Goal: Communication & Community: Answer question/provide support

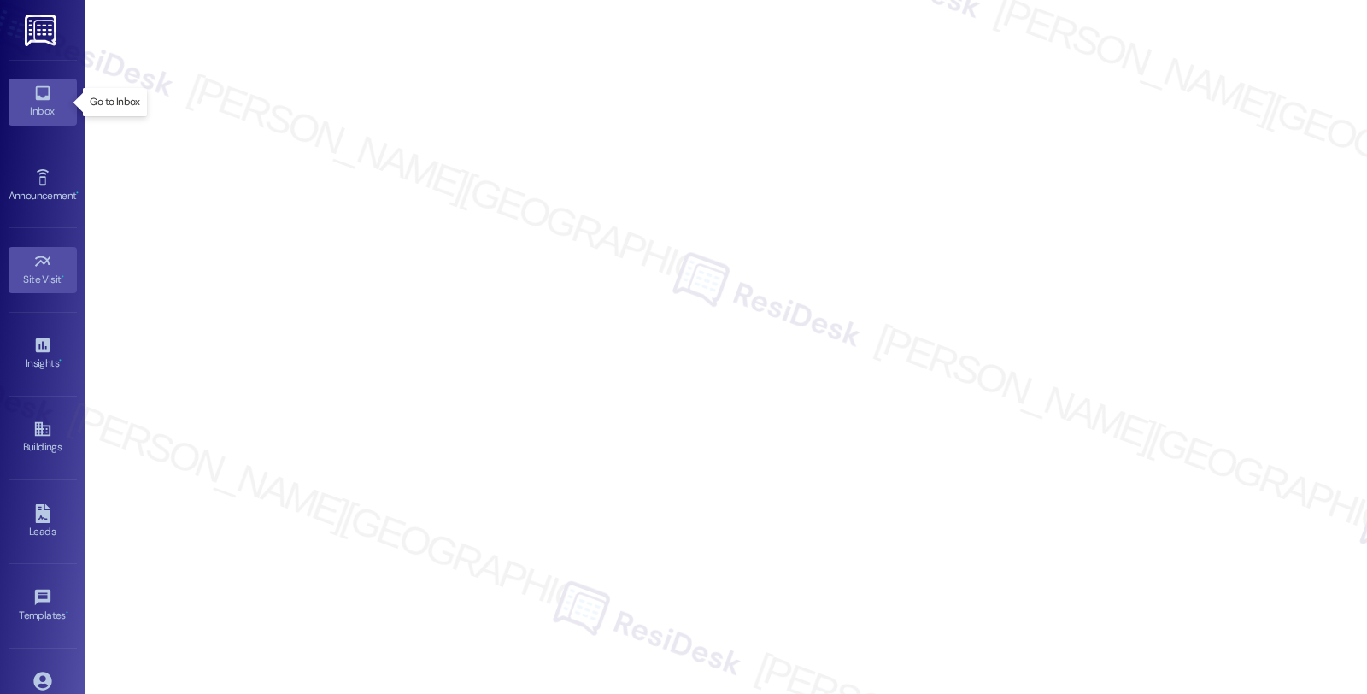
click at [40, 98] on icon at bounding box center [42, 93] width 15 height 15
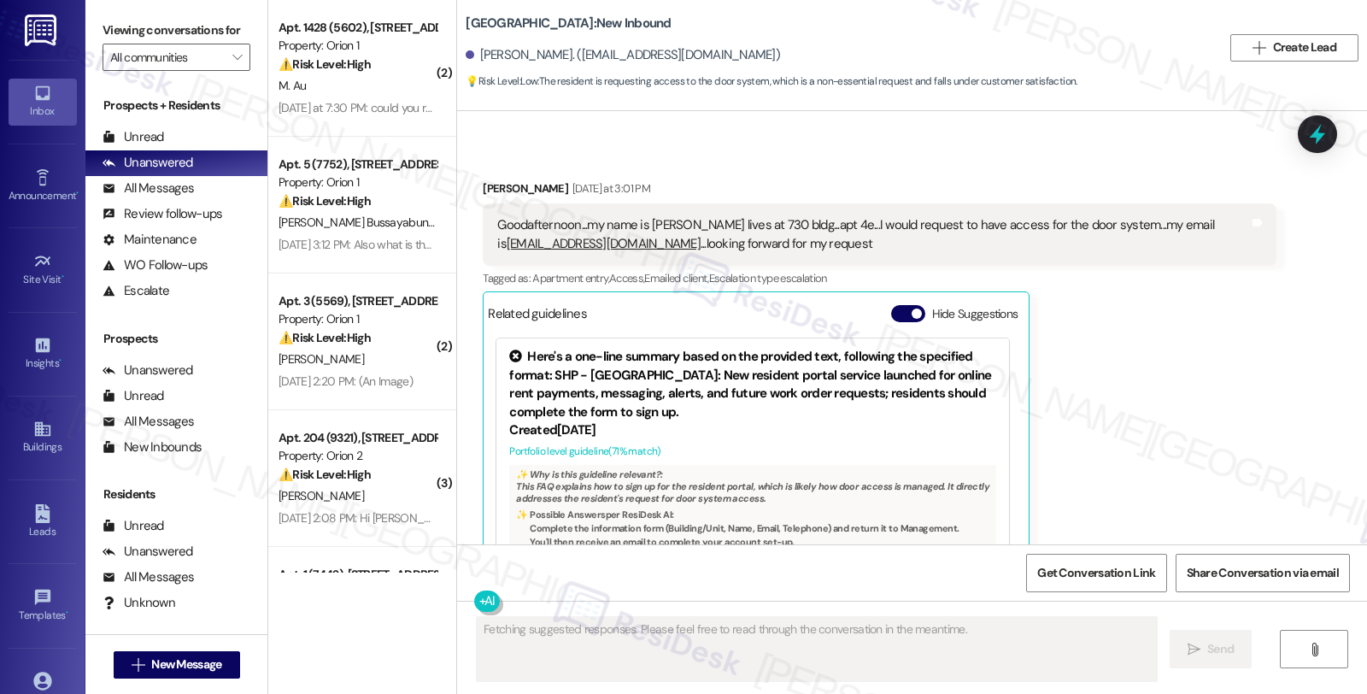
scroll to position [1747, 0]
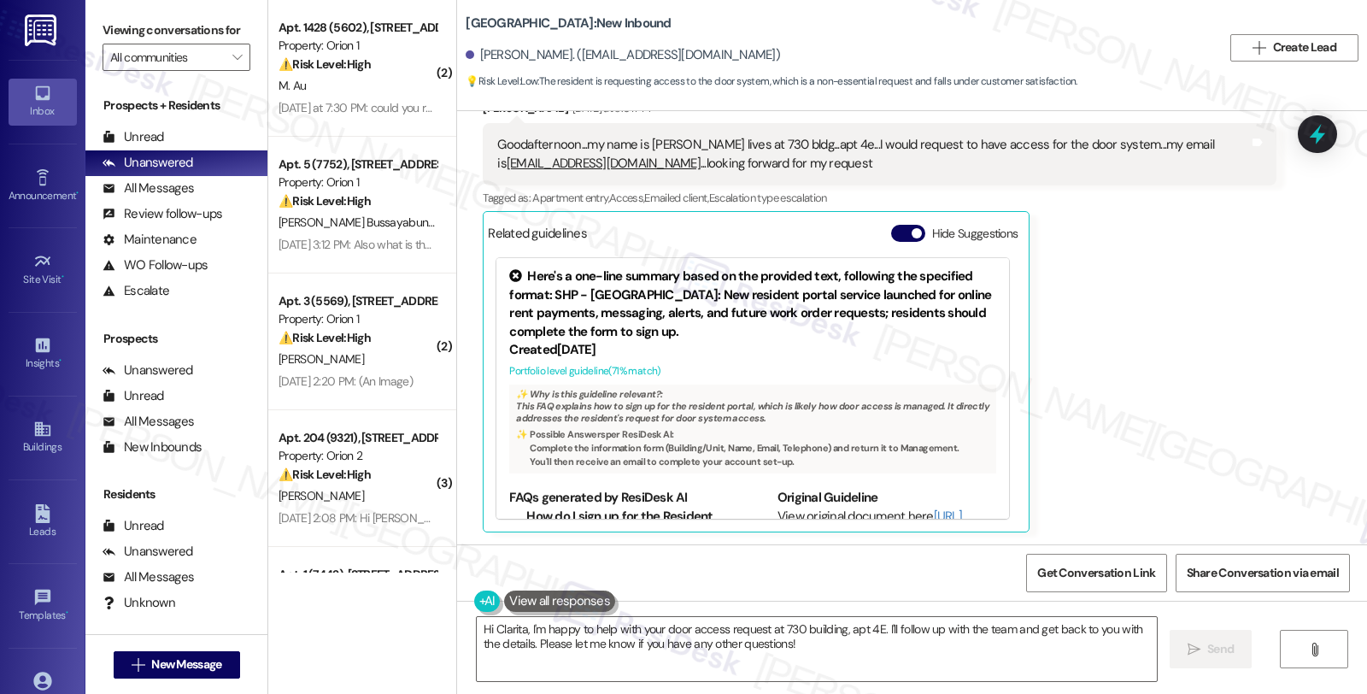
click at [1182, 346] on div "[PERSON_NAME] [DATE] at 3:01 PM Goodafternoon...my name is [PERSON_NAME] lives …" at bounding box center [879, 315] width 793 height 432
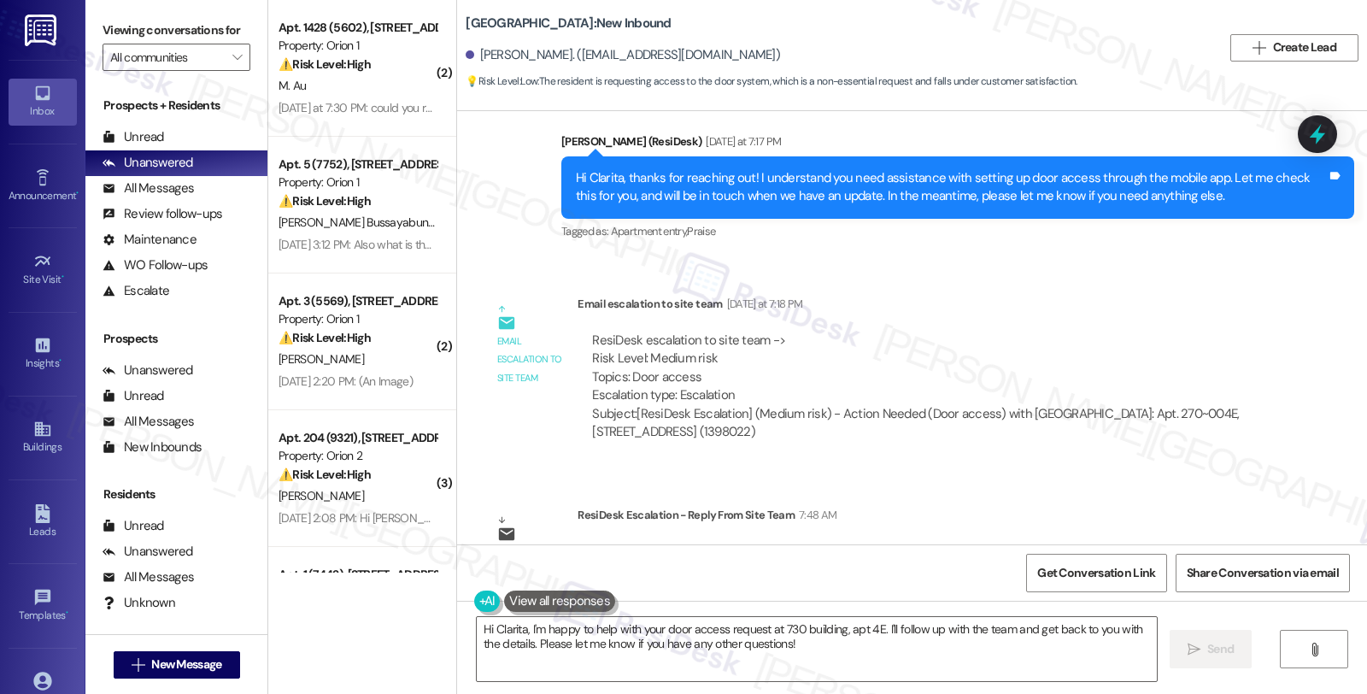
scroll to position [2276, 0]
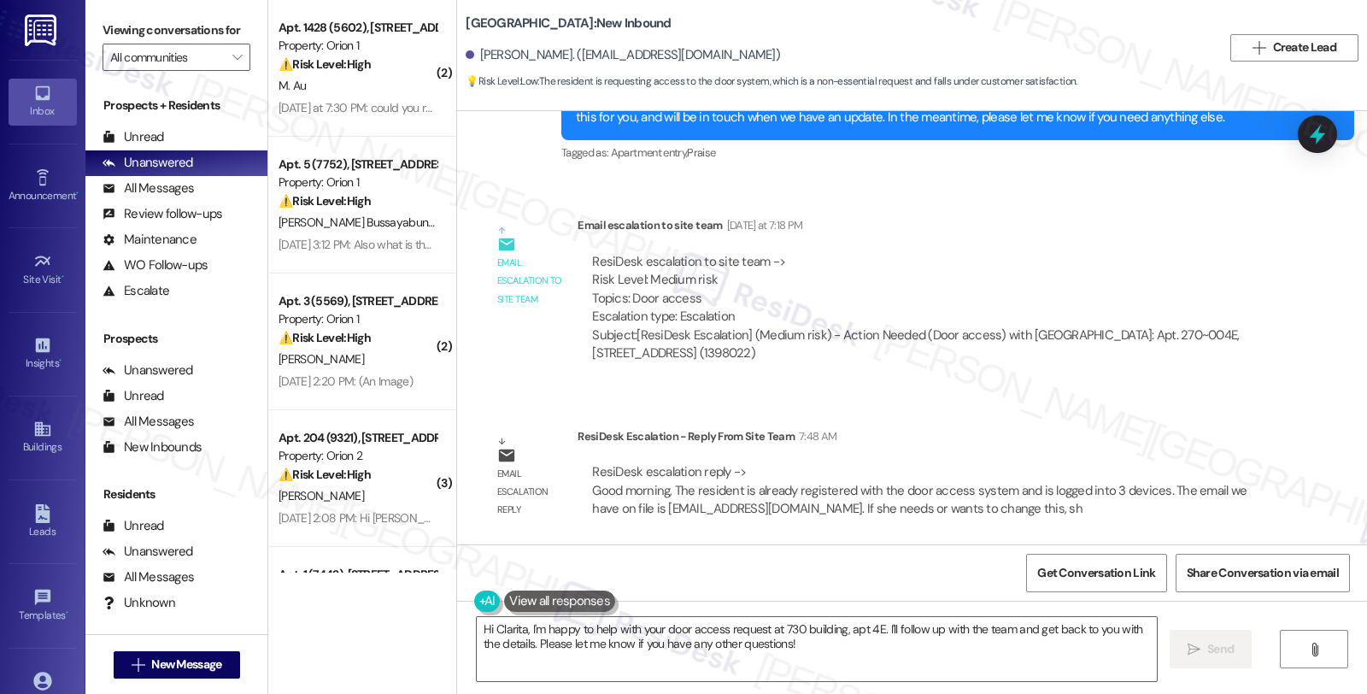
click at [1141, 408] on div "WO Opened request: Plumbing an... Feb 10, 2025 at 6:44 AM Status : Complete Pri…" at bounding box center [912, 327] width 910 height 433
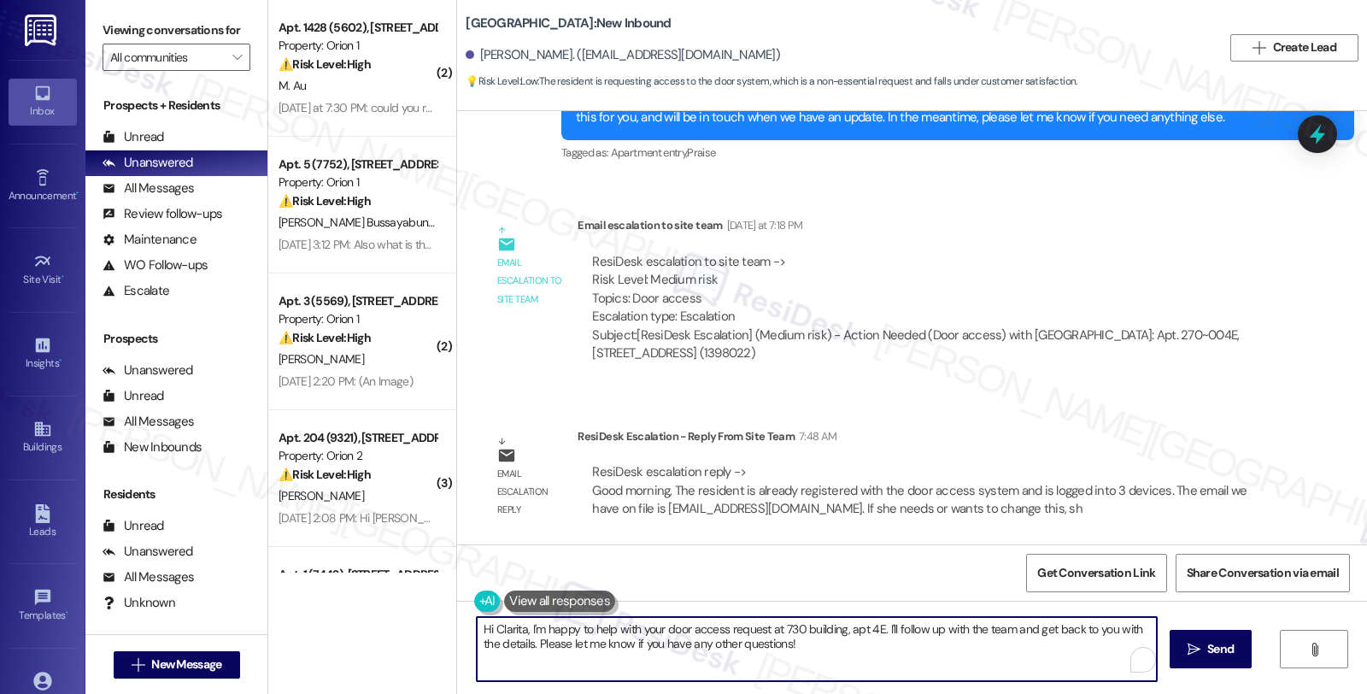
drag, startPoint x: 471, startPoint y: 627, endPoint x: 972, endPoint y: 738, distance: 513.5
click at [972, 693] on html "Inbox Go to Inbox Announcement • Send A Text Announcement Site Visit • Go to Si…" at bounding box center [683, 347] width 1367 height 694
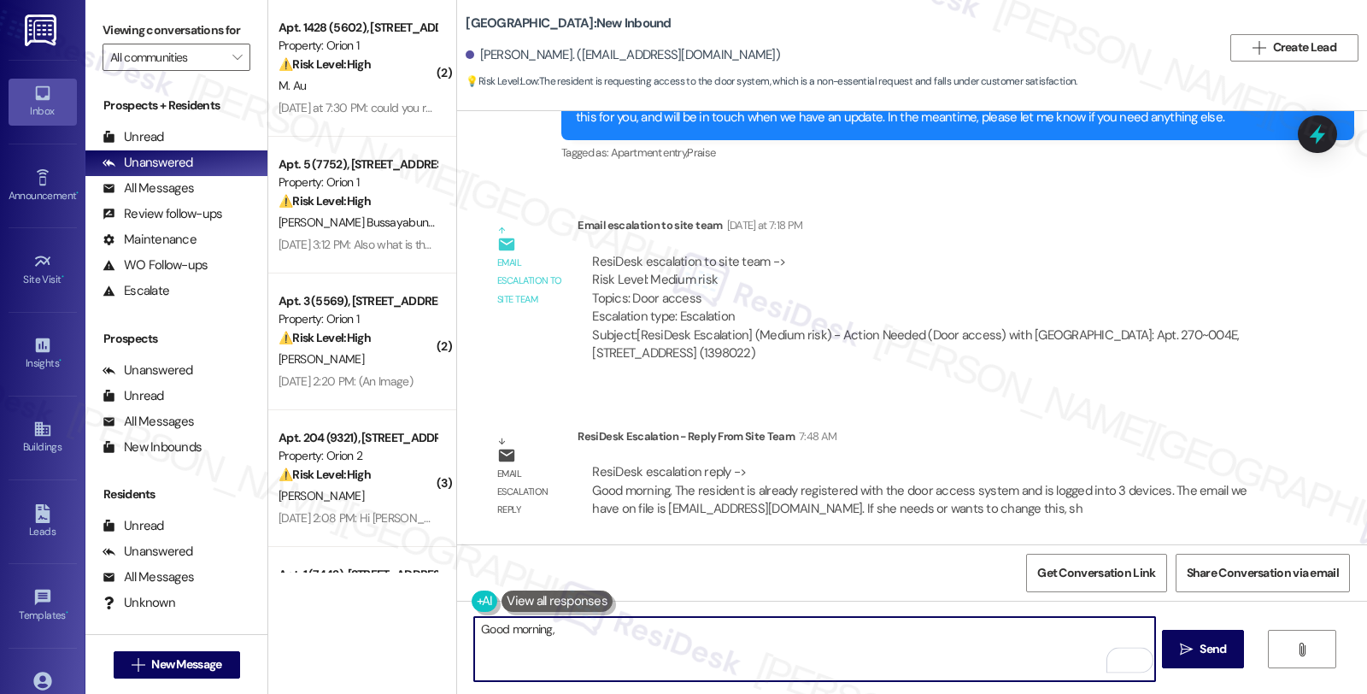
paste textarea "The resident is already registered with the door access system and is logged in…"
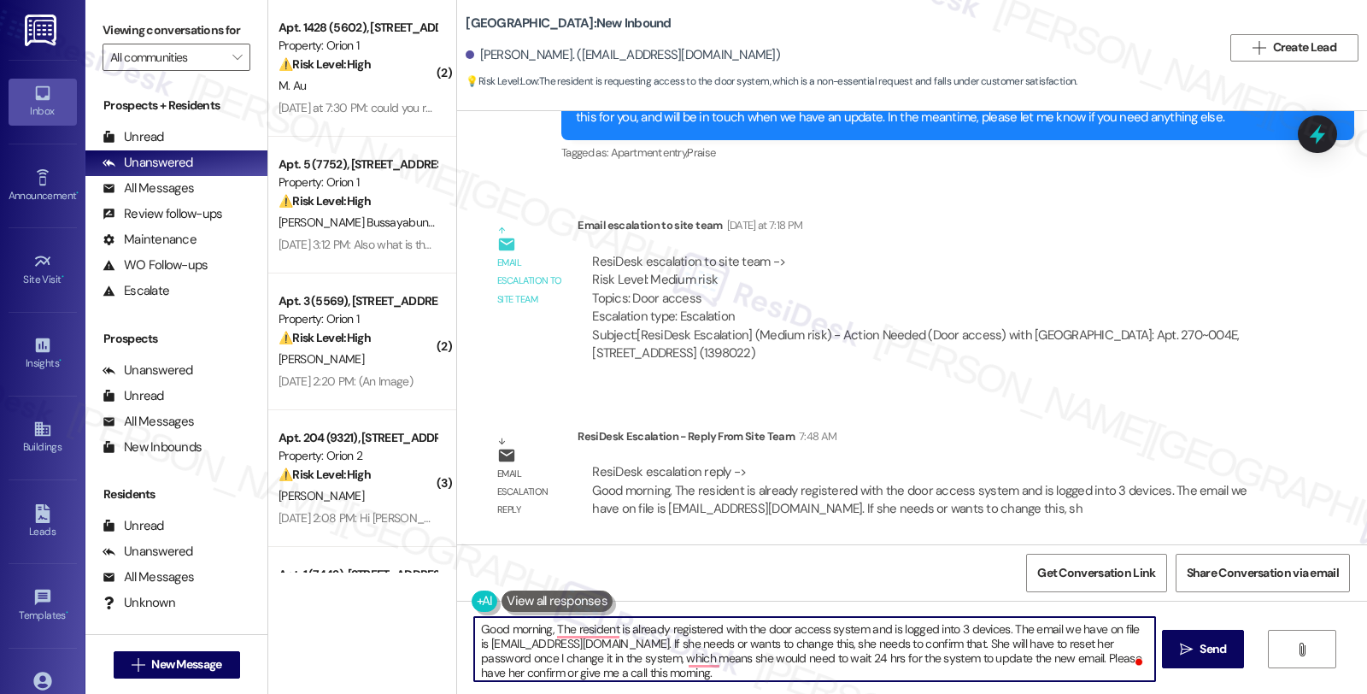
click at [478, 60] on div "[PERSON_NAME]. ([EMAIL_ADDRESS][DOMAIN_NAME])" at bounding box center [622, 55] width 314 height 18
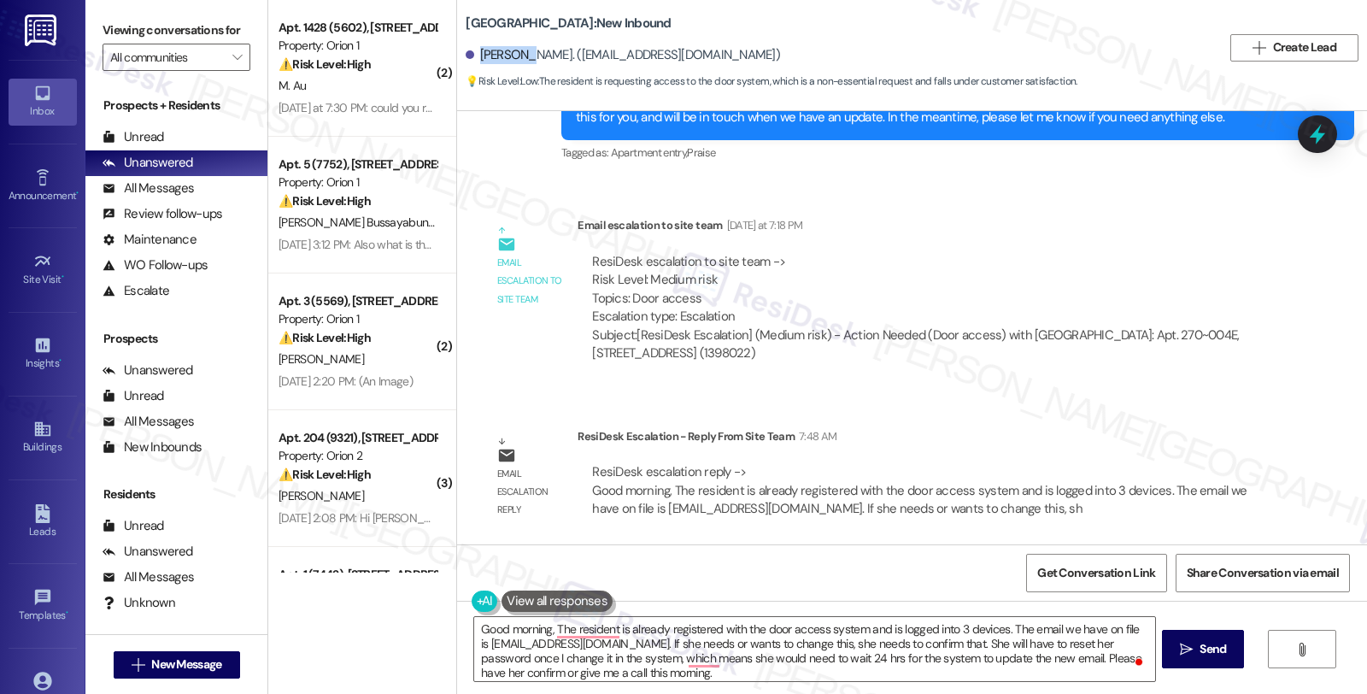
click at [478, 60] on div "[PERSON_NAME]. ([EMAIL_ADDRESS][DOMAIN_NAME])" at bounding box center [622, 55] width 314 height 18
copy div "Clarita"
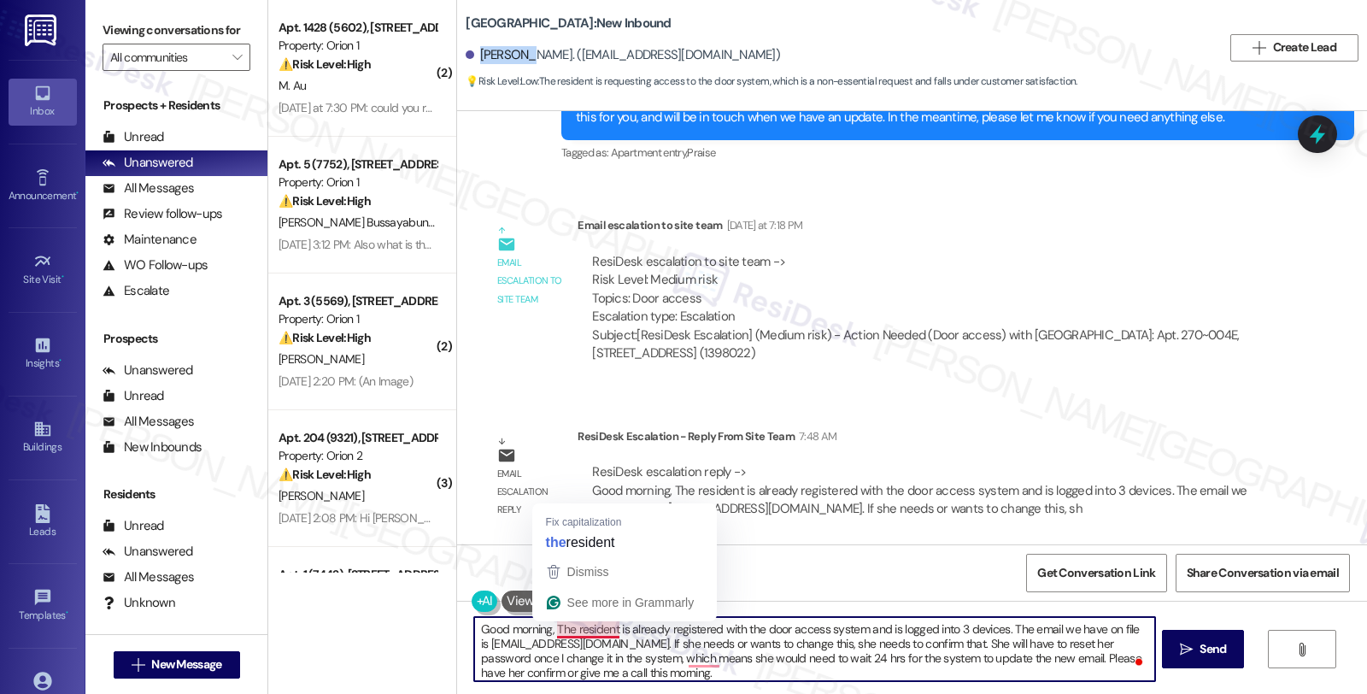
click at [544, 625] on textarea "Good morning, The resident is already registered with the door access system an…" at bounding box center [814, 649] width 680 height 64
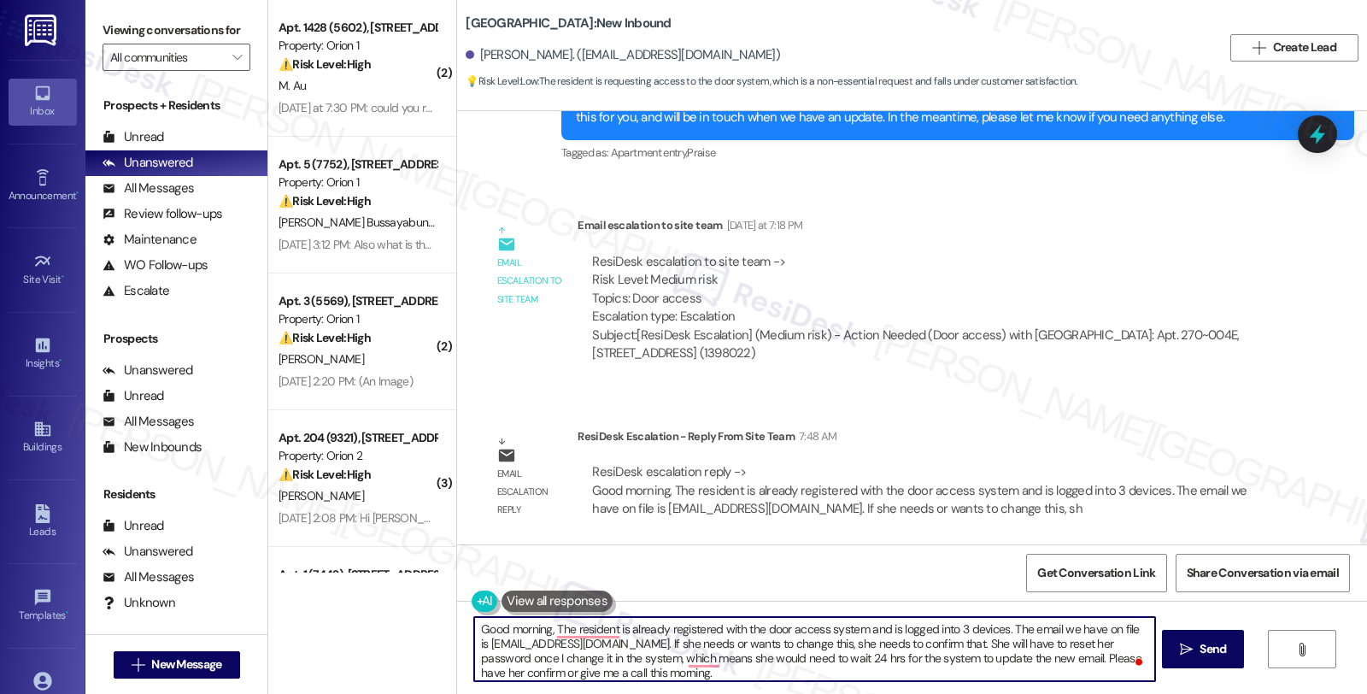
paste textarea "Clarita"
click at [844, 628] on textarea "Good morning, Clarita, I hope you're doing great. I'd like to give you an updat…" at bounding box center [814, 649] width 680 height 64
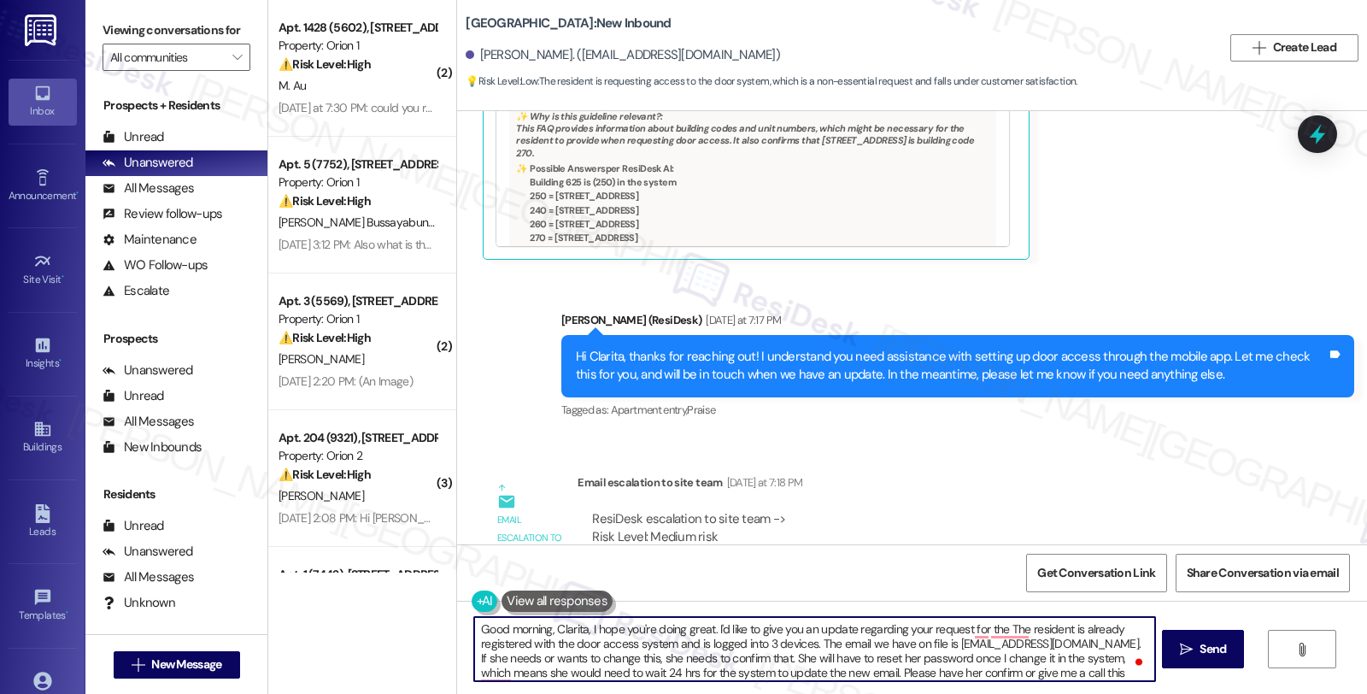
scroll to position [2086, 0]
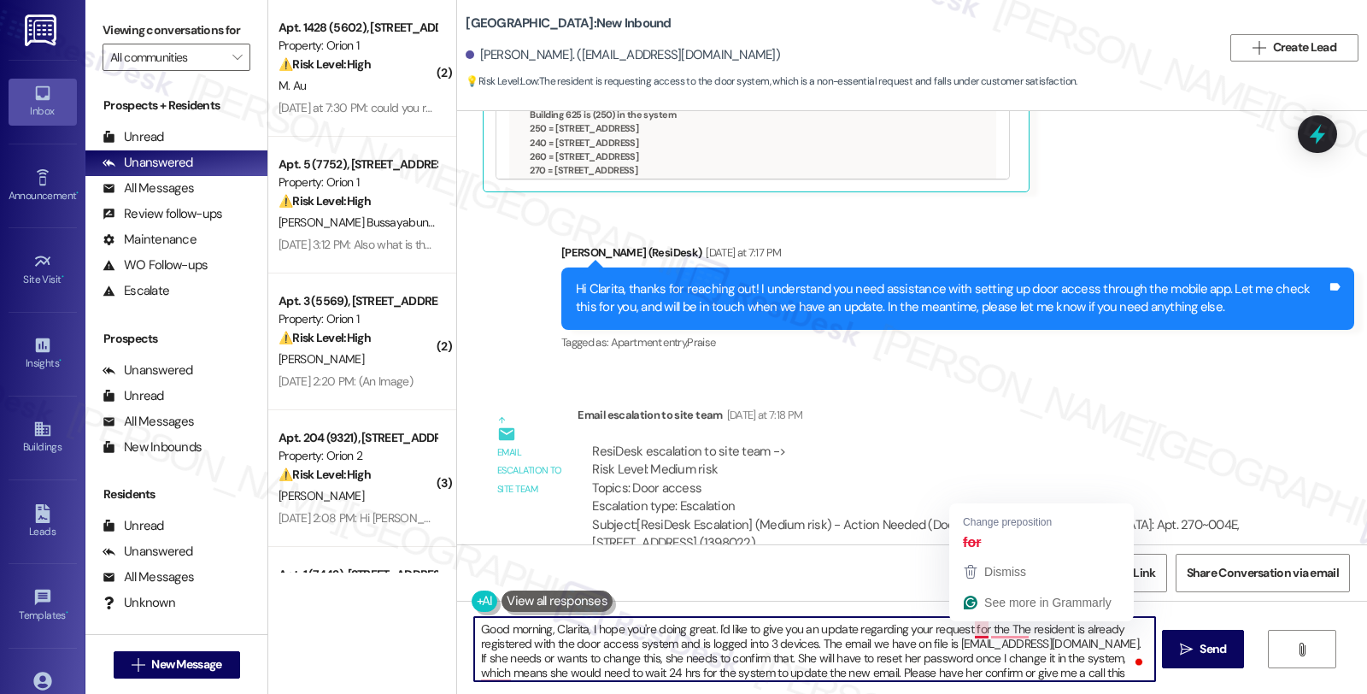
click at [975, 626] on textarea "Good morning, Clarita, I hope you're doing great. I'd like to give you an updat…" at bounding box center [814, 649] width 680 height 64
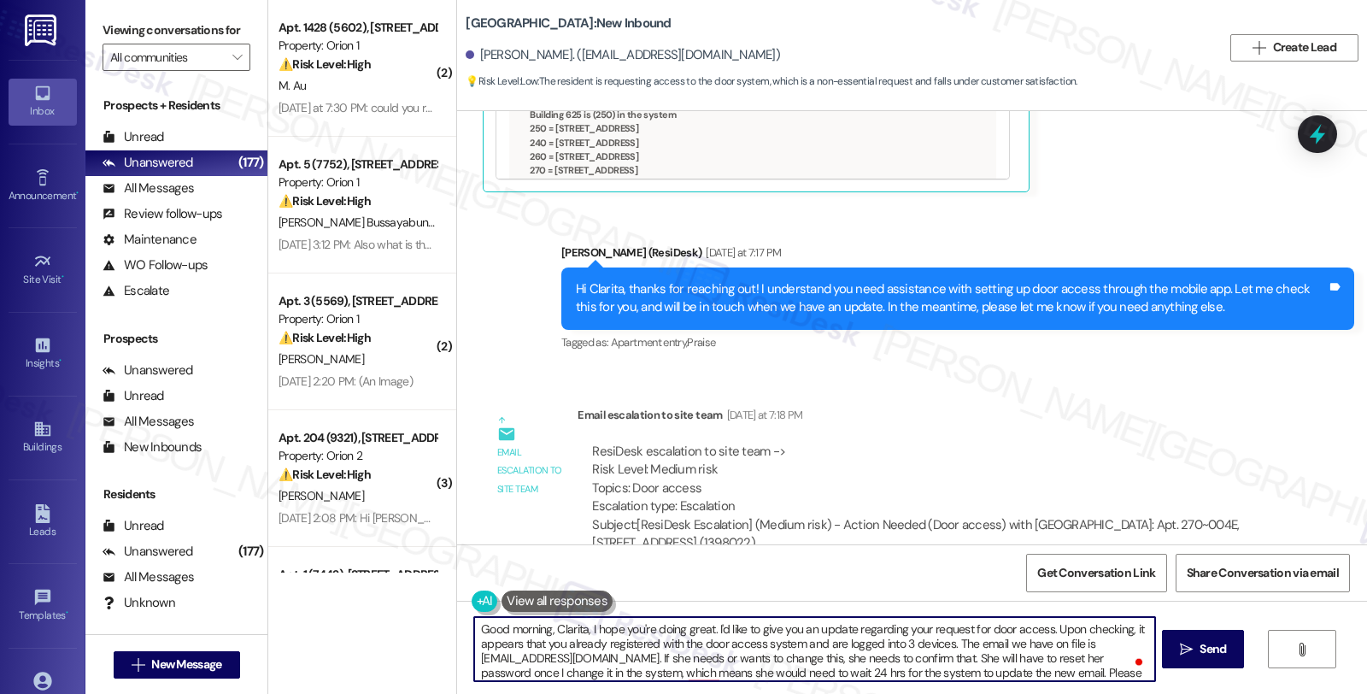
click at [615, 658] on textarea "Good morning, Clarita, I hope you're doing great. I'd like to give you an updat…" at bounding box center [814, 649] width 680 height 64
click at [763, 658] on textarea "Good morning, Clarita, I hope you're doing great. I'd like to give you an updat…" at bounding box center [814, 649] width 680 height 64
click at [899, 656] on textarea "Good morning, Clarita, I hope you're doing great. I'd like to give you an updat…" at bounding box center [814, 649] width 680 height 64
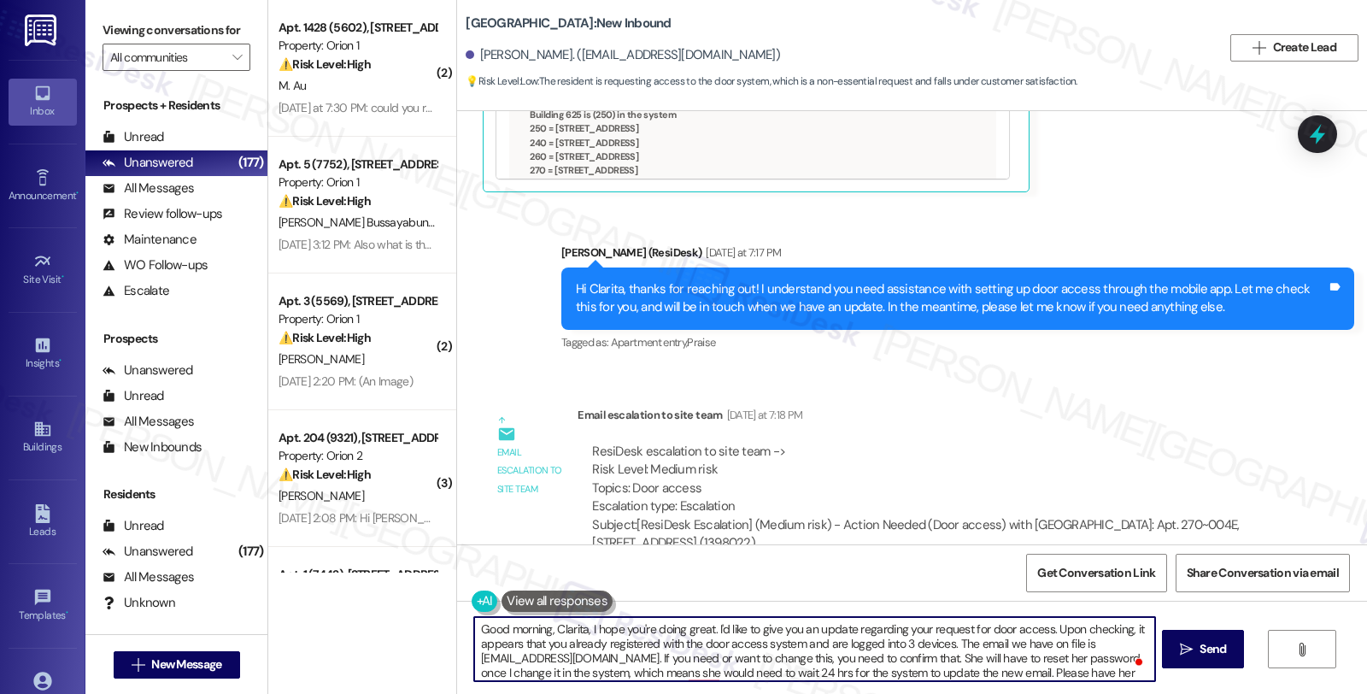
click at [899, 656] on textarea "Good morning, Clarita, I hope you're doing great. I'd like to give you an updat…" at bounding box center [814, 649] width 680 height 64
click at [1001, 654] on textarea "Good morning, Clarita, I hope you're doing great. I'd like to give you an updat…" at bounding box center [814, 649] width 680 height 64
click at [1108, 653] on textarea "Good morning, Clarita, I hope you're doing great. I'd like to give you an updat…" at bounding box center [814, 649] width 680 height 64
click at [681, 670] on textarea "Good morning, Clarita, I hope you're doing great. I'd like to give you an updat…" at bounding box center [814, 649] width 680 height 64
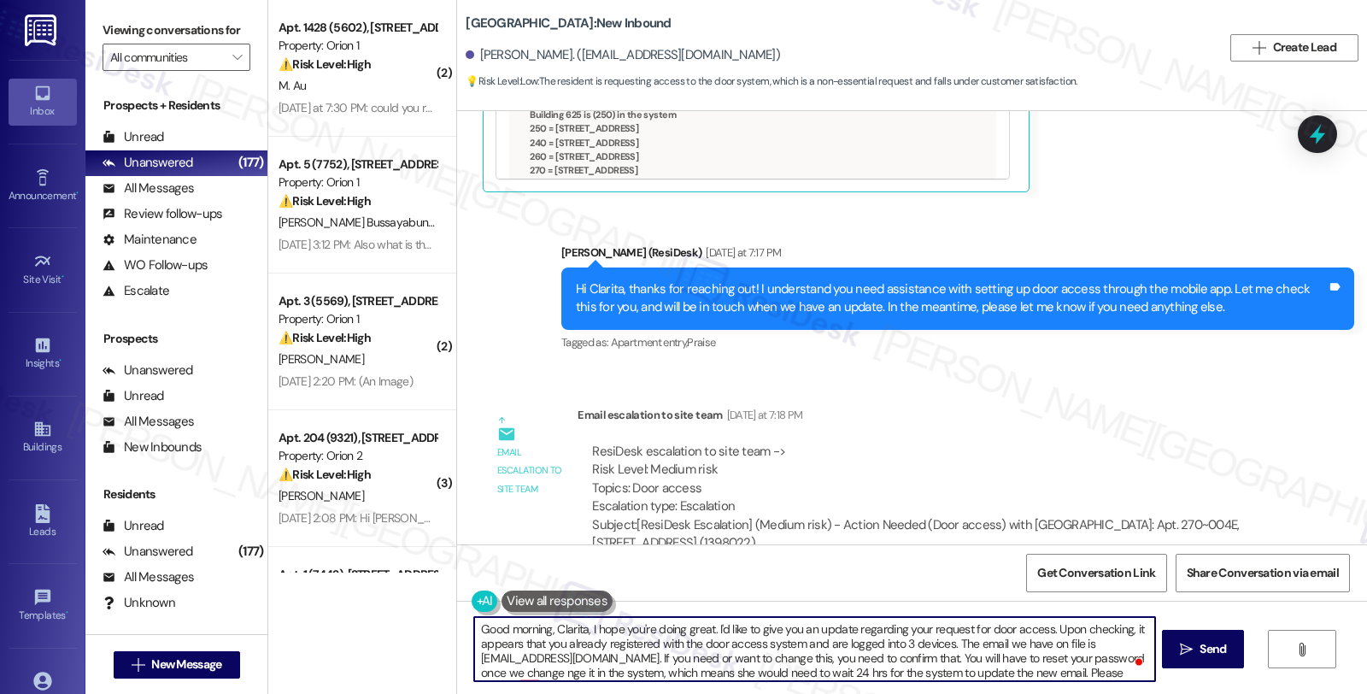
click at [682, 670] on textarea "Good morning, Clarita, I hope you're doing great. I'd like to give you an updat…" at bounding box center [814, 649] width 680 height 64
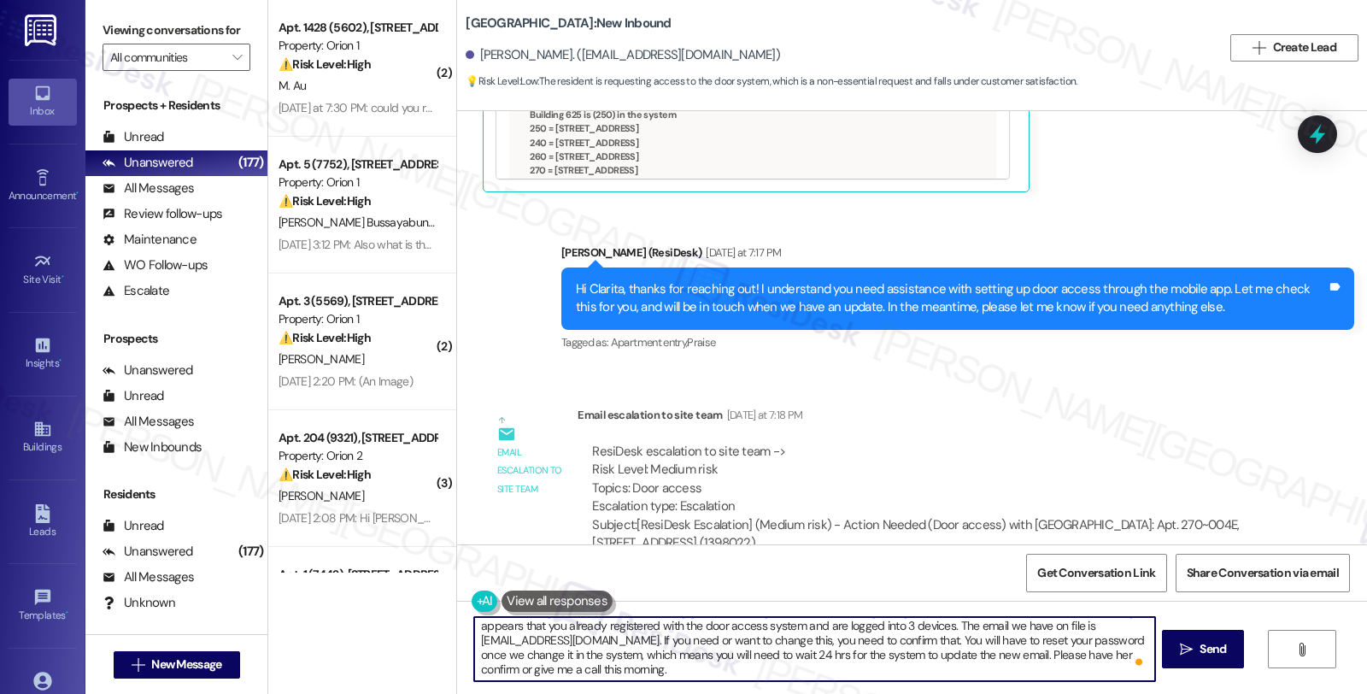
click at [1057, 652] on textarea "Good morning, Clarita, I hope you're doing great. I'd like to give you an updat…" at bounding box center [814, 649] width 680 height 64
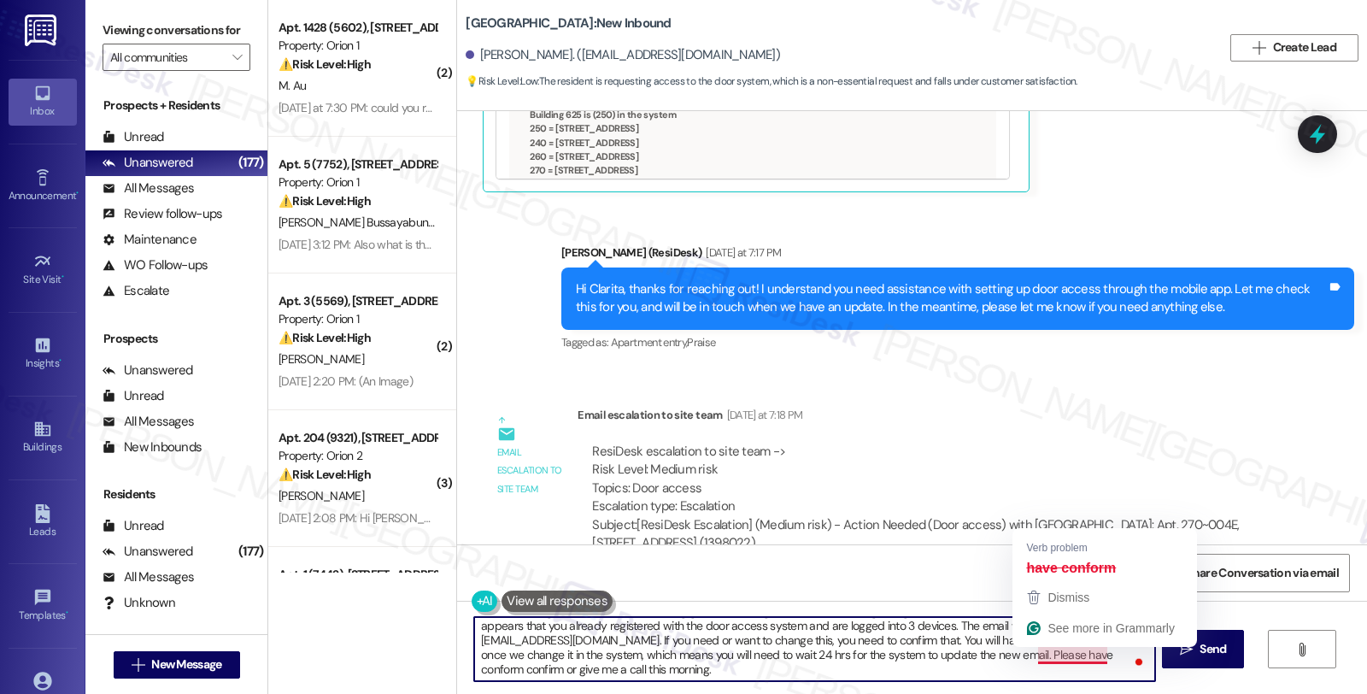
drag, startPoint x: 1026, startPoint y: 655, endPoint x: 1090, endPoint y: 652, distance: 64.1
click at [1090, 652] on textarea "Good morning, Clarita, I hope you're doing great. I'd like to give you an updat…" at bounding box center [814, 649] width 680 height 64
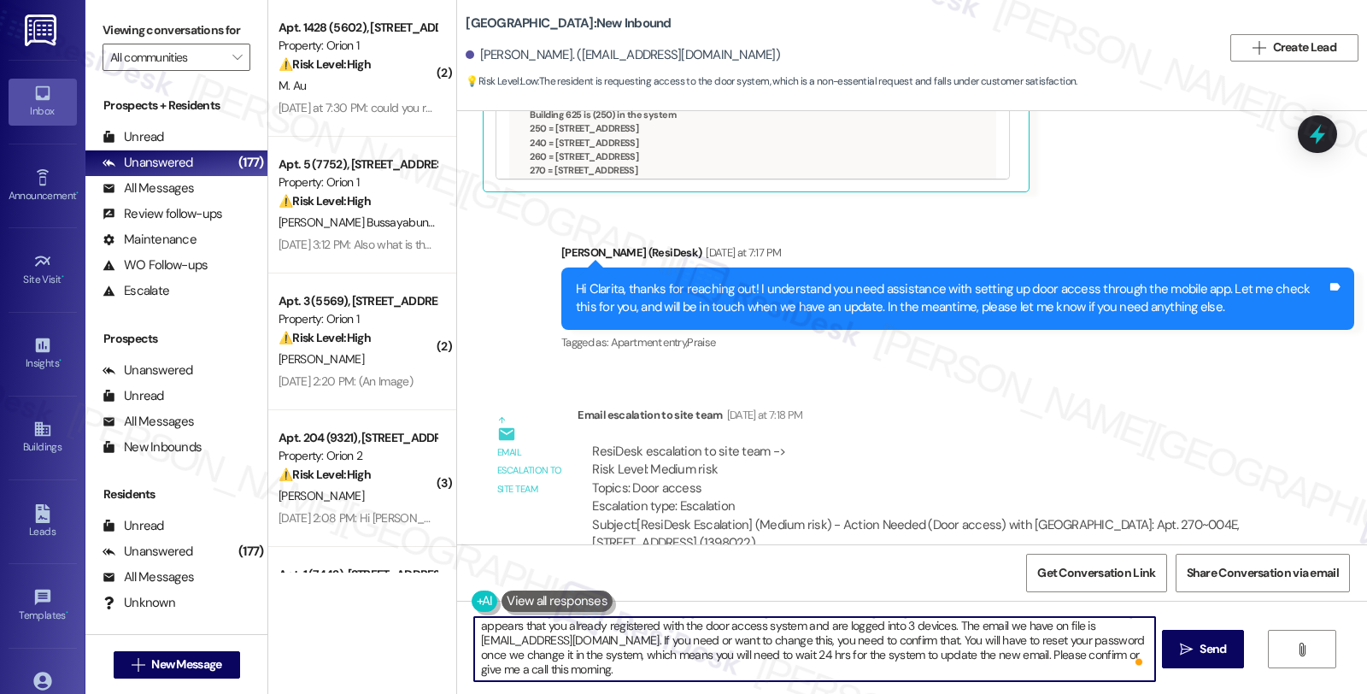
click at [1080, 656] on textarea "Good morning, Clarita, I hope you're doing great. I'd like to give you an updat…" at bounding box center [814, 649] width 680 height 64
click at [969, 664] on textarea "Good morning, Clarita, I hope you're doing great. I'd like to give you an updat…" at bounding box center [814, 649] width 680 height 64
drag, startPoint x: 1080, startPoint y: 653, endPoint x: 1091, endPoint y: 664, distance: 16.3
click at [1091, 664] on textarea "Good morning, Clarita, I hope you're doing great. I'd like to give you an updat…" at bounding box center [814, 649] width 680 height 64
click at [629, 677] on textarea "Good morning, Clarita, I hope you're doing great. I'd like to give you an updat…" at bounding box center [814, 649] width 680 height 64
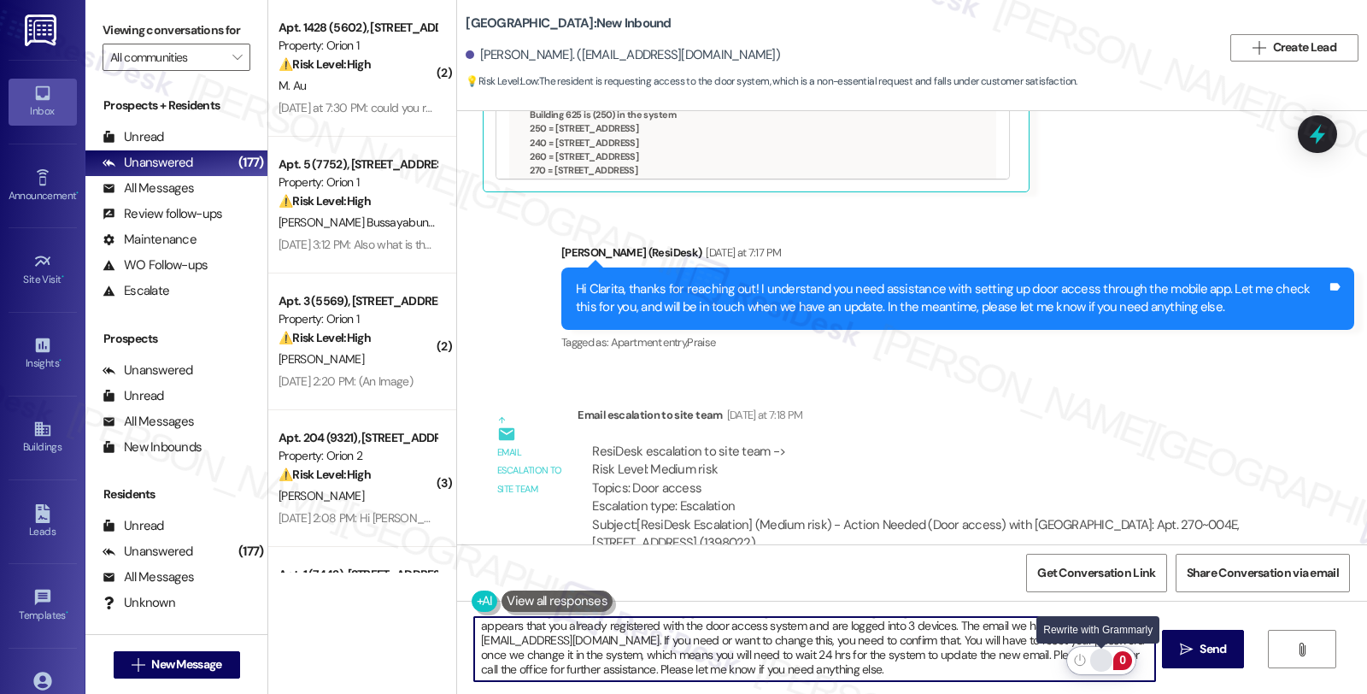
type textarea "Good morning, Clarita, I hope you're doing great. I'd like to give you an updat…"
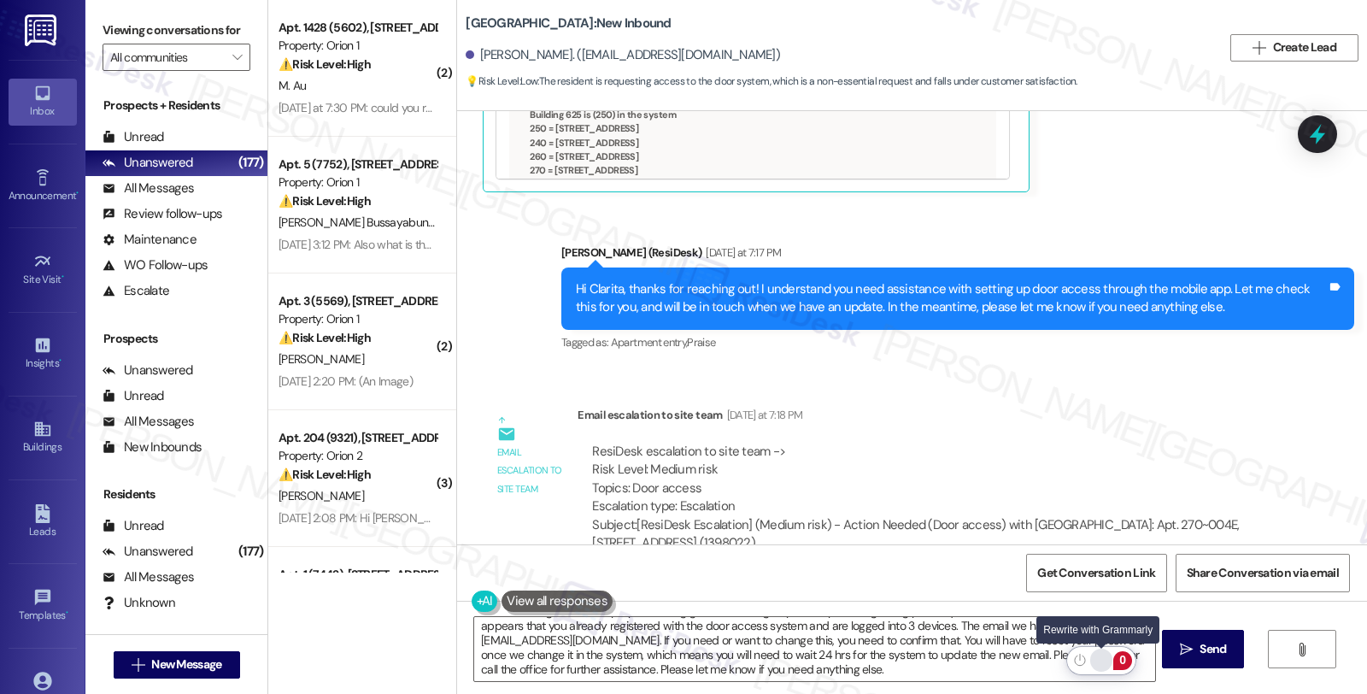
click at [1100, 659] on div "Rewrite with Grammarly" at bounding box center [1100, 660] width 19 height 20
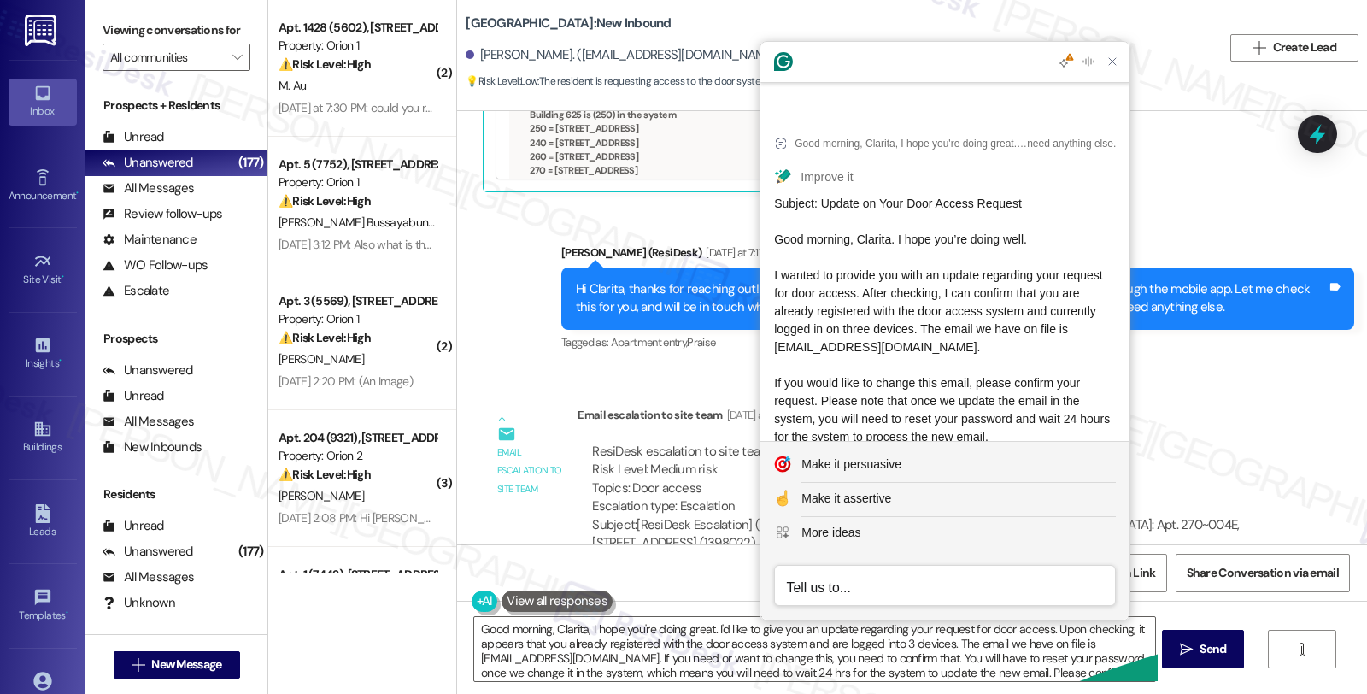
scroll to position [95, 0]
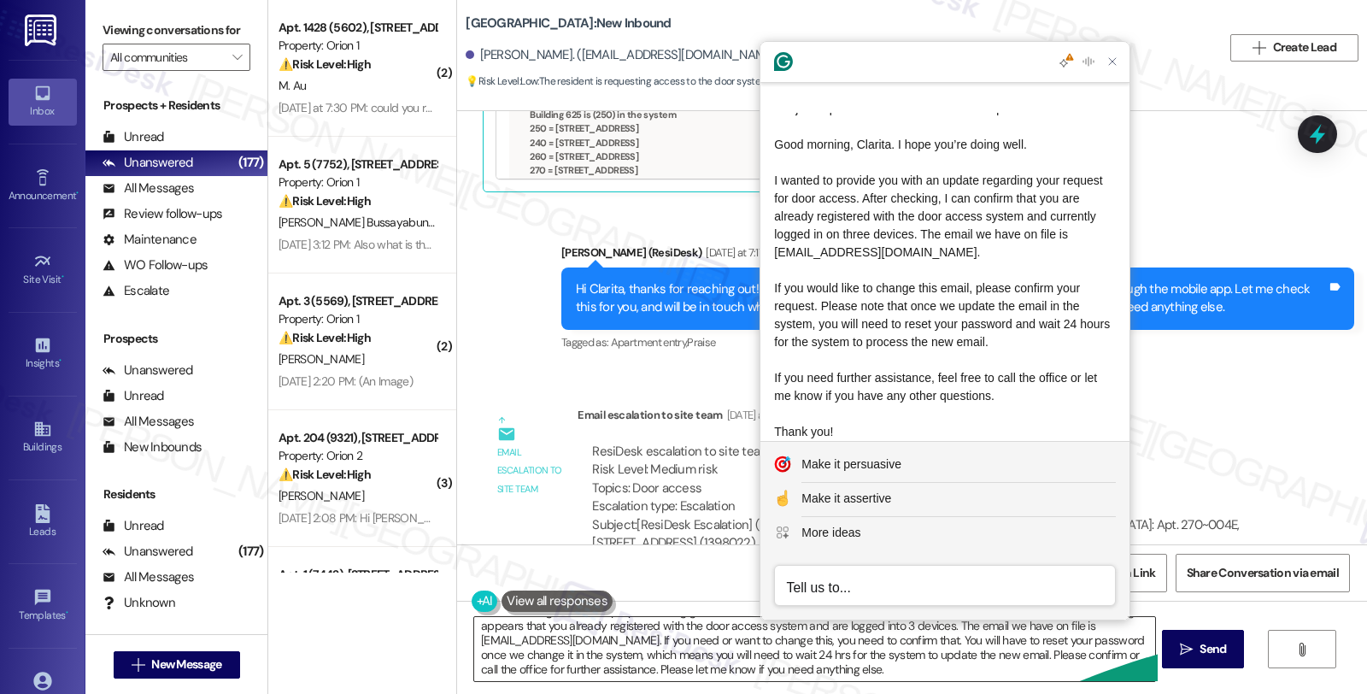
click at [1027, 645] on textarea "Good morning, Clarita, I hope you're doing great. I'd like to give you an updat…" at bounding box center [814, 649] width 680 height 64
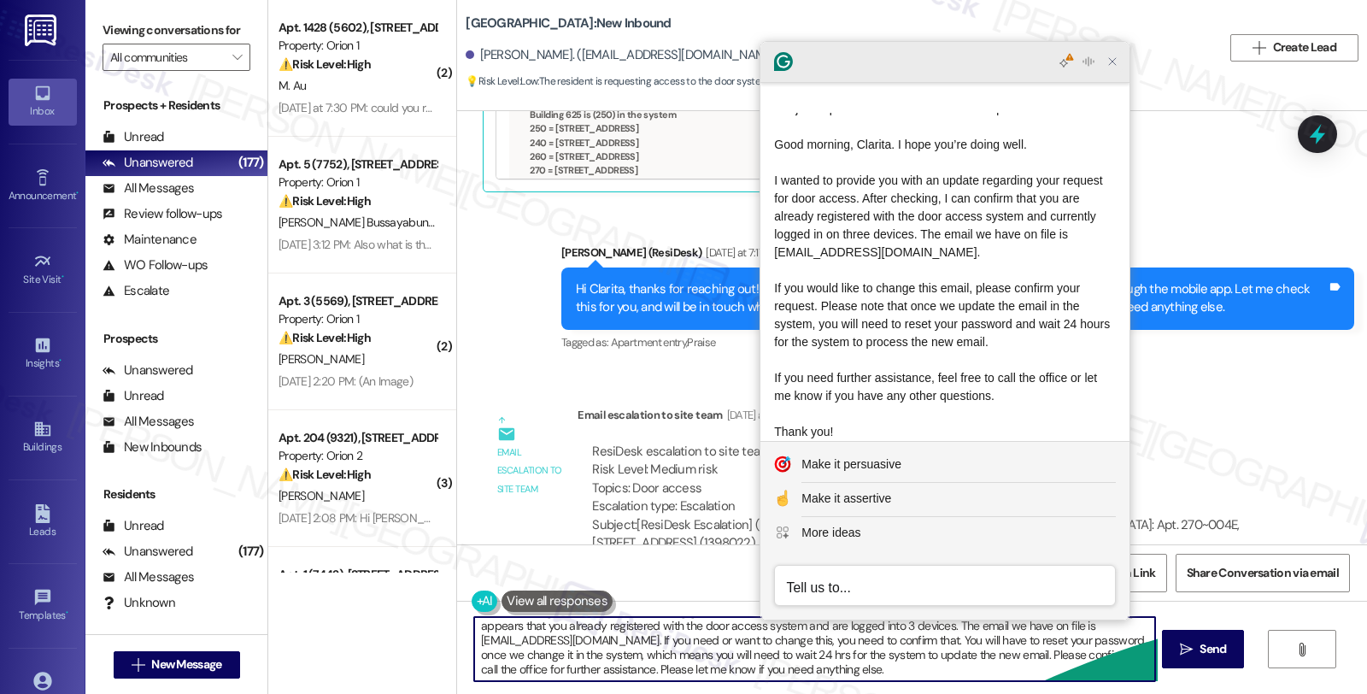
click at [1114, 63] on icon "Close Grammarly Assistant" at bounding box center [1112, 61] width 7 height 7
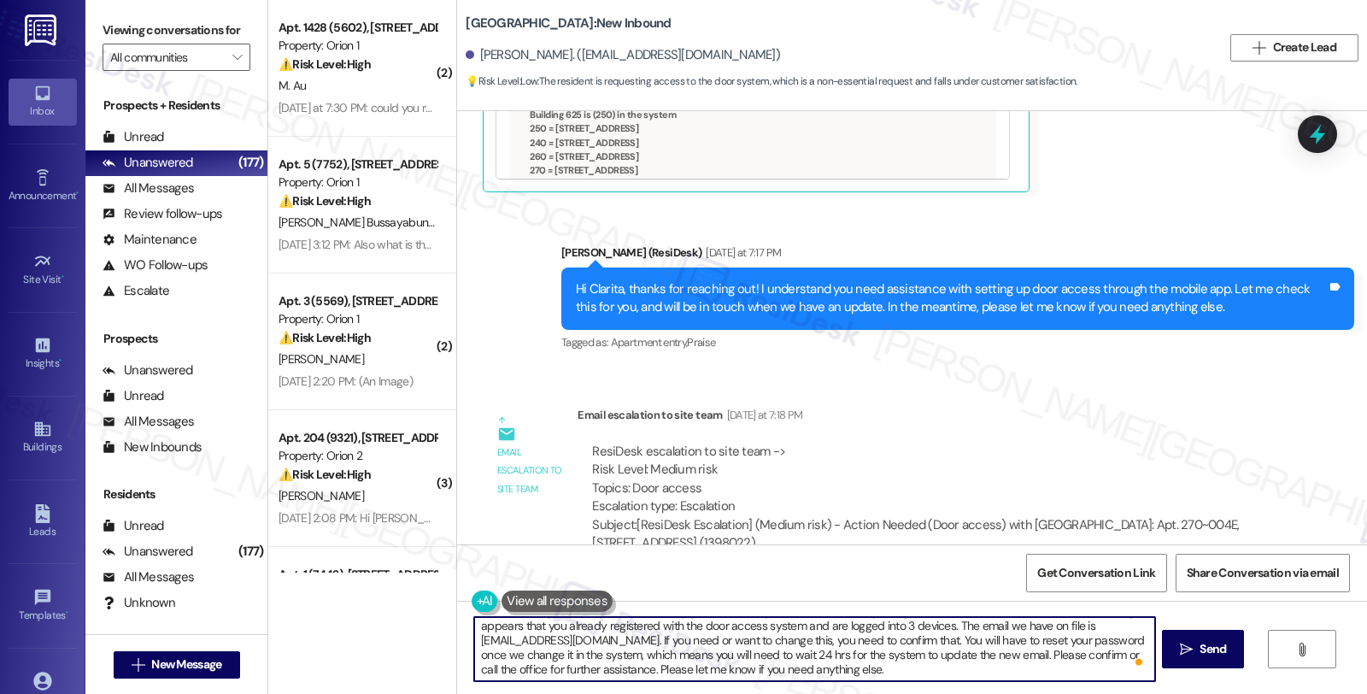
drag, startPoint x: 612, startPoint y: 667, endPoint x: 645, endPoint y: 667, distance: 33.3
click at [645, 667] on textarea "Good morning, Clarita, I hope you're doing great. I'd like to give you an updat…" at bounding box center [814, 649] width 680 height 64
type textarea "Good morning, Clarita, I hope you're doing great. I'd like to give you an updat…"
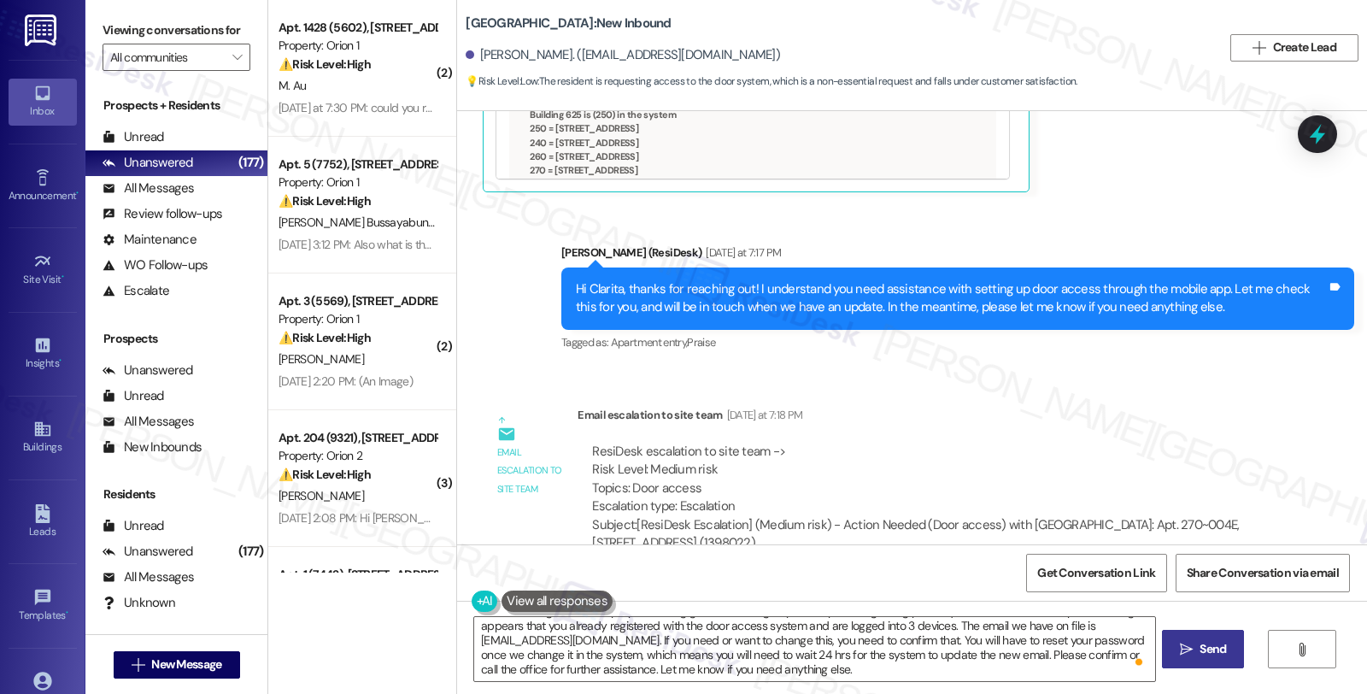
click at [1199, 649] on span "Send" at bounding box center [1212, 649] width 26 height 18
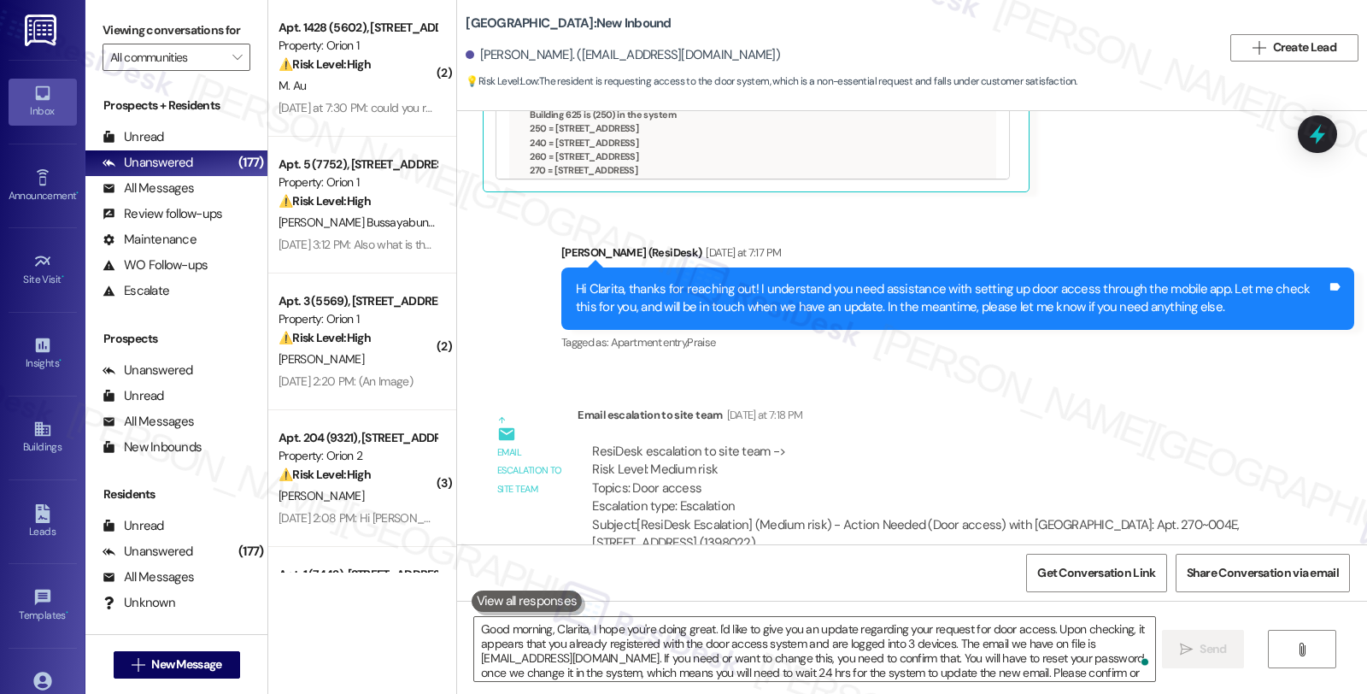
scroll to position [2276, 0]
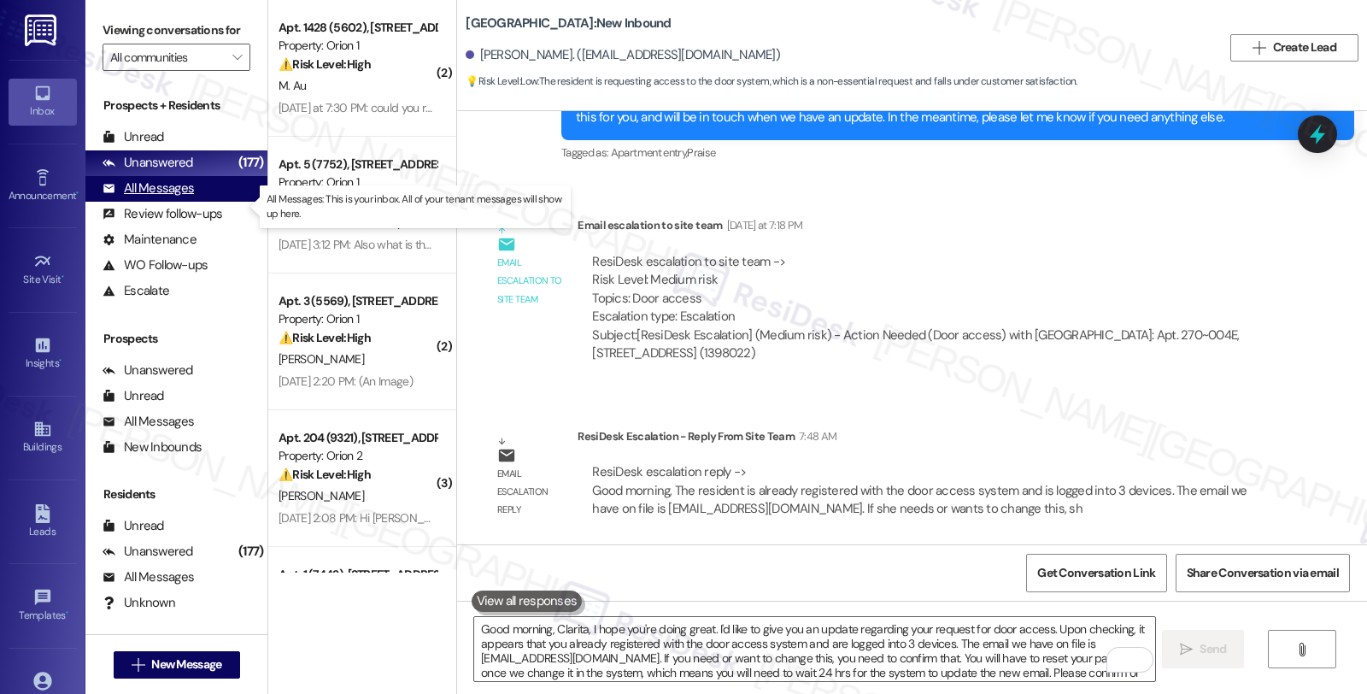
click at [149, 197] on div "All Messages" at bounding box center [147, 188] width 91 height 18
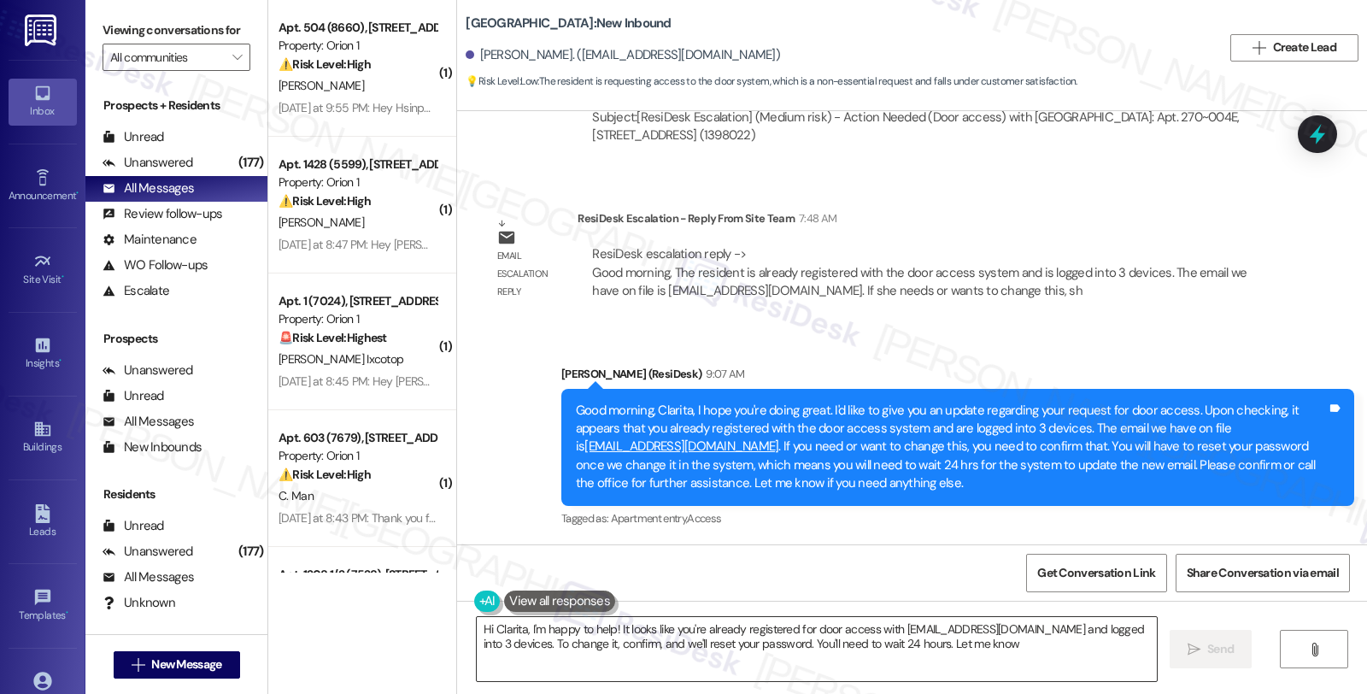
type textarea "Hi Clarita, I'm happy to help! It looks like you're already registered for door…"
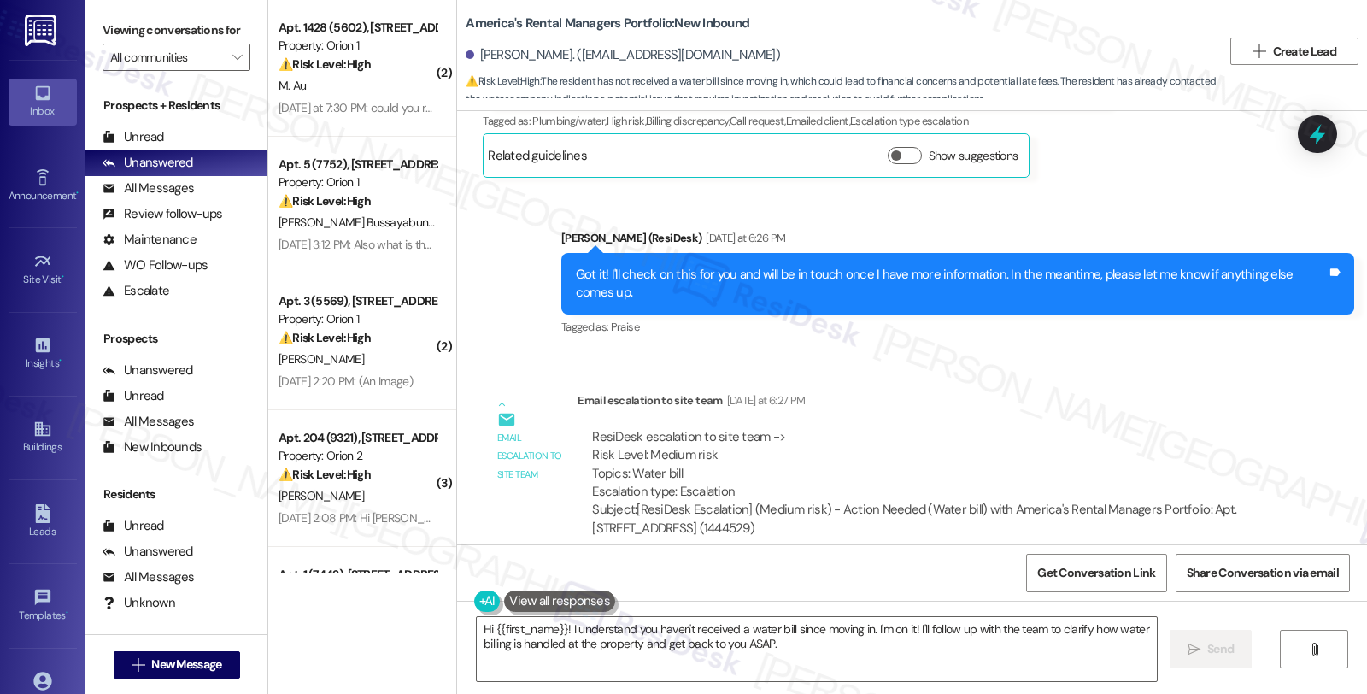
scroll to position [1481, 0]
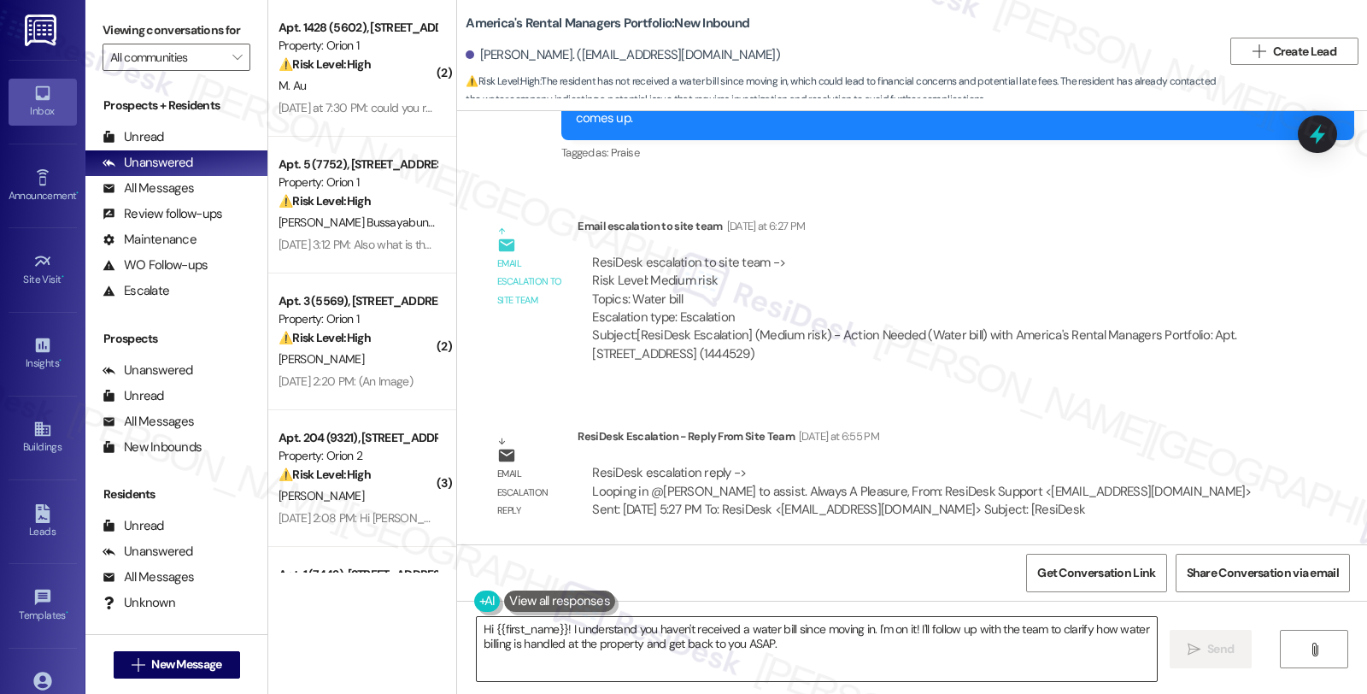
click at [477, 626] on textarea "Hi {{first_name}}! I understand you haven't received a water bill since moving …" at bounding box center [817, 649] width 680 height 64
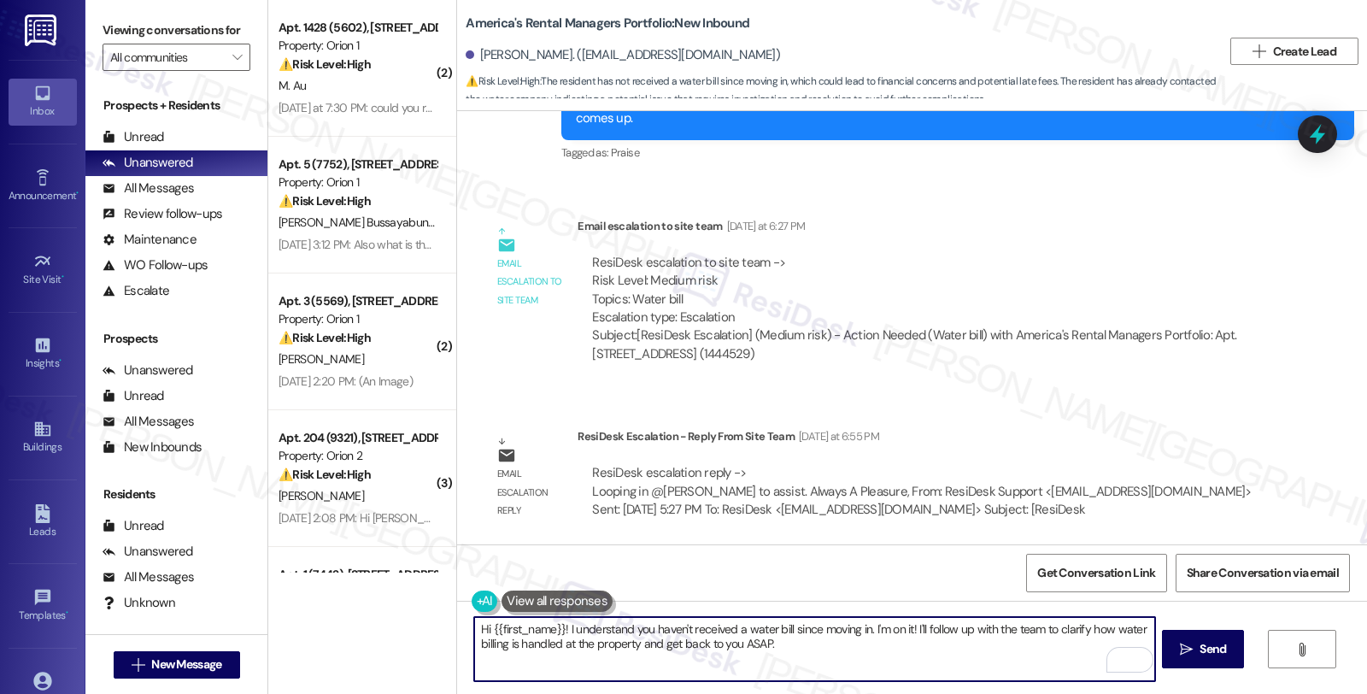
click at [773, 653] on textarea "Hi {{first_name}}! I understand you haven't received a water bill since moving …" at bounding box center [814, 649] width 680 height 64
paste textarea "The City of Cullman bills did not come into the office until after September 1s…"
click at [884, 627] on textarea "Good morning, Amy. I hope you're doing great. I'm checking in to give you an up…" at bounding box center [814, 649] width 680 height 64
click at [977, 643] on textarea "Good morning, Amy. I hope you're doing great. I'm checking in to give you an up…" at bounding box center [814, 649] width 680 height 64
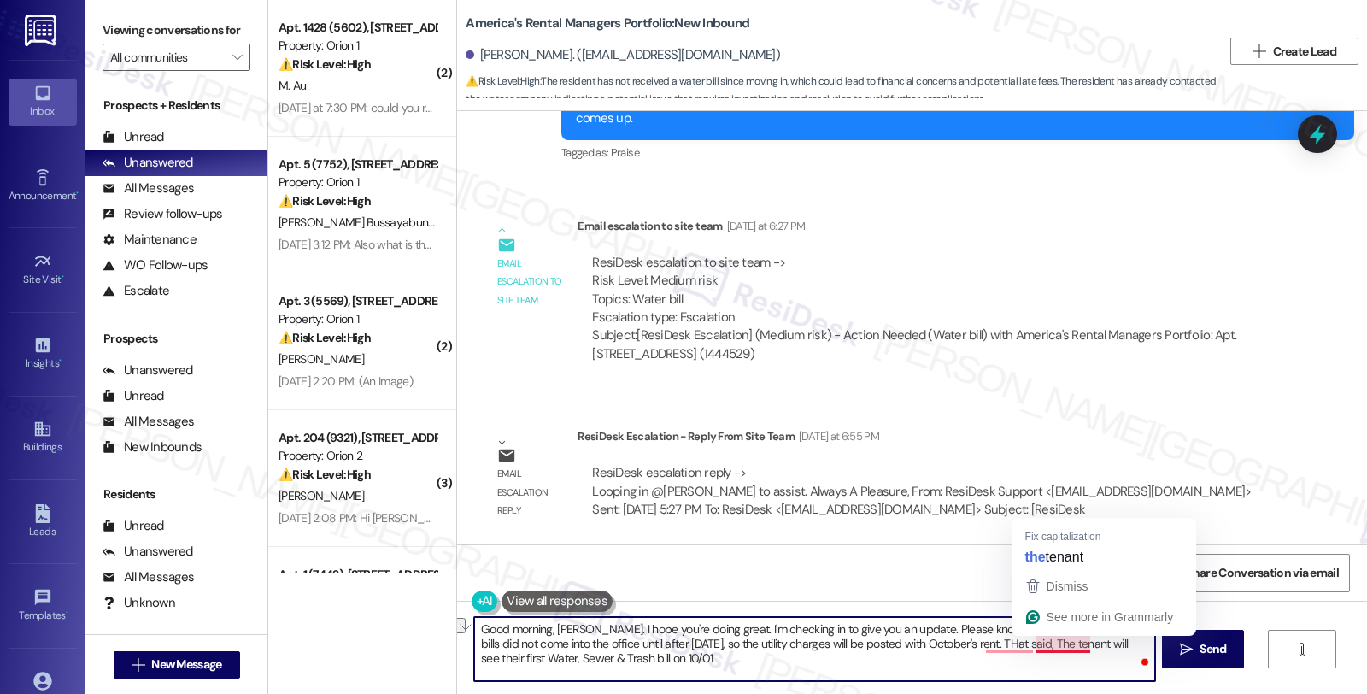
drag, startPoint x: 978, startPoint y: 643, endPoint x: 1039, endPoint y: 647, distance: 60.8
click at [1039, 647] on textarea "Good morning, Amy. I hope you're doing great. I'm checking in to give you an up…" at bounding box center [814, 649] width 680 height 64
click at [972, 656] on textarea "Good morning, Amy. I hope you're doing great. I'm checking in to give you an up…" at bounding box center [814, 649] width 680 height 64
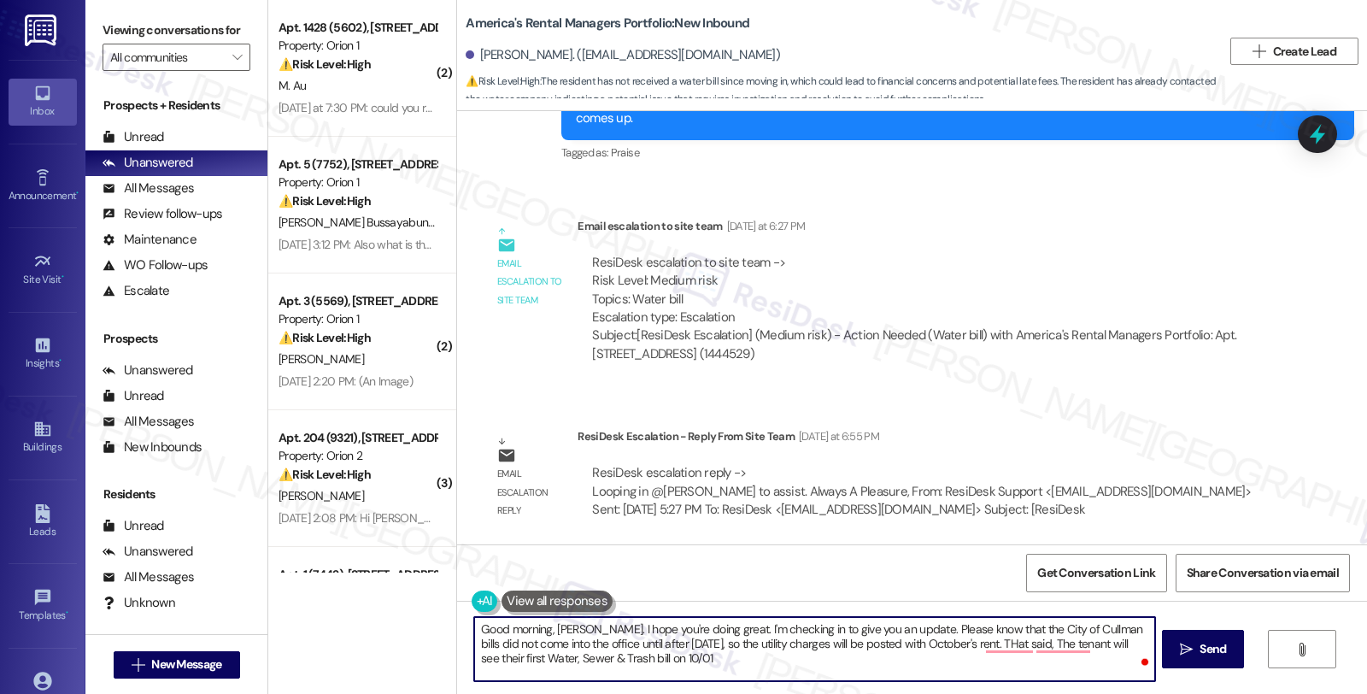
click at [974, 639] on textarea "Good morning, Amy. I hope you're doing great. I'm checking in to give you an up…" at bounding box center [814, 649] width 680 height 64
click at [653, 659] on textarea "Good morning, Amy. I hope you're doing great. I'm checking in to give you an up…" at bounding box center [814, 649] width 680 height 64
click at [1107, 658] on div "Rewrite with Grammarly" at bounding box center [1106, 660] width 19 height 20
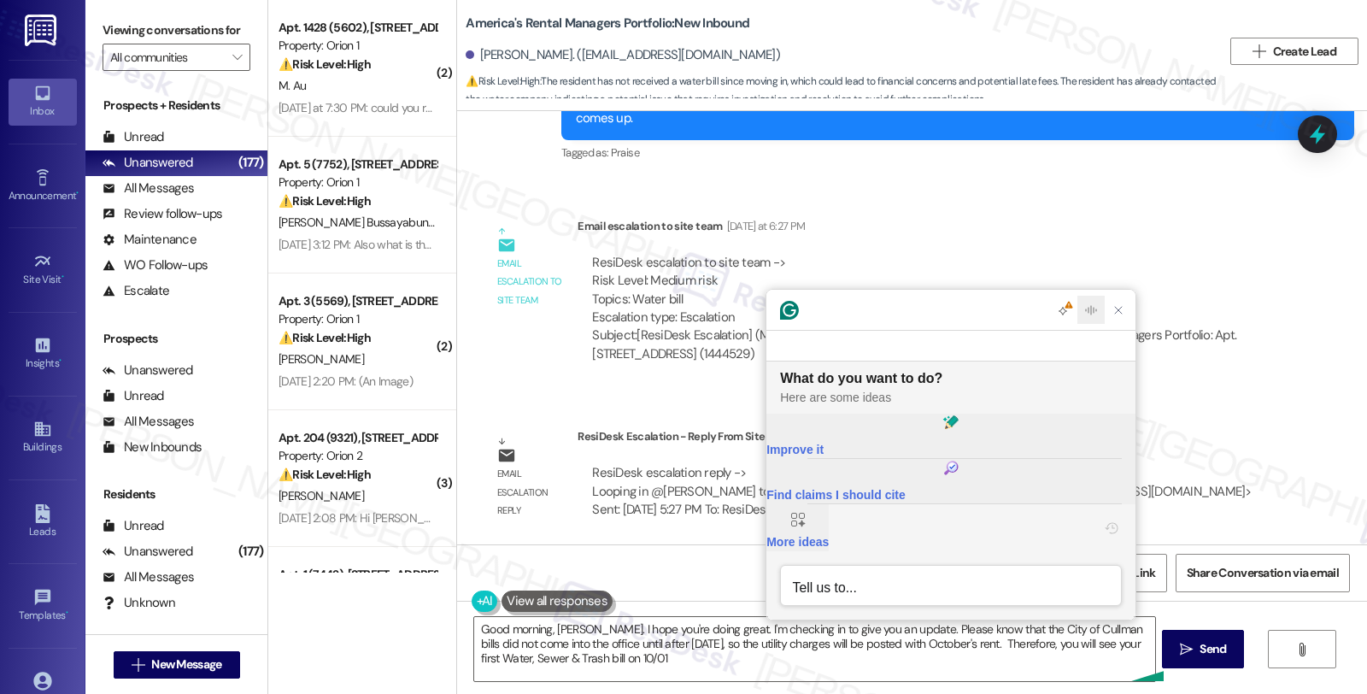
scroll to position [0, 0]
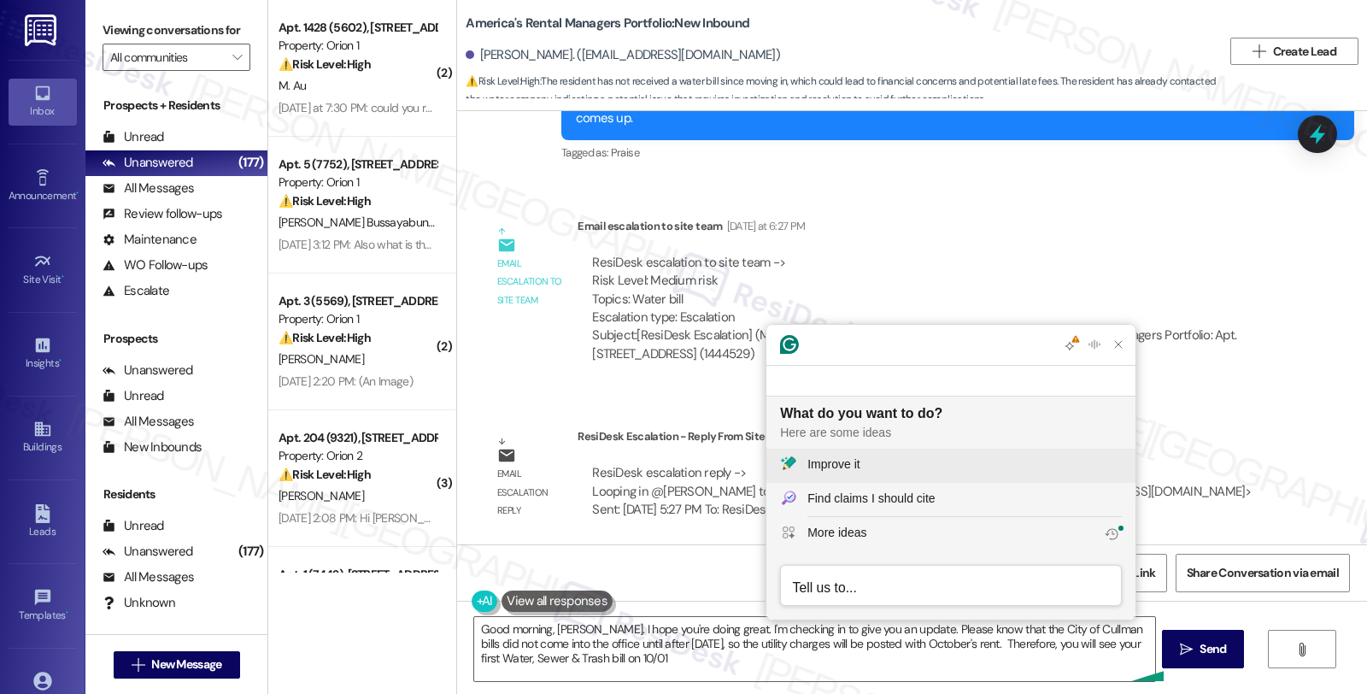
click at [908, 465] on div "Improve it" at bounding box center [964, 464] width 314 height 18
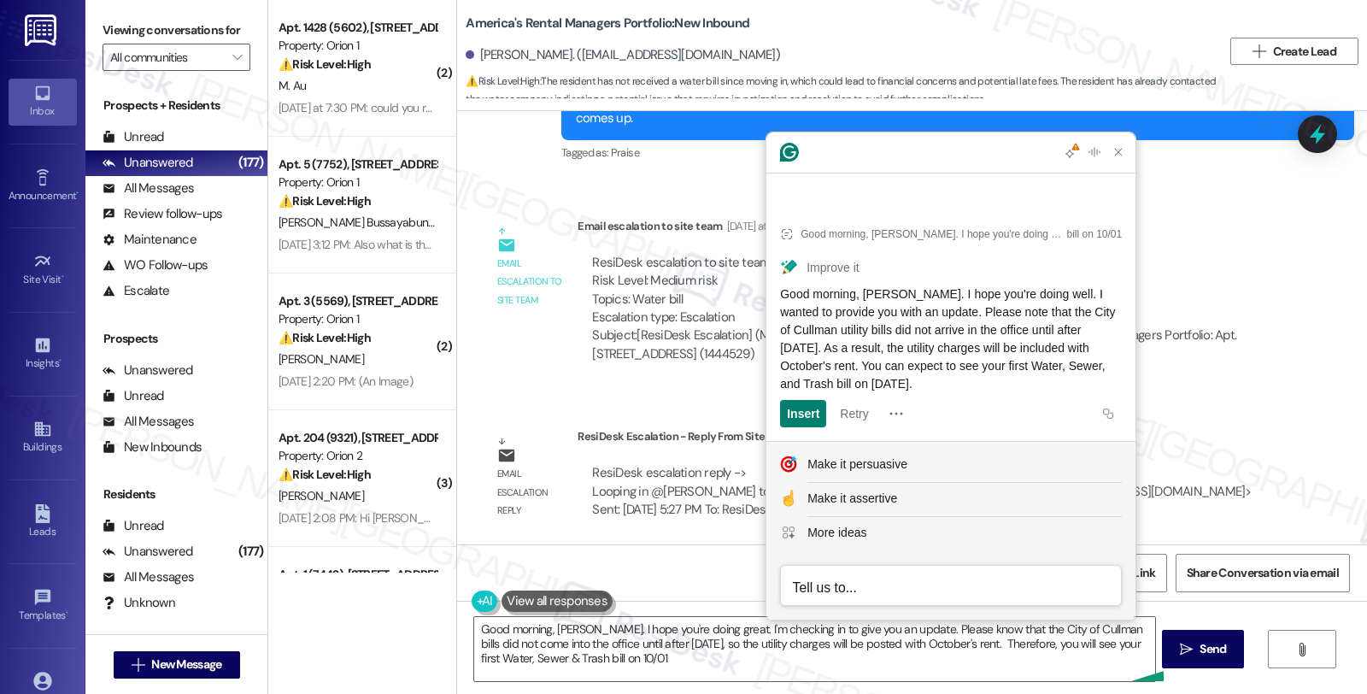
drag, startPoint x: 781, startPoint y: 295, endPoint x: 1088, endPoint y: 383, distance: 319.8
click at [1088, 383] on div "Good morning, Amy. I hope you're doing well. I wanted to provide you with an up…" at bounding box center [951, 339] width 342 height 108
click at [638, 661] on textarea "Good morning, Amy. I hope you're doing great. I'm checking in to give you an up…" at bounding box center [814, 649] width 680 height 64
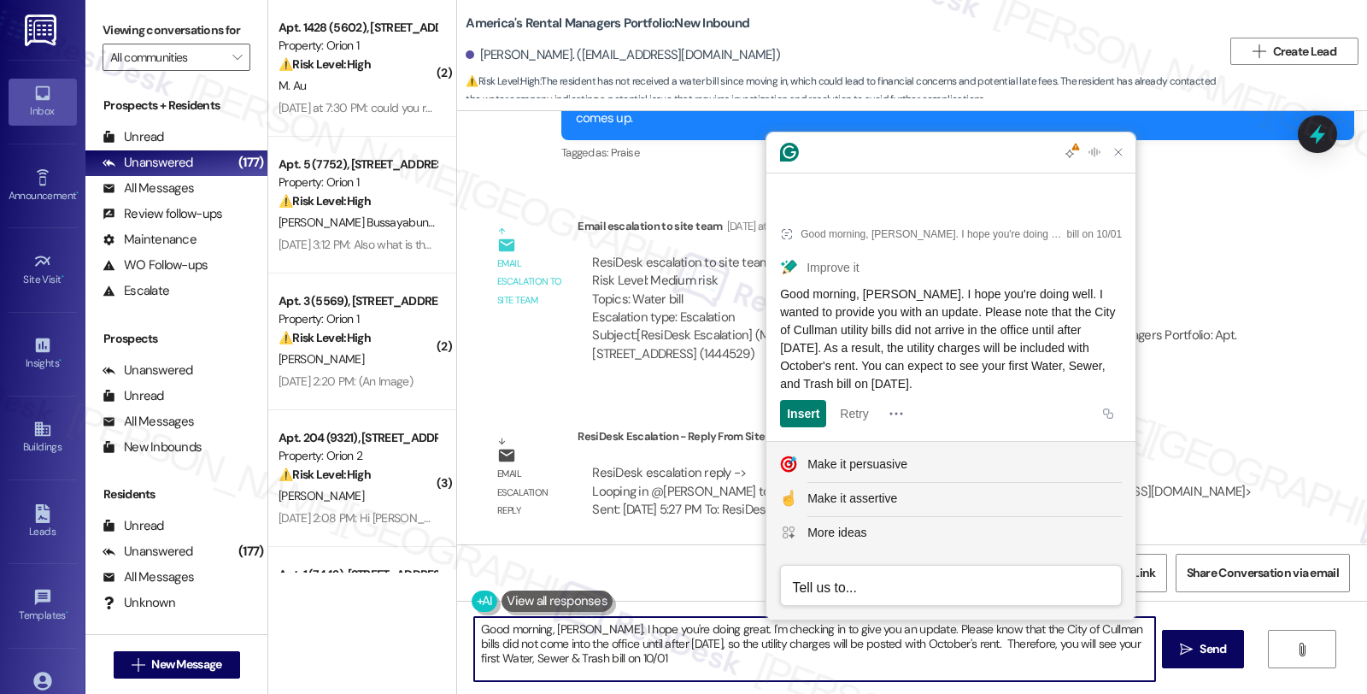
paste textarea "well. I wanted to provide you with an update. Please note that the City of Cull…"
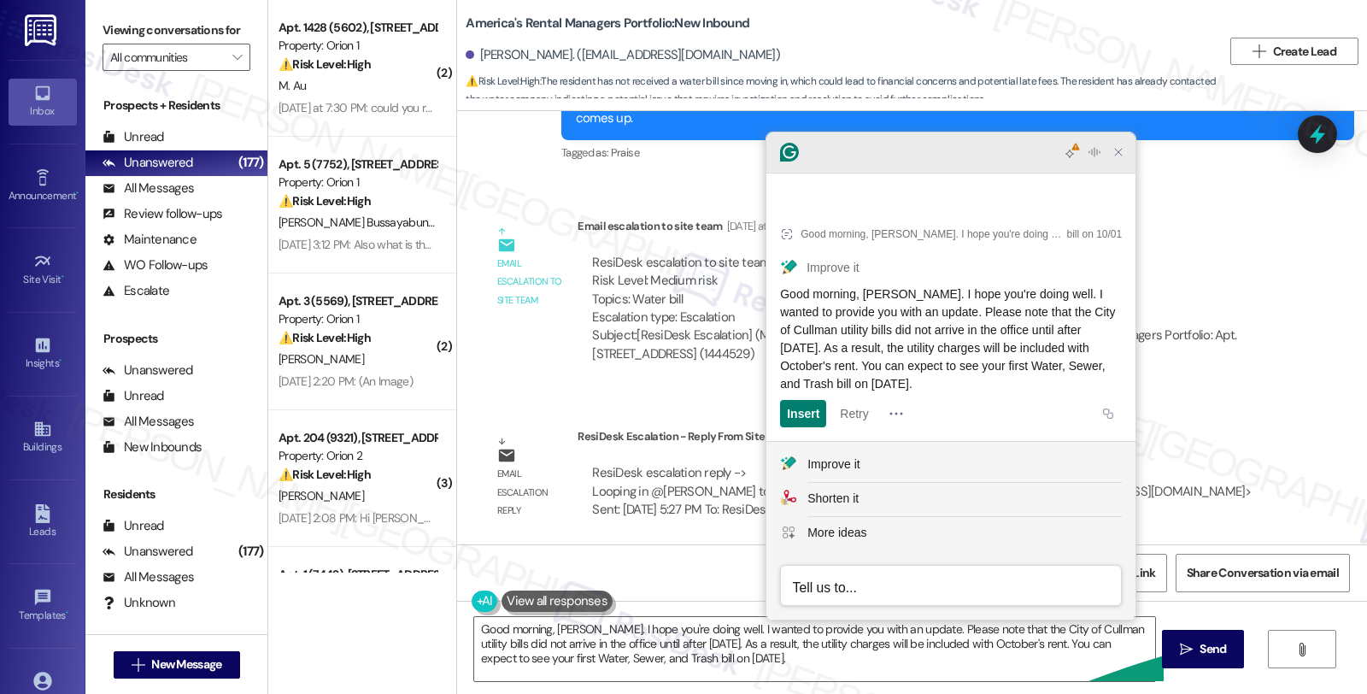
click at [1124, 159] on icon "Close Grammarly Assistant" at bounding box center [1118, 152] width 14 height 14
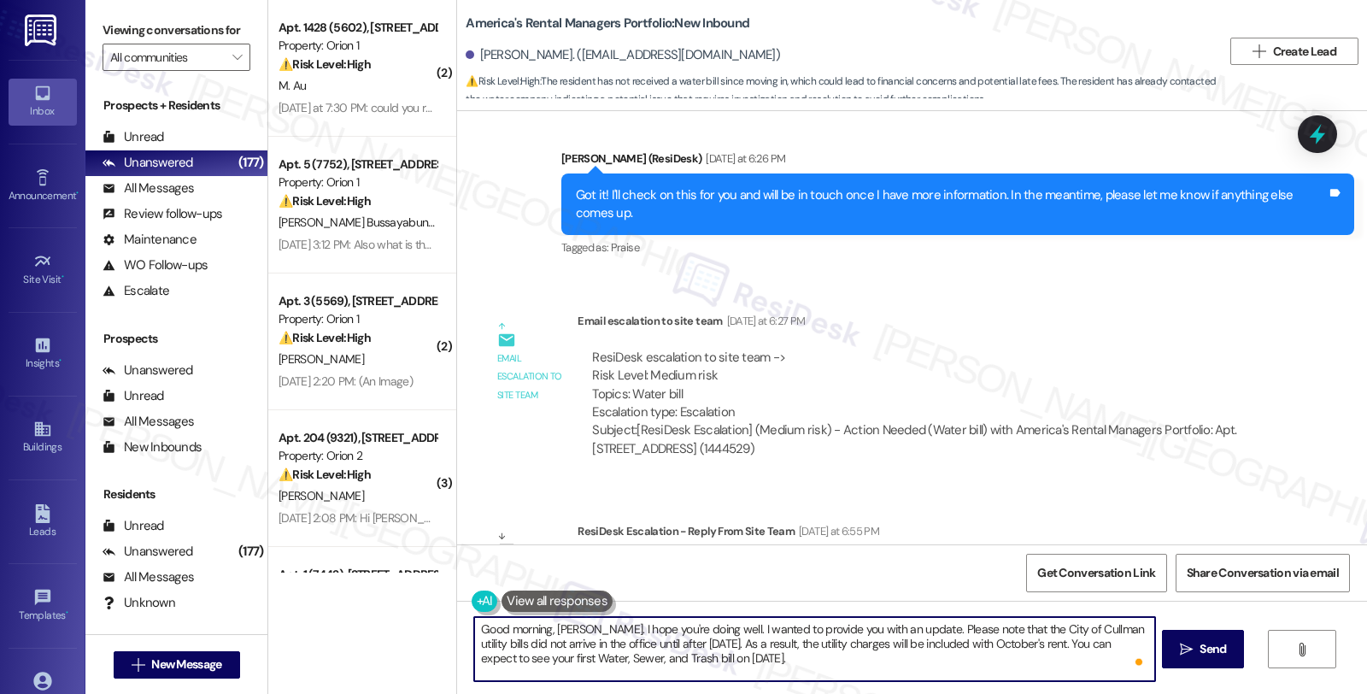
scroll to position [13, 0]
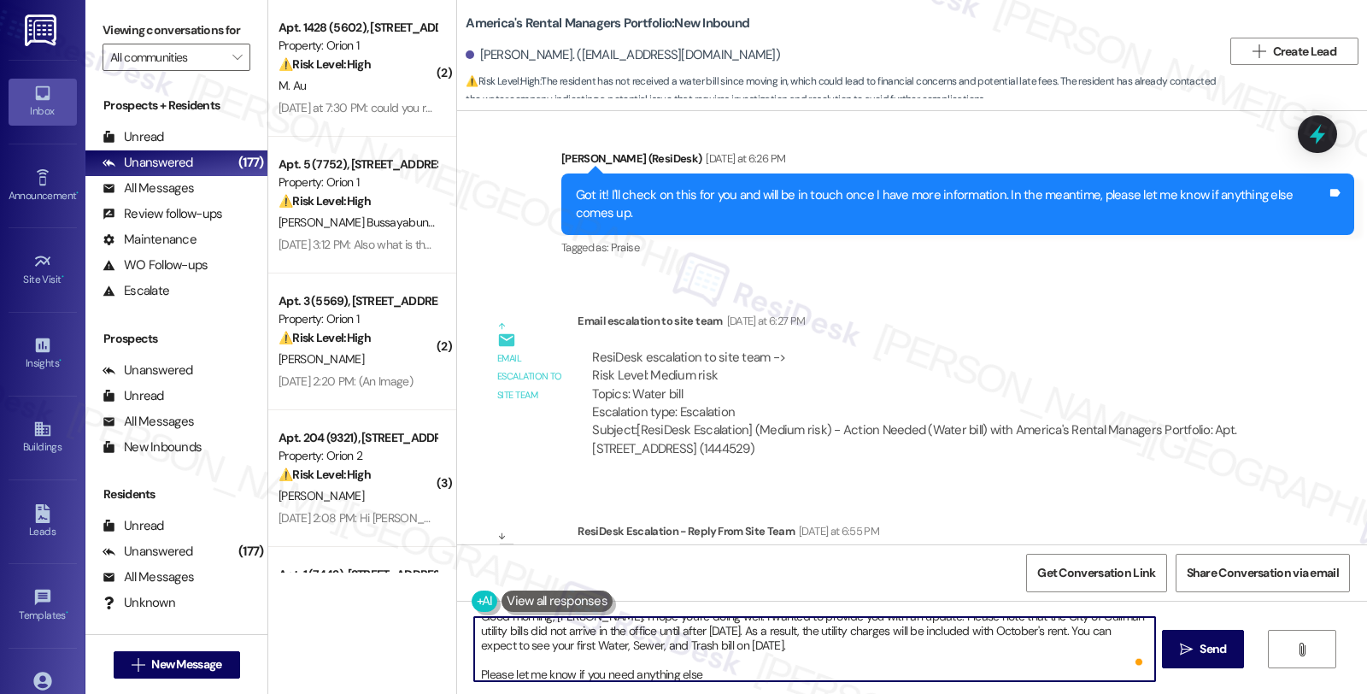
type textarea "Good morning, Amy. I hope you're doing well. I wanted to provide you with an up…"
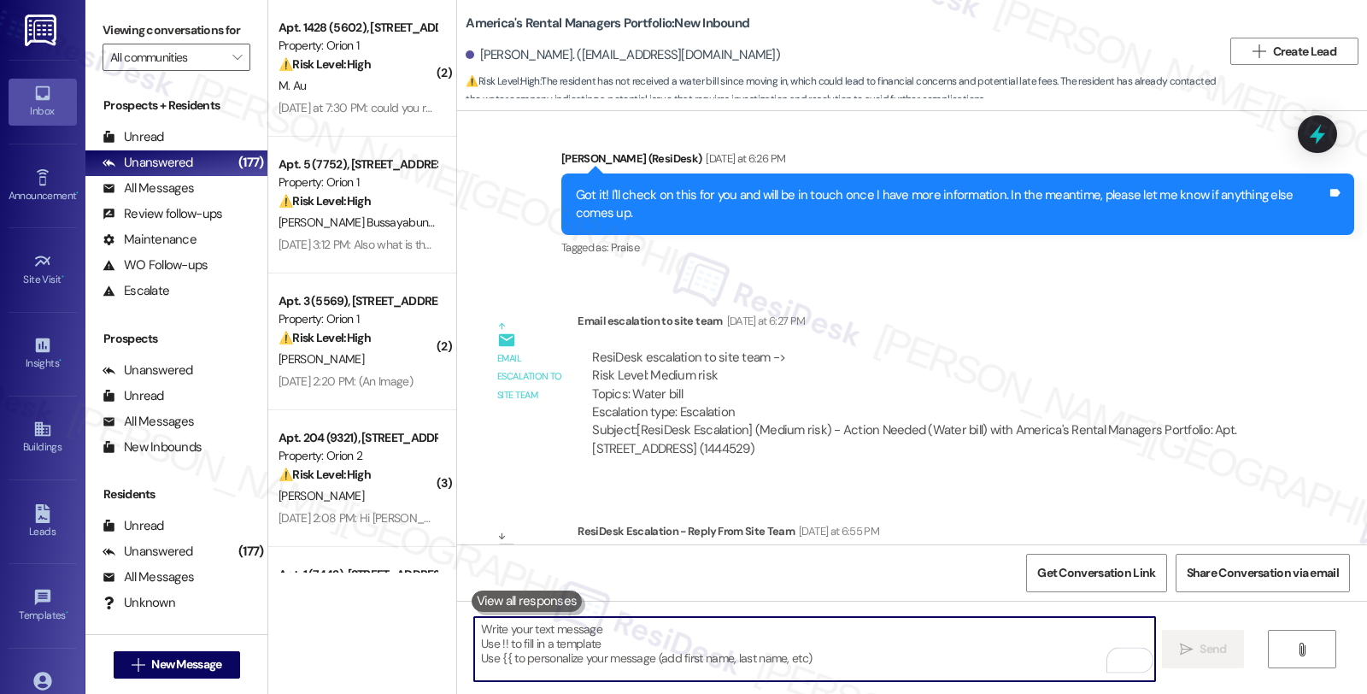
scroll to position [0, 0]
click at [178, 197] on div "All Messages" at bounding box center [147, 188] width 91 height 18
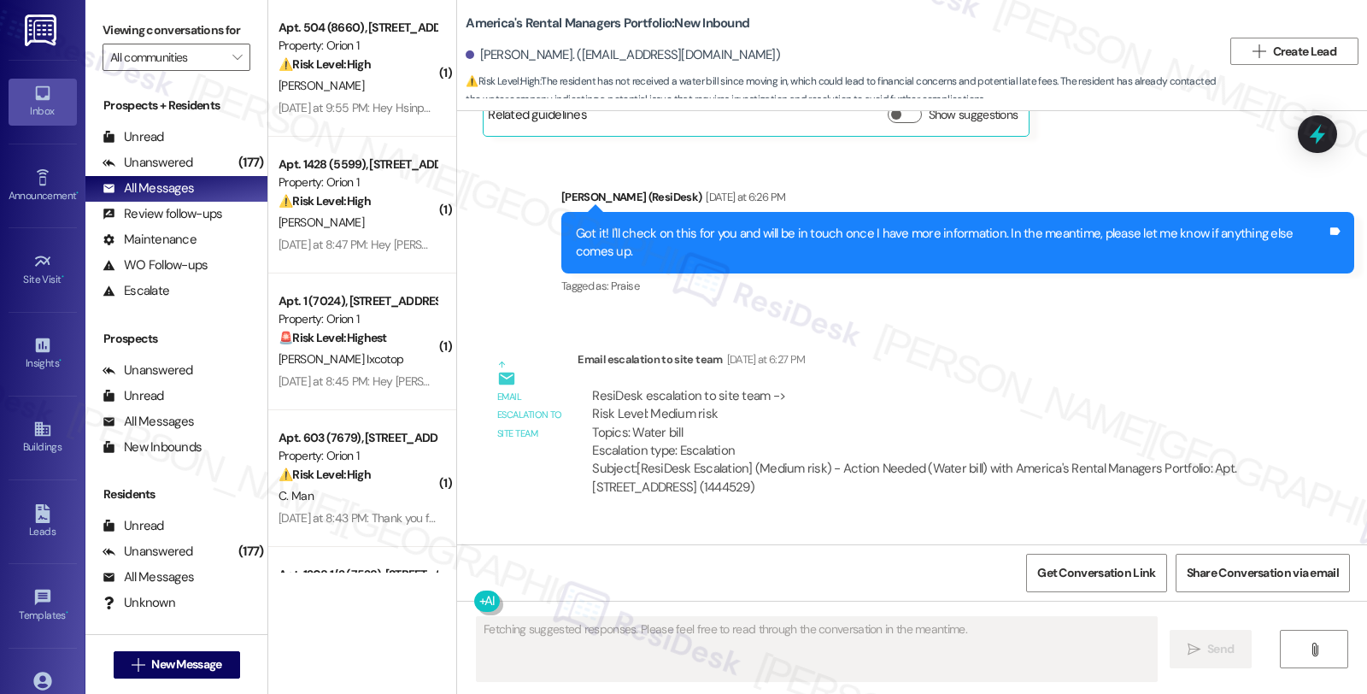
scroll to position [1698, 0]
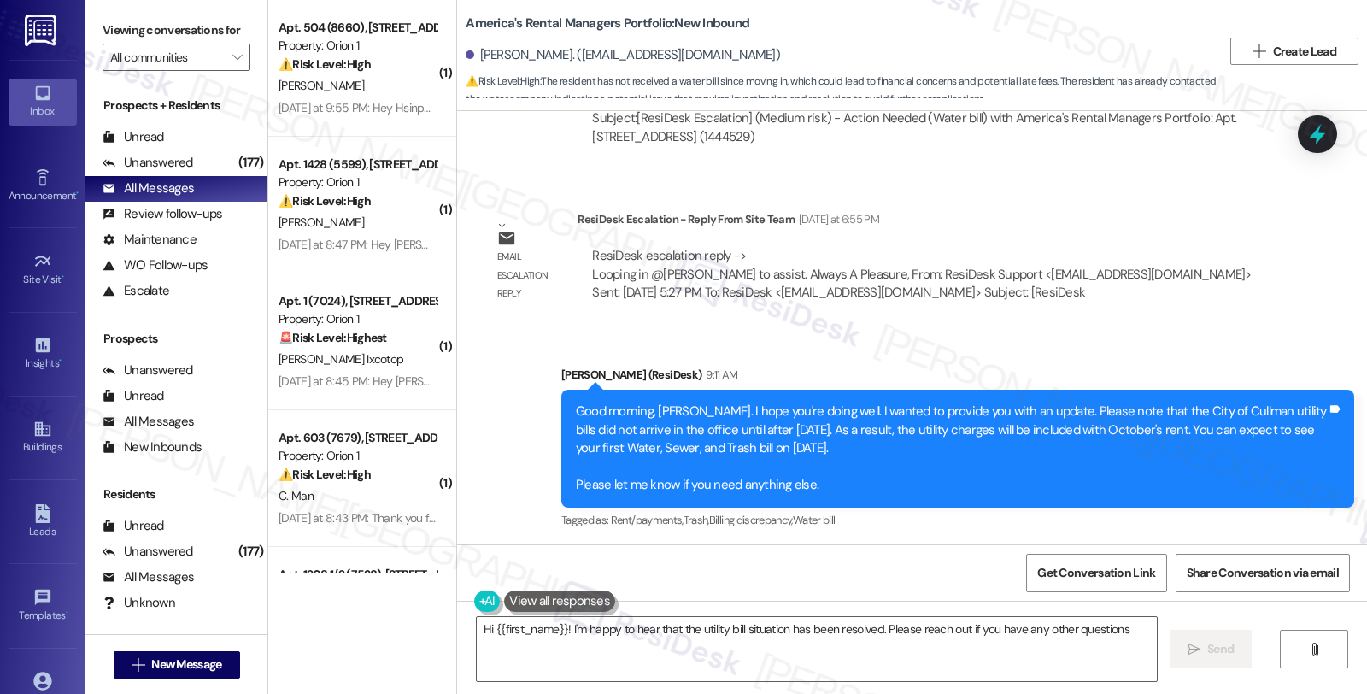
type textarea "Hi {{first_name}}! I'm happy to hear that the utility bill situation has been r…"
click at [1124, 348] on div "Sent via SMS Sarah (ResiDesk) 9:11 AM Good morning, Amy. I hope you're doing we…" at bounding box center [912, 435] width 910 height 217
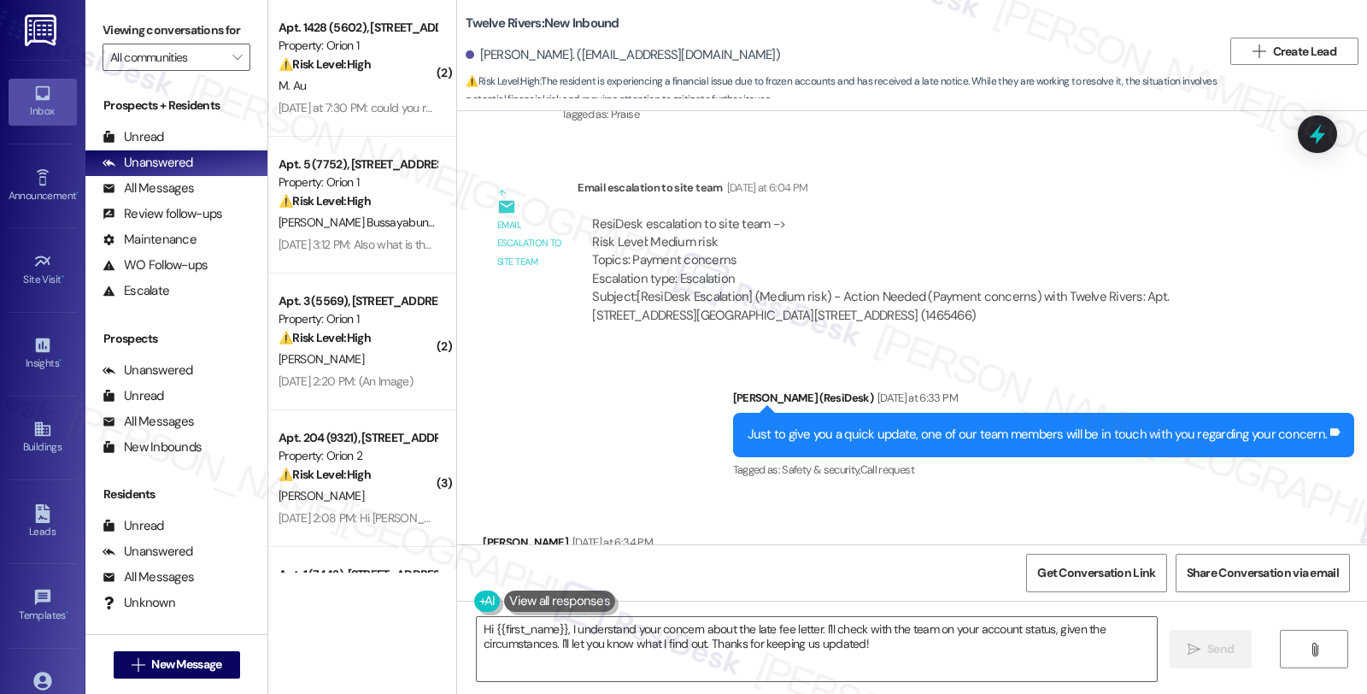
scroll to position [986, 0]
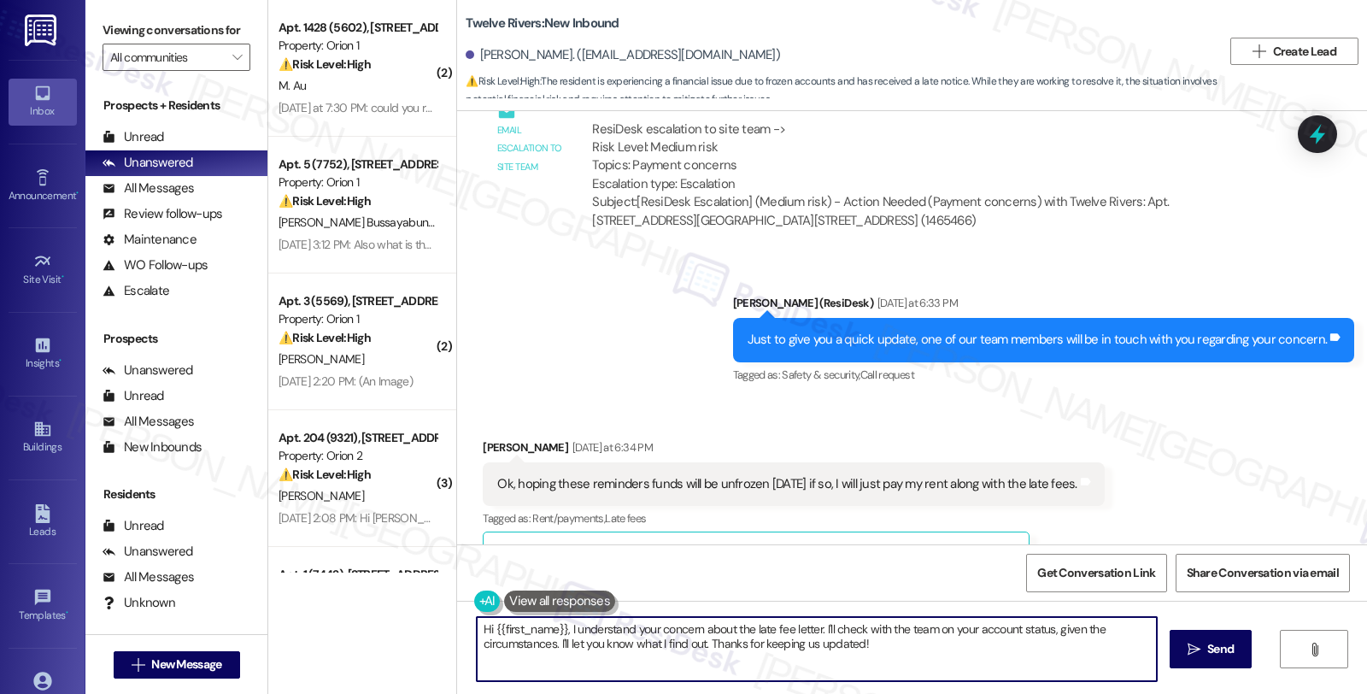
click at [840, 628] on textarea "Hi {{first_name}}, I understand your concern about the late fee letter. I'll ch…" at bounding box center [817, 649] width 680 height 64
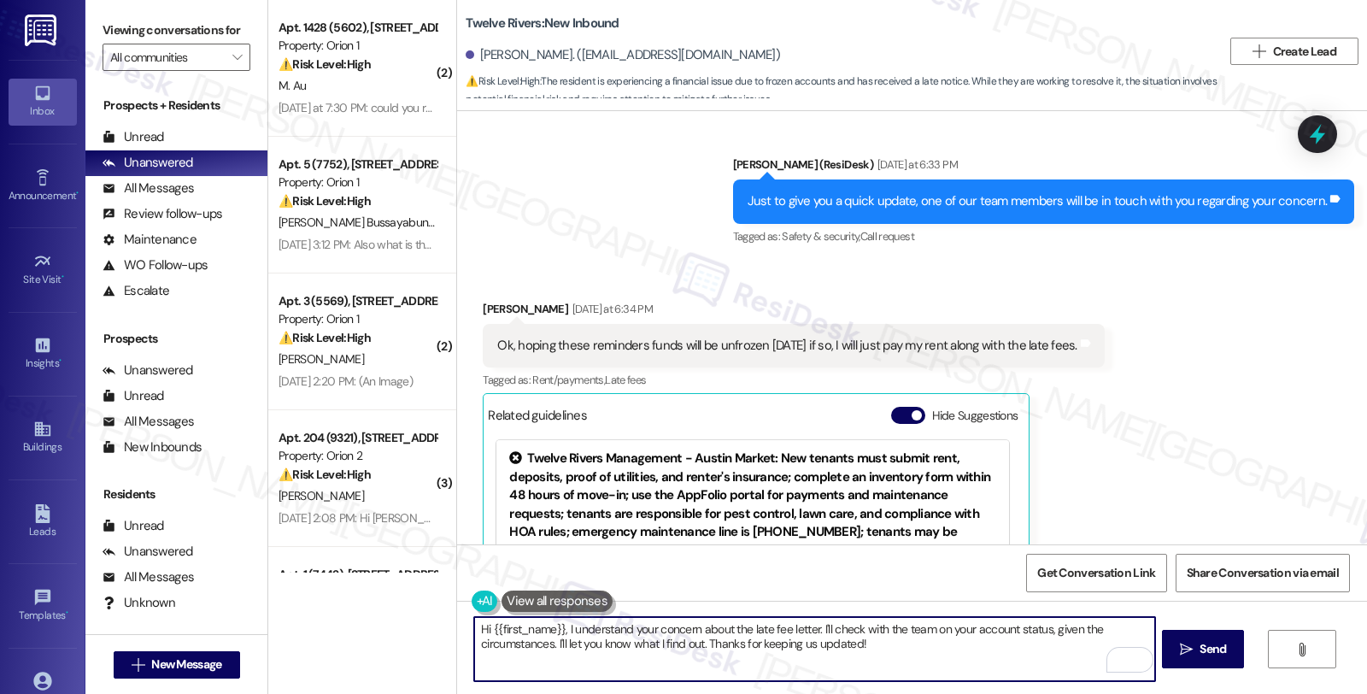
scroll to position [1270, 0]
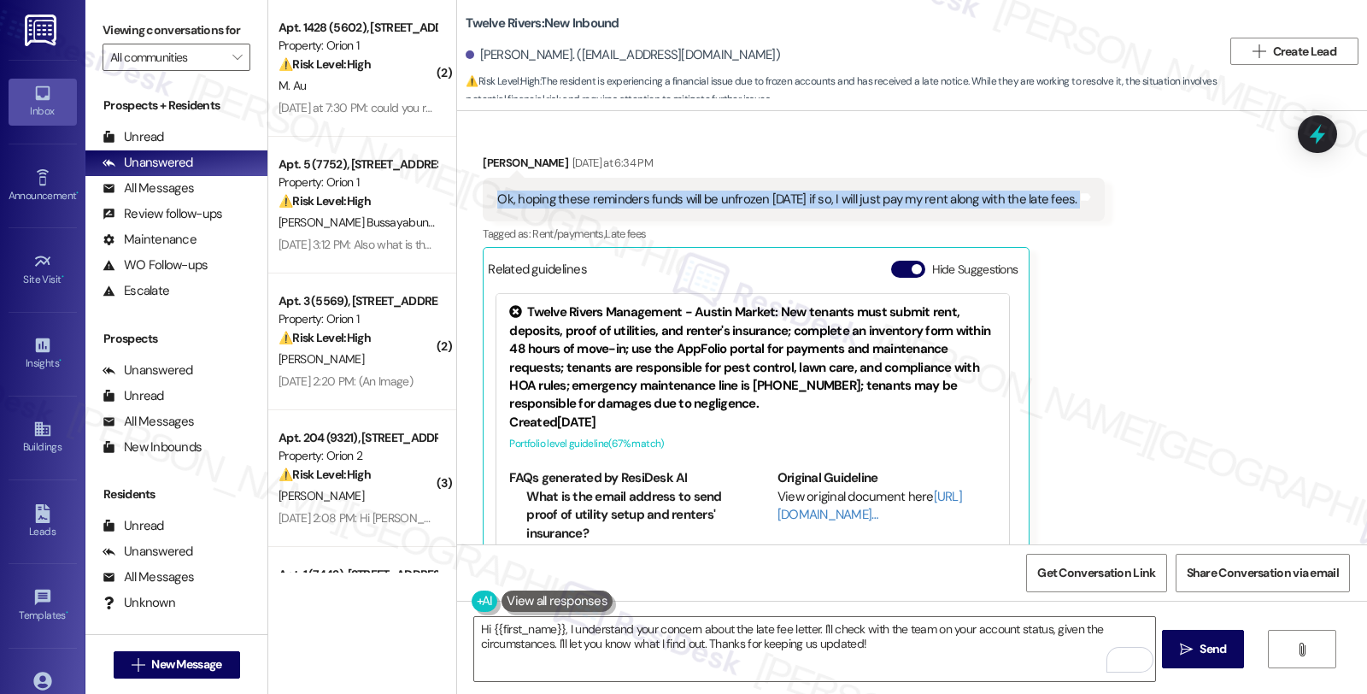
drag, startPoint x: 482, startPoint y: 161, endPoint x: 1090, endPoint y: 161, distance: 608.1
click at [1090, 178] on div "Ok, hoping these reminders funds will be unfrozen tomorrow if so, I will just p…" at bounding box center [793, 200] width 621 height 44
copy div "Ok, hoping these reminders funds will be unfrozen tomorrow if so, I will just p…"
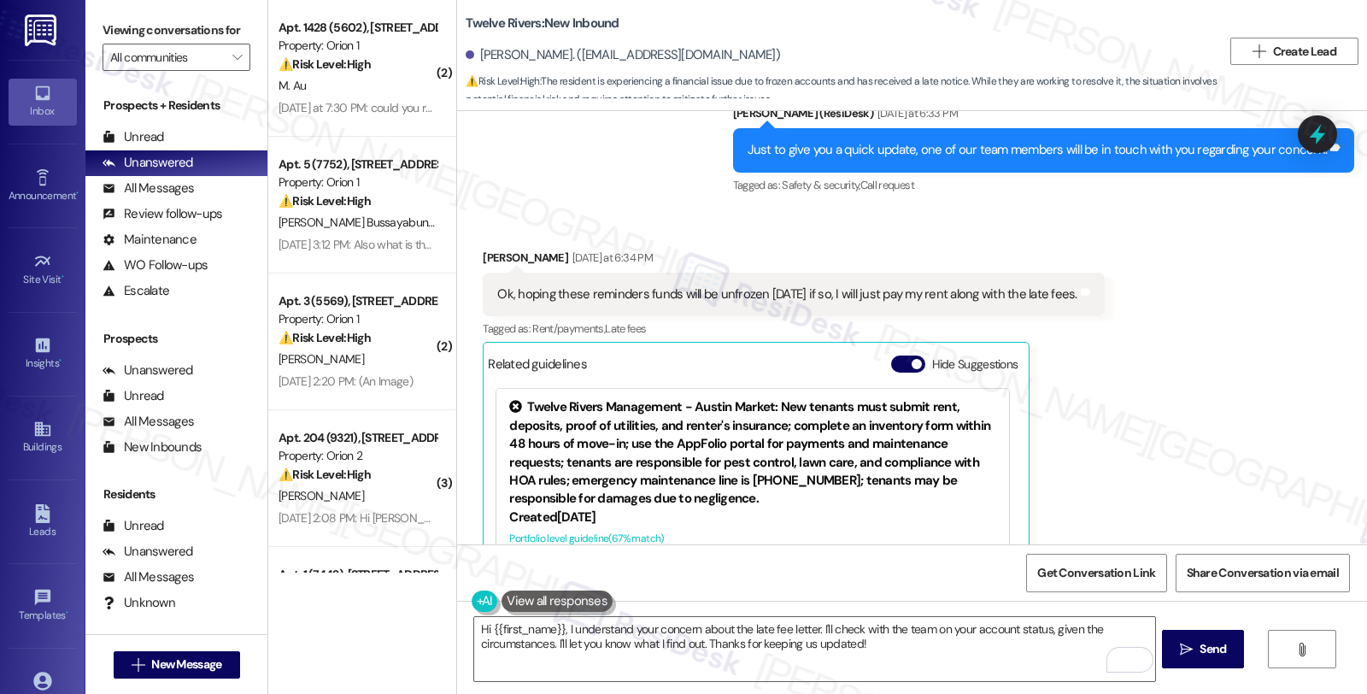
click at [1144, 427] on div "Received via SMS Abigail Garcia Yesterday at 6:34 PM Ok, hoping these reminders…" at bounding box center [912, 442] width 910 height 465
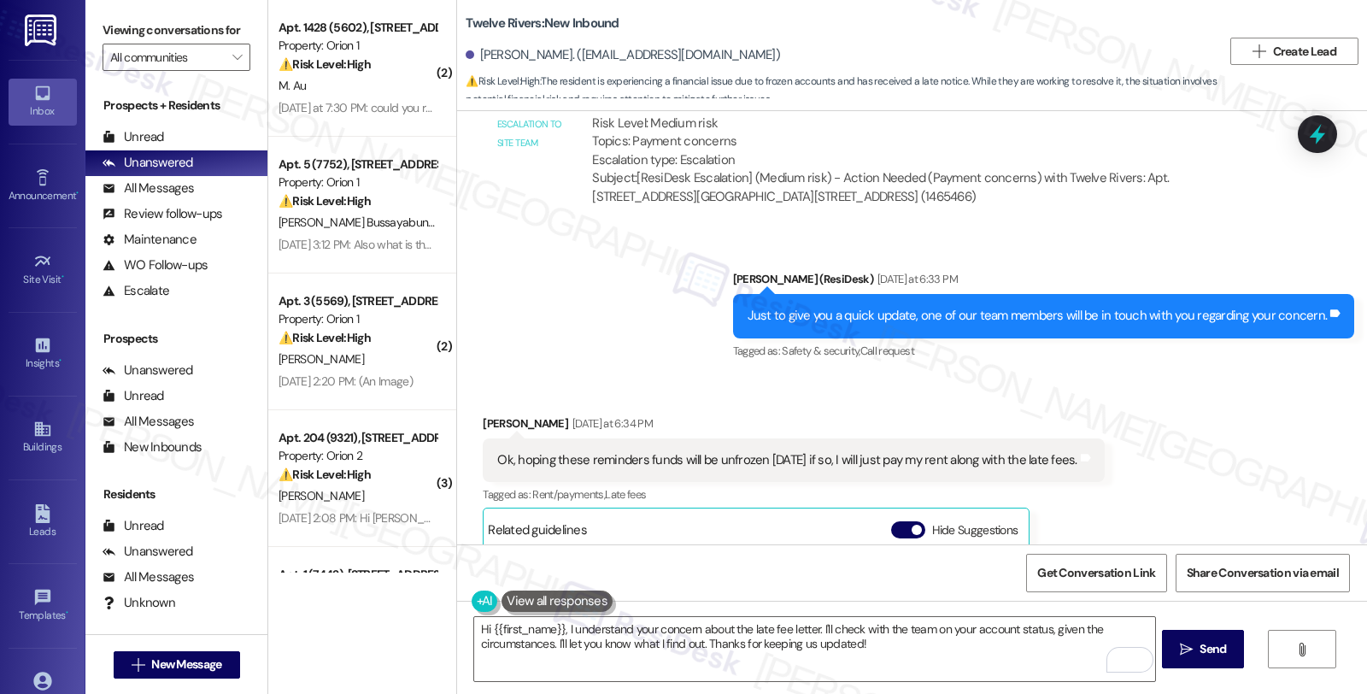
scroll to position [986, 0]
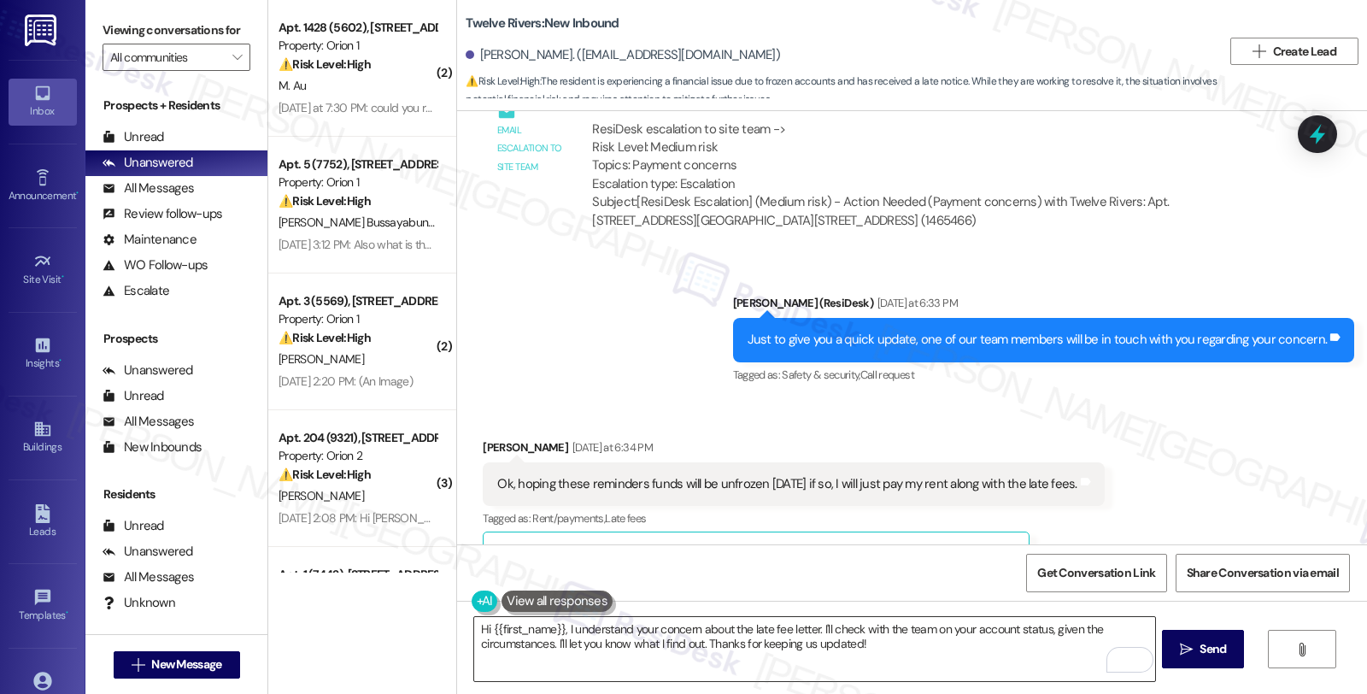
click at [567, 622] on textarea "Hi {{first_name}}, I understand your concern about the late fee letter. I'll ch…" at bounding box center [814, 649] width 680 height 64
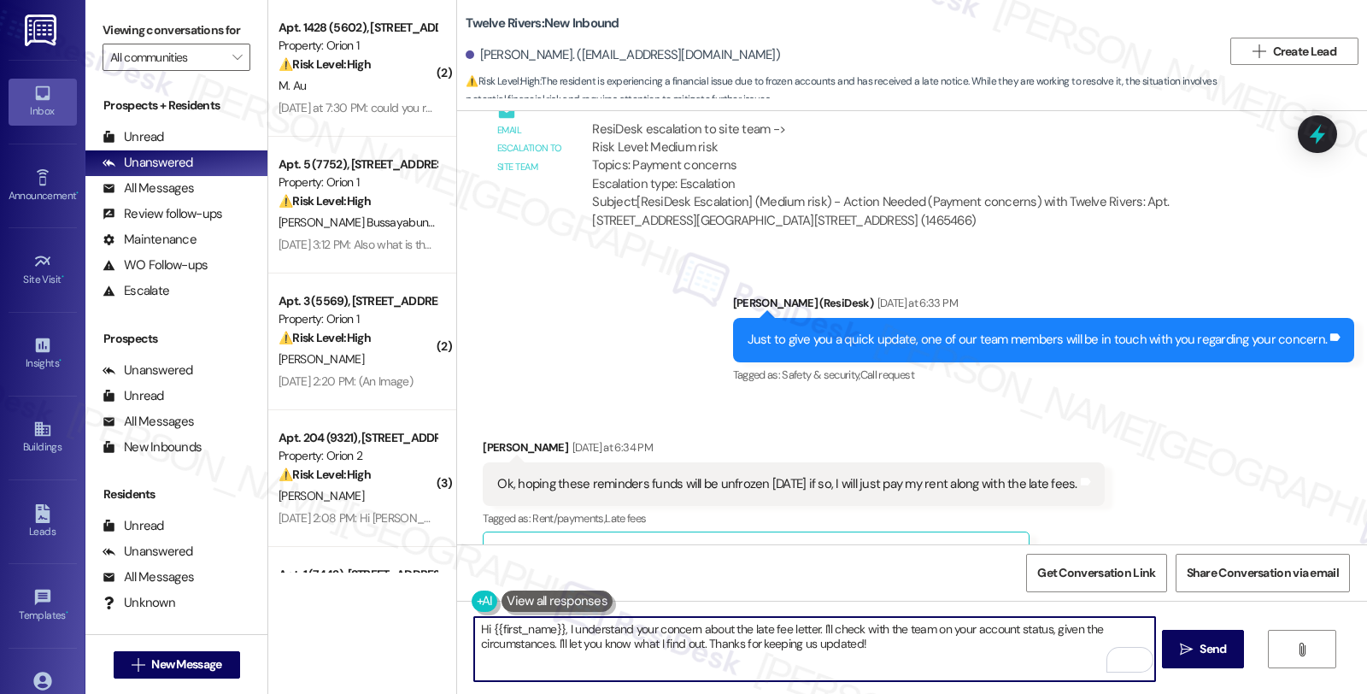
click at [562, 635] on textarea "Hi {{first_name}}, I understand your concern about the late fee letter. I'll ch…" at bounding box center [814, 649] width 680 height 64
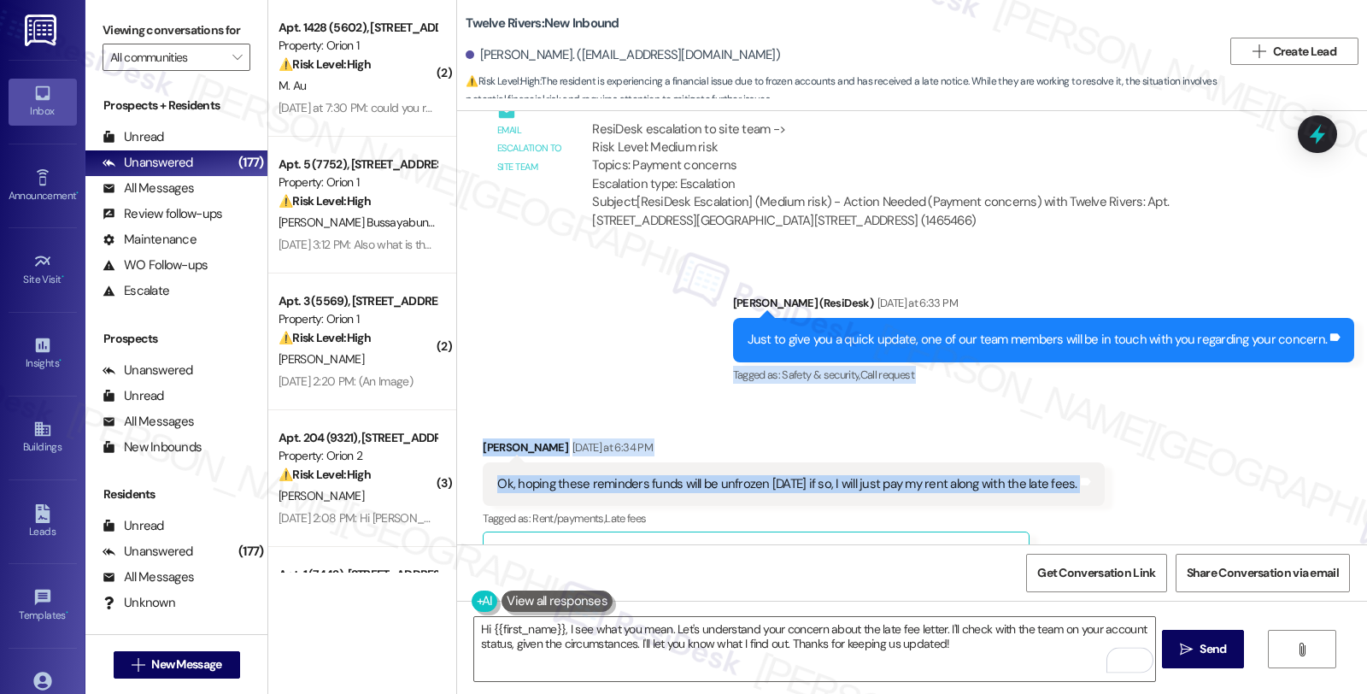
drag, startPoint x: 1122, startPoint y: 454, endPoint x: 591, endPoint y: 325, distance: 546.5
click at [591, 325] on div "Received via SMS Abigail Garcia Sep 05, 2025 at 12:27 PM Good morning, this is …" at bounding box center [912, 327] width 910 height 433
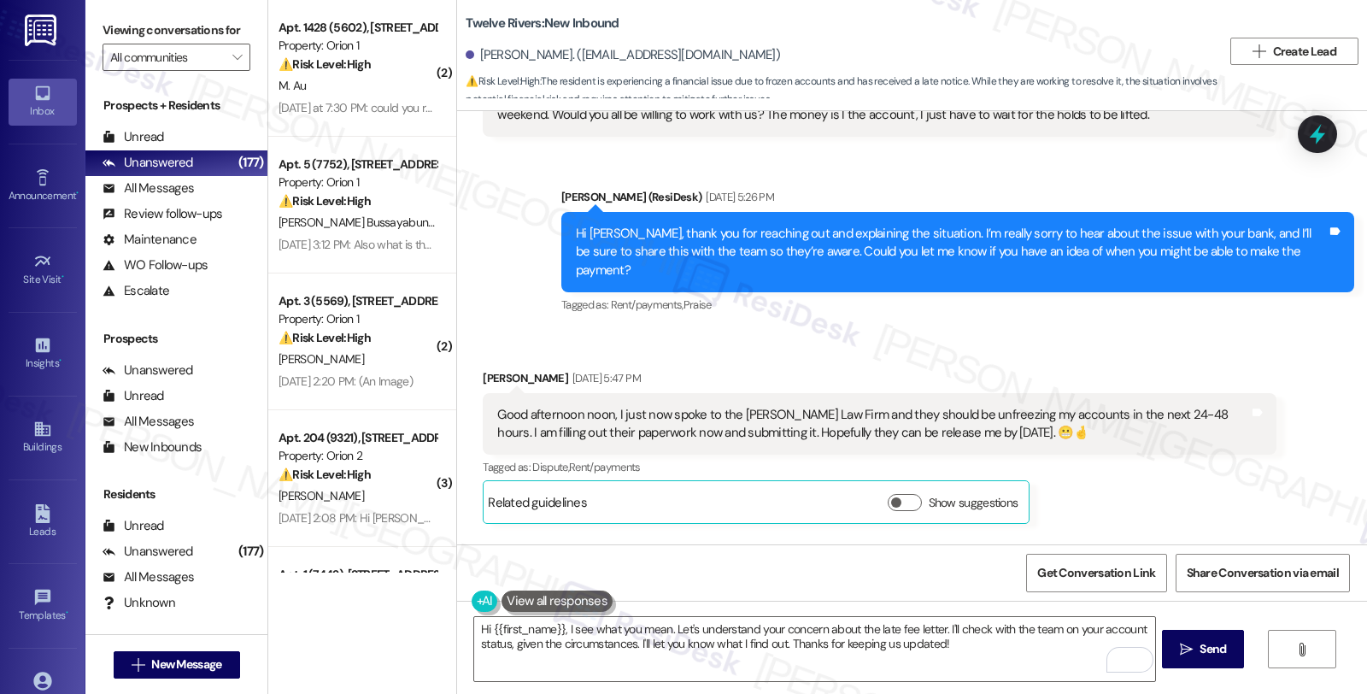
scroll to position [132, 0]
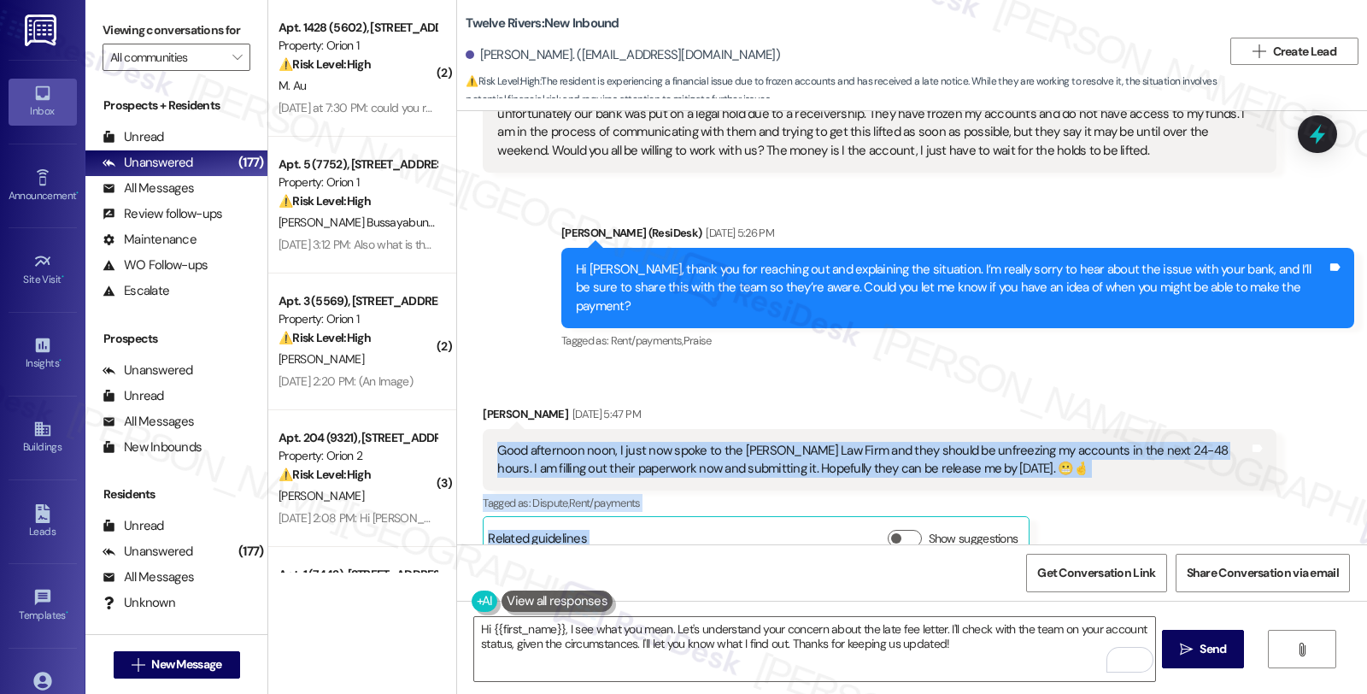
click at [470, 434] on div "Received via SMS Abigail Garcia Sep 08, 2025 at 5:47 PM Good afternoon noon, I …" at bounding box center [879, 482] width 818 height 181
copy div "Good afternoon noon, I just now spoke to the Noack Law Firm and they should be …"
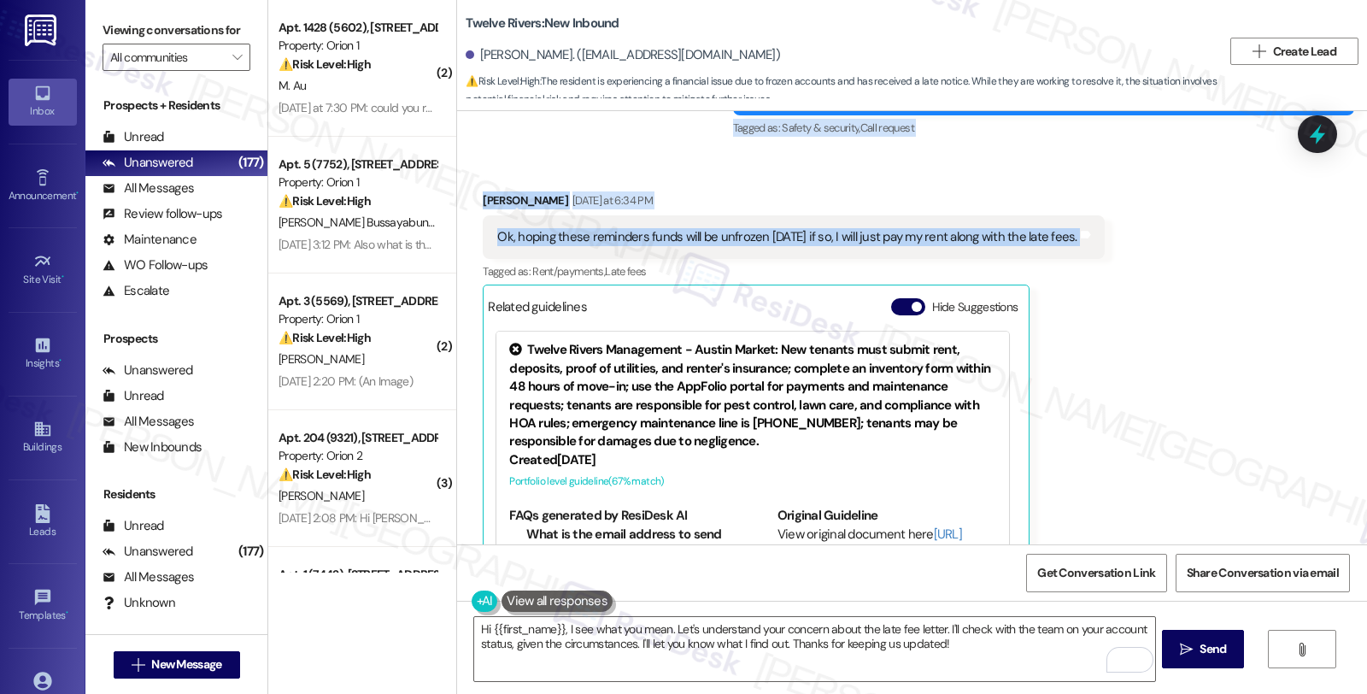
scroll to position [1270, 0]
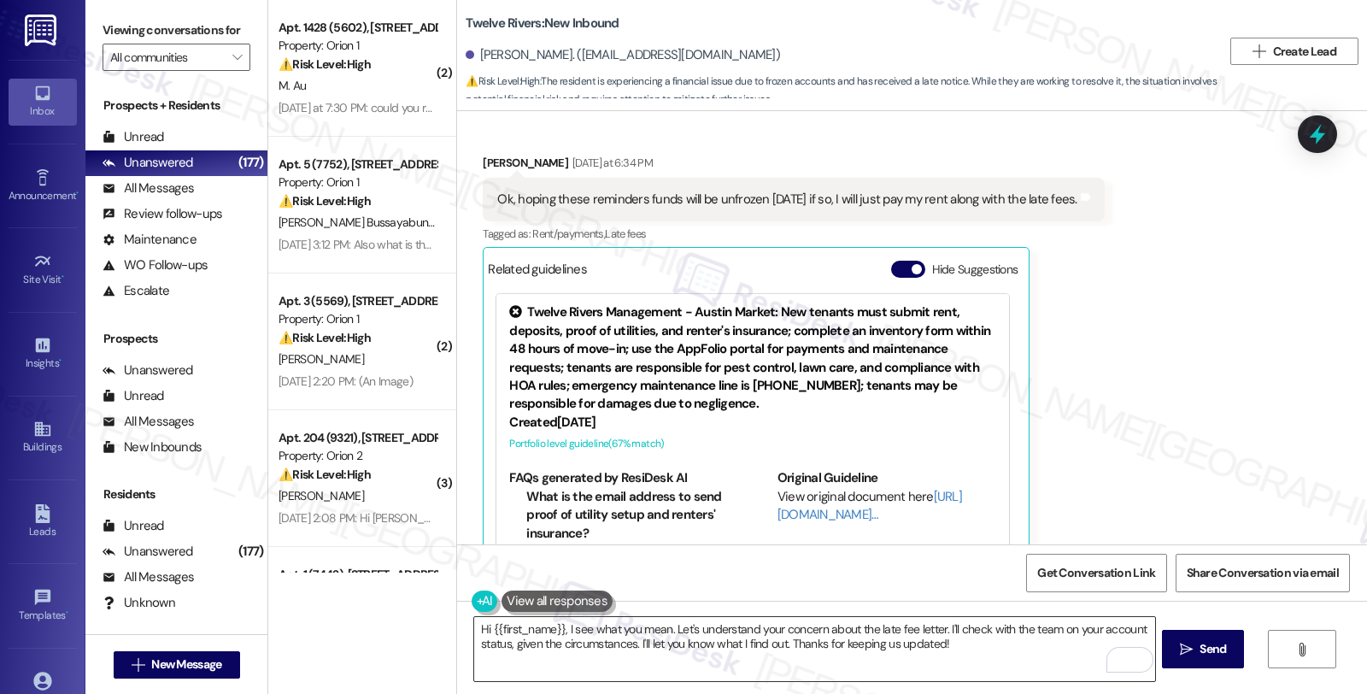
click at [688, 630] on textarea "Hi {{first_name}}, I see what you mean. Let's understand your concern about the…" at bounding box center [814, 649] width 680 height 64
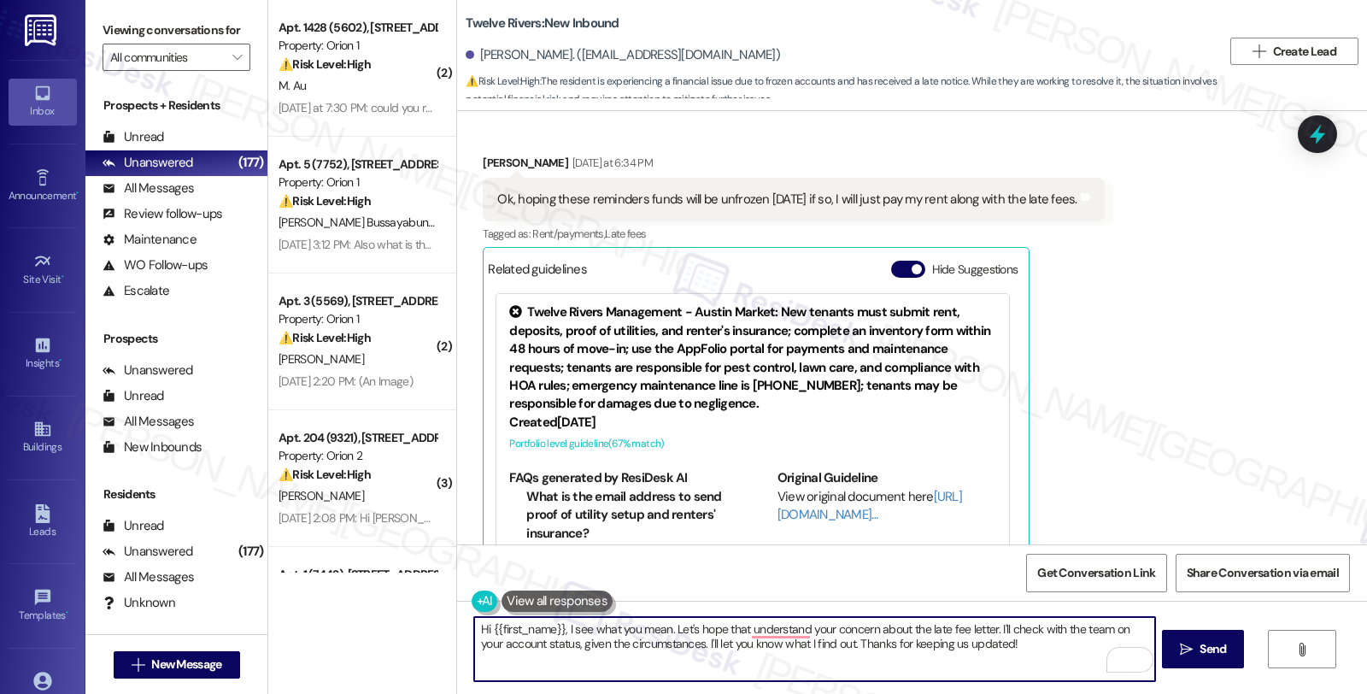
click at [664, 626] on textarea "Hi {{first_name}}, I see what you mean. Let's hope that understand your concern…" at bounding box center [814, 649] width 680 height 64
click at [743, 626] on textarea "Hi {{first_name}}, I see what you mean. I understand how Let's hope that unders…" at bounding box center [814, 649] width 680 height 64
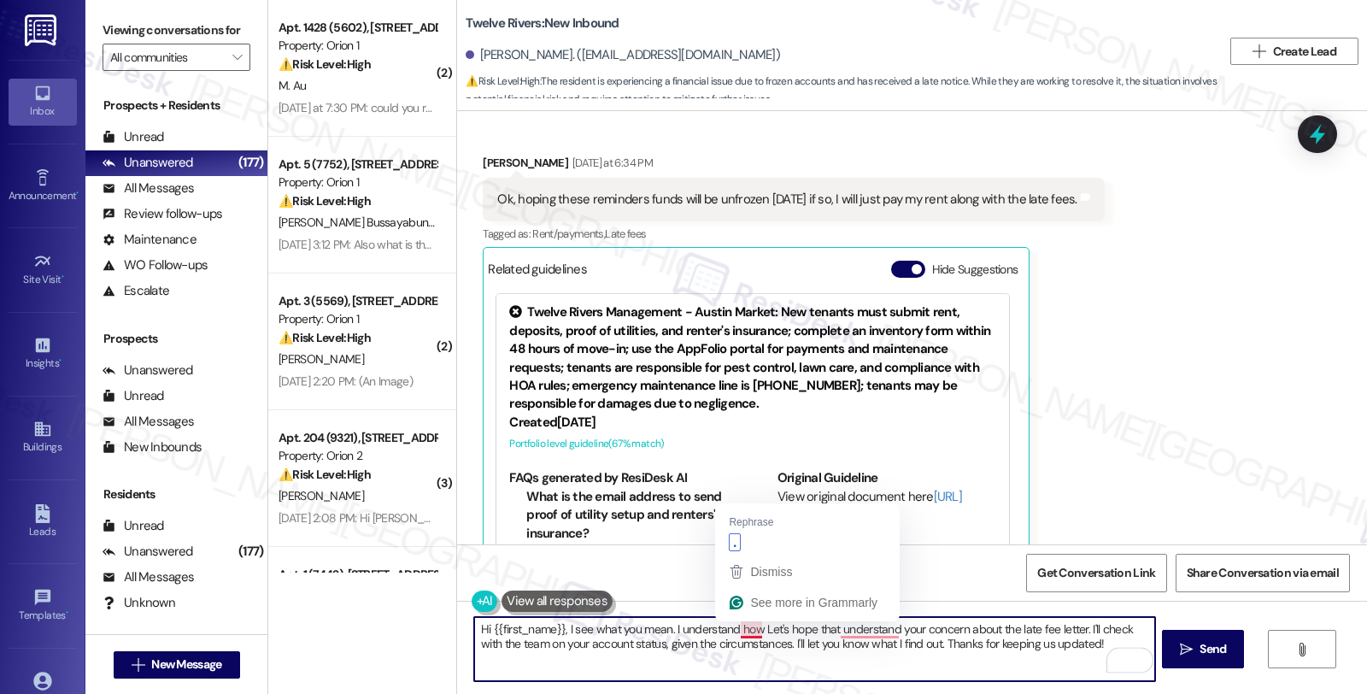
click at [743, 626] on textarea "Hi {{first_name}}, I see what you mean. I understand how Let's hope that unders…" at bounding box center [814, 649] width 680 height 64
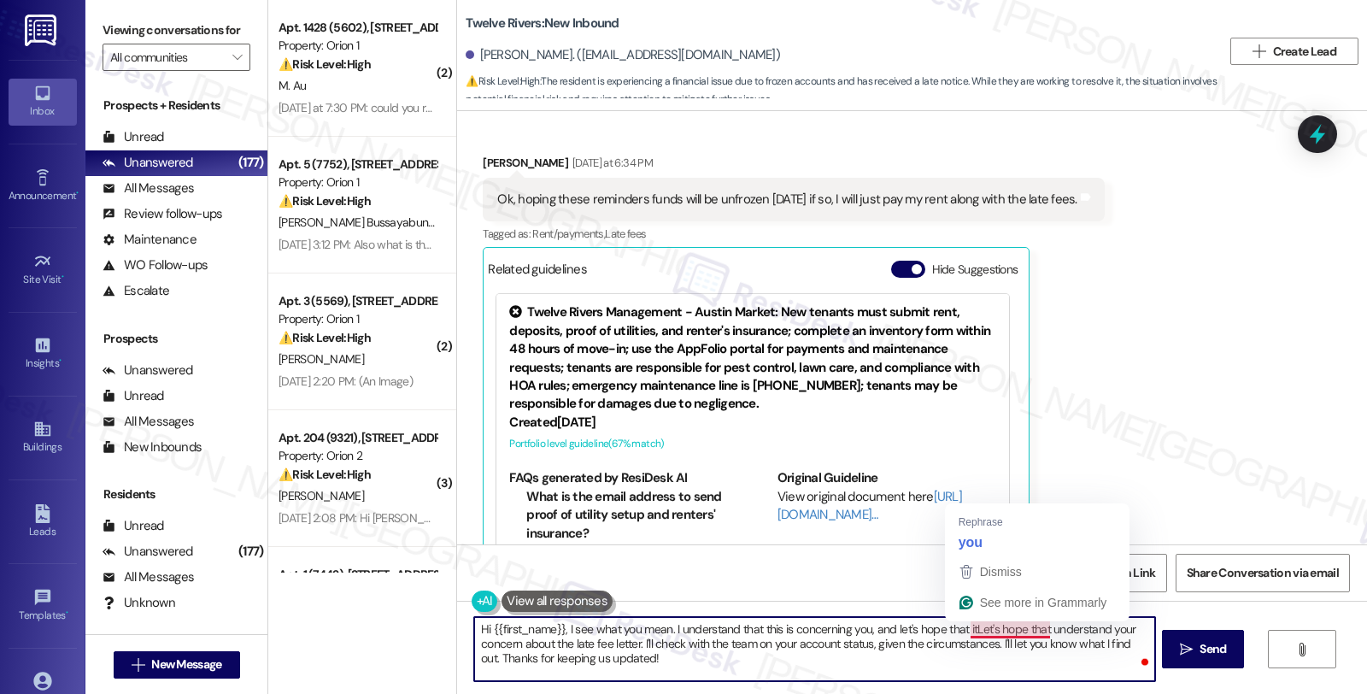
click at [966, 632] on textarea "Hi {{first_name}}, I see what you mean. I understand that this is concerning yo…" at bounding box center [814, 649] width 680 height 64
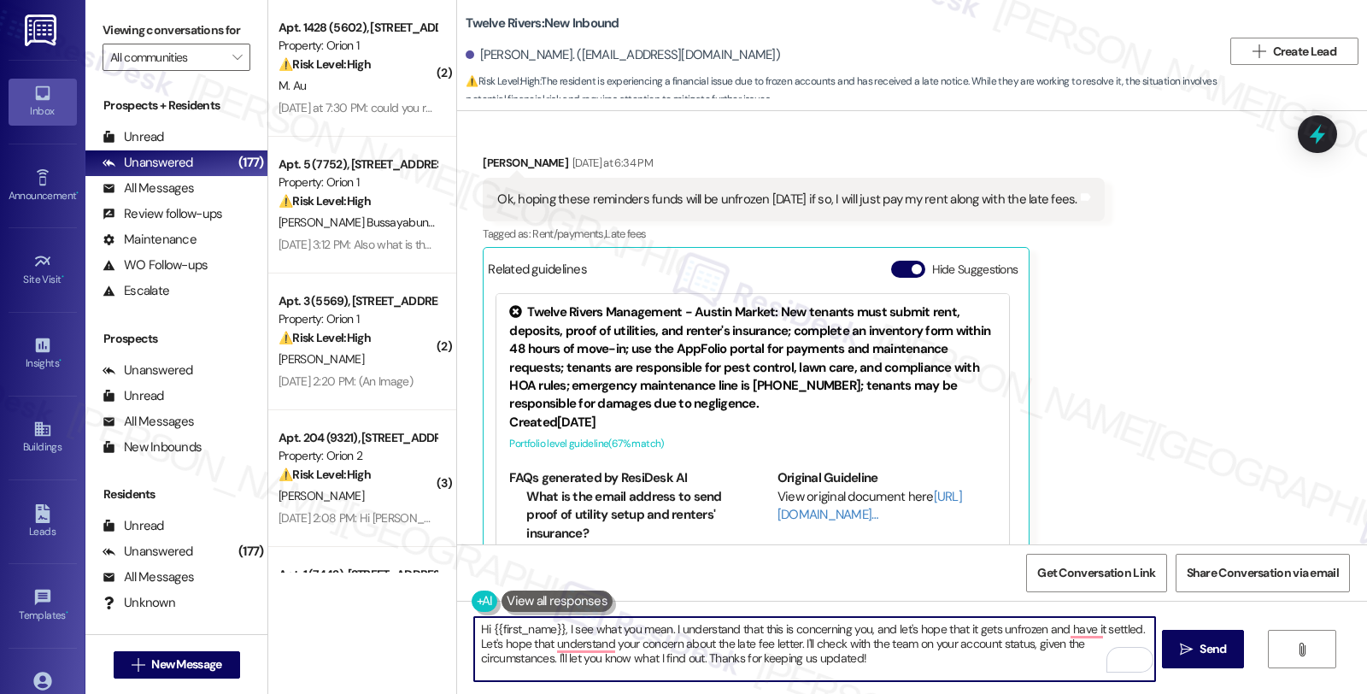
click at [924, 654] on textarea "Hi {{first_name}}, I see what you mean. I understand that this is concerning yo…" at bounding box center [814, 649] width 680 height 64
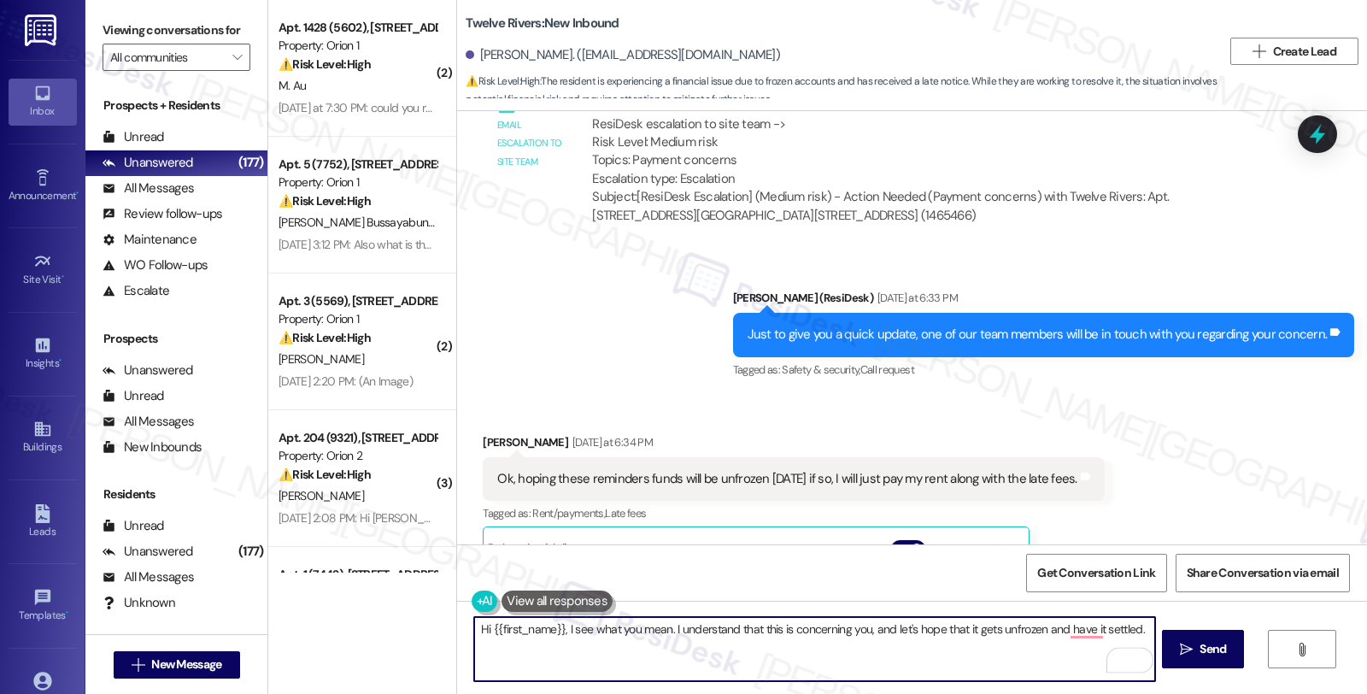
scroll to position [986, 0]
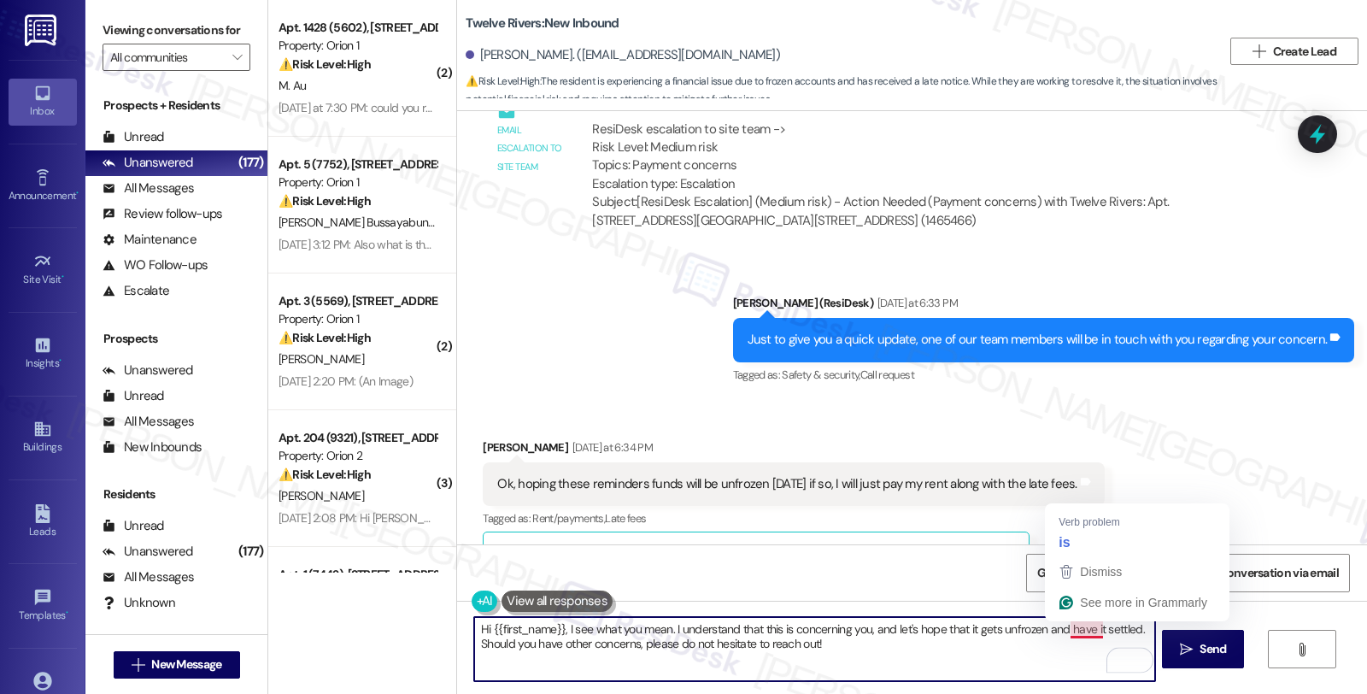
click at [997, 664] on textarea "Hi {{first_name}}, I see what you mean. I understand that this is concerning yo…" at bounding box center [814, 649] width 680 height 64
click at [596, 659] on textarea "Hi {{first_name}}, I see what you mean. I understand that this is concerning yo…" at bounding box center [814, 649] width 680 height 64
drag, startPoint x: 558, startPoint y: 629, endPoint x: 887, endPoint y: 664, distance: 330.6
click at [887, 664] on textarea "Hi {{first_name}}, I see what you mean. I understand that this is concerning yo…" at bounding box center [814, 649] width 680 height 64
paste textarea "completely understand your concern, and I’m hopeful that your account will be u…"
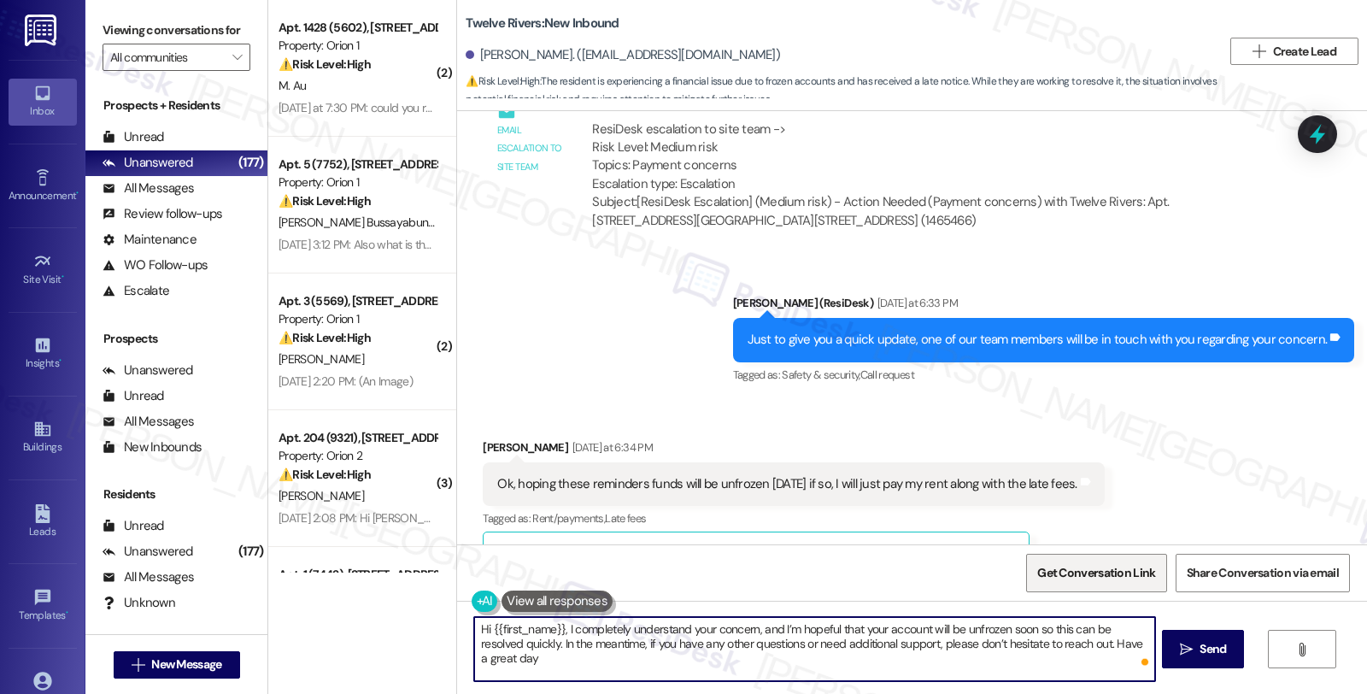
type textarea "Hi {{first_name}}, I completely understand your concern, and I’m hopeful that y…"
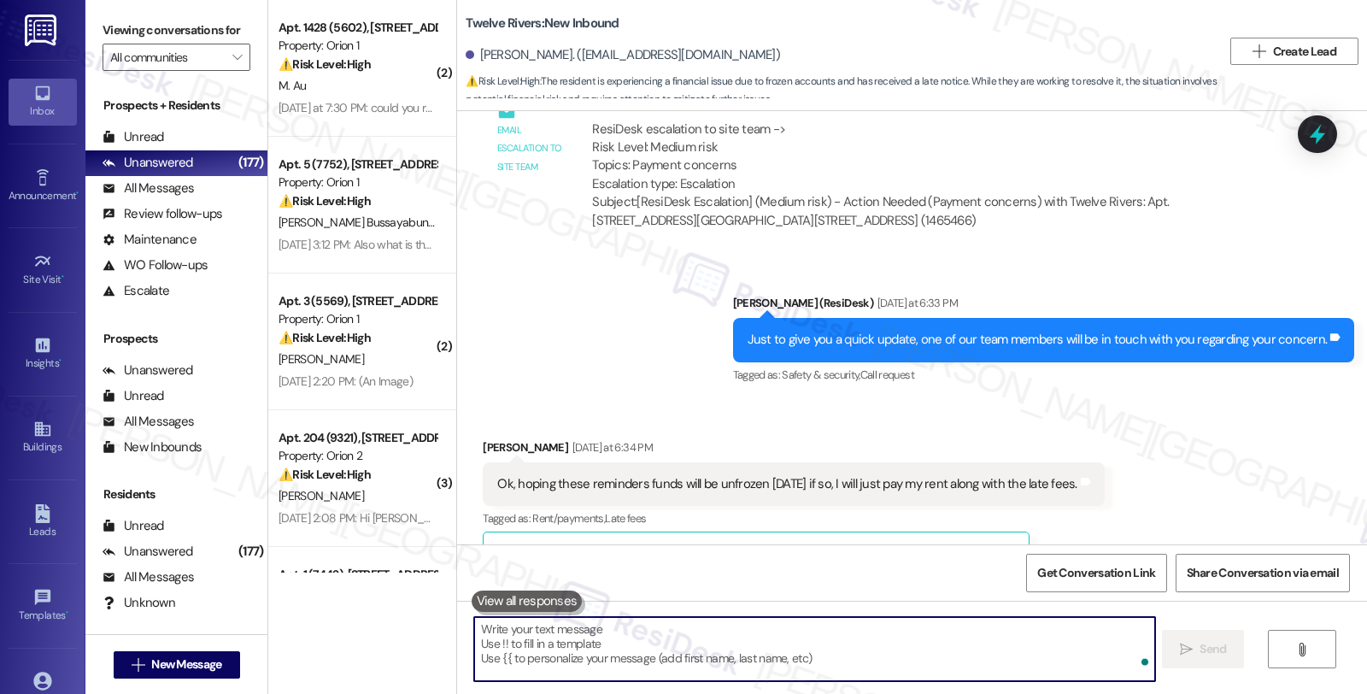
scroll to position [1270, 0]
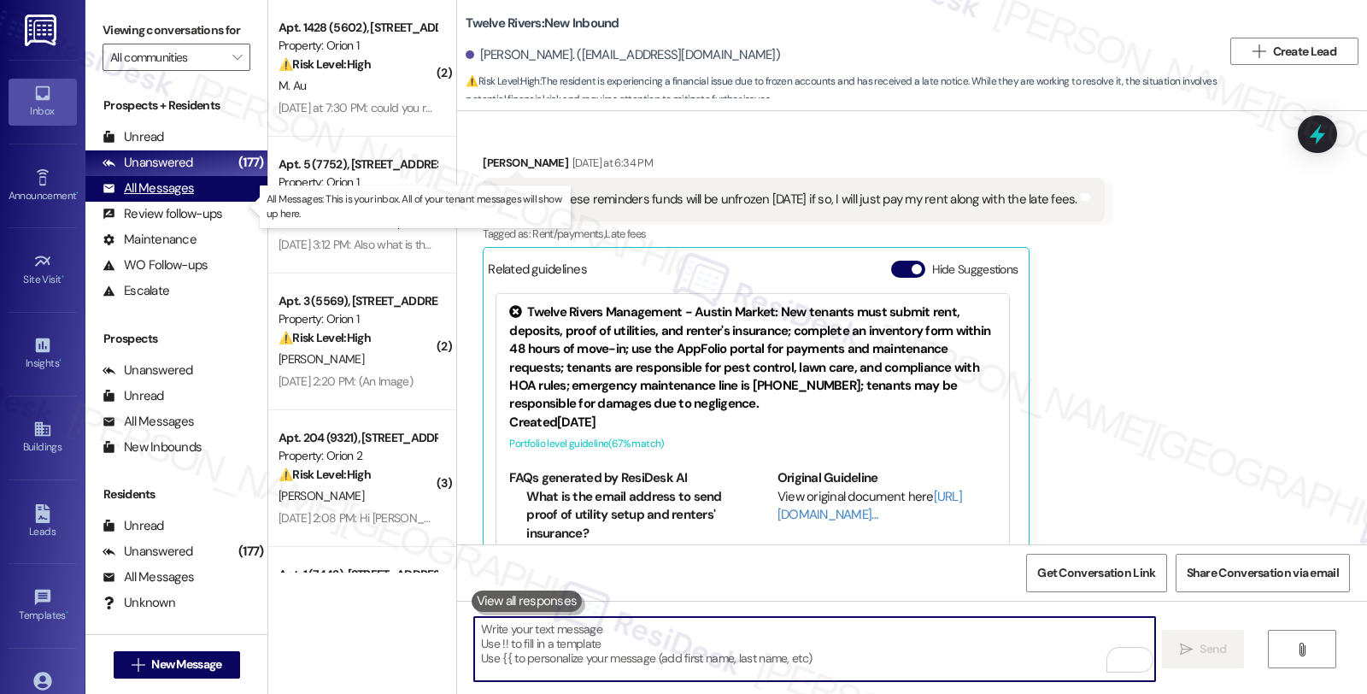
click at [184, 197] on div "All Messages" at bounding box center [147, 188] width 91 height 18
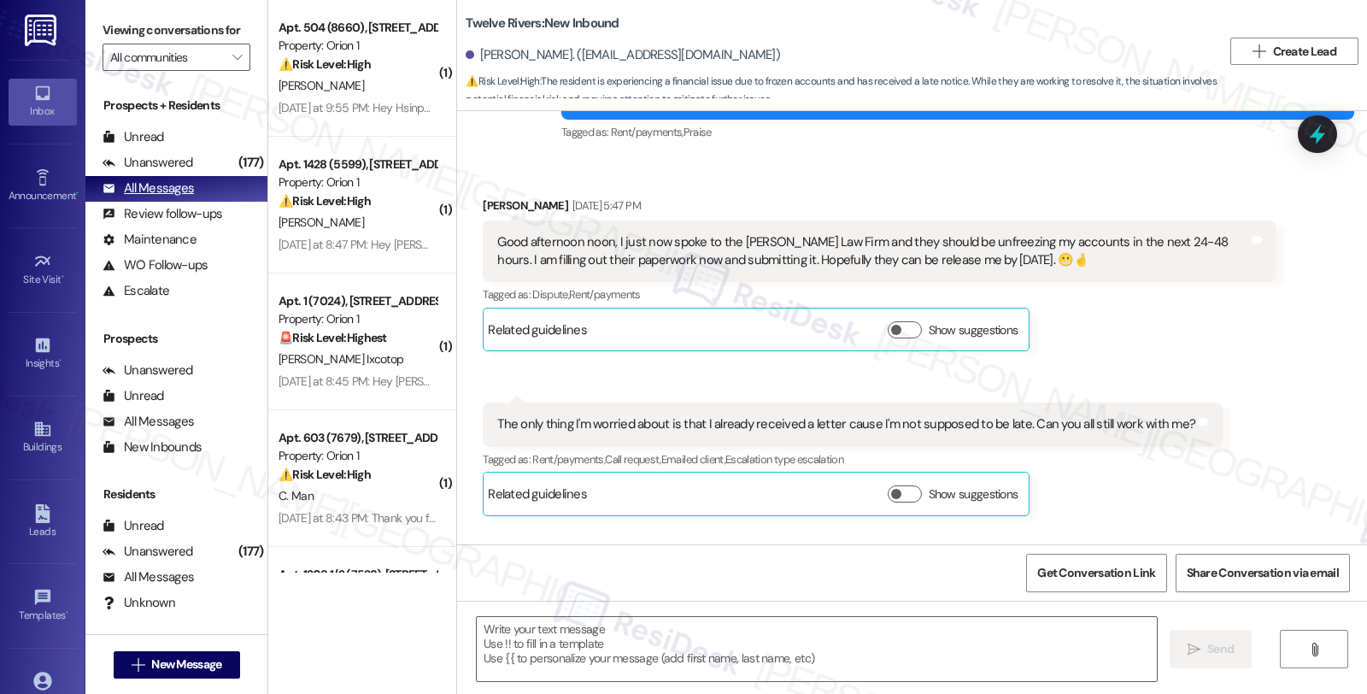
type textarea "Fetching suggested responses. Please feel free to read through the conversation…"
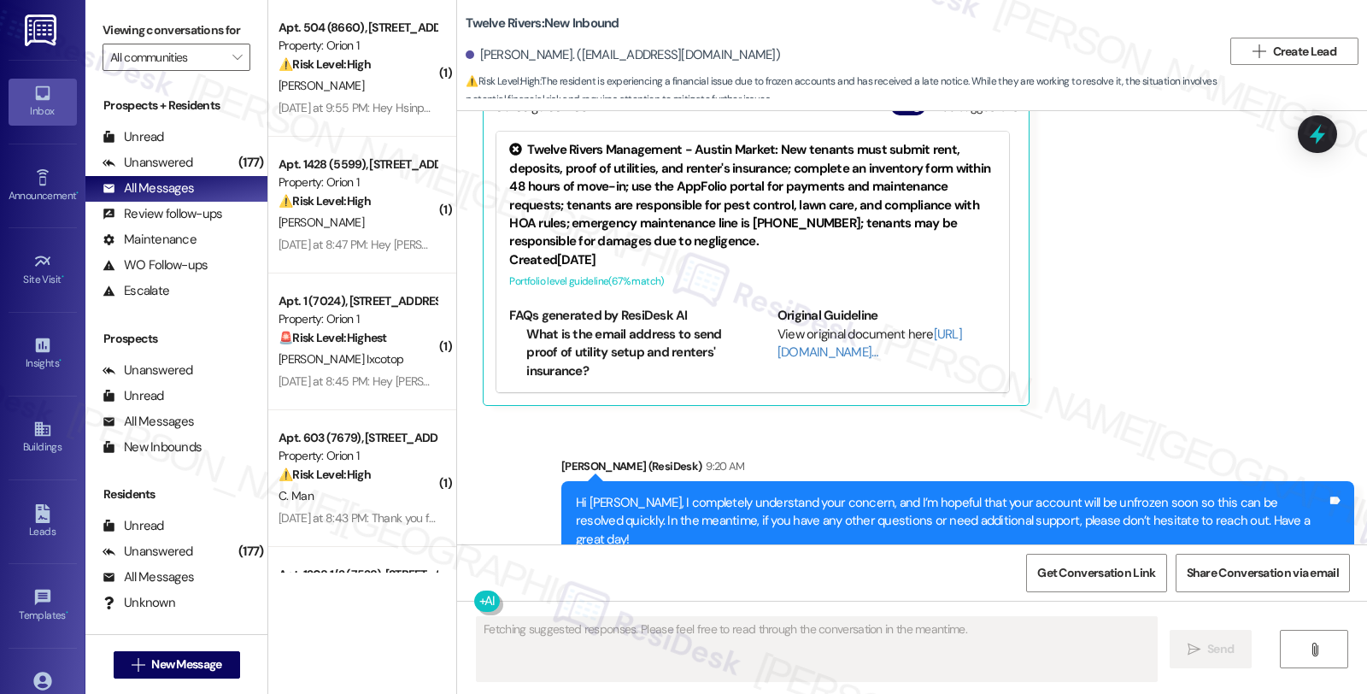
scroll to position [1307, 0]
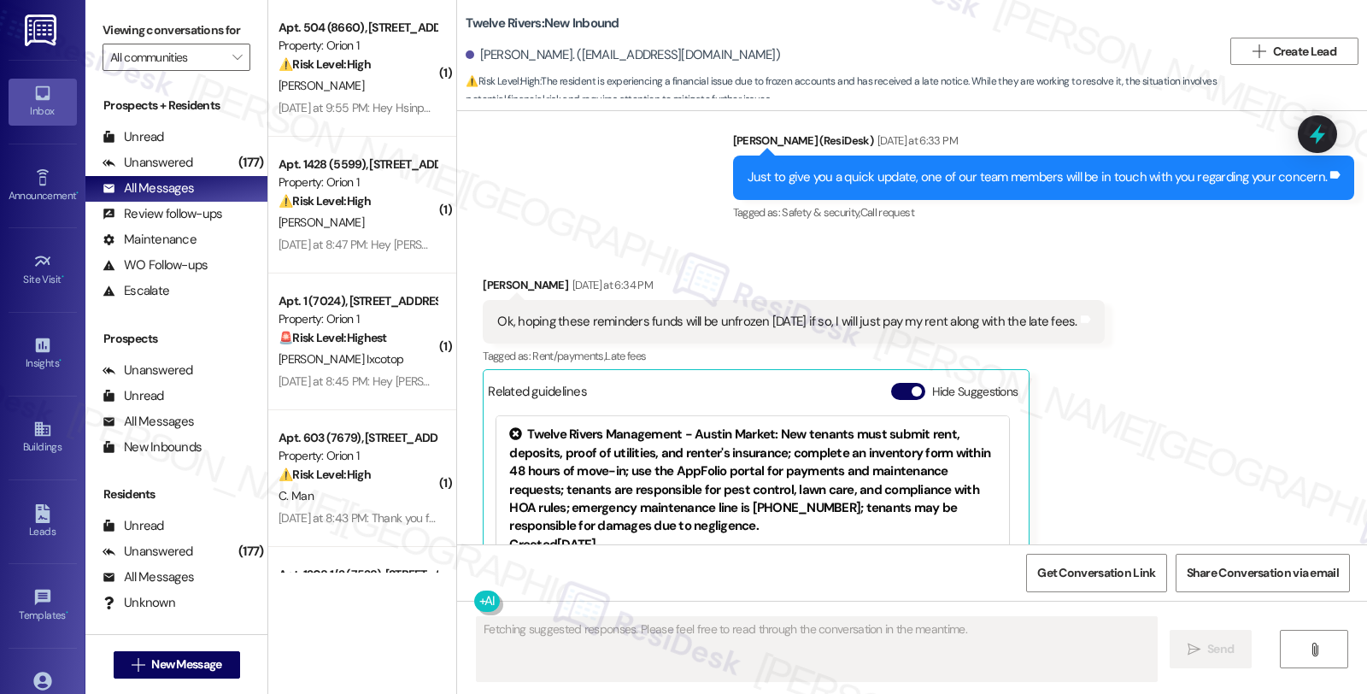
scroll to position [1432, 0]
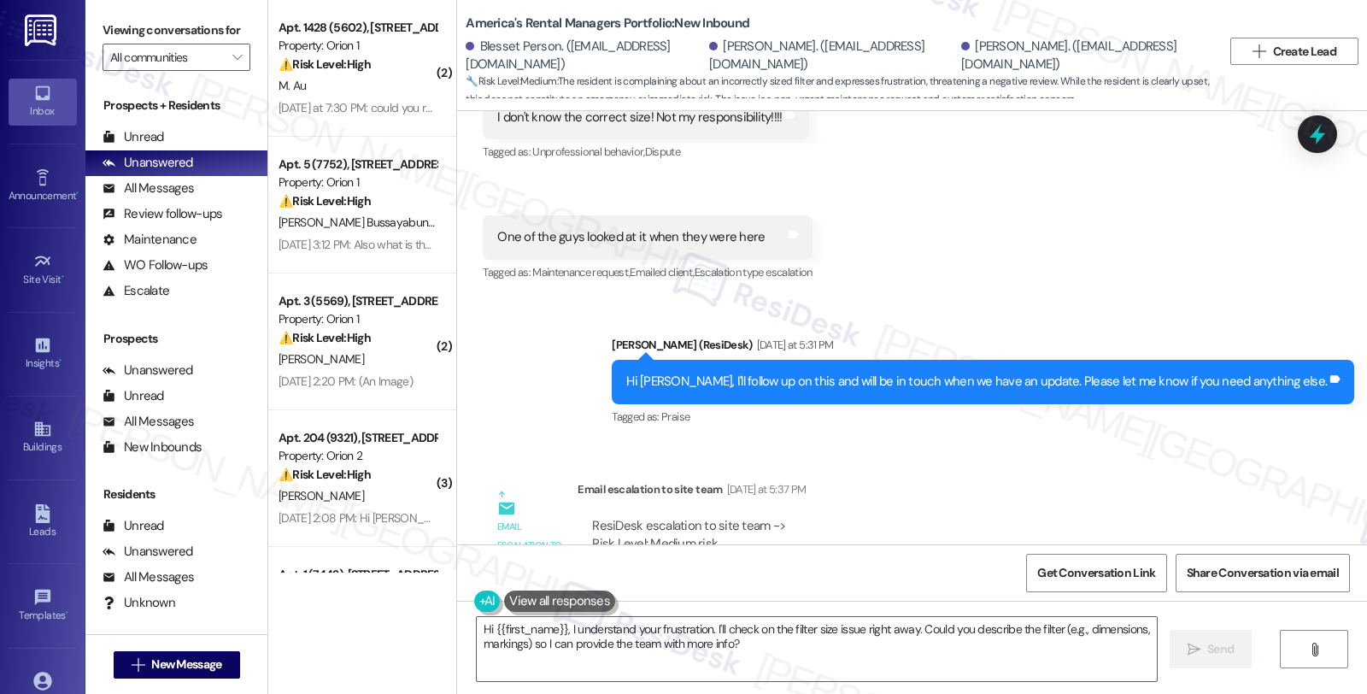
scroll to position [6525, 0]
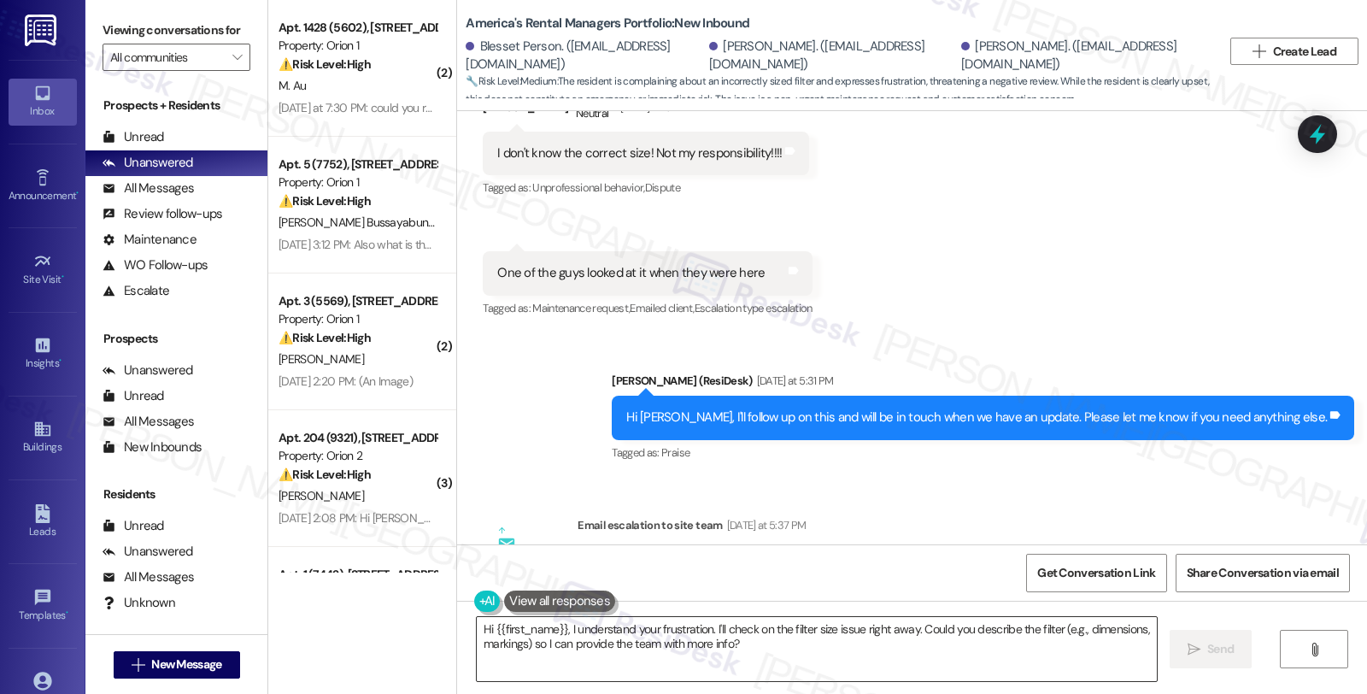
click at [477, 629] on textarea "Hi {{first_name}}, I understand your frustration. I'll check on the filter size…" at bounding box center [817, 649] width 680 height 64
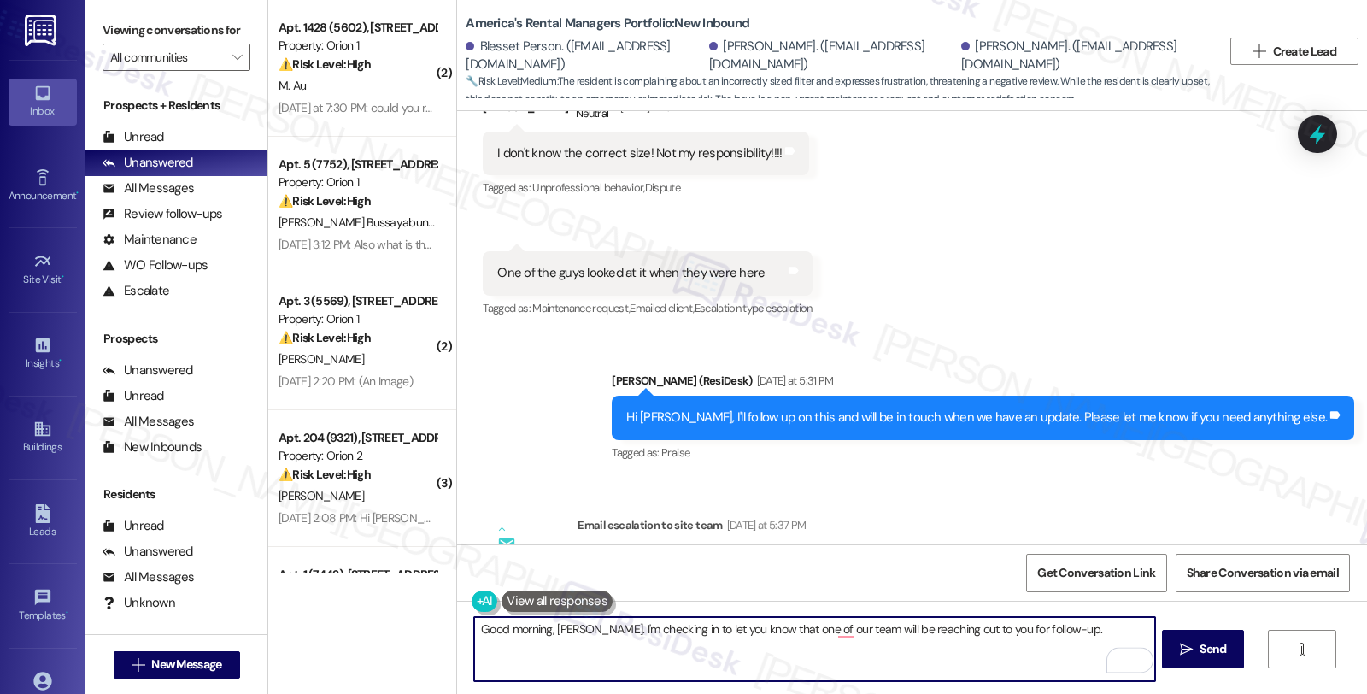
click at [1063, 629] on textarea "Good morning, [PERSON_NAME]. I'm checking in to let you know that one of our te…" at bounding box center [814, 649] width 680 height 64
type textarea "Good morning, [PERSON_NAME]. I'm checking in to let you know that one of our te…"
click at [1214, 653] on span "Send" at bounding box center [1212, 649] width 26 height 18
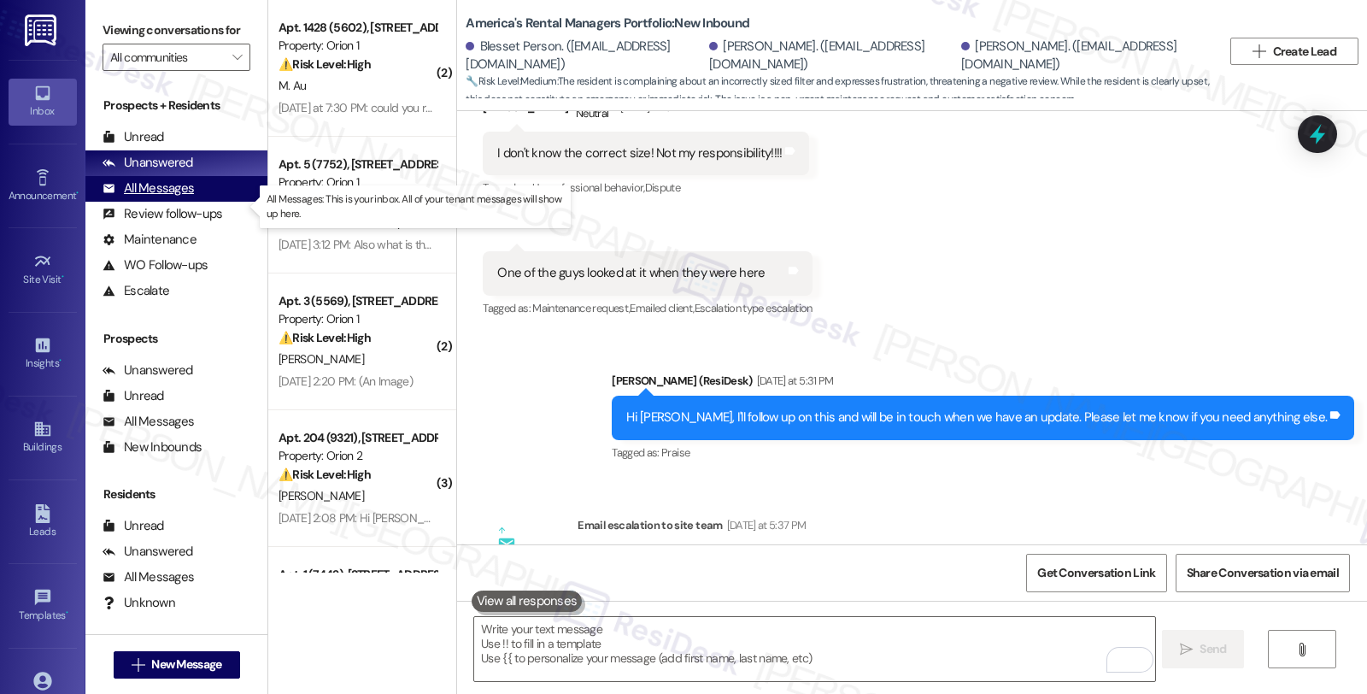
click at [199, 202] on div "All Messages (undefined)" at bounding box center [176, 189] width 182 height 26
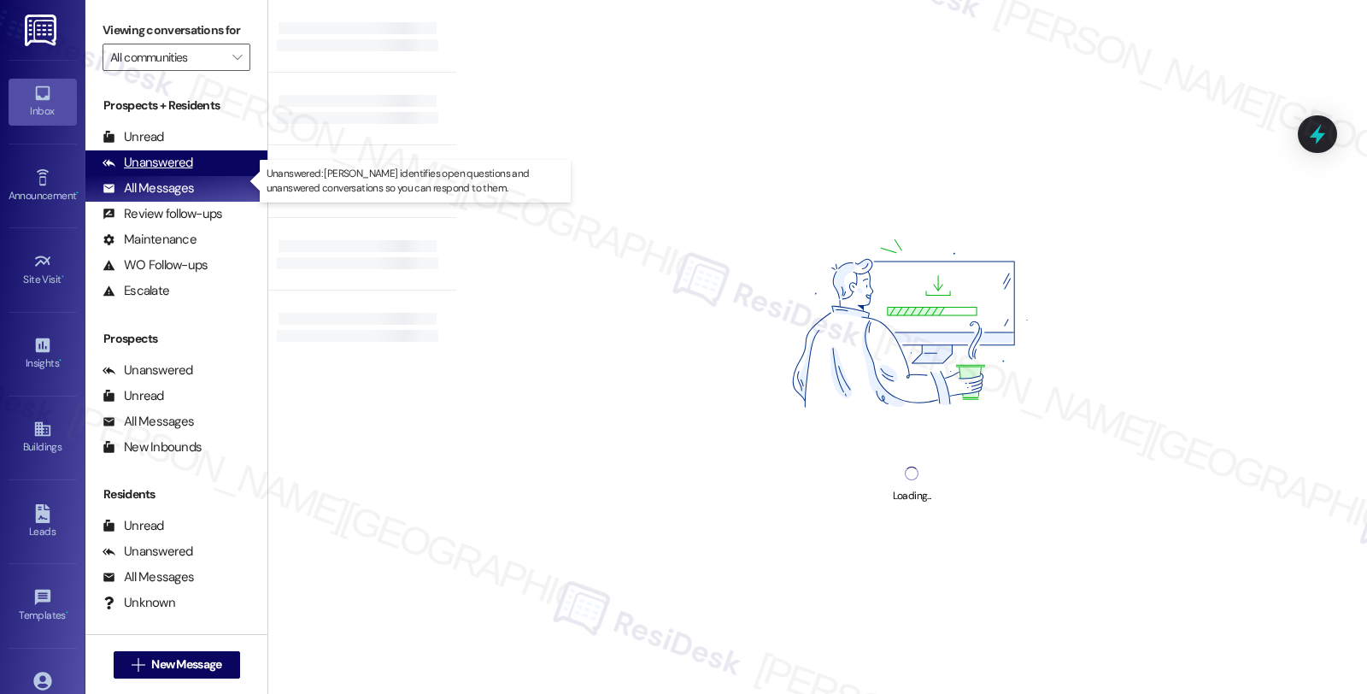
click at [192, 176] on div "Unanswered (0)" at bounding box center [176, 163] width 182 height 26
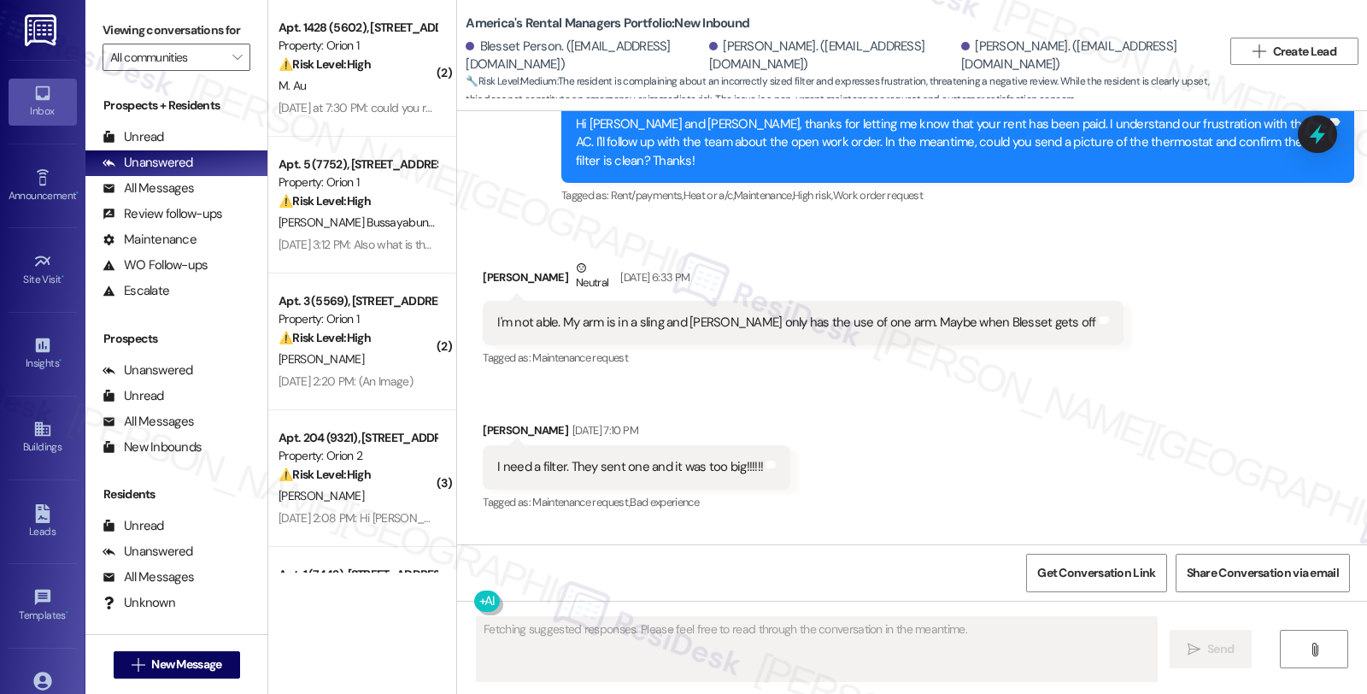
scroll to position [6204, 0]
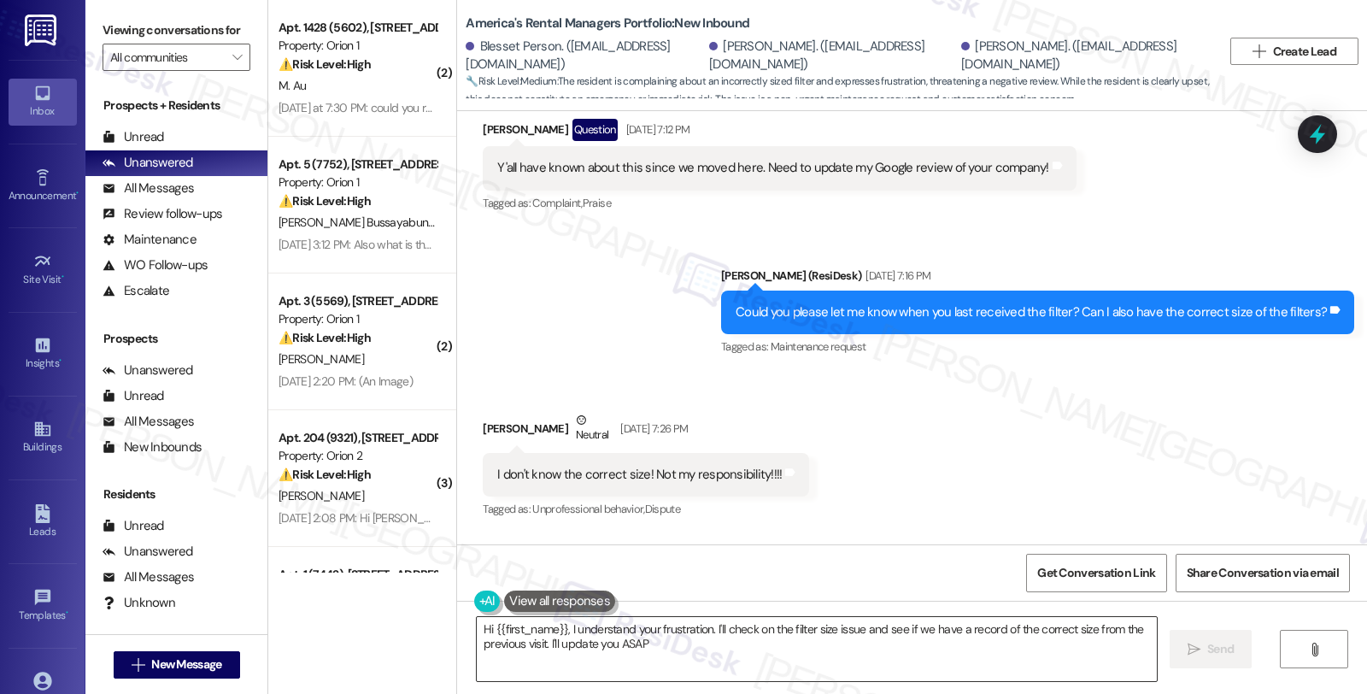
type textarea "Hi {{first_name}}, I understand your frustration. I'll check on the filter size…"
click at [1298, 372] on div "Received via SMS Lisa Payton Neutral Sep 08, 2025 at 7:26 PM I don't know the c…" at bounding box center [912, 513] width 910 height 283
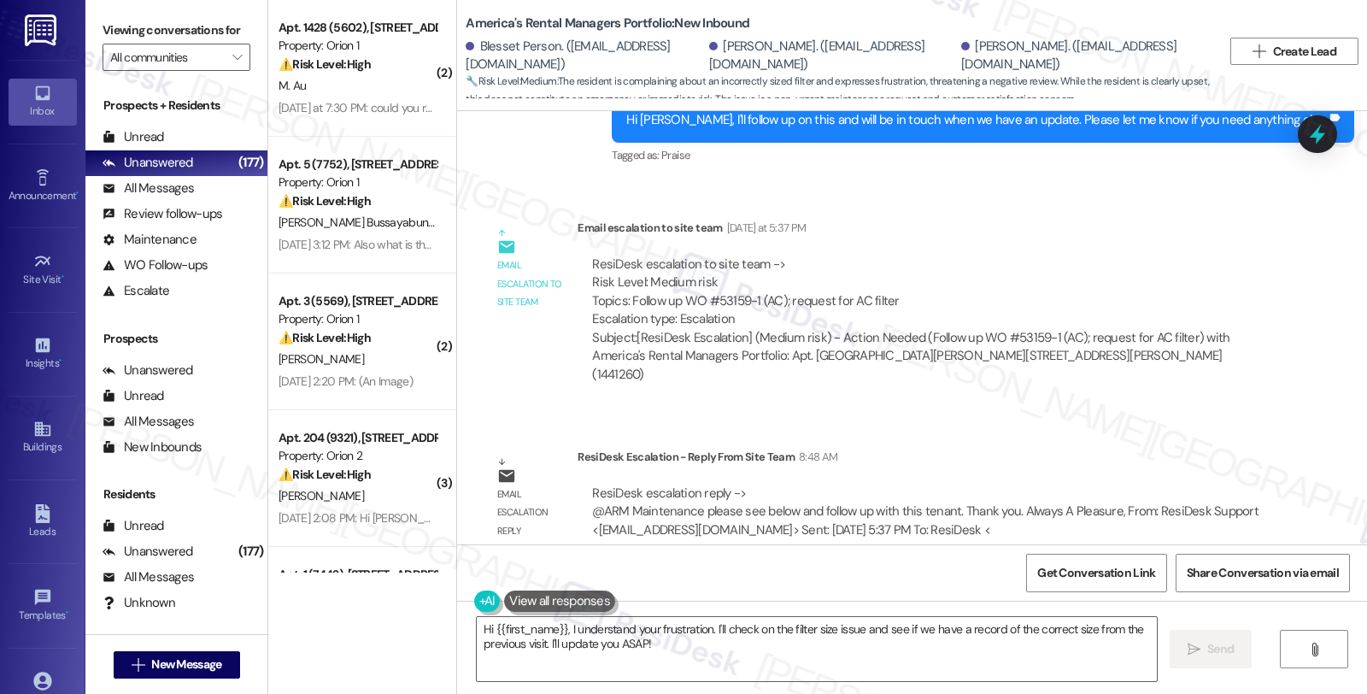
scroll to position [6859, 0]
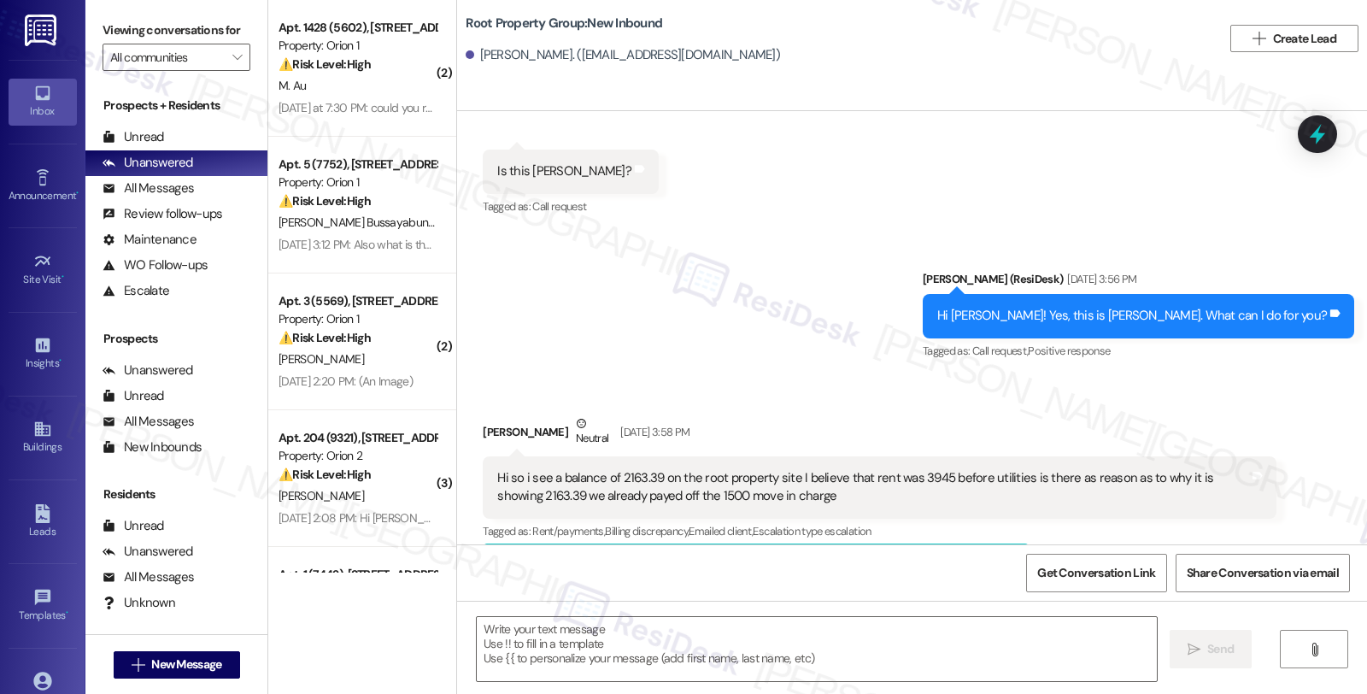
type textarea "Fetching suggested responses. Please feel free to read through the conversation…"
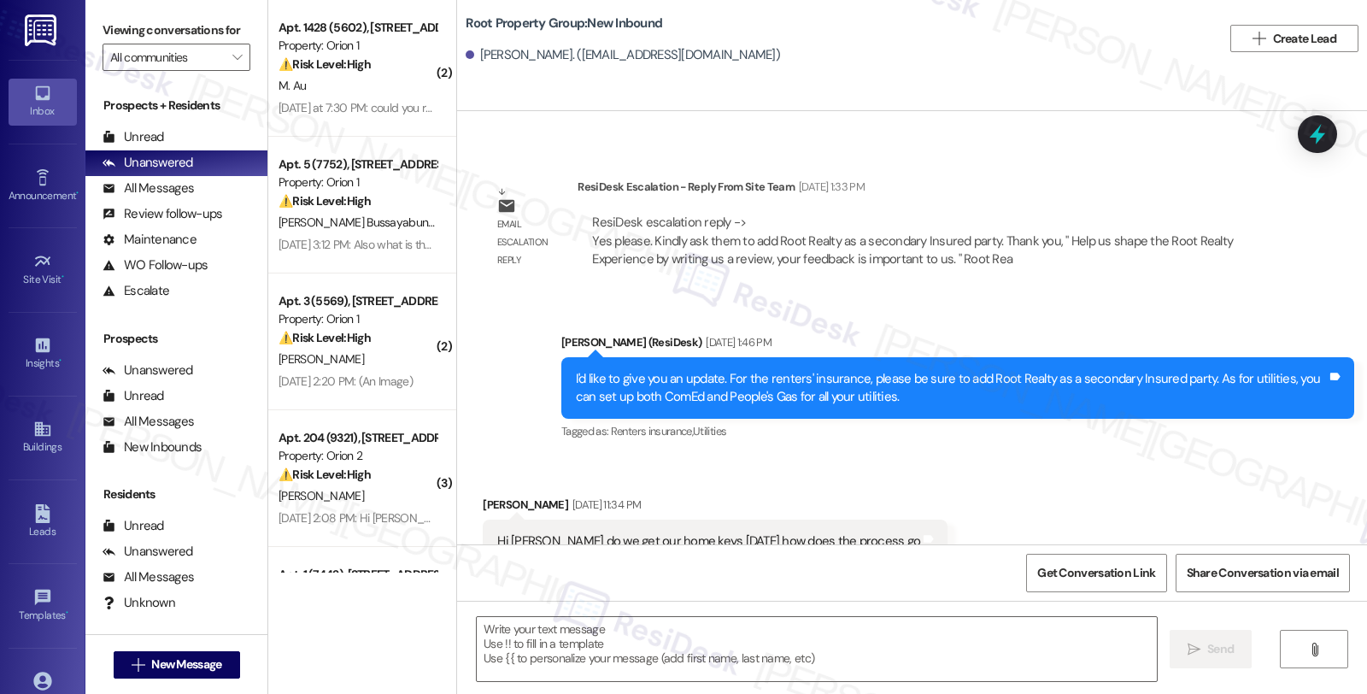
scroll to position [2702, 0]
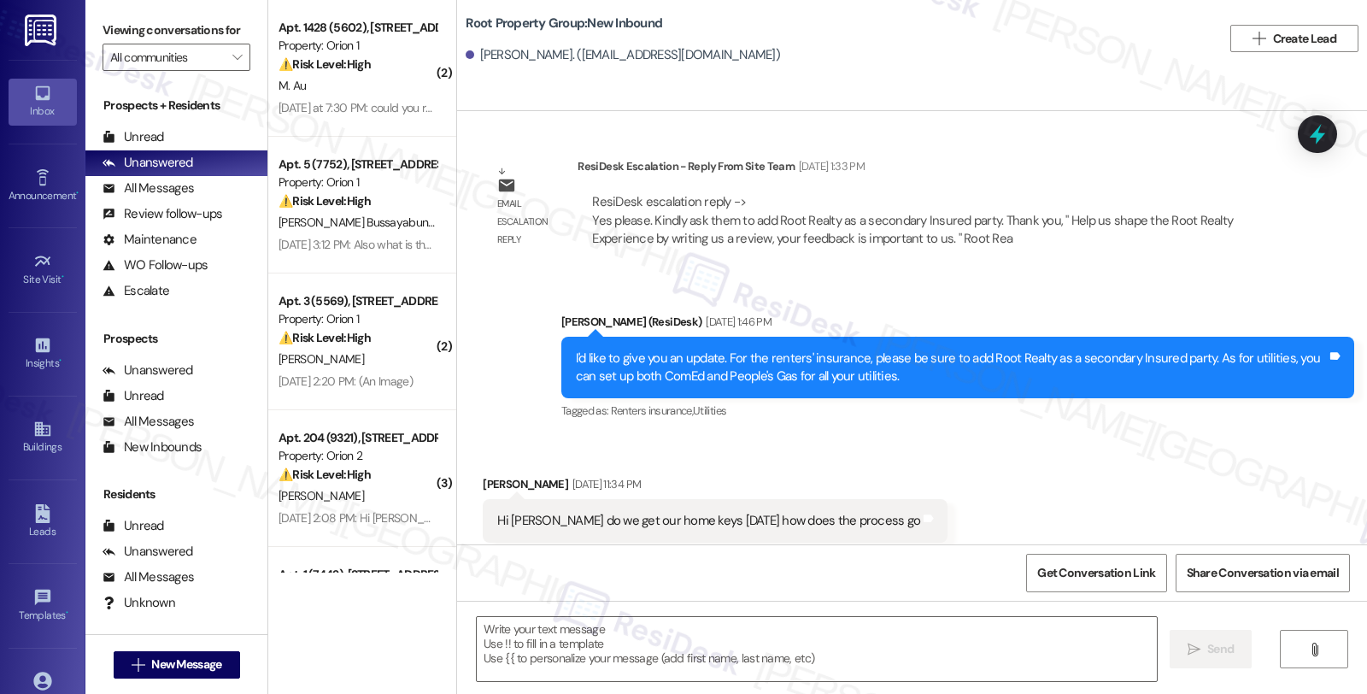
click at [1182, 436] on div "Received via SMS [PERSON_NAME] [DATE] 11:34 PM Hi [PERSON_NAME] do we get our h…" at bounding box center [912, 508] width 910 height 144
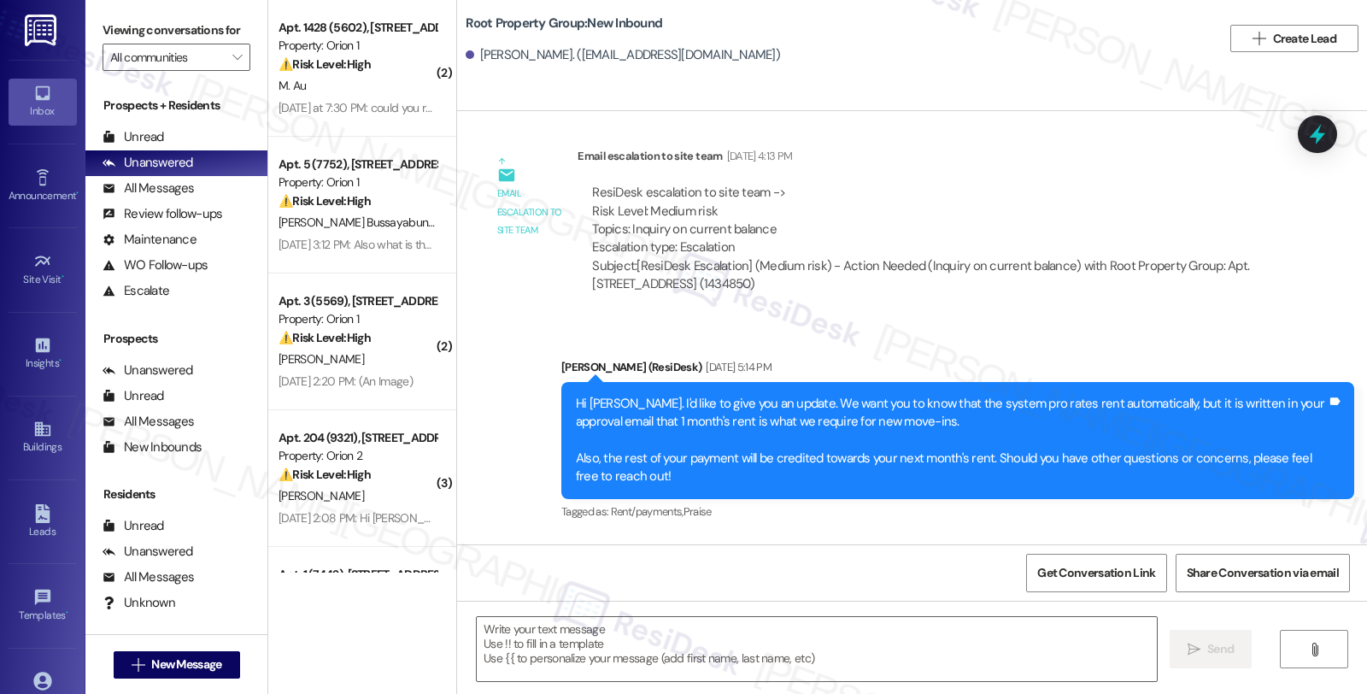
scroll to position [615, 0]
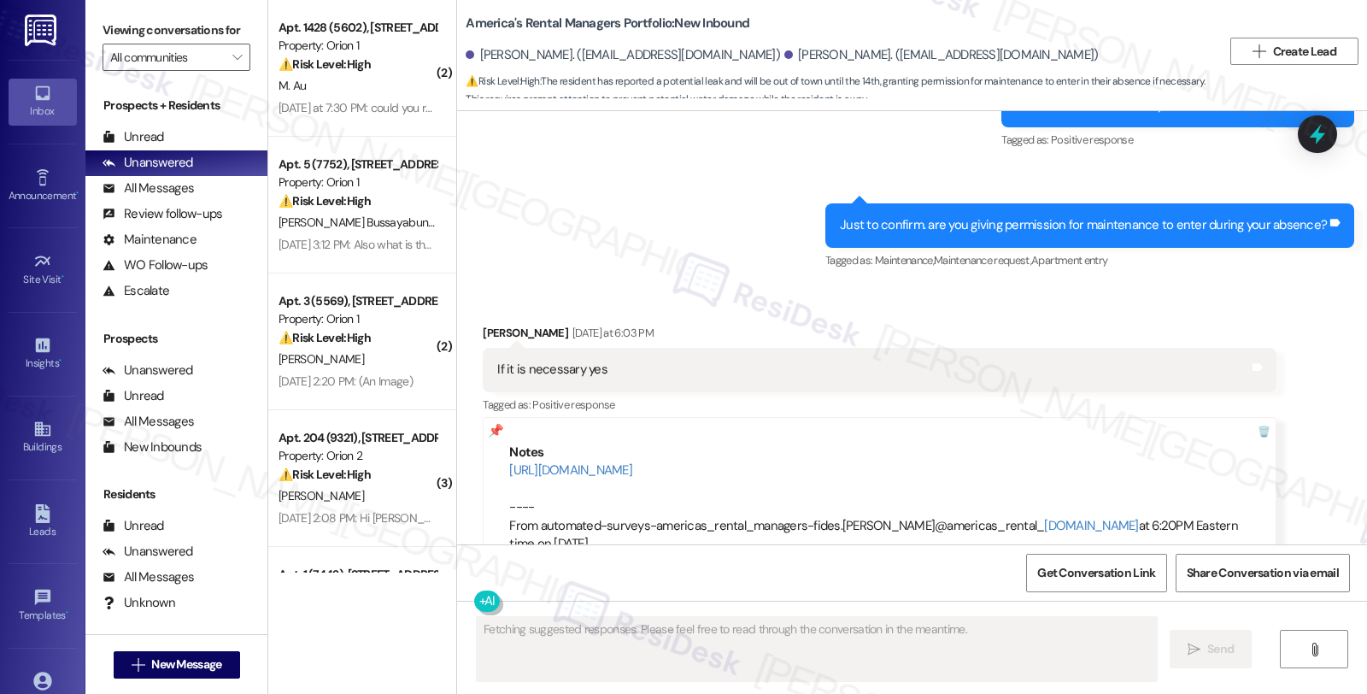
scroll to position [3536, 0]
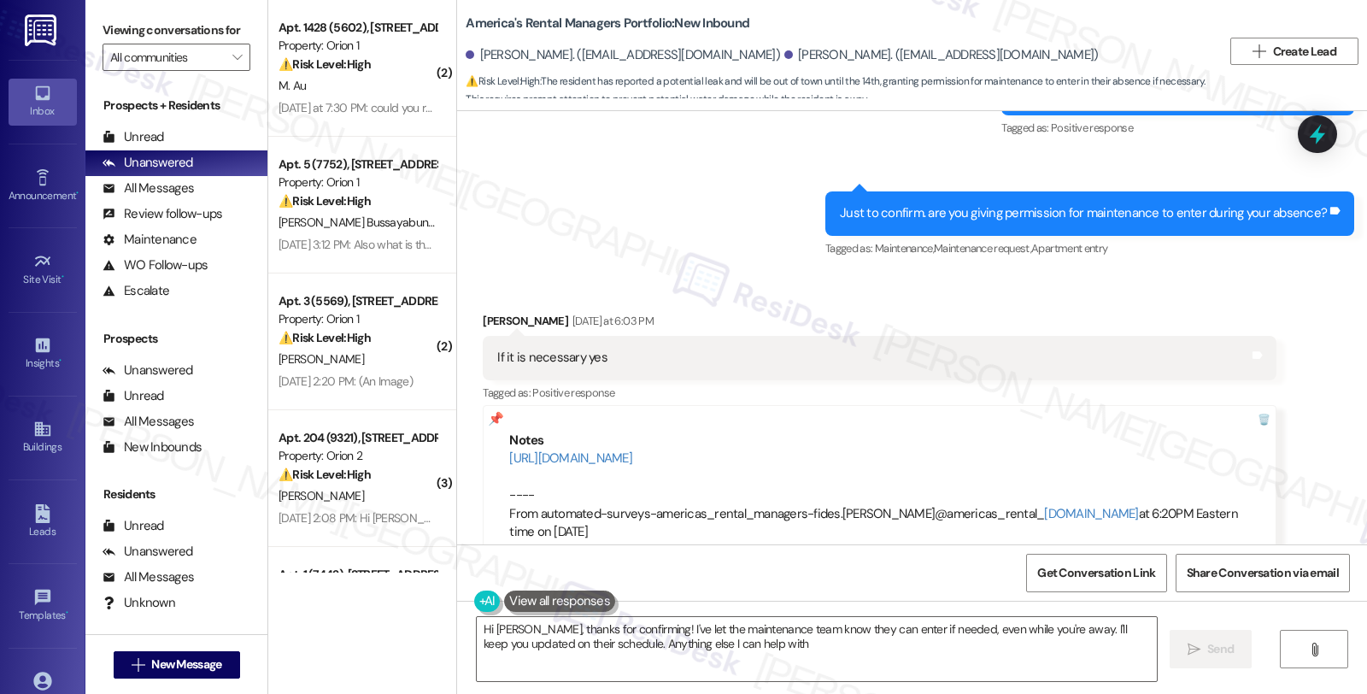
type textarea "Hi Alissa, thanks for confirming! I've let the maintenance team know they can e…"
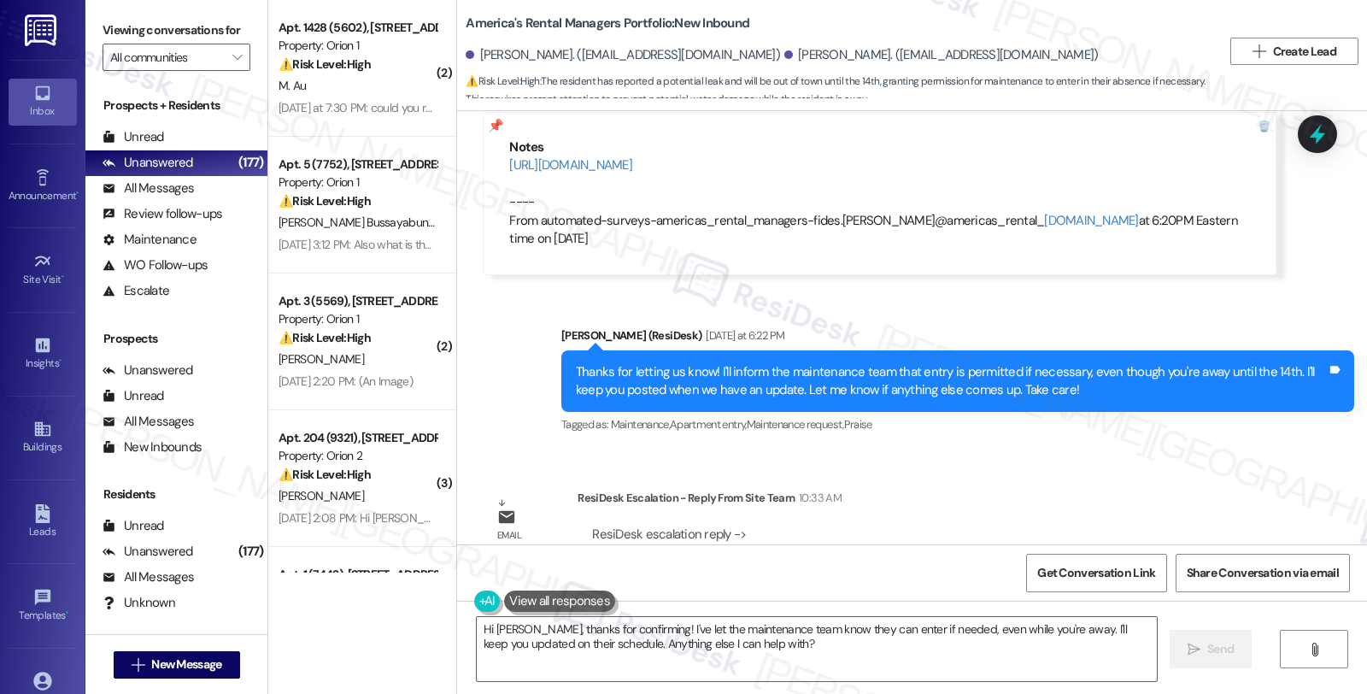
scroll to position [3854, 0]
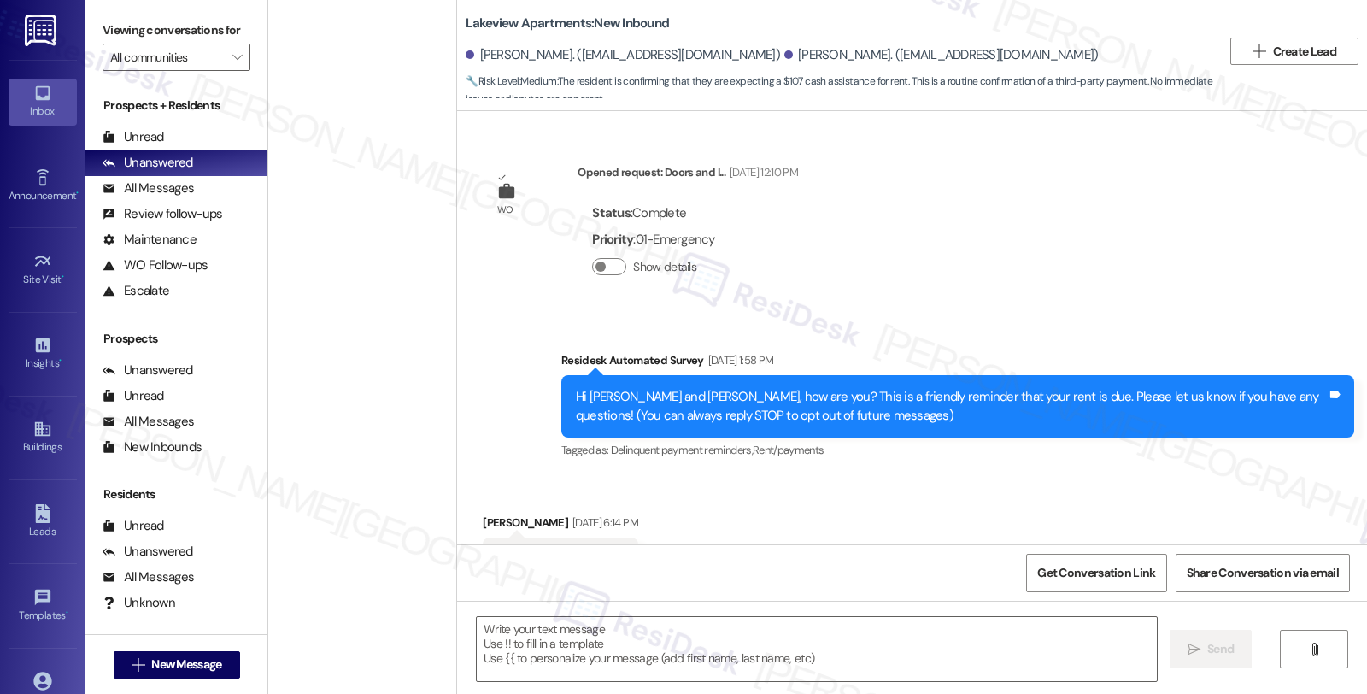
scroll to position [4491, 0]
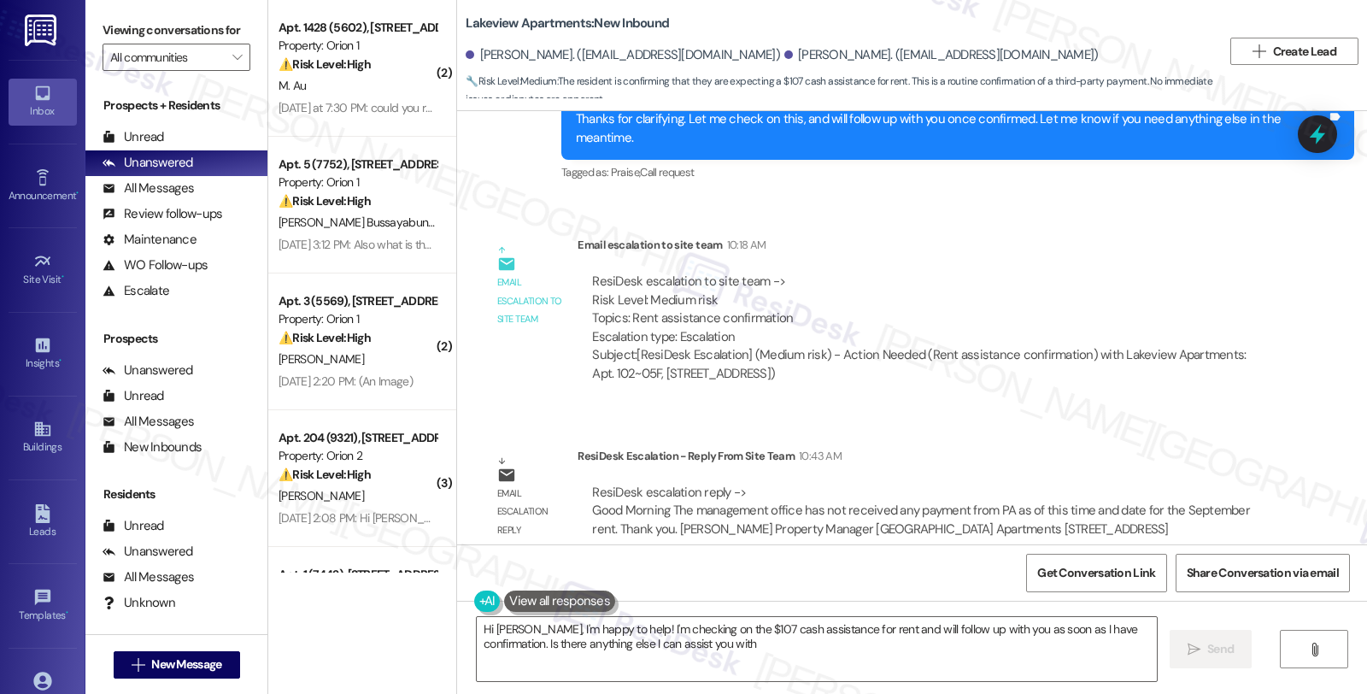
type textarea "Hi [PERSON_NAME], I'm happy to help! I'm checking on the $107 cash assistance f…"
click at [199, 202] on div "All Messages (undefined)" at bounding box center [176, 189] width 182 height 26
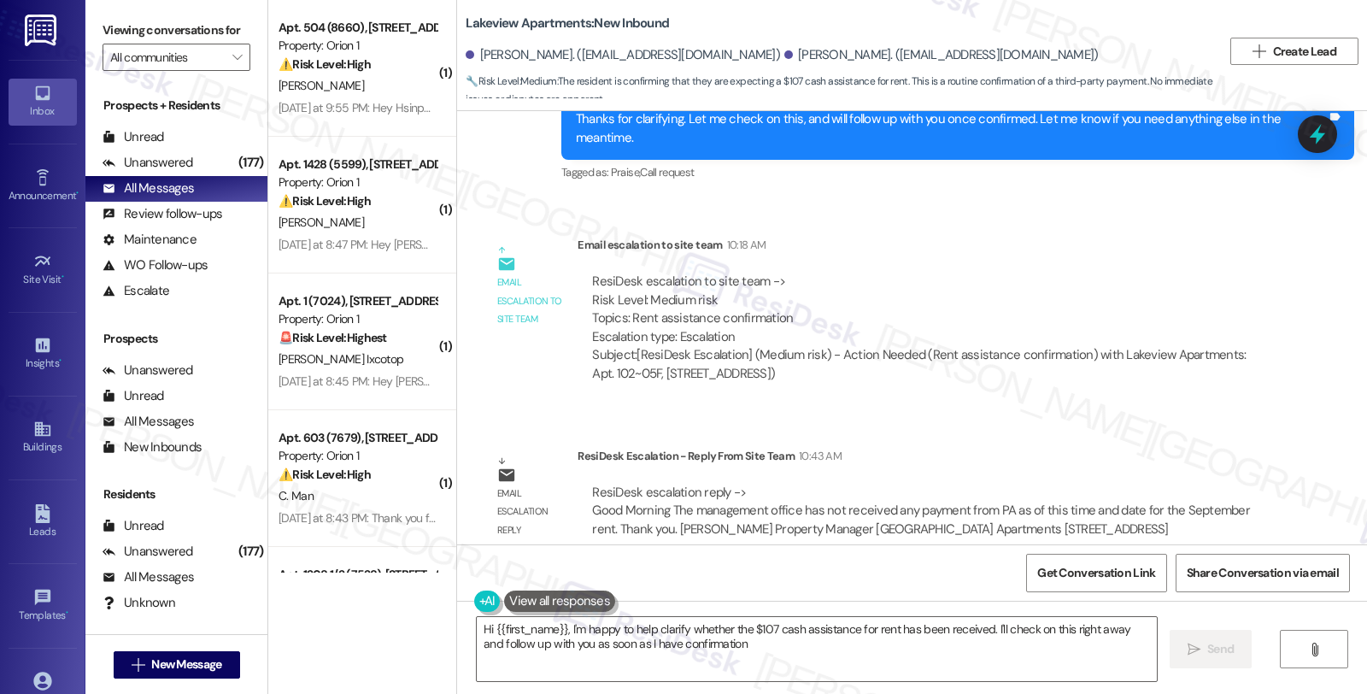
type textarea "Hi {{first_name}}, I'm happy to help clarify whether the $107 cash assistance f…"
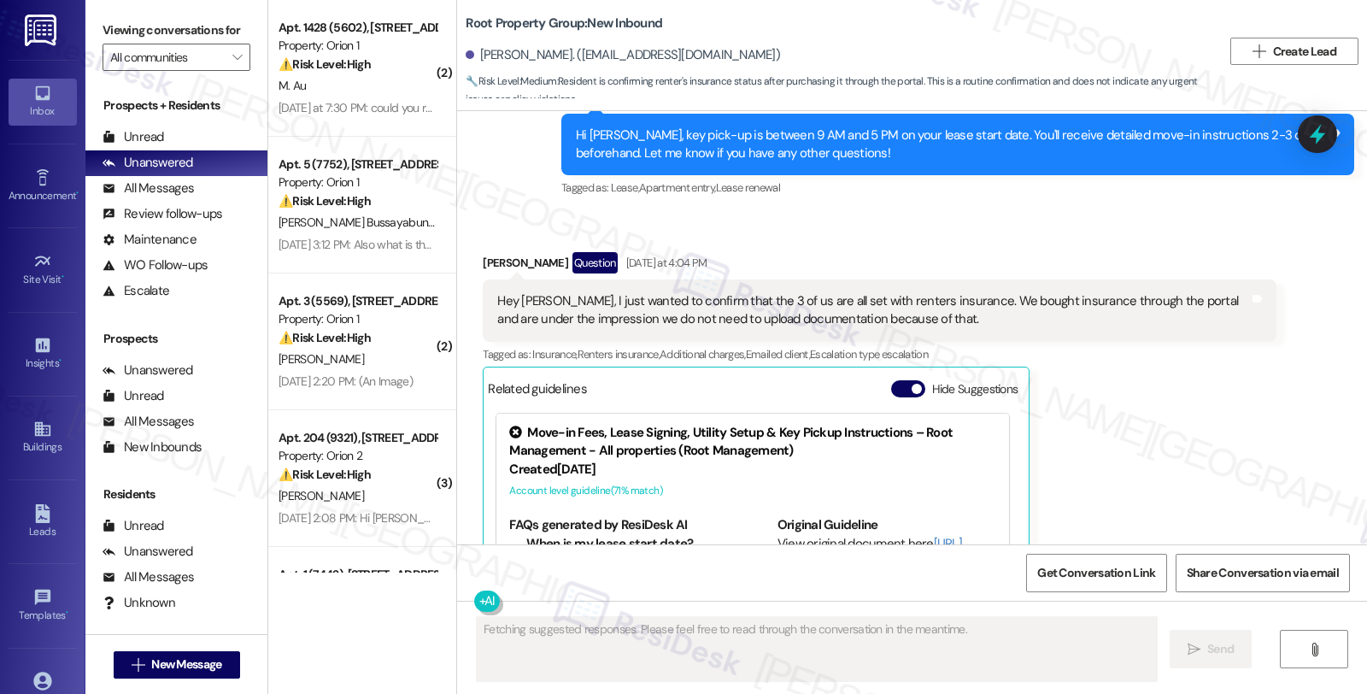
scroll to position [3375, 0]
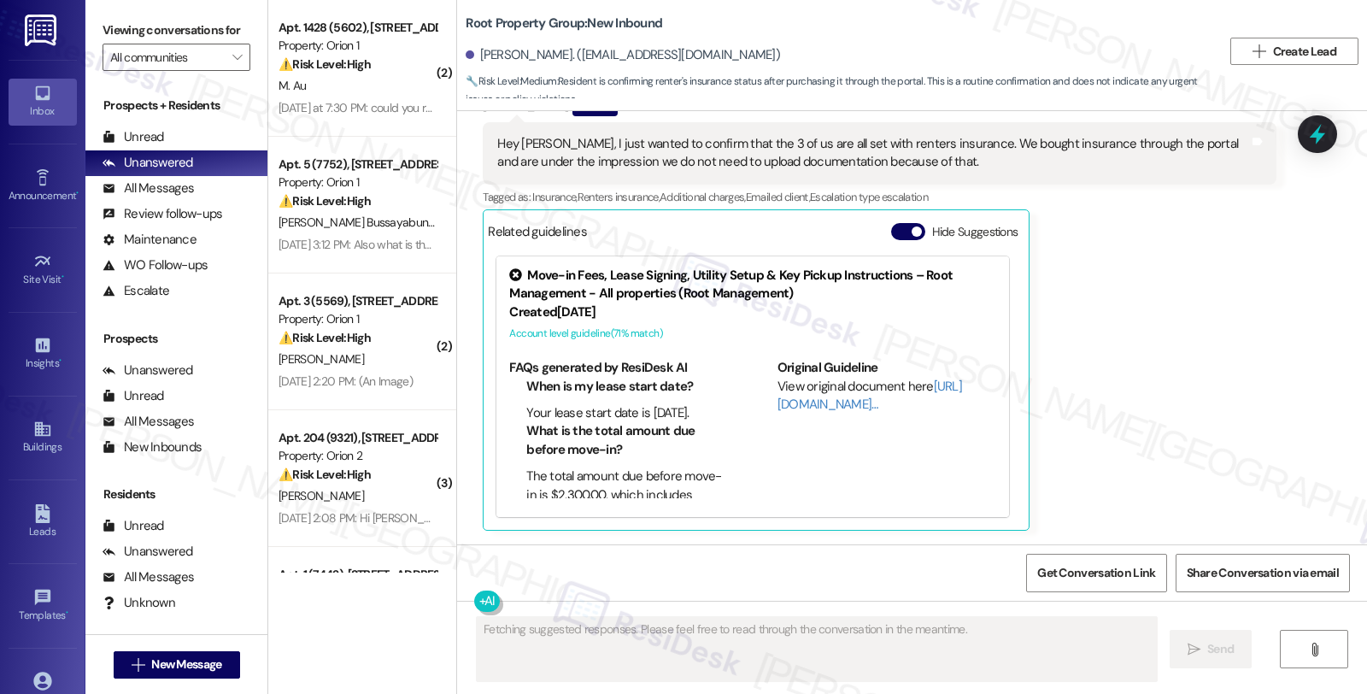
click at [1168, 440] on div "[PERSON_NAME] Question [DATE] at 4:04 PM Hey [PERSON_NAME], I just wanted to co…" at bounding box center [879, 313] width 793 height 436
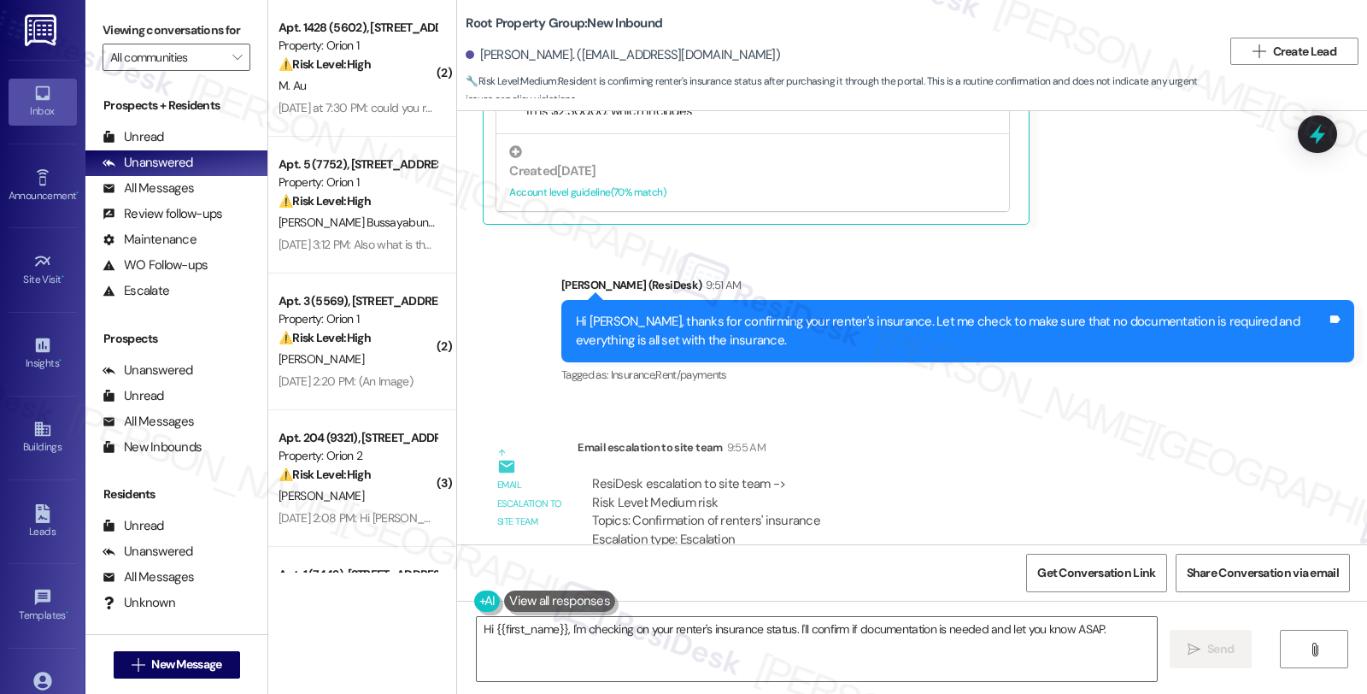
scroll to position [3748, 0]
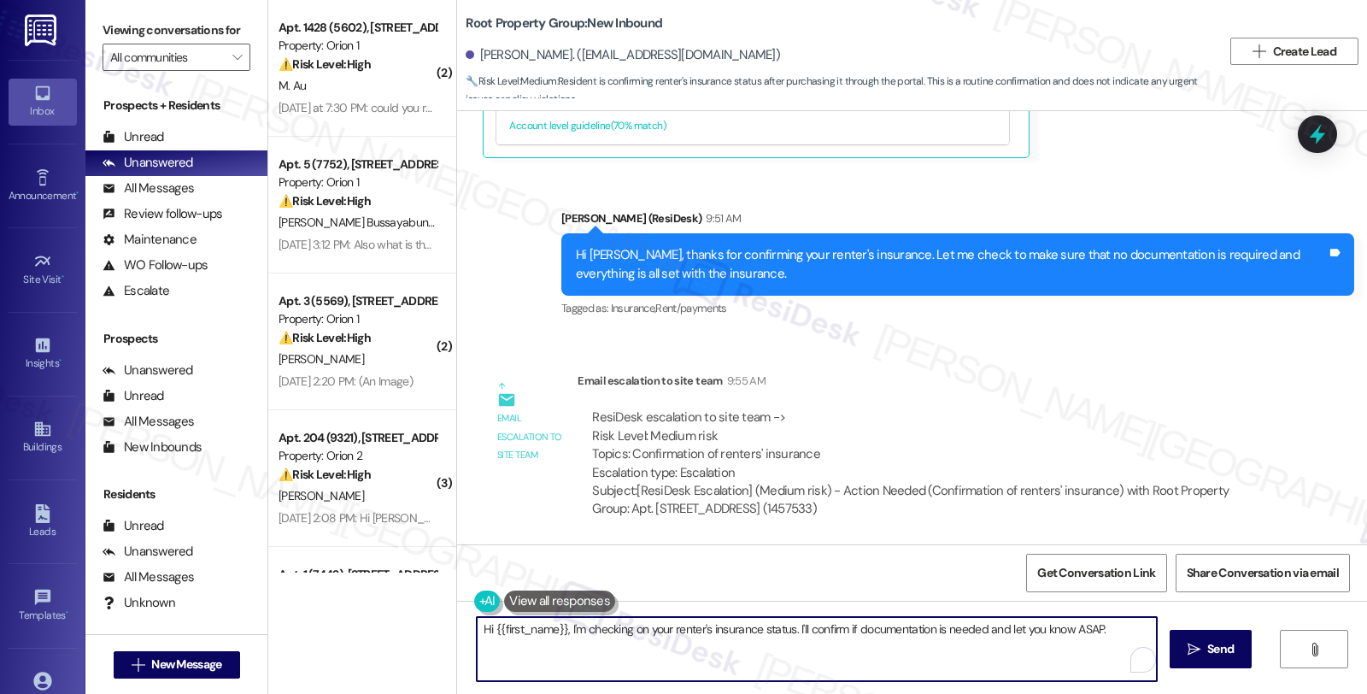
drag, startPoint x: 576, startPoint y: 634, endPoint x: 422, endPoint y: 634, distance: 153.7
click at [422, 634] on div "( 2 ) Apt. 1428 (5602), [STREET_ADDRESS] Property: Orion 1 ⚠️ Risk Level: High …" at bounding box center [817, 347] width 1098 height 694
paste textarea "kindly confirm that their renter's insurance is all set."
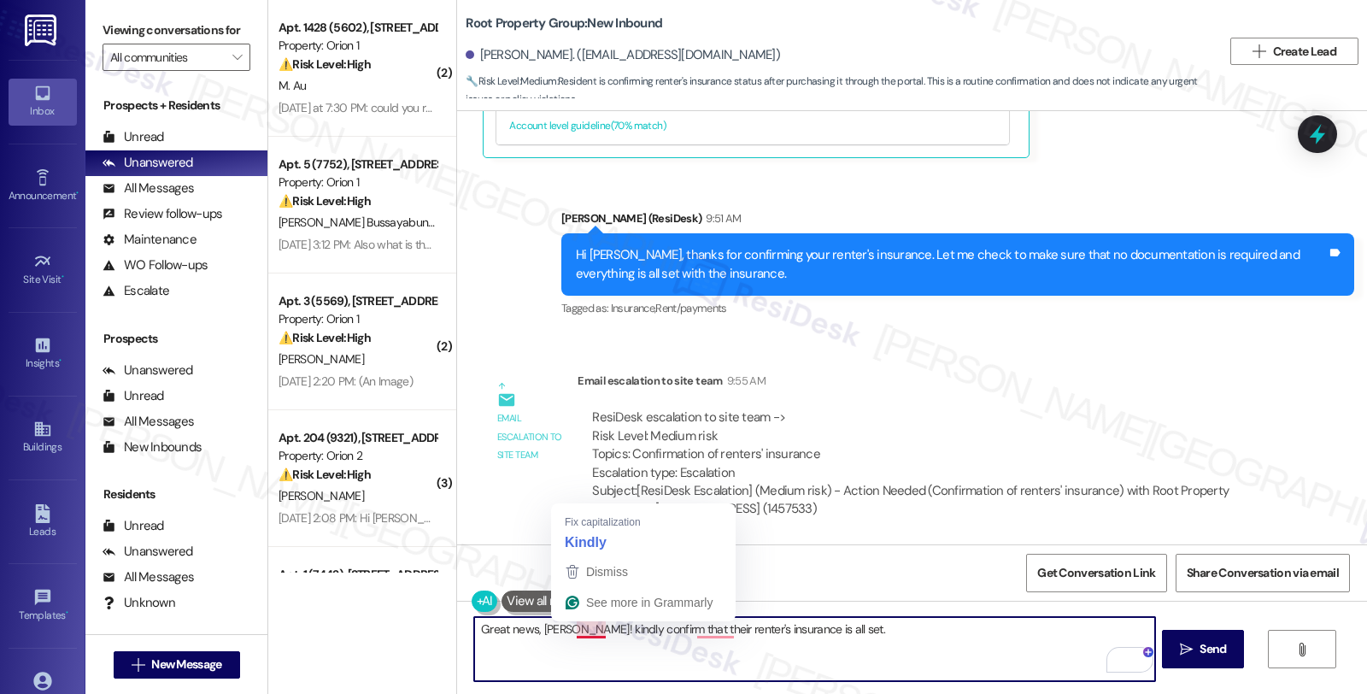
click at [570, 628] on textarea "Great news, [PERSON_NAME]! kindly confirm that their renter's insurance is all …" at bounding box center [814, 649] width 680 height 64
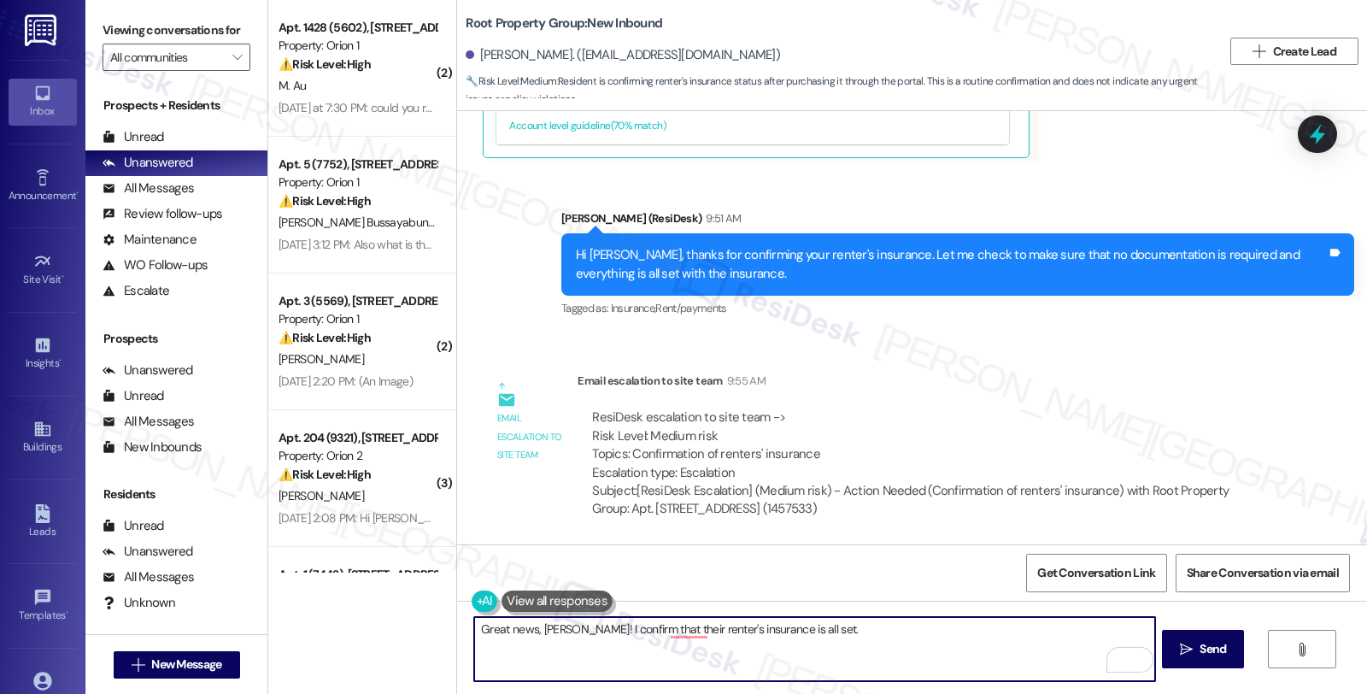
click at [641, 630] on textarea "Great news, Owen! I confirm that their renter's insurance is all set." at bounding box center [814, 649] width 680 height 64
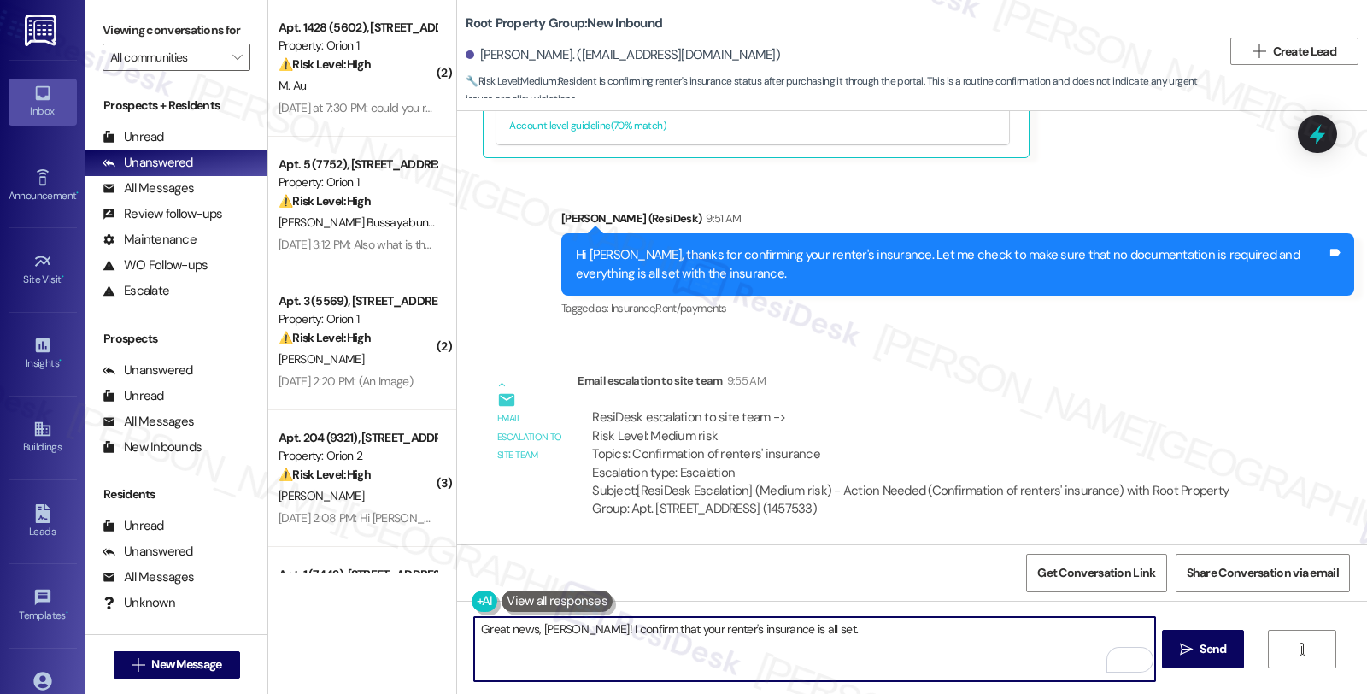
click at [558, 628] on textarea "Great news, Owen! I confirm that your renter's insurance is all set." at bounding box center [814, 649] width 680 height 64
click at [569, 630] on textarea "Great news, Owen! I confirm that your renter's insurance is all set." at bounding box center [814, 649] width 680 height 64
click at [878, 632] on textarea "Great news, Owen! I have confirmed that your renter's insurance is all set." at bounding box center [814, 649] width 680 height 64
click at [888, 624] on textarea "Great news, Owen! I have confirmed that your renter's insurance is all set." at bounding box center [814, 649] width 680 height 64
click at [865, 625] on textarea "Great news, Owen! I have confirmed that your renter's insurance is all set." at bounding box center [814, 649] width 680 height 64
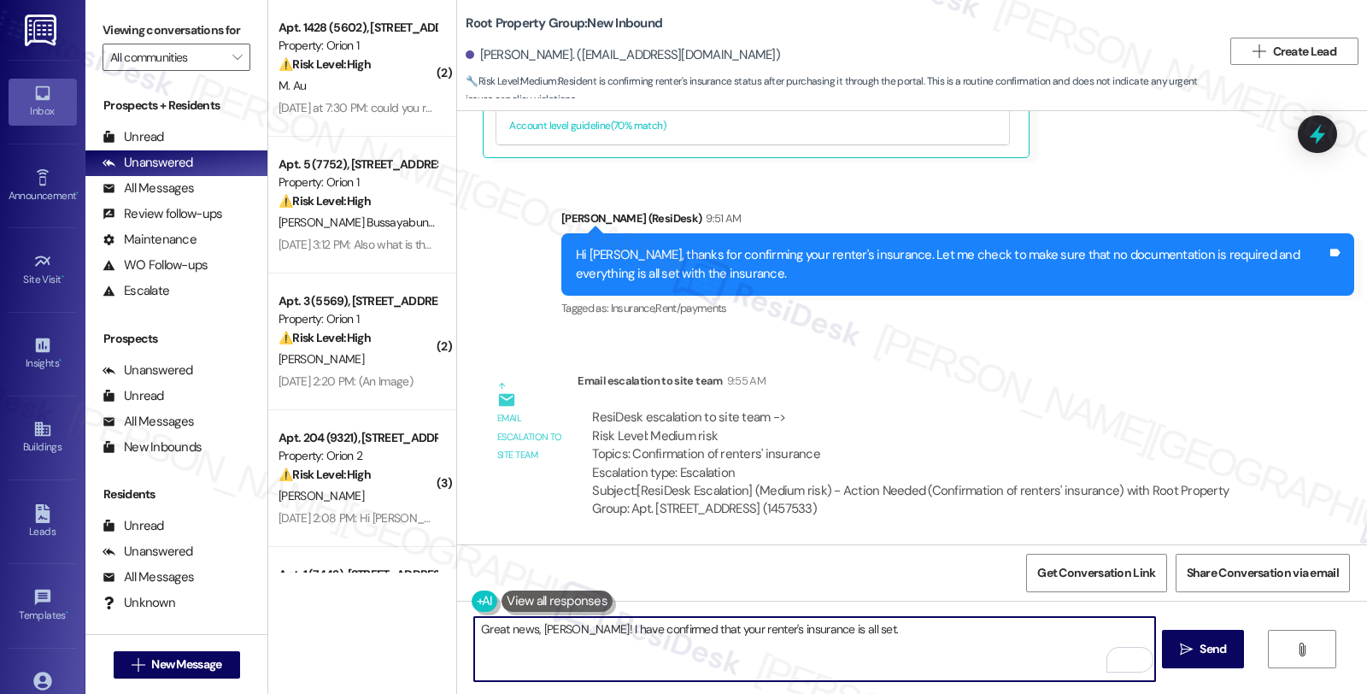
click at [906, 354] on div "Sent via SMS Sarah (ResiDesk) Aug 27, 2025 at 11:18 AM Hi Owen! We’re so excite…" at bounding box center [912, 327] width 910 height 433
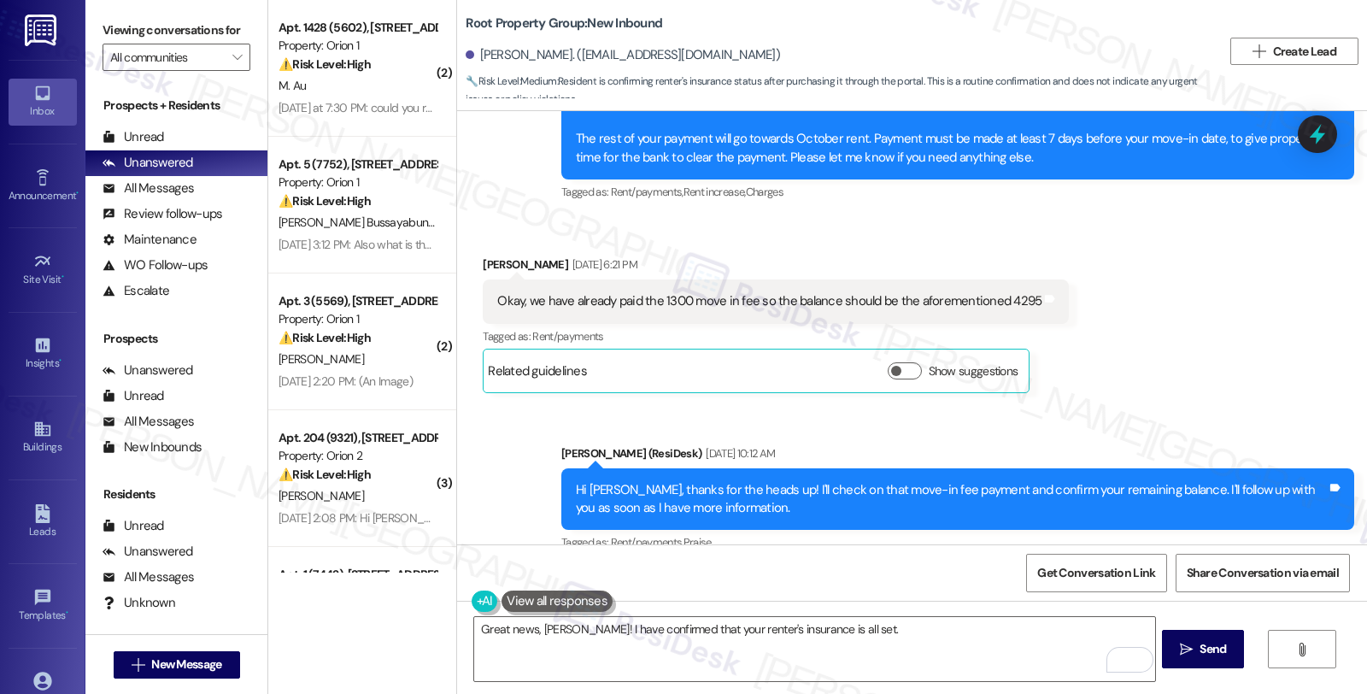
scroll to position [1850, 0]
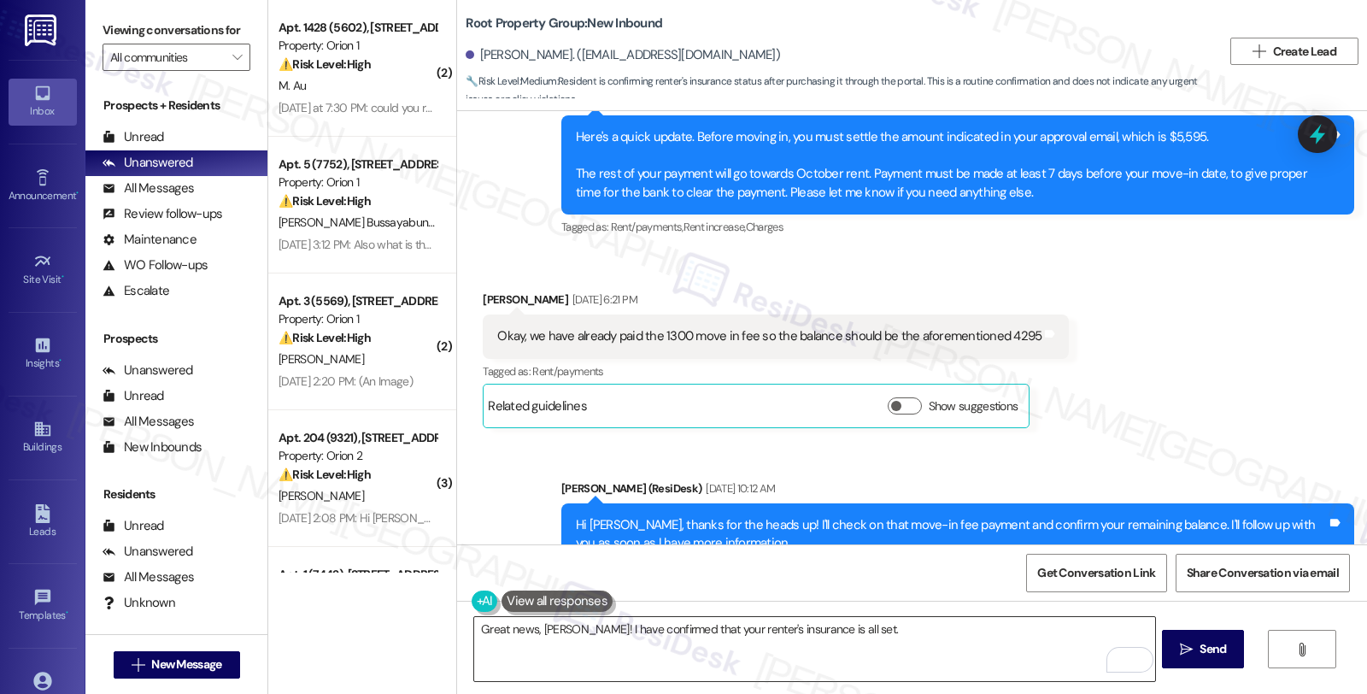
click at [697, 653] on textarea "Great news, Owen! I have confirmed that your renter's insurance is all set." at bounding box center [814, 649] width 680 height 64
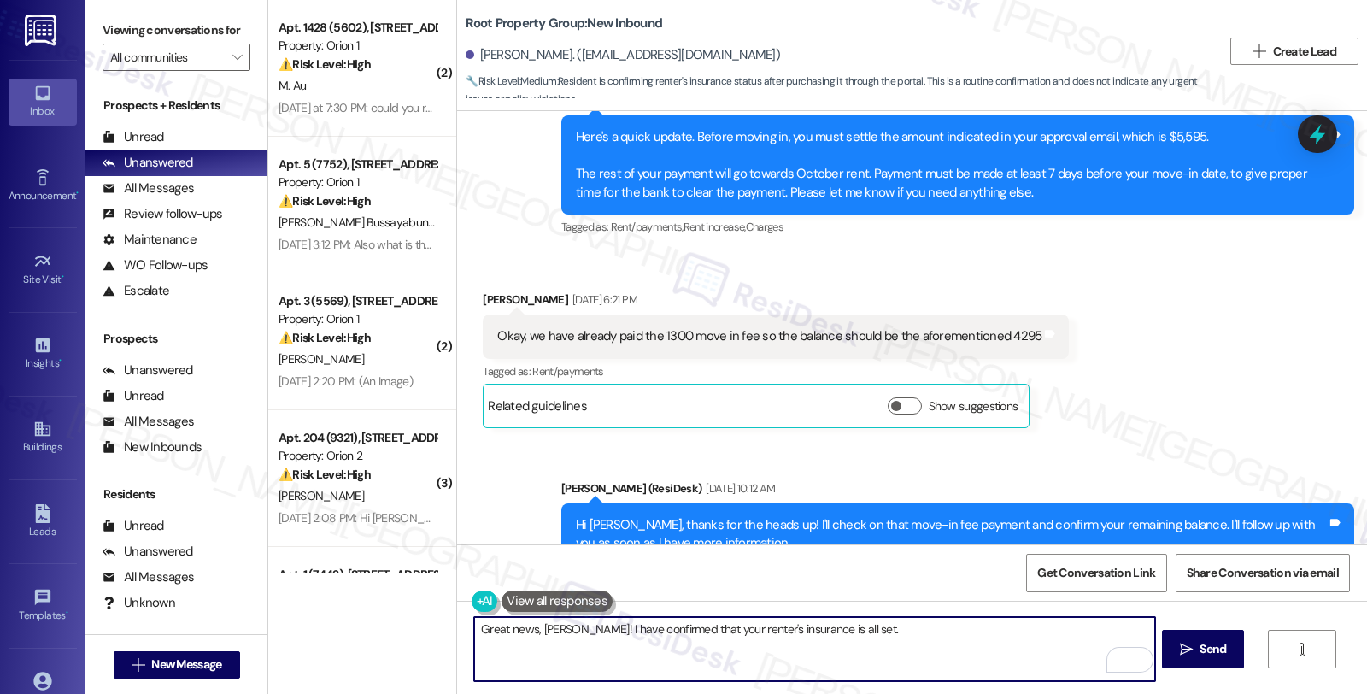
click at [1008, 641] on textarea "Great news, Owen! I have confirmed that your renter's insurance is all set." at bounding box center [814, 649] width 680 height 64
paste textarea "Should you have other concerns, please feel free to reach out. Have a great day!"
type textarea "Great news, Owen! I have confirmed that your renter's insurance is all set. Sho…"
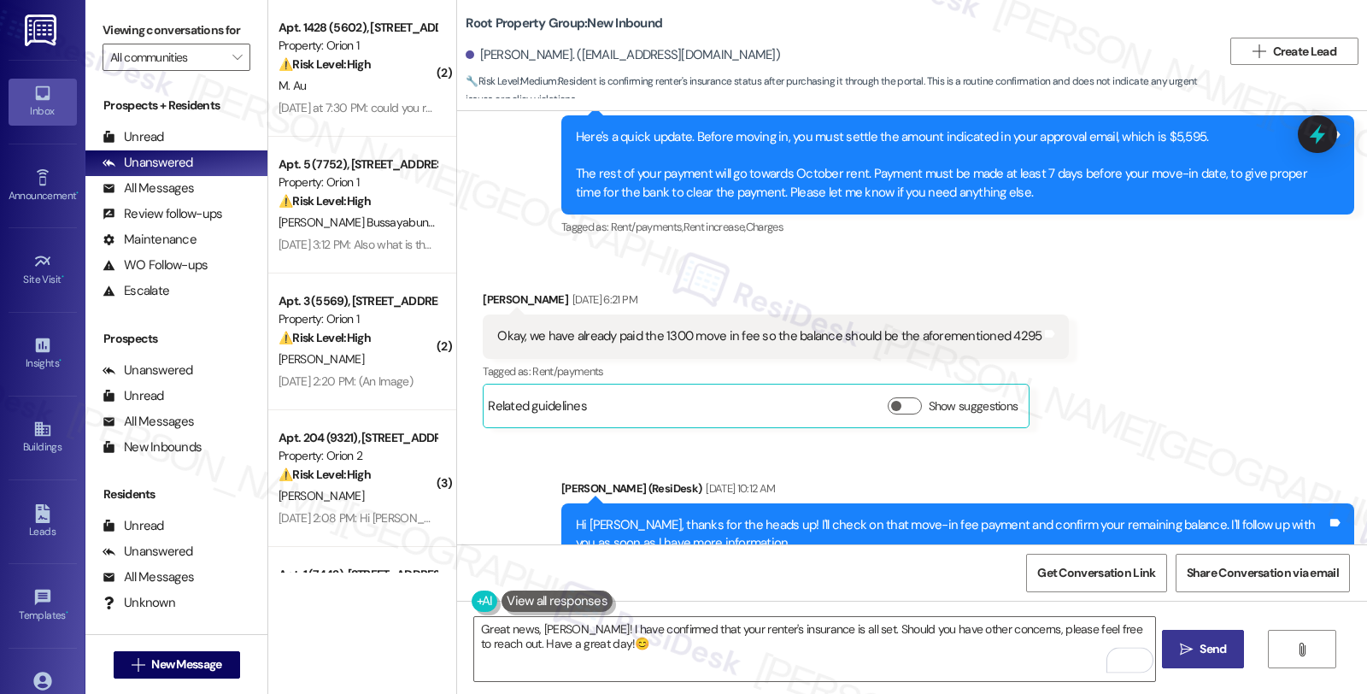
click at [1176, 647] on span " Send" at bounding box center [1203, 649] width 54 height 18
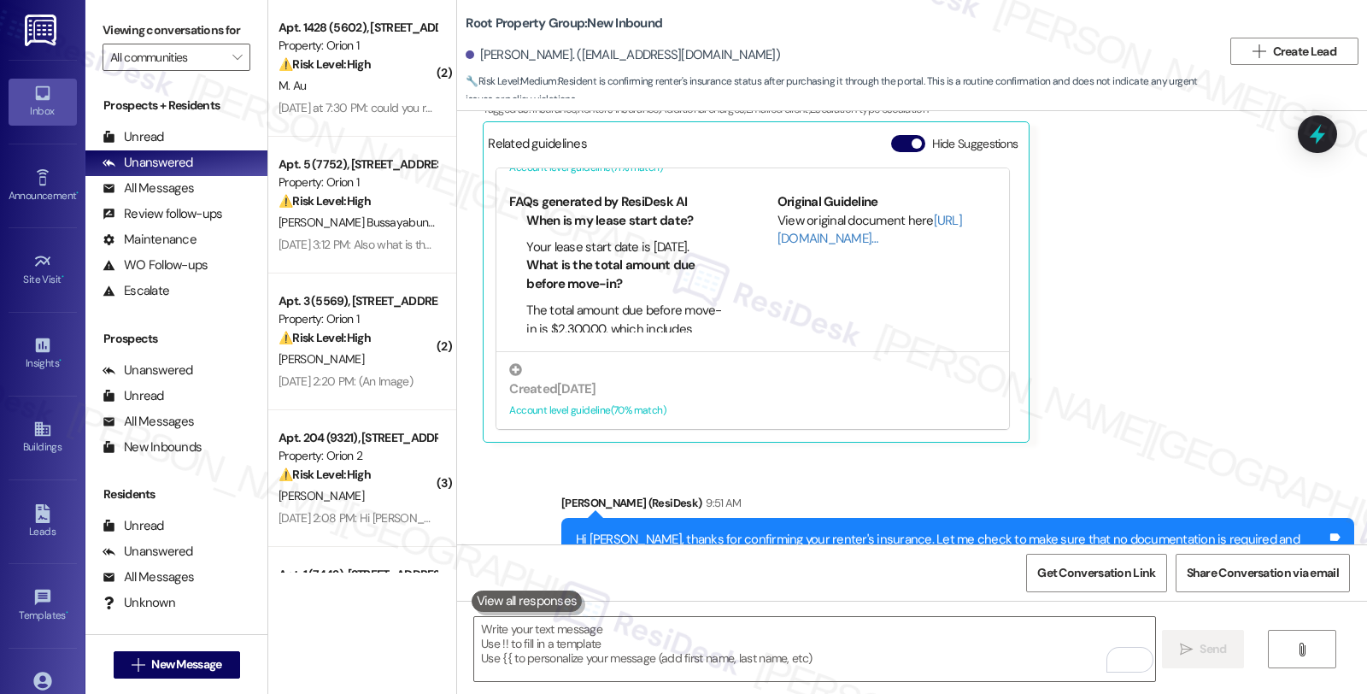
scroll to position [3748, 0]
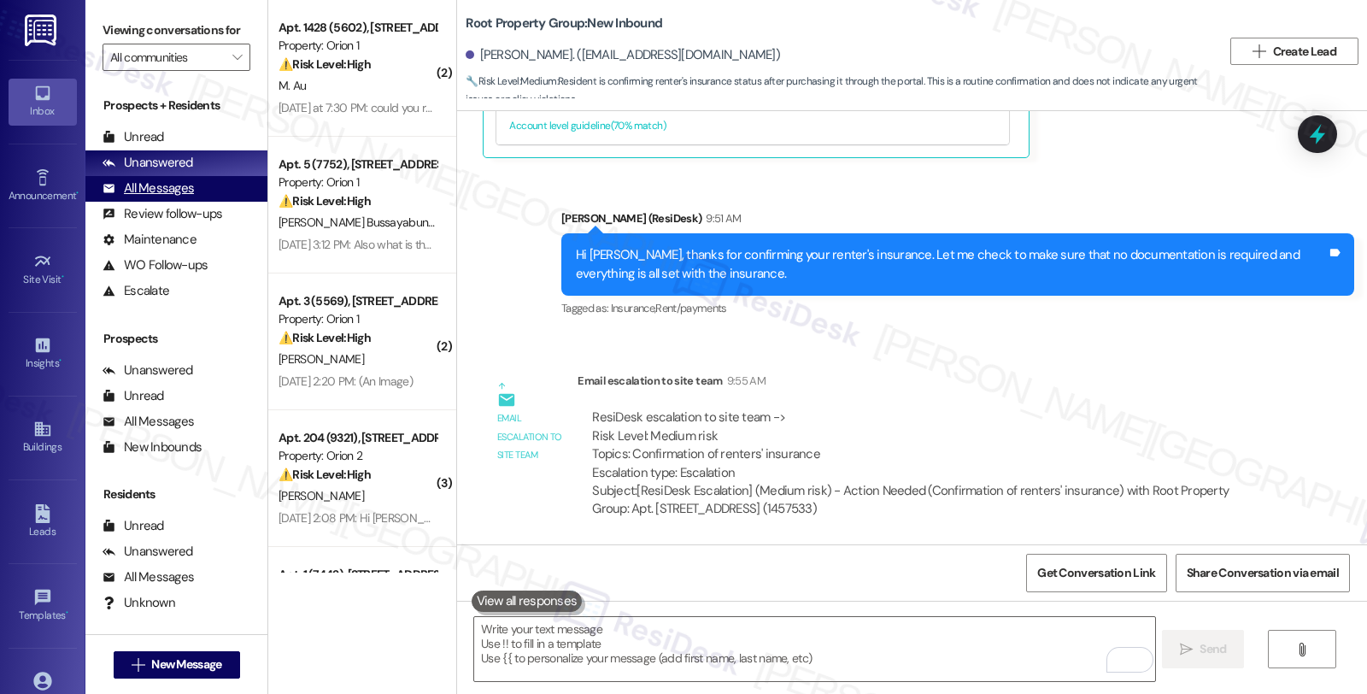
click at [159, 197] on div "All Messages" at bounding box center [147, 188] width 91 height 18
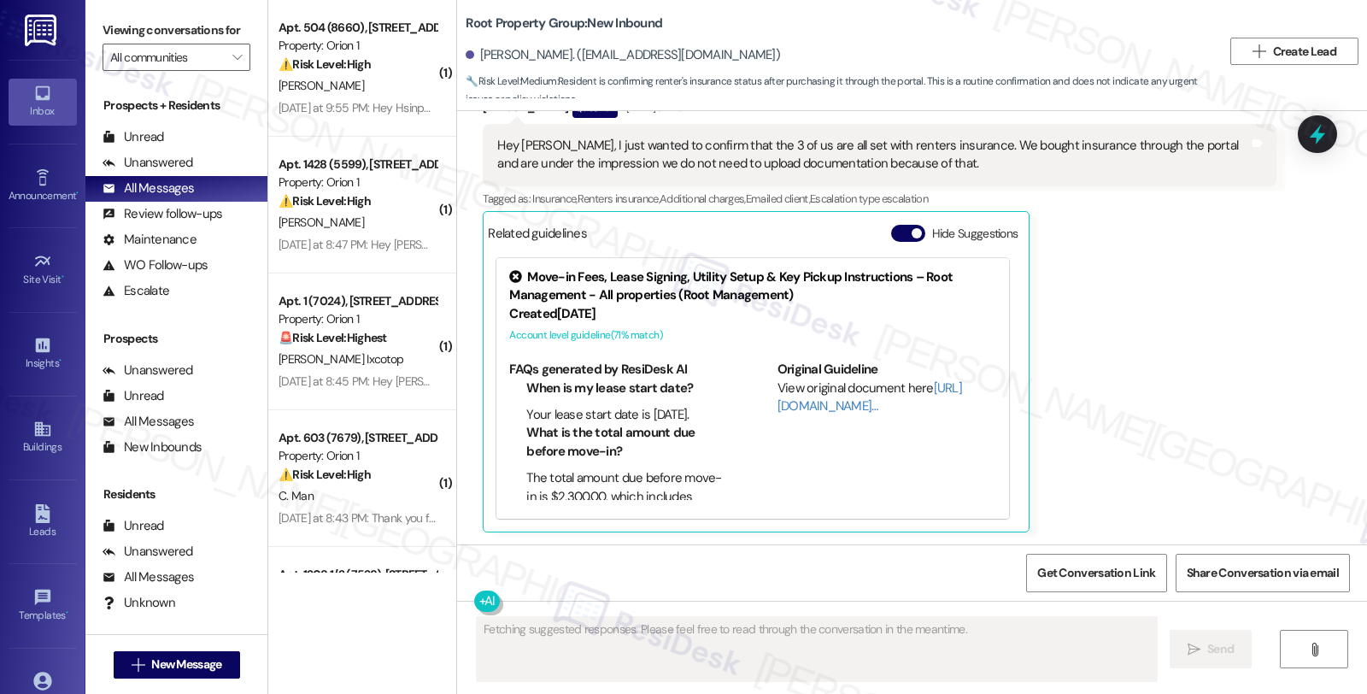
scroll to position [3910, 0]
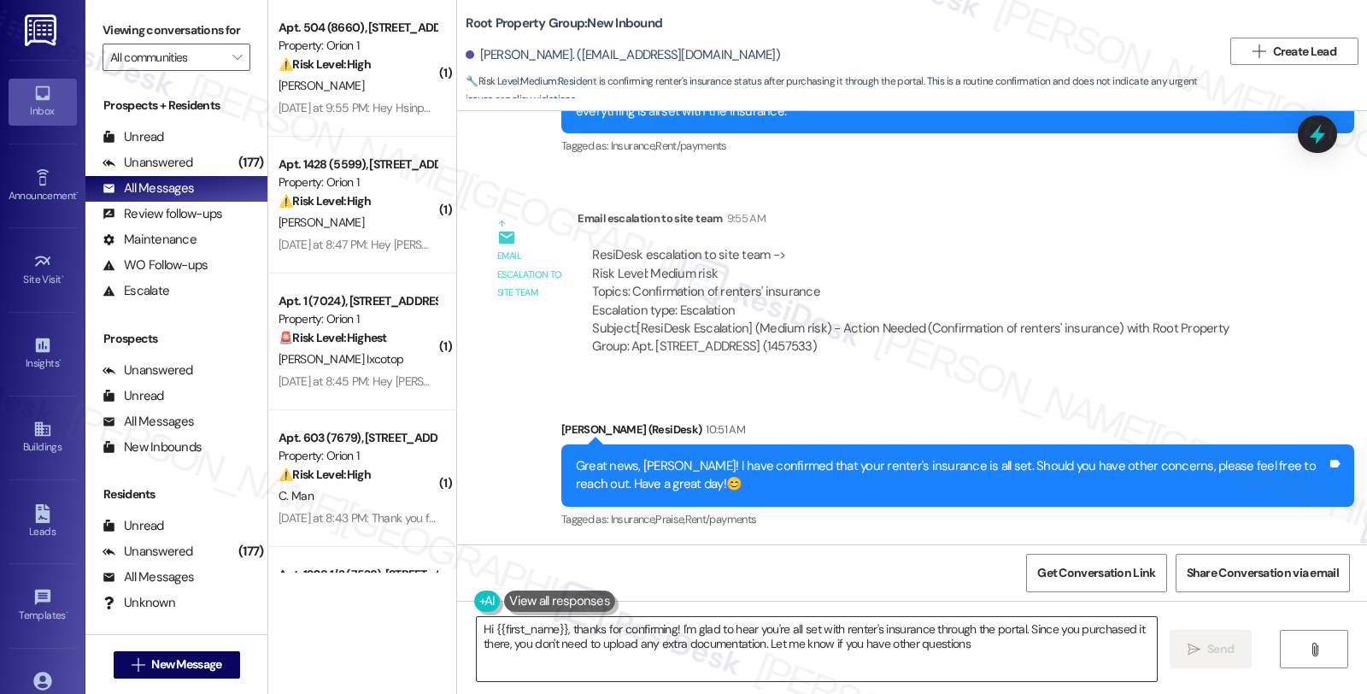
type textarea "Hi {{first_name}}, thanks for confirming! I'm glad to hear you're all set with …"
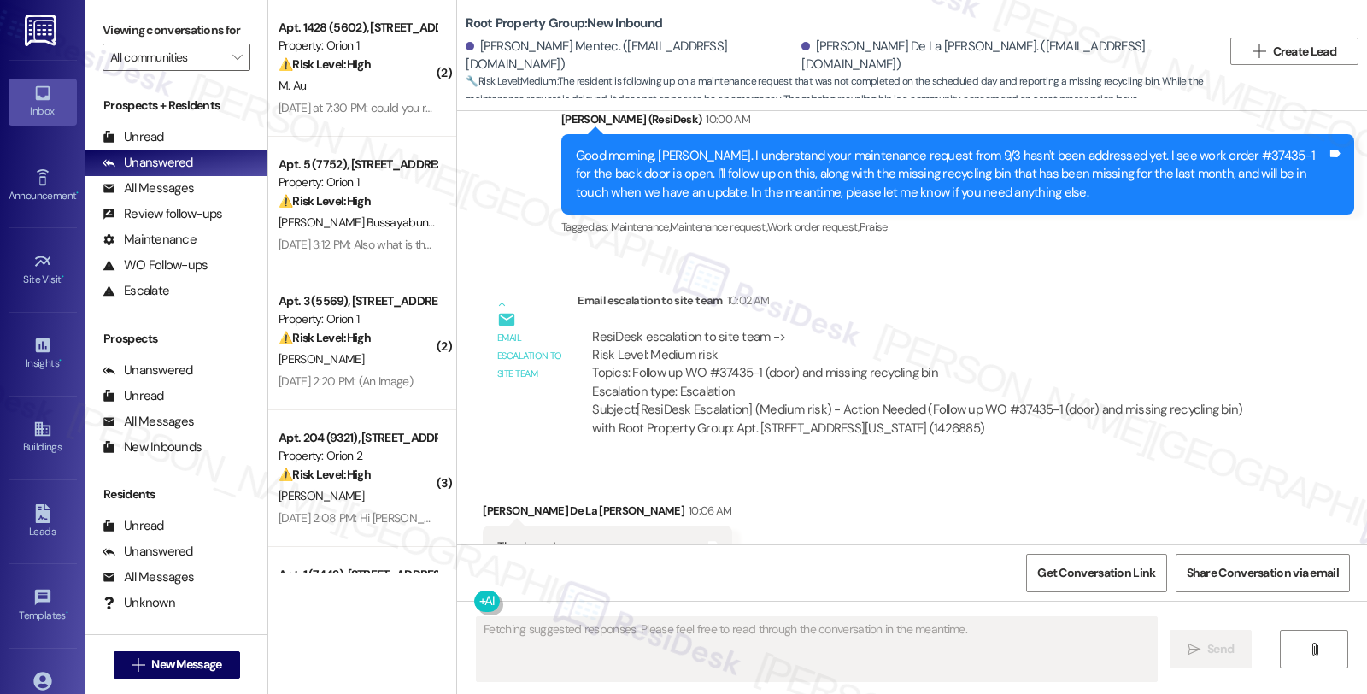
scroll to position [1343, 0]
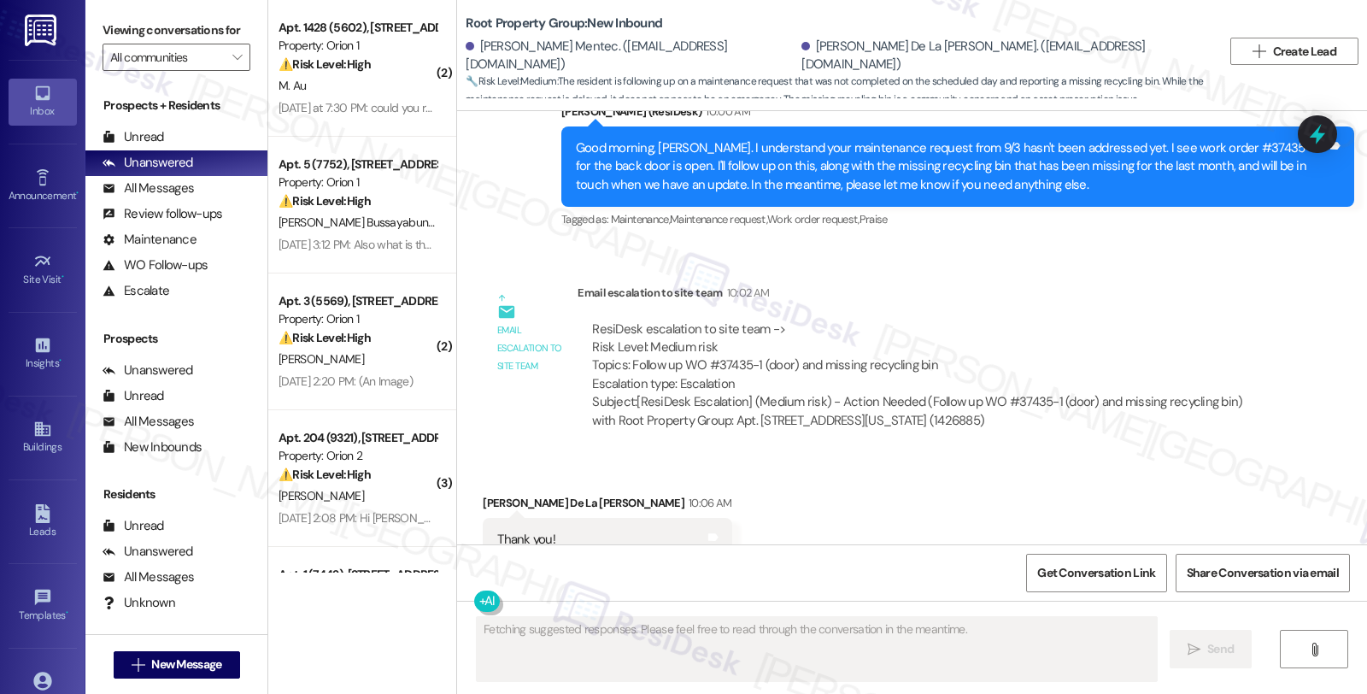
click at [1128, 455] on div "Received via SMS [PERSON_NAME] De La [PERSON_NAME] 10:06 AM Thank you! Tags and…" at bounding box center [912, 527] width 910 height 144
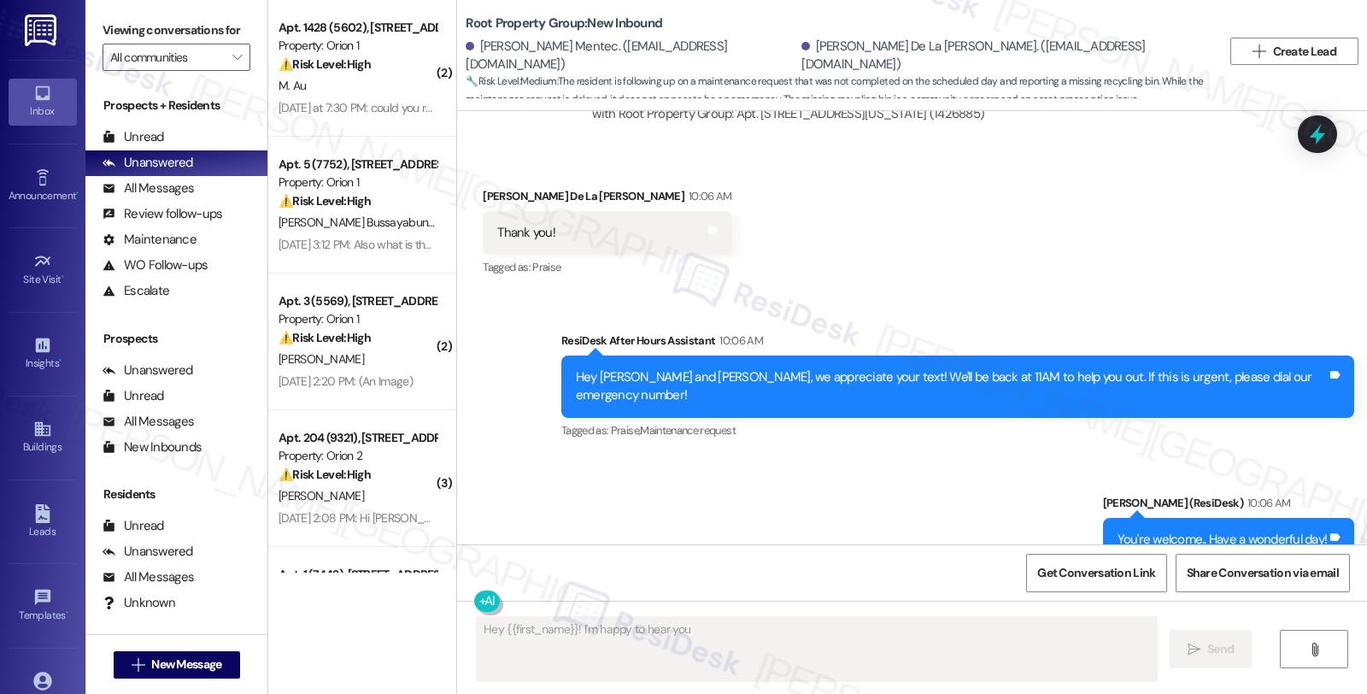
scroll to position [1788, 0]
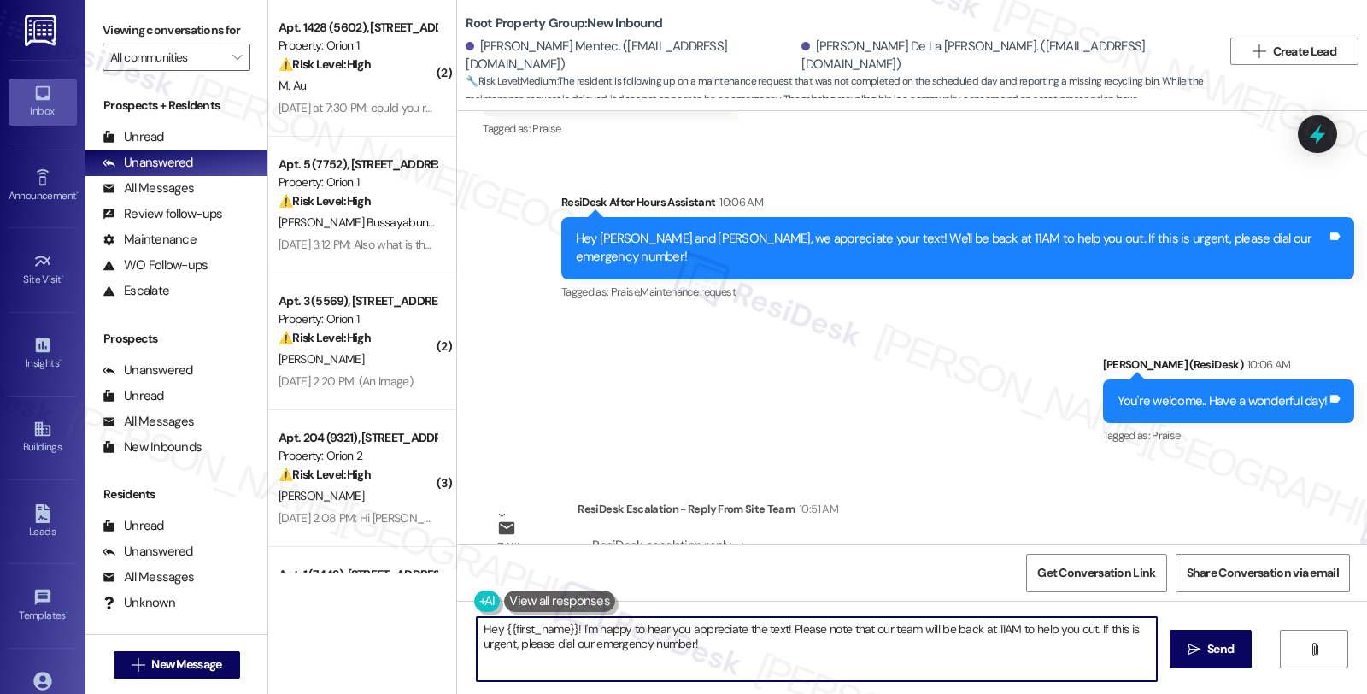
drag, startPoint x: 630, startPoint y: 647, endPoint x: 362, endPoint y: 628, distance: 268.8
click at [362, 628] on div "( 2 ) Apt. 1428 (5602), [STREET_ADDRESS] Property: Orion 1 ⚠️ Risk Level: High …" at bounding box center [817, 347] width 1098 height 694
paste textarea "Kindly thank the tenant for reporting the missing recycling bin. We will look i…"
click at [474, 626] on textarea "Kindly thank the tenant for reporting the missing recycling bin. We will look i…" at bounding box center [814, 649] width 680 height 64
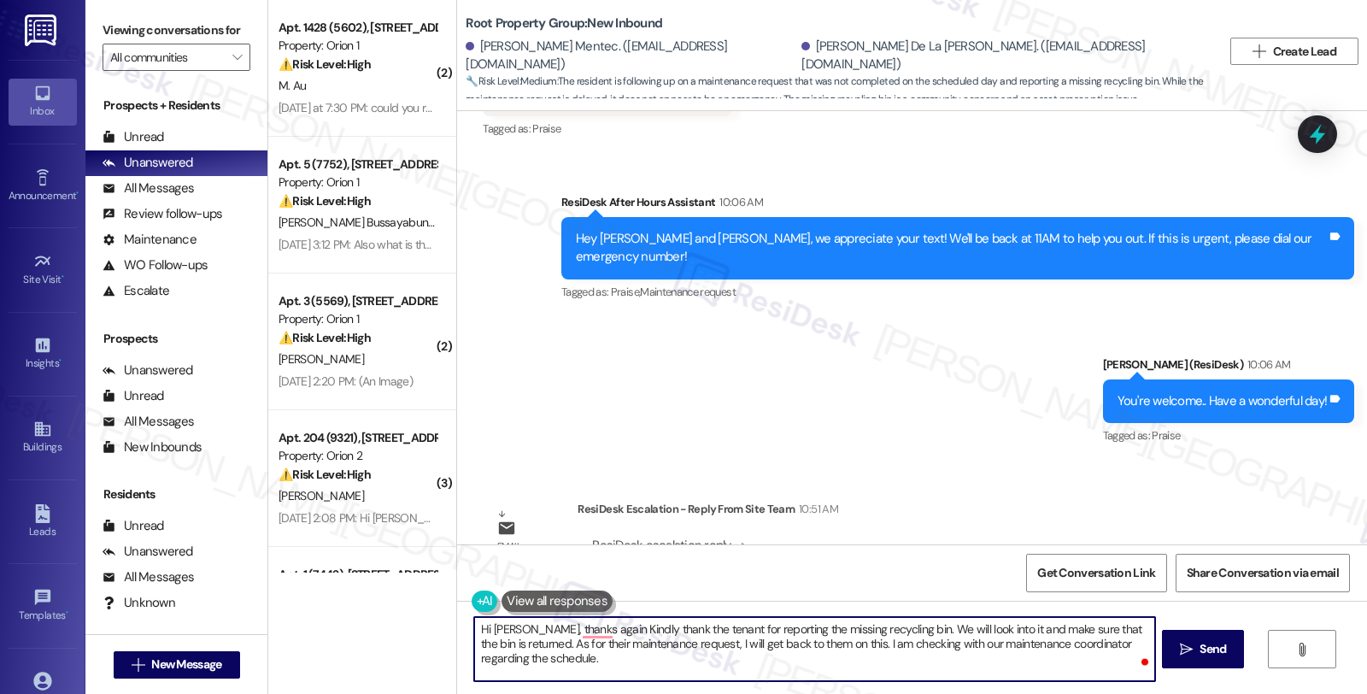
click at [688, 628] on textarea "Hi [PERSON_NAME], thanks again Kindly thank the tenant for reporting the missin…" at bounding box center [814, 649] width 680 height 64
click at [1087, 632] on textarea "Hi [PERSON_NAME], thanks again for reporting the missing recycling bin. We will…" at bounding box center [814, 649] width 680 height 64
click at [579, 641] on textarea "Hi [PERSON_NAME], thanks again for reporting the missing recycling bin. We will…" at bounding box center [814, 649] width 680 height 64
drag, startPoint x: 582, startPoint y: 644, endPoint x: 811, endPoint y: 647, distance: 229.8
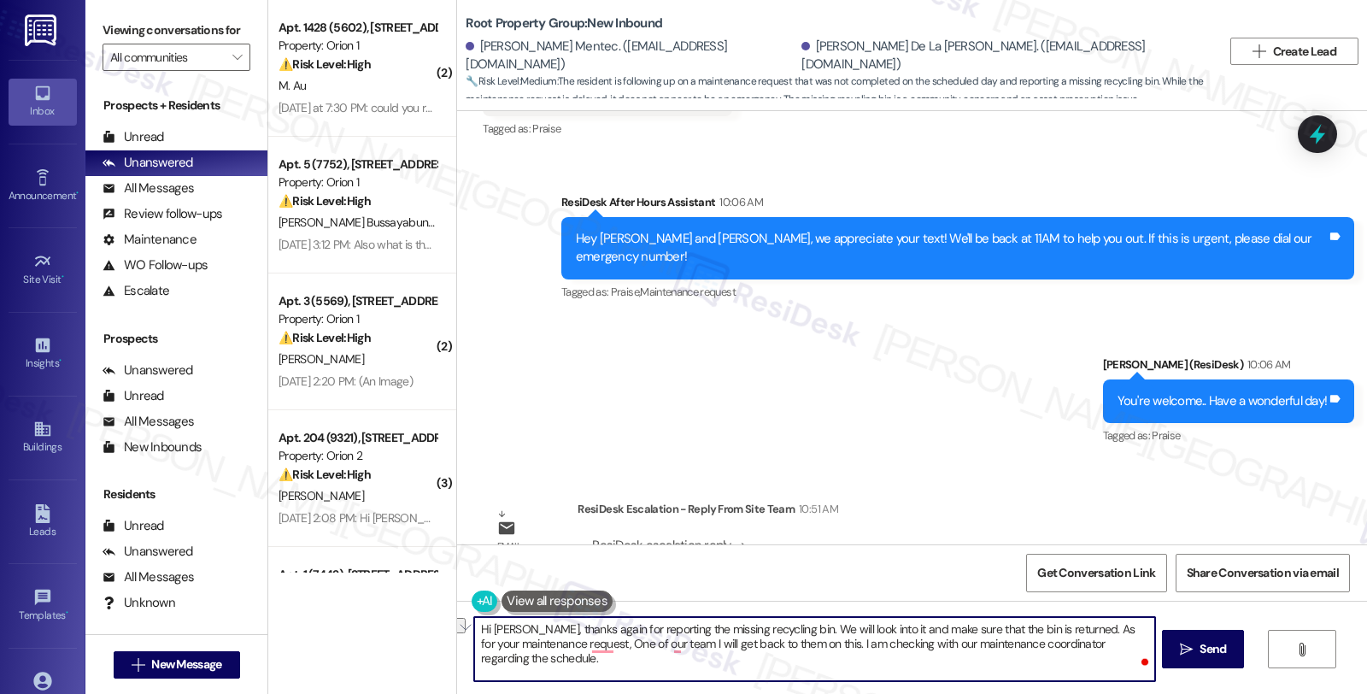
click at [811, 647] on textarea "Hi [PERSON_NAME], thanks again for reporting the missing recycling bin. We will…" at bounding box center [814, 649] width 680 height 64
click at [980, 649] on textarea "Hi [PERSON_NAME], thanks again for reporting the missing recycling bin. We will…" at bounding box center [814, 649] width 680 height 64
paste textarea "One of our team I will get back to them on this."
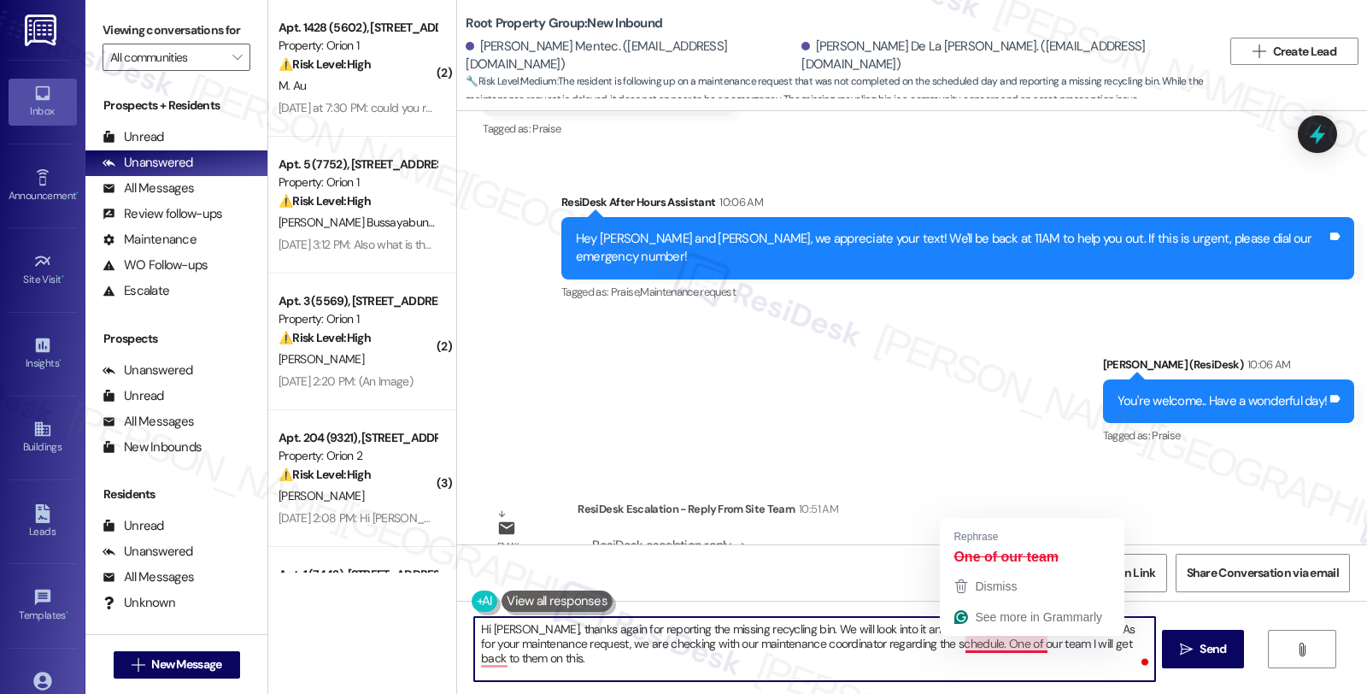
click at [1038, 642] on textarea "Hi [PERSON_NAME], thanks again for reporting the missing recycling bin. We will…" at bounding box center [814, 649] width 680 height 64
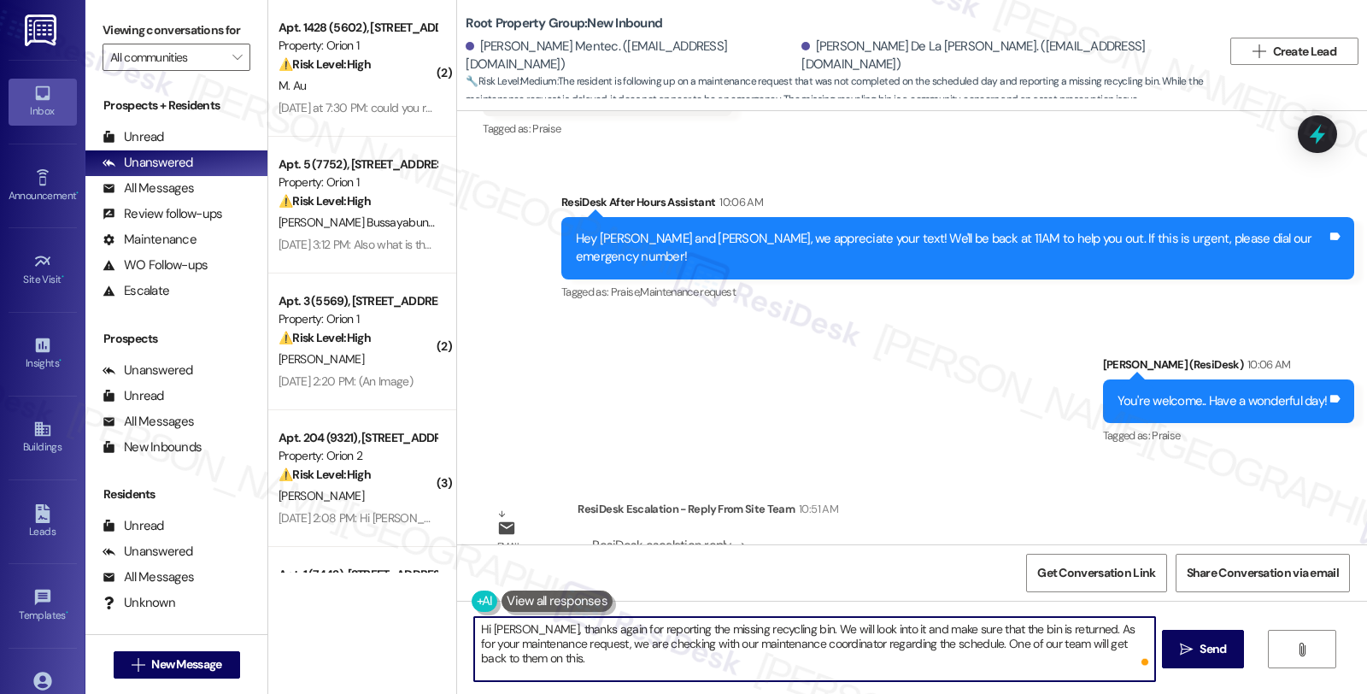
click at [1138, 654] on span at bounding box center [1145, 661] width 15 height 21
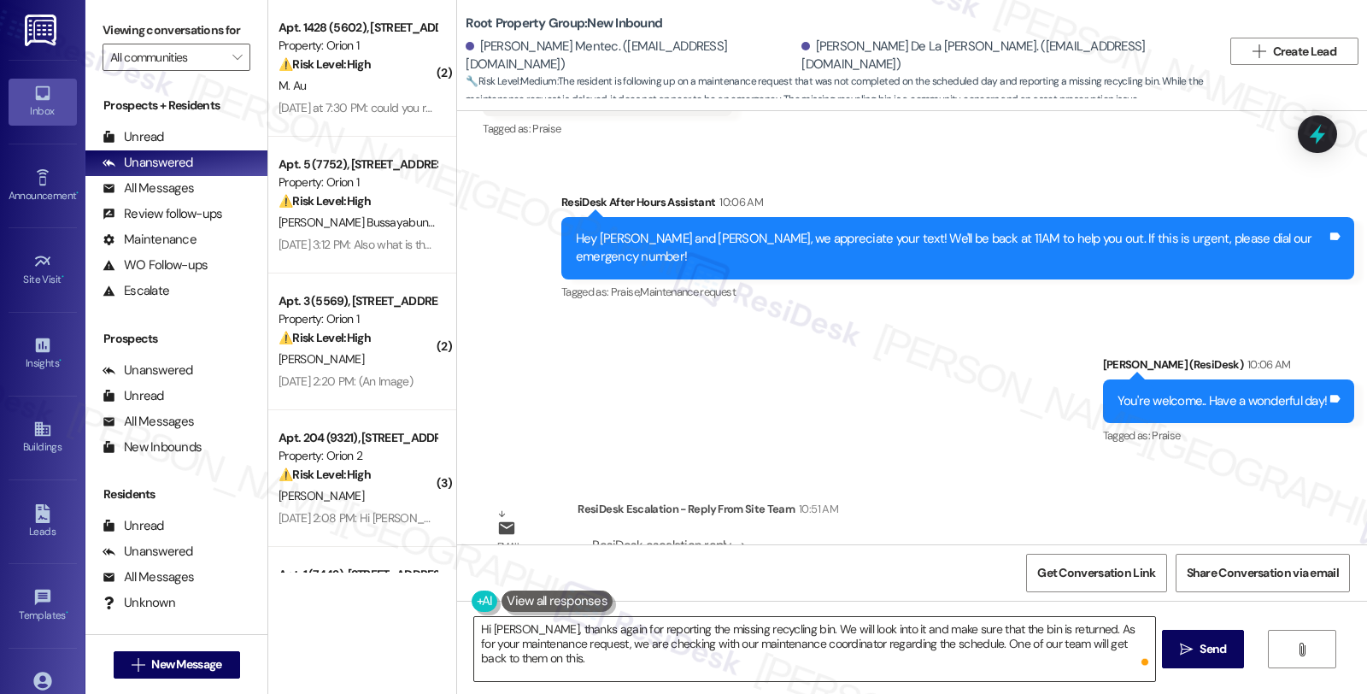
click at [1126, 637] on textarea "Hi Lina, thanks again for reporting the missing recycling bin. We will look int…" at bounding box center [814, 649] width 680 height 64
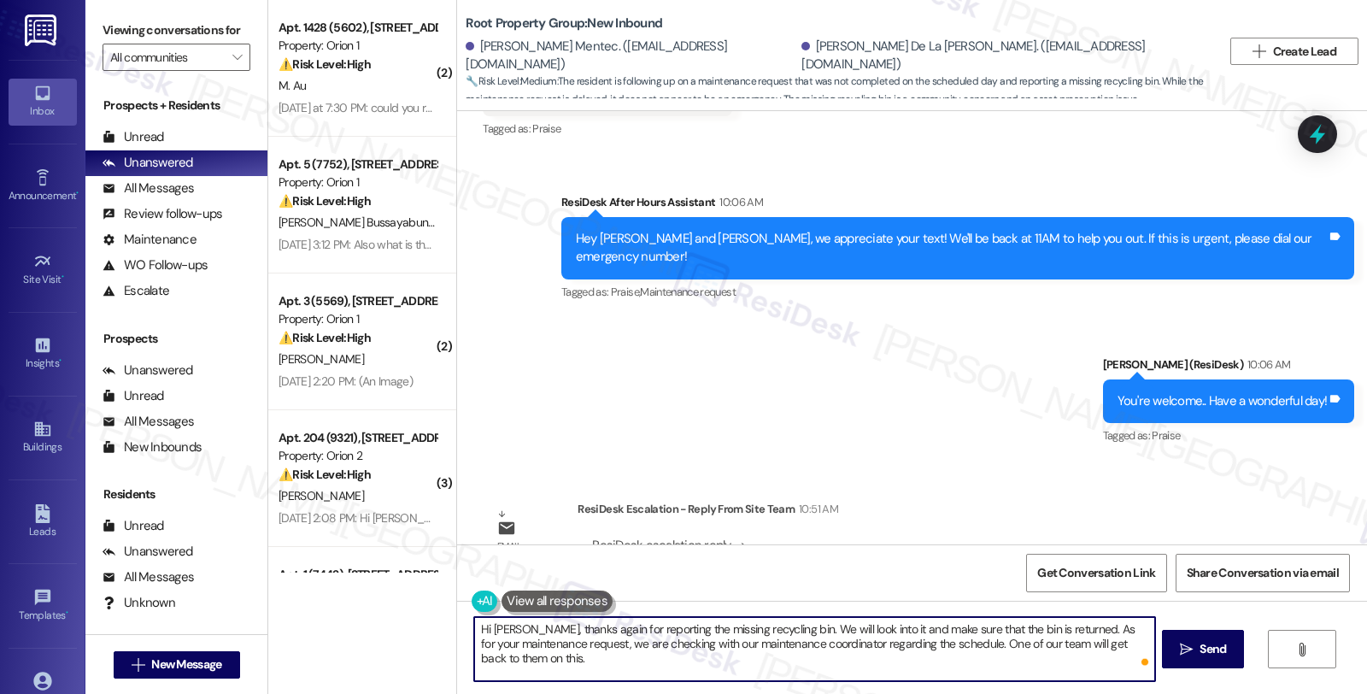
click at [1126, 637] on textarea "Hi Lina, thanks again for reporting the missing recycling bin. We will look int…" at bounding box center [814, 649] width 680 height 64
drag, startPoint x: 525, startPoint y: 658, endPoint x: 459, endPoint y: 658, distance: 66.6
click at [459, 658] on div "Hi Lina, thanks again for reporting the missing recycling bin. We will look int…" at bounding box center [912, 664] width 910 height 128
click at [613, 655] on textarea "Hi Lina, thanks again for reporting the missing recycling bin. We will look int…" at bounding box center [814, 649] width 680 height 64
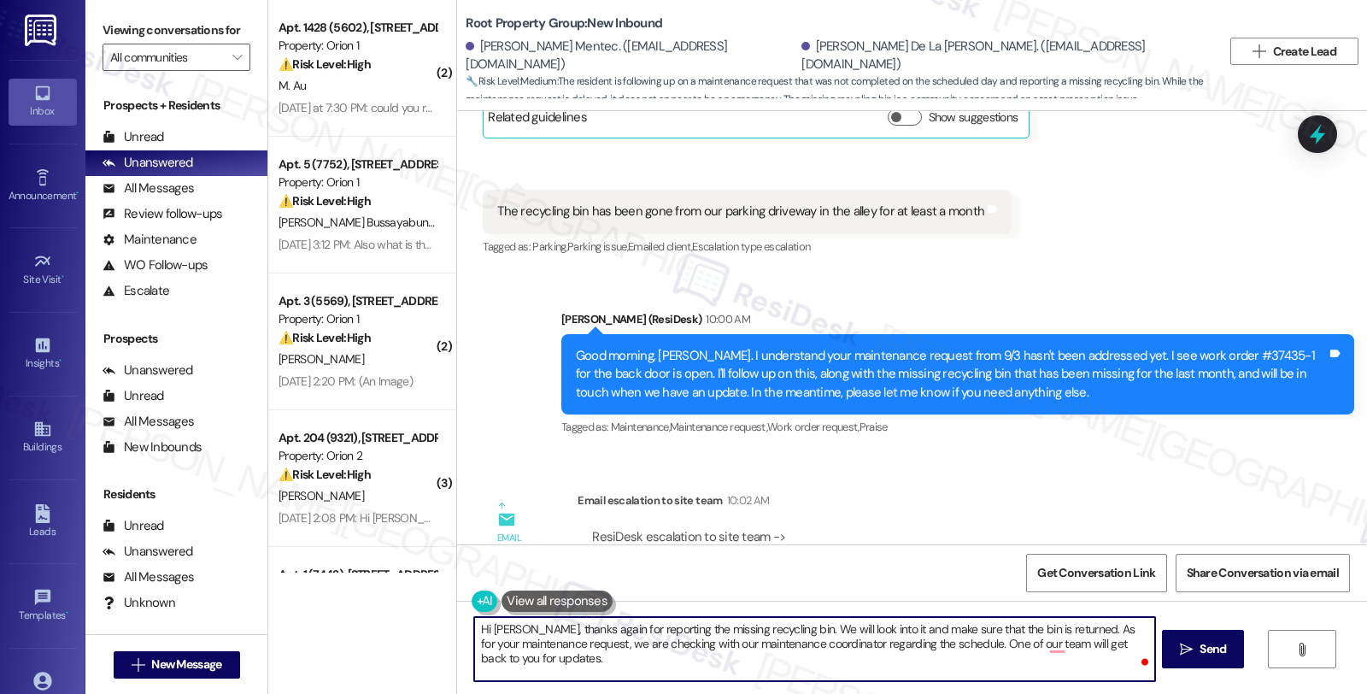
scroll to position [1029, 0]
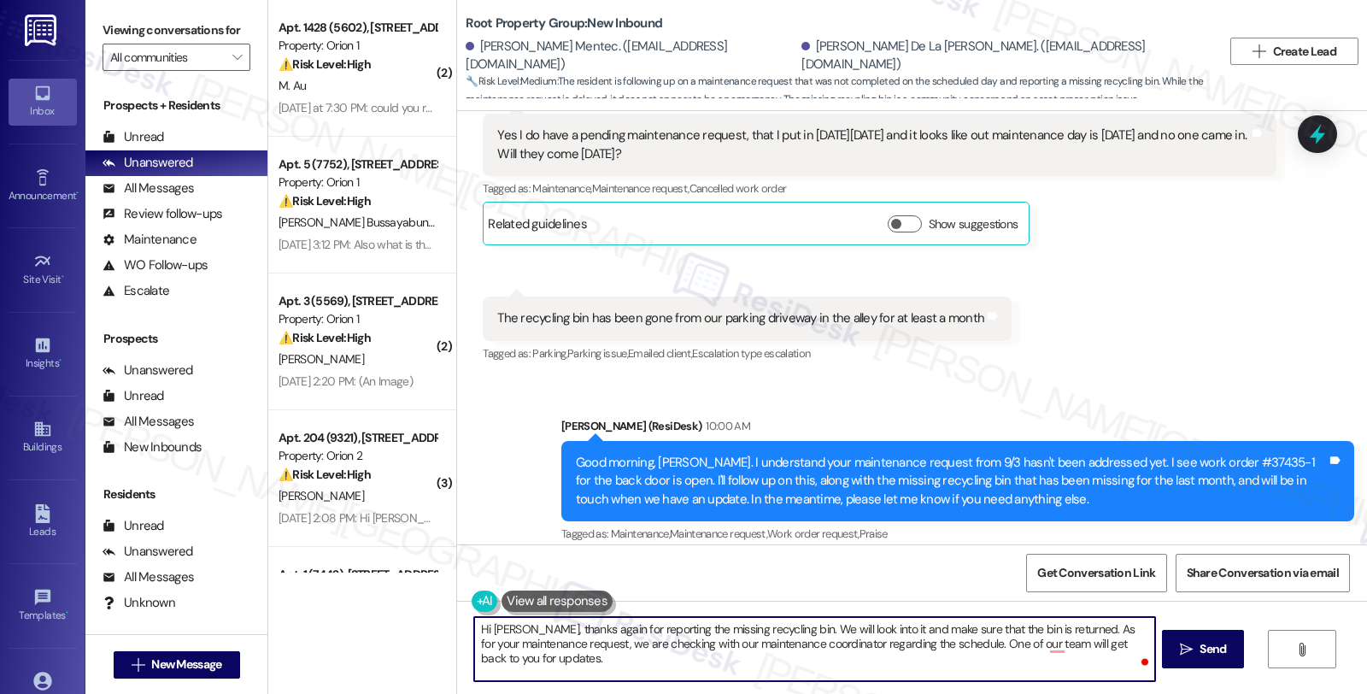
paste textarea "One of our team I will get back to them on this."
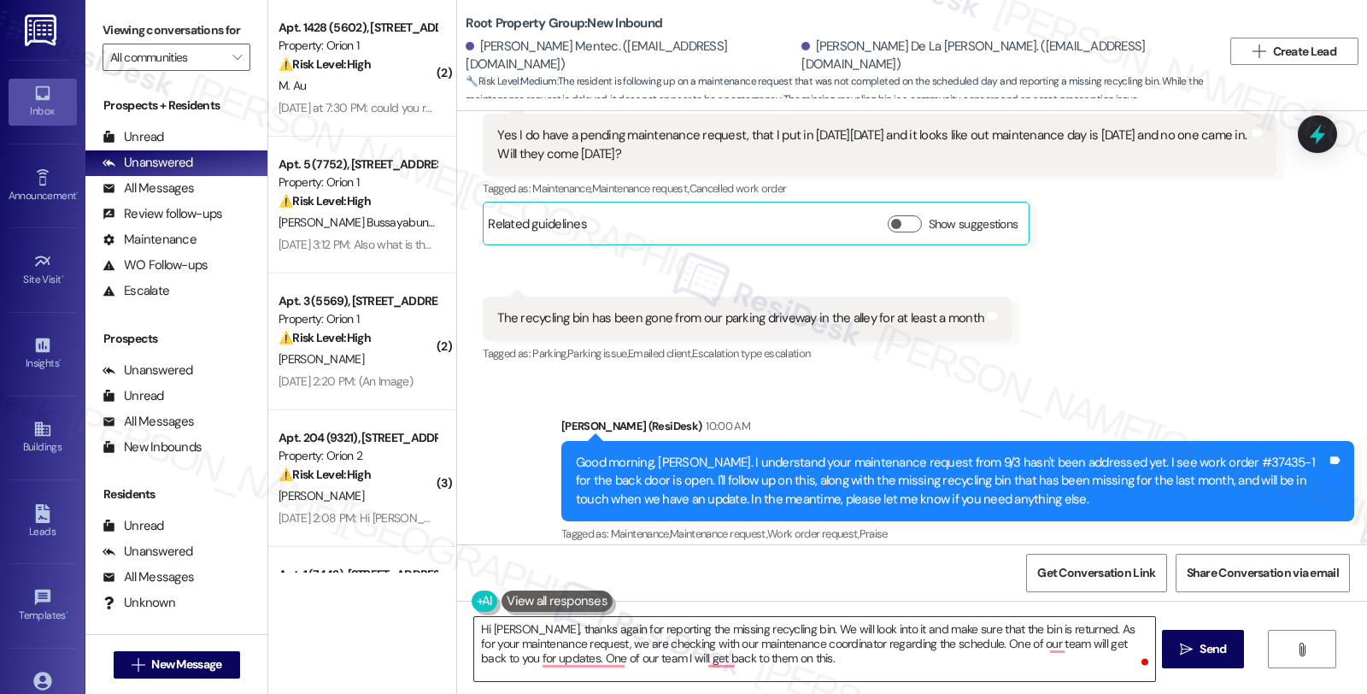
click at [530, 656] on textarea "Hi Lina, thanks again for reporting the missing recycling bin. We will look int…" at bounding box center [814, 649] width 680 height 64
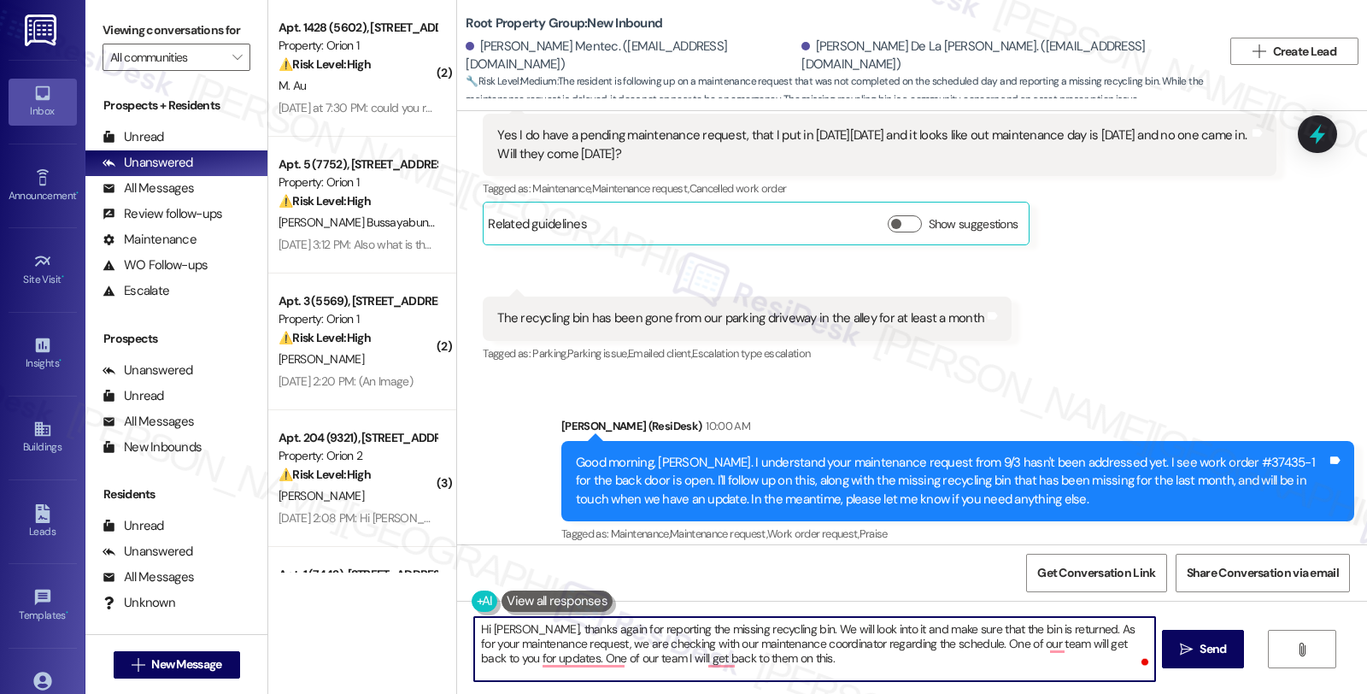
click at [863, 662] on textarea "Hi Lina, thanks again for reporting the missing recycling bin. We will look int…" at bounding box center [814, 649] width 680 height 64
paste textarea "Should you have other concerns, please feel free to reach out. Have a great day!"
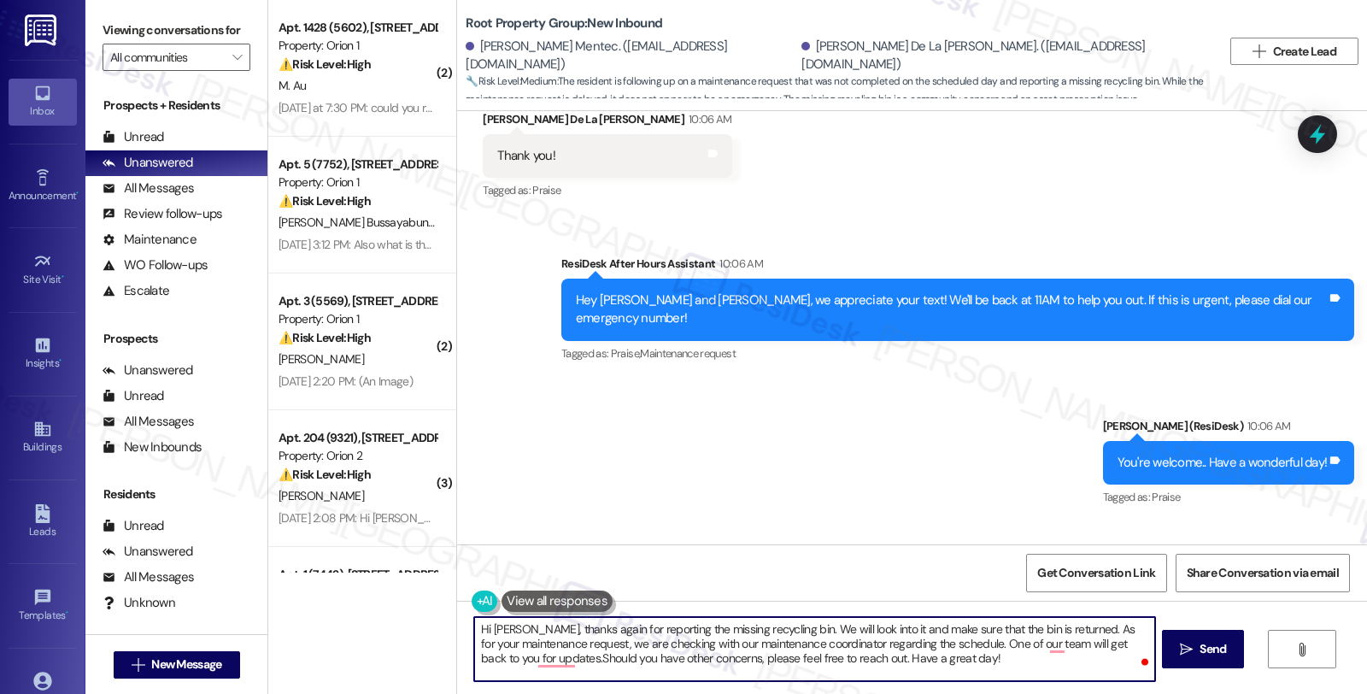
scroll to position [1788, 0]
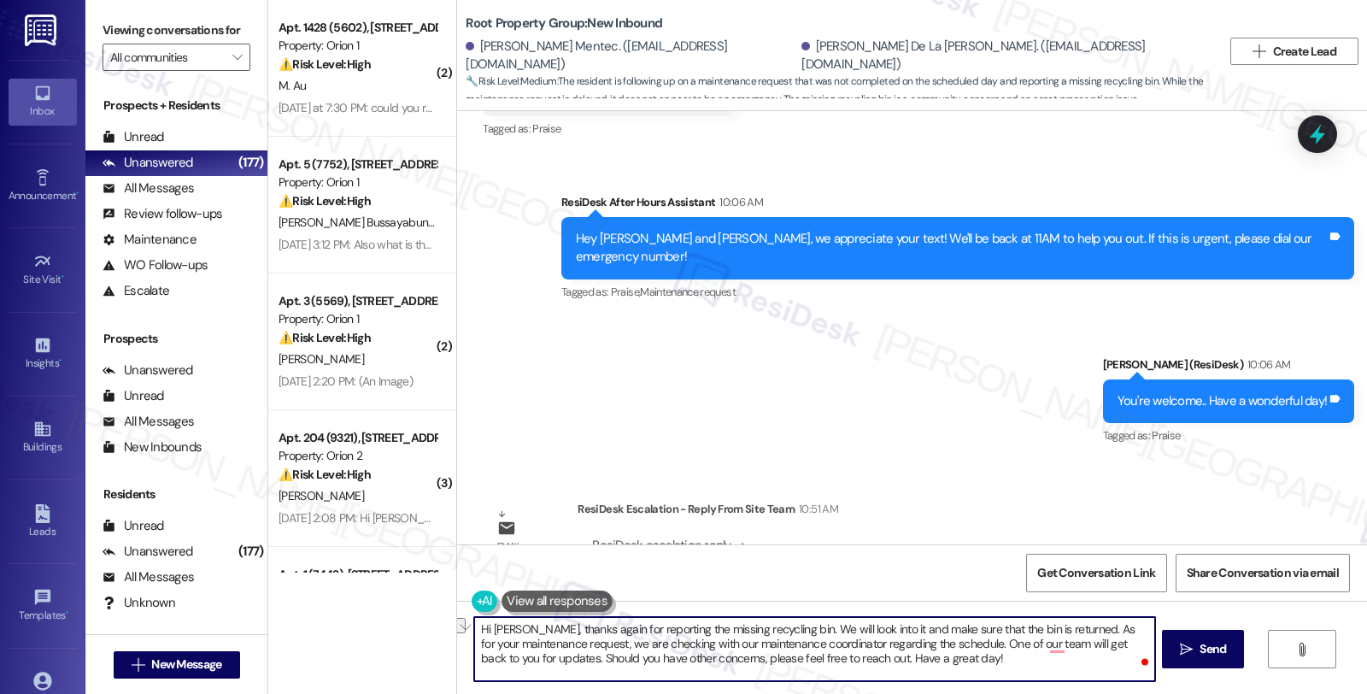
drag, startPoint x: 863, startPoint y: 656, endPoint x: 978, endPoint y: 656, distance: 114.4
click at [978, 656] on textarea "Hi Lina, thanks again for reporting the missing recycling bin. We will look int…" at bounding box center [814, 649] width 680 height 64
click at [988, 647] on textarea "Hi Lina, thanks again for reporting the missing recycling bin. We will look int…" at bounding box center [814, 649] width 680 height 64
type textarea "Hi Lina, thanks again for reporting the missing recycling bin. We will look int…"
click at [1200, 643] on span "Send" at bounding box center [1212, 649] width 26 height 18
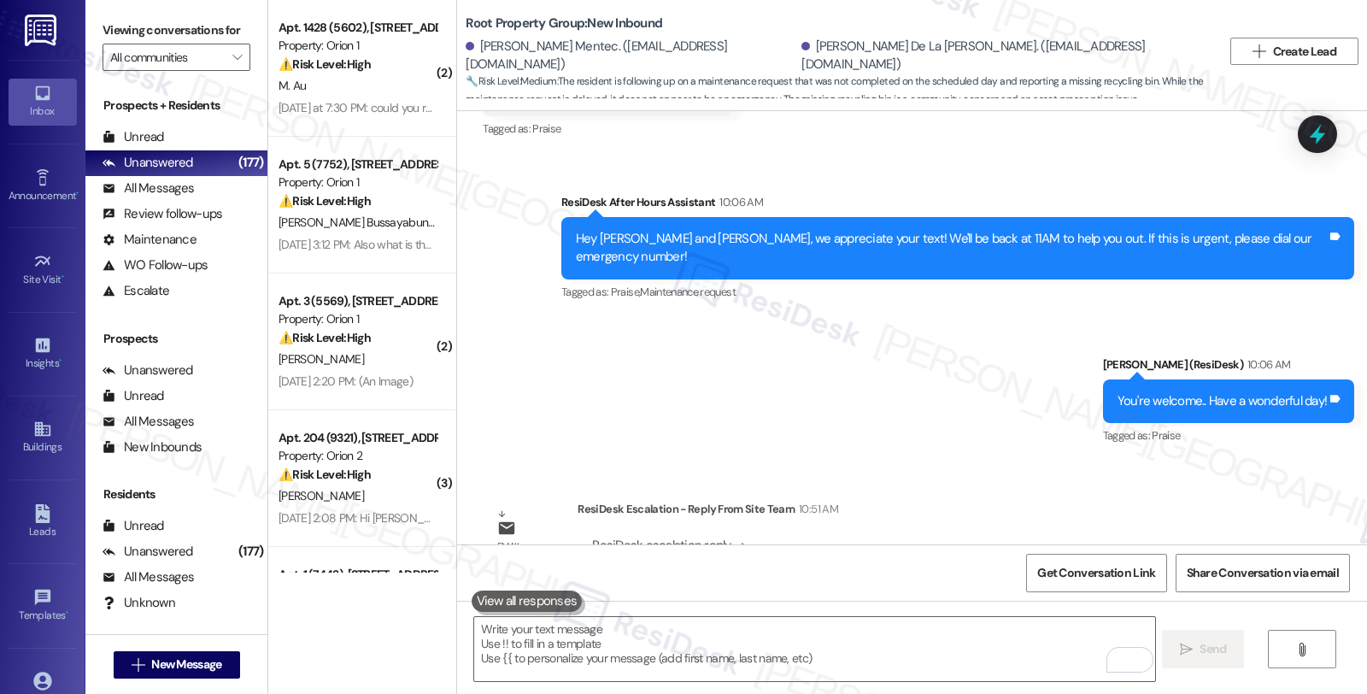
click at [1138, 246] on div "Sent via SMS ResiDesk After Hours Assistant 10:06 AM Hey Kevin and Lina, we app…" at bounding box center [912, 308] width 910 height 307
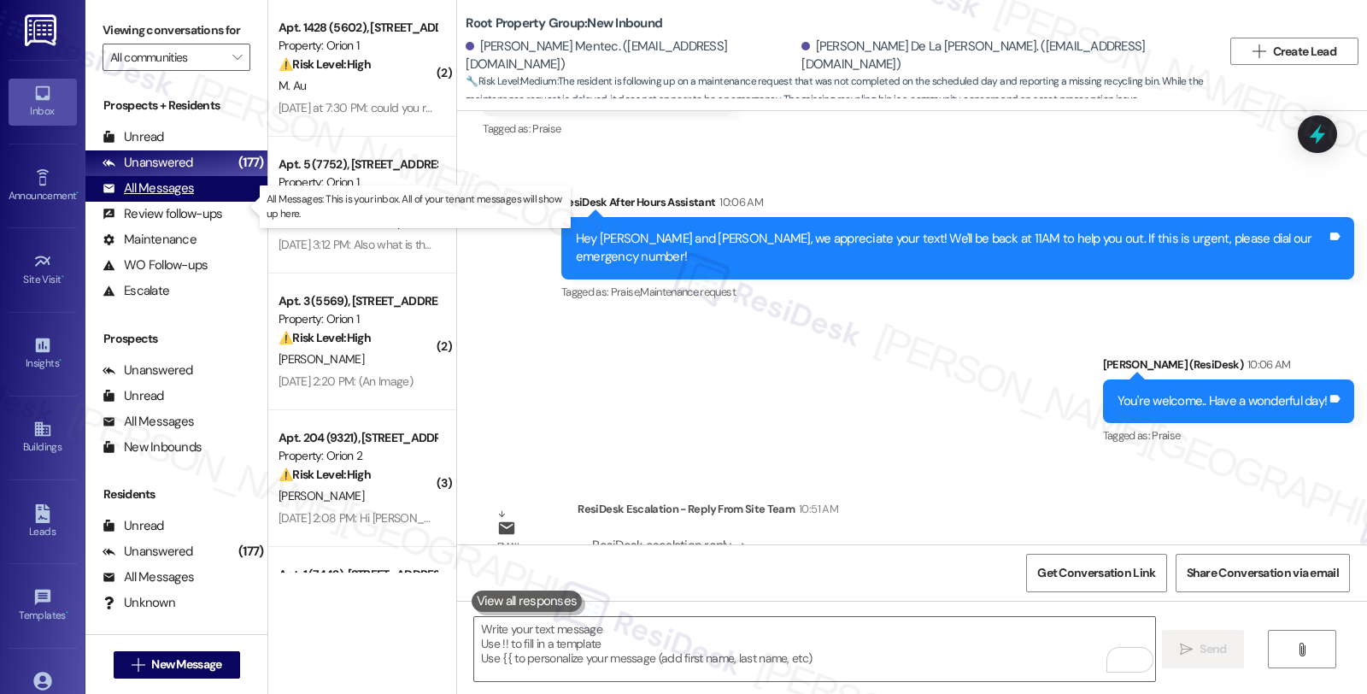
click at [185, 197] on div "All Messages" at bounding box center [147, 188] width 91 height 18
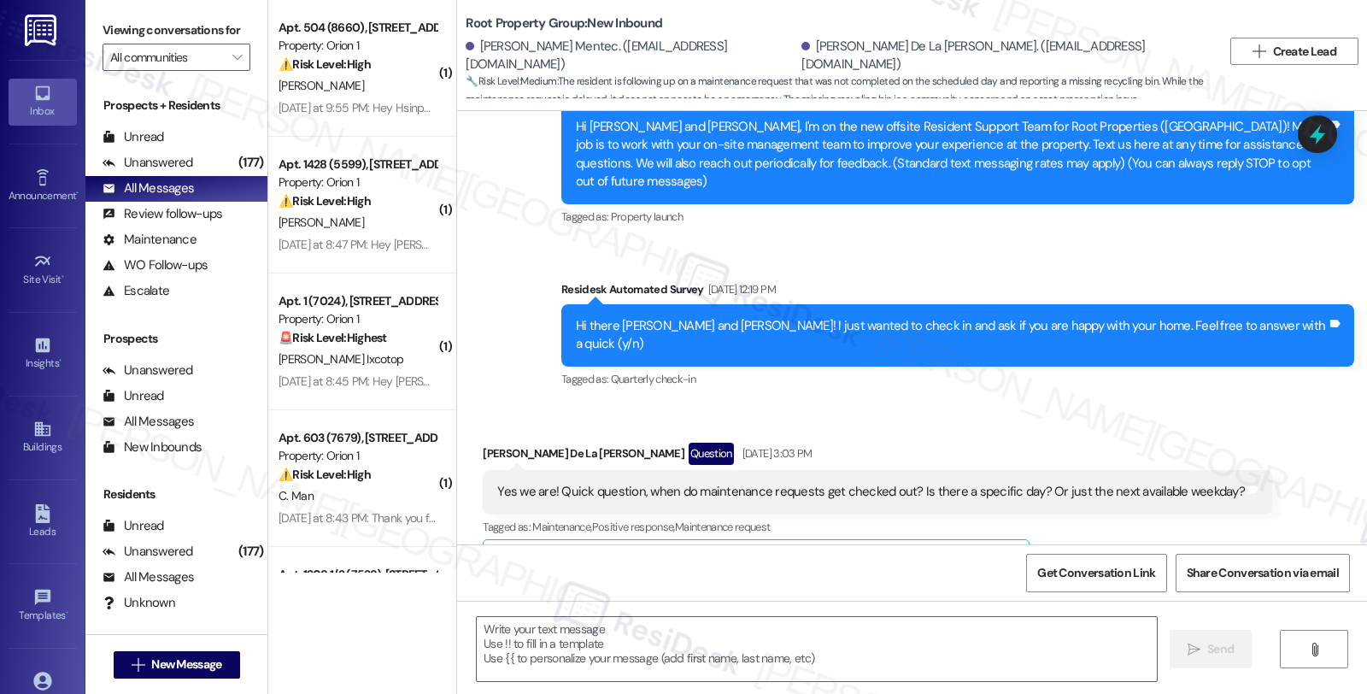
type textarea "Fetching suggested responses. Please feel free to read through the conversation…"
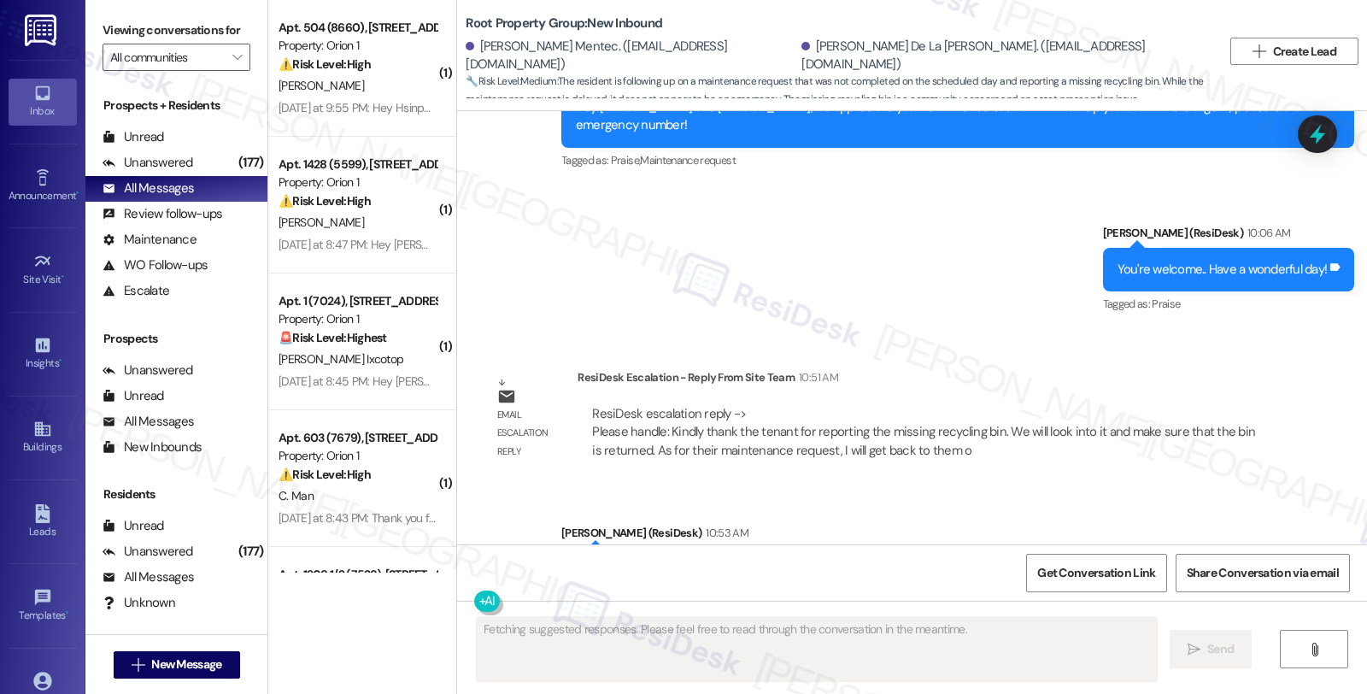
scroll to position [1969, 0]
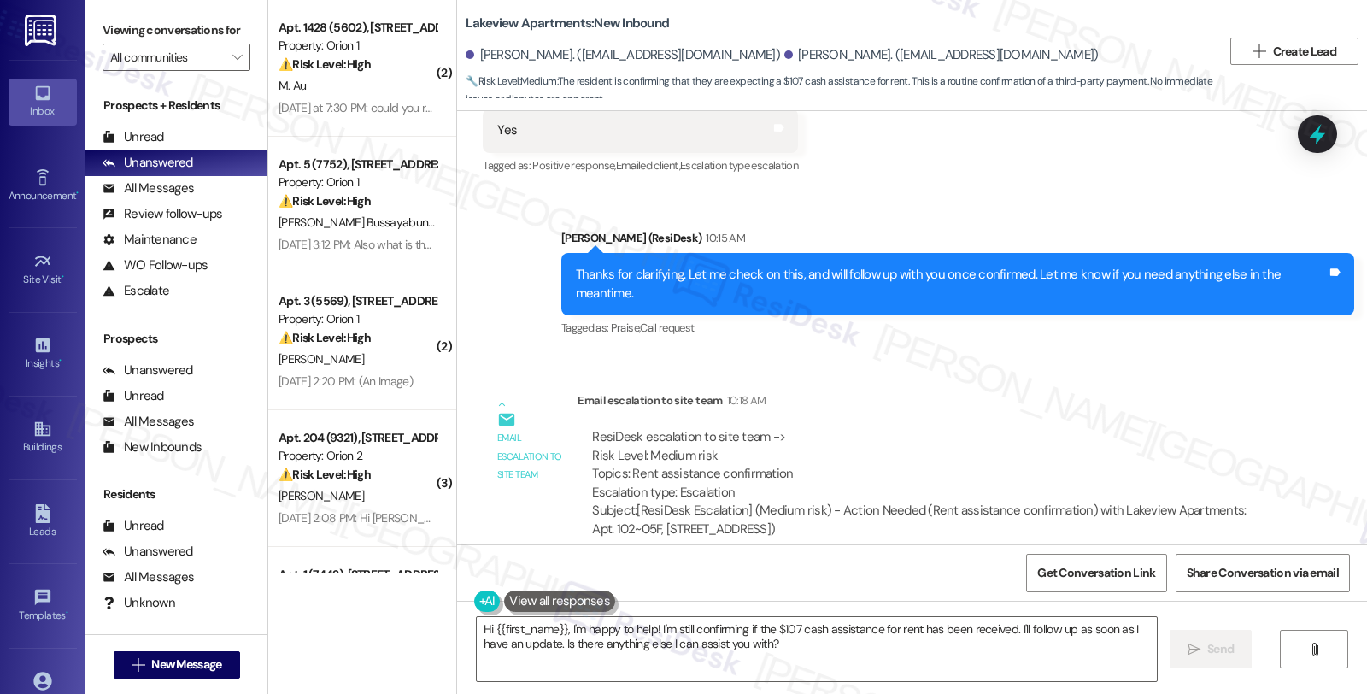
scroll to position [4301, 0]
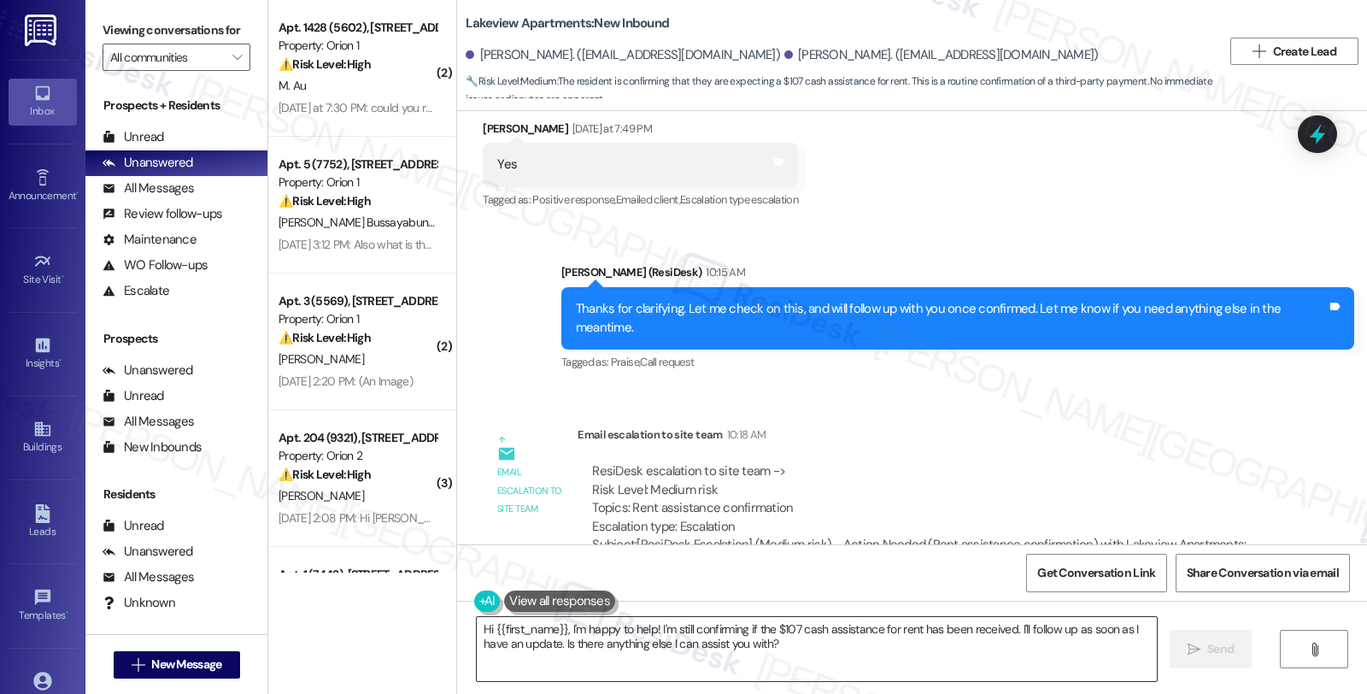
click at [477, 625] on textarea "Hi {{first_name}}, I'm happy to help! I'm still confirming if the $107 cash ass…" at bounding box center [817, 649] width 680 height 64
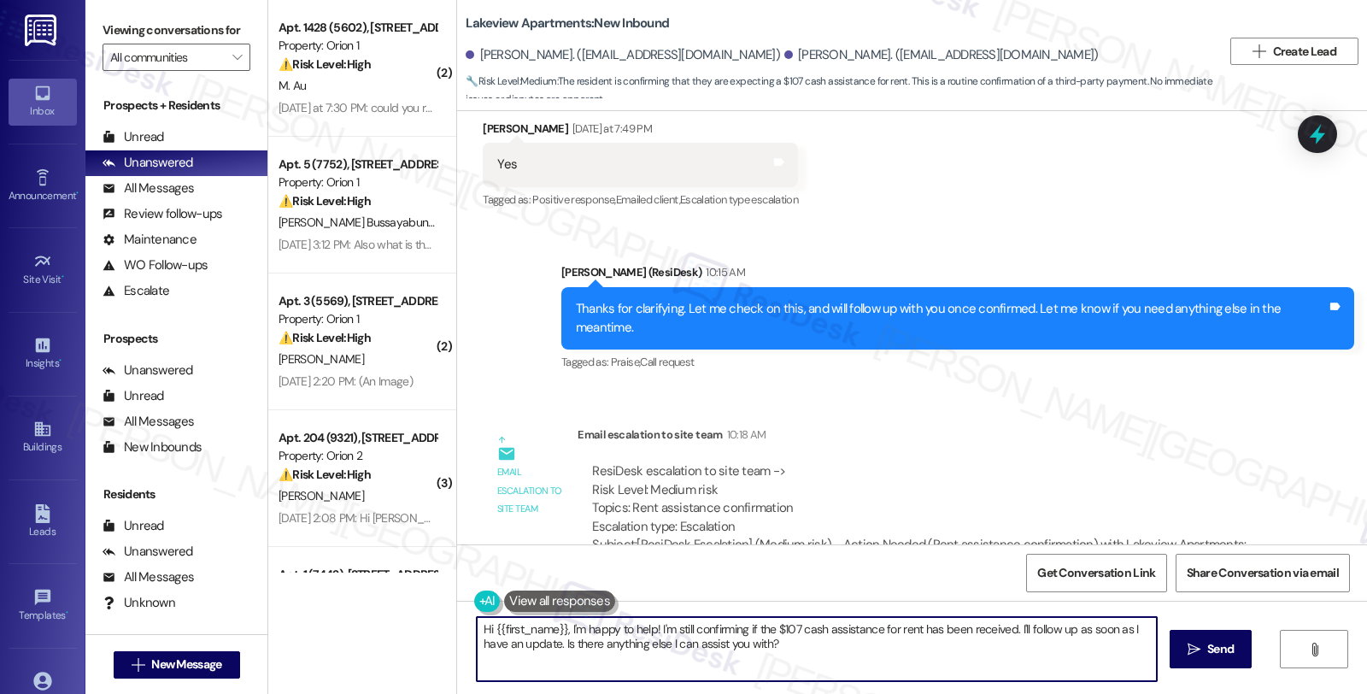
click at [477, 625] on textarea "Hi {{first_name}}, I'm happy to help! I'm still confirming if the $107 cash ass…" at bounding box center [817, 649] width 680 height 64
drag, startPoint x: 556, startPoint y: 622, endPoint x: 817, endPoint y: 653, distance: 263.2
click at [817, 653] on textarea "Hi {{first_name}}, I'm happy to help! I'm still confirming if the $107 cash ass…" at bounding box center [814, 649] width 680 height 64
paste textarea "The management office has not received any payment from PA as of this time and …"
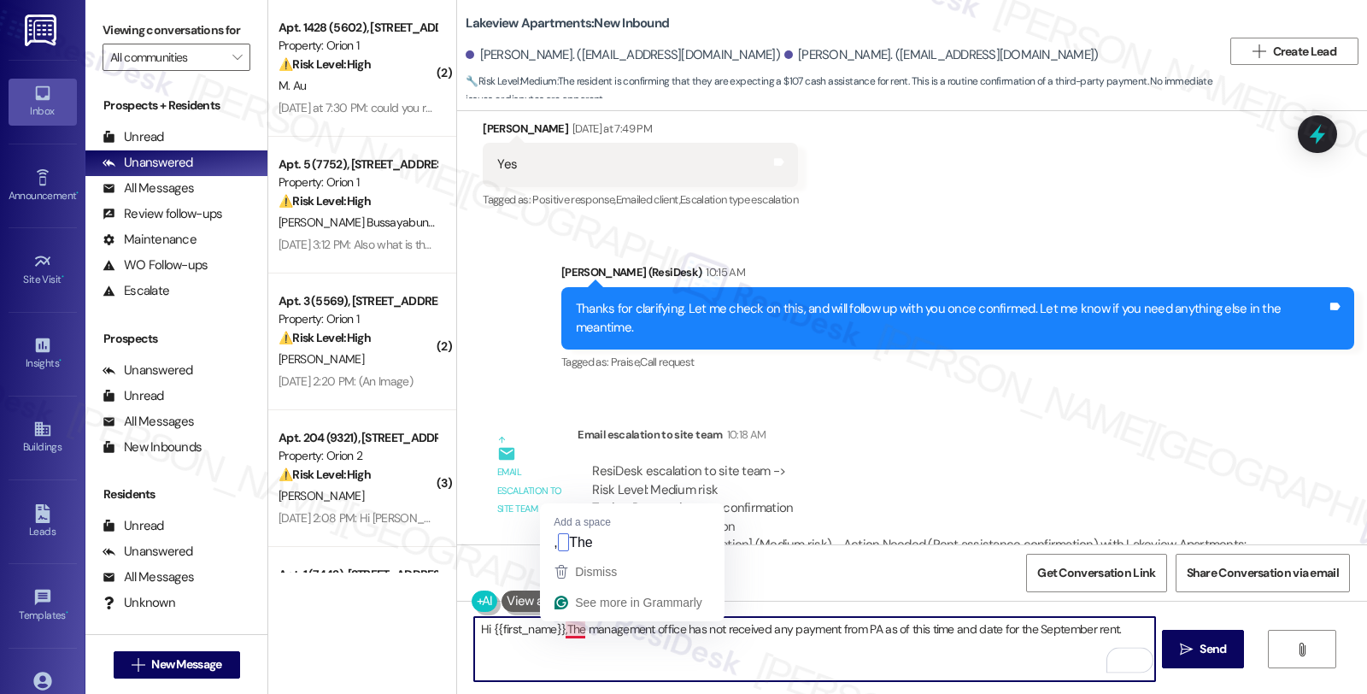
click at [553, 629] on textarea "Hi {{first_name}},The management office has not received any payment from PA as…" at bounding box center [814, 649] width 680 height 64
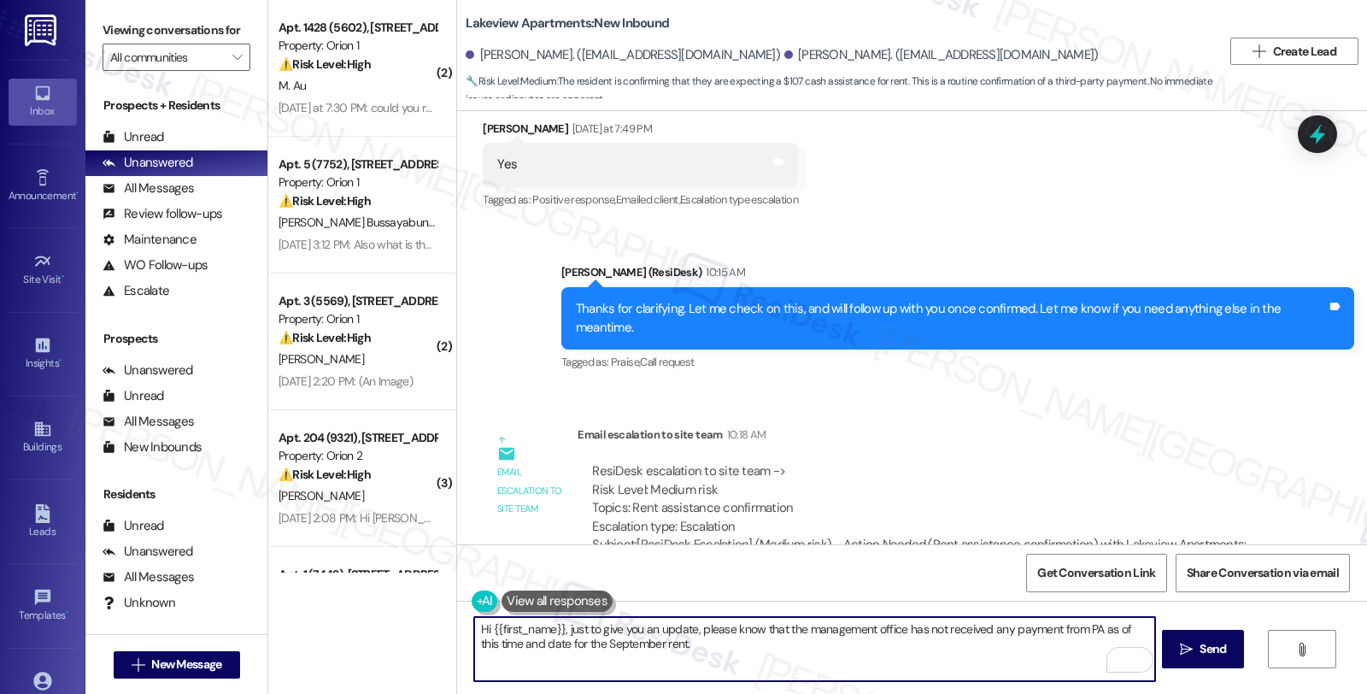
click at [707, 647] on textarea "Hi {{first_name}}, just to give you an update, please know that the management …" at bounding box center [814, 649] width 680 height 64
type textarea "Hi {{first_name}}, just to give you an update, please know that the management …"
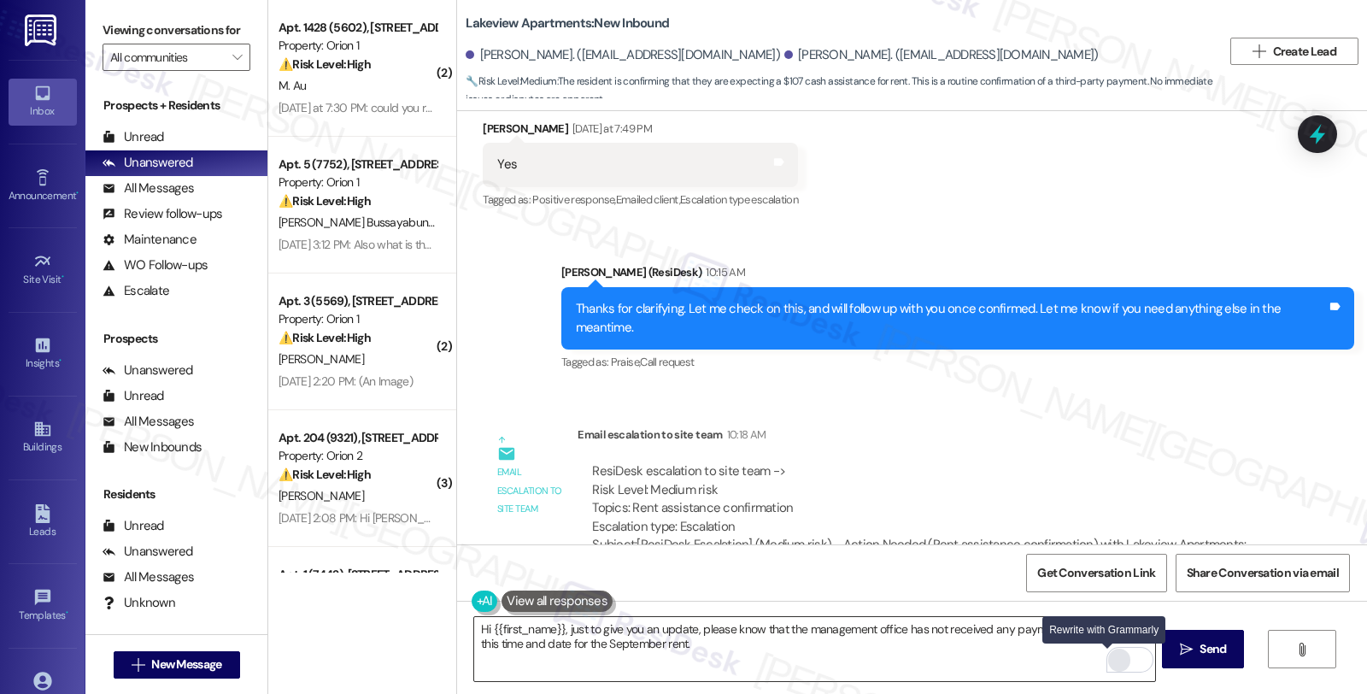
click at [1109, 655] on div "Rewrite with Grammarly" at bounding box center [1118, 660] width 19 height 20
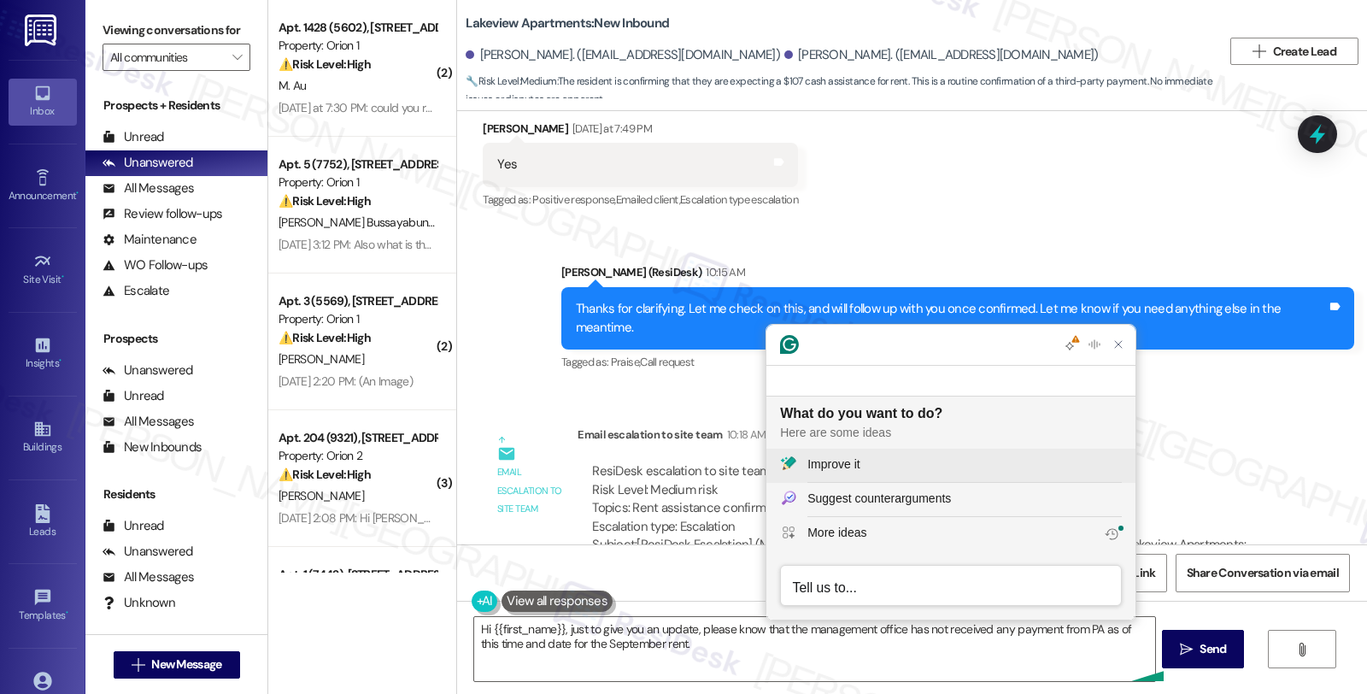
scroll to position [0, 0]
click at [857, 465] on div "Improve it" at bounding box center [833, 464] width 52 height 18
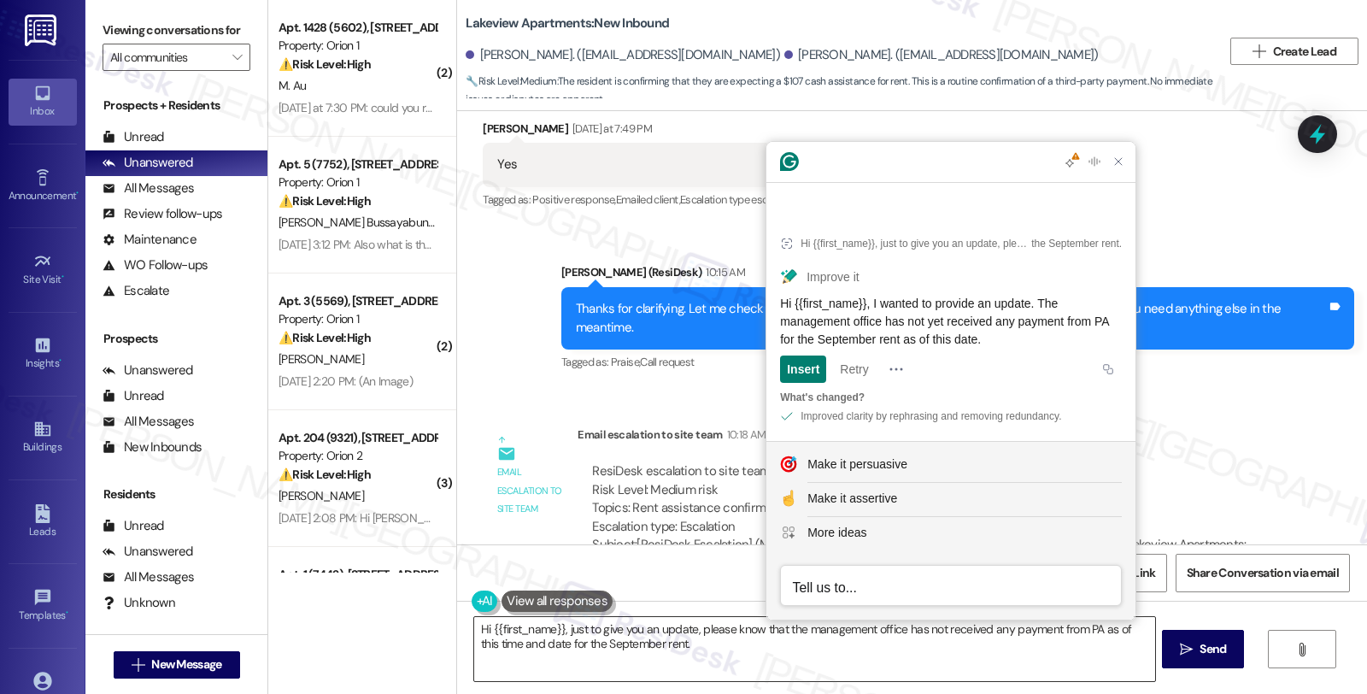
click at [701, 650] on textarea "Hi {{first_name}}, just to give you an update, please know that the management …" at bounding box center [814, 649] width 680 height 64
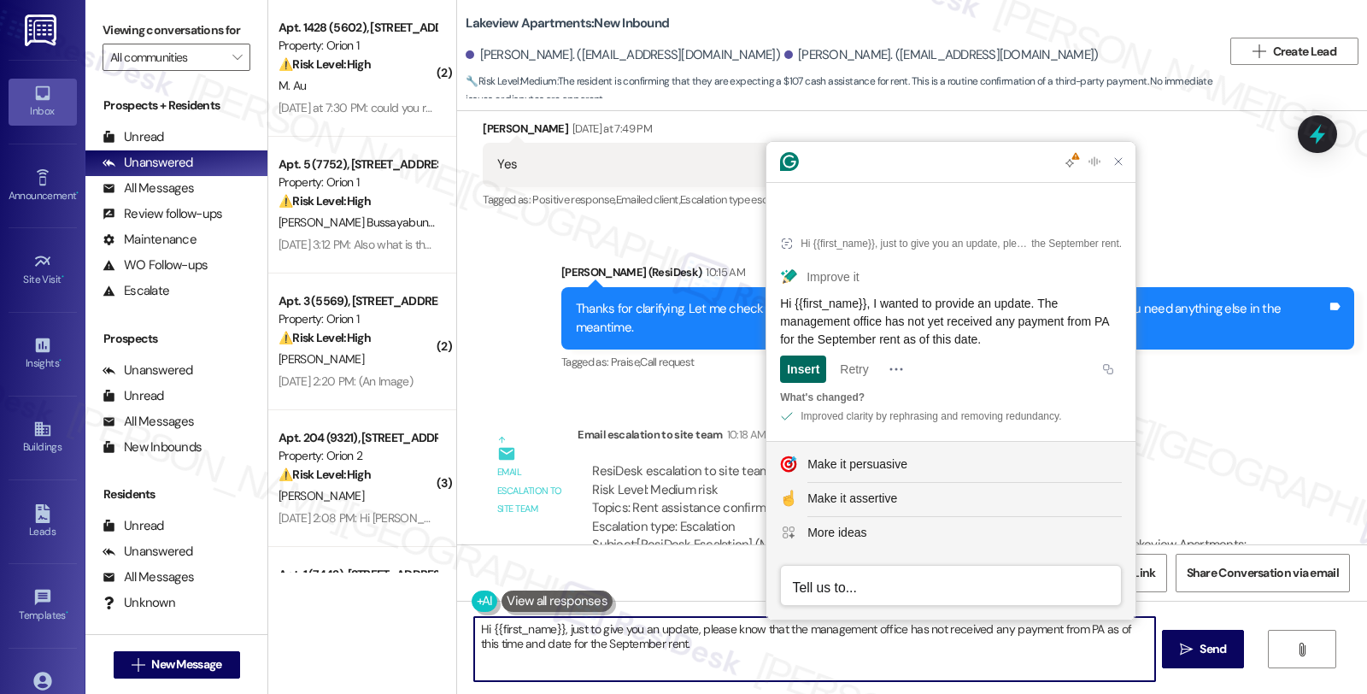
click at [805, 373] on article "Hi {{first_name}}, just to give you an update, please know that the management …" at bounding box center [950, 327] width 369 height 228
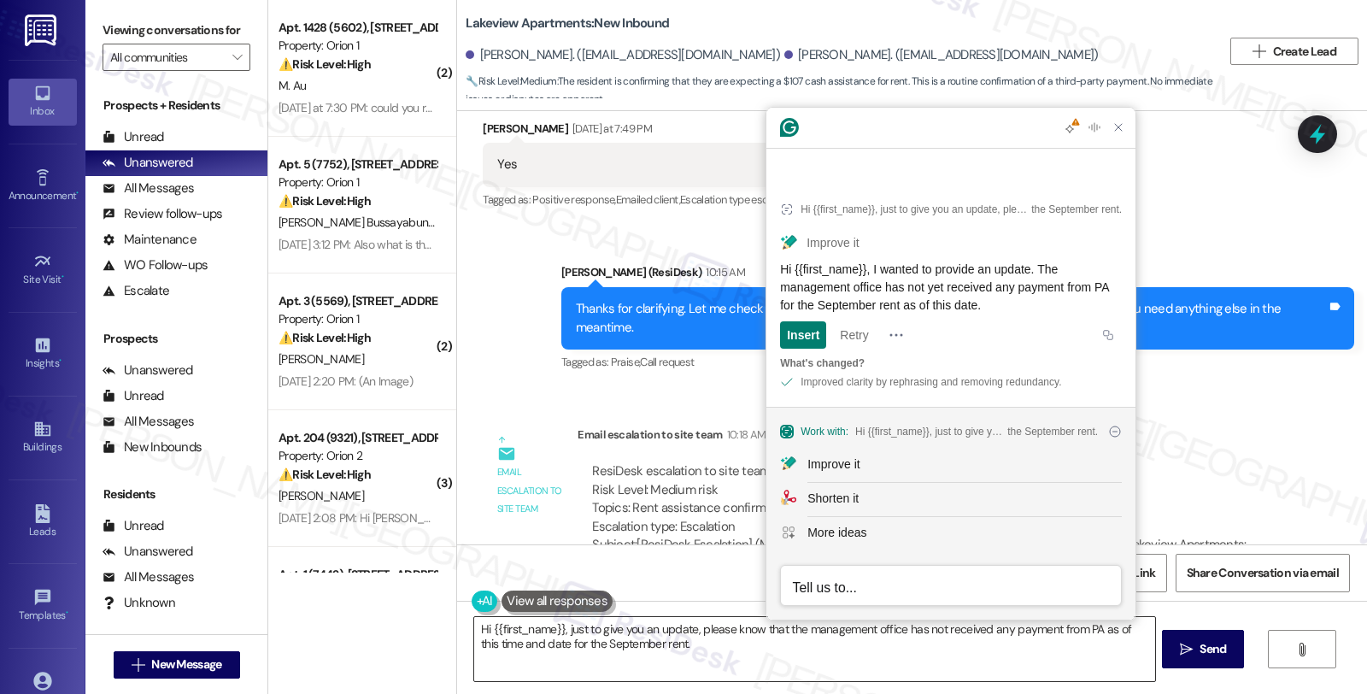
click at [740, 651] on textarea "Hi {{first_name}}, just to give you an update, please know that the management …" at bounding box center [814, 649] width 680 height 64
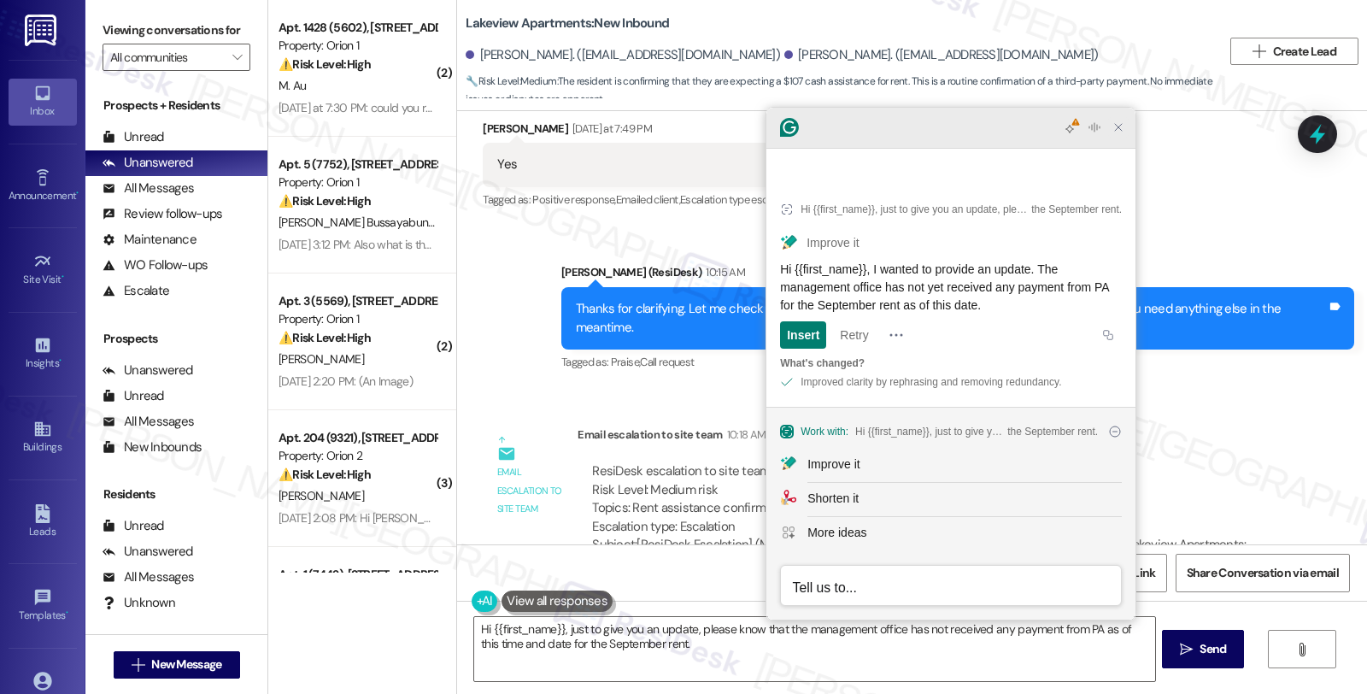
click at [1121, 134] on icon "Close Grammarly Assistant" at bounding box center [1118, 127] width 14 height 14
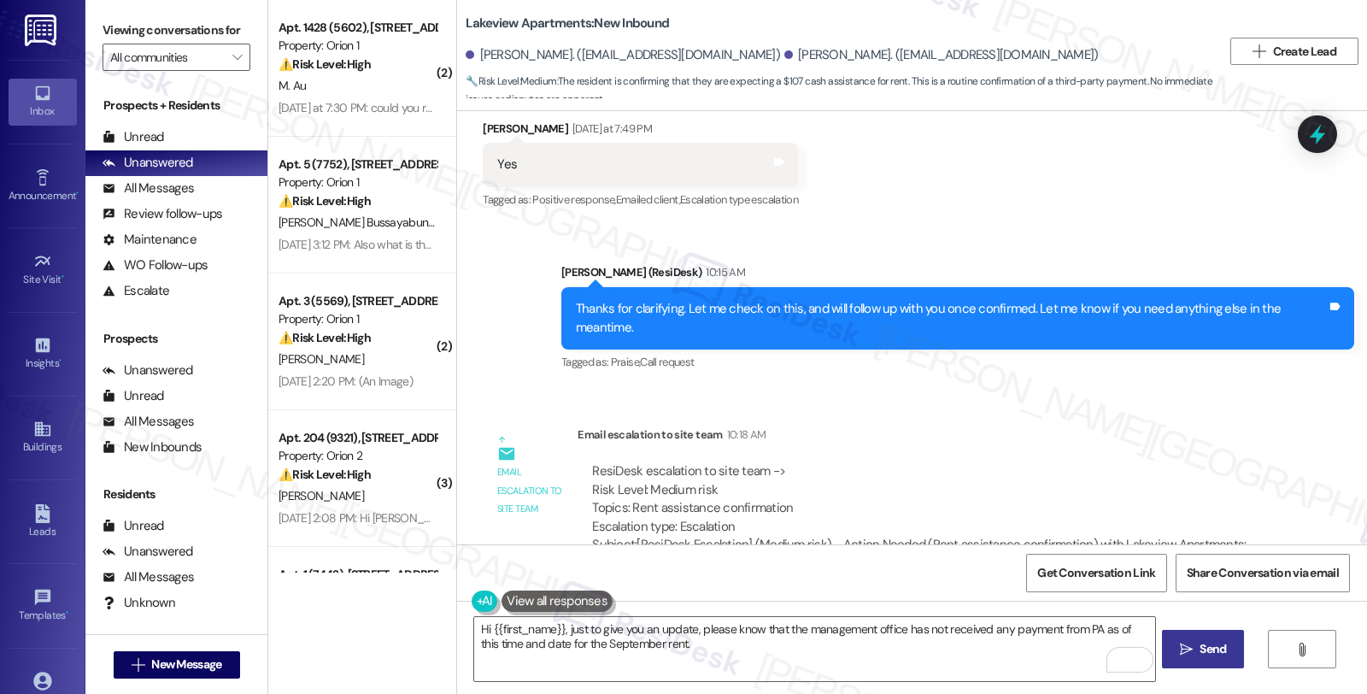
click at [1199, 653] on span "Send" at bounding box center [1212, 649] width 26 height 18
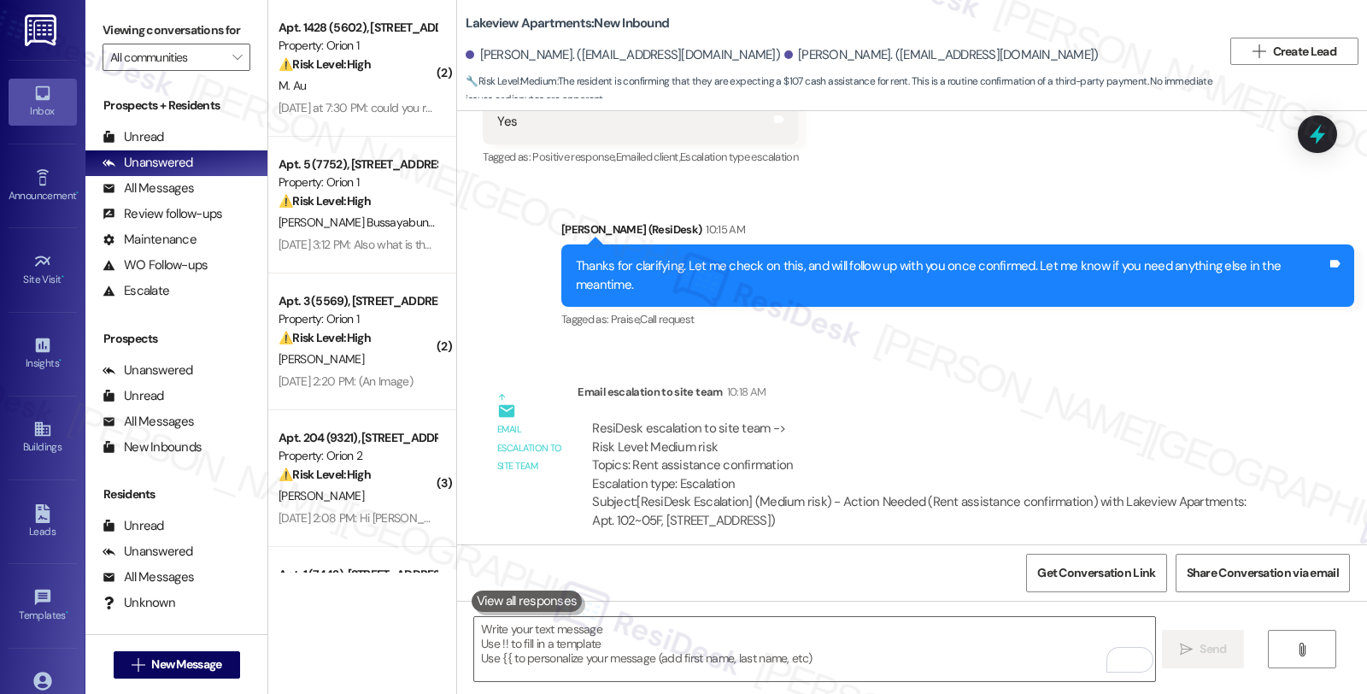
scroll to position [4491, 0]
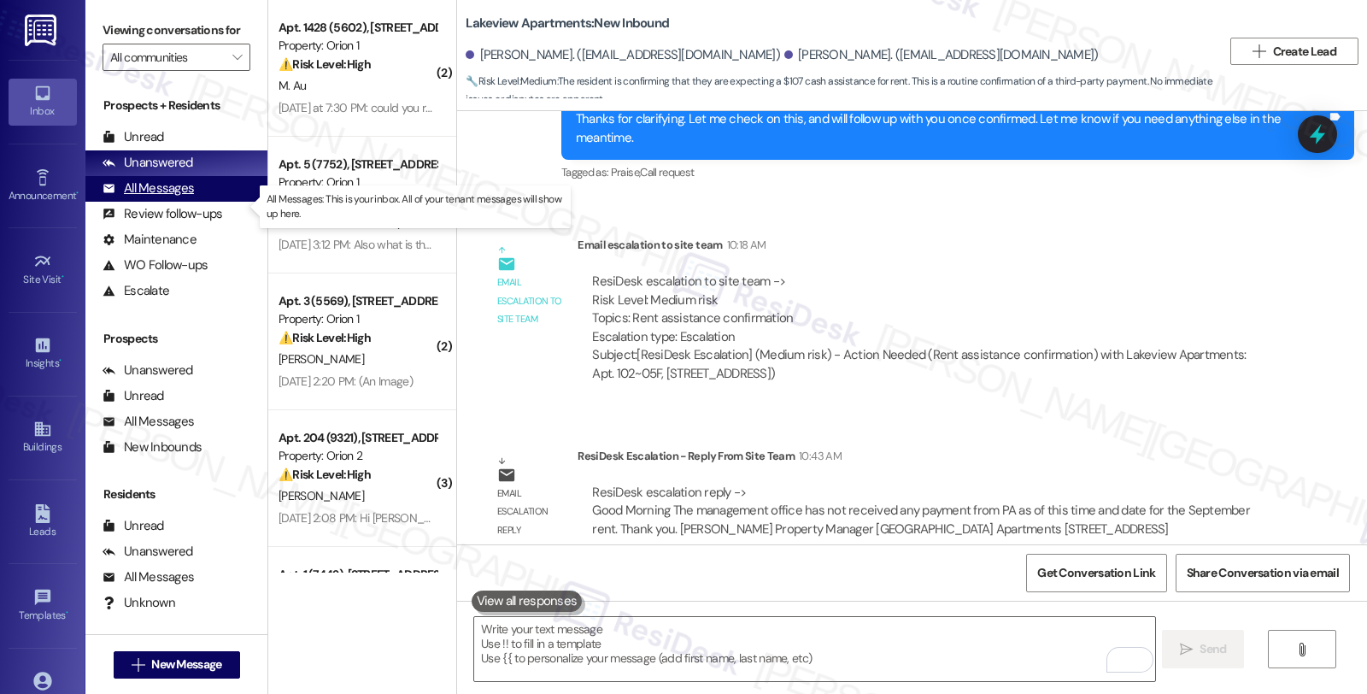
click at [166, 197] on div "All Messages" at bounding box center [147, 188] width 91 height 18
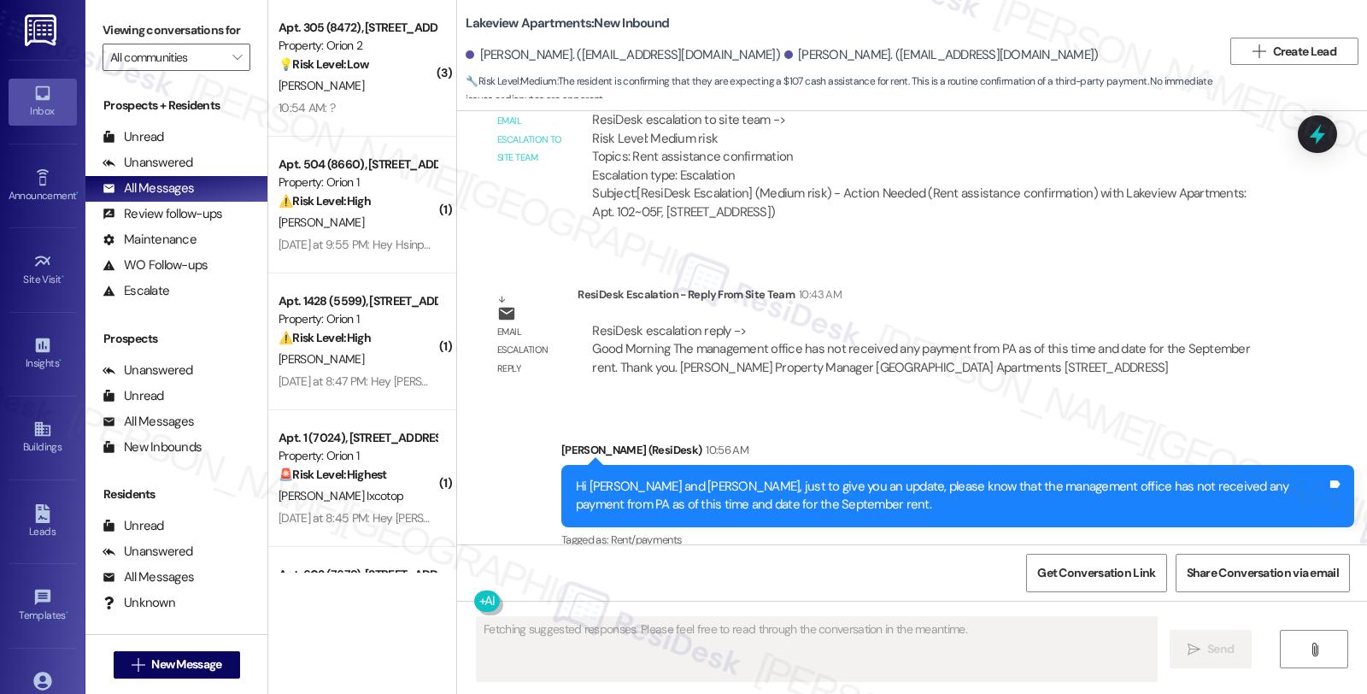
scroll to position [4653, 0]
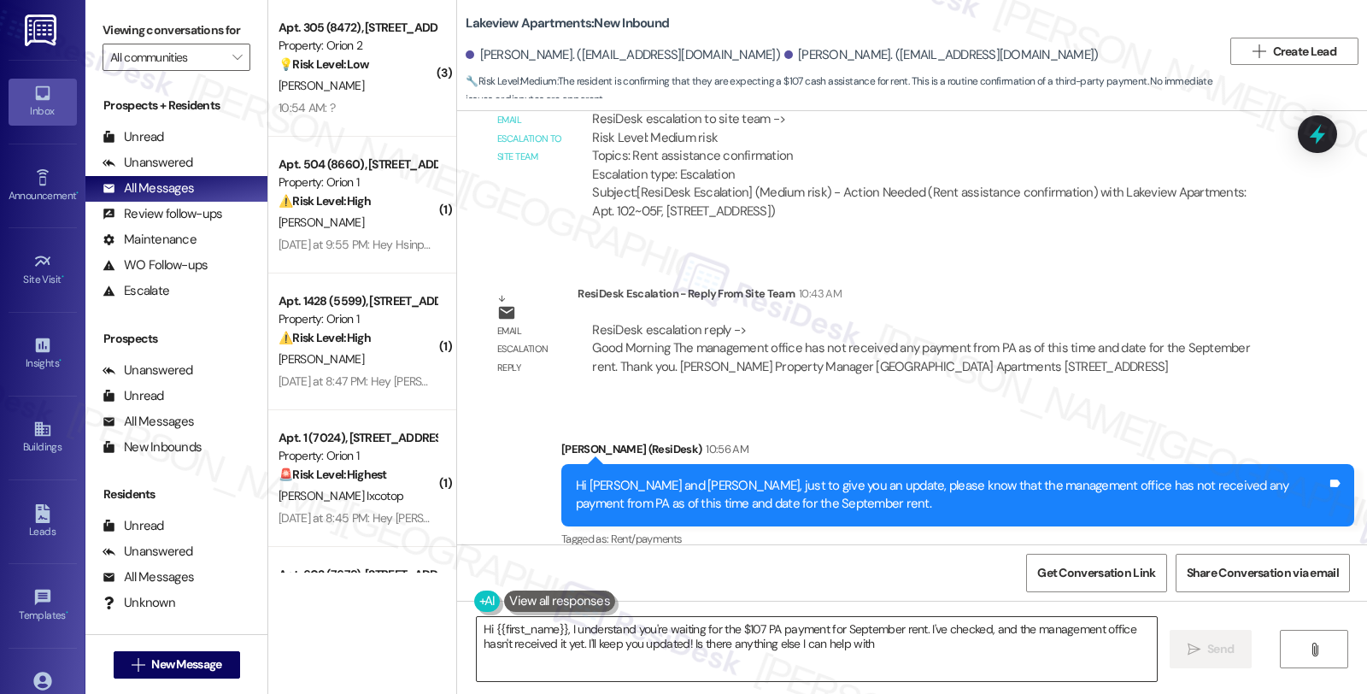
type textarea "Hi {{first_name}}, I understand you're waiting for the $107 PA payment for Sept…"
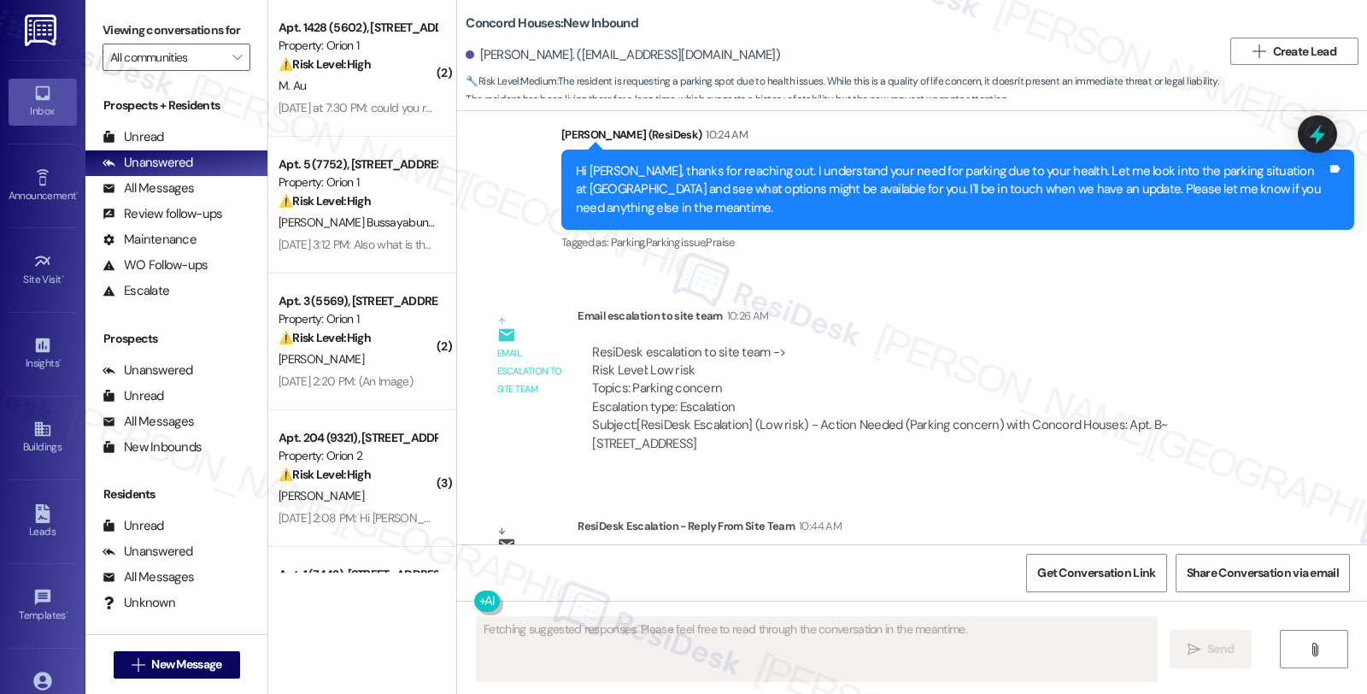
scroll to position [1519, 0]
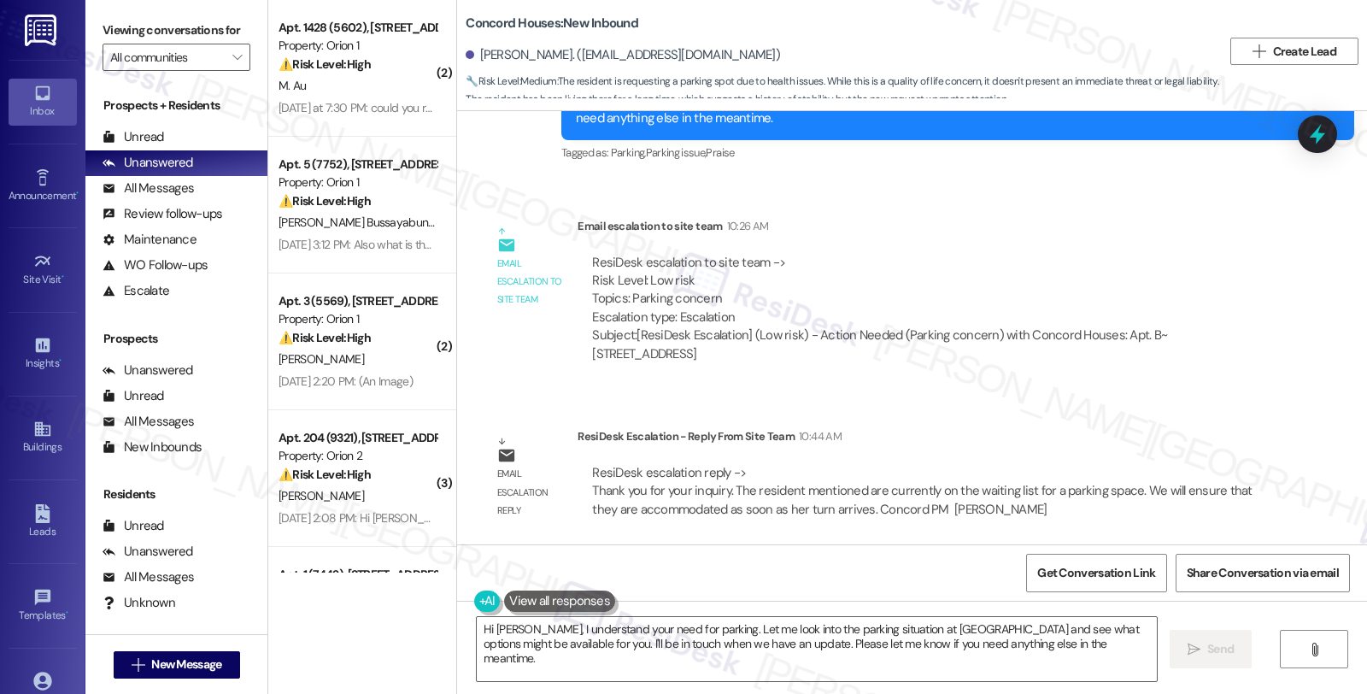
click at [1171, 410] on div "WO Opened request: Plumbing an... [DATE] 3:35 AM Status : Complete Priority : 0…" at bounding box center [912, 327] width 910 height 433
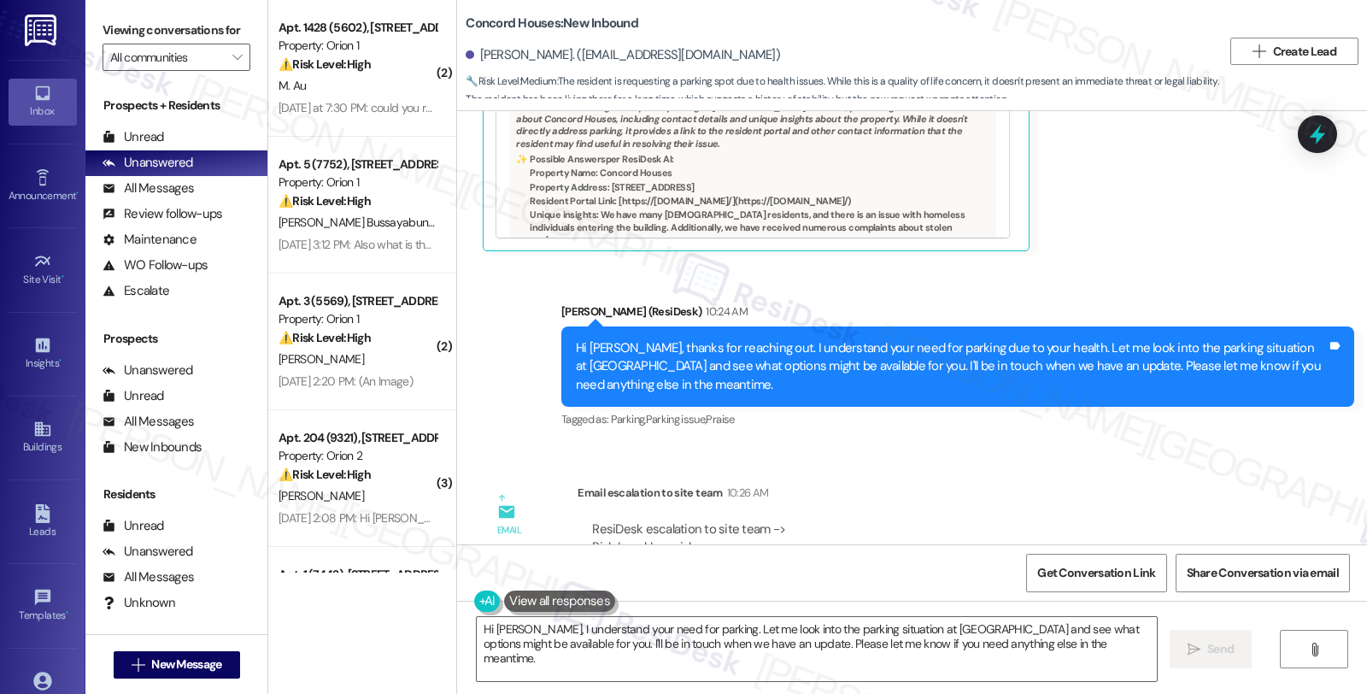
scroll to position [1234, 0]
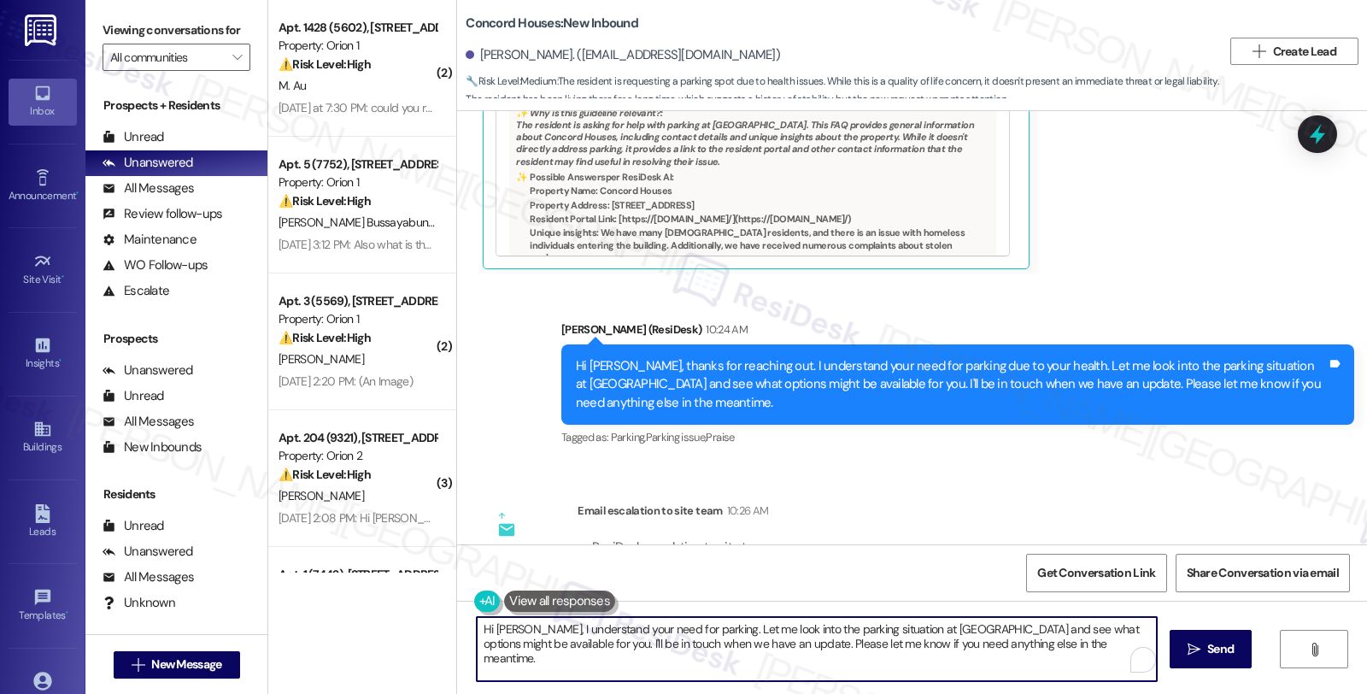
drag, startPoint x: 466, startPoint y: 628, endPoint x: 1096, endPoint y: 669, distance: 630.8
click at [1096, 669] on textarea "Hi [PERSON_NAME], I understand your need for parking. Let me look into the park…" at bounding box center [817, 649] width 680 height 64
paste textarea "Thank you for your inquiry. The resident mentioned are currently on the waiting…"
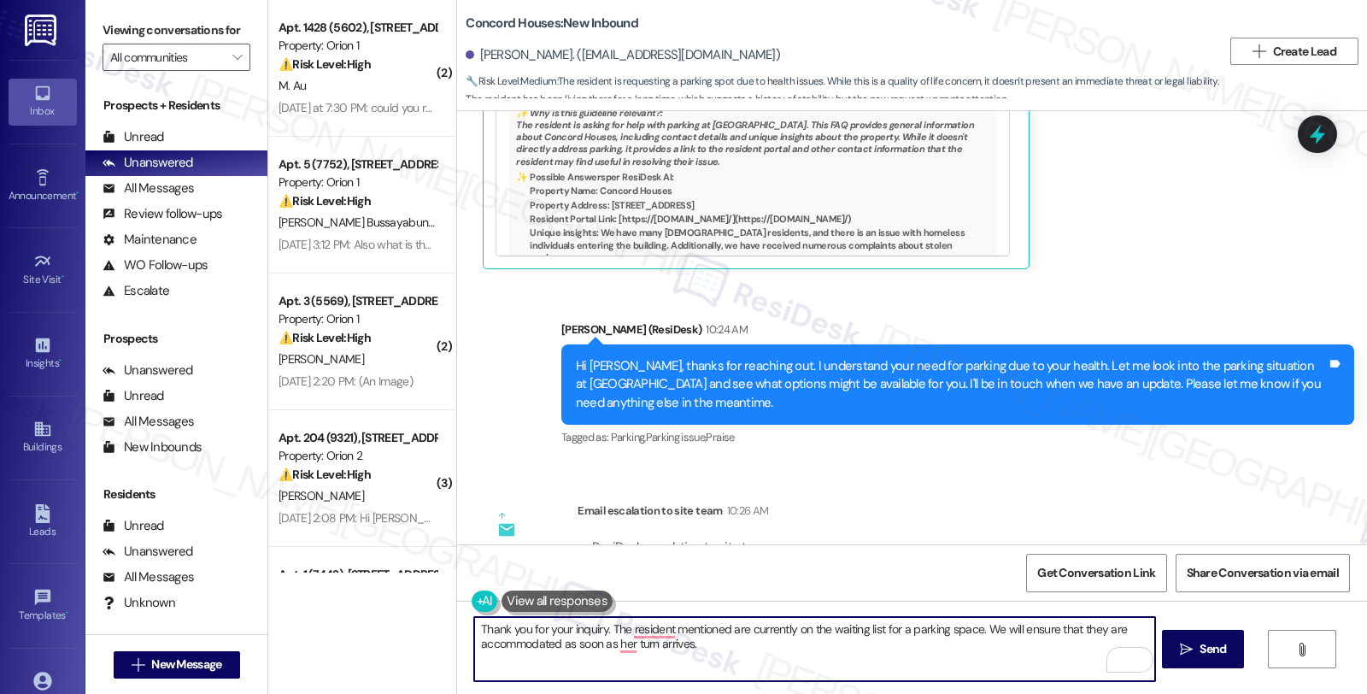
click at [474, 625] on textarea "Thank you for your inquiry. The resident mentioned are currently on the waiting…" at bounding box center [814, 649] width 680 height 64
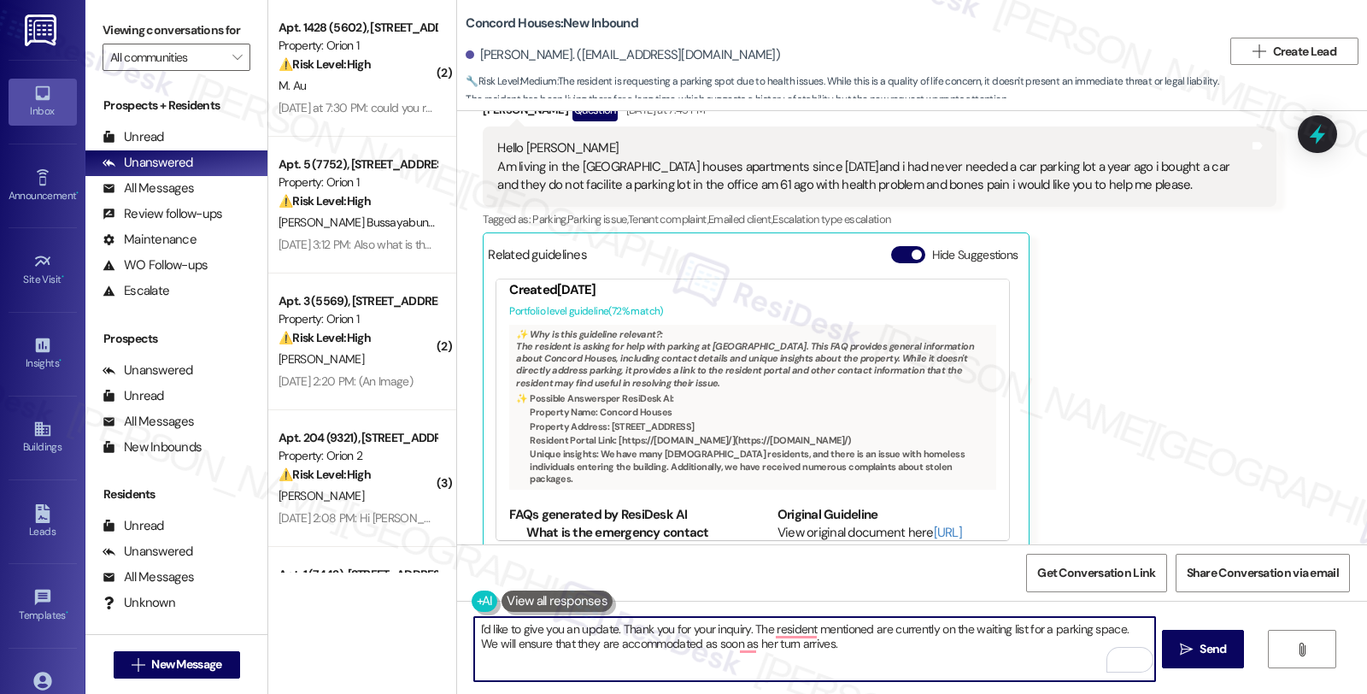
scroll to position [174, 0]
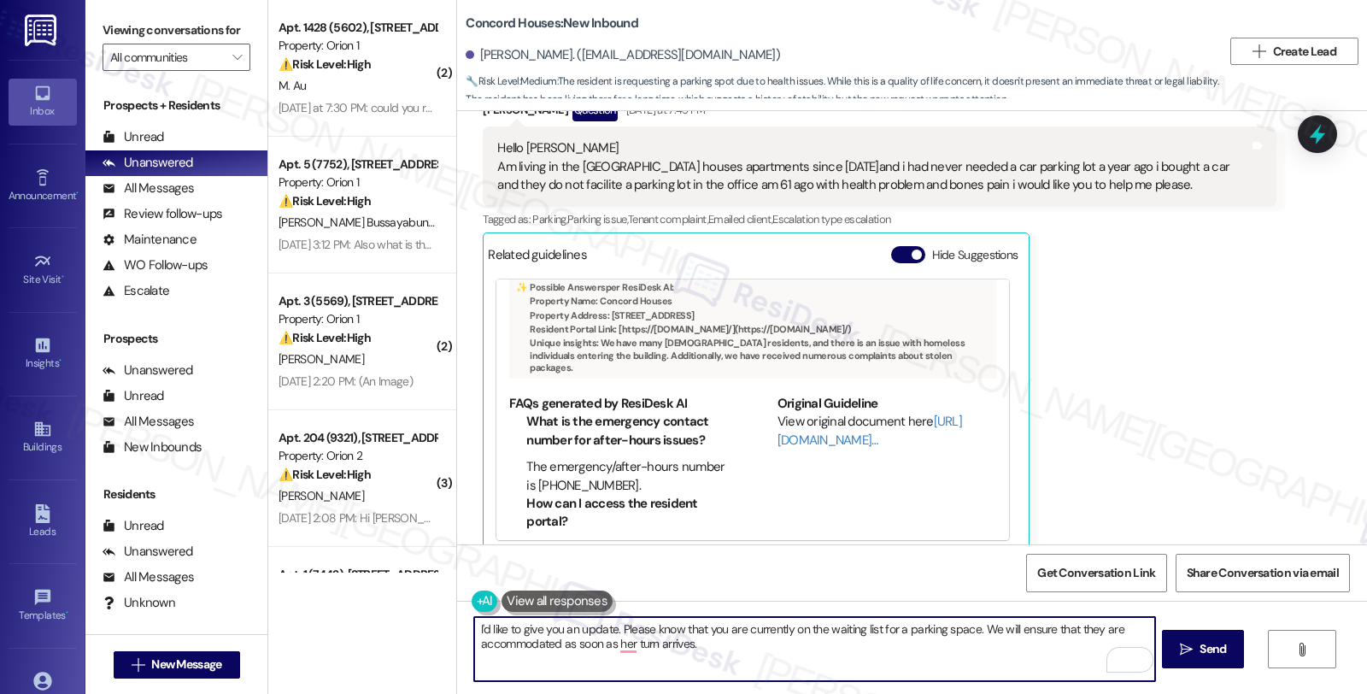
click at [1078, 632] on textarea "I'd like to give you an update. Please know that you are currently on the waiti…" at bounding box center [814, 649] width 680 height 64
click at [707, 637] on textarea "I'd like to give you an update. Please know that you are currently on the waiti…" at bounding box center [814, 649] width 680 height 64
click at [753, 651] on textarea "I'd like to give you an update. Please know that you are currently on the waiti…" at bounding box center [814, 649] width 680 height 64
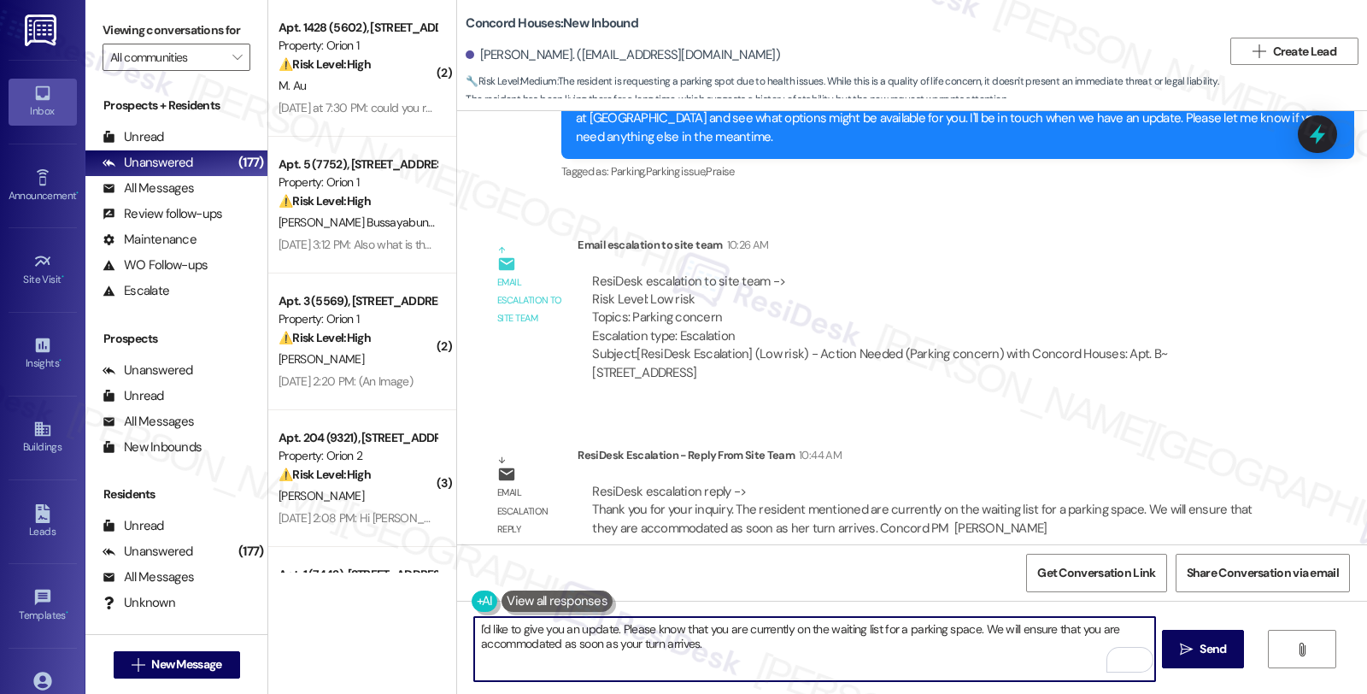
scroll to position [1519, 0]
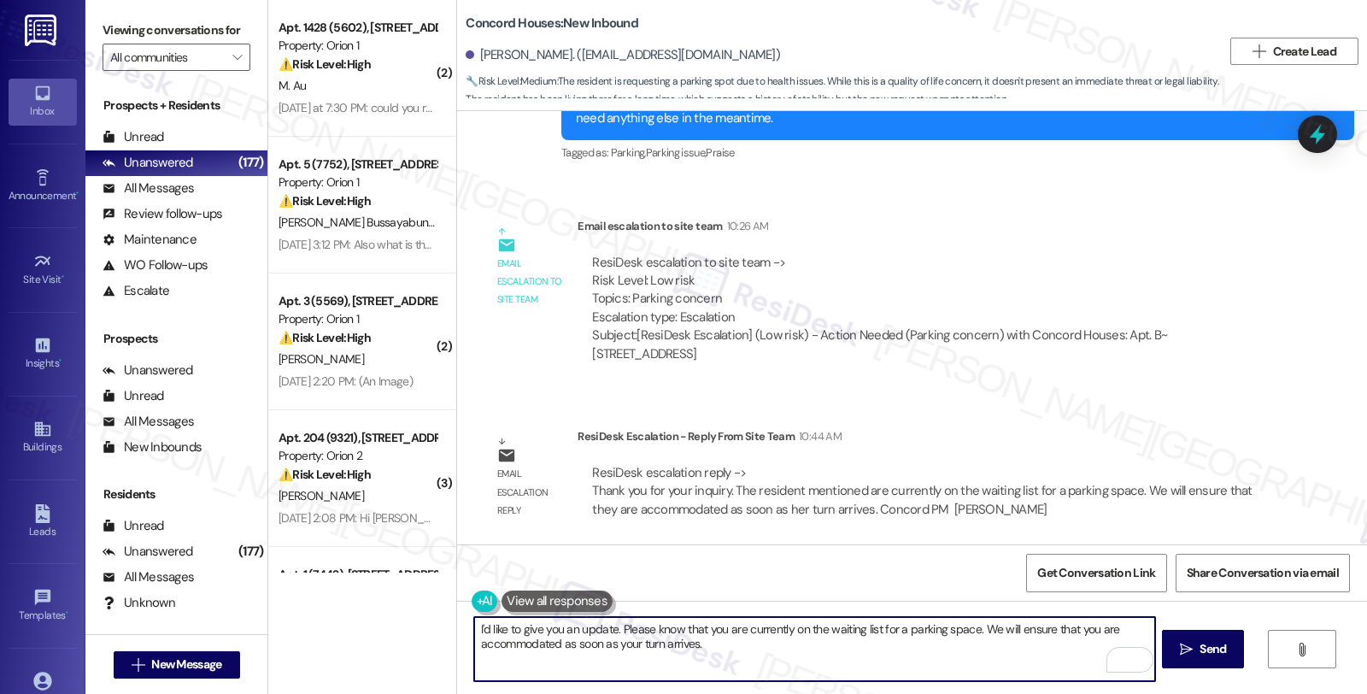
click at [764, 651] on textarea "I'd like to give you an update. Please know that you are currently on the waiti…" at bounding box center [814, 649] width 680 height 64
click at [738, 664] on textarea "I'd like to give you an update. Please know that you are currently on the waiti…" at bounding box center [814, 649] width 680 height 64
click at [911, 641] on textarea "I'd like to give you an update. Please know that you are currently on the waiti…" at bounding box center [814, 649] width 680 height 64
paste textarea "Should you have other concerns, please feel free to reach out. Have a great day!"
click at [543, 656] on textarea "I'd like to give you an update. Please know that you are currently on the waiti…" at bounding box center [814, 649] width 680 height 64
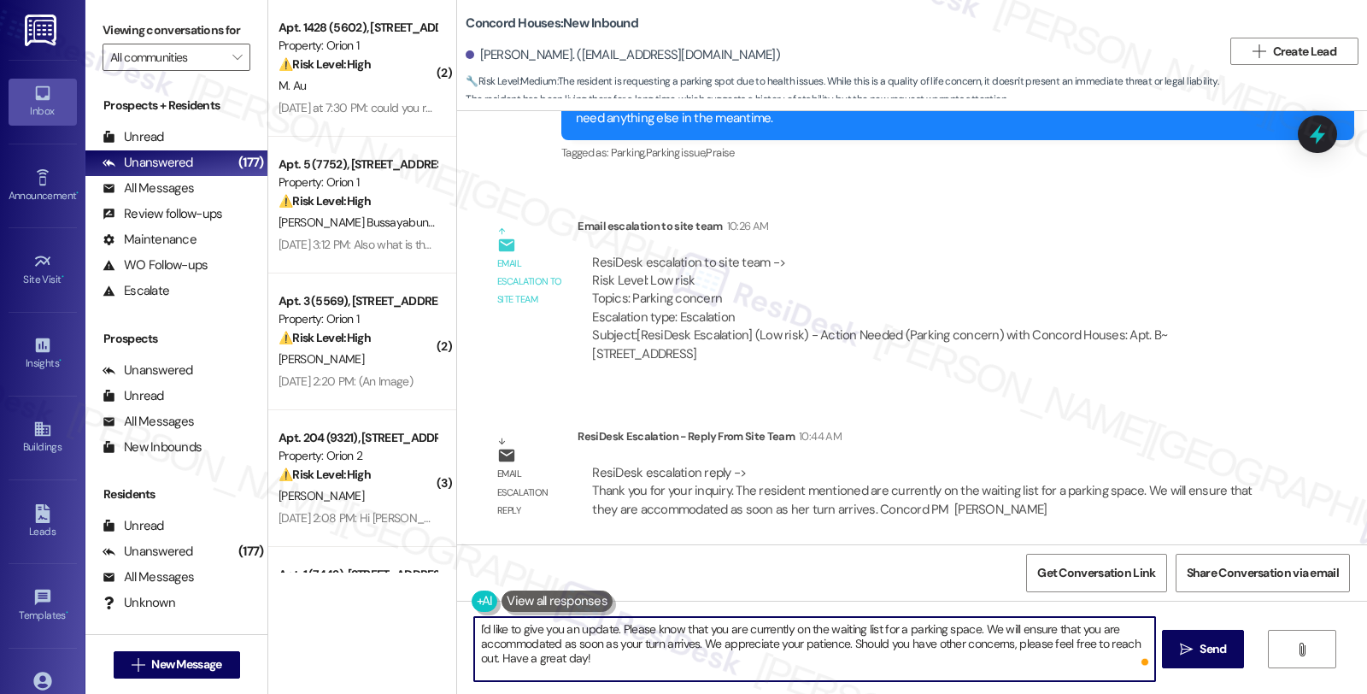
click at [543, 656] on textarea "I'd like to give you an update. Please know that you are currently on the waiti…" at bounding box center [814, 649] width 680 height 64
type textarea "I'd like to give you an update. Please know that you are currently on the waiti…"
click at [746, 673] on textarea "I'd like to give you an update. Please know that you are currently on the waiti…" at bounding box center [814, 649] width 680 height 64
click at [605, 659] on textarea "I'd like to give you an update. Please know that you are currently on the waiti…" at bounding box center [814, 649] width 680 height 64
click at [1217, 654] on span "Send" at bounding box center [1212, 649] width 26 height 18
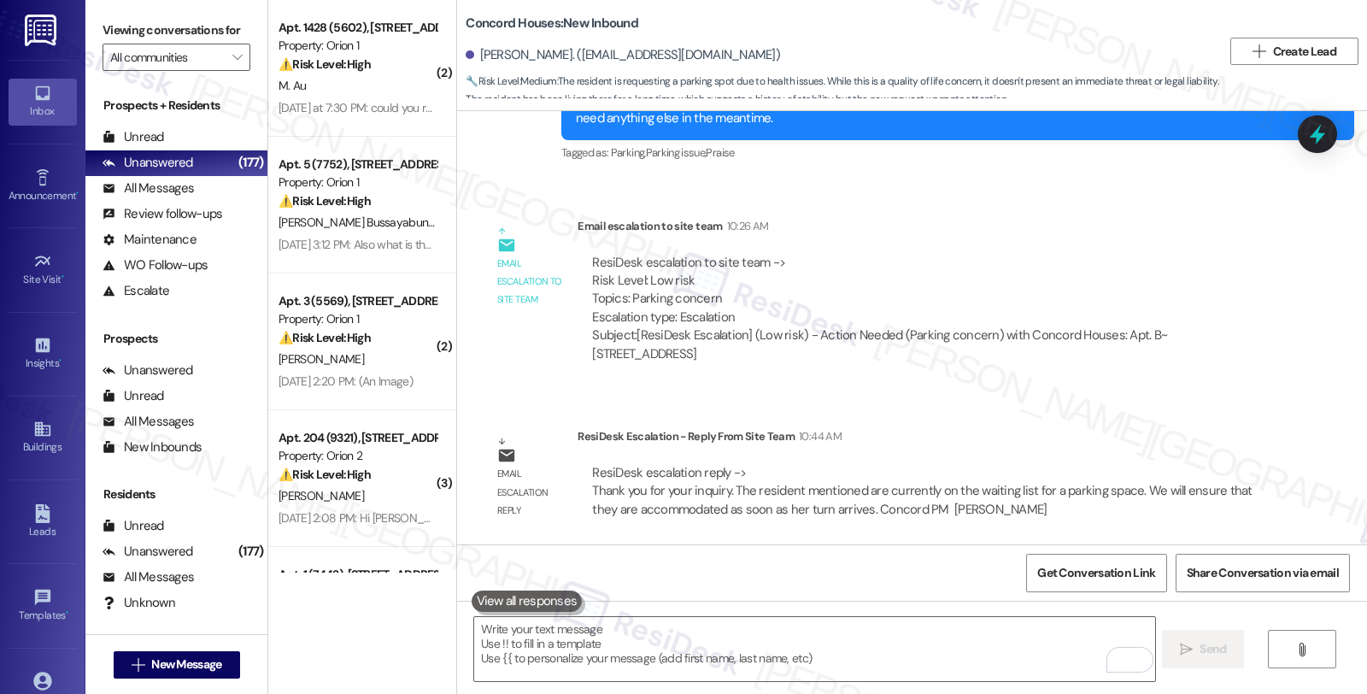
click at [1255, 397] on div "WO Opened request: Plumbing an... Sep 04, 2025 at 3:35 AM Status : Complete Pri…" at bounding box center [912, 327] width 910 height 433
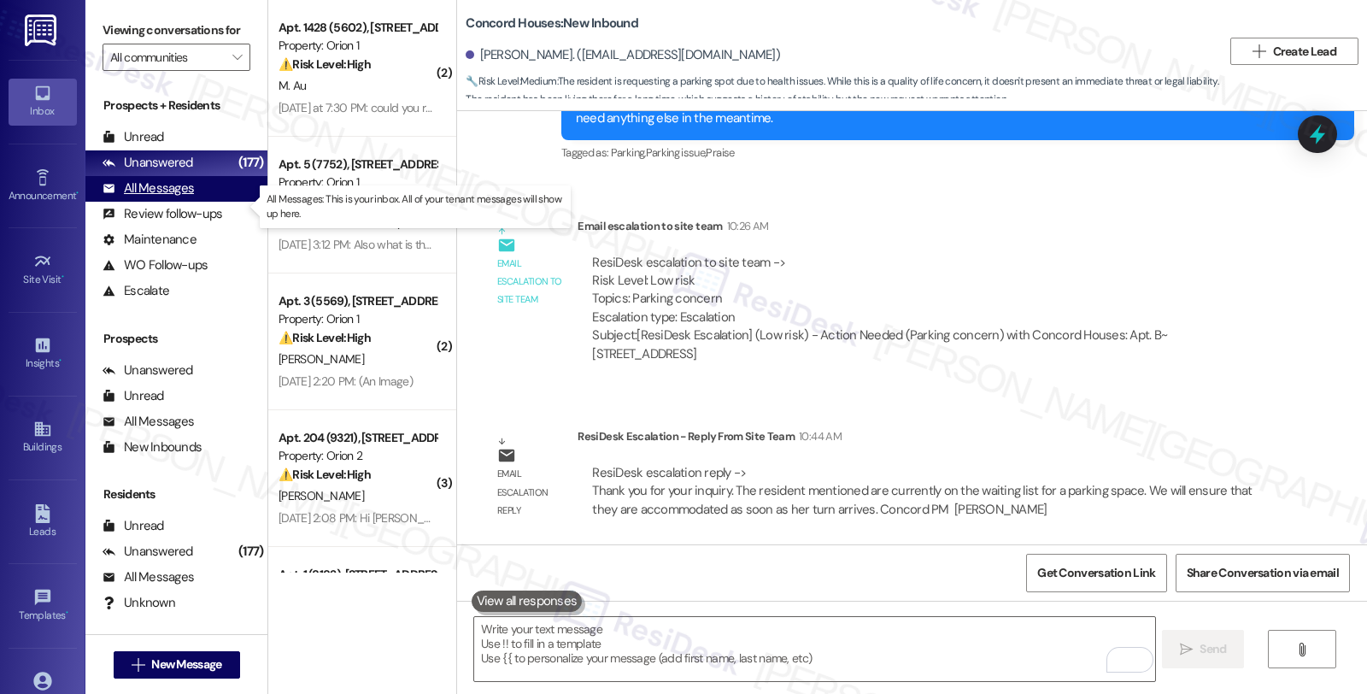
click at [167, 197] on div "All Messages" at bounding box center [147, 188] width 91 height 18
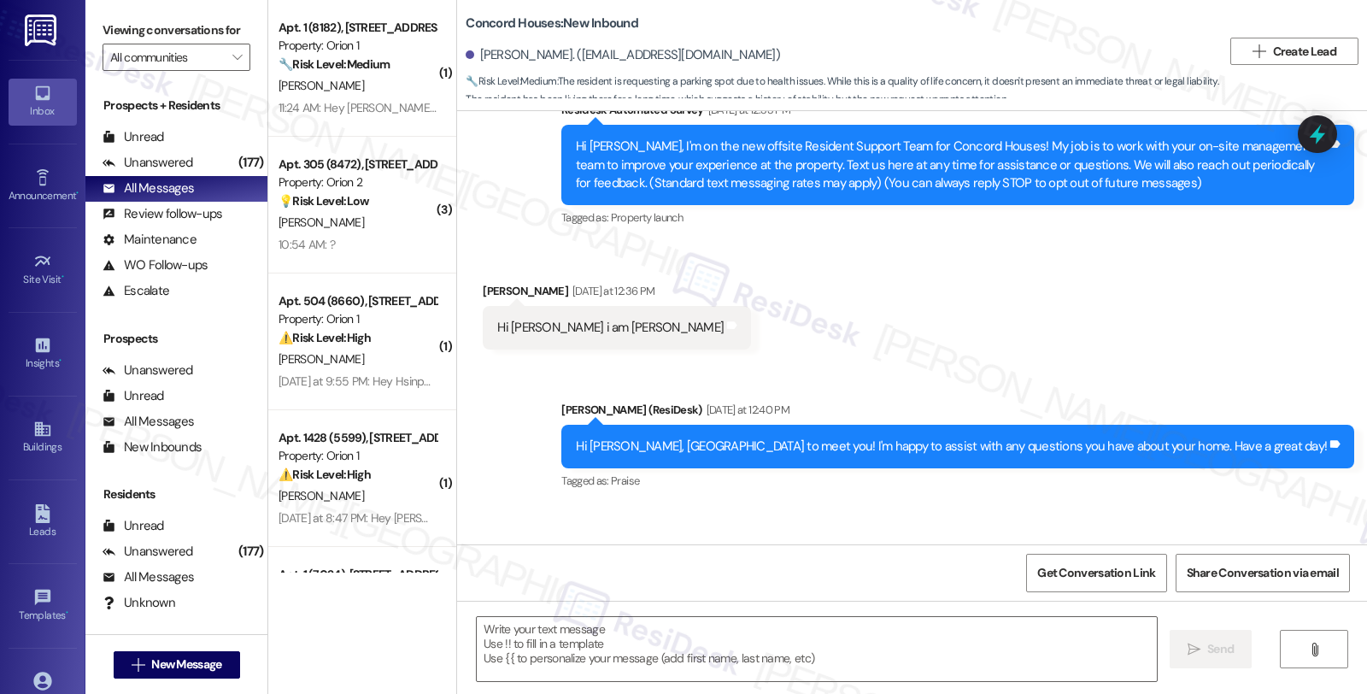
type textarea "Fetching suggested responses. Please feel free to read through the conversation…"
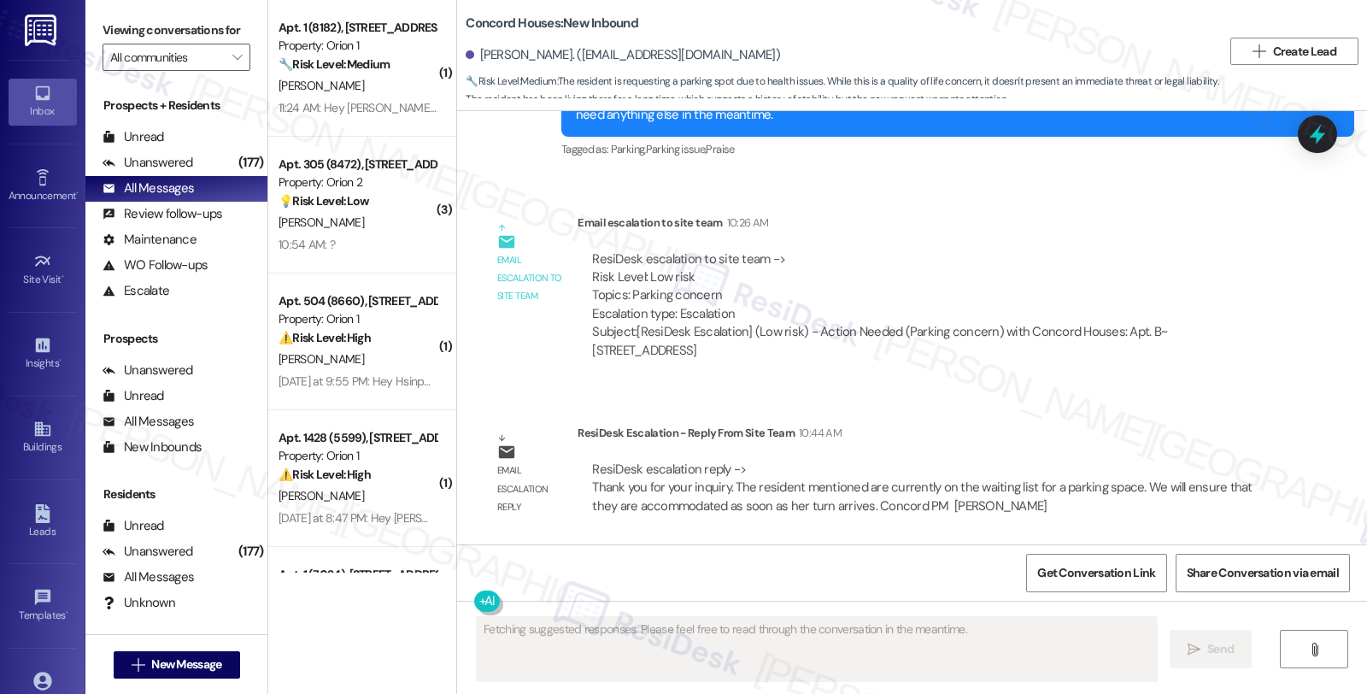
scroll to position [1700, 0]
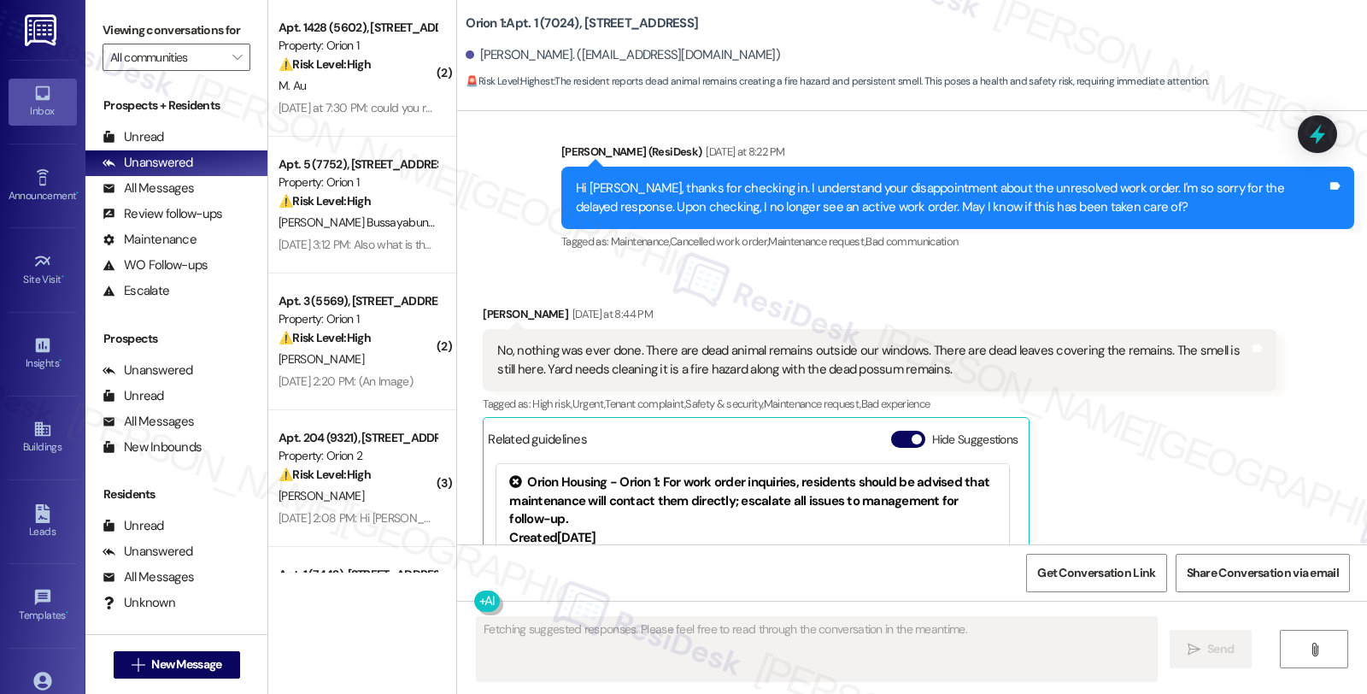
scroll to position [3871, 0]
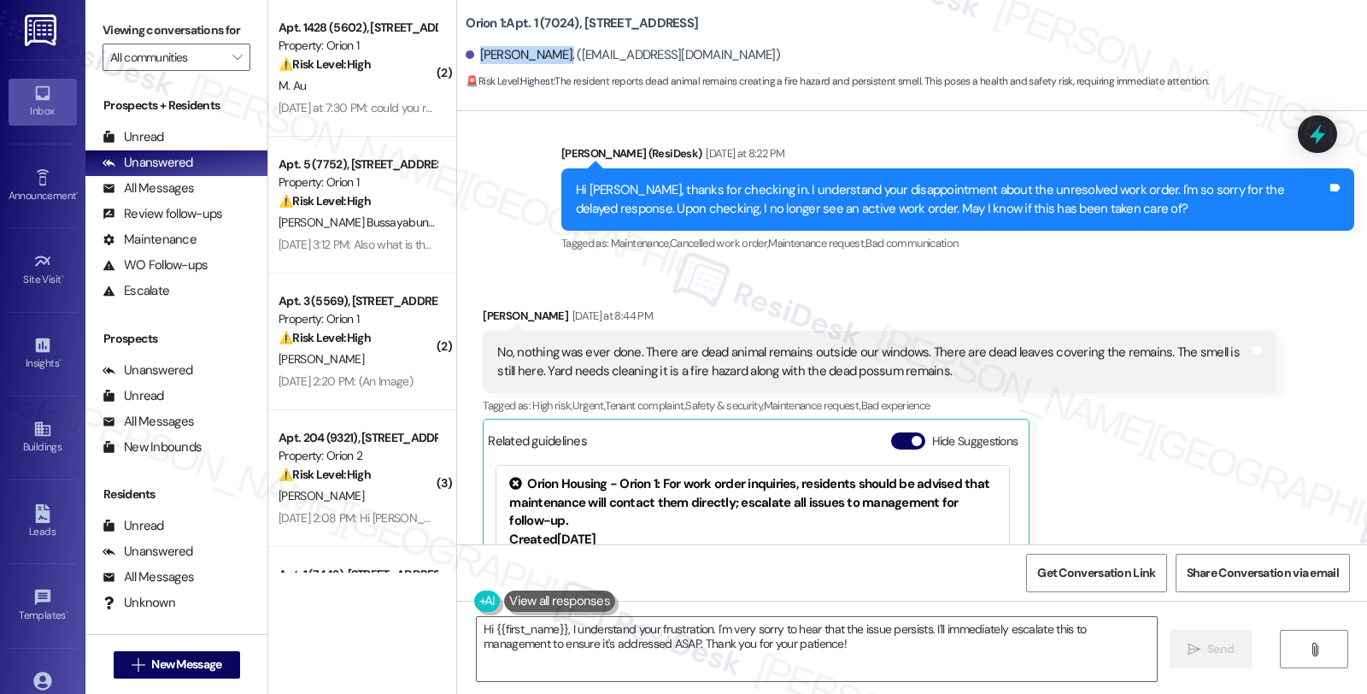
drag, startPoint x: 467, startPoint y: 51, endPoint x: 541, endPoint y: 58, distance: 73.8
click at [541, 58] on div "[PERSON_NAME]. ([EMAIL_ADDRESS][DOMAIN_NAME])" at bounding box center [622, 55] width 314 height 18
copy div "[PERSON_NAME]."
click at [565, 625] on textarea "Hi {{first_name}}, I understand your frustration. I'm very sorry to hear that t…" at bounding box center [817, 649] width 680 height 64
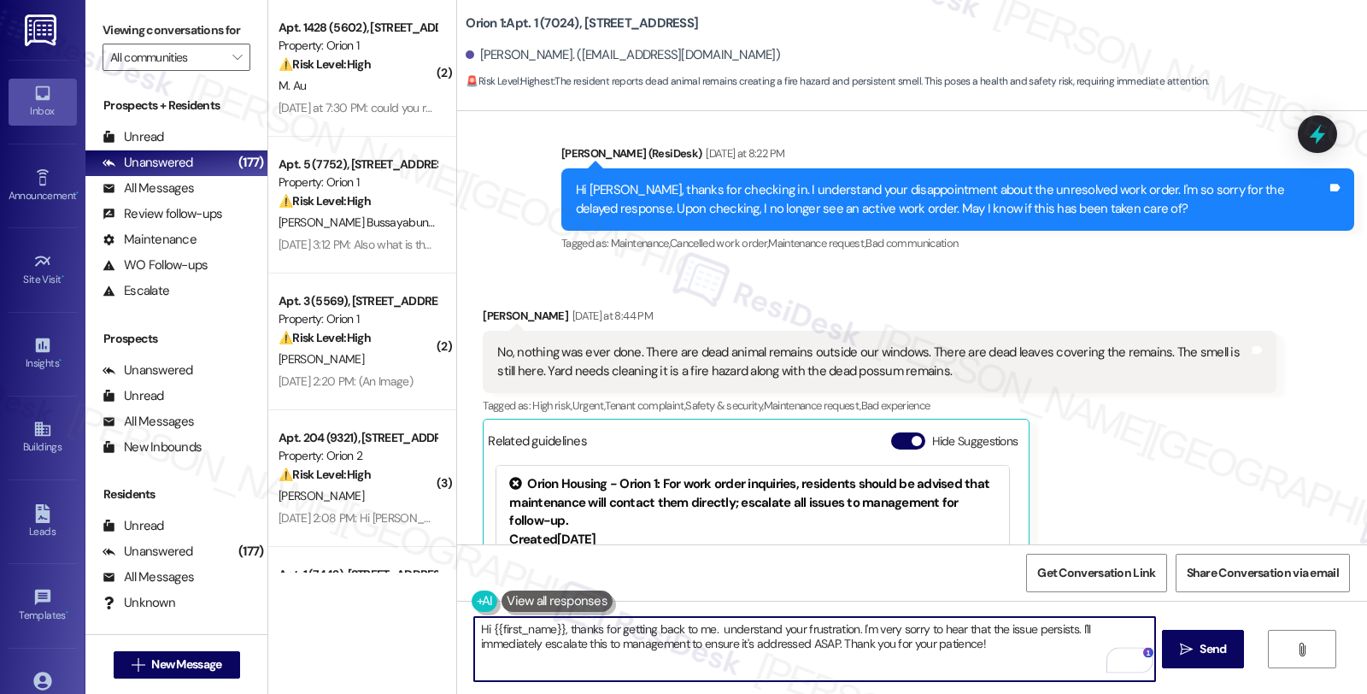
click at [705, 633] on textarea "Hi {{first_name}}, thanks for getting back to me. understand your frustration. …" at bounding box center [814, 649] width 680 height 64
click at [710, 629] on textarea "Hi {{first_name}}, thanks for getting back to me. understand your frustration. …" at bounding box center [814, 649] width 680 height 64
drag, startPoint x: 1073, startPoint y: 630, endPoint x: 1081, endPoint y: 658, distance: 29.4
click at [1081, 658] on textarea "Hi {{first_name}}, thanks for getting back to me. I understand your frustration…" at bounding box center [814, 649] width 680 height 64
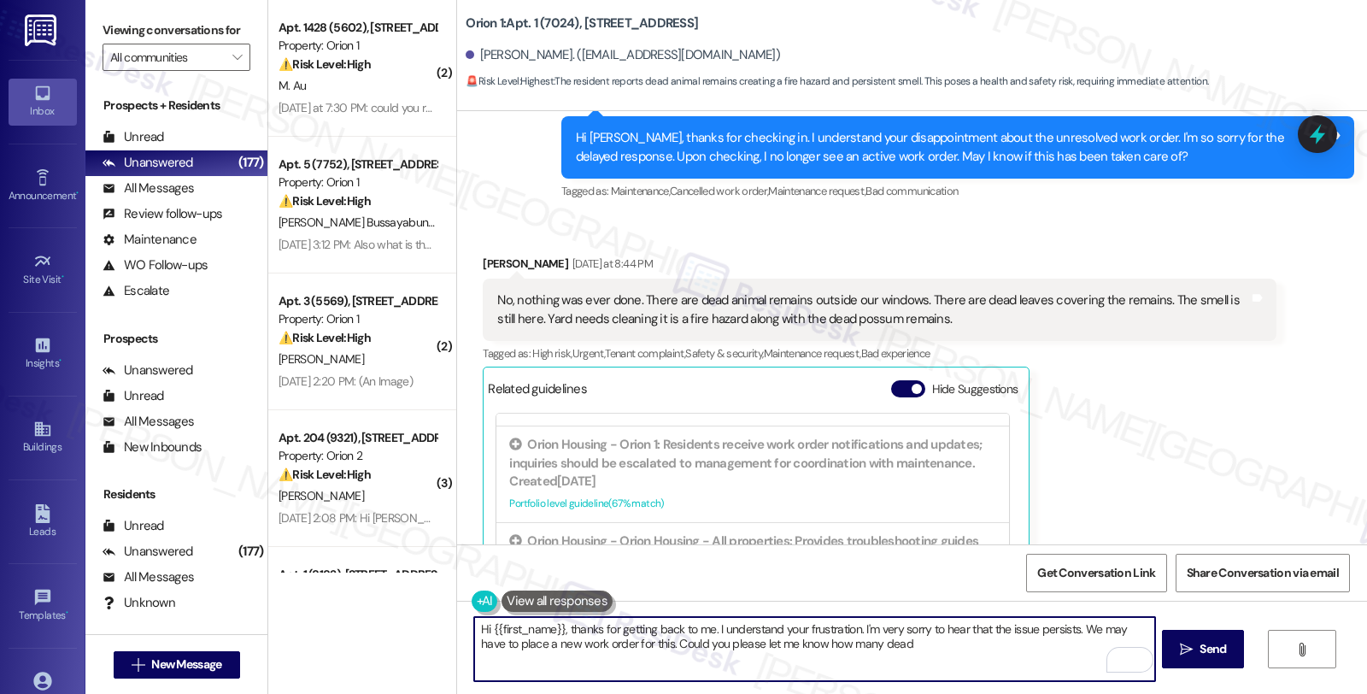
scroll to position [3921, 0]
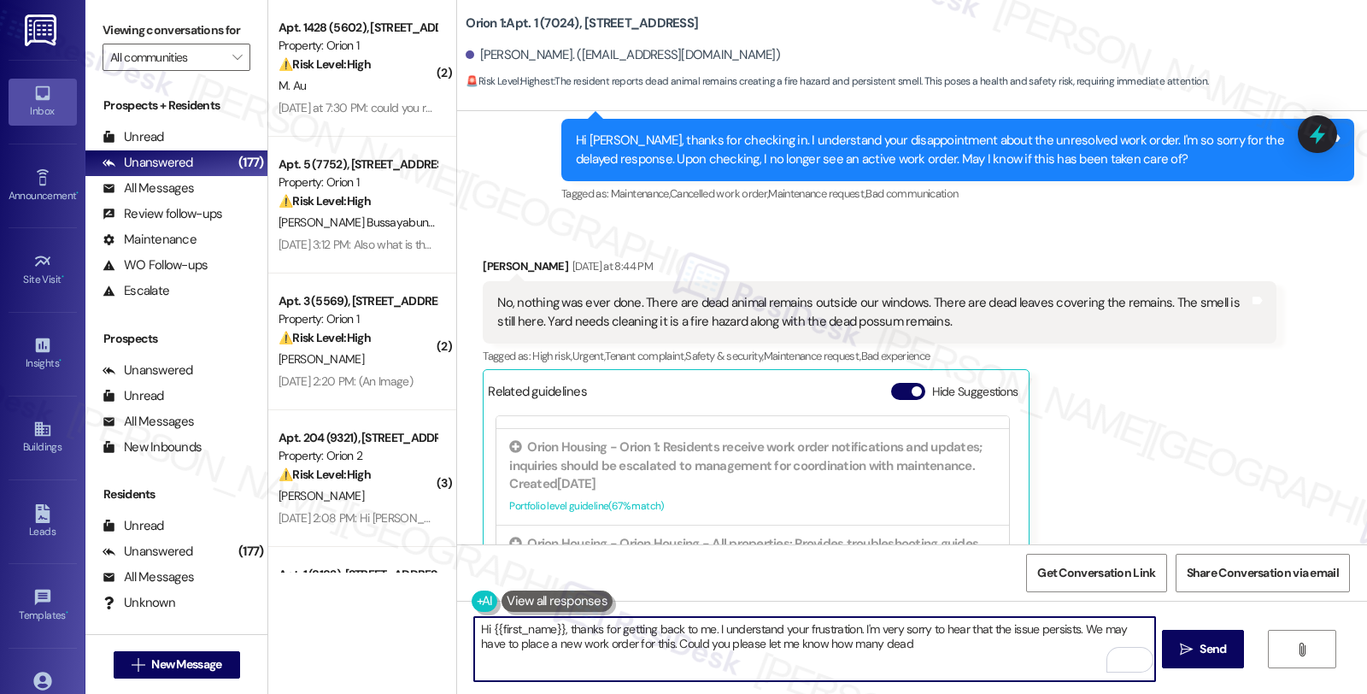
click at [904, 635] on textarea "Hi {{first_name}}, thanks for getting back to me. I understand your frustration…" at bounding box center [814, 649] width 680 height 64
click at [904, 644] on textarea "Hi {{first_name}}, thanks for getting back to me. I understand your frustration…" at bounding box center [814, 649] width 680 height 64
click at [849, 643] on textarea "Hi {{first_name}}, thanks for getting back to me. I understand your frustration…" at bounding box center [814, 649] width 680 height 64
click at [983, 638] on textarea "Hi {{first_name}}, thanks for getting back to me. I understand your frustration…" at bounding box center [814, 649] width 680 height 64
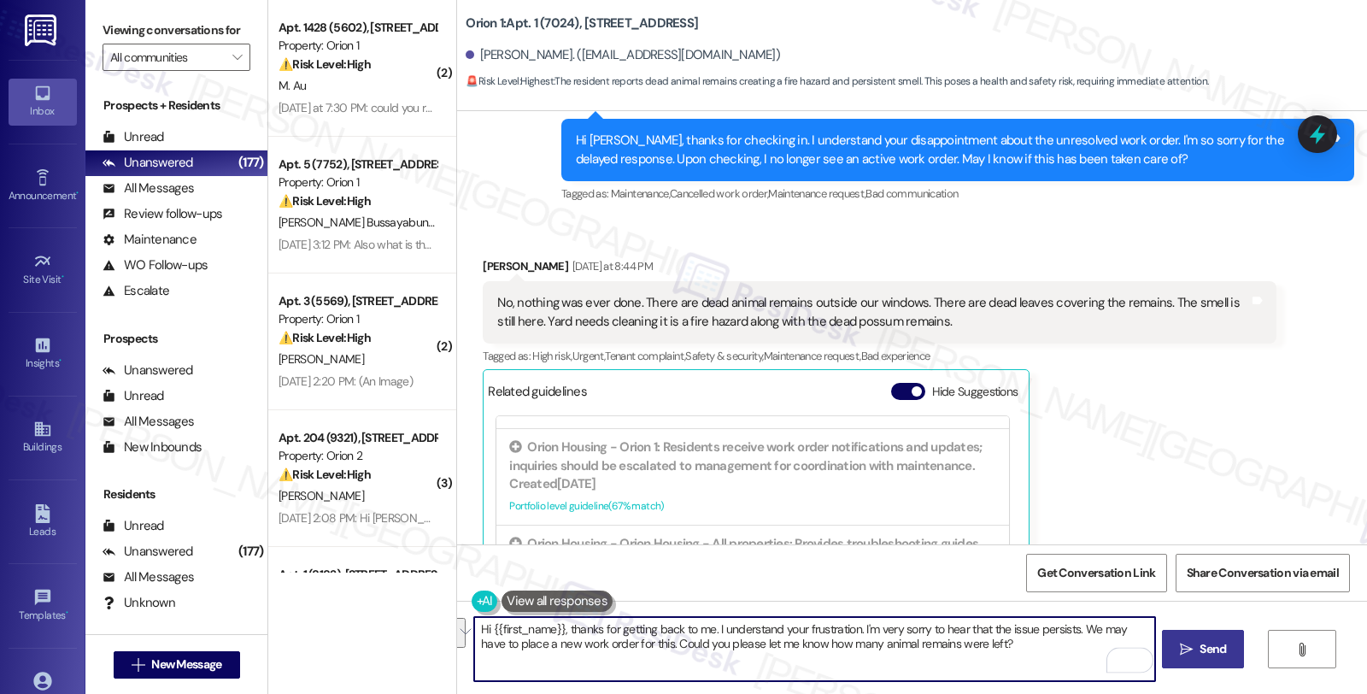
type textarea "Hi {{first_name}}, thanks for getting back to me. I understand your frustration…"
click at [1211, 650] on span "Send" at bounding box center [1212, 649] width 26 height 18
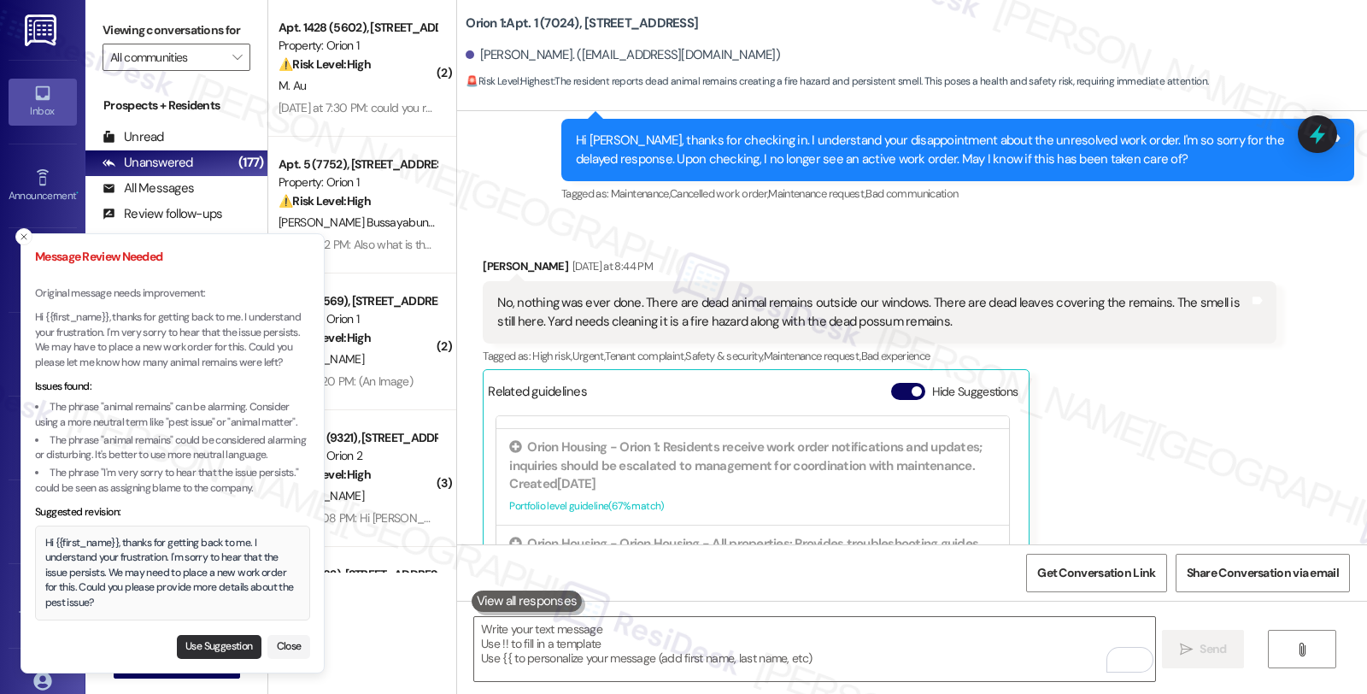
click at [208, 643] on button "Use Suggestion" at bounding box center [219, 647] width 85 height 24
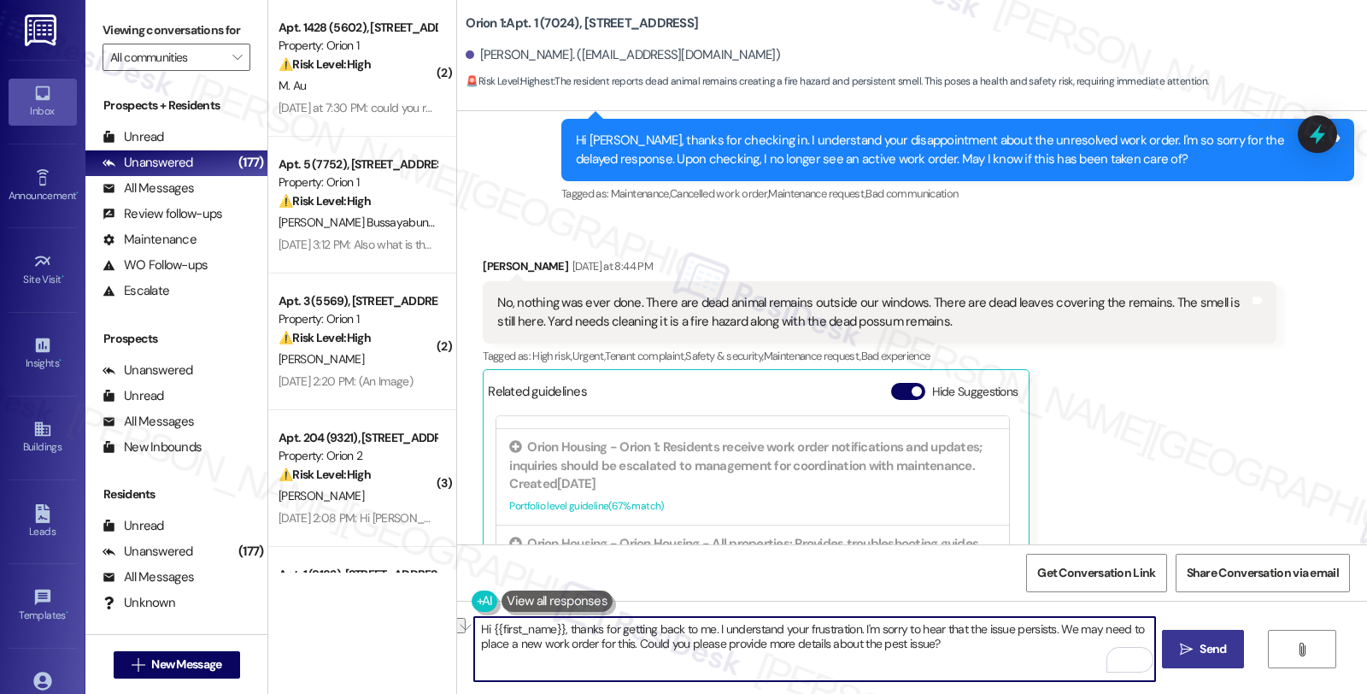
drag, startPoint x: 711, startPoint y: 641, endPoint x: 1187, endPoint y: 641, distance: 475.7
click at [1187, 641] on div "Hi {{first_name}}, thanks for getting back to me. I understand your frustration…" at bounding box center [912, 664] width 910 height 128
type textarea "Hi {{first_name}}, thanks for getting back to me. I understand your frustration…"
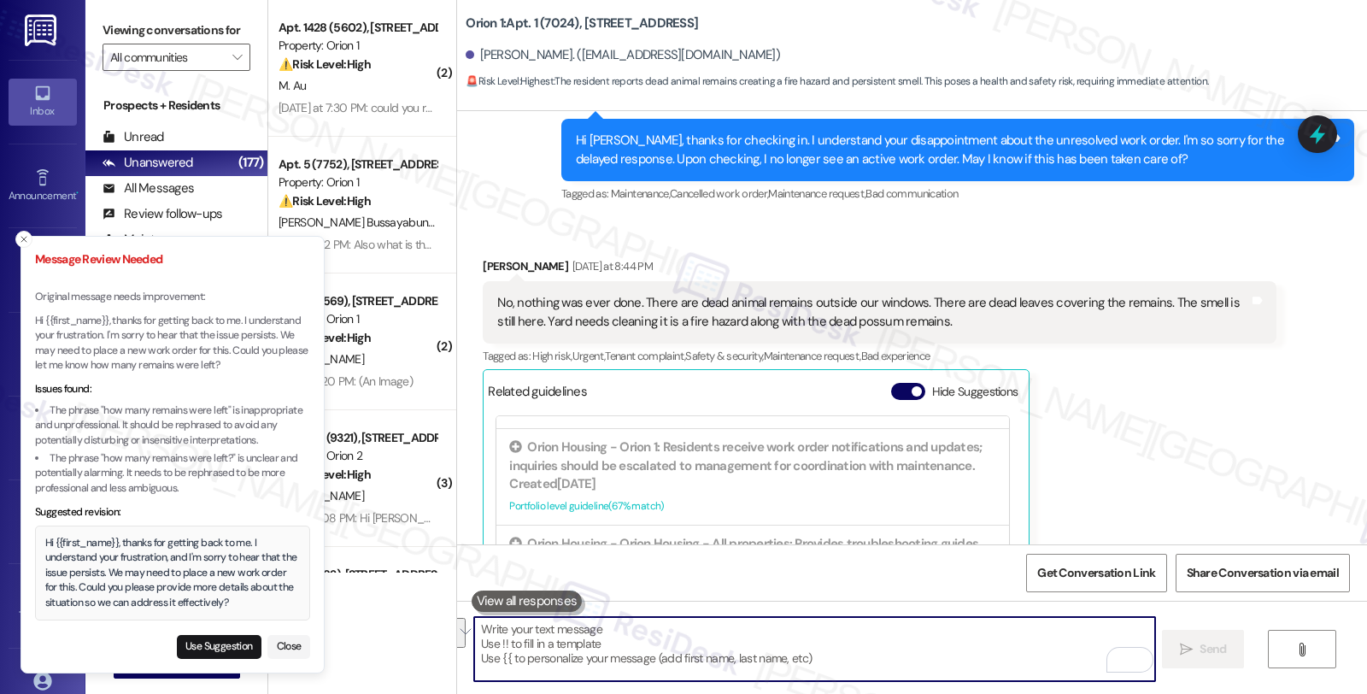
click at [723, 652] on textarea "To enrich screen reader interactions, please activate Accessibility in Grammarl…" at bounding box center [814, 649] width 680 height 64
click at [705, 644] on textarea "To enrich screen reader interactions, please activate Accessibility in Grammarl…" at bounding box center [814, 649] width 680 height 64
paste textarea "Hi {{first_name}}, thanks for getting back to me. I understand your frustration…"
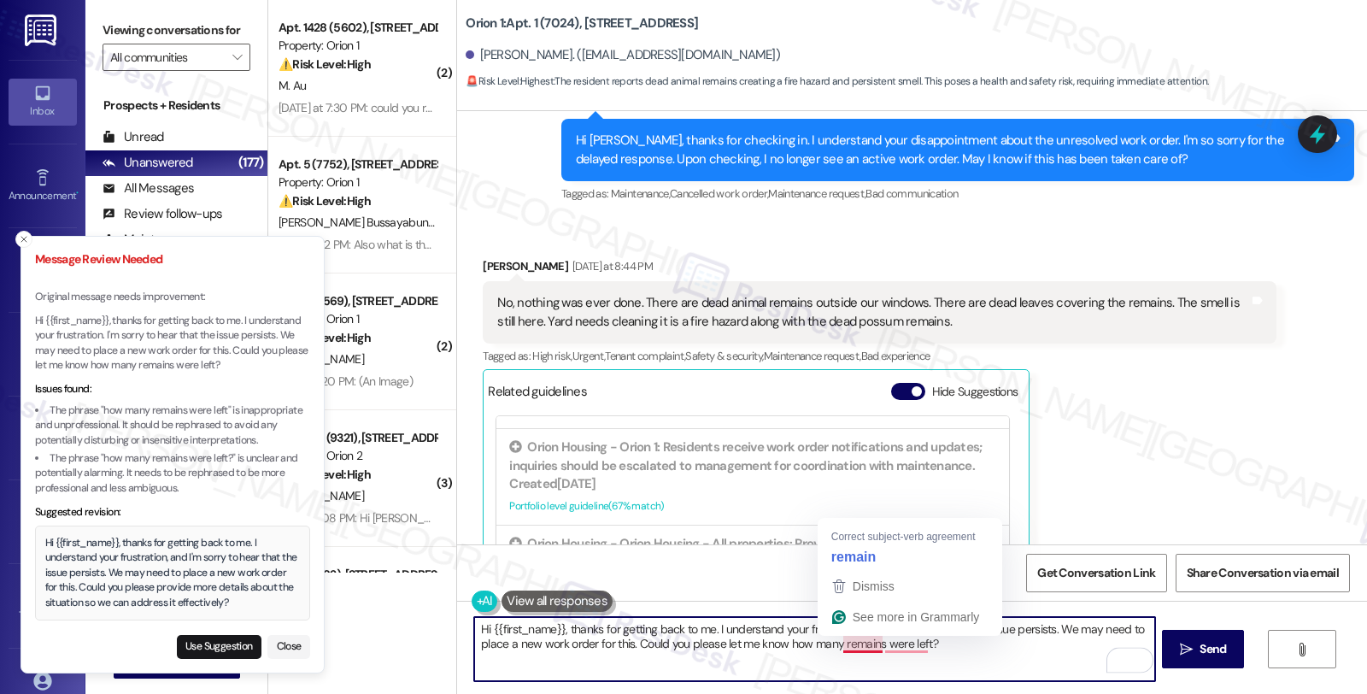
click at [843, 646] on textarea "Hi {{first_name}}, thanks for getting back to me. I understand your frustration…" at bounding box center [814, 649] width 680 height 64
click at [933, 646] on textarea "Hi {{first_name}}, thanks for getting back to me. I understand your frustration…" at bounding box center [814, 649] width 680 height 64
drag, startPoint x: 933, startPoint y: 646, endPoint x: 270, endPoint y: 632, distance: 662.9
click at [270, 632] on div "Message Review Needed Original message needs improvement: Hi {{first_name}}, th…" at bounding box center [683, 347] width 1367 height 694
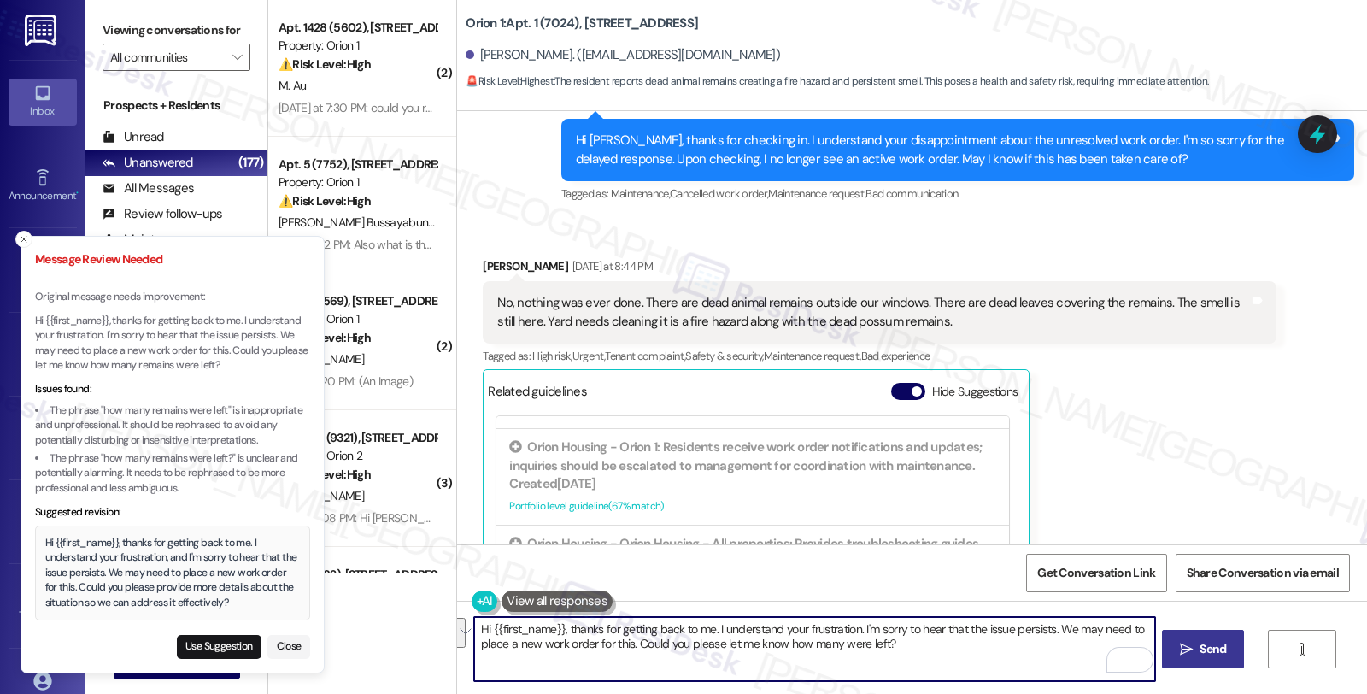
type textarea "Hi {{first_name}}, thanks for getting back to me. I understand your frustration…"
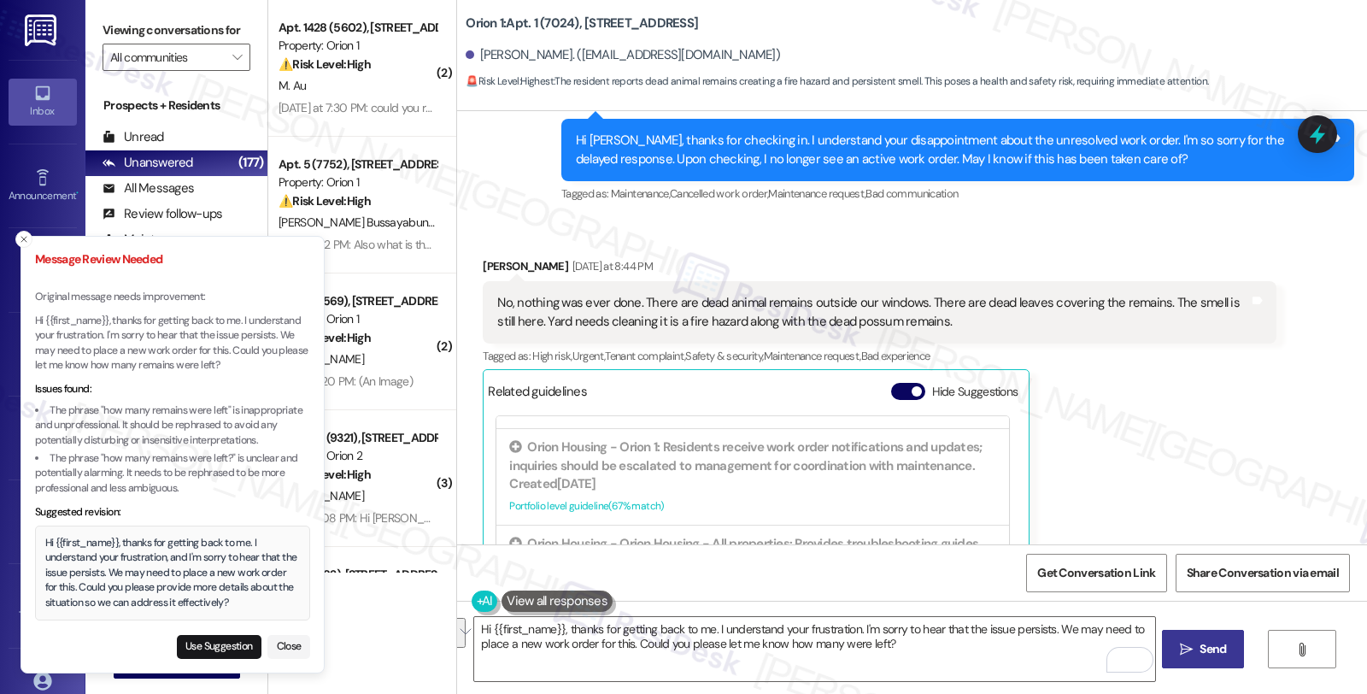
click at [1211, 647] on span "Send" at bounding box center [1212, 649] width 26 height 18
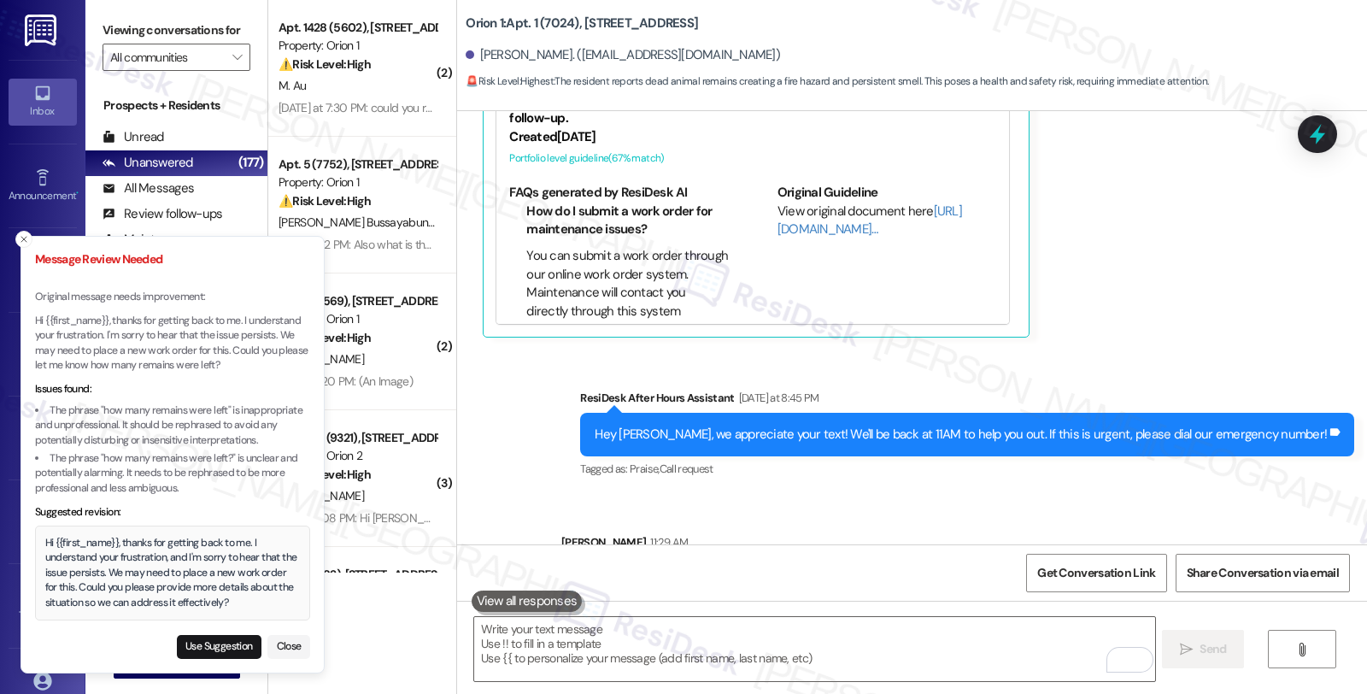
scroll to position [4343, 0]
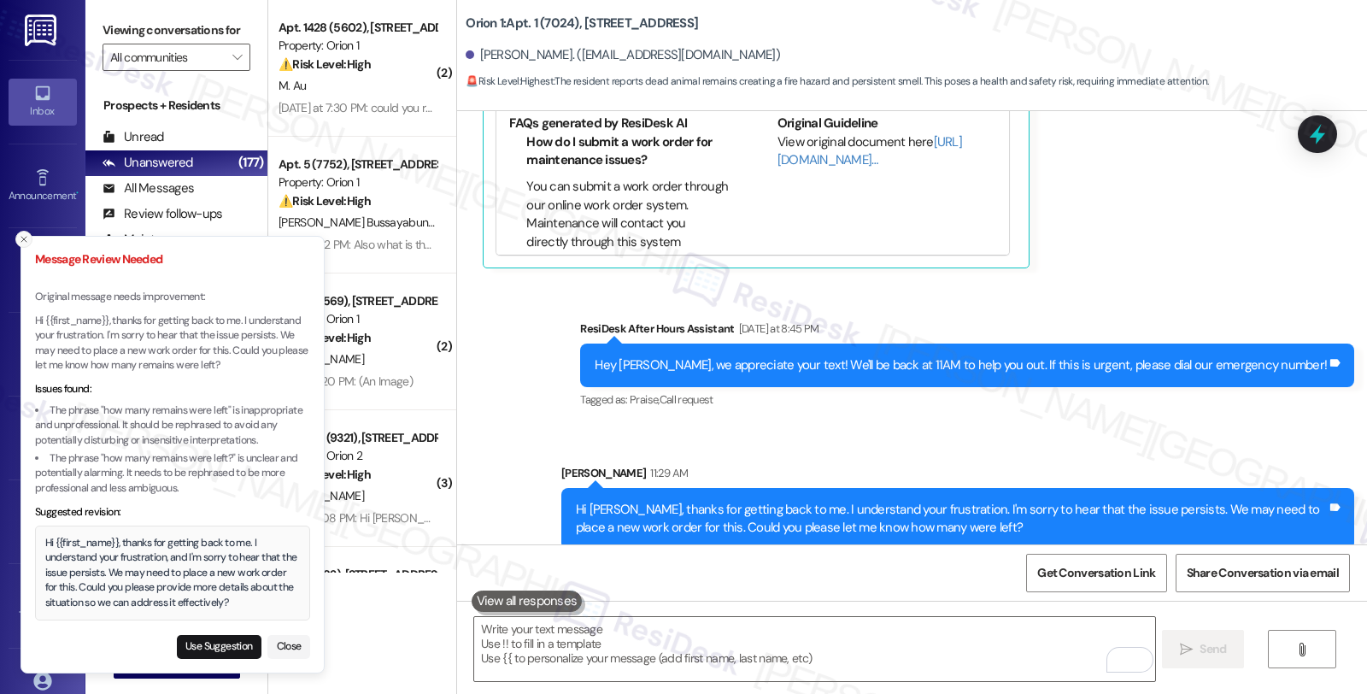
click at [21, 237] on line "Close toast" at bounding box center [23, 239] width 5 height 5
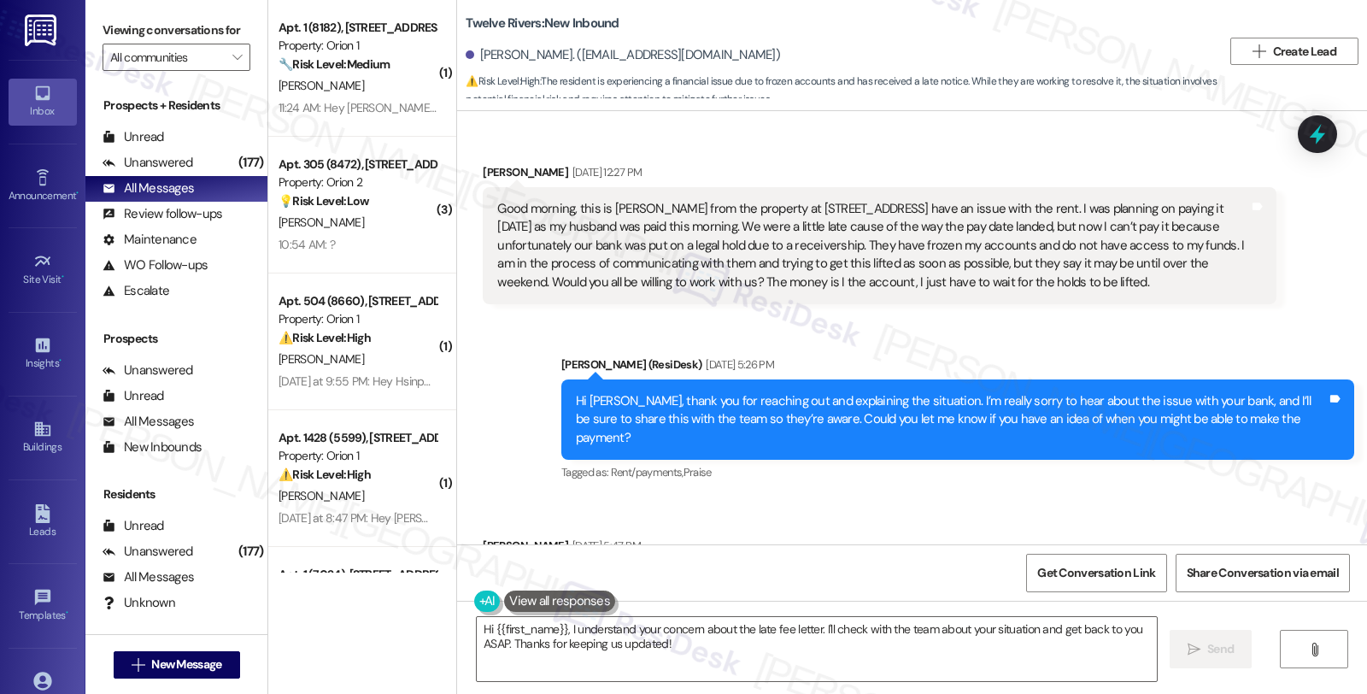
scroll to position [1432, 0]
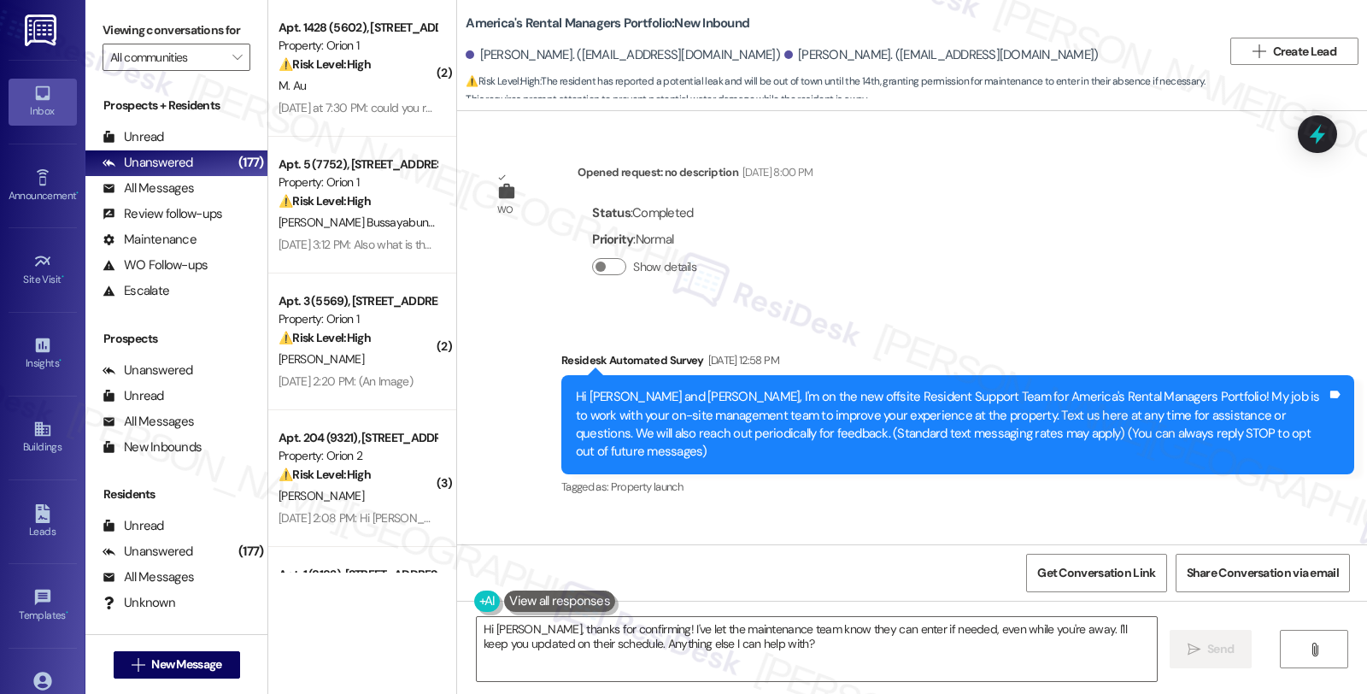
scroll to position [3854, 0]
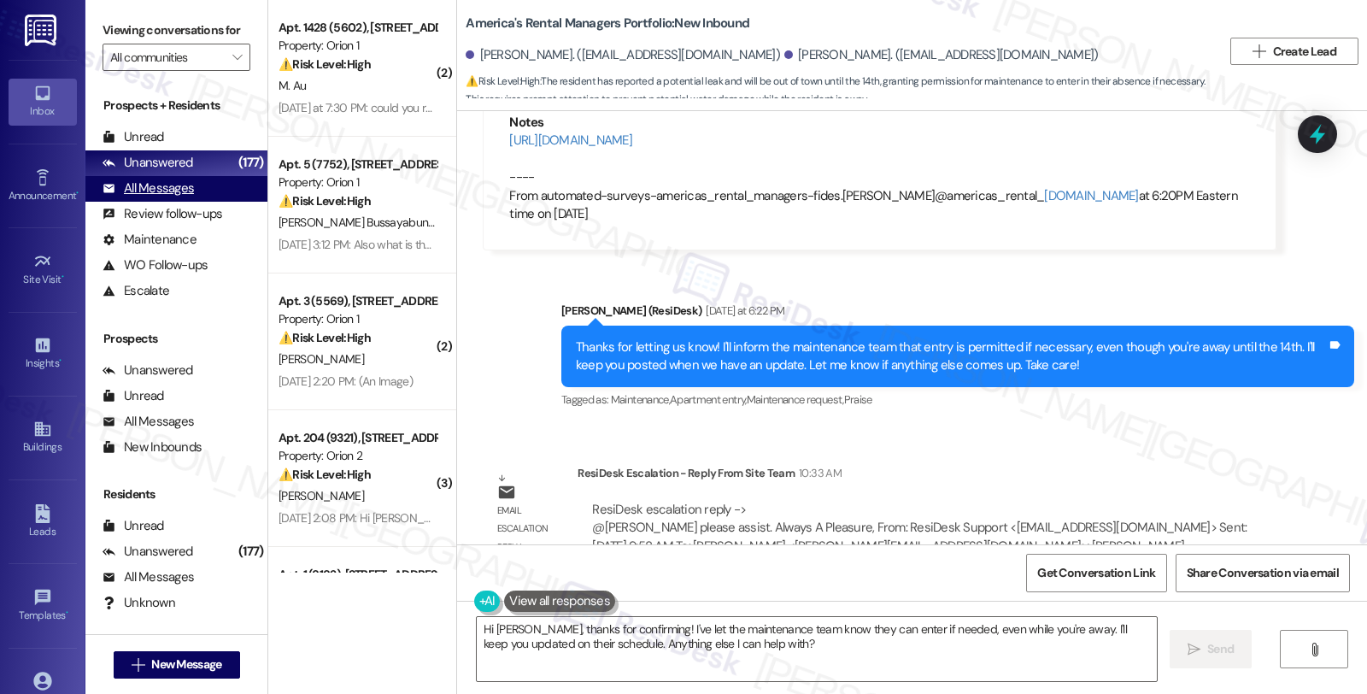
click at [182, 197] on div "All Messages" at bounding box center [147, 188] width 91 height 18
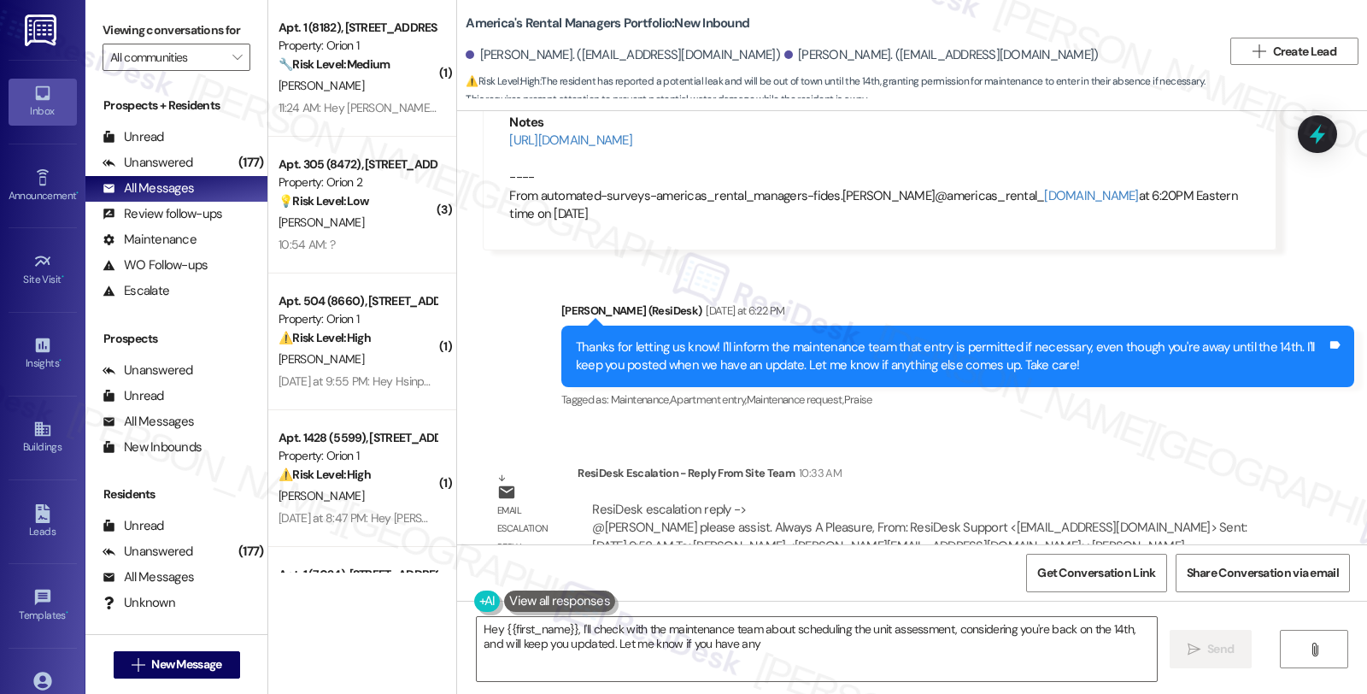
type textarea "Hey {{first_name}}, I'll check with the maintenance team about scheduling the u…"
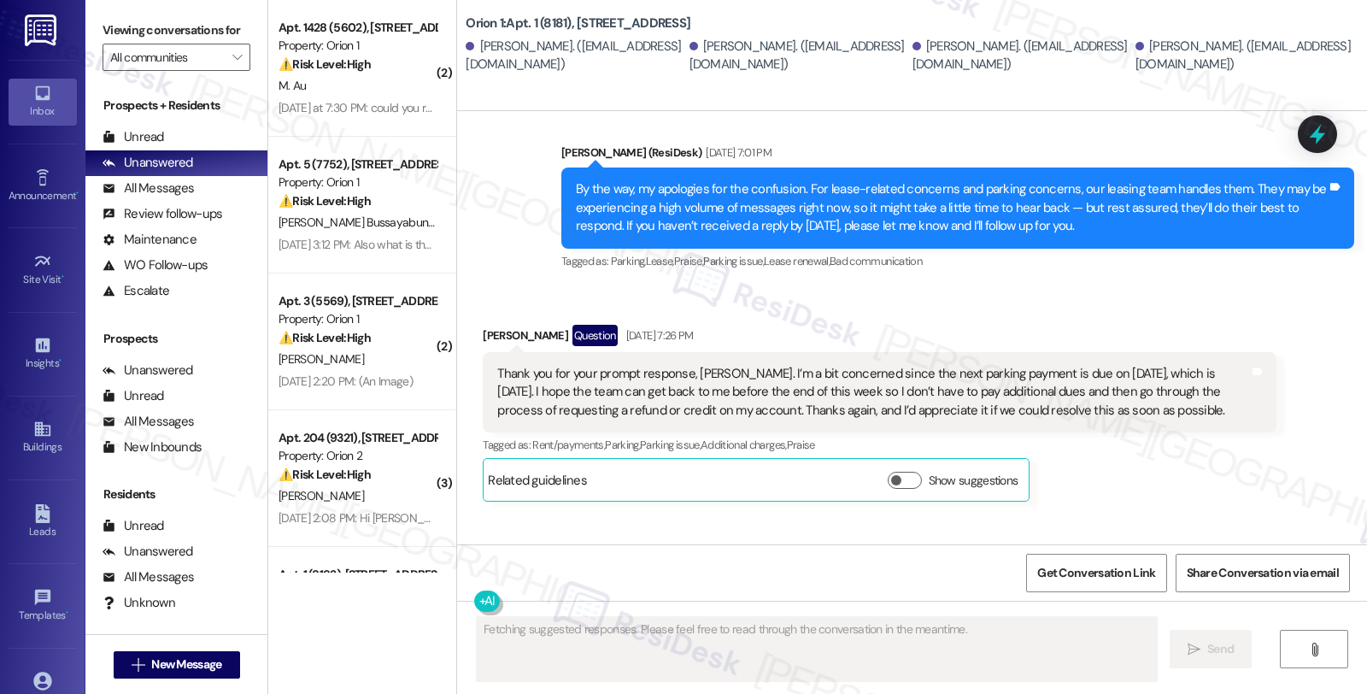
scroll to position [3562, 0]
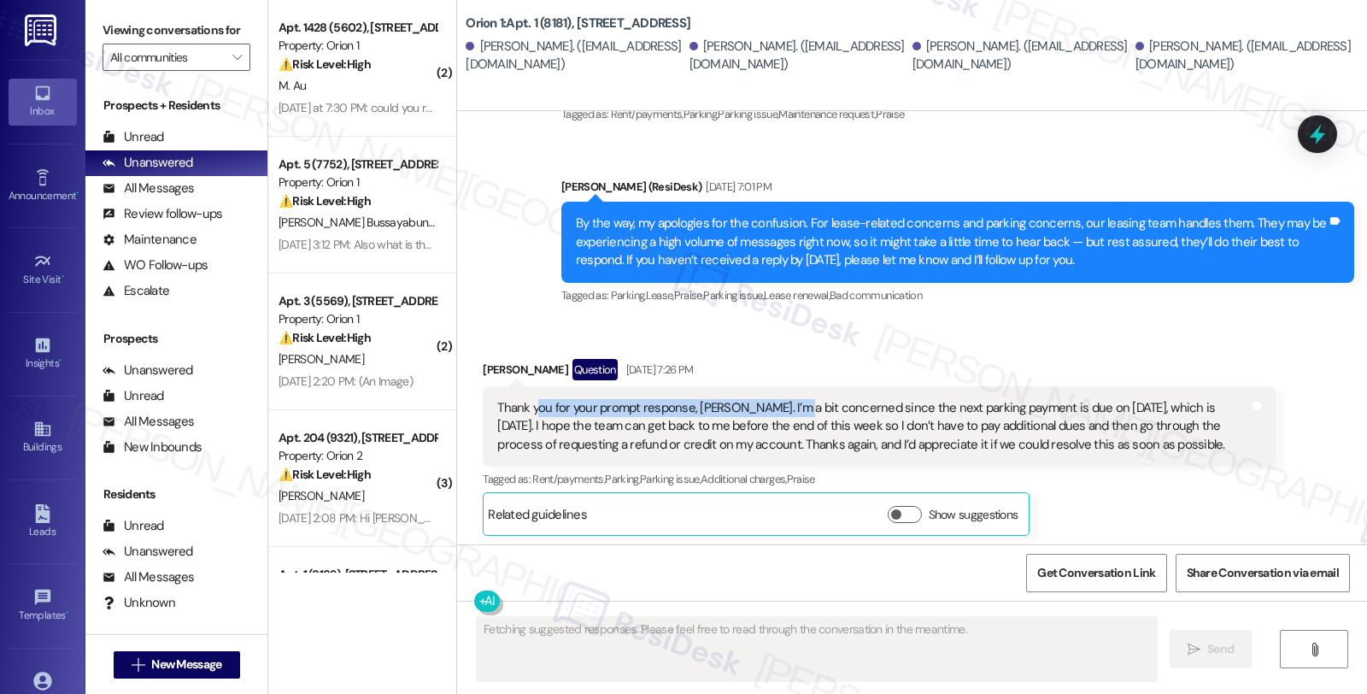
drag, startPoint x: 525, startPoint y: 290, endPoint x: 775, endPoint y: 300, distance: 249.6
click at [775, 399] on div "Thank you for your prompt response, [PERSON_NAME]. I’m a bit concerned since th…" at bounding box center [872, 426] width 751 height 55
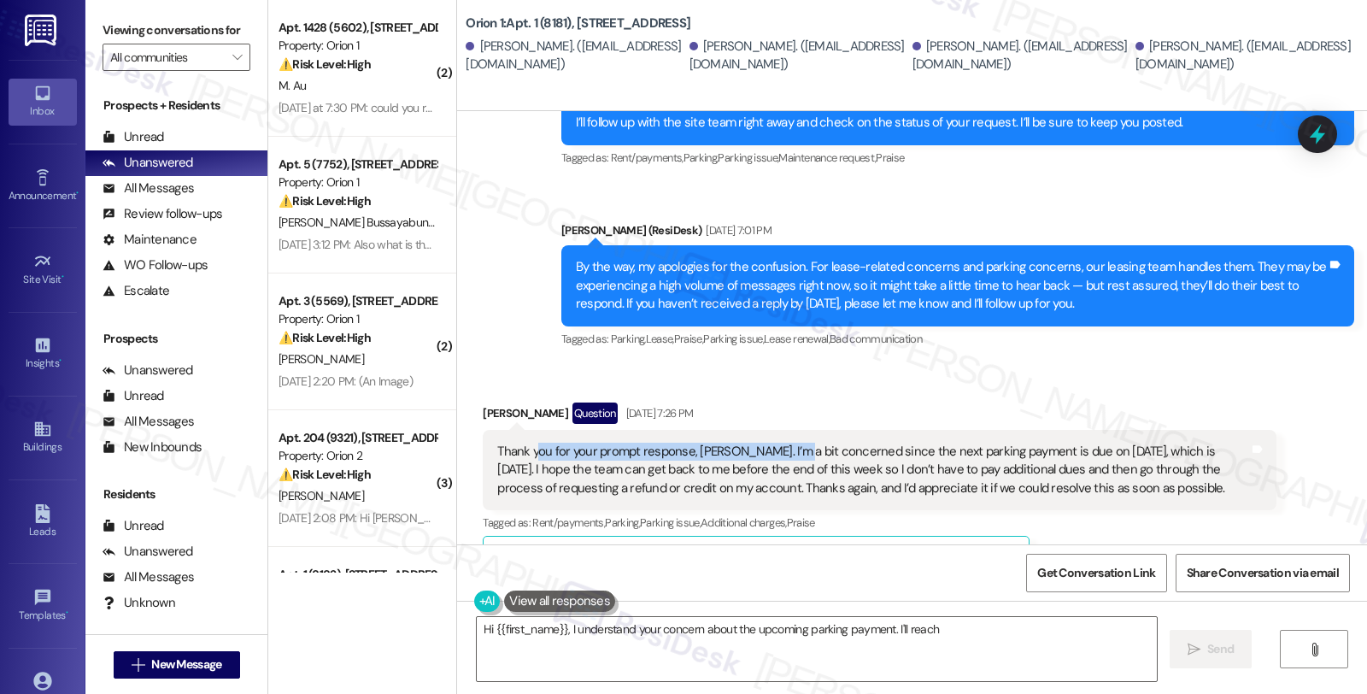
scroll to position [3372, 0]
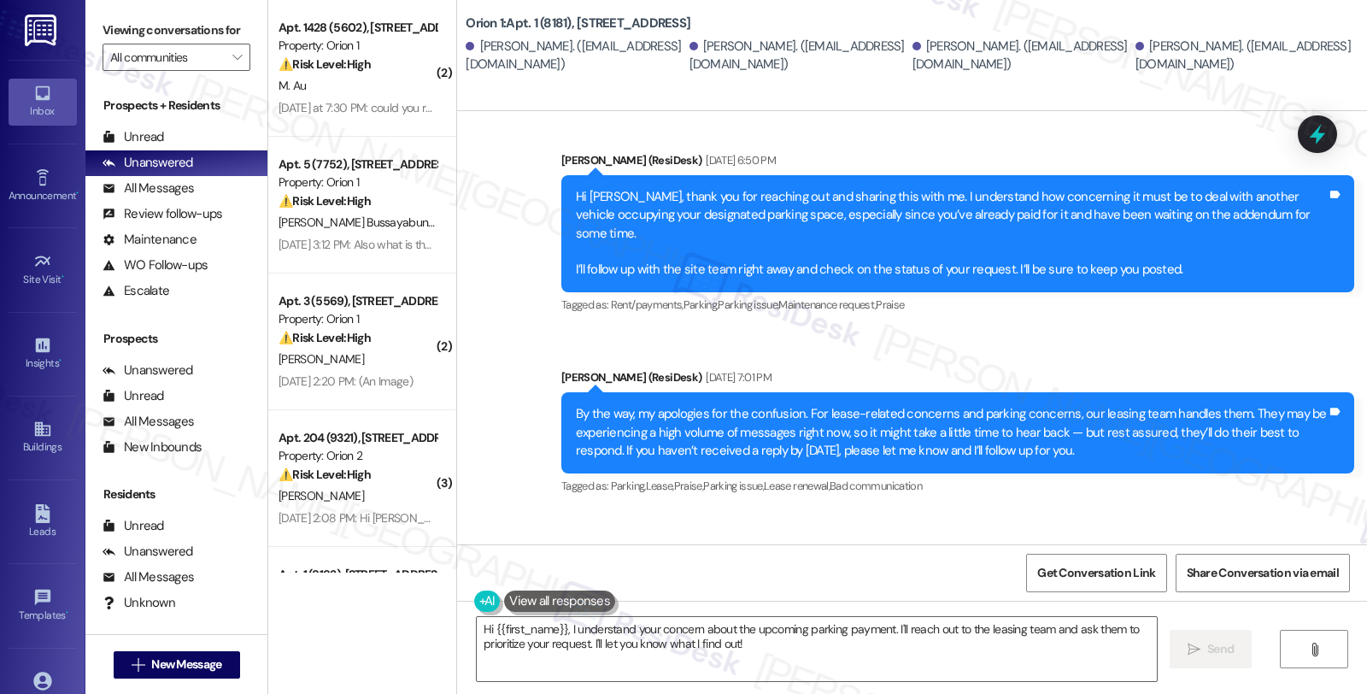
drag, startPoint x: 606, startPoint y: 511, endPoint x: 830, endPoint y: 506, distance: 223.8
click at [830, 589] on div "Thank you for your prompt response, [PERSON_NAME]. I’m a bit concerned since th…" at bounding box center [872, 616] width 751 height 55
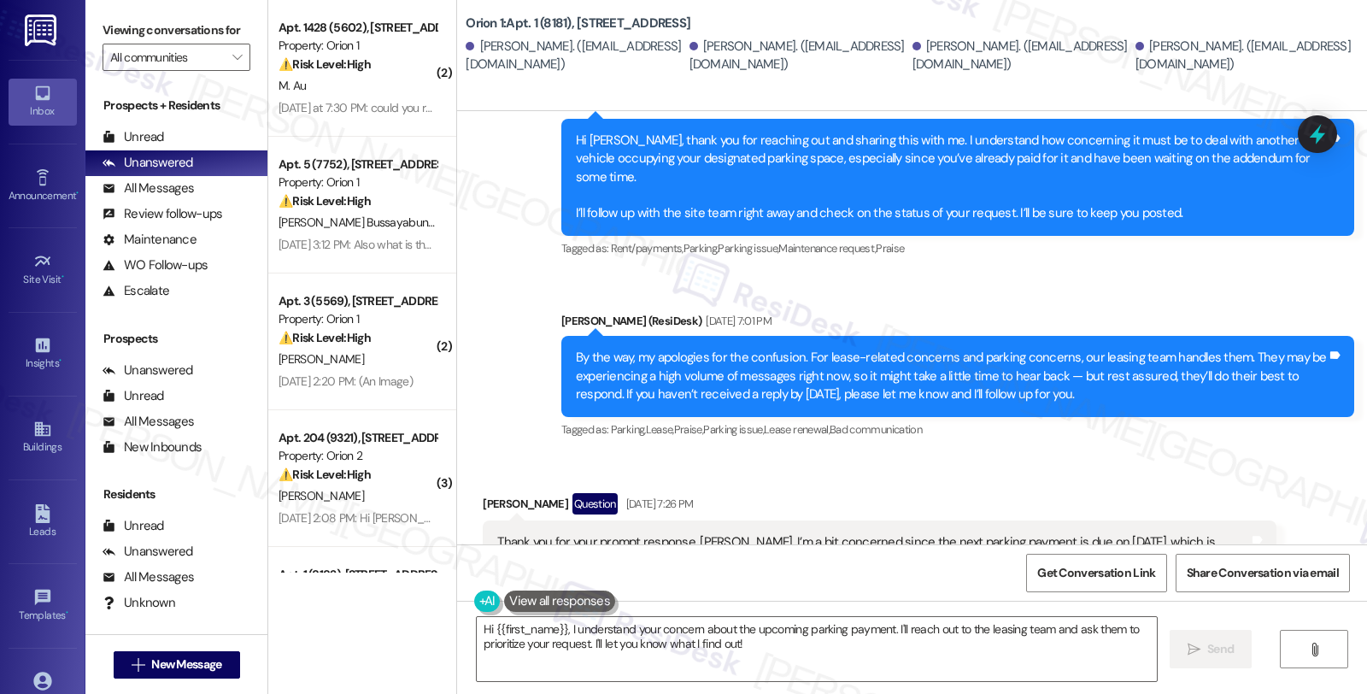
scroll to position [3468, 0]
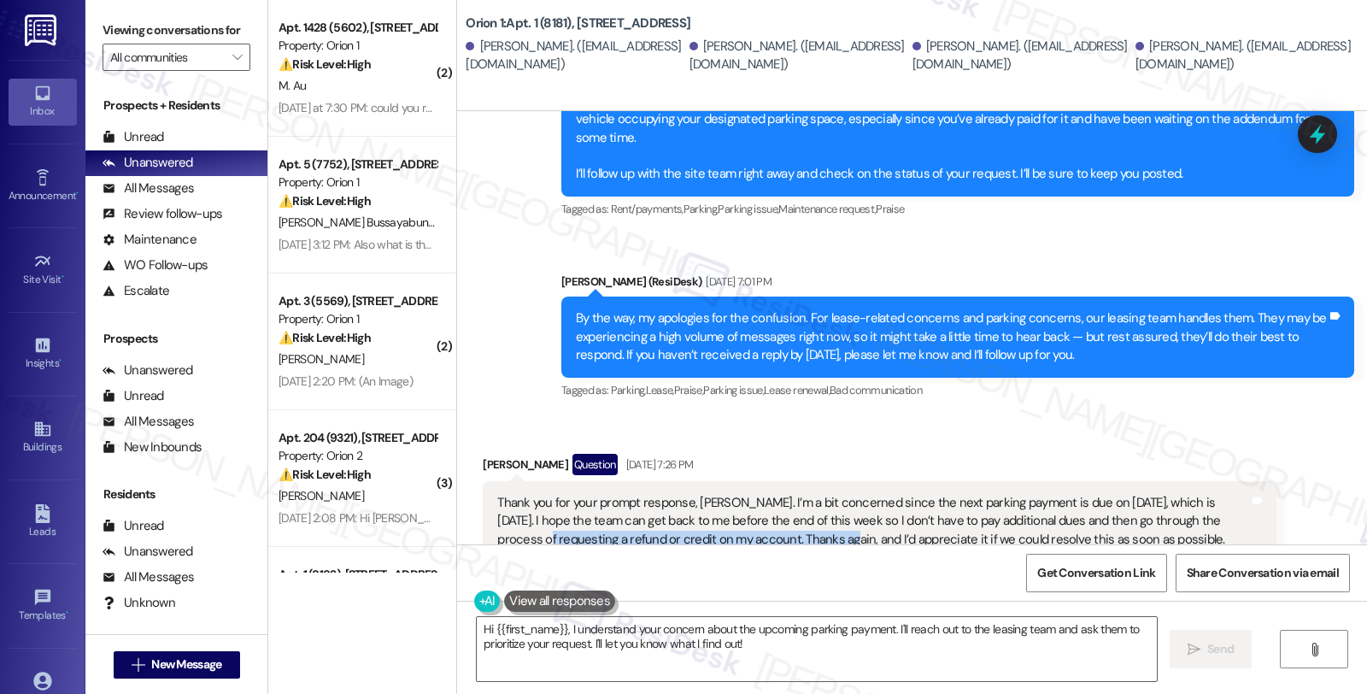
drag, startPoint x: 514, startPoint y: 432, endPoint x: 817, endPoint y: 432, distance: 303.2
click at [817, 494] on div "Thank you for your prompt response, [PERSON_NAME]. I’m a bit concerned since th…" at bounding box center [872, 521] width 751 height 55
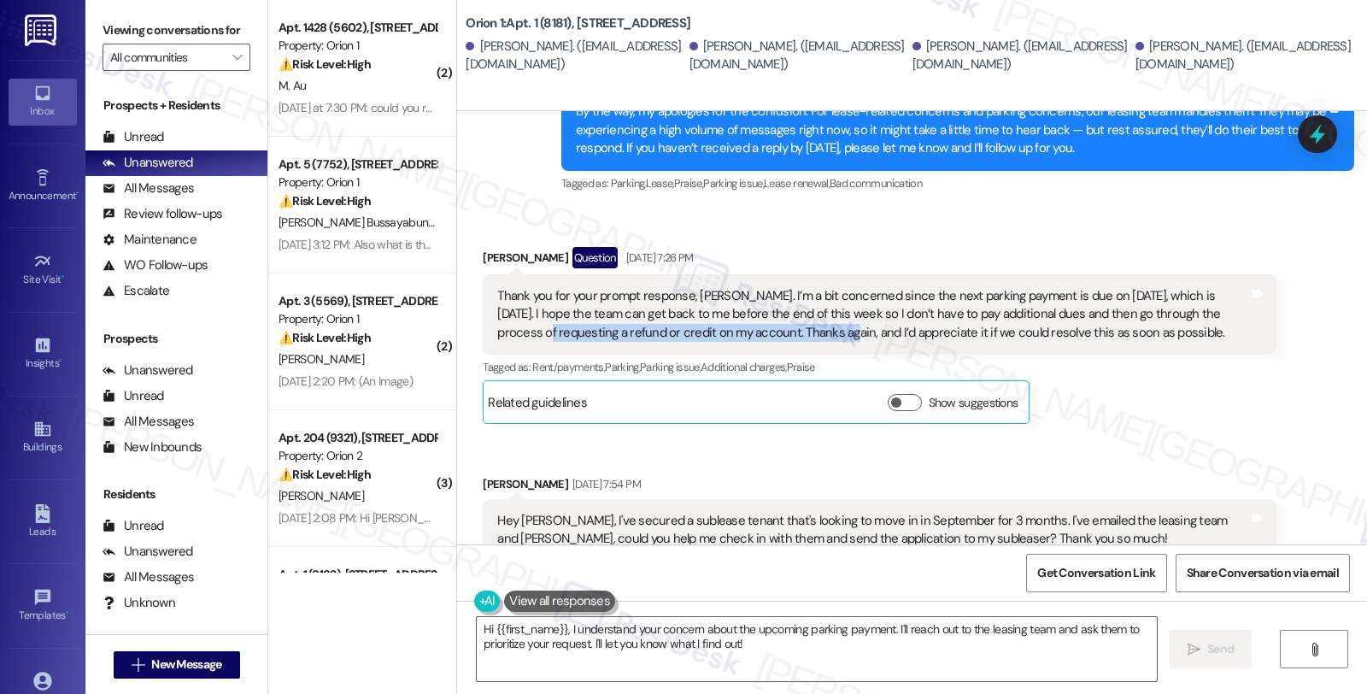
scroll to position [3657, 0]
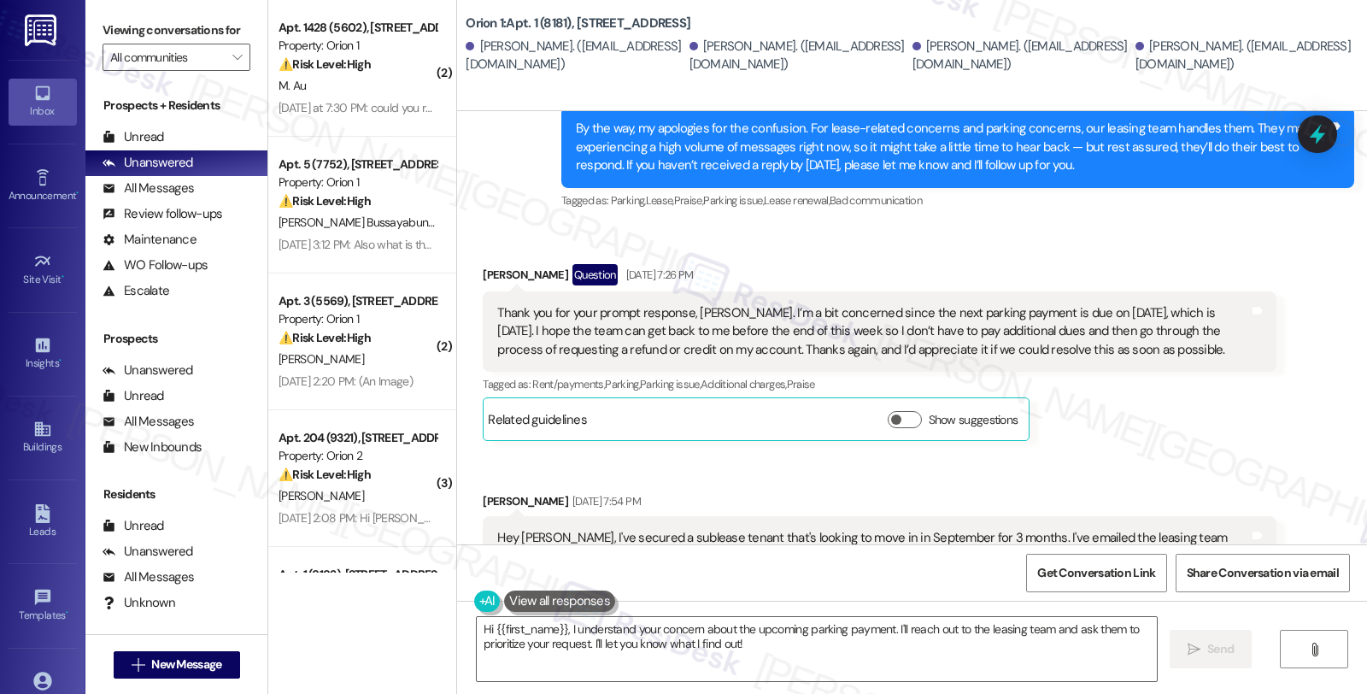
click at [480, 251] on div "Received via SMS [PERSON_NAME] Question [DATE] 7:26 PM Thank you for your promp…" at bounding box center [879, 352] width 818 height 202
copy div "Jiho"
click at [487, 628] on textarea "Hi {{first_name}}, I understand your concern about the upcoming parking payment…" at bounding box center [817, 649] width 680 height 64
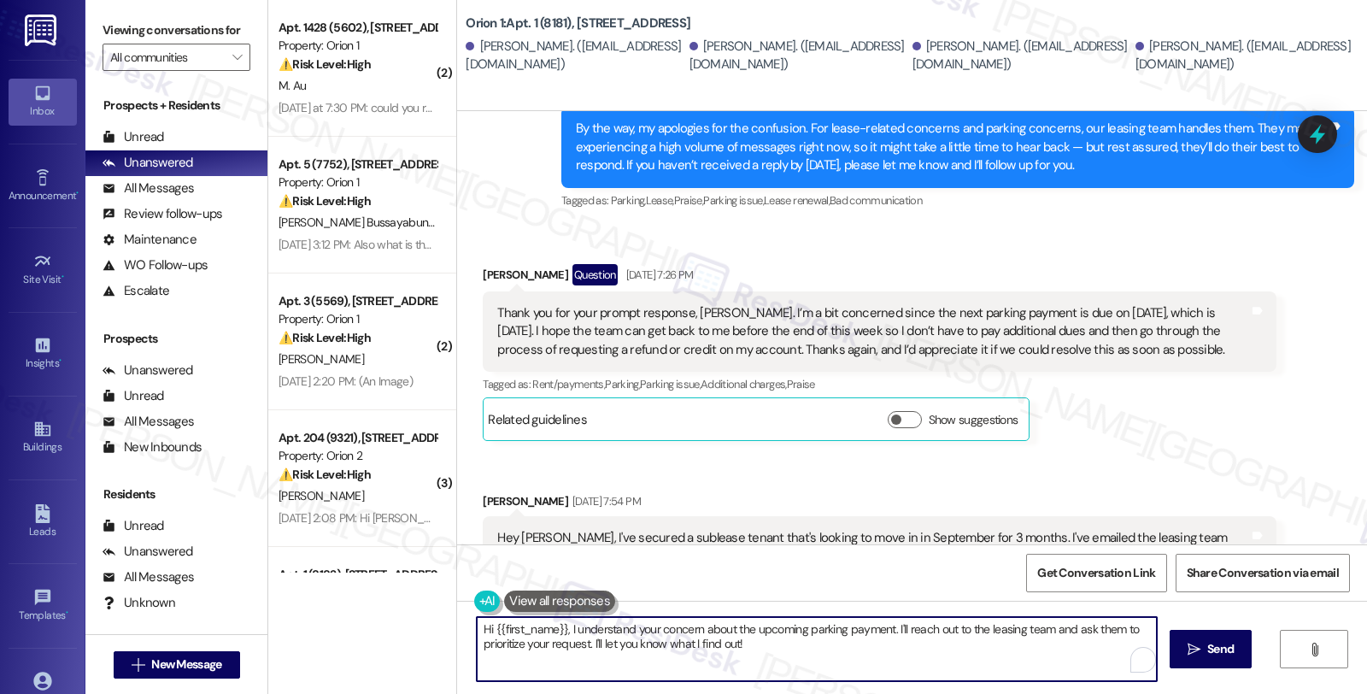
paste textarea "Jiho"
click at [493, 492] on div "[PERSON_NAME] [DATE] 7:54 PM" at bounding box center [879, 504] width 793 height 24
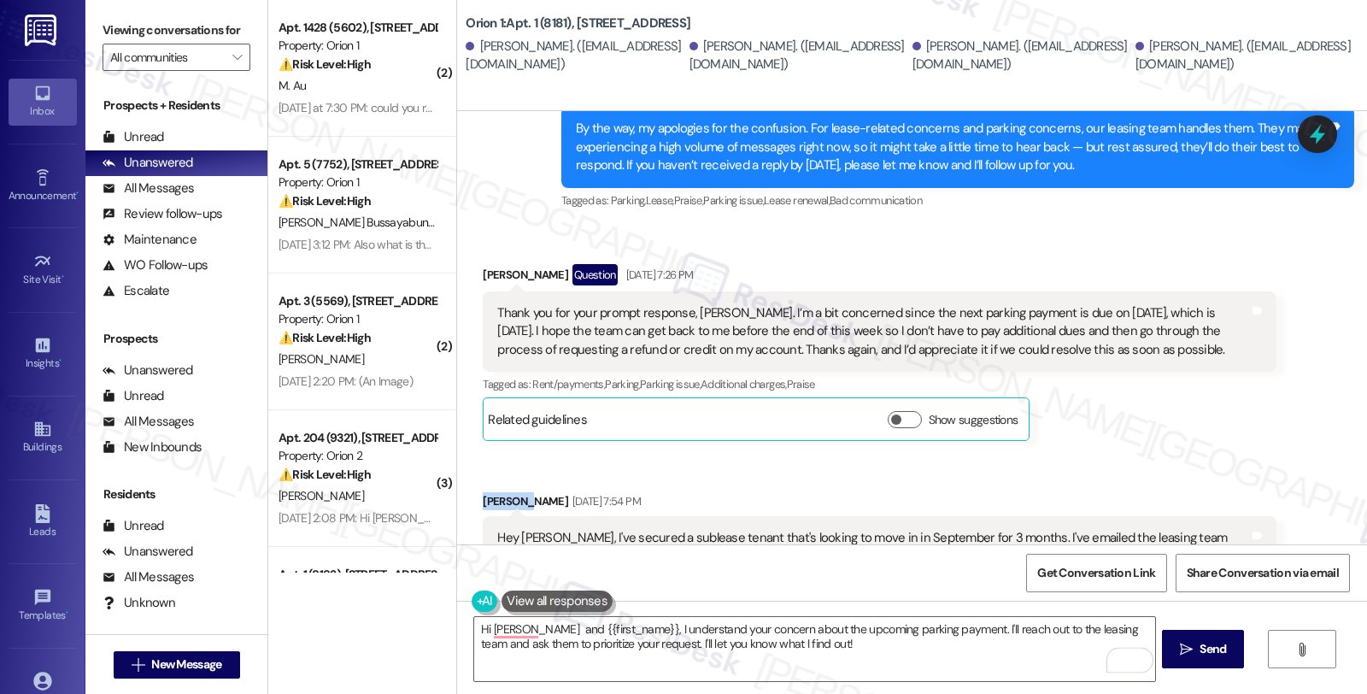
click at [493, 492] on div "[PERSON_NAME] [DATE] 7:54 PM" at bounding box center [879, 504] width 793 height 24
copy div "Channin"
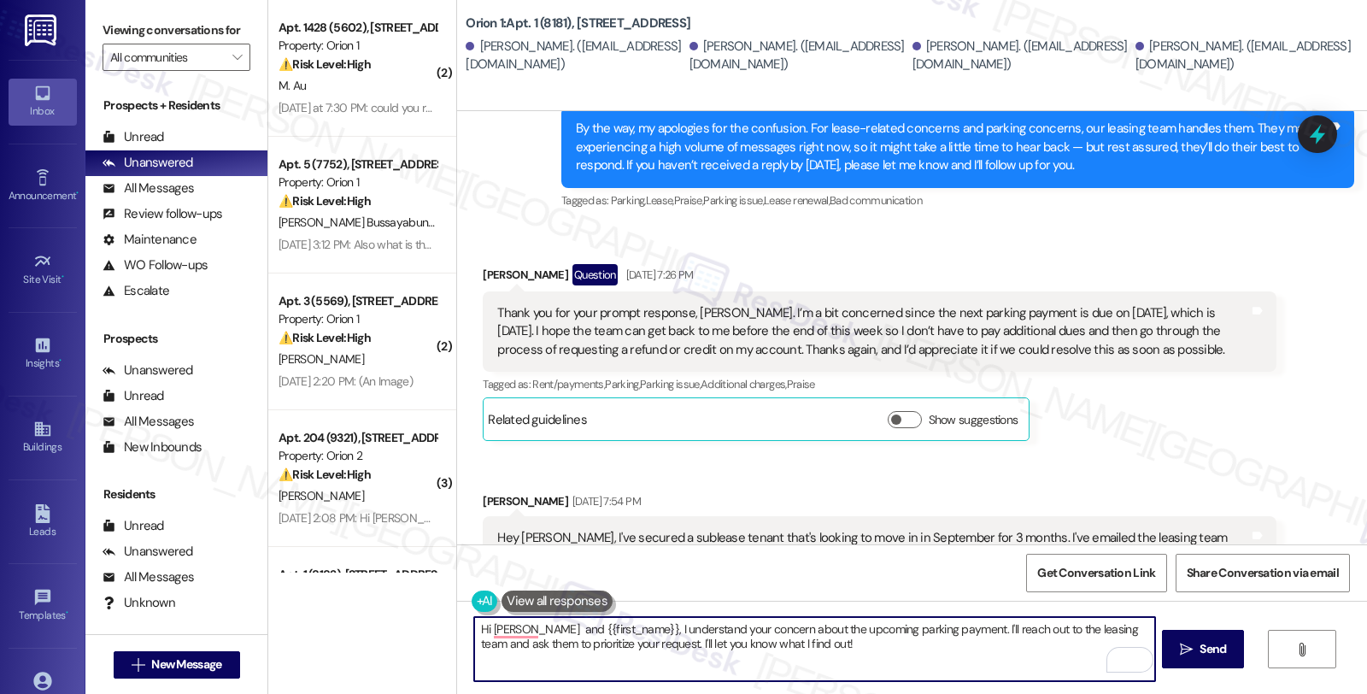
click at [530, 627] on textarea "Hi [PERSON_NAME] and {{first_name}}, I understand your concern about the upcomi…" at bounding box center [814, 649] width 680 height 64
paste textarea "Channin"
click at [567, 627] on textarea "Hi [PERSON_NAME] and [PERSON_NAME] {{first_name}}, I understand your concern ab…" at bounding box center [814, 649] width 680 height 64
click at [787, 632] on textarea "Hi [PERSON_NAME] and Channin, I understand your concern about the upcoming park…" at bounding box center [814, 649] width 680 height 64
click at [787, 632] on textarea "Hi Jiho and Channin, I understand your concern about the upcoming parking payme…" at bounding box center [814, 649] width 680 height 64
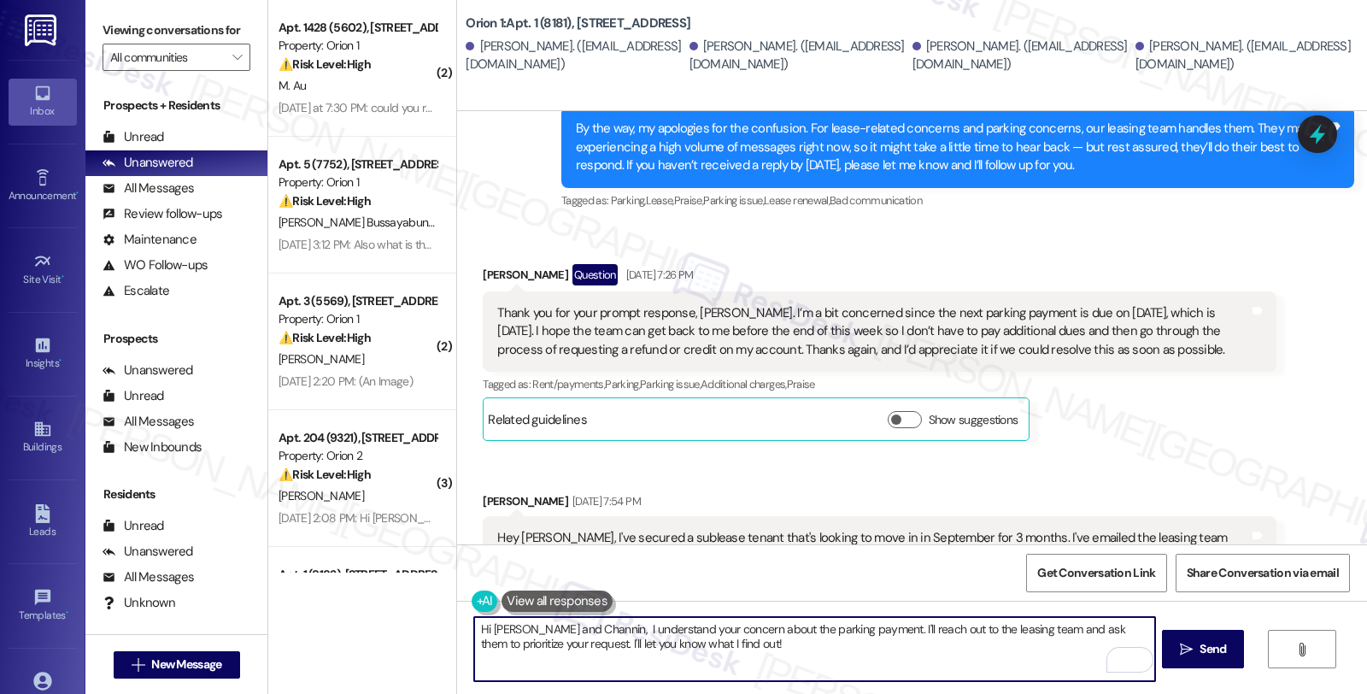
click at [843, 628] on textarea "Hi Jiho and Channin, I understand your concern about the parking payment. I'll …" at bounding box center [814, 649] width 680 height 64
click at [1013, 623] on textarea "Hi Jiho and Channin, I understand your concern about the parking payment and su…" at bounding box center [814, 649] width 680 height 64
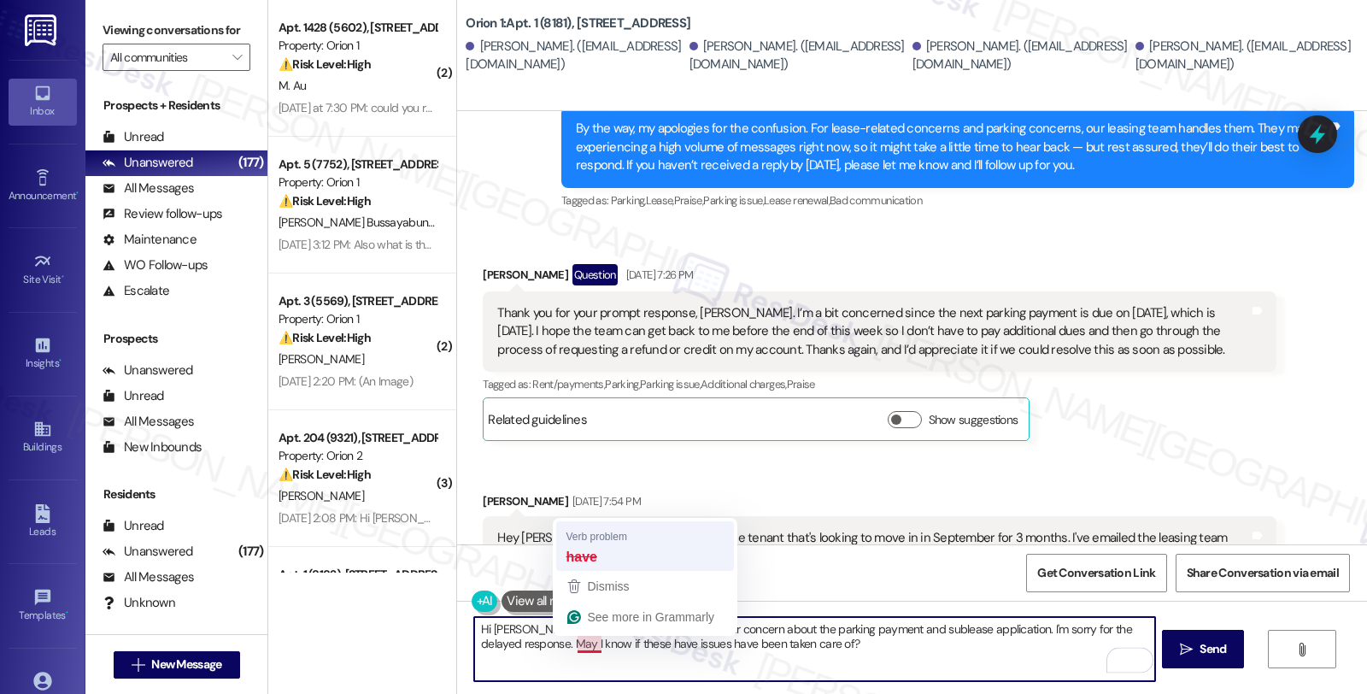
type textarea "Hi Jiho and Channin, I understand your concern about the parking payment and su…"
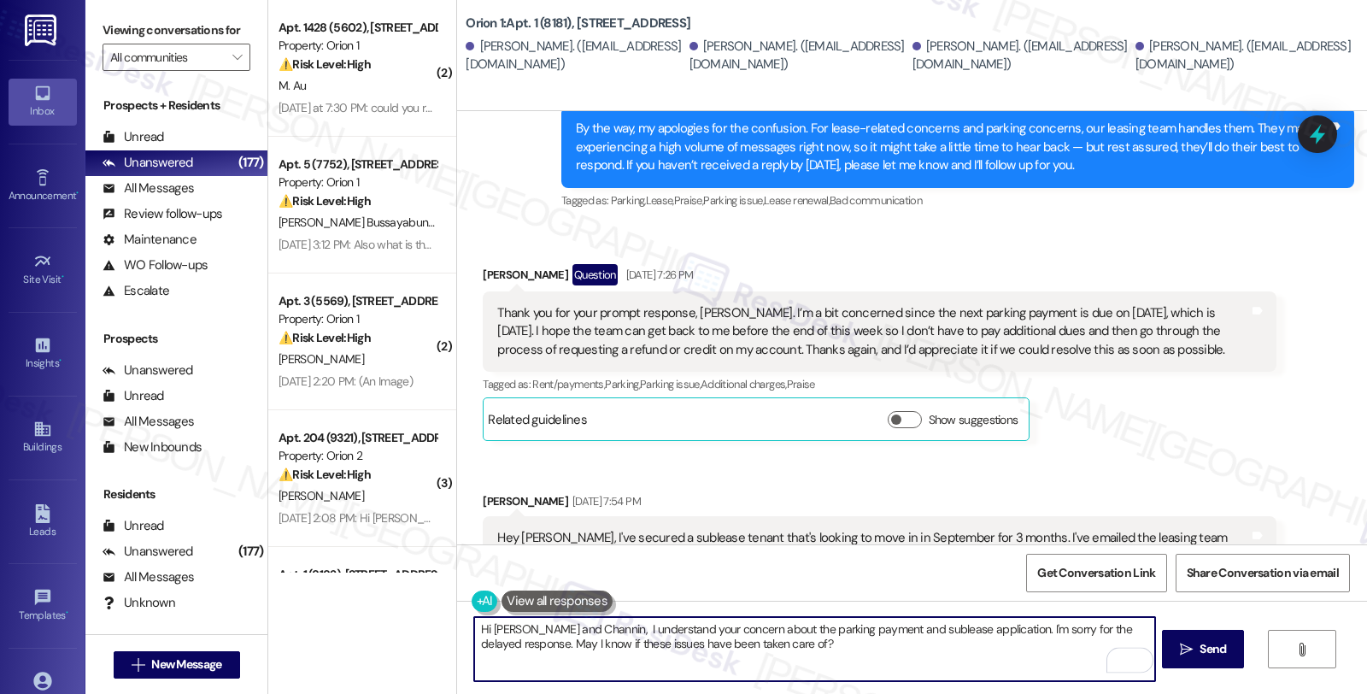
click at [799, 650] on textarea "Hi Jiho and Channin, I understand your concern about the parking payment and su…" at bounding box center [814, 649] width 680 height 64
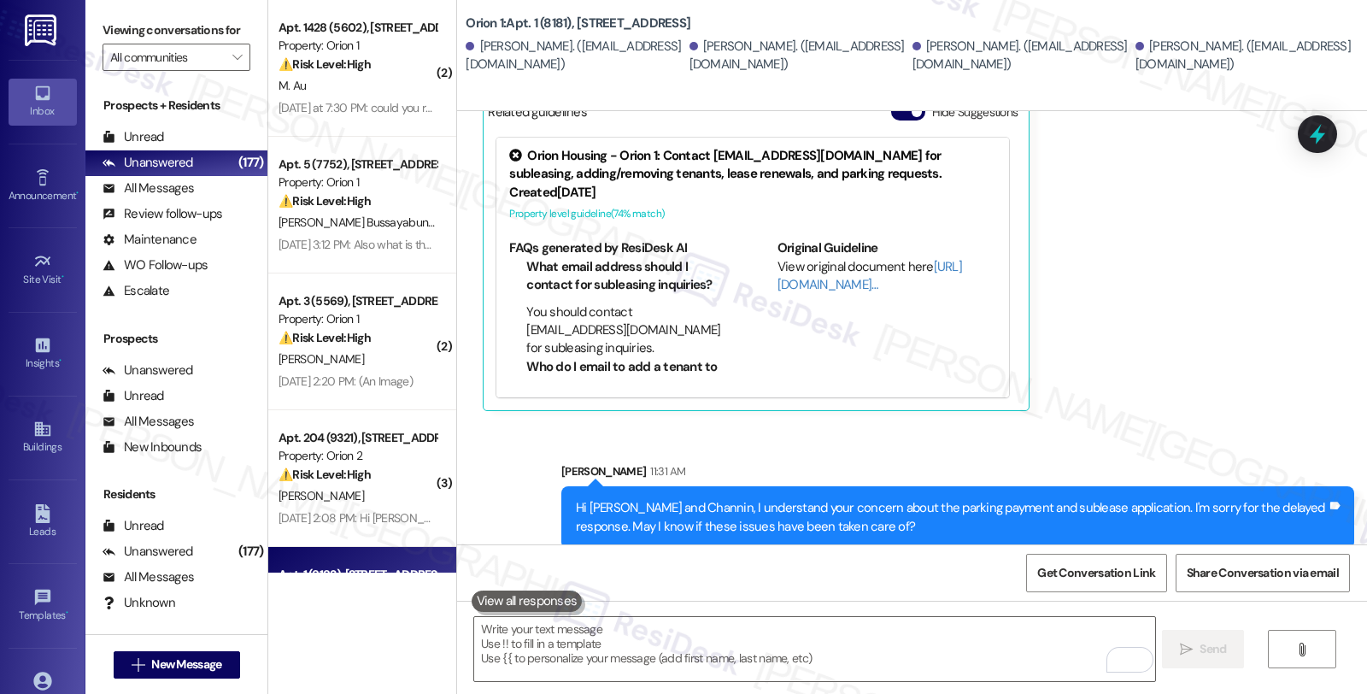
scroll to position [4198, 0]
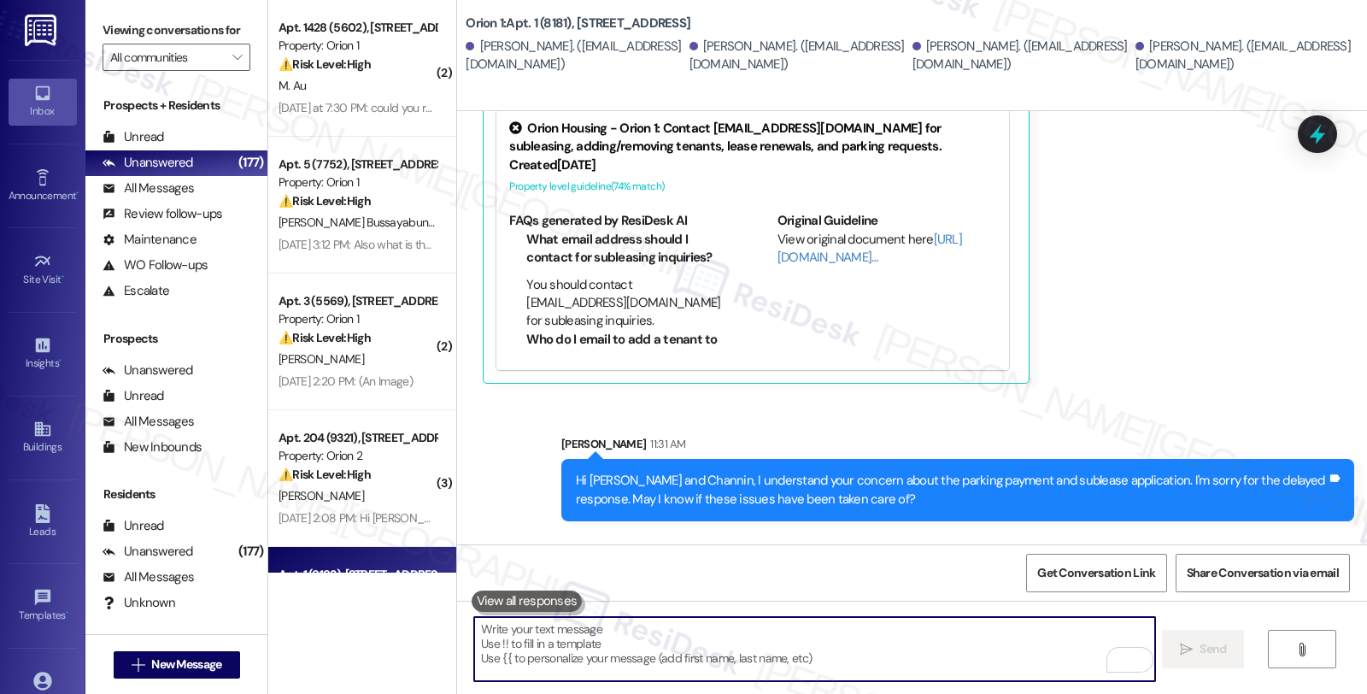
click at [676, 642] on textarea "To enrich screen reader interactions, please activate Accessibility in Grammarl…" at bounding box center [814, 649] width 680 height 64
click at [676, 630] on textarea "To enrich screen reader interactions, please activate Accessibility in Grammarl…" at bounding box center [814, 649] width 680 height 64
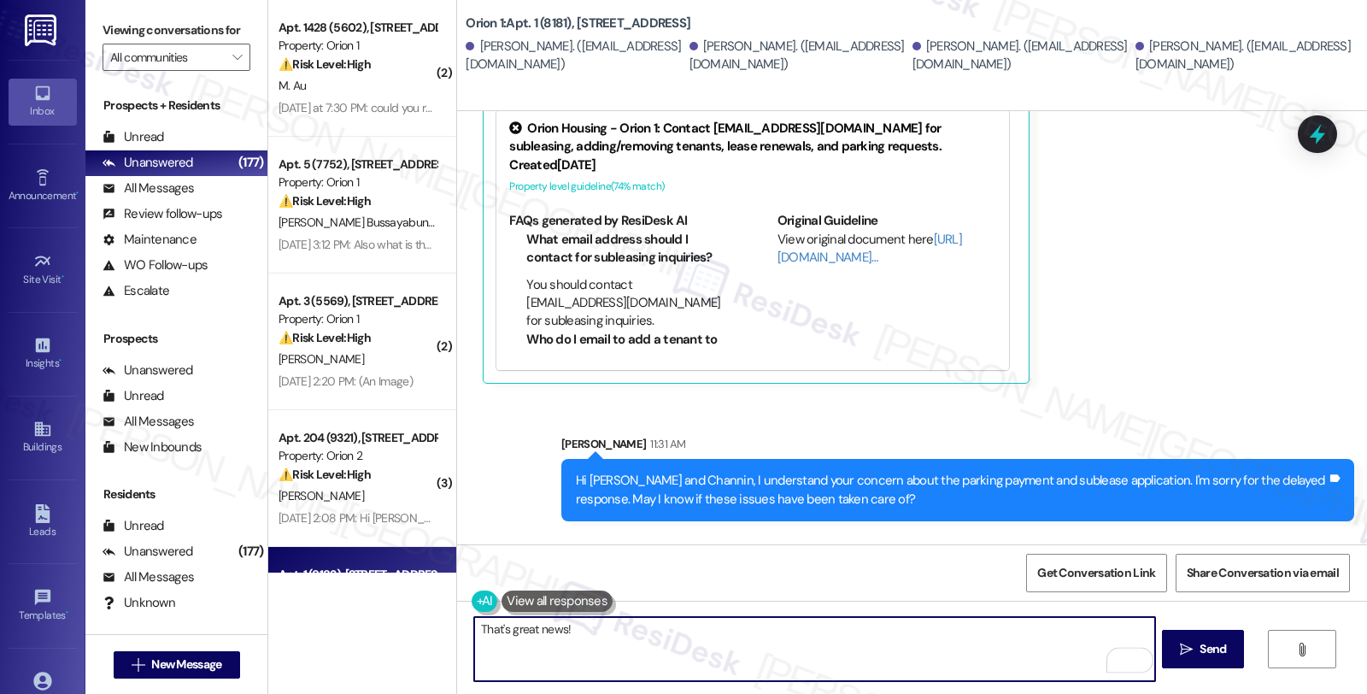
click at [586, 632] on textarea "That's great news!" at bounding box center [814, 649] width 680 height 64
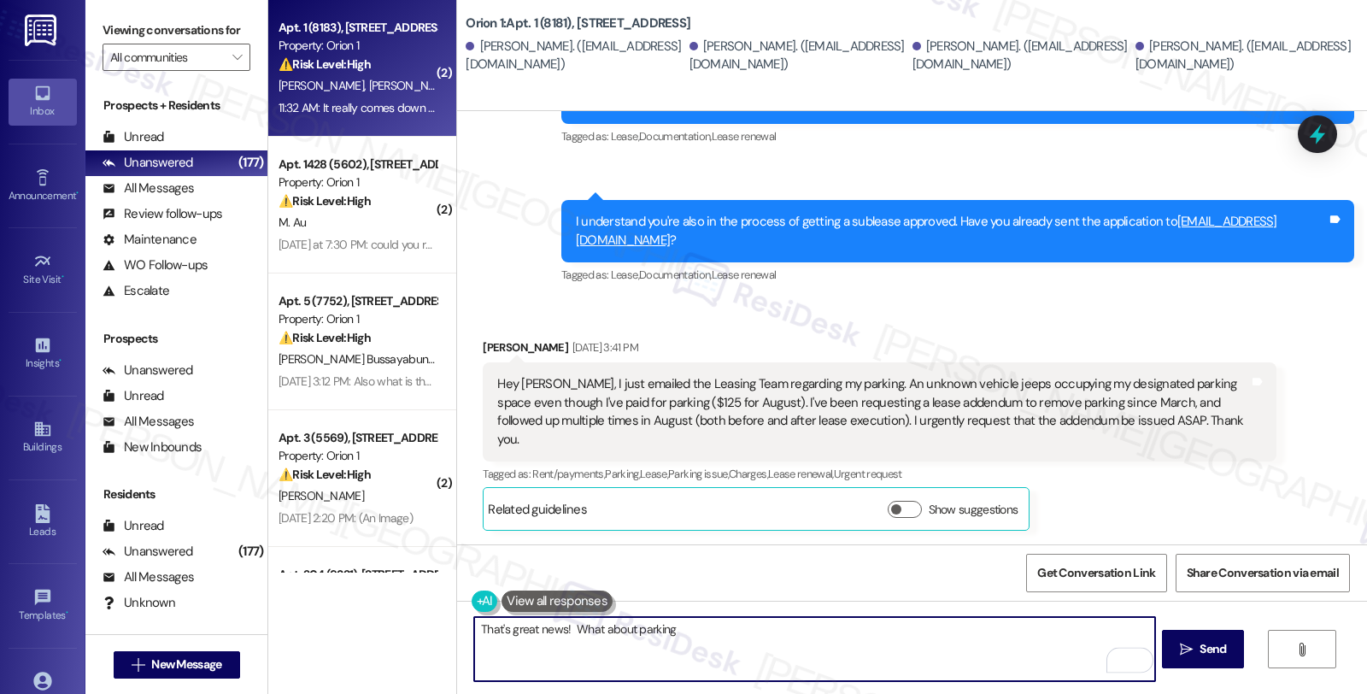
scroll to position [2300, 0]
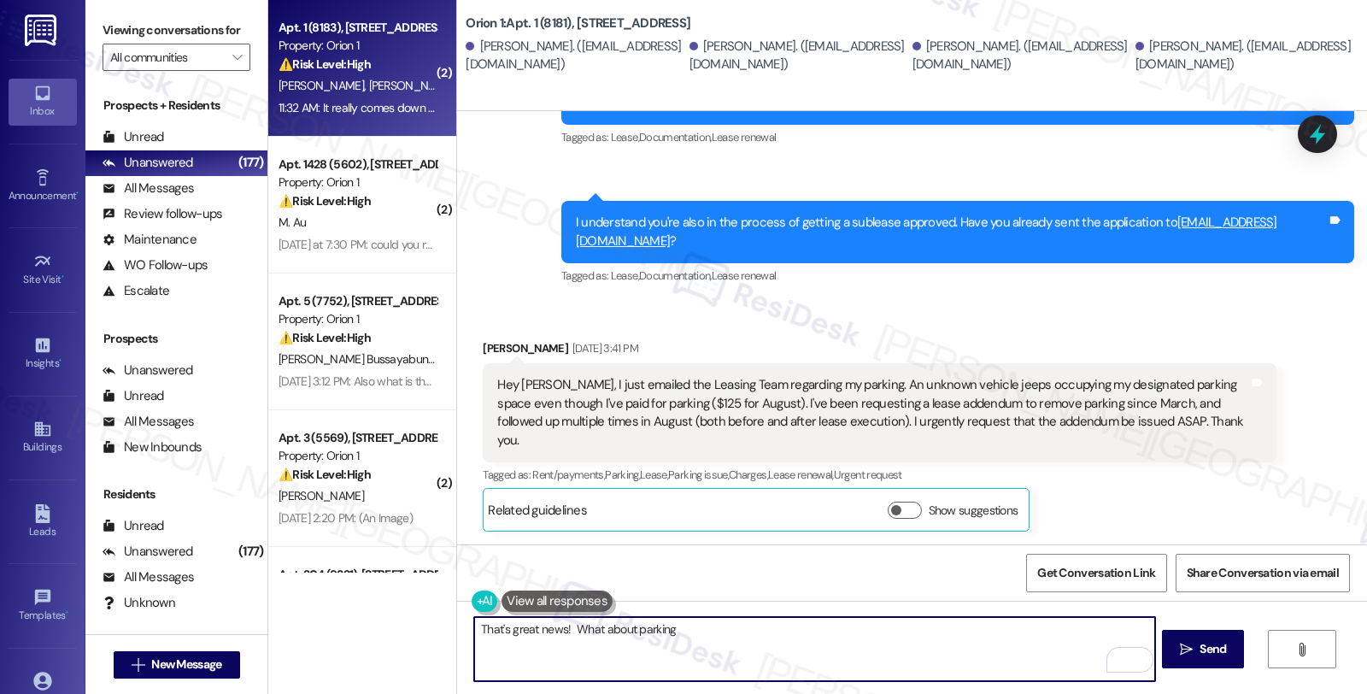
click at [565, 626] on textarea "That's great news! What about parking" at bounding box center [814, 649] width 680 height 64
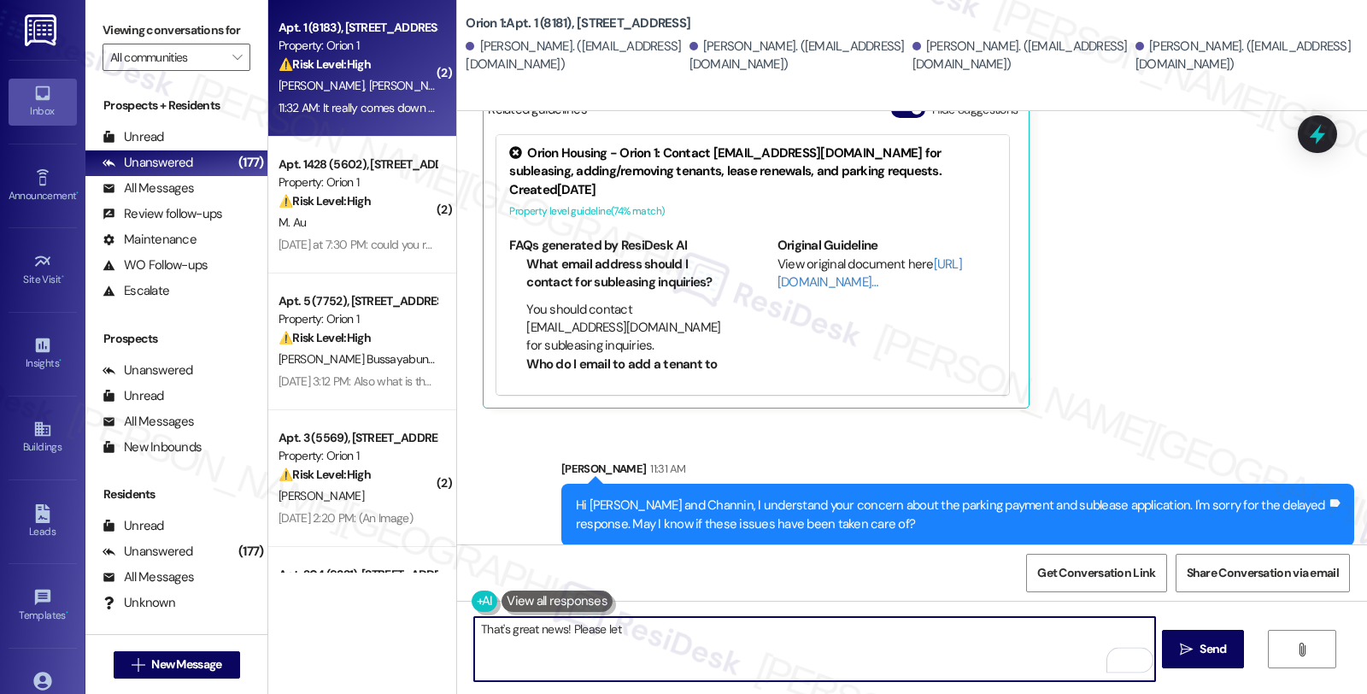
scroll to position [4316, 0]
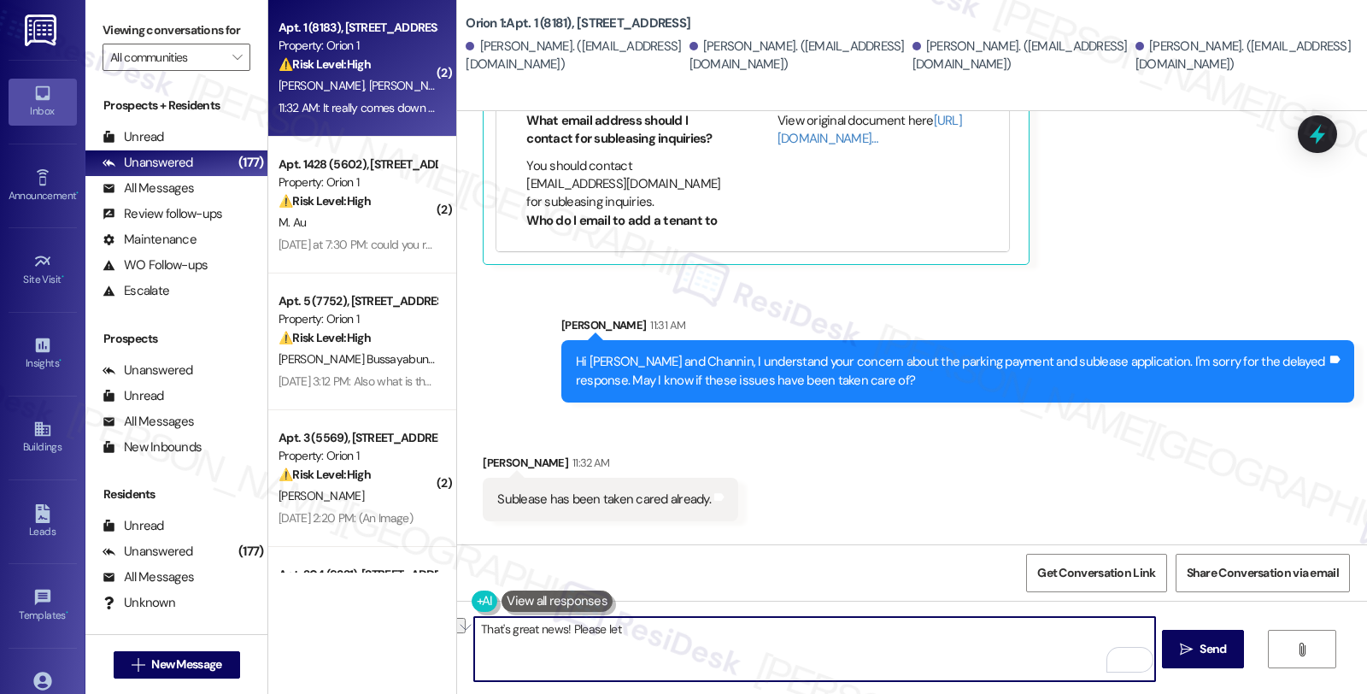
drag, startPoint x: 641, startPoint y: 630, endPoint x: 401, endPoint y: 632, distance: 239.1
click at [401, 632] on div "( 2 ) Apt. 1 (8183), 1189 W 37th Pl Property: Orion 1 ⚠️ Risk Level: High The r…" at bounding box center [817, 347] width 1098 height 694
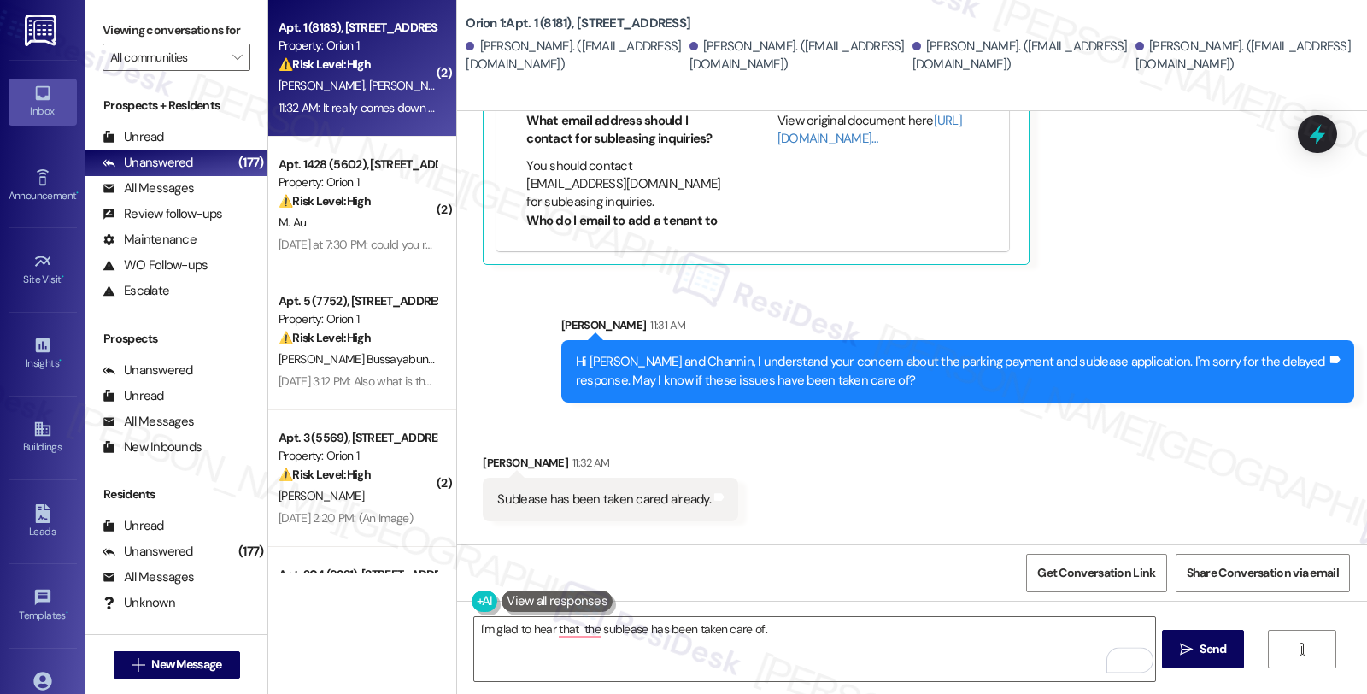
drag, startPoint x: 658, startPoint y: 508, endPoint x: 902, endPoint y: 513, distance: 243.5
click at [902, 609] on div "It really comes down to my parking addendum but nobody has provided me tangible…" at bounding box center [754, 618] width 515 height 18
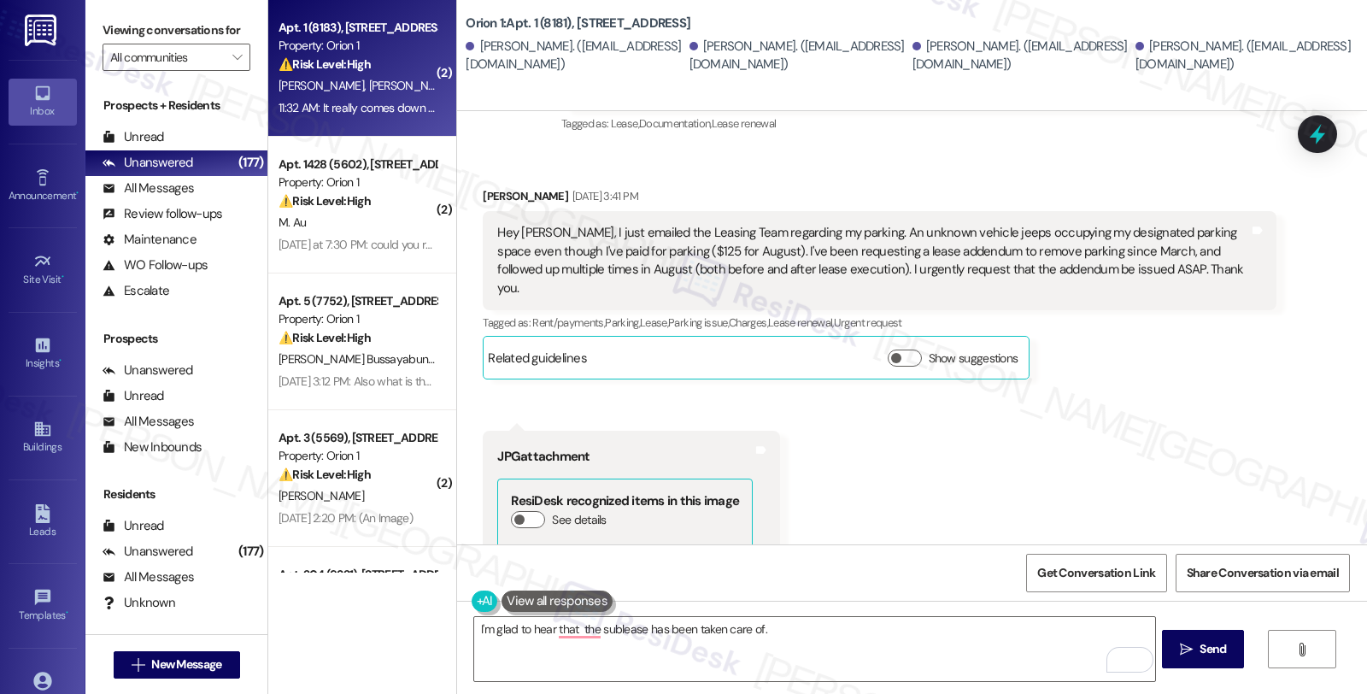
scroll to position [2419, 0]
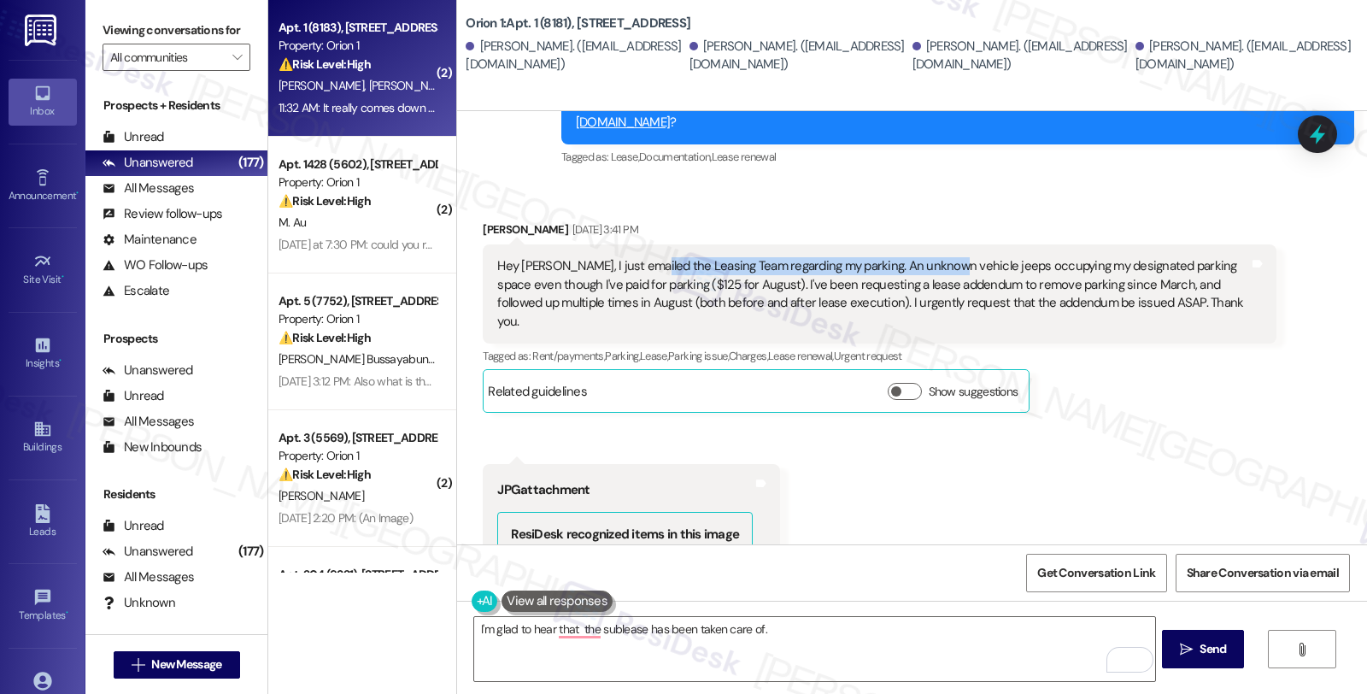
drag, startPoint x: 633, startPoint y: 209, endPoint x: 928, endPoint y: 212, distance: 295.5
click at [928, 257] on div "Hey [PERSON_NAME], I just emailed the Leasing Team regarding my parking. An unk…" at bounding box center [872, 293] width 751 height 73
drag, startPoint x: 754, startPoint y: 231, endPoint x: 958, endPoint y: 232, distance: 204.1
click at [958, 257] on div "Hey [PERSON_NAME], I just emailed the Leasing Team regarding my parking. An unk…" at bounding box center [872, 293] width 751 height 73
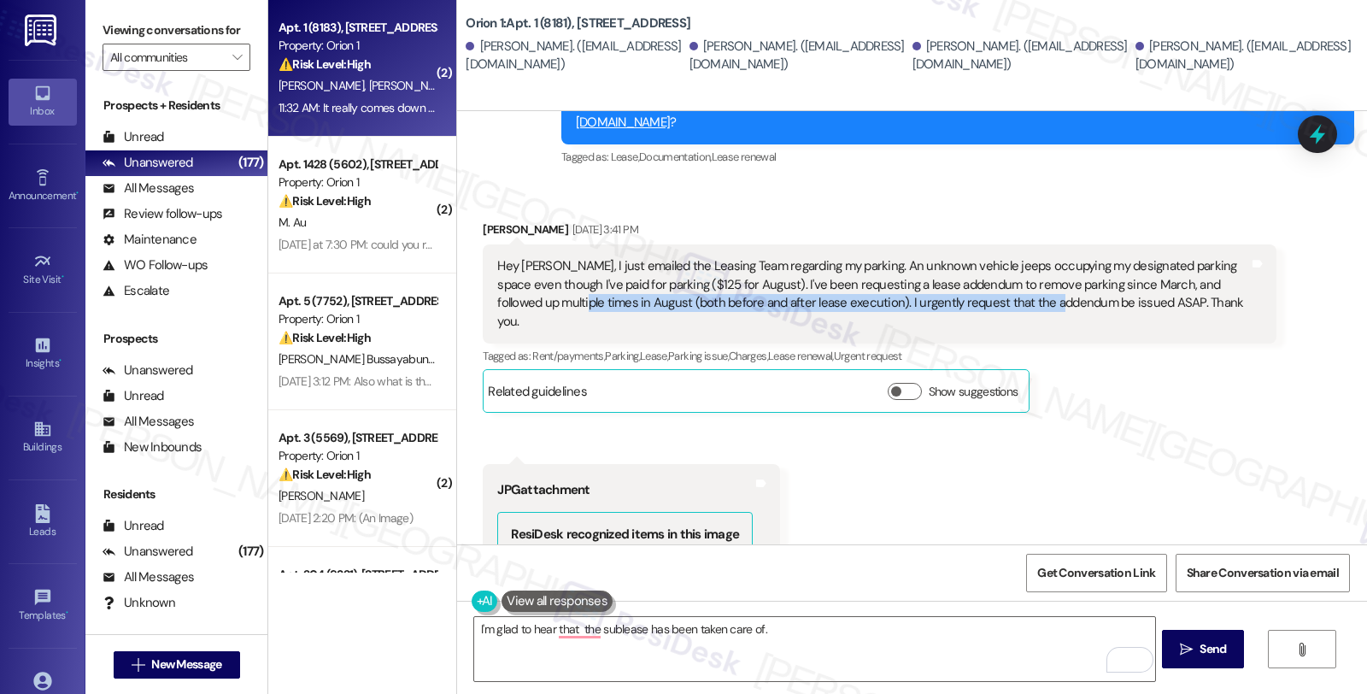
drag, startPoint x: 509, startPoint y: 249, endPoint x: 986, endPoint y: 263, distance: 476.8
click at [986, 263] on div "Hey Sarah, I just emailed the Leasing Team regarding my parking. An unknown veh…" at bounding box center [879, 293] width 793 height 99
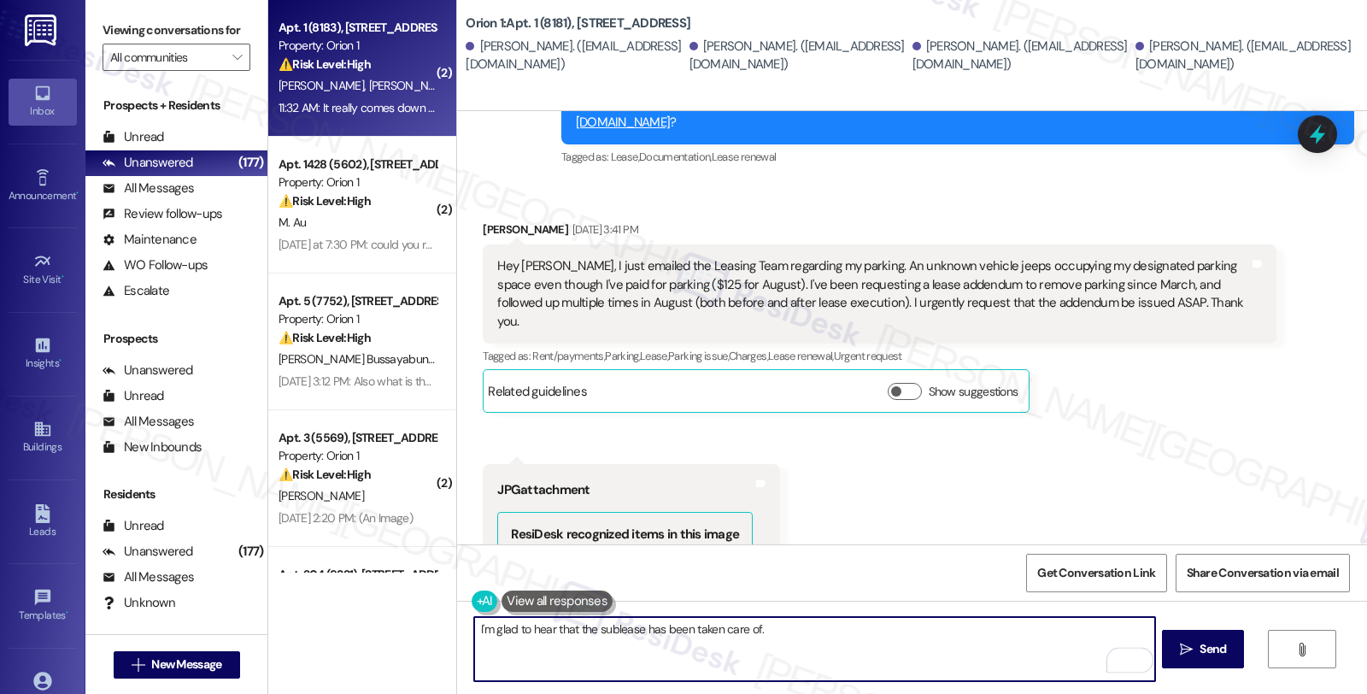
click at [816, 624] on textarea "I'm glad to hear that the sublease has been taken care of." at bounding box center [814, 649] width 680 height 64
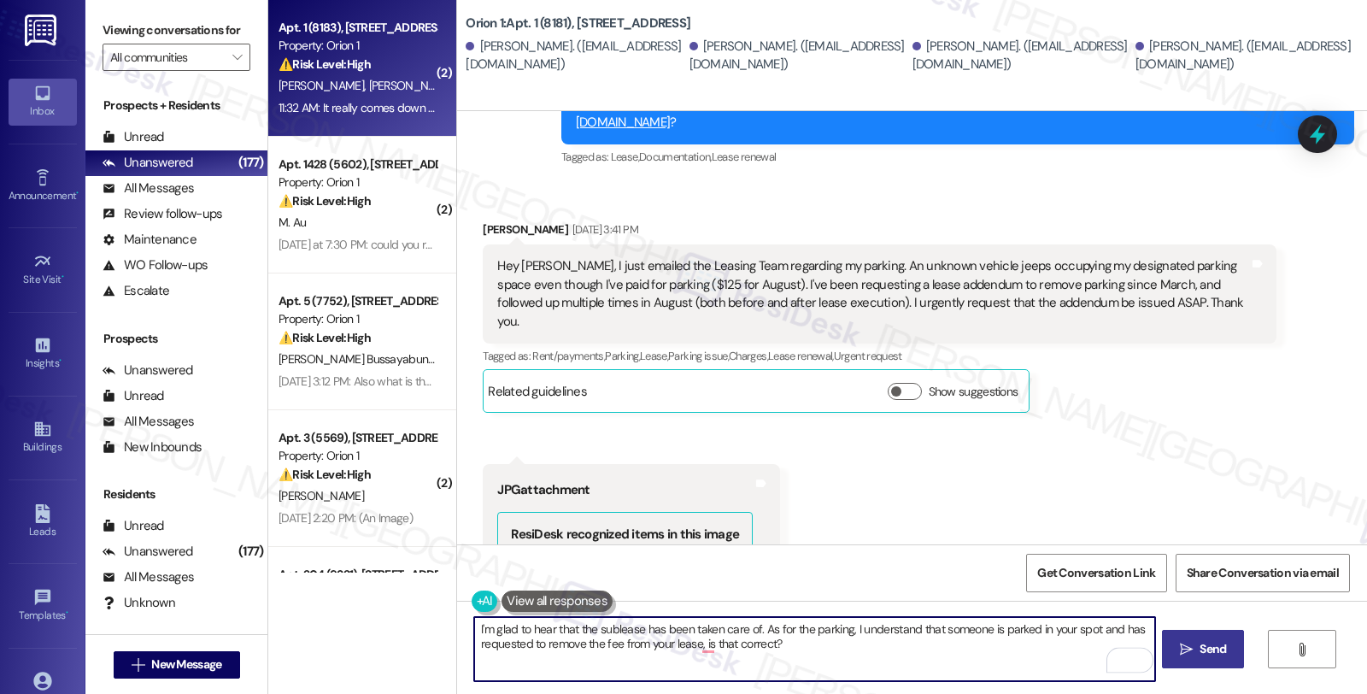
type textarea "I'm glad to hear that the sublease has been taken care of. As for the parking, …"
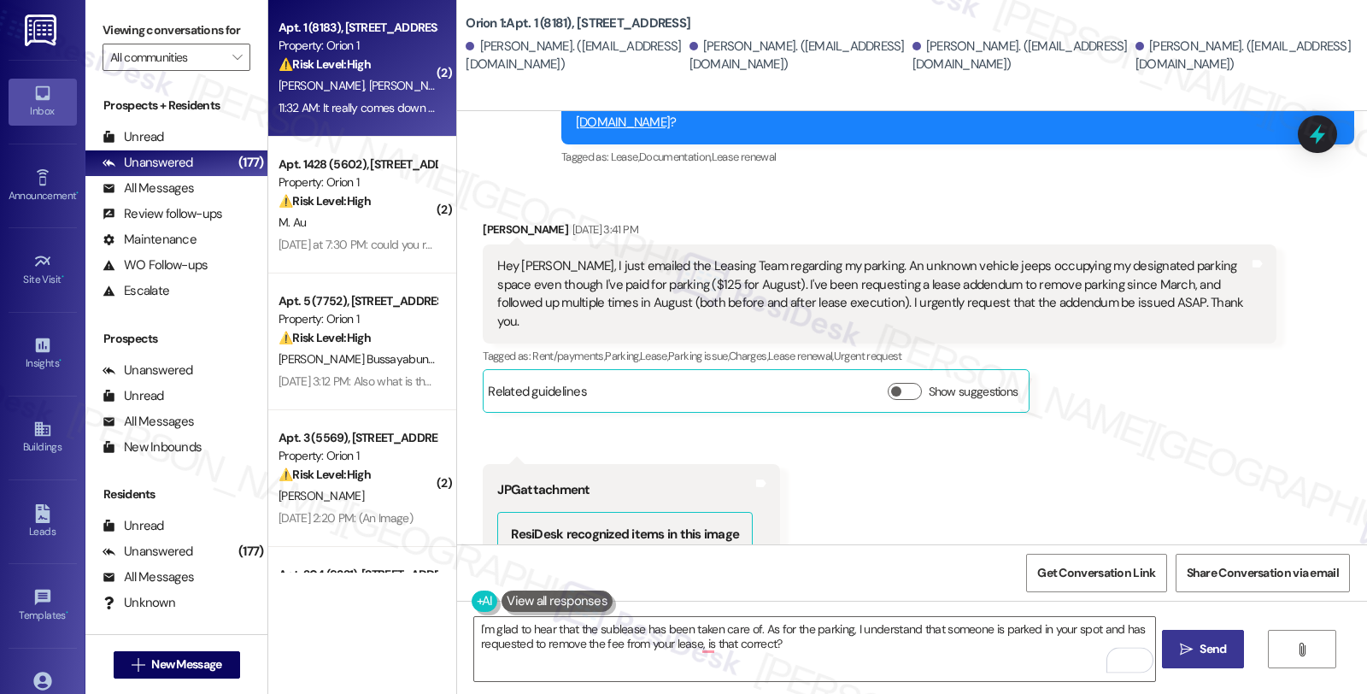
click at [1196, 647] on span "Send" at bounding box center [1212, 649] width 33 height 18
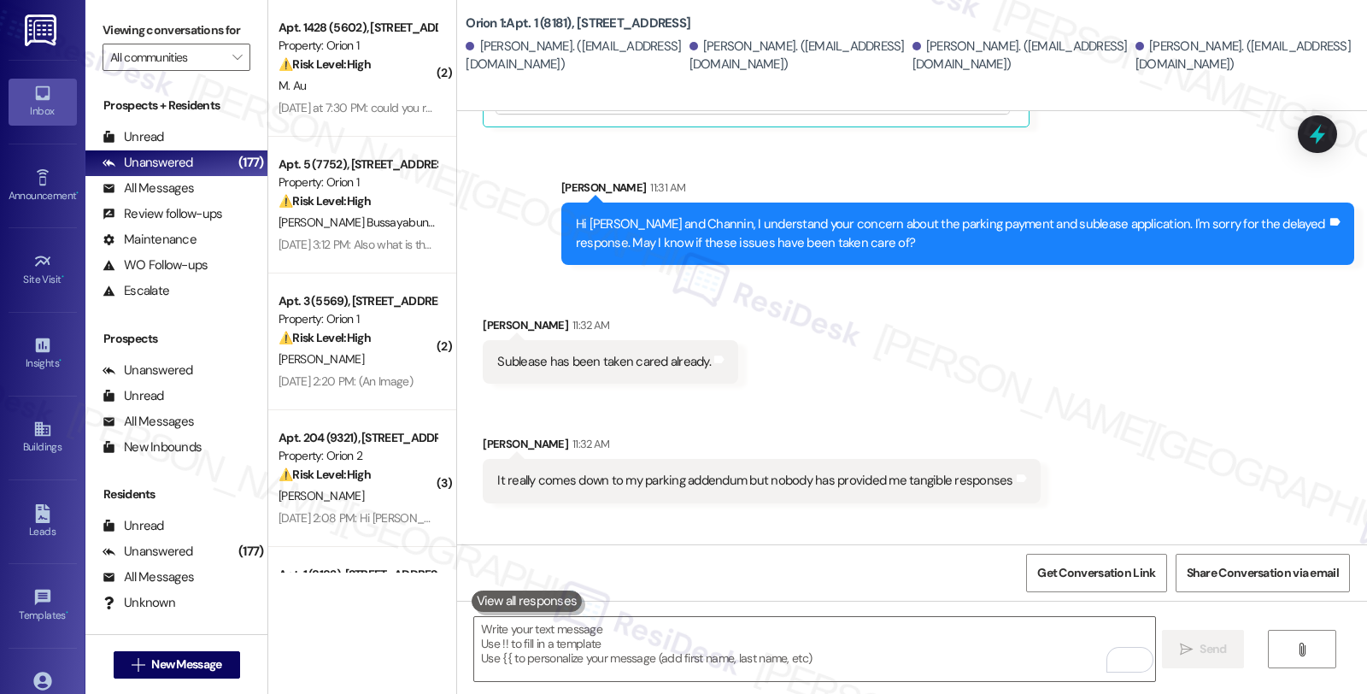
scroll to position [4591, 0]
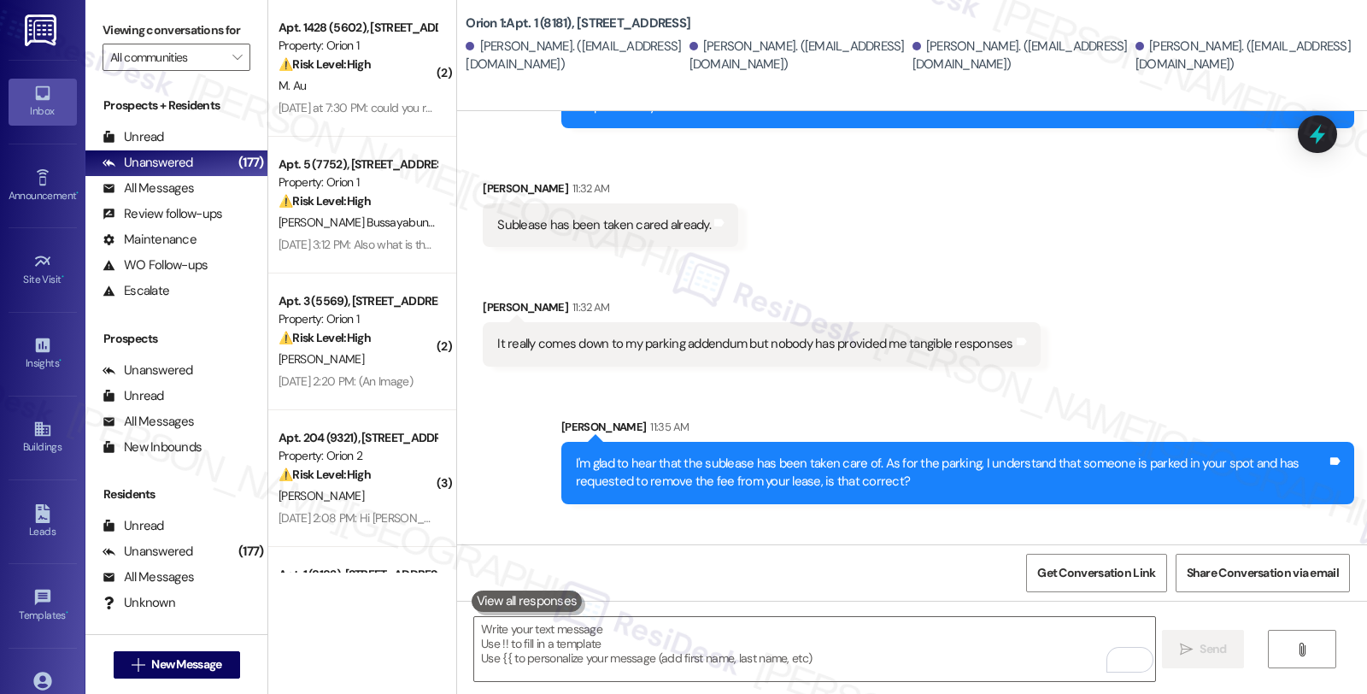
click at [1157, 266] on div "Received via SMS Jiho Kim 11:32 AM Sublease has been taken cared already. Tags …" at bounding box center [912, 260] width 910 height 238
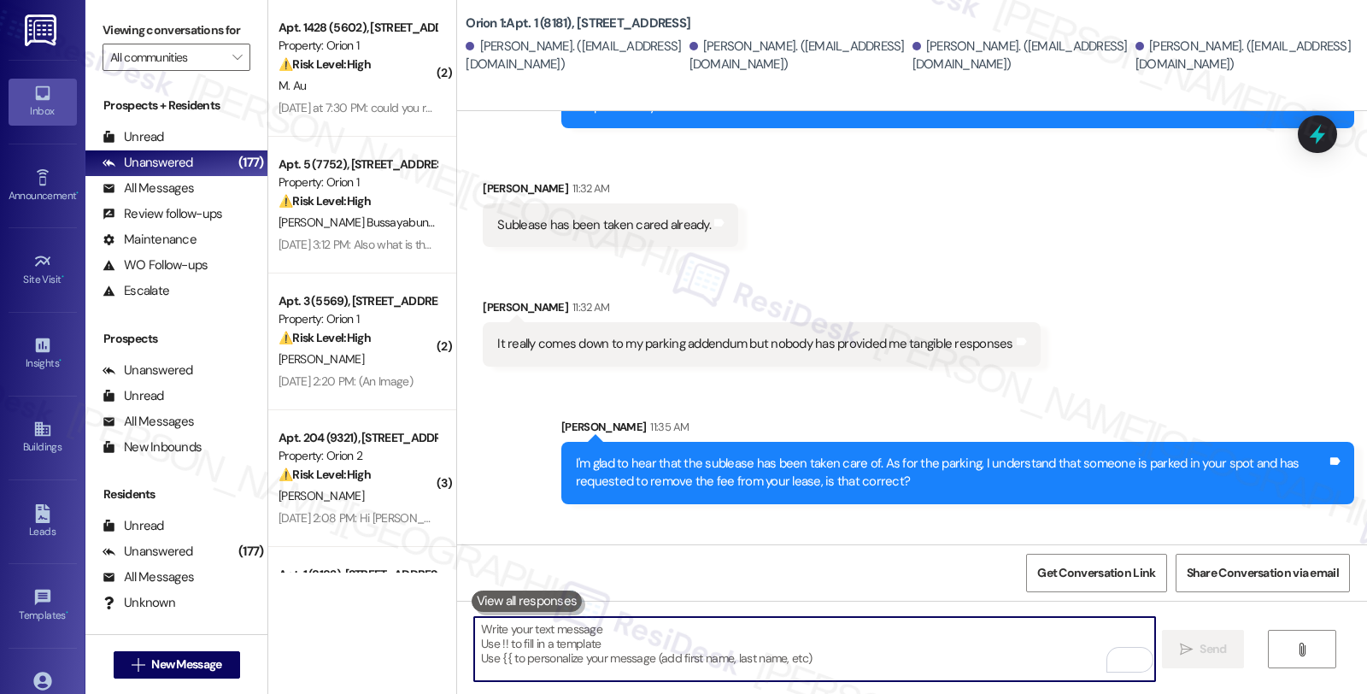
click at [611, 653] on textarea "To enrich screen reader interactions, please activate Accessibility in Grammarl…" at bounding box center [814, 649] width 680 height 64
click at [638, 646] on textarea "To enrich screen reader interactions, please activate Accessibility in Grammarl…" at bounding box center [814, 649] width 680 height 64
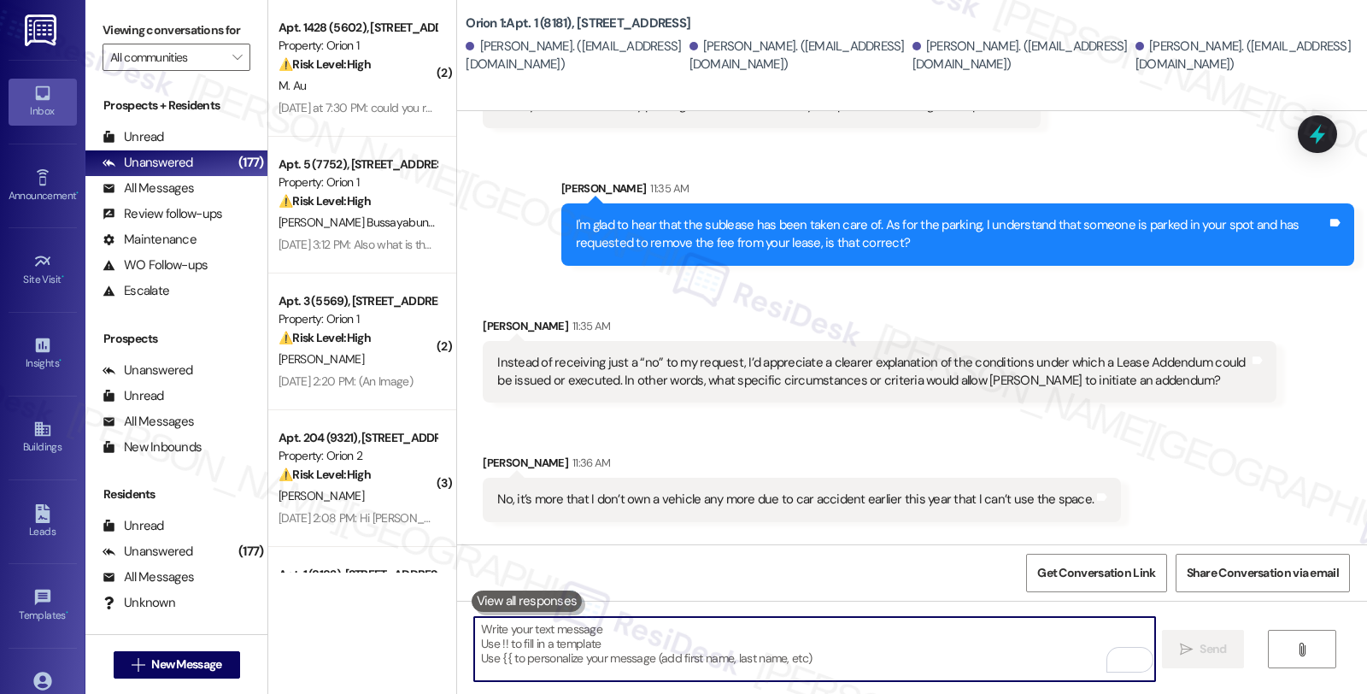
scroll to position [4966, 0]
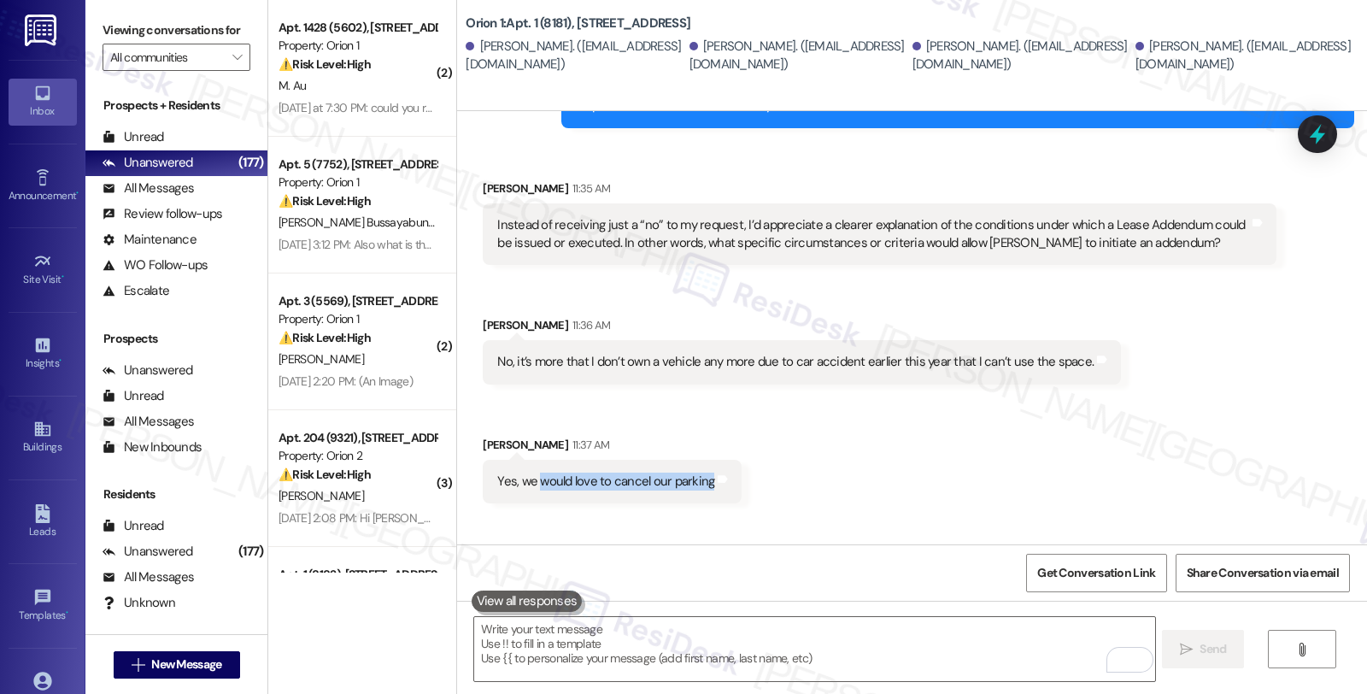
drag, startPoint x: 527, startPoint y: 389, endPoint x: 696, endPoint y: 389, distance: 169.1
click at [696, 459] on div "Yes, we would love to cancel our parking Tags and notes" at bounding box center [612, 481] width 259 height 44
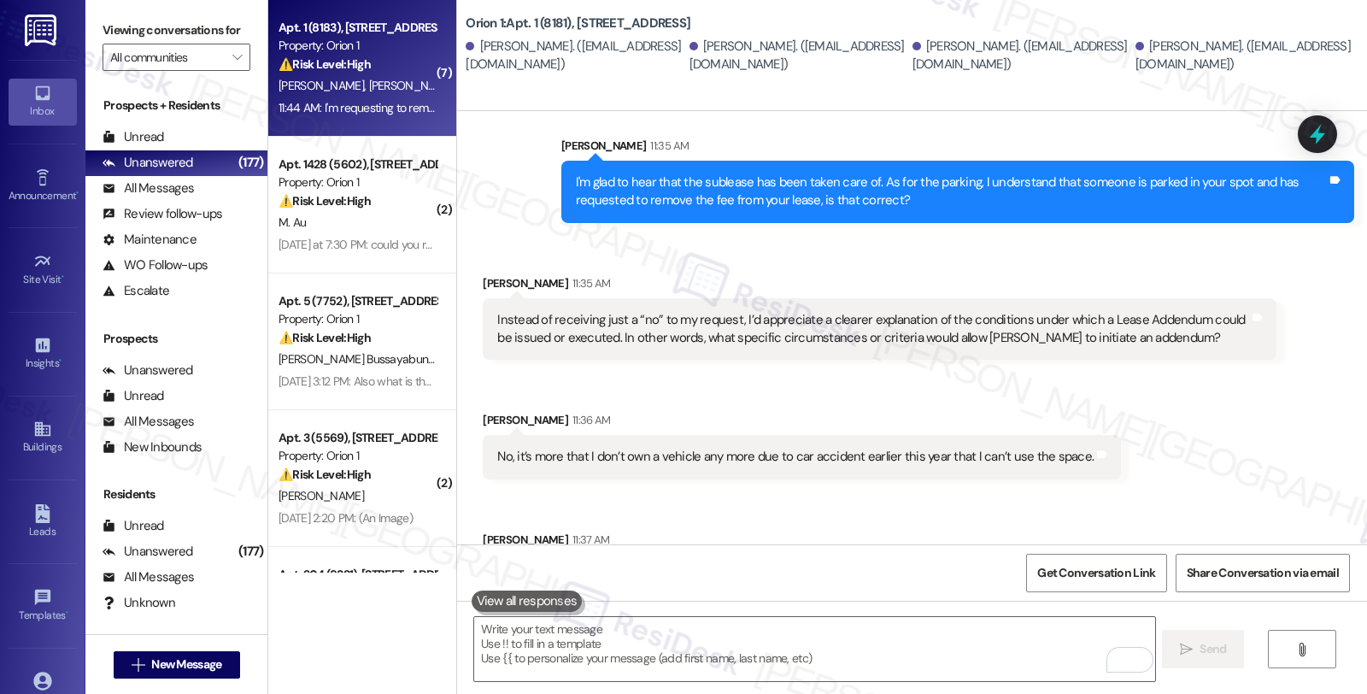
scroll to position [5061, 0]
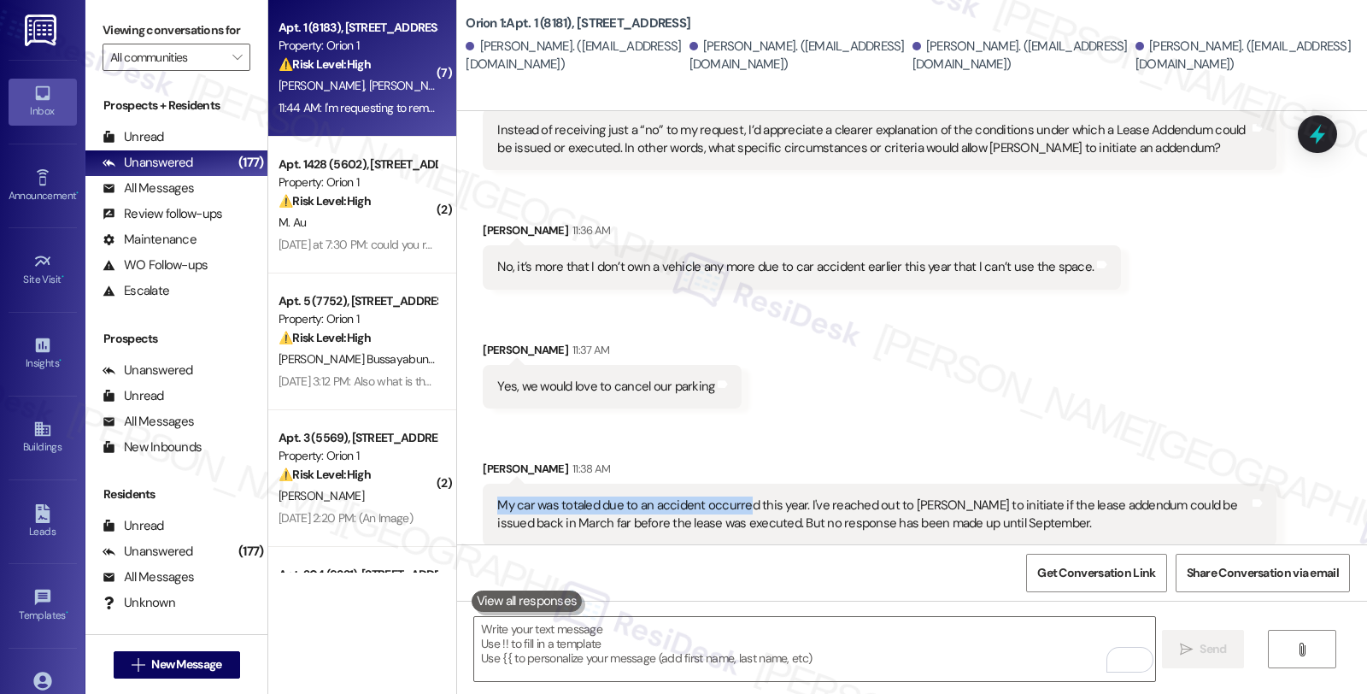
drag, startPoint x: 484, startPoint y: 396, endPoint x: 736, endPoint y: 396, distance: 252.0
click at [736, 496] on div "My car was totaled due to an accident occurred this year. I've reached out to […" at bounding box center [872, 514] width 751 height 37
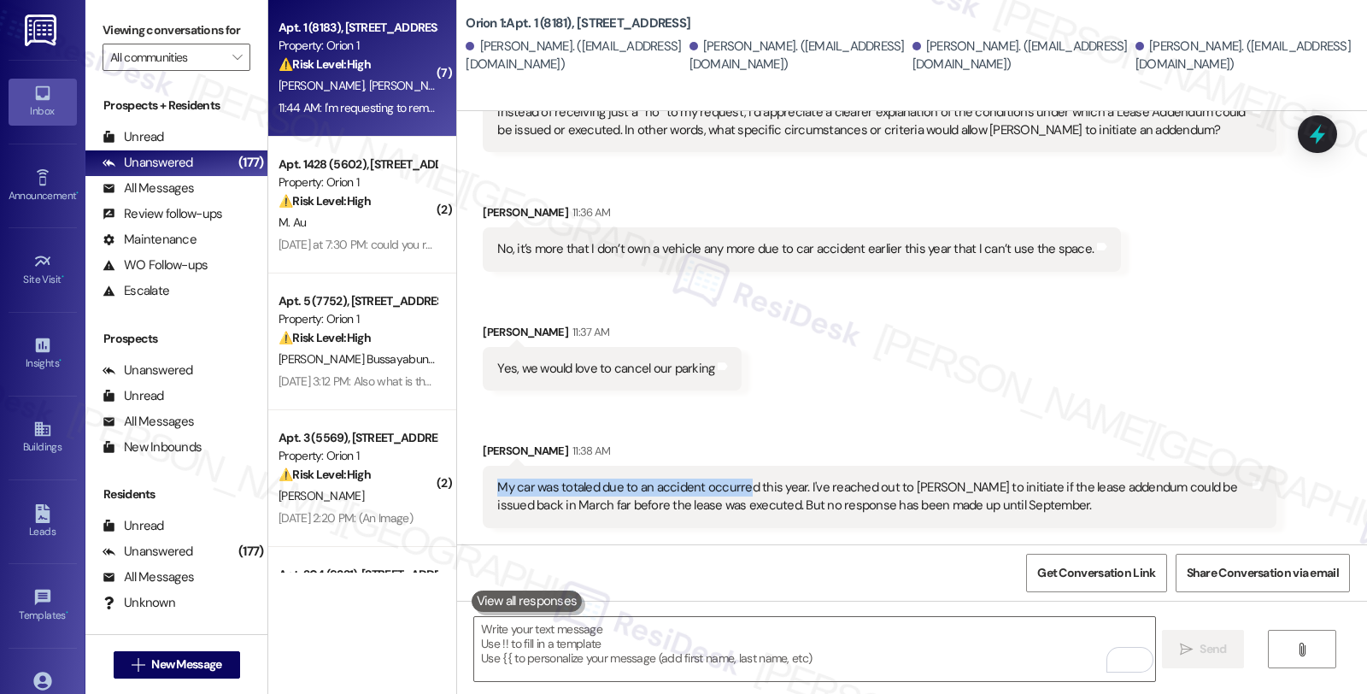
scroll to position [5086, 0]
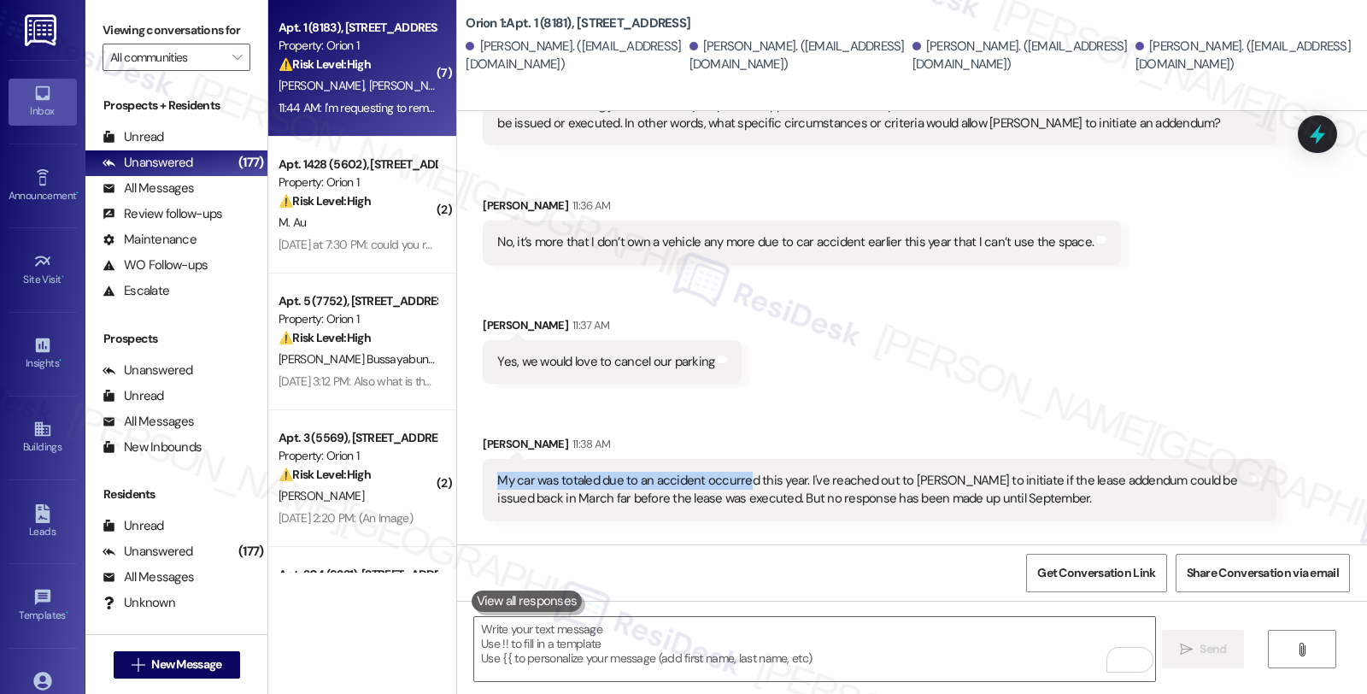
click at [1123, 457] on div "Received via SMS Jiho Kim 11:35 AM Instead of receiving just a “no” to my reque…" at bounding box center [912, 337] width 910 height 632
click at [570, 630] on textarea "To enrich screen reader interactions, please activate Accessibility in Grammarl…" at bounding box center [814, 649] width 680 height 64
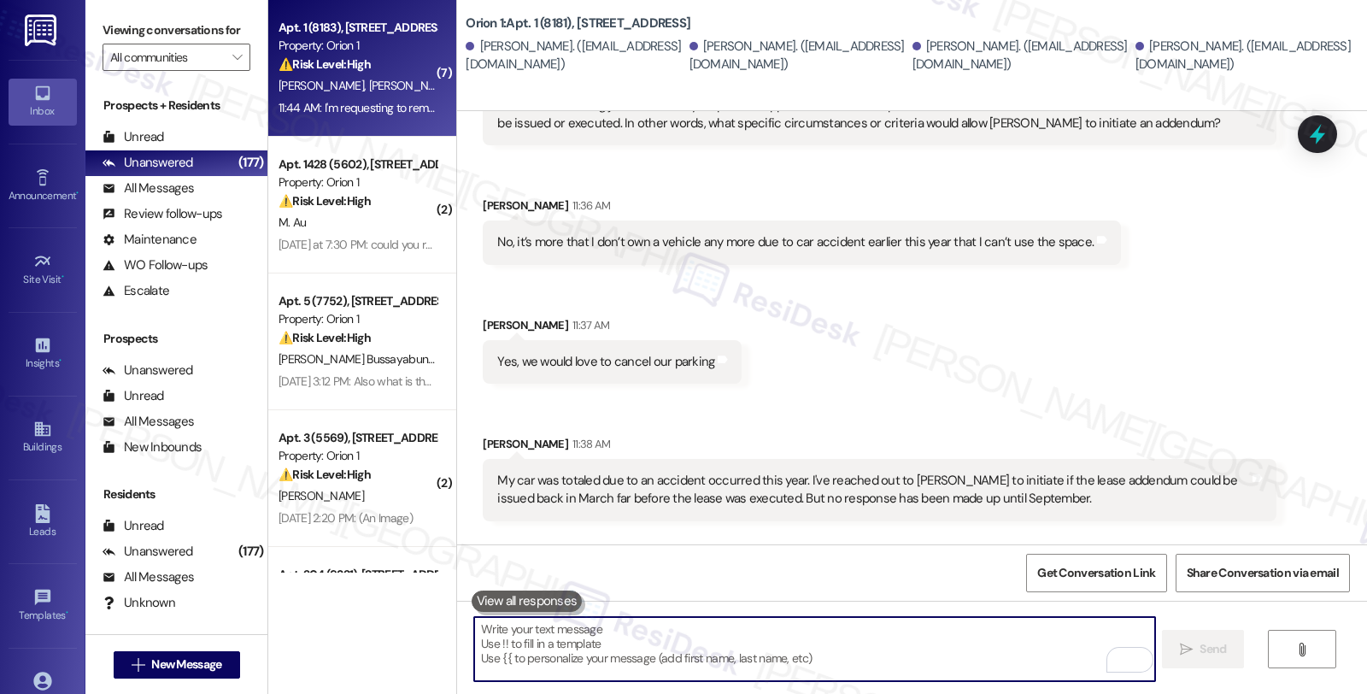
click at [711, 628] on textarea "To enrich screen reader interactions, please activate Accessibility in Grammarl…" at bounding box center [814, 649] width 680 height 64
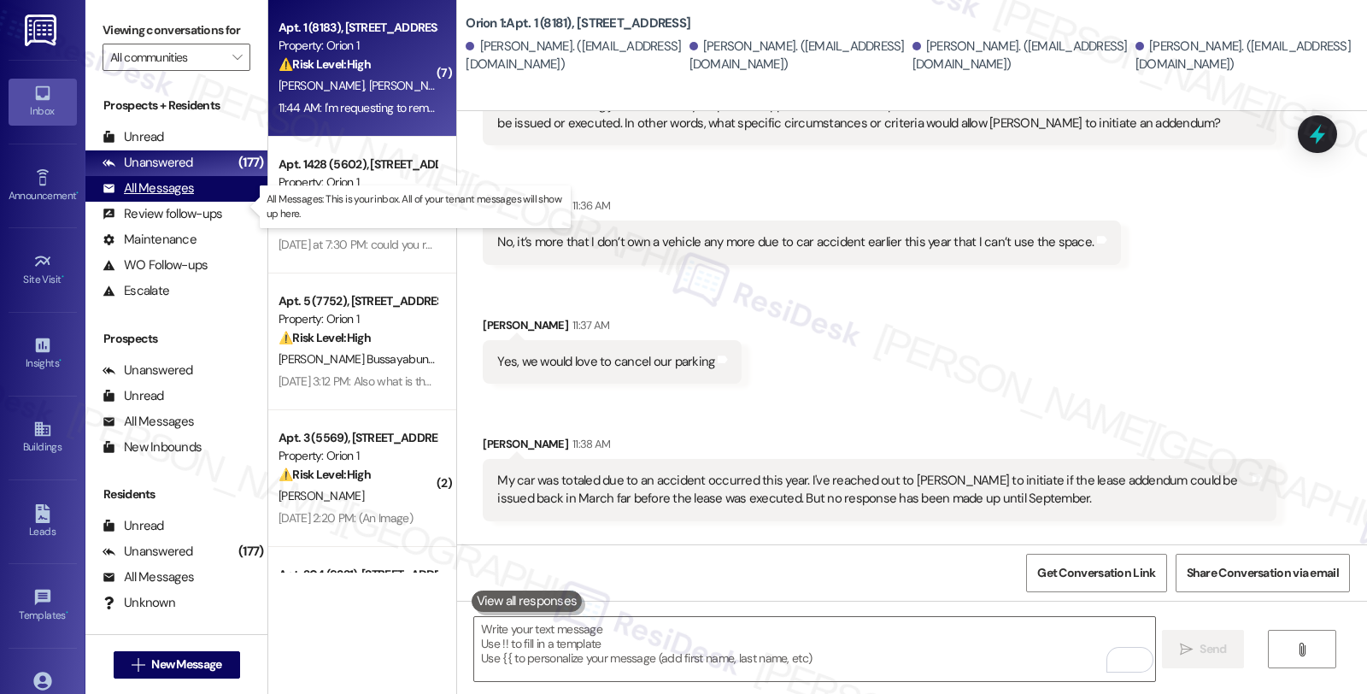
click at [184, 197] on div "All Messages" at bounding box center [147, 188] width 91 height 18
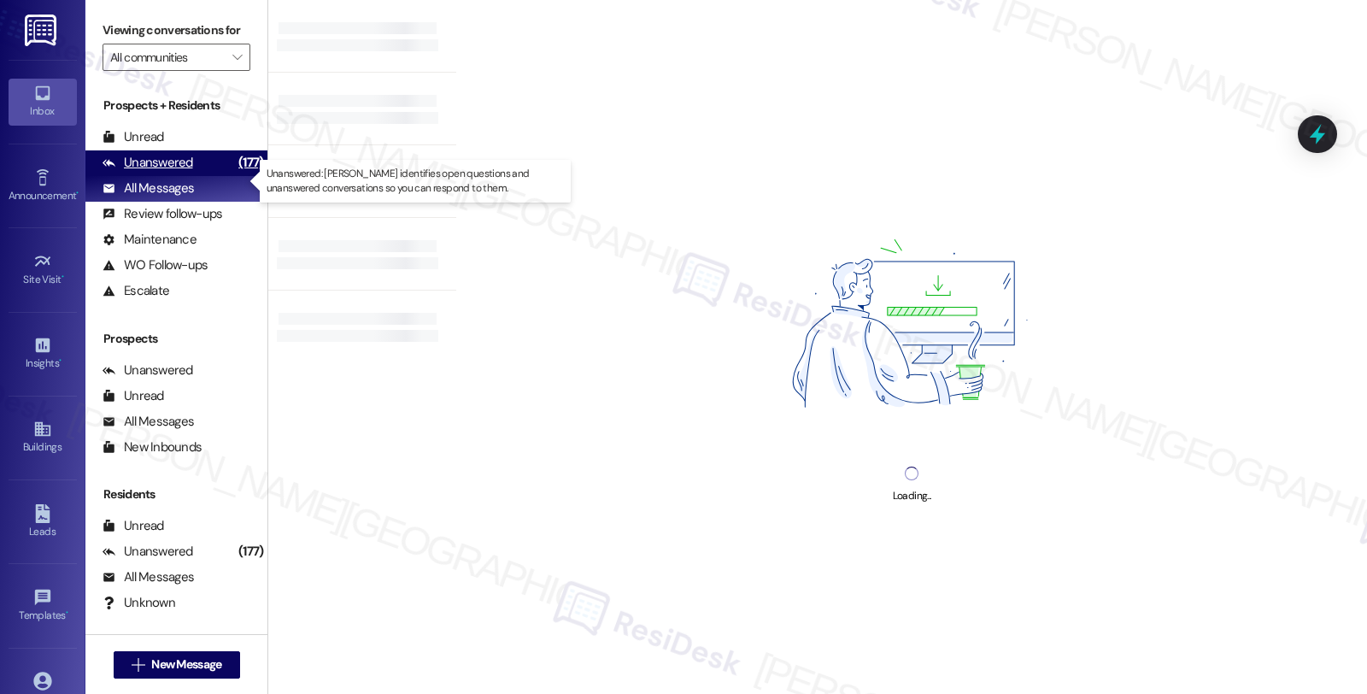
click at [181, 172] on div "Unanswered" at bounding box center [147, 163] width 91 height 18
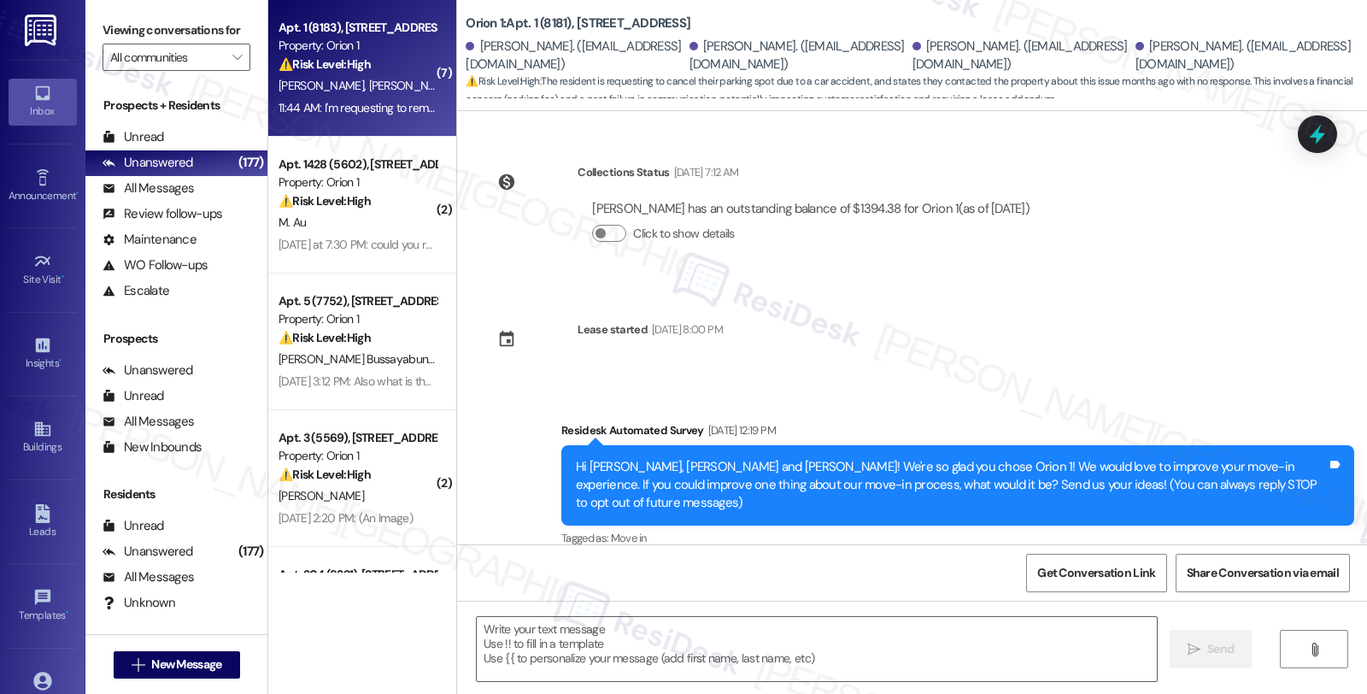
scroll to position [5409, 0]
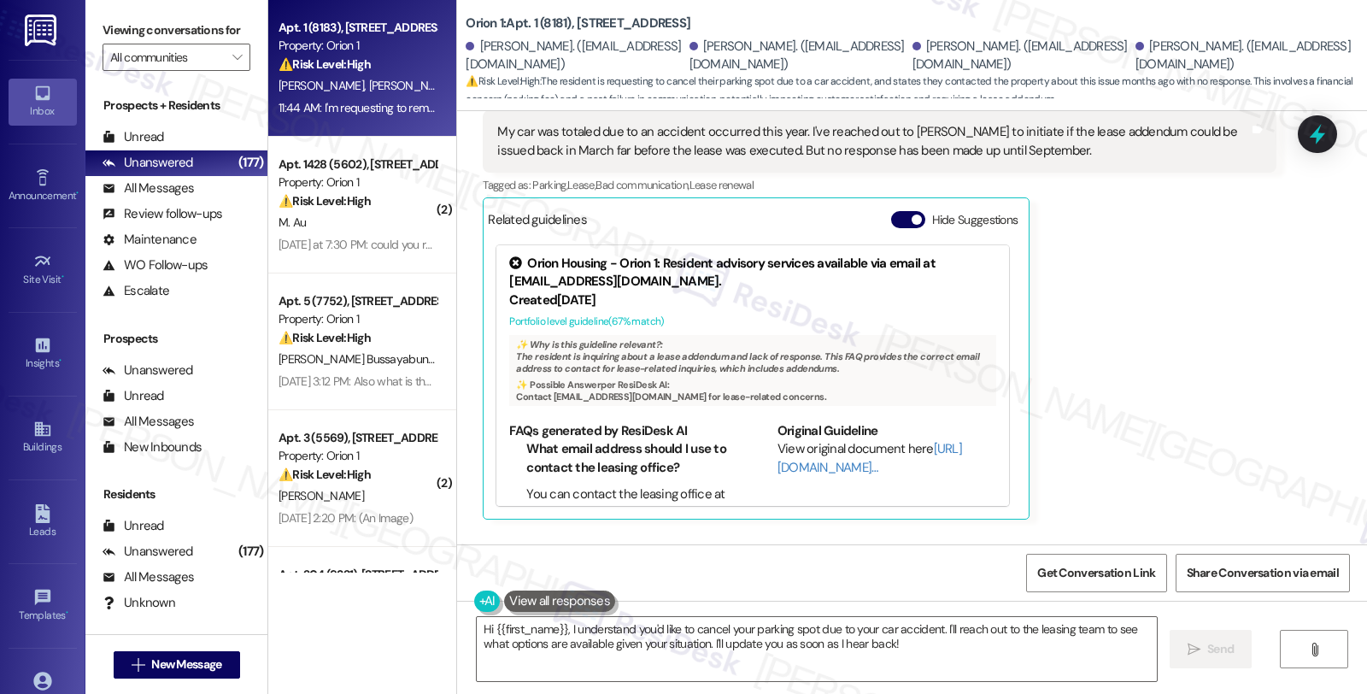
click at [467, 627] on div "Hi {{first_name}}, I understand you'd like to cancel your parking spot due to y…" at bounding box center [808, 649] width 682 height 66
click at [477, 624] on textarea "Hi {{first_name}}, I understand you'd like to cancel your parking spot due to y…" at bounding box center [817, 649] width 680 height 64
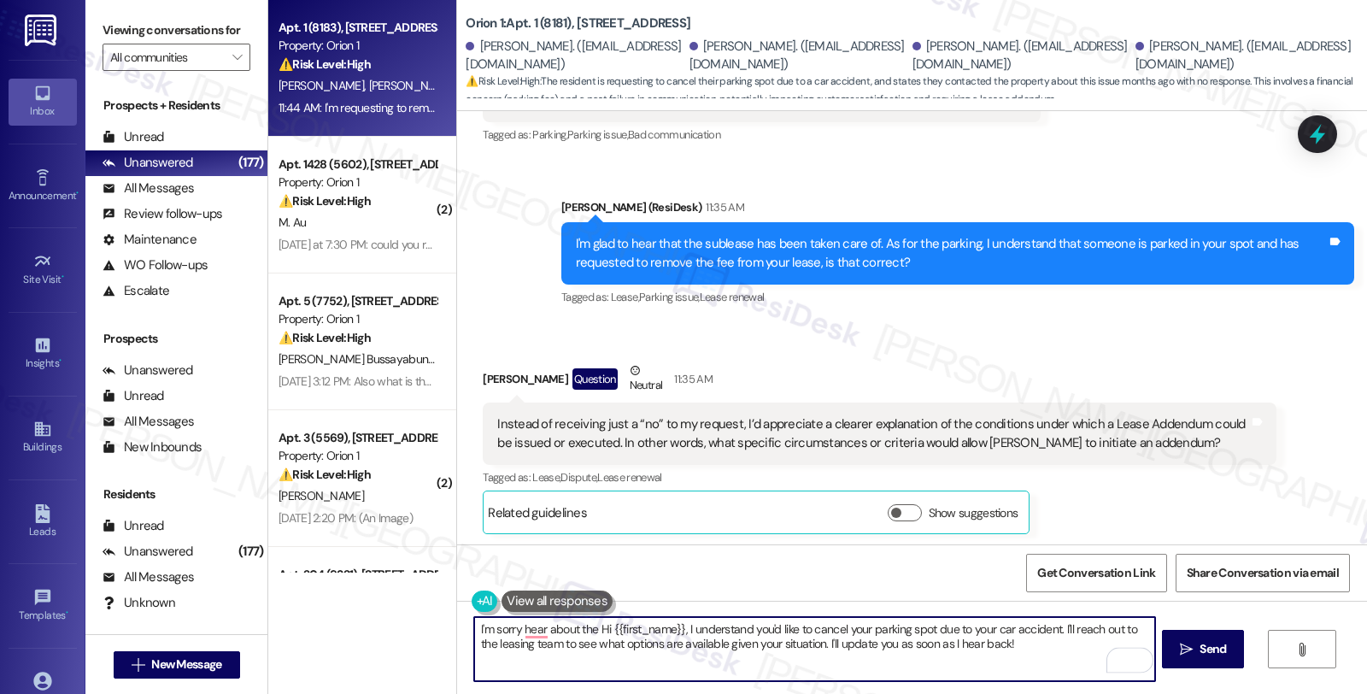
scroll to position [4555, 0]
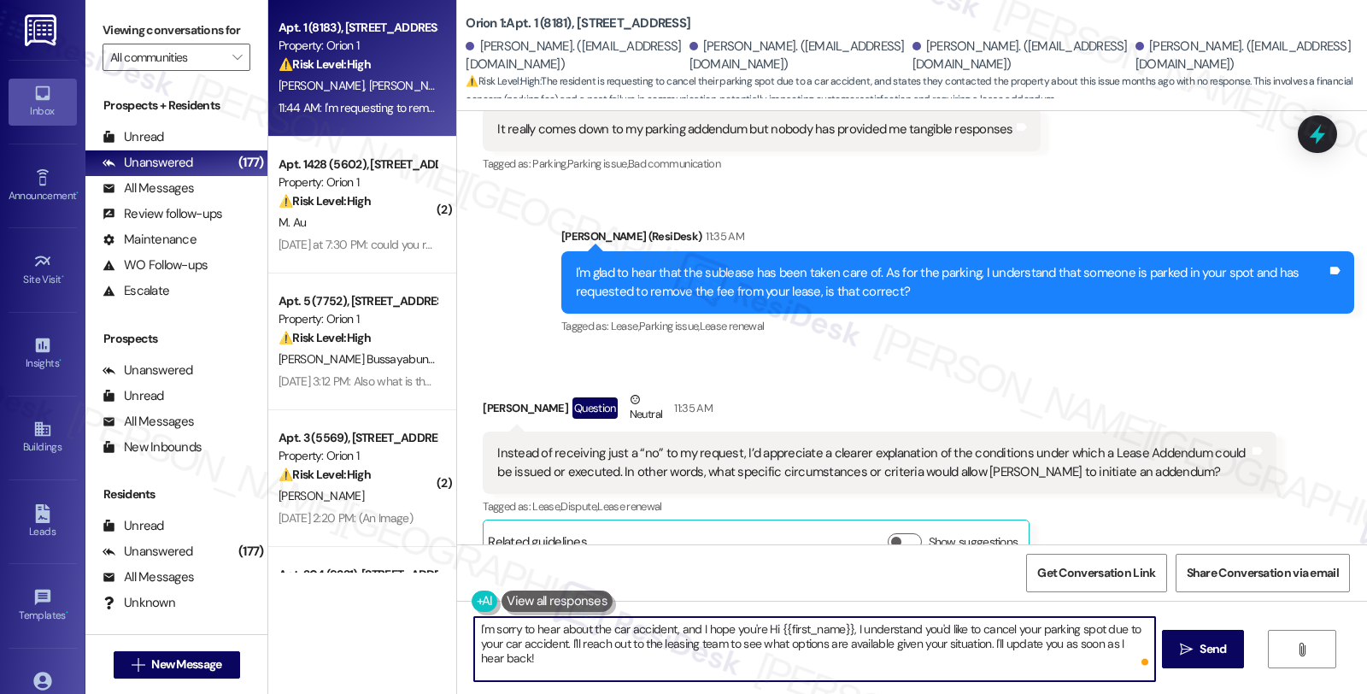
click at [755, 624] on textarea "I'm sorry to hear about the car accident, and I hope you're Hi {{first_name}}, …" at bounding box center [814, 649] width 680 height 64
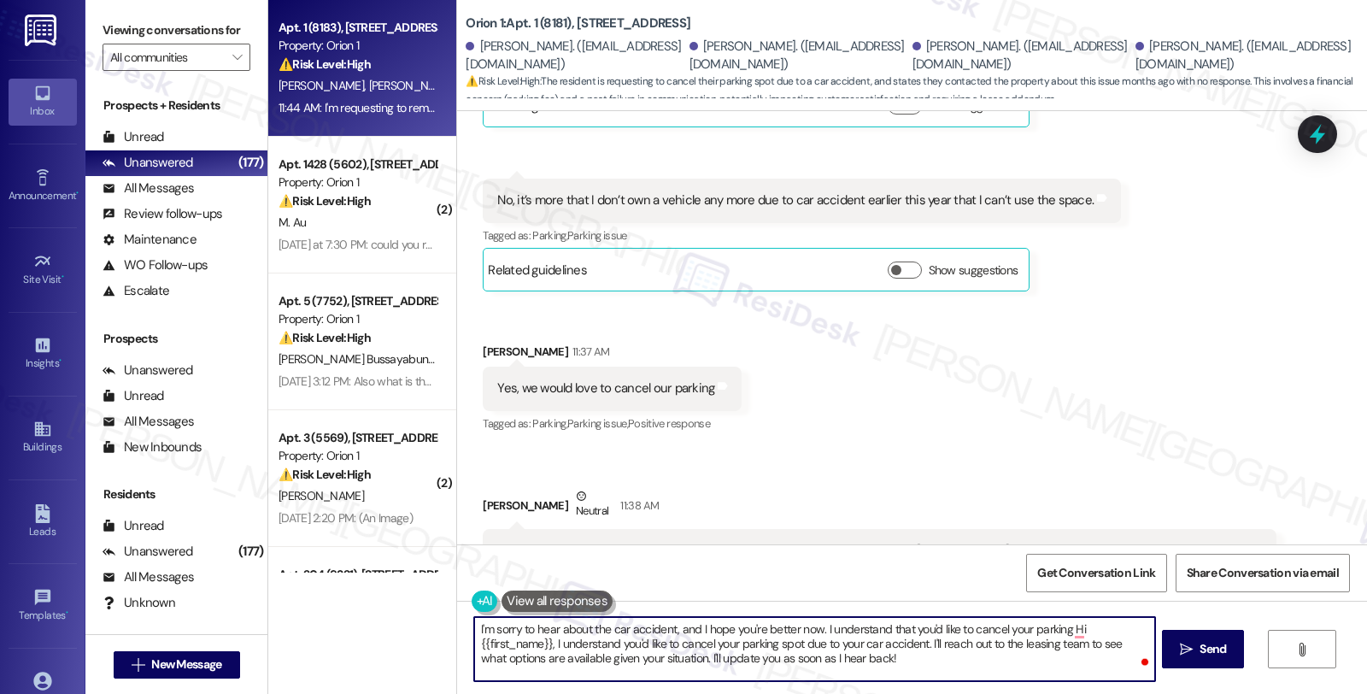
scroll to position [5029, 0]
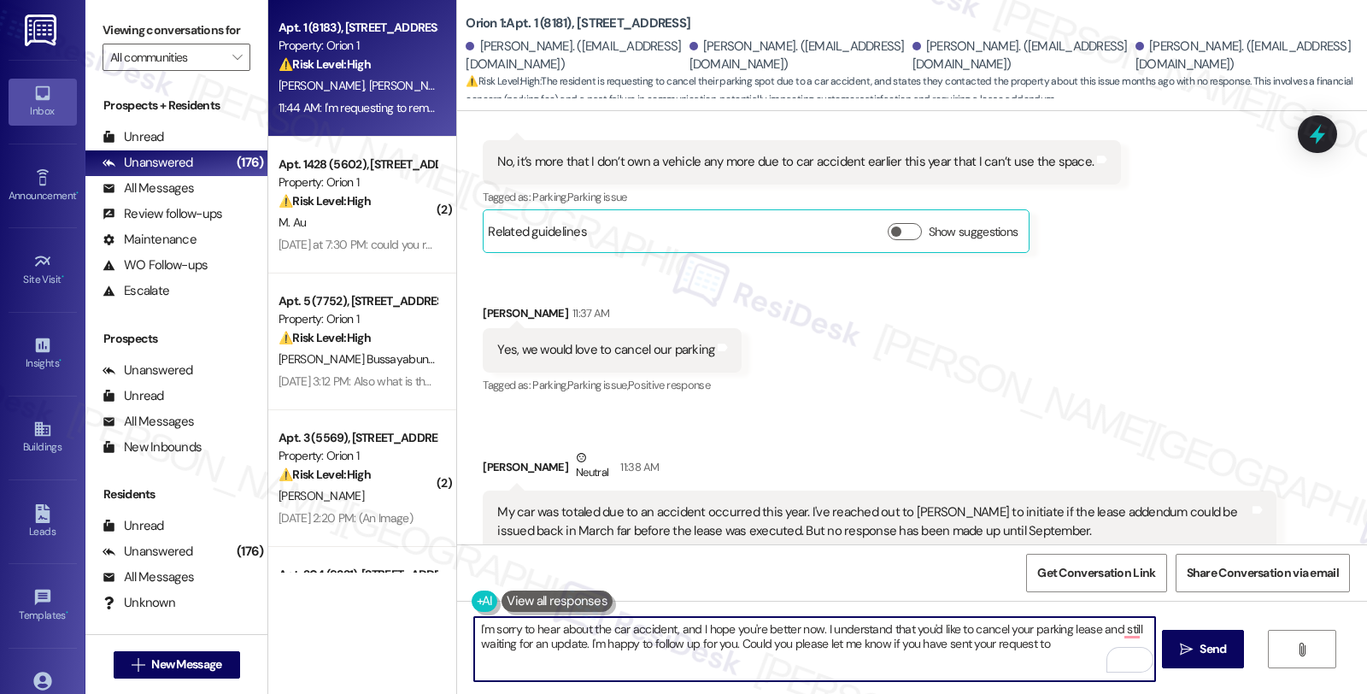
click at [1051, 636] on textarea "I'm sorry to hear about the car accident, and I hope you're better now. I under…" at bounding box center [814, 649] width 680 height 64
paste textarea "[EMAIL_ADDRESS][DOMAIN_NAME]"
click at [1066, 644] on textarea "I'm sorry to hear about the car accident, and I hope you're better now. I under…" at bounding box center [814, 649] width 680 height 64
paste textarea "[EMAIL_ADDRESS][DOMAIN_NAME]"
click at [971, 654] on textarea "I'm sorry to hear about the car accident, and I hope you're better now. I under…" at bounding box center [814, 649] width 680 height 64
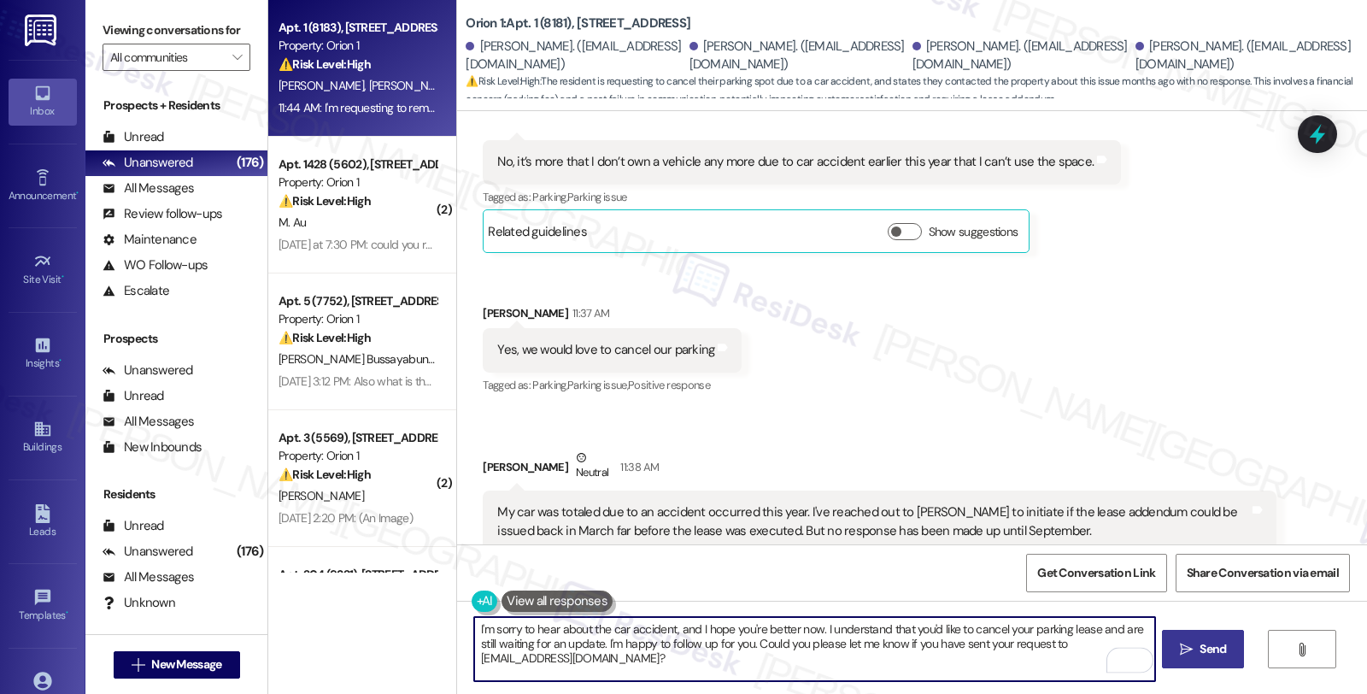
type textarea "I'm sorry to hear about the car accident, and I hope you're better now. I under…"
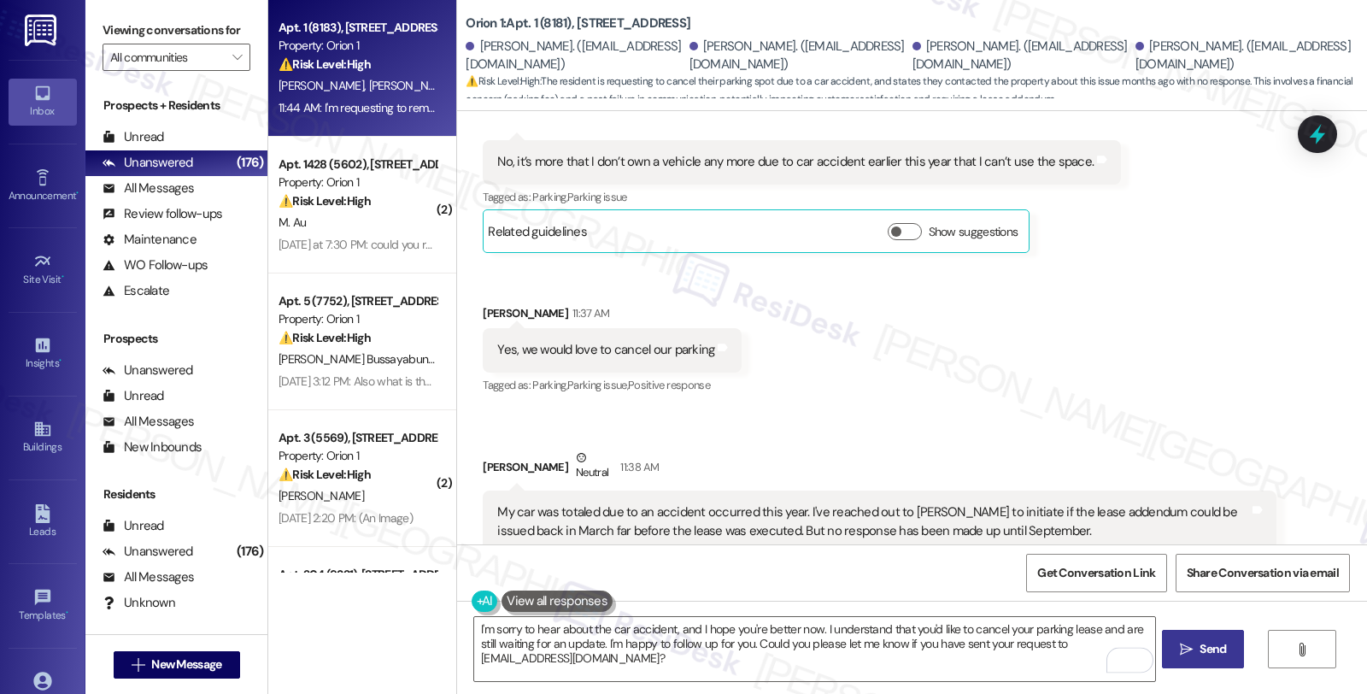
click at [1218, 654] on span "Send" at bounding box center [1212, 649] width 26 height 18
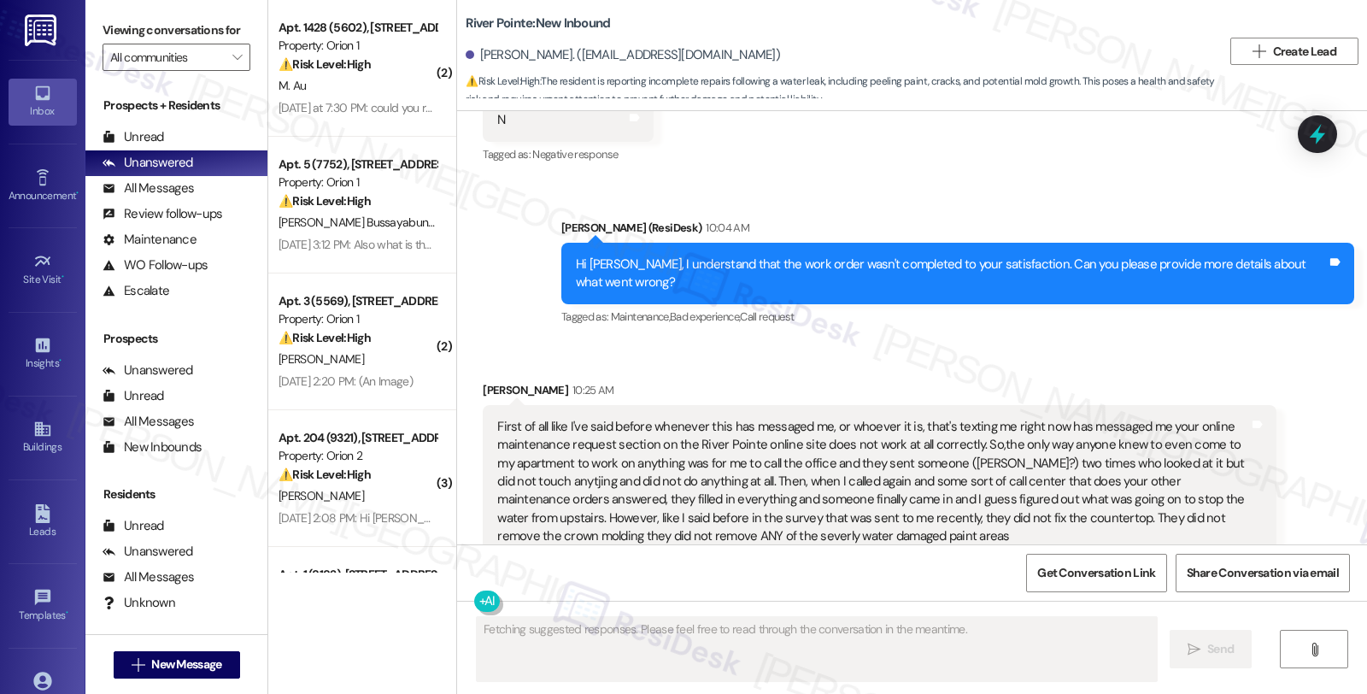
scroll to position [10373, 0]
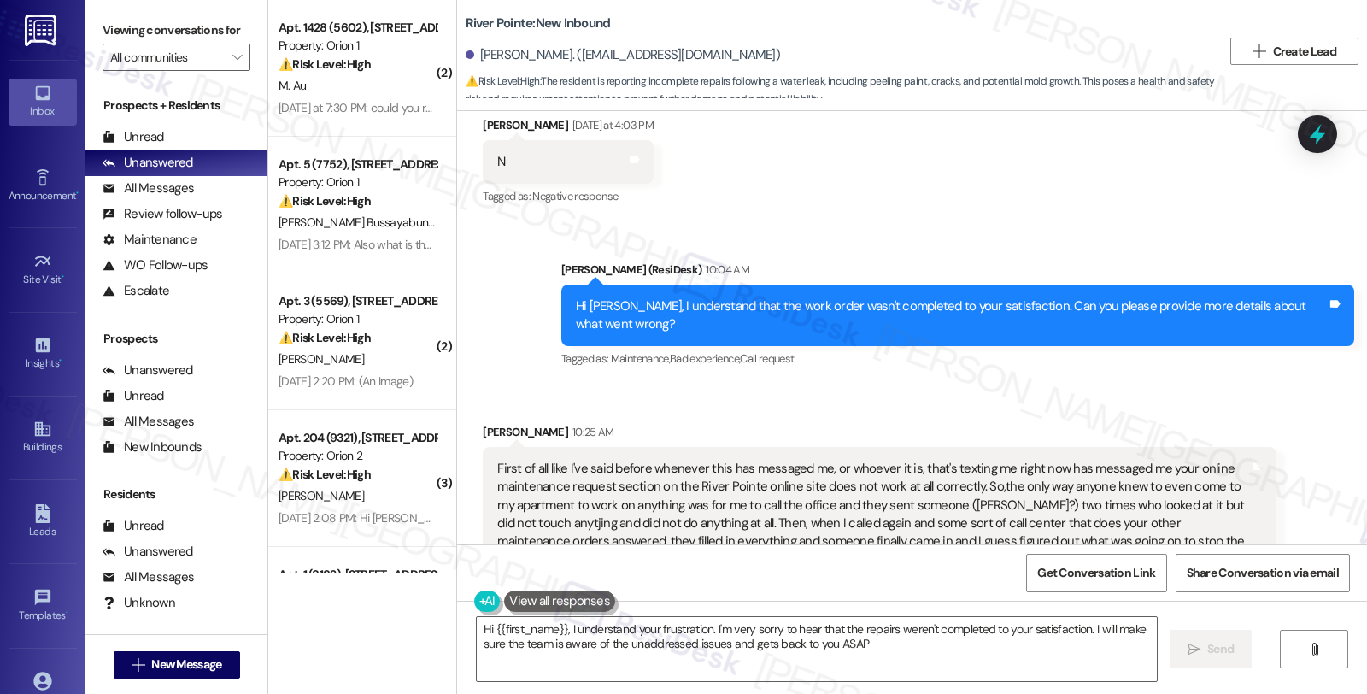
type textarea "Hi {{first_name}}, I understand your frustration. I'm very sorry to hear that t…"
drag, startPoint x: 511, startPoint y: 360, endPoint x: 762, endPoint y: 364, distance: 251.1
click at [762, 459] on div "First of all like I've said before whenever this has messaged me, or whoever it…" at bounding box center [872, 560] width 751 height 202
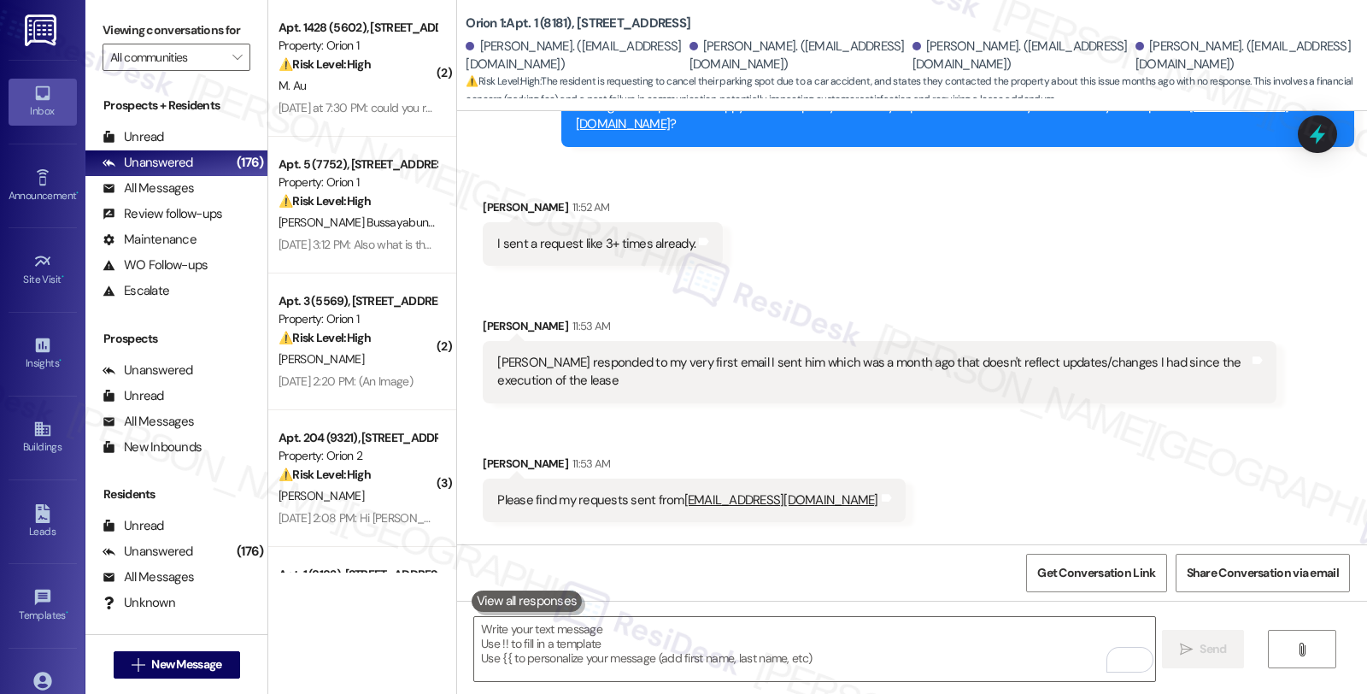
scroll to position [6058, 0]
click at [586, 638] on textarea "To enrich screen reader interactions, please activate Accessibility in Grammarl…" at bounding box center [814, 649] width 680 height 64
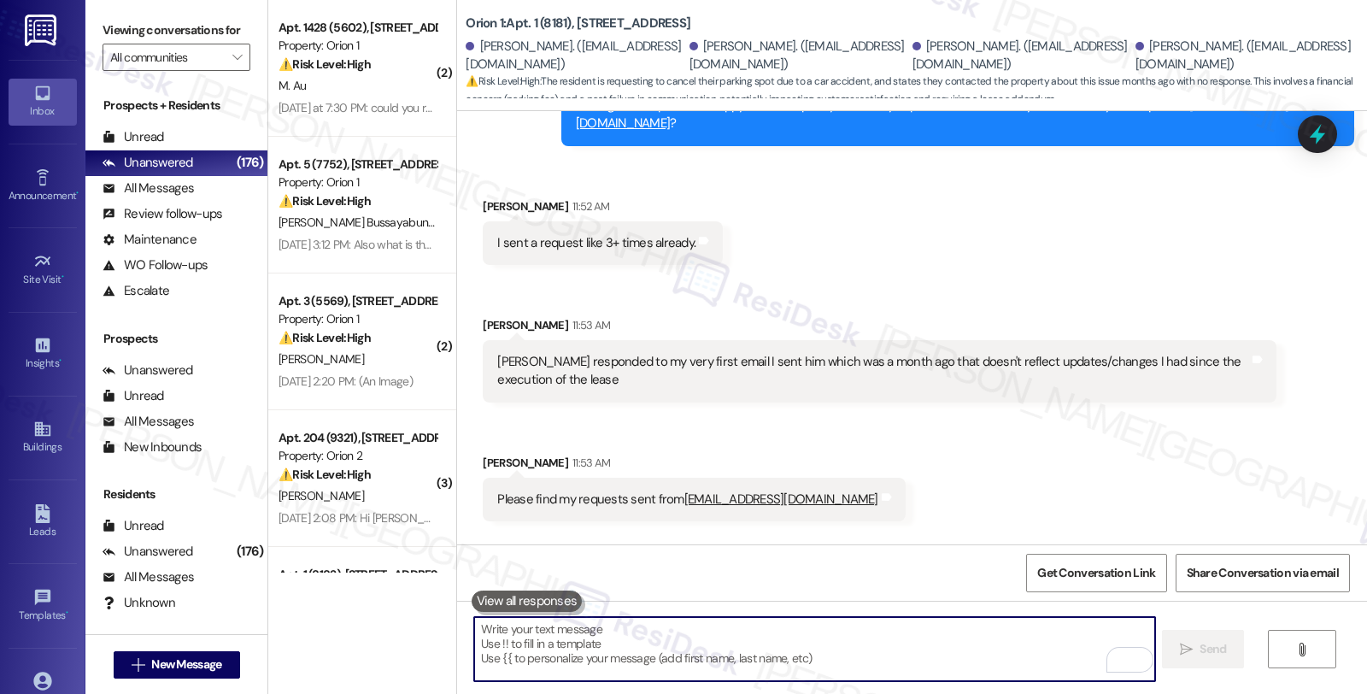
click at [629, 624] on textarea "To enrich screen reader interactions, please activate Accessibility in Grammarl…" at bounding box center [814, 649] width 680 height 64
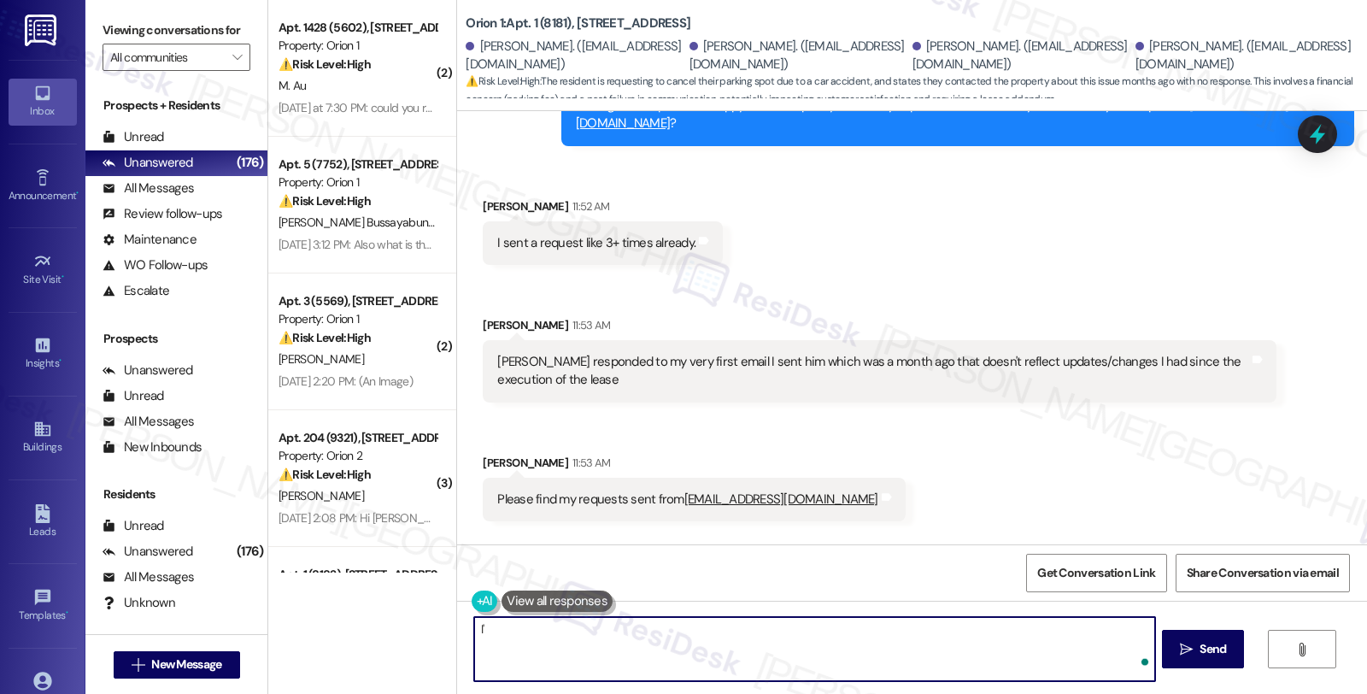
type textarea "I"
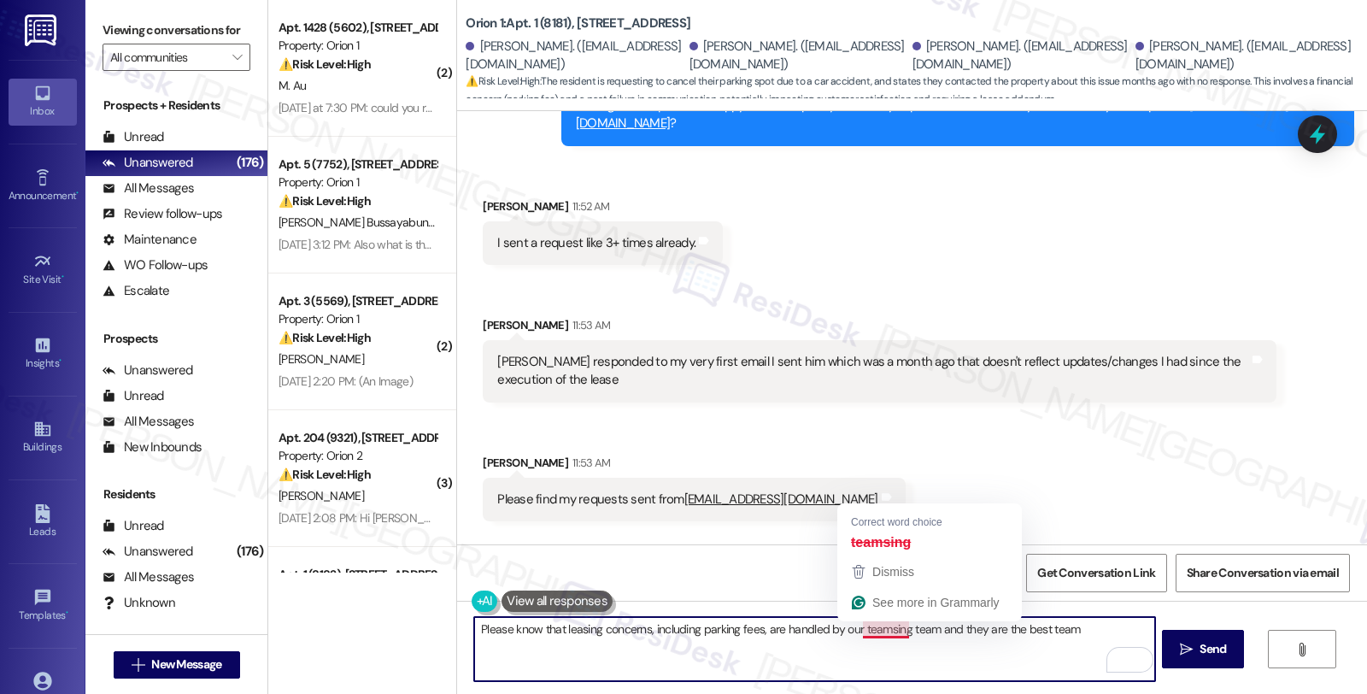
click at [856, 638] on textarea "Please know that leasing concerns, including parking fees, are handled by our t…" at bounding box center [814, 649] width 680 height 64
click at [857, 637] on textarea "Please know that leasing concerns, including parking fees, are handled by our t…" at bounding box center [814, 649] width 680 height 64
click at [1068, 632] on textarea "Please know that leasing concerns, including parking fees, are handled by our l…" at bounding box center [814, 649] width 680 height 64
click at [514, 647] on textarea "Please know that leasing concerns, including parking fees, are handled by our l…" at bounding box center [814, 649] width 680 height 64
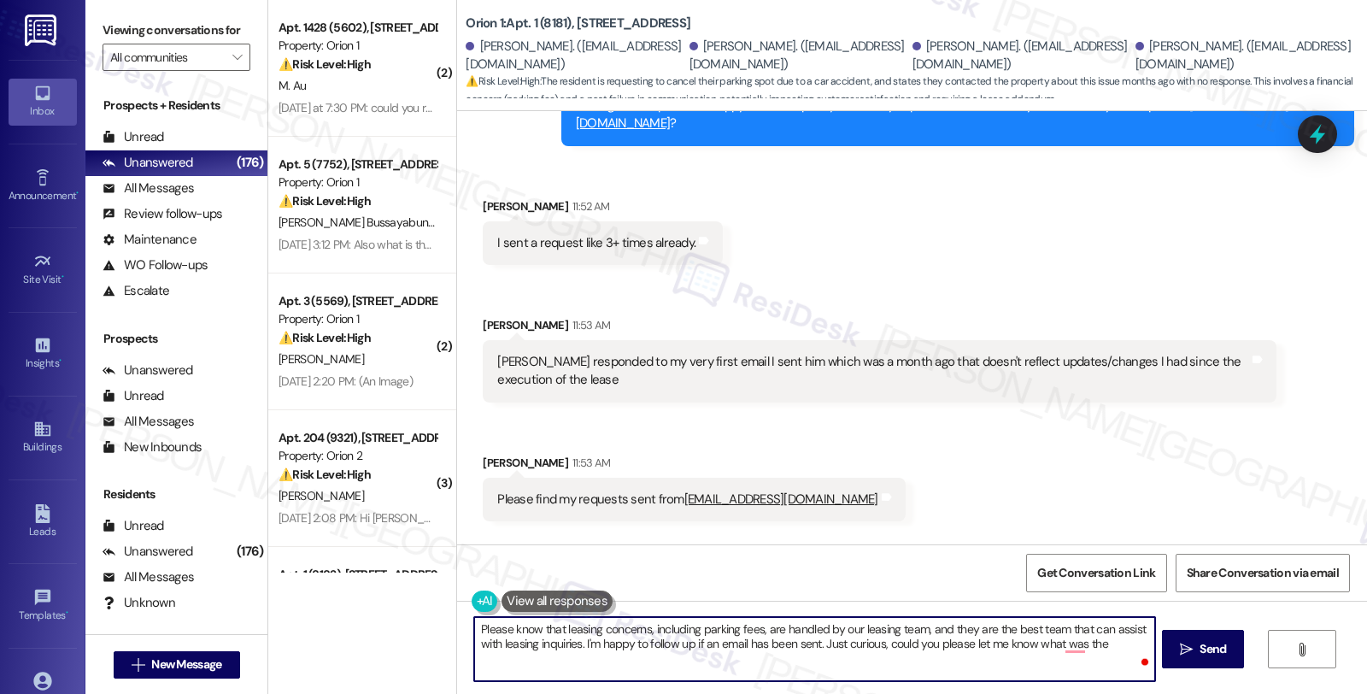
click at [1099, 636] on textarea "Please know that leasing concerns, including parking fees, are handled by our l…" at bounding box center [814, 649] width 680 height 64
click at [1108, 649] on textarea "Please know that leasing concerns, including parking fees, are handled by our l…" at bounding box center [814, 649] width 680 height 64
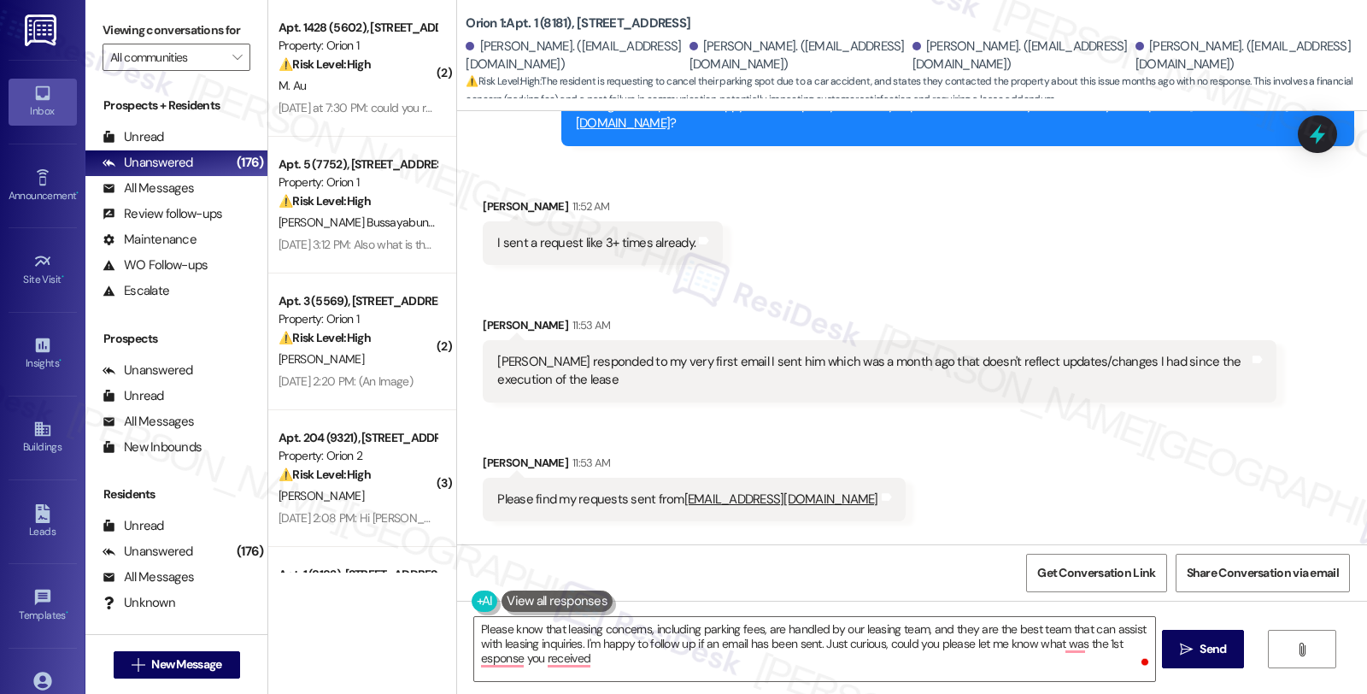
click at [512, 353] on div "[PERSON_NAME] responded to my very first email I sent him which was a month ago…" at bounding box center [872, 371] width 751 height 37
copy div "[PERSON_NAME]"
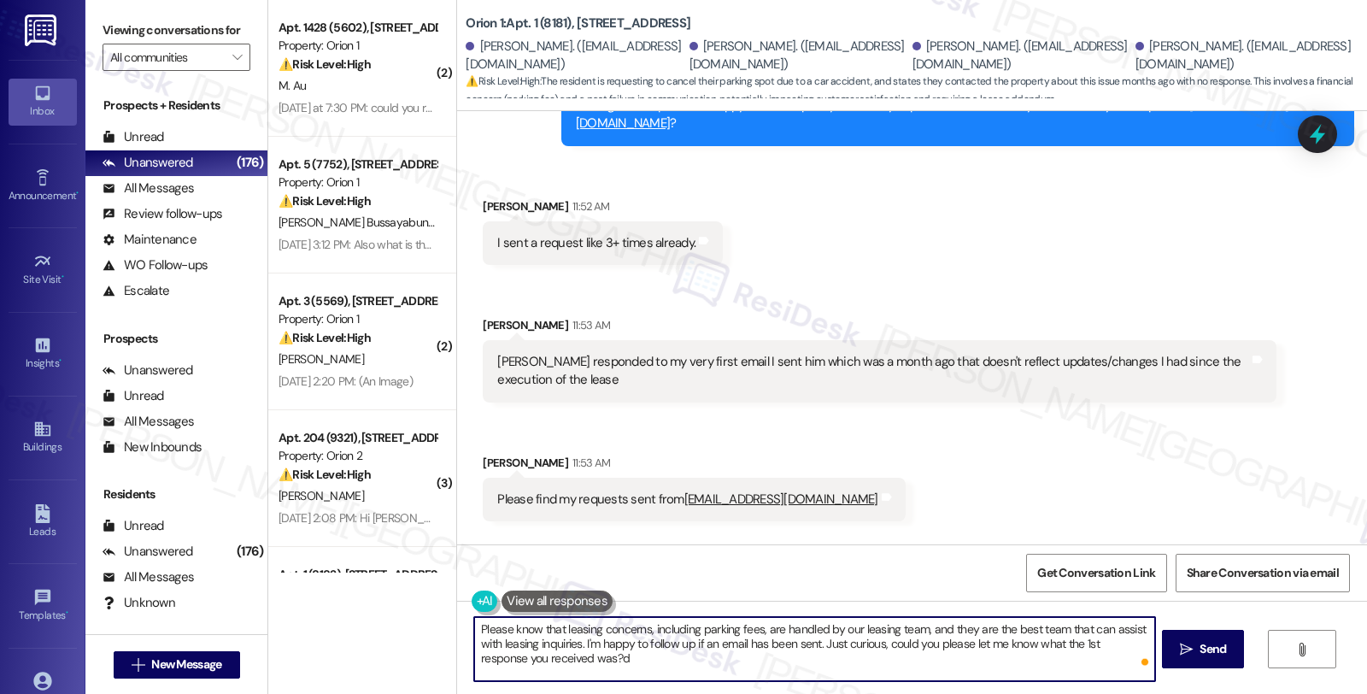
click at [558, 660] on textarea "Please know that leasing concerns, including parking fees, are handled by our l…" at bounding box center [814, 649] width 680 height 64
paste textarea "[PERSON_NAME]"
type textarea "Please know that leasing concerns, including parking fees, are handled by our l…"
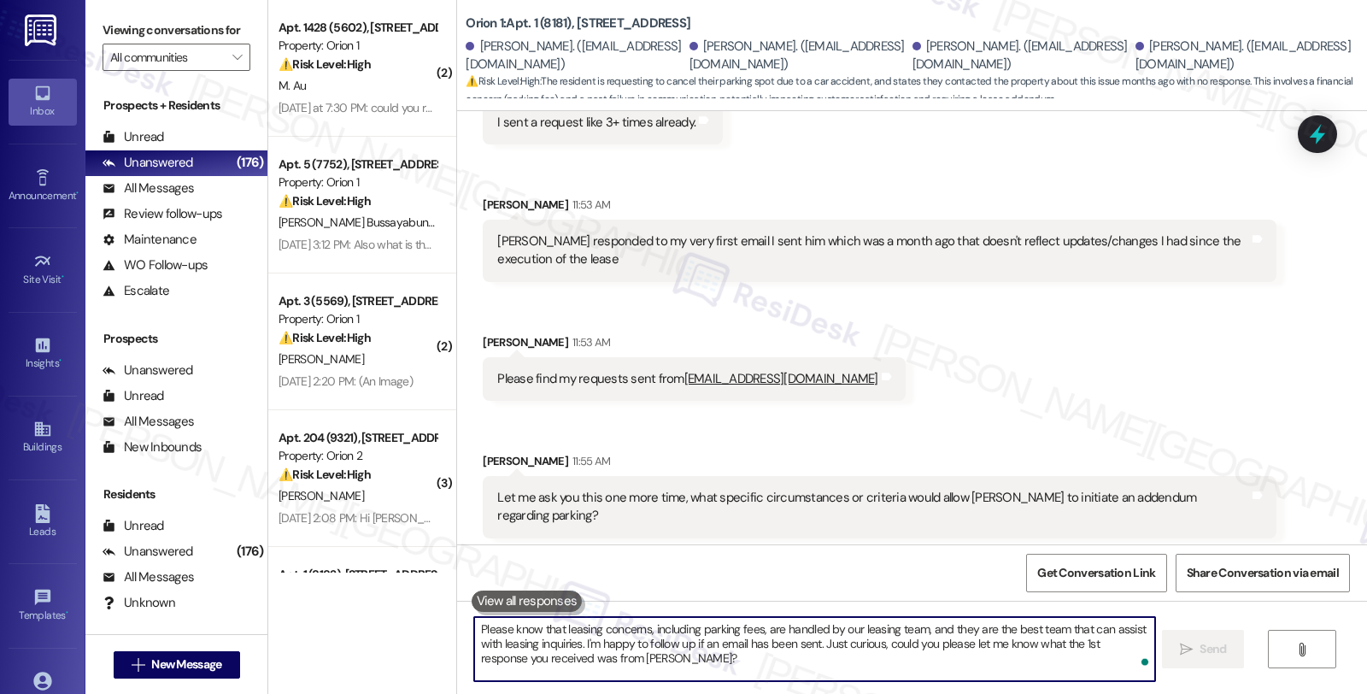
scroll to position [6213, 0]
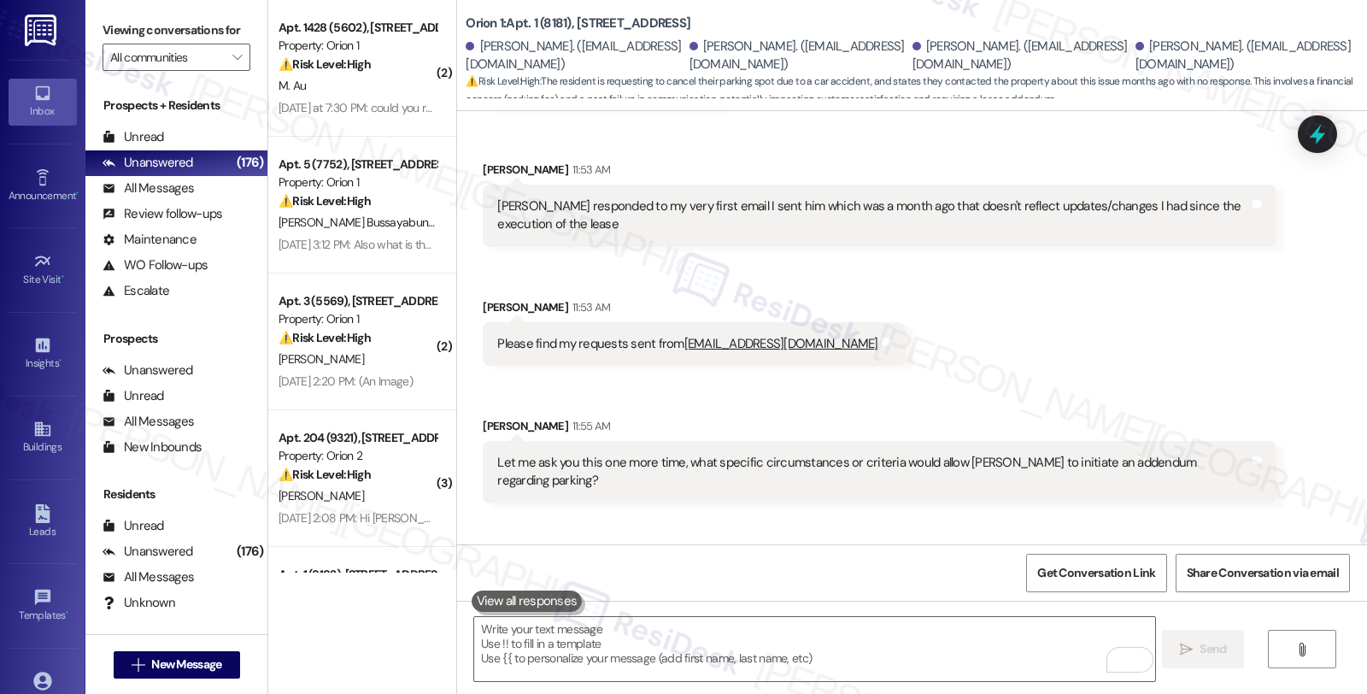
click at [1120, 292] on div "Received via SMS [PERSON_NAME] 11:52 AM I sent a request like 3+ times already.…" at bounding box center [912, 259] width 910 height 512
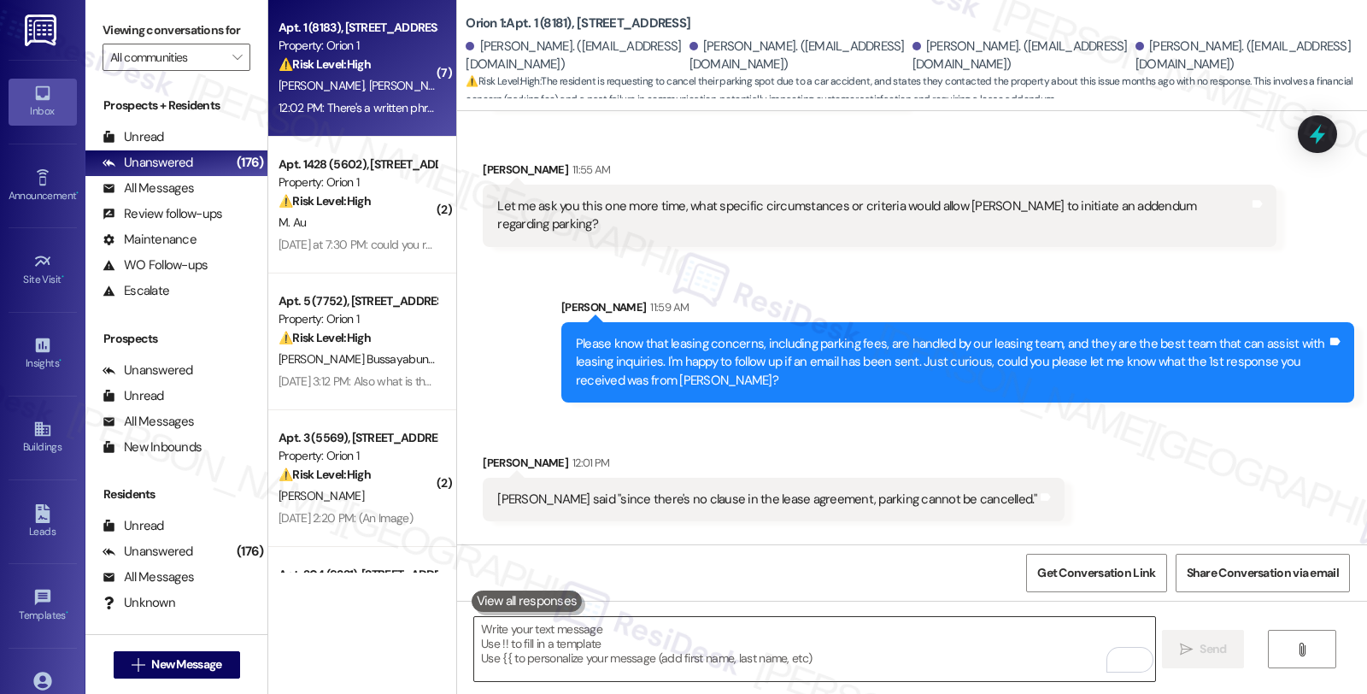
scroll to position [6944, 0]
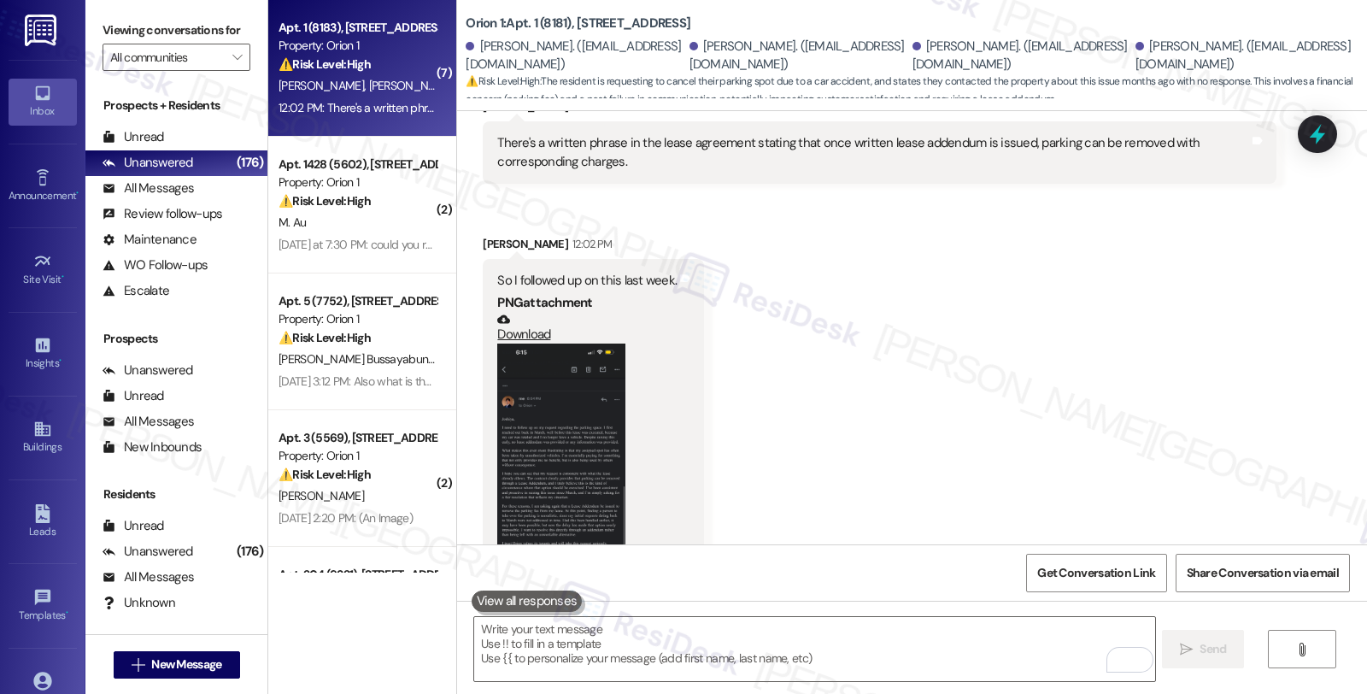
click at [1093, 346] on div "Received via SMS [PERSON_NAME] 12:01 PM [PERSON_NAME] said "since there's no cl…" at bounding box center [912, 305] width 910 height 730
click at [552, 348] on button "Zoom image" at bounding box center [561, 482] width 128 height 278
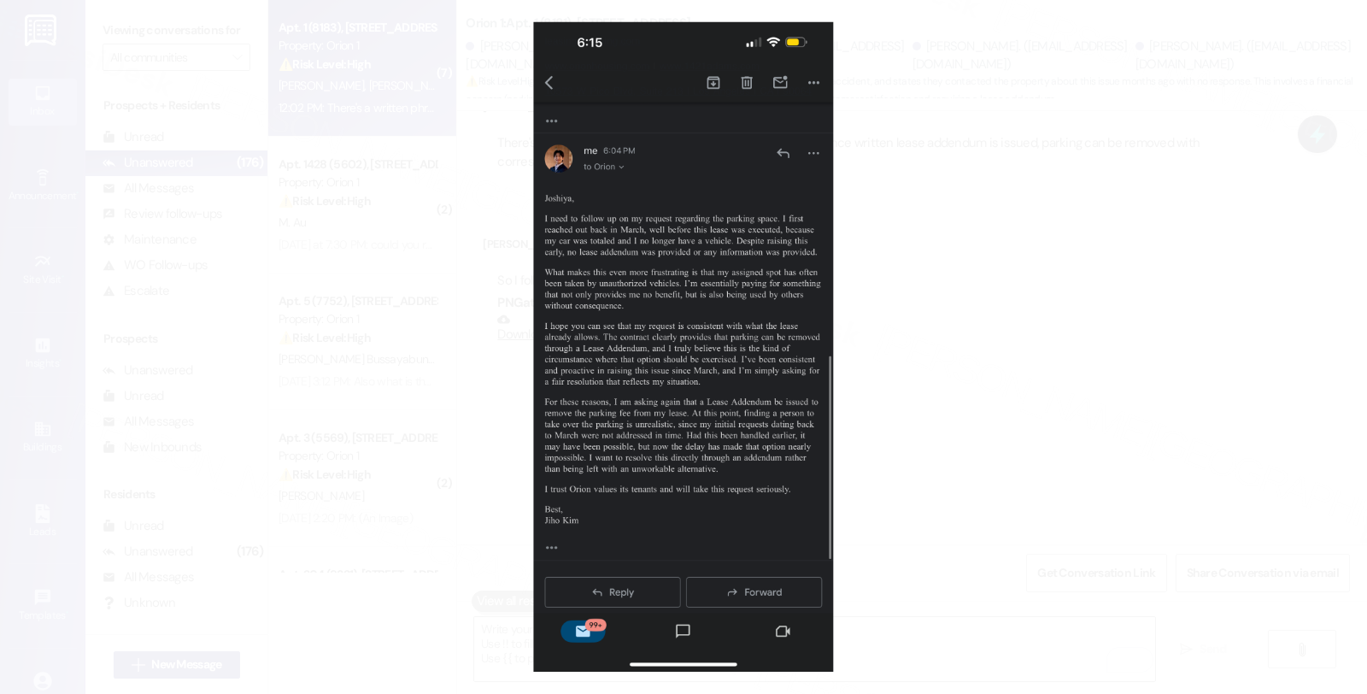
click at [675, 321] on button "Unzoom image" at bounding box center [683, 347] width 1367 height 694
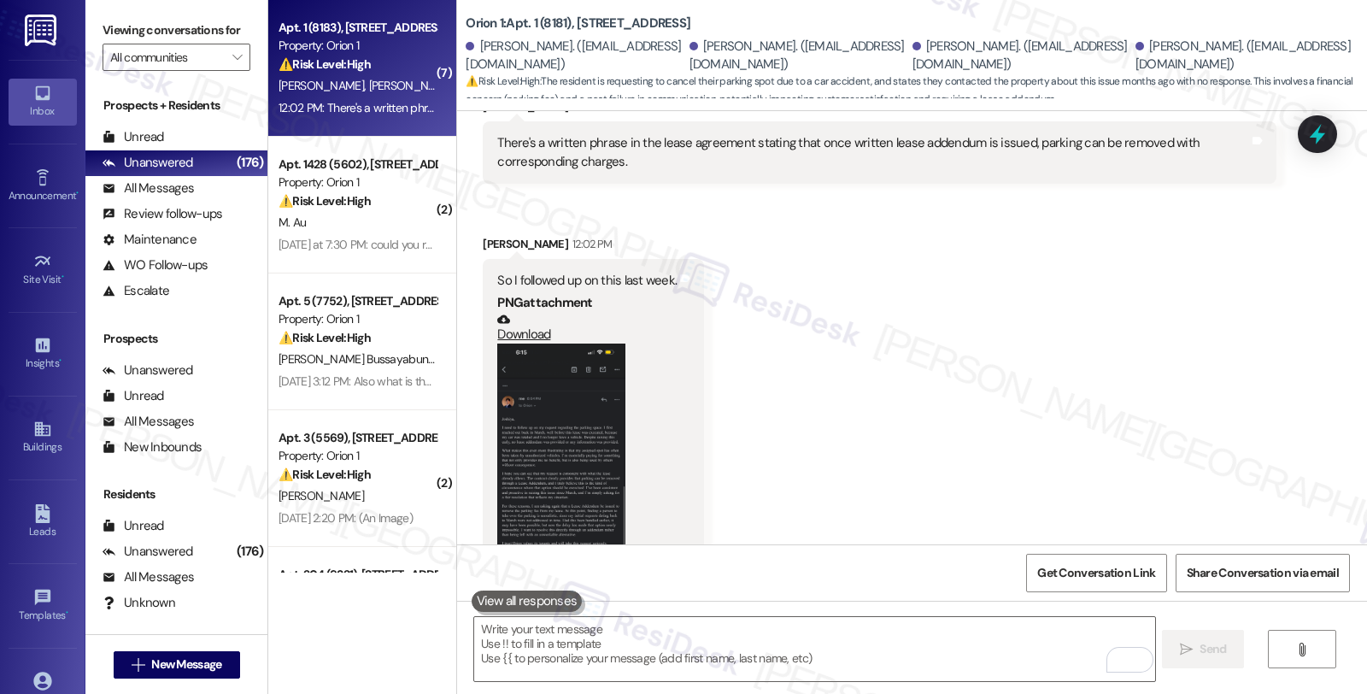
click at [535, 313] on link "Download" at bounding box center [586, 328] width 179 height 30
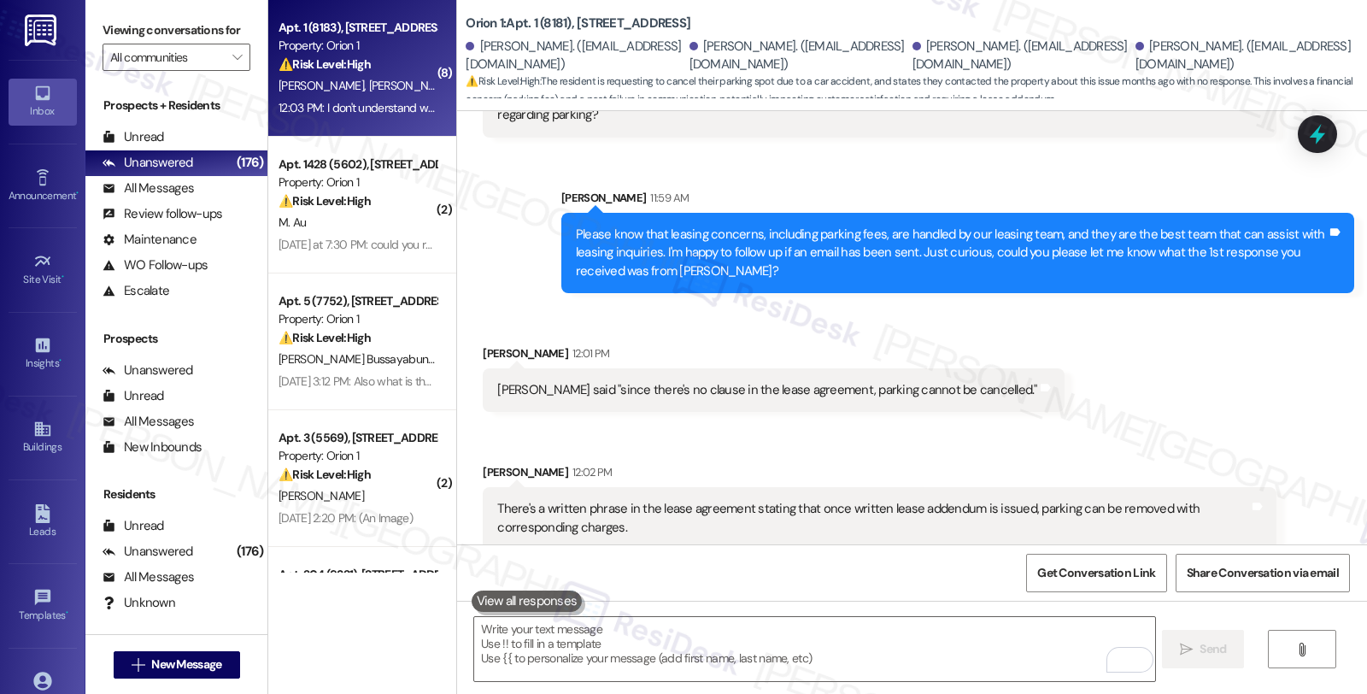
scroll to position [6588, 0]
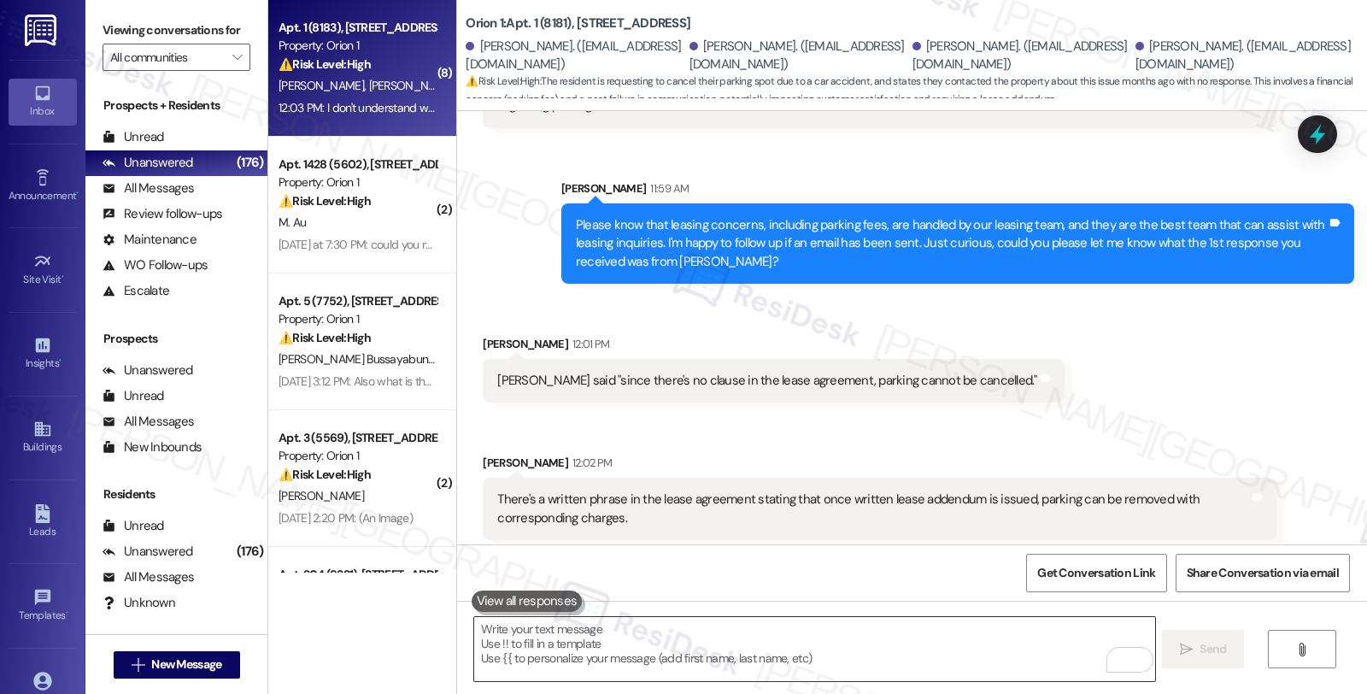
click at [669, 632] on textarea "To enrich screen reader interactions, please activate Accessibility in Grammarl…" at bounding box center [814, 649] width 680 height 64
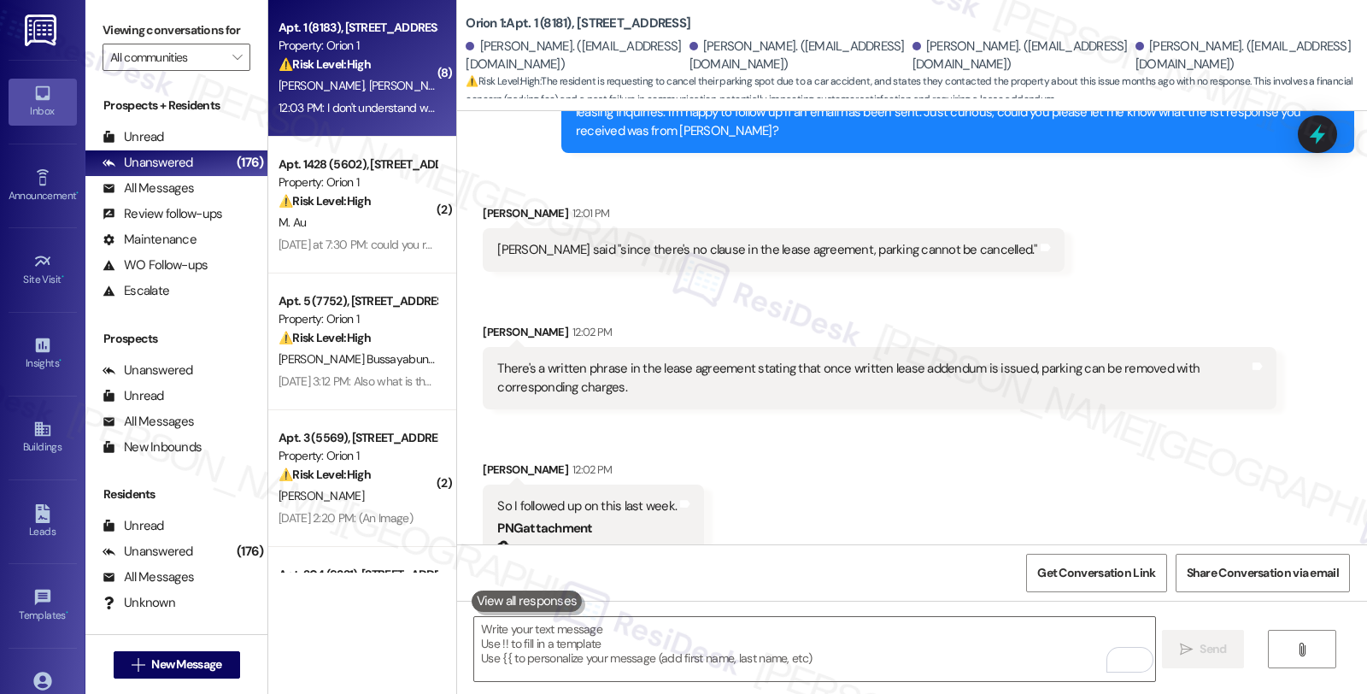
scroll to position [7063, 0]
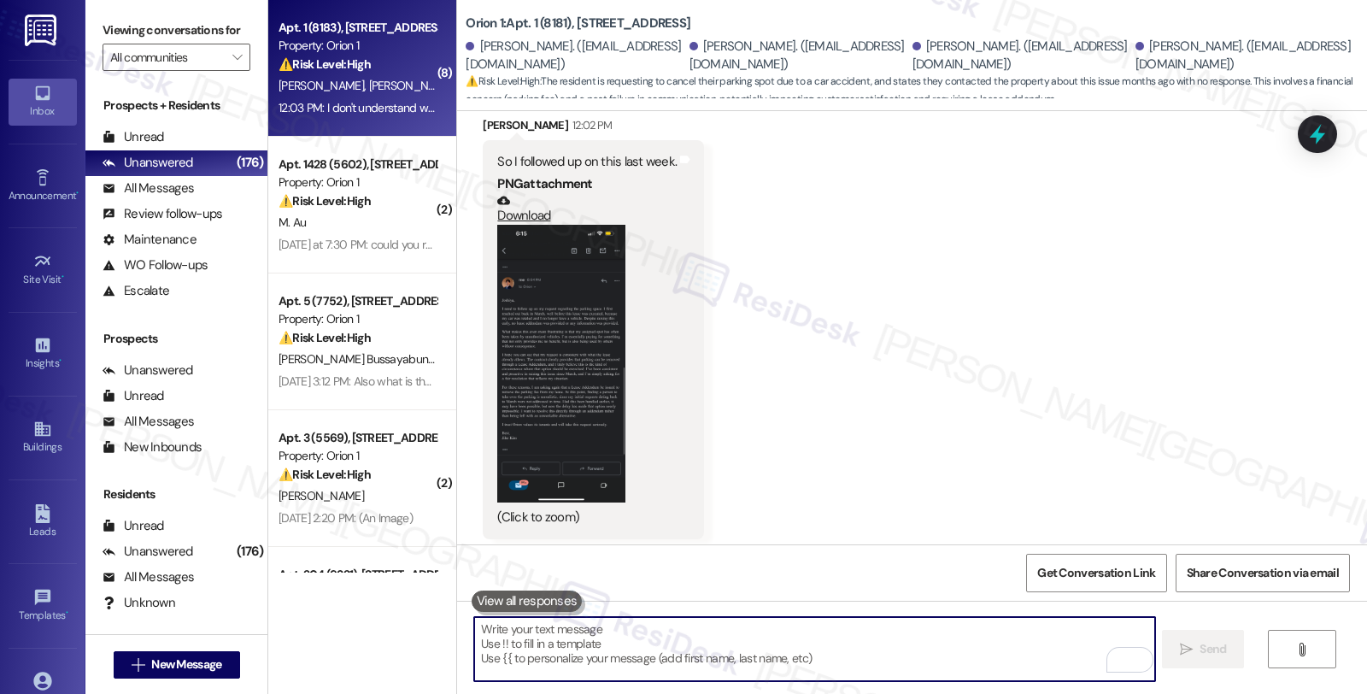
click at [734, 667] on textarea "To enrich screen reader interactions, please activate Accessibility in Grammarl…" at bounding box center [814, 649] width 680 height 64
click at [568, 650] on textarea "To enrich screen reader interactions, please activate Accessibility in Grammarl…" at bounding box center [814, 649] width 680 height 64
click at [671, 645] on textarea "To enrich screen reader interactions, please activate Accessibility in Grammarl…" at bounding box center [814, 649] width 680 height 64
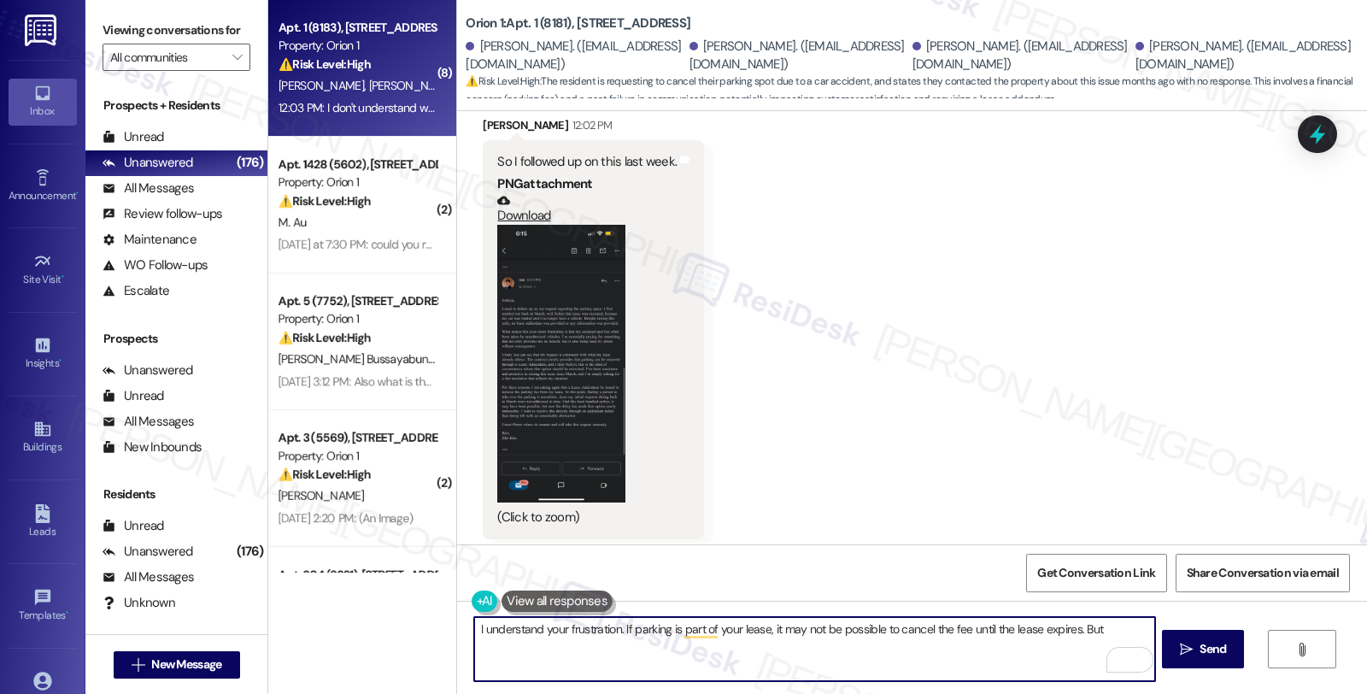
click at [953, 630] on textarea "I understand your frustration. If parking is part of your lease, it may not be …" at bounding box center [814, 649] width 680 height 64
click at [1097, 621] on textarea "I understand your frustration. If parking is part of your lease, it may not be …" at bounding box center [814, 649] width 680 height 64
click at [1080, 626] on textarea "I understand your frustration. If parking is part of your lease, it may not be …" at bounding box center [814, 649] width 680 height 64
click at [1071, 627] on textarea "I understand your frustration. If parking is part of your lease, it may not be …" at bounding box center [814, 649] width 680 height 64
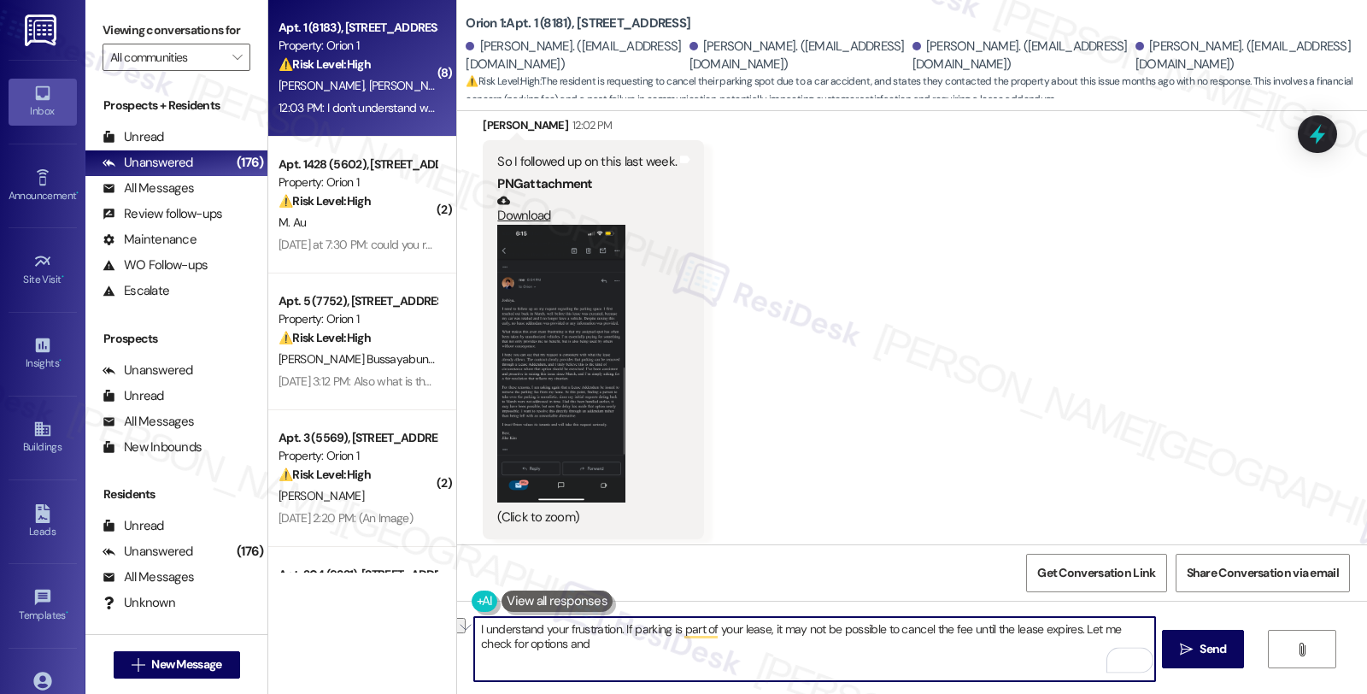
drag, startPoint x: 483, startPoint y: 645, endPoint x: 694, endPoint y: 645, distance: 211.0
click at [694, 645] on textarea "I understand your frustration. If parking is part of your lease, it may not be …" at bounding box center [814, 649] width 680 height 64
click at [653, 658] on textarea "I understand your frustration. If parking is part of your lease, it may not be …" at bounding box center [814, 649] width 680 height 64
drag, startPoint x: 589, startPoint y: 642, endPoint x: 451, endPoint y: 647, distance: 138.4
click at [457, 647] on div "I understand your frustration. If parking is part of your lease, it may not be …" at bounding box center [912, 664] width 910 height 128
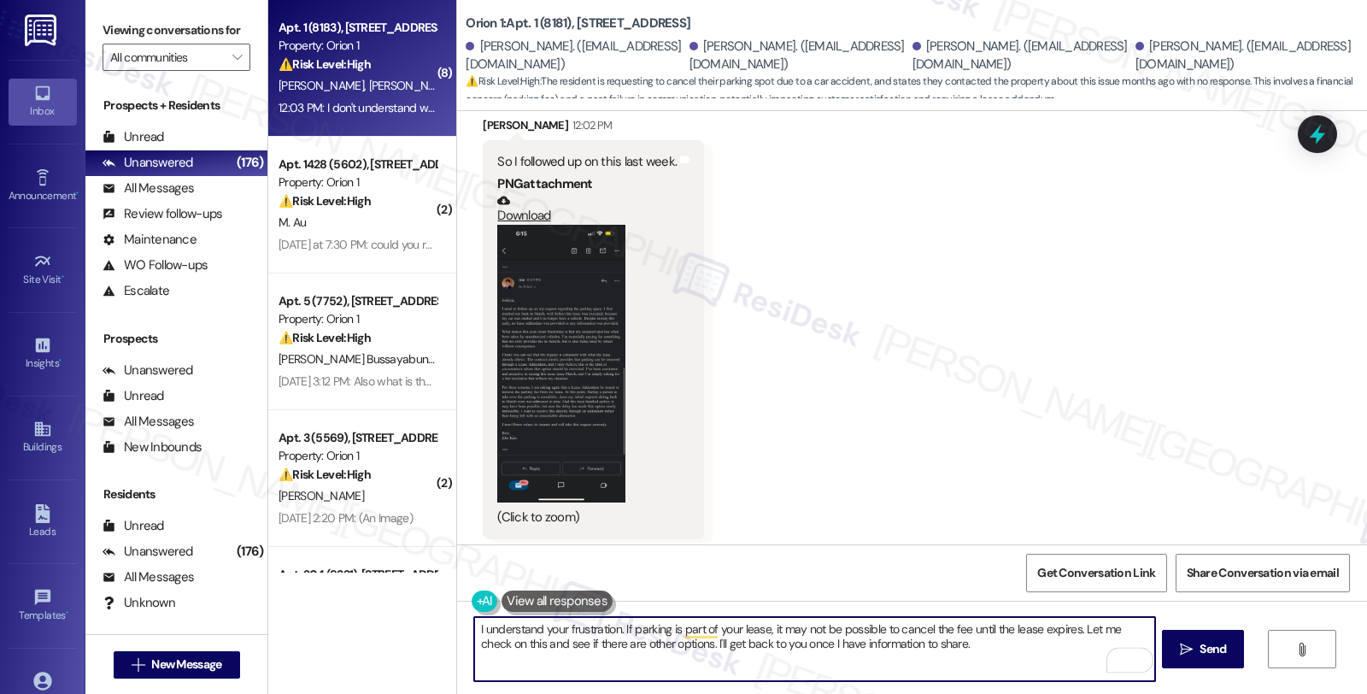
click at [979, 642] on textarea "I understand your frustration. If parking is part of your lease, it may not be …" at bounding box center [814, 649] width 680 height 64
type textarea "I understand your frustration. If parking is part of your lease, it may not be …"
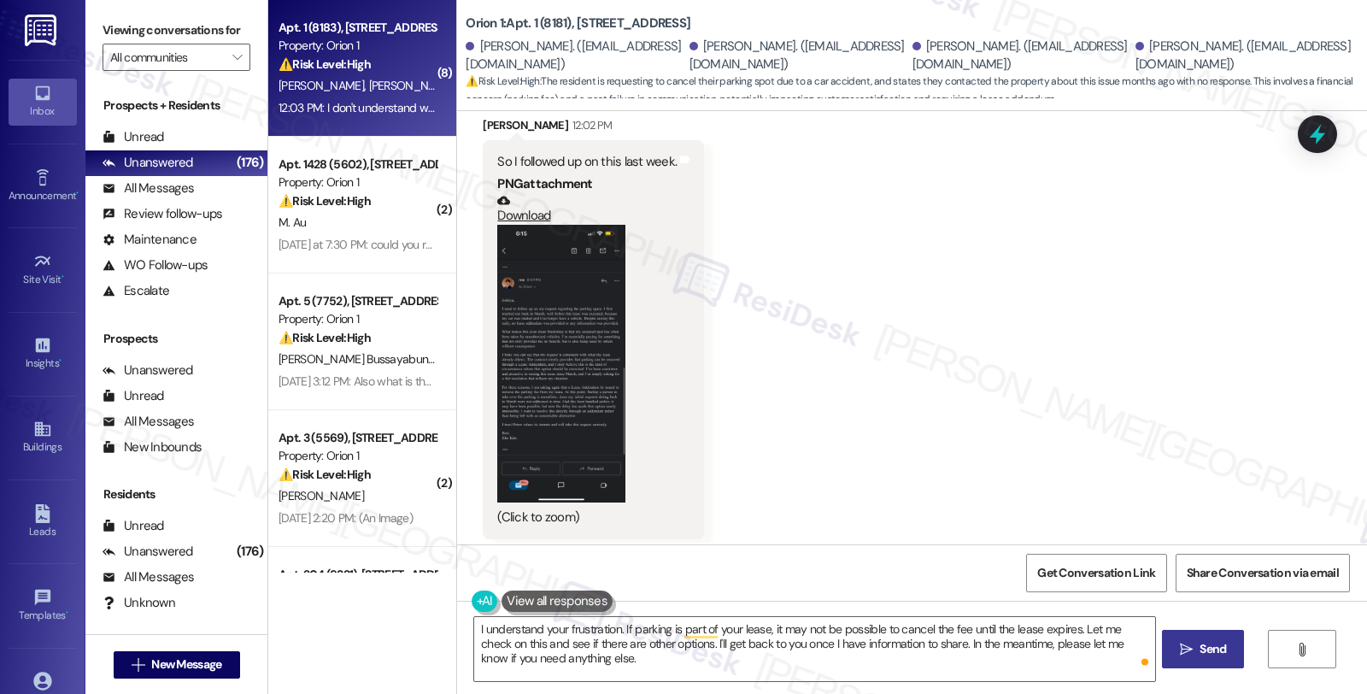
click at [1188, 655] on icon "" at bounding box center [1185, 649] width 13 height 14
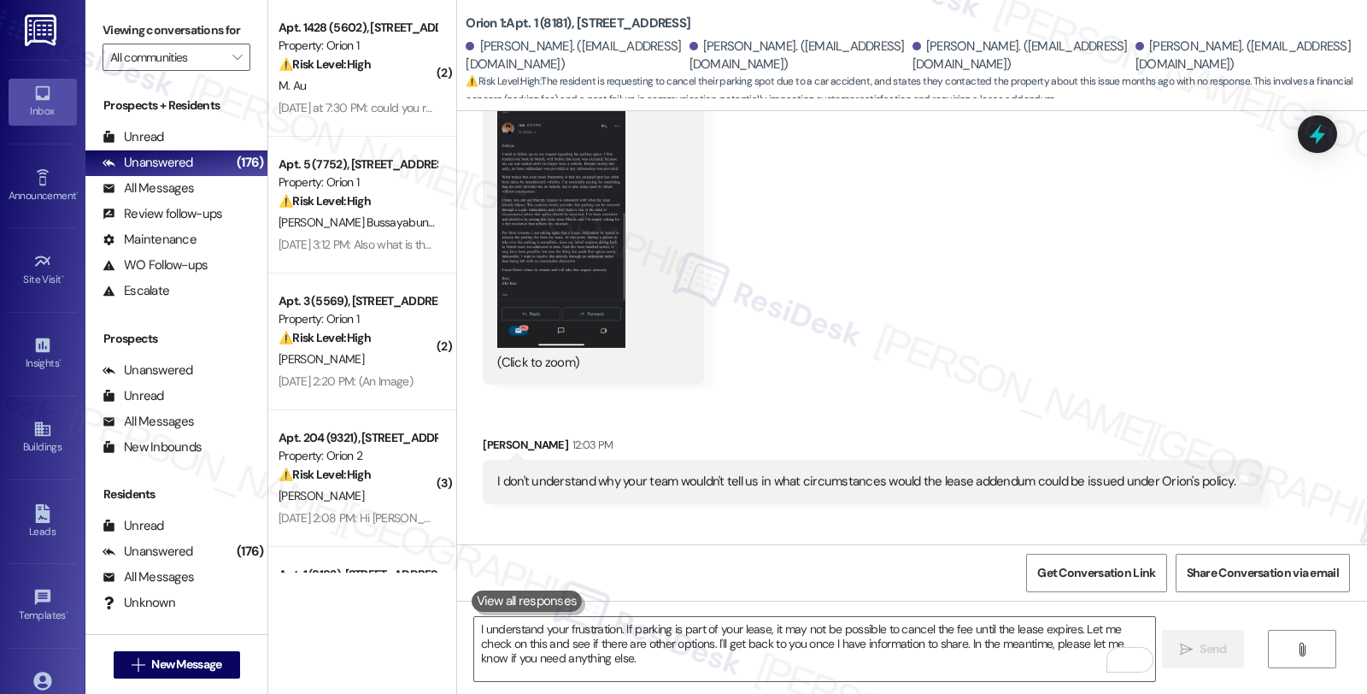
scroll to position [7219, 0]
click at [1321, 129] on icon at bounding box center [1316, 134] width 29 height 29
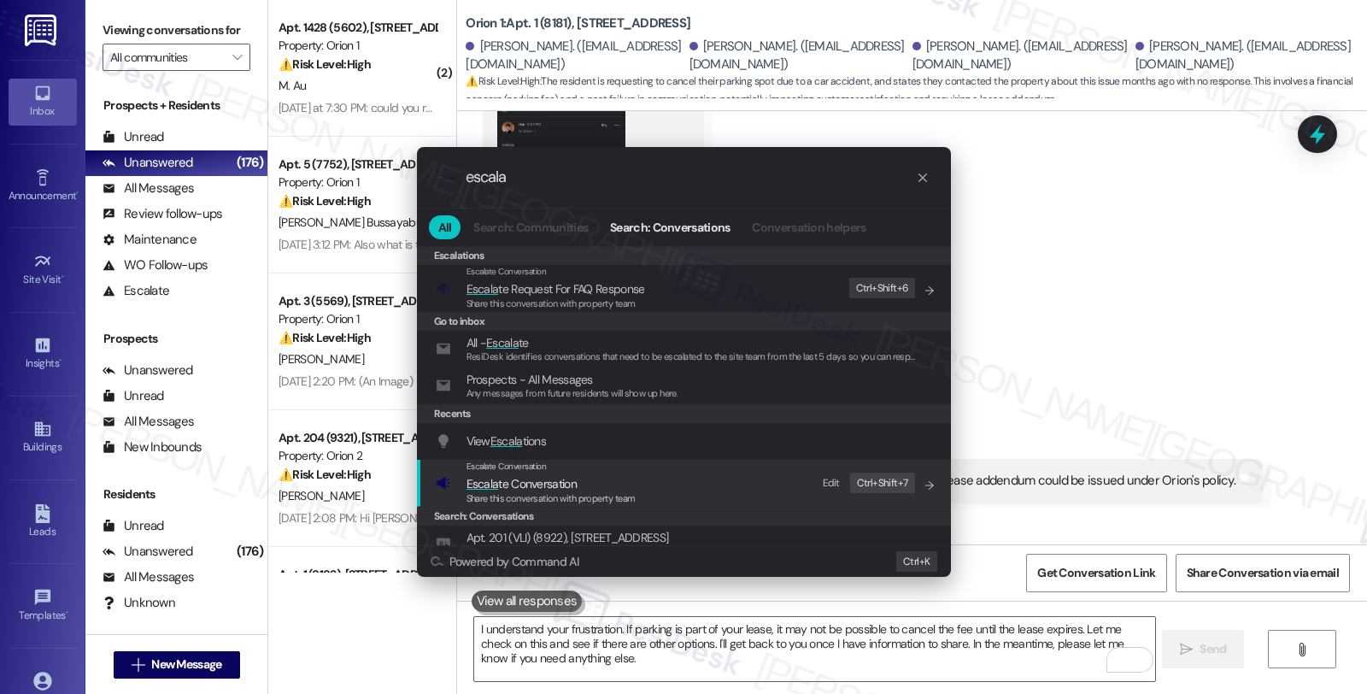
type input "escala"
click at [547, 484] on span "Escala te Conversation" at bounding box center [521, 483] width 110 height 15
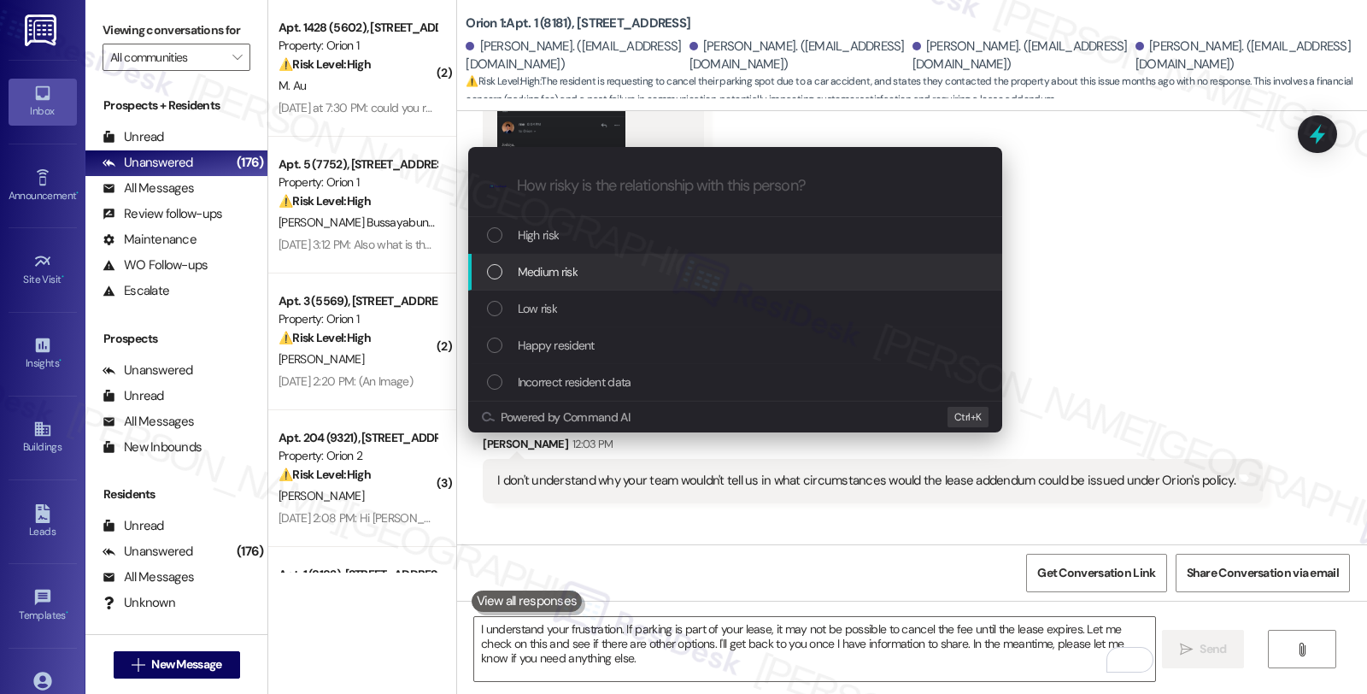
click at [548, 279] on span "Medium risk" at bounding box center [548, 271] width 60 height 19
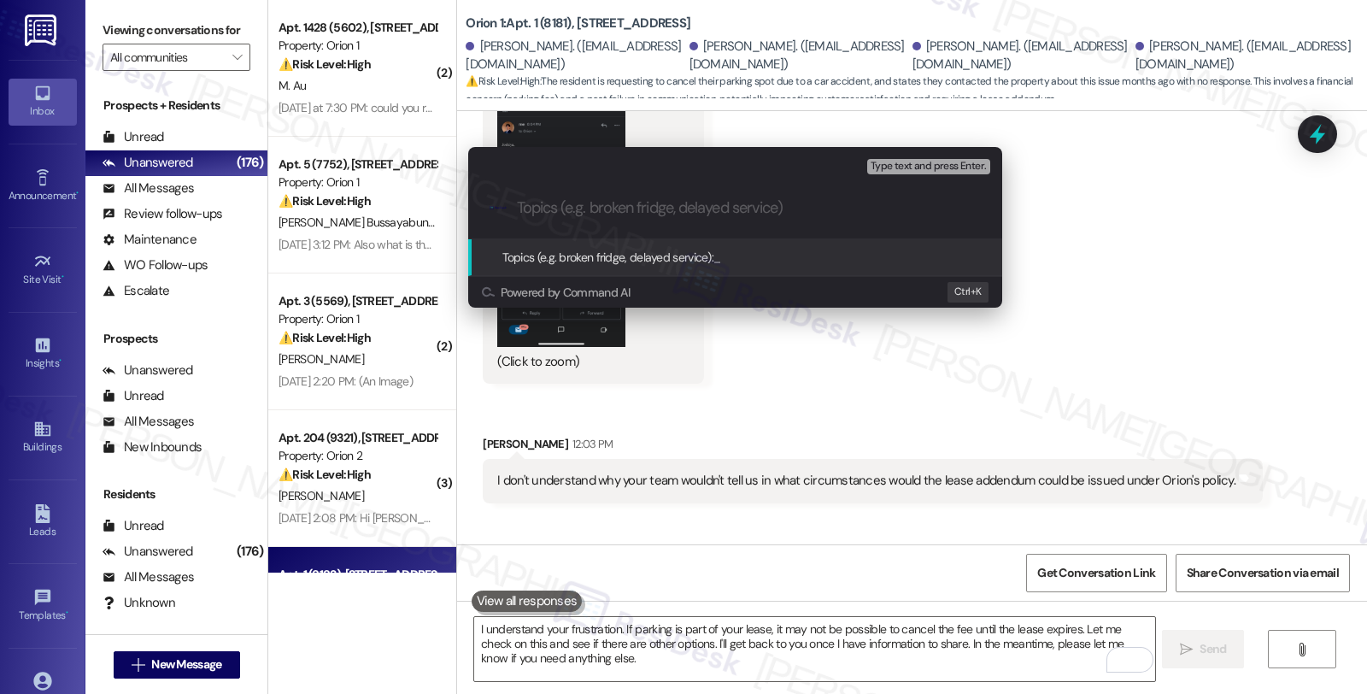
scroll to position [7337, 0]
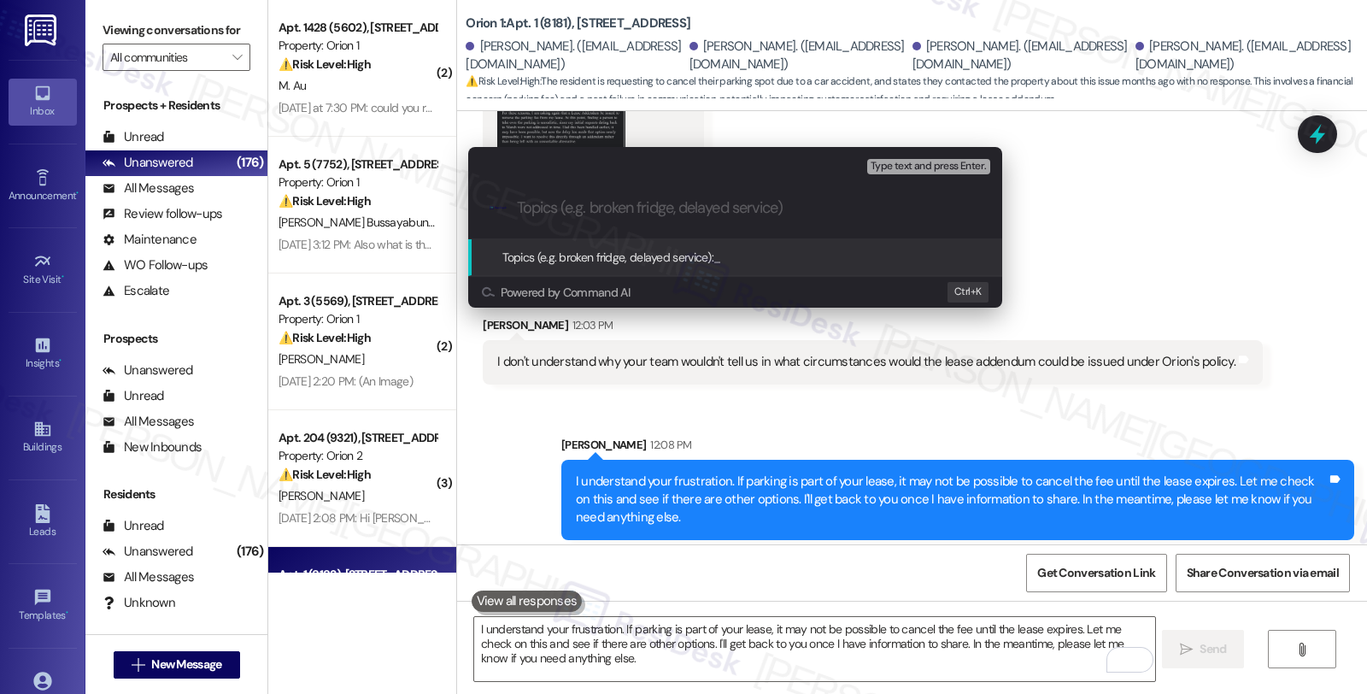
click at [605, 202] on input "Topics (e.g. broken fridge, delayed service)" at bounding box center [749, 208] width 464 height 18
type input "Cancel parking fee"
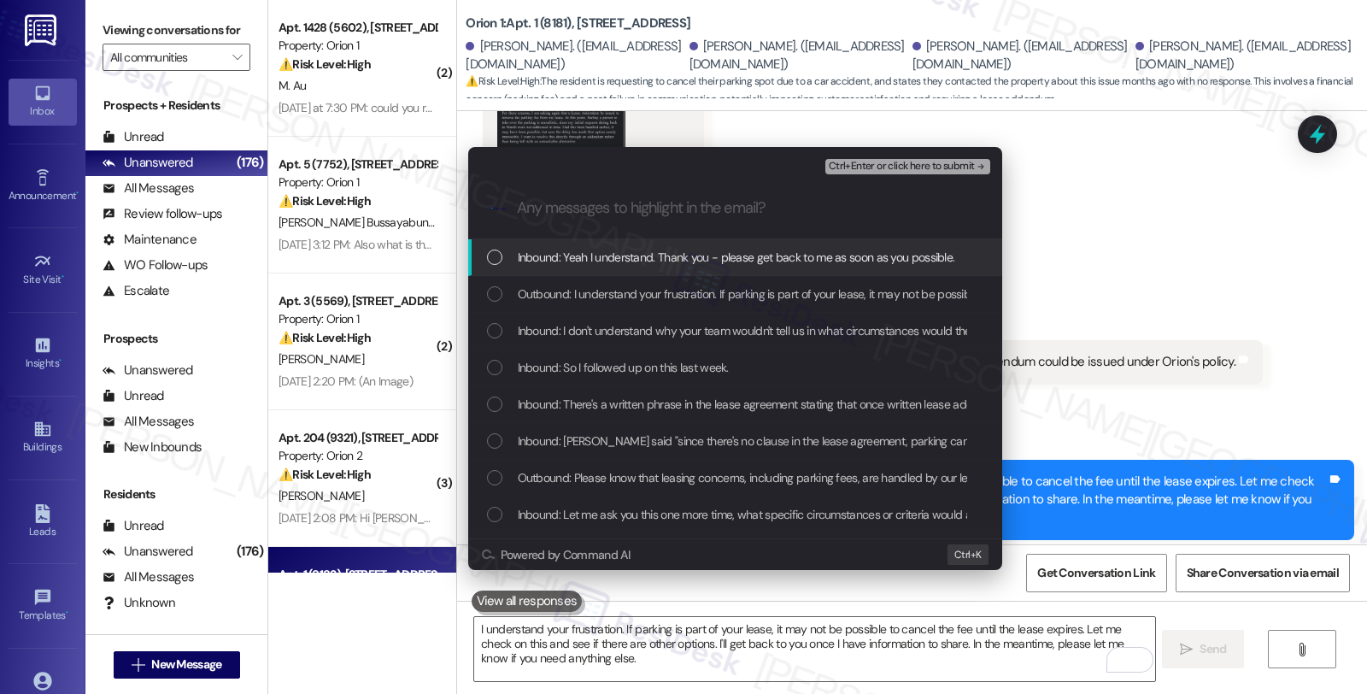
click at [604, 257] on span "Inbound: Yeah I understand. Thank you - please get back to me as soon as you po…" at bounding box center [736, 257] width 437 height 19
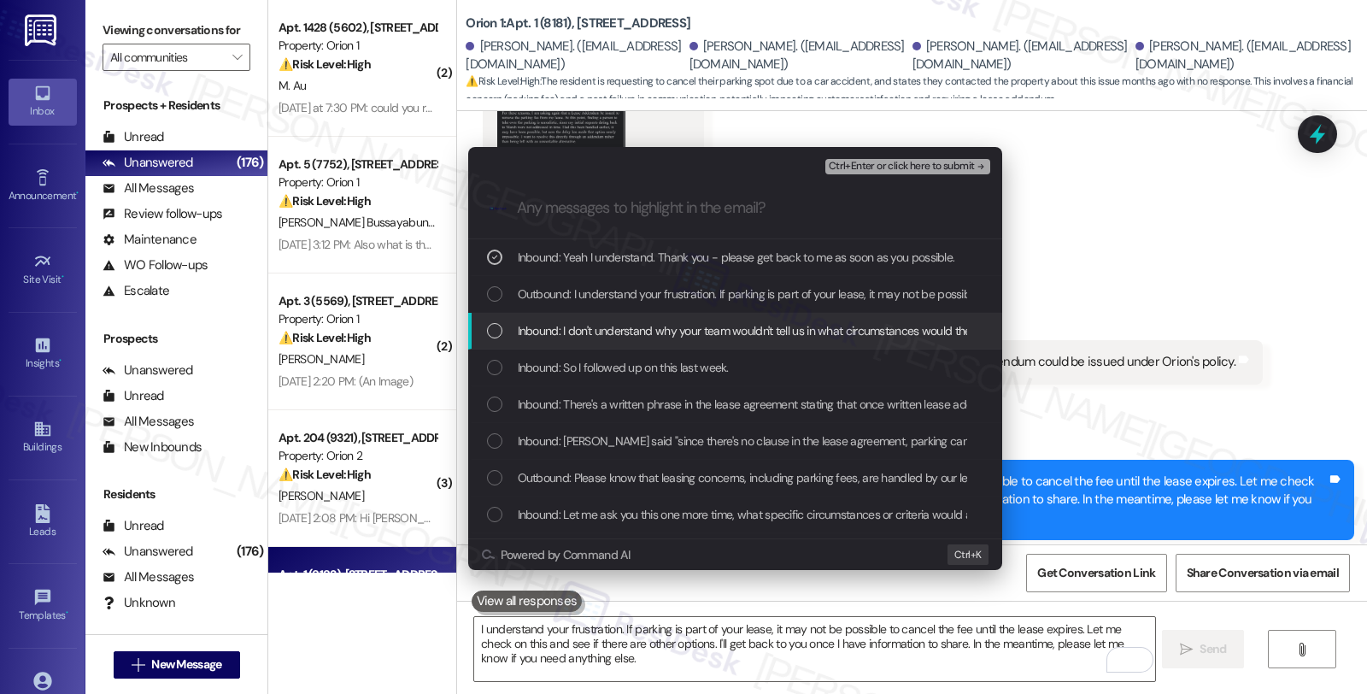
click at [600, 325] on span "Inbound: I don't understand why your team wouldn't tell us in what circumstance…" at bounding box center [880, 330] width 724 height 19
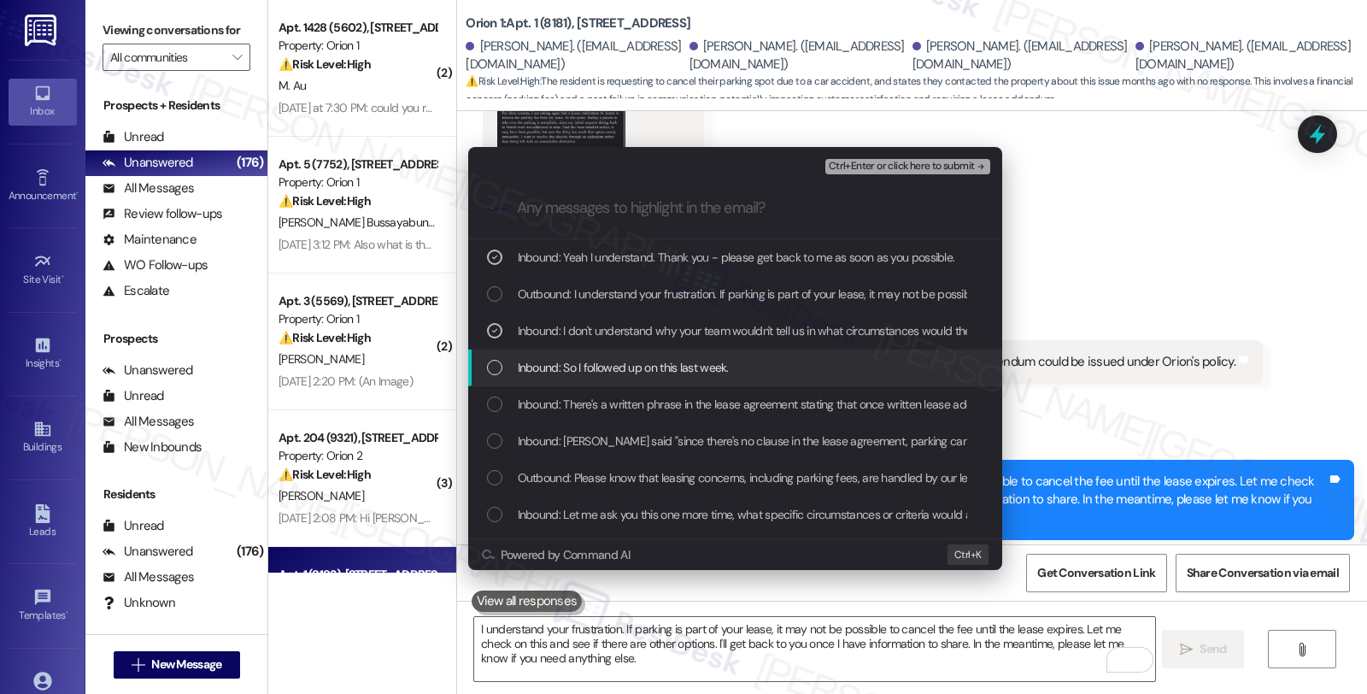
click at [600, 373] on span "Inbound: So I followed up on this last week." at bounding box center [623, 367] width 211 height 19
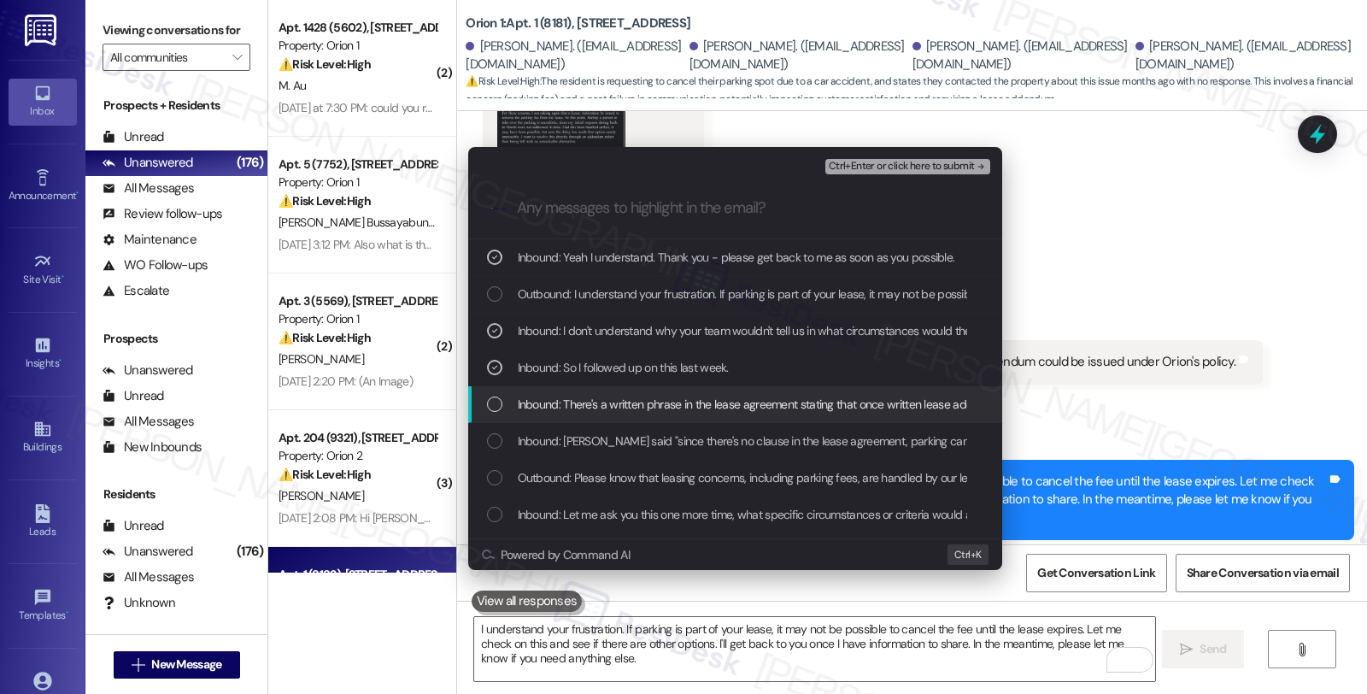
click at [601, 411] on span "Inbound: There's a written phrase in the lease agreement stating that once writ…" at bounding box center [921, 404] width 807 height 19
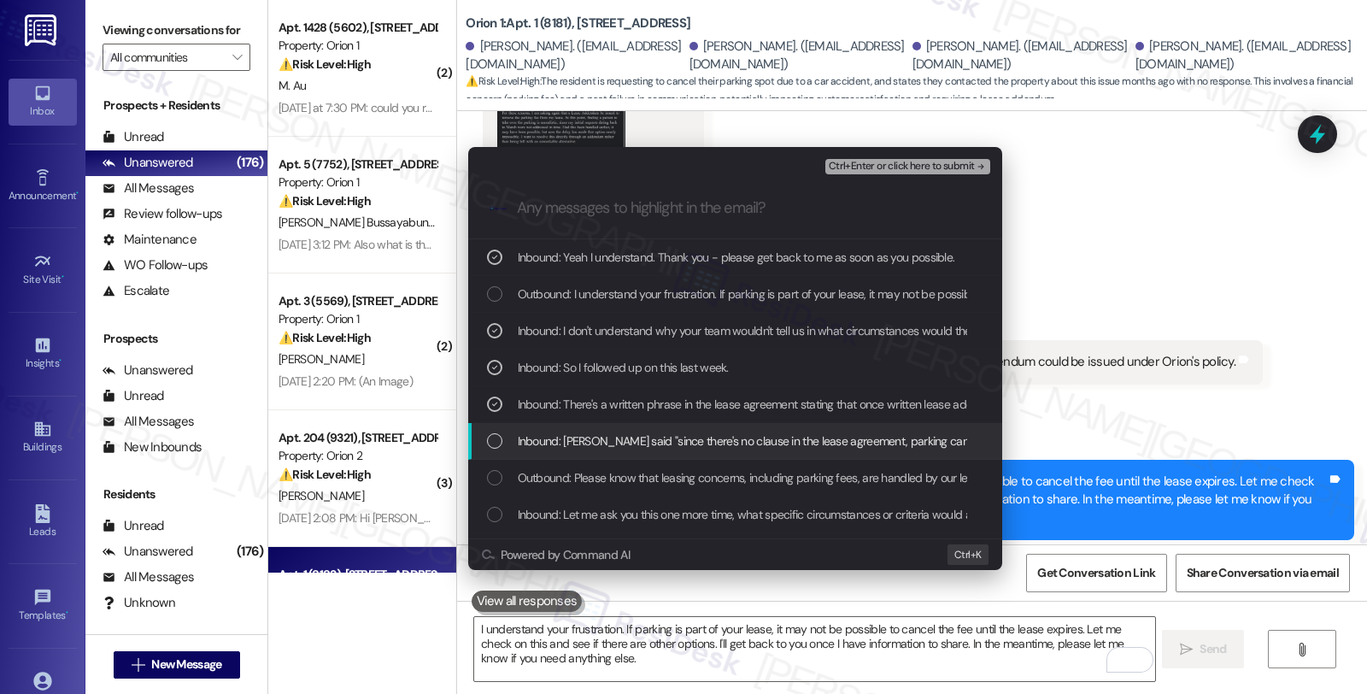
click at [599, 436] on span "Inbound: Joshiya said "since there's no clause in the lease agreement, parking …" at bounding box center [788, 440] width 540 height 19
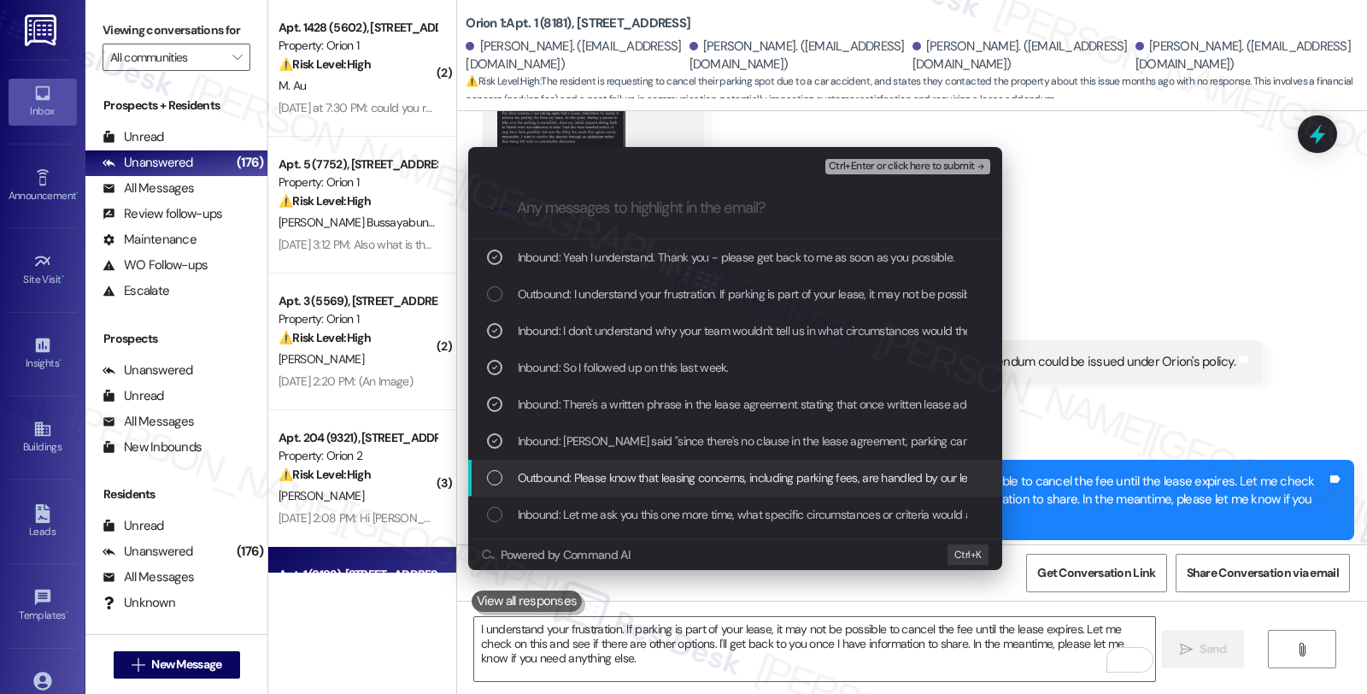
scroll to position [95, 0]
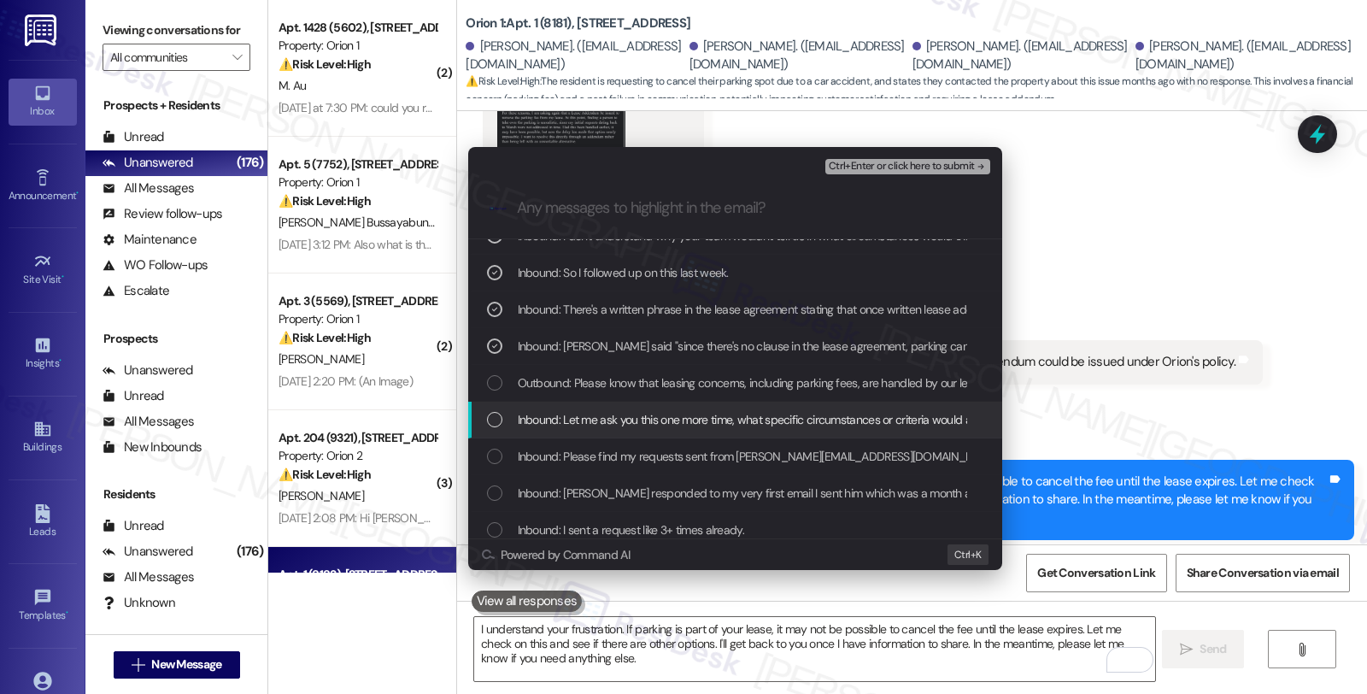
click at [601, 419] on span "Inbound: Let me ask you this one more time, what specific circumstances or crit…" at bounding box center [907, 419] width 778 height 19
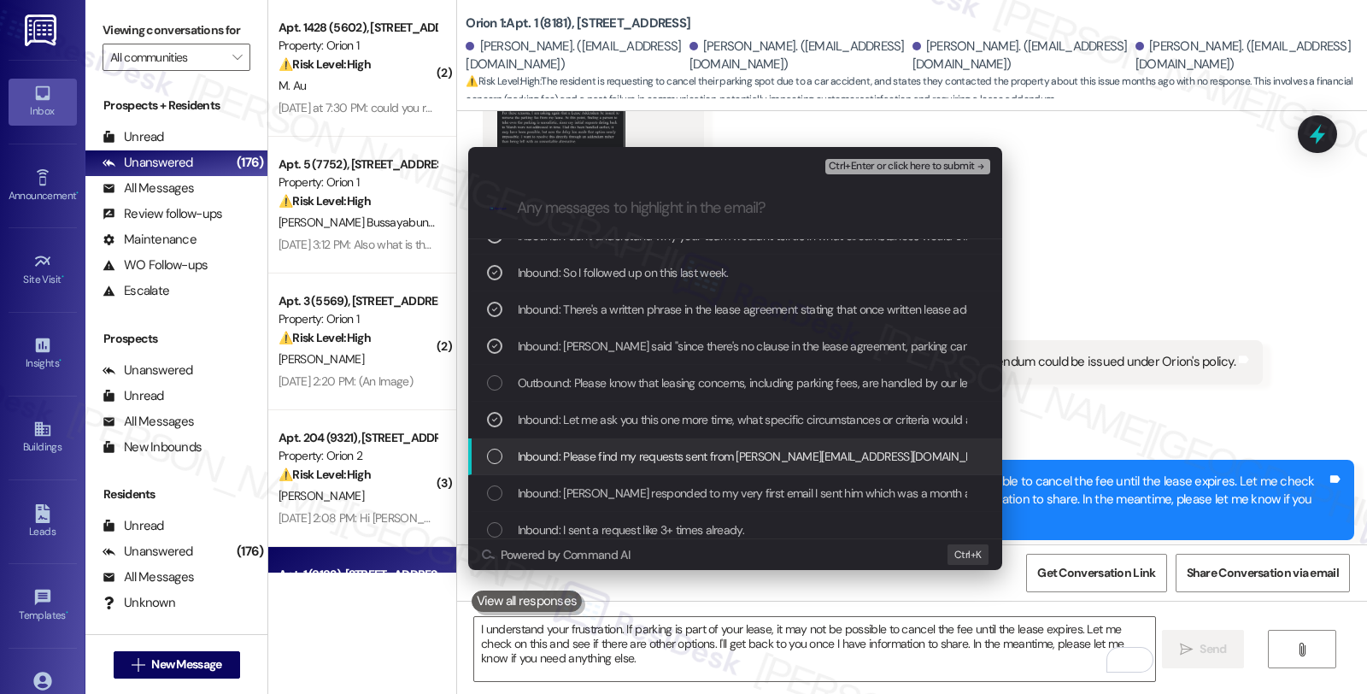
click at [602, 463] on span "Inbound: Please find my requests sent from kimjiho@usc.edu" at bounding box center [759, 456] width 482 height 19
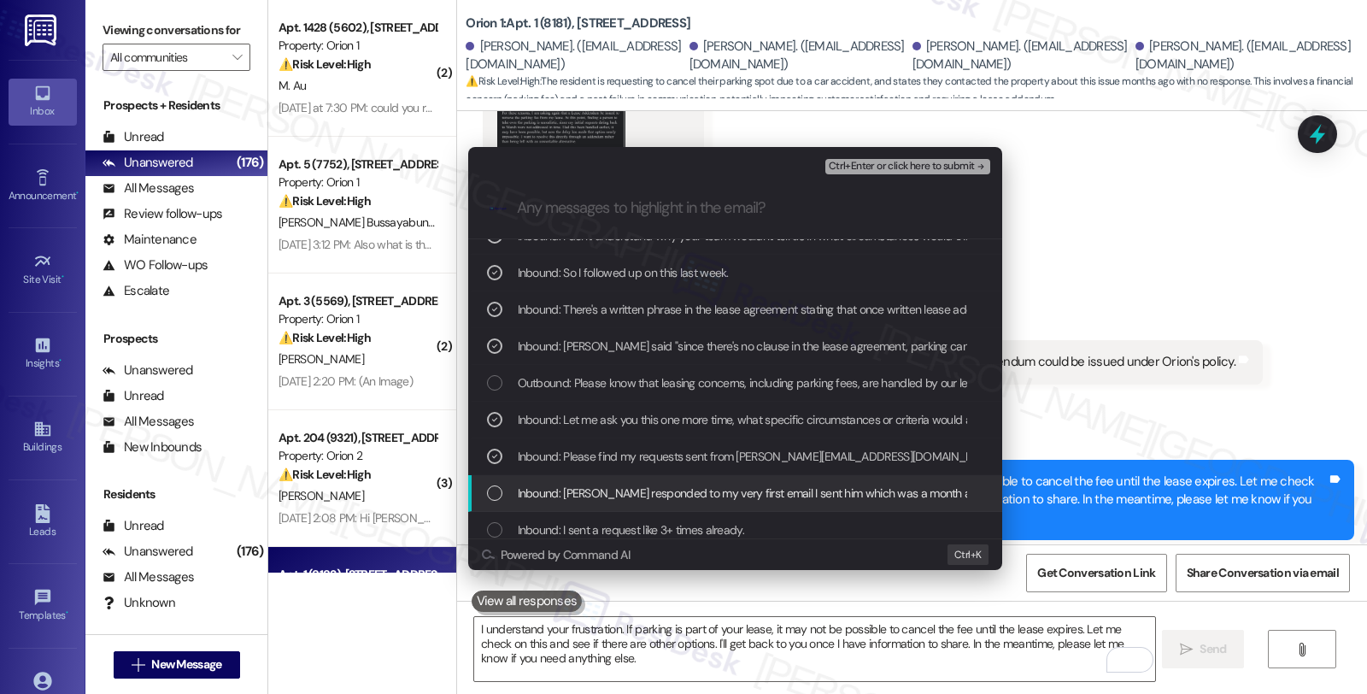
click at [605, 489] on span "Inbound: Joshiya responded to my very first email I sent him which was a month …" at bounding box center [937, 492] width 838 height 19
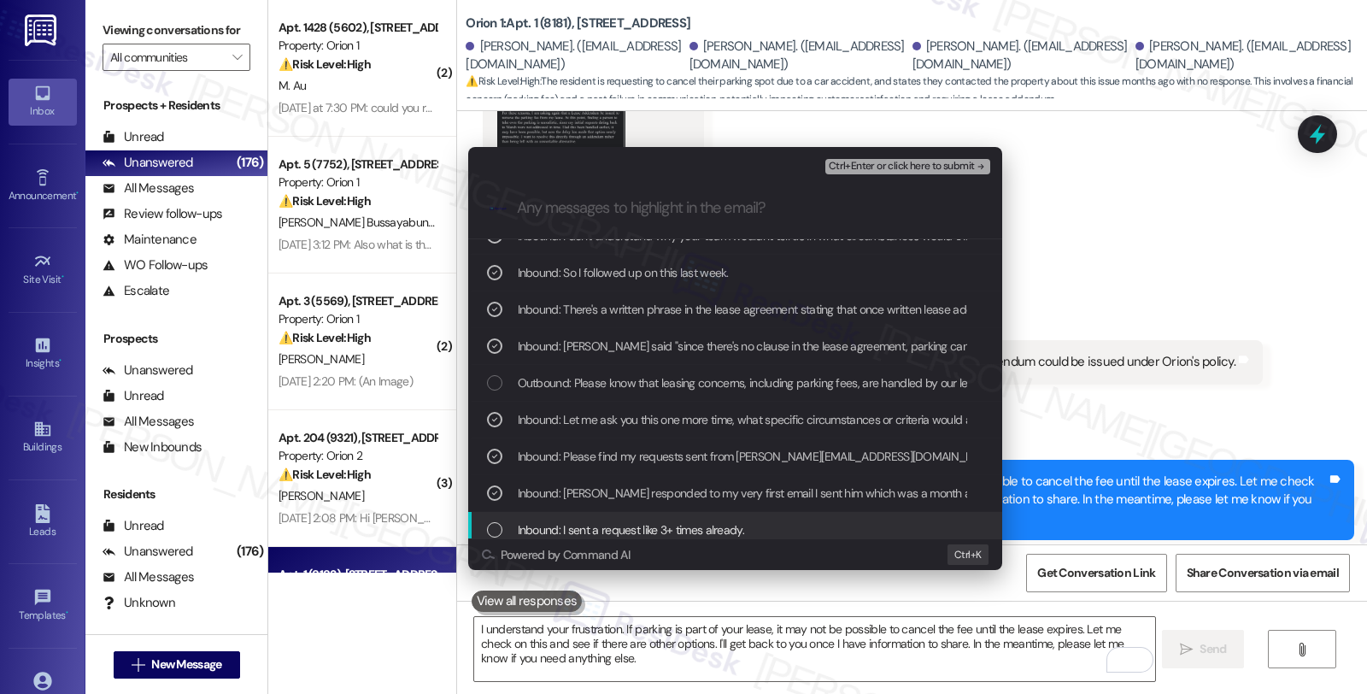
click at [617, 522] on span "Inbound: I sent a request like 3+ times already." at bounding box center [631, 529] width 226 height 19
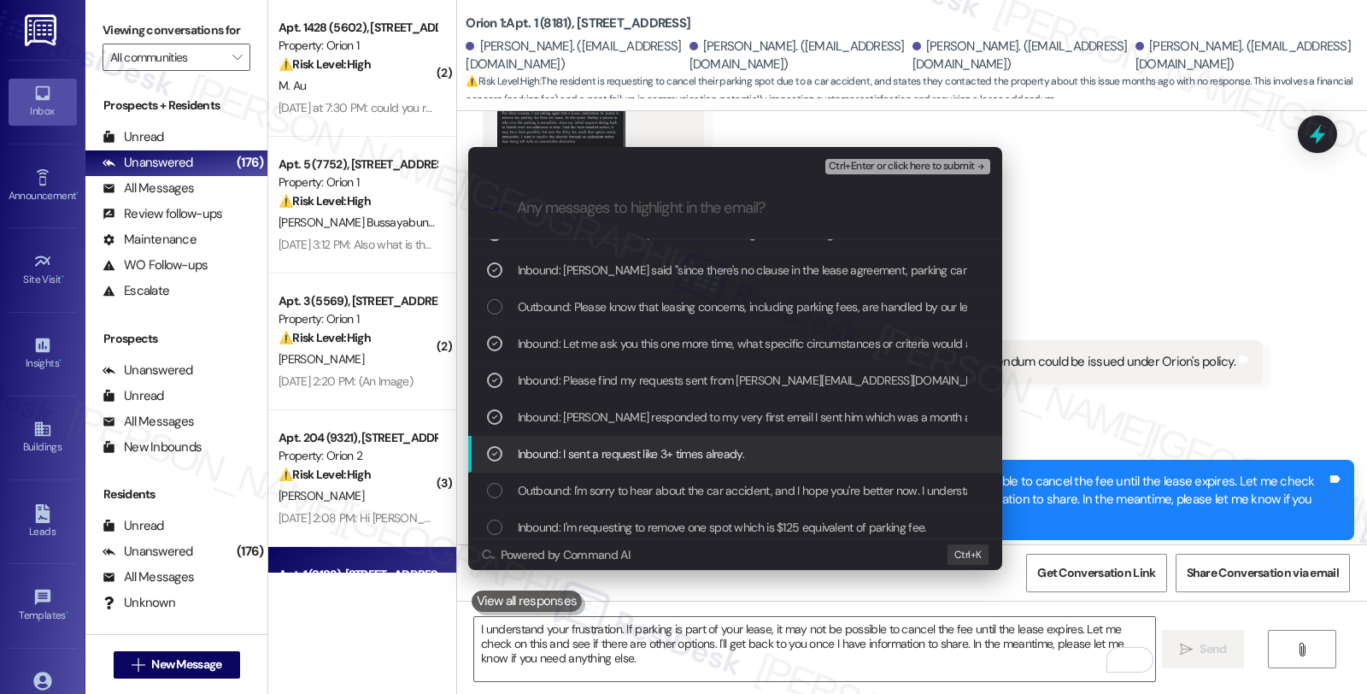
scroll to position [284, 0]
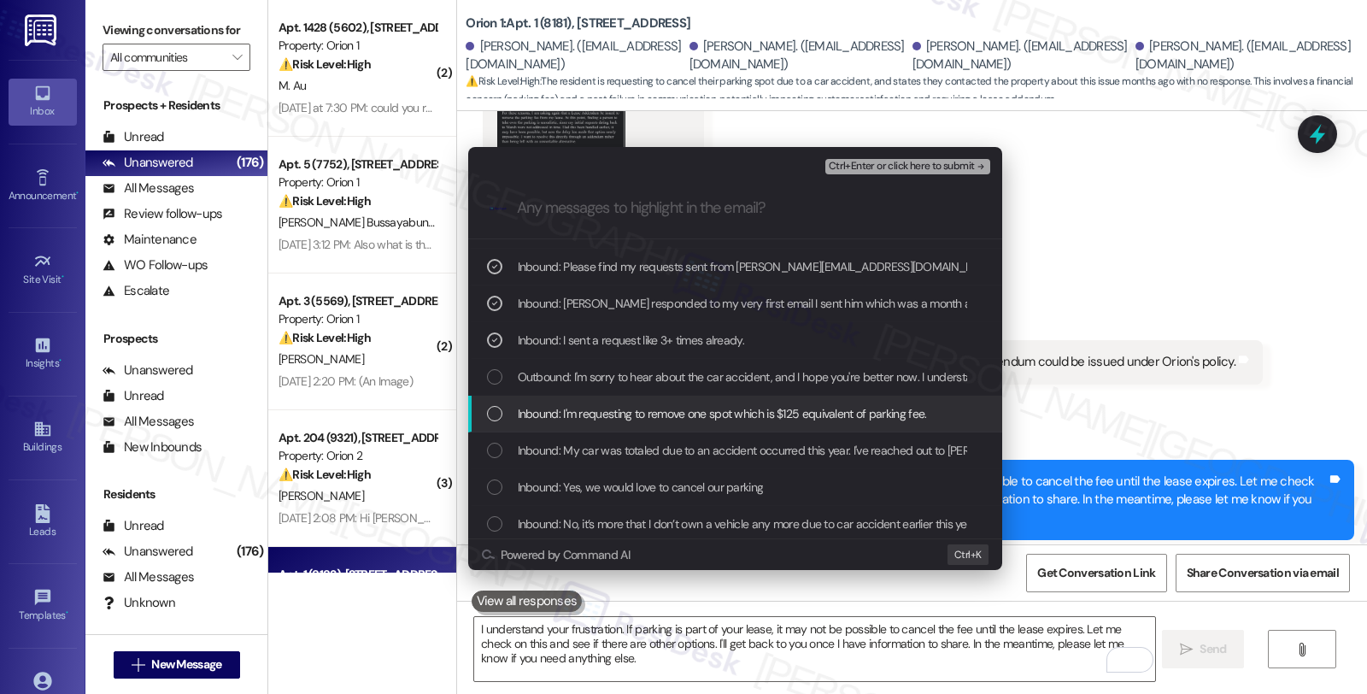
click at [638, 421] on span "Inbound: I'm requesting to remove one spot which is $125 equivalent of parking …" at bounding box center [722, 413] width 409 height 19
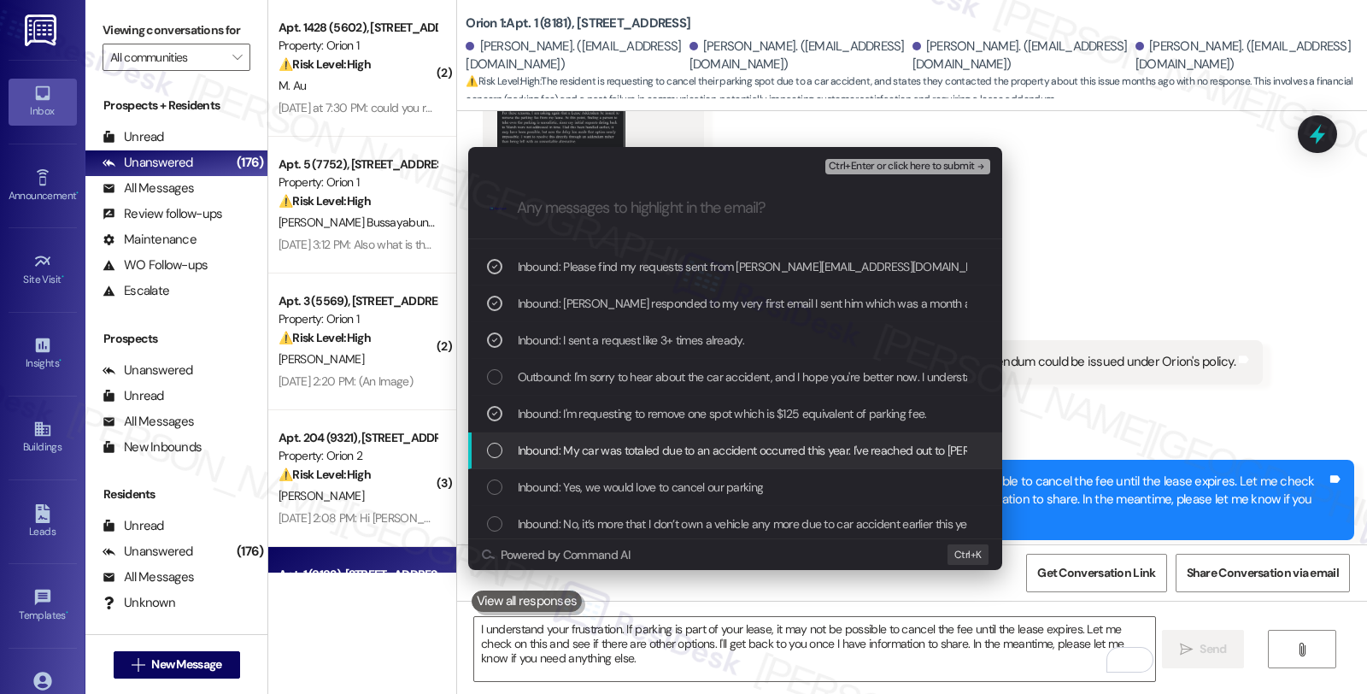
click at [717, 448] on span "Inbound: My car was totaled due to an accident occurred this year. I've reached…" at bounding box center [1154, 450] width 1273 height 19
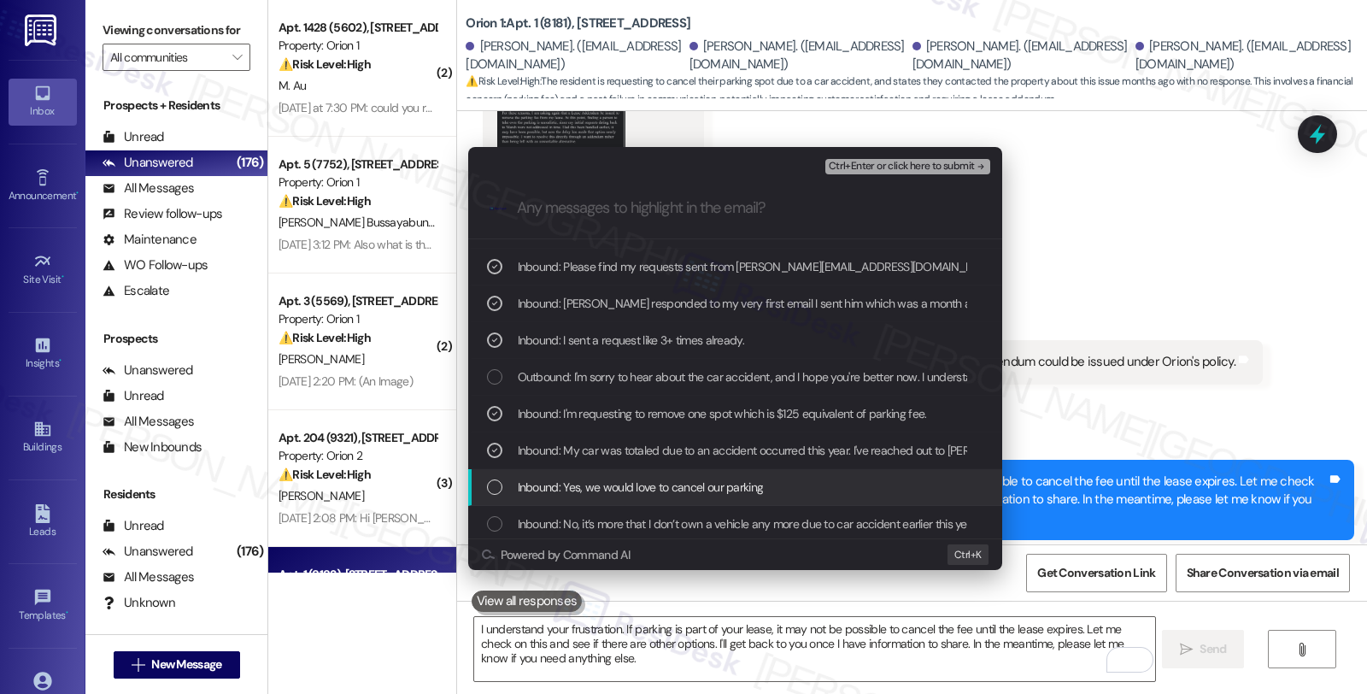
click at [710, 481] on span "Inbound: Yes, we would love to cancel our parking" at bounding box center [641, 486] width 246 height 19
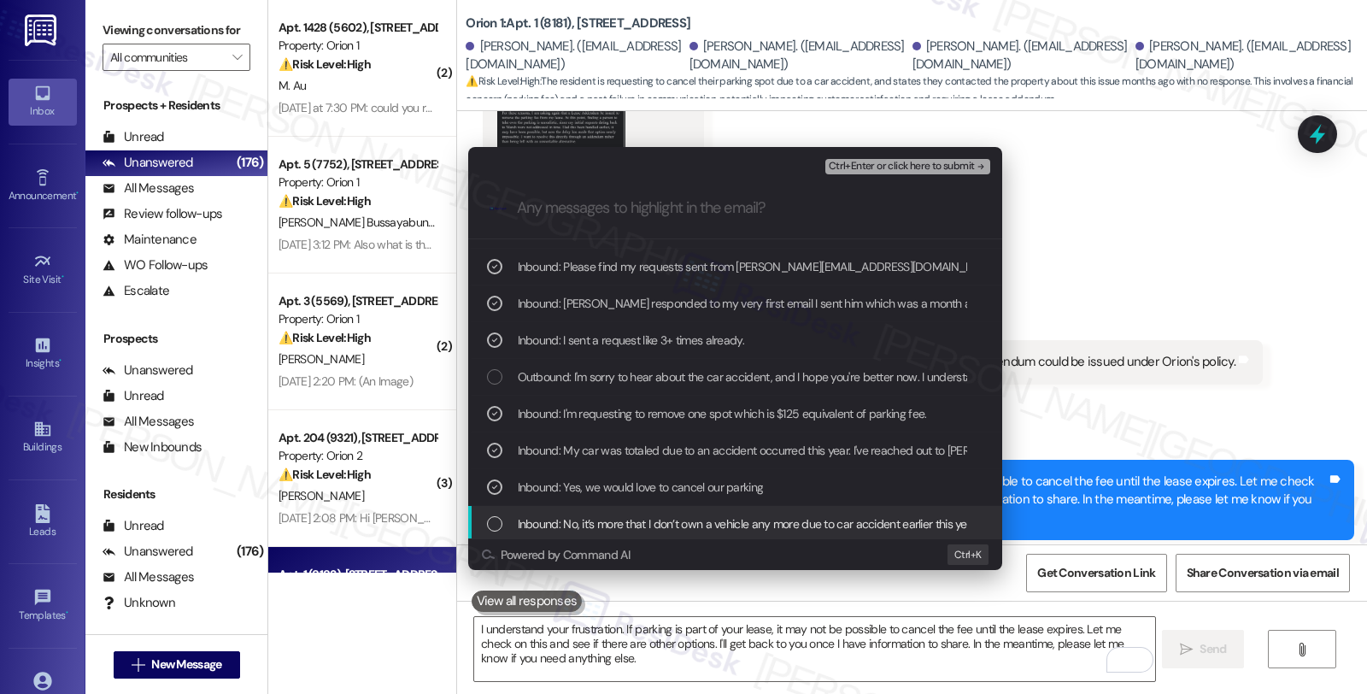
click at [760, 521] on span "Inbound: No, it’s more that I don’t own a vehicle any more due to car accident …" at bounding box center [812, 523] width 589 height 19
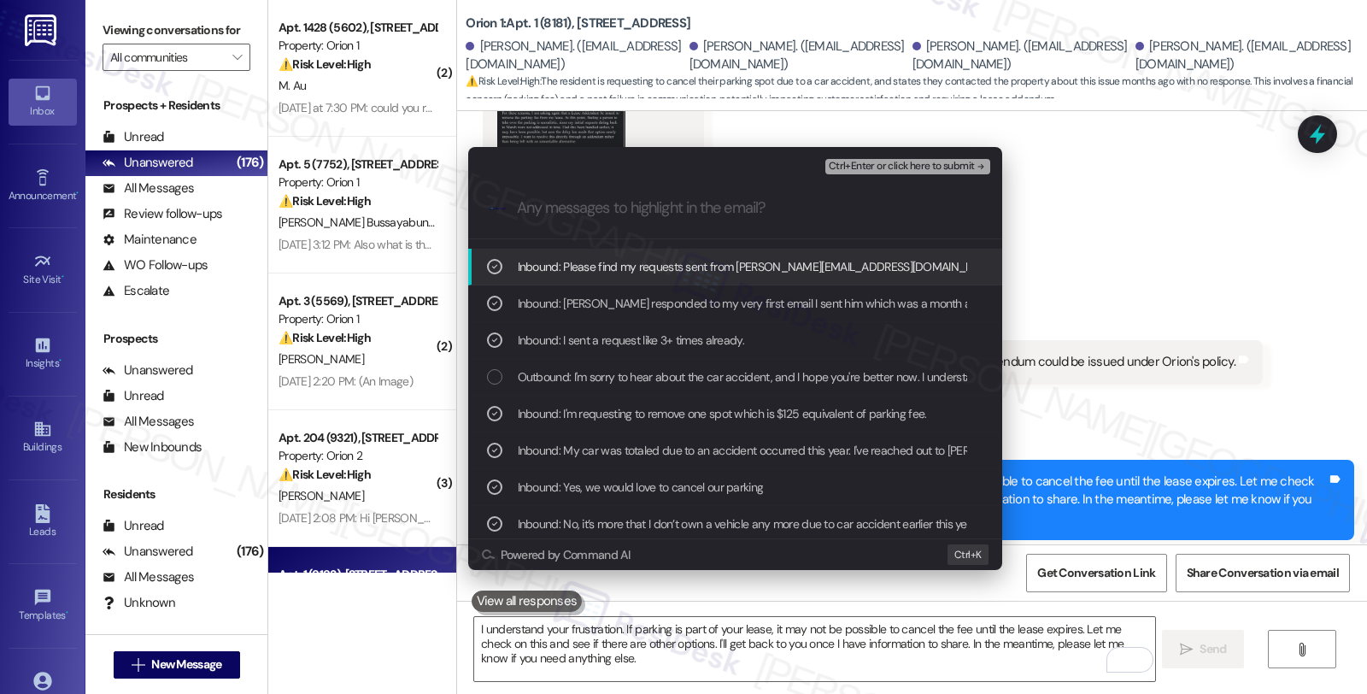
click at [885, 169] on span "Ctrl+Enter or click here to submit" at bounding box center [901, 167] width 146 height 12
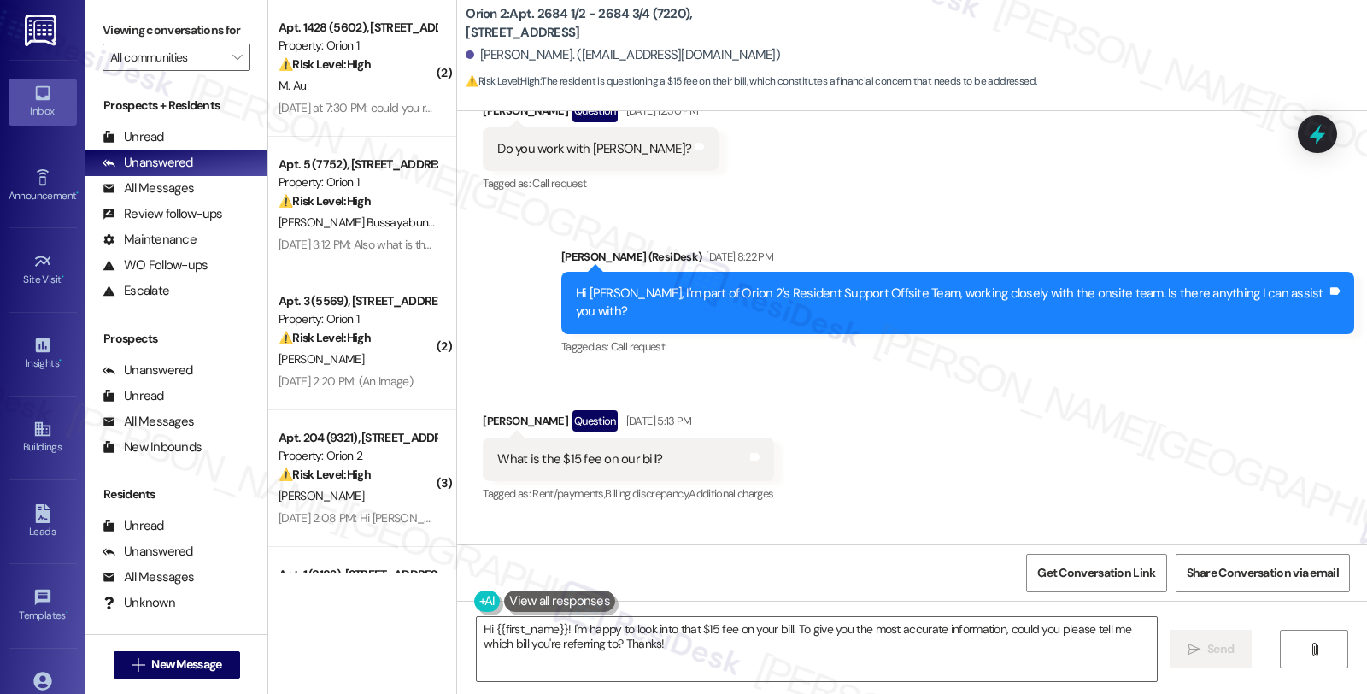
scroll to position [446, 0]
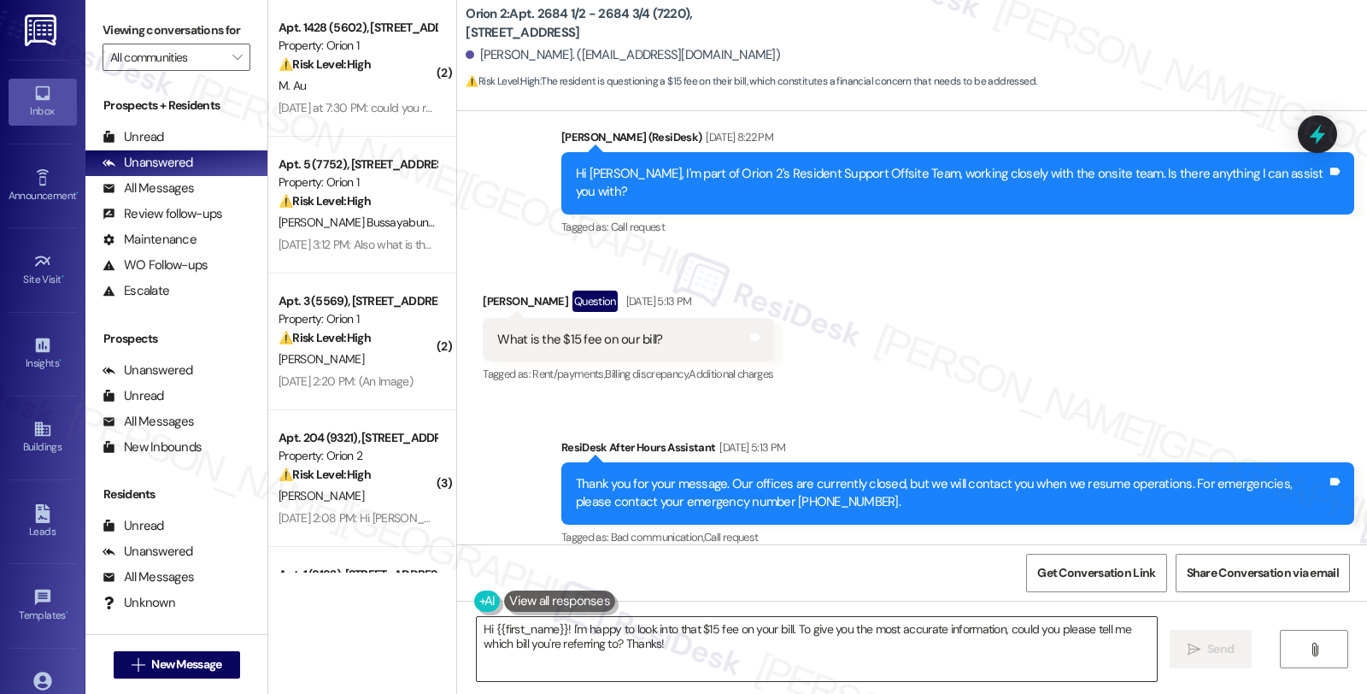
click at [557, 627] on textarea "Hi {{first_name}}! I'm happy to look into that $15 fee on your bill. To give yo…" at bounding box center [817, 649] width 680 height 64
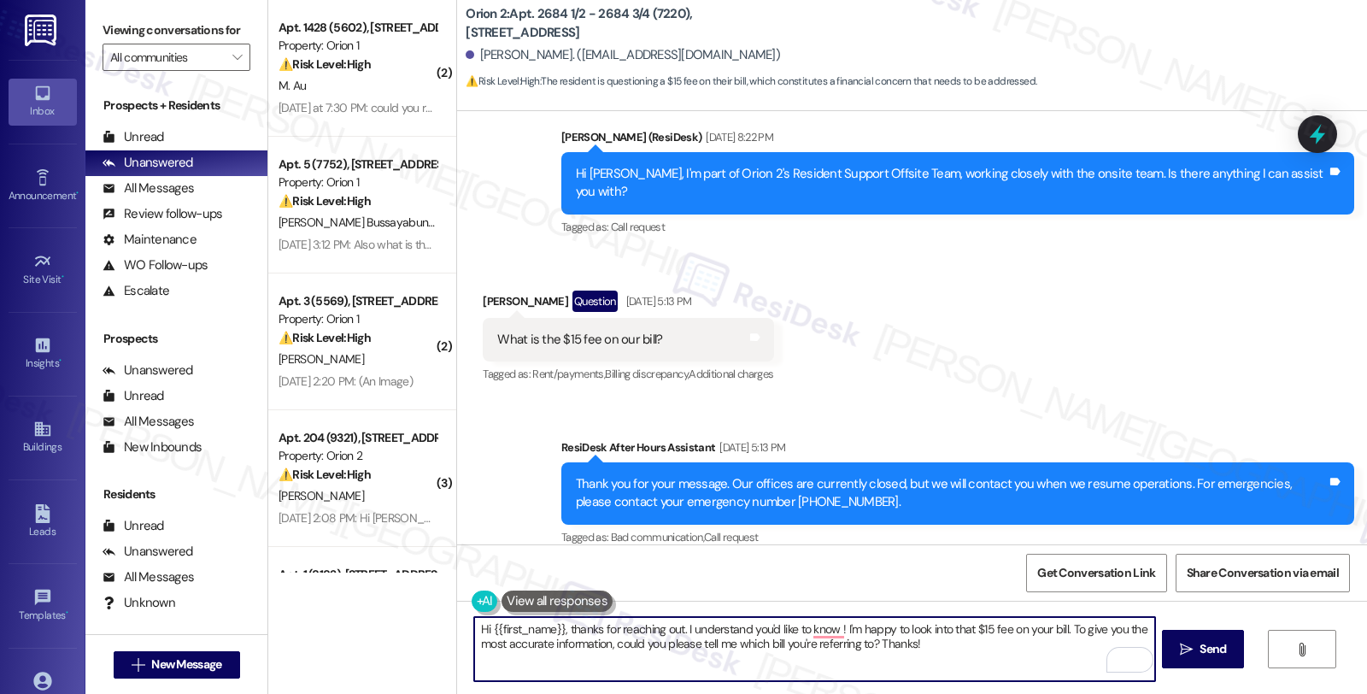
click at [740, 627] on textarea "Hi {{first_name}}, thanks for reaching out. I understand you'd like to know ! I…" at bounding box center [814, 649] width 680 height 64
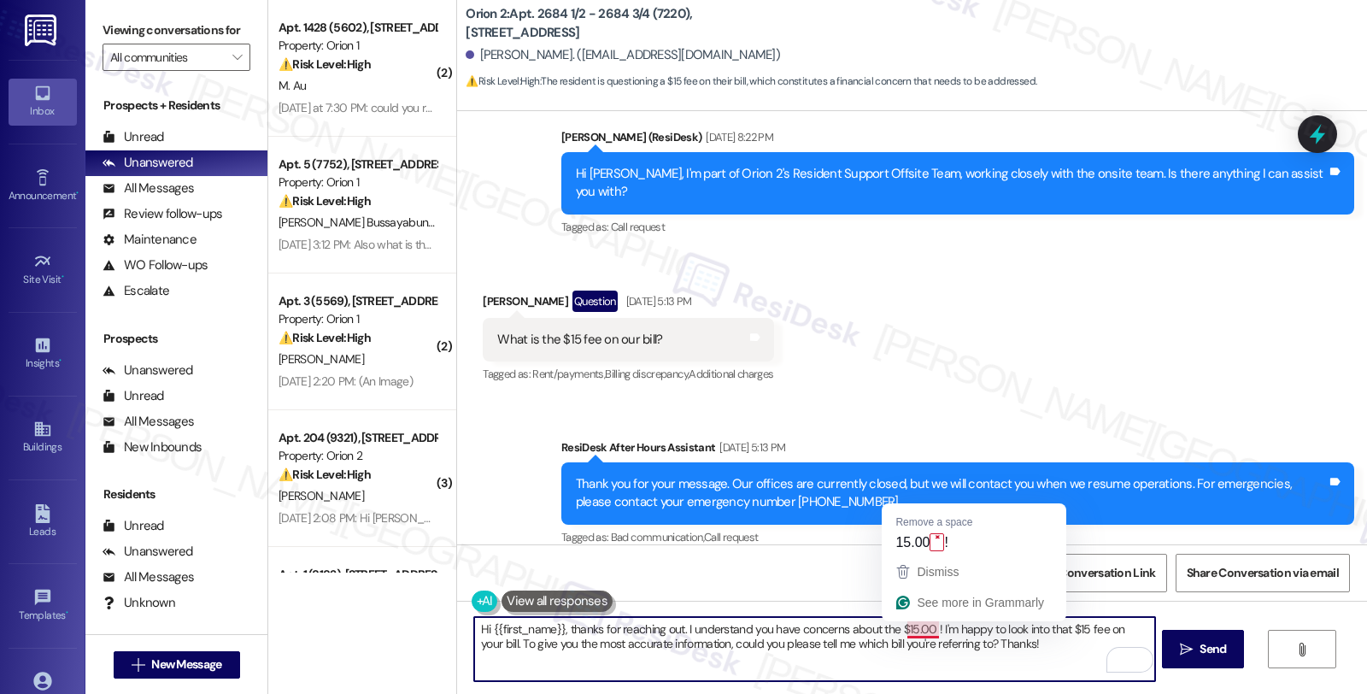
click at [922, 626] on textarea "Hi {{first_name}}, thanks for reaching out. I understand you have concerns abou…" at bounding box center [814, 649] width 680 height 64
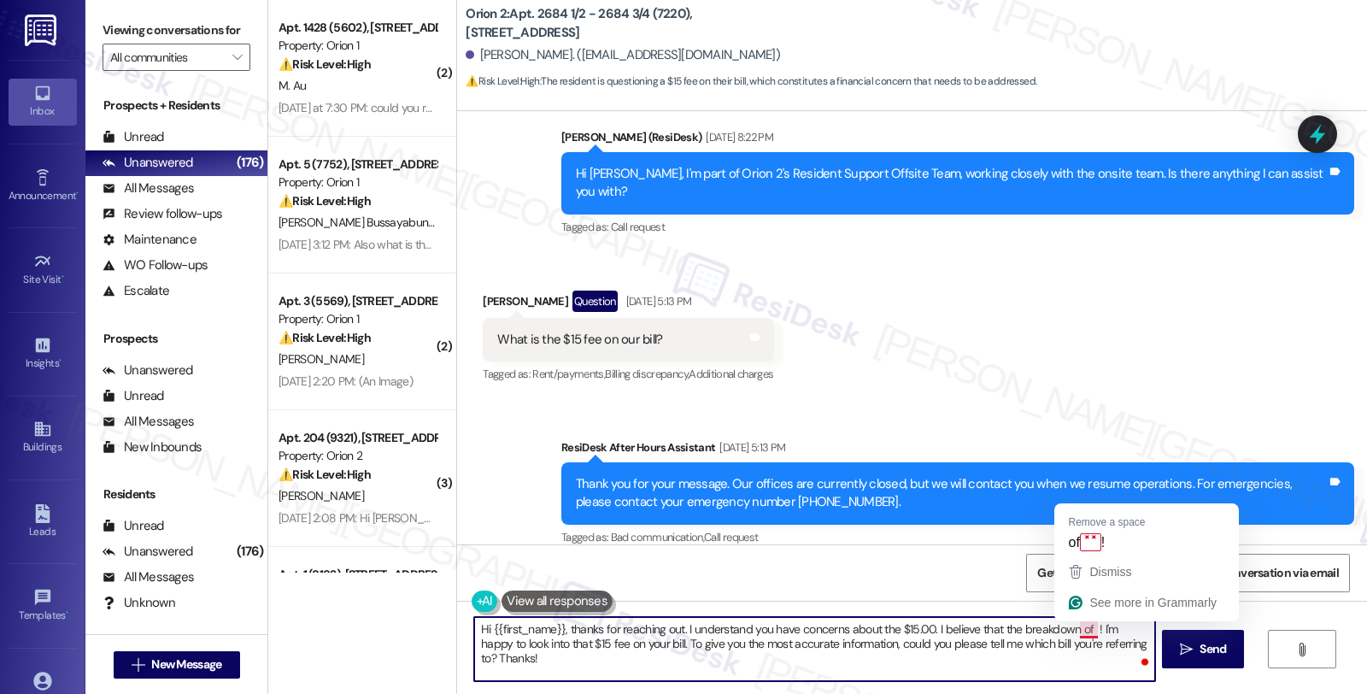
click at [1078, 625] on textarea "Hi {{first_name}}, thanks for reaching out. I understand you have concerns abou…" at bounding box center [814, 649] width 680 height 64
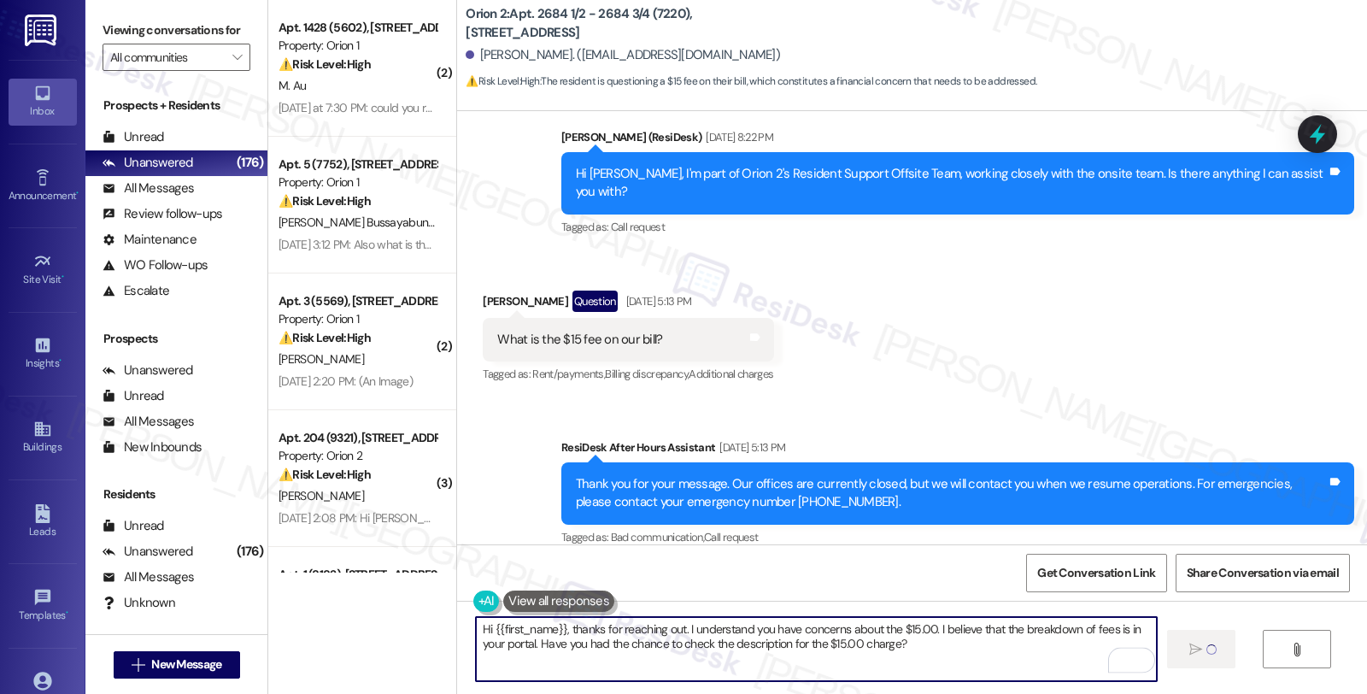
type textarea "Hi {{first_name}}, thanks for reaching out. I understand you have concerns abou…"
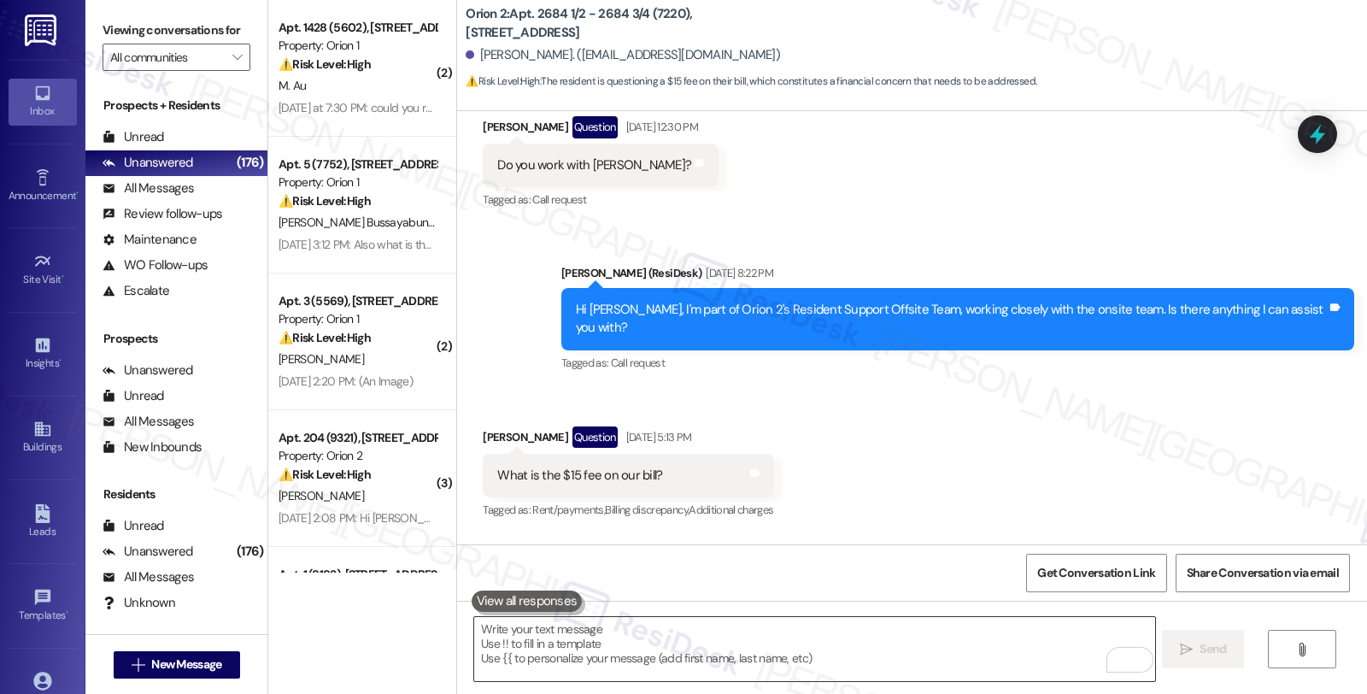
scroll to position [283, 0]
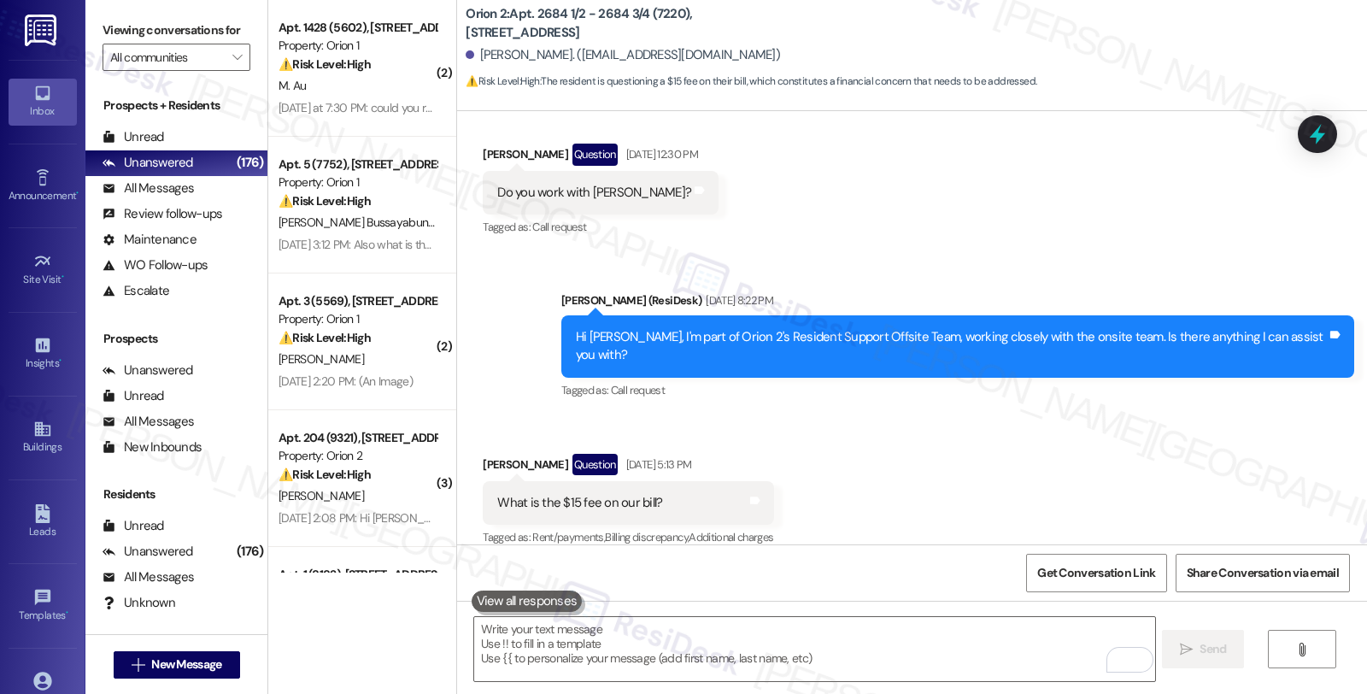
click at [1203, 463] on div "Received via SMS [PERSON_NAME] Question [DATE] 5:13 PM What is the $15 fee on o…" at bounding box center [912, 489] width 910 height 148
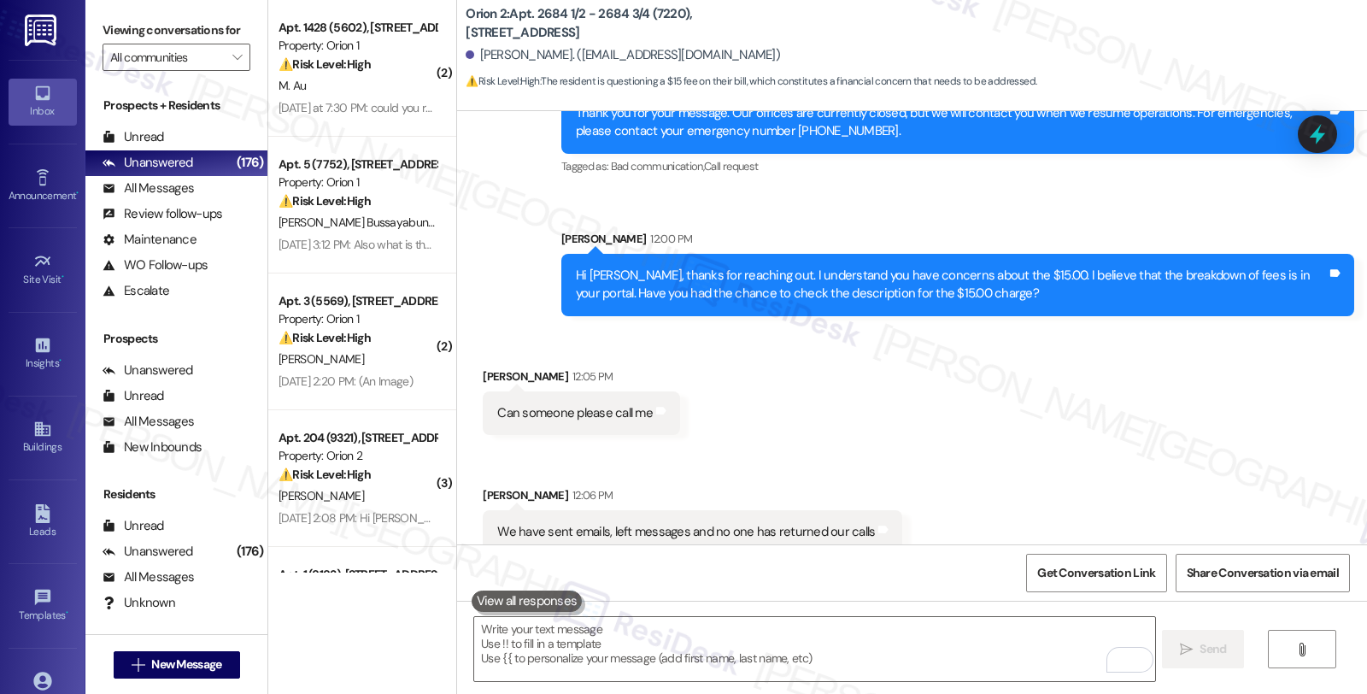
scroll to position [821, 0]
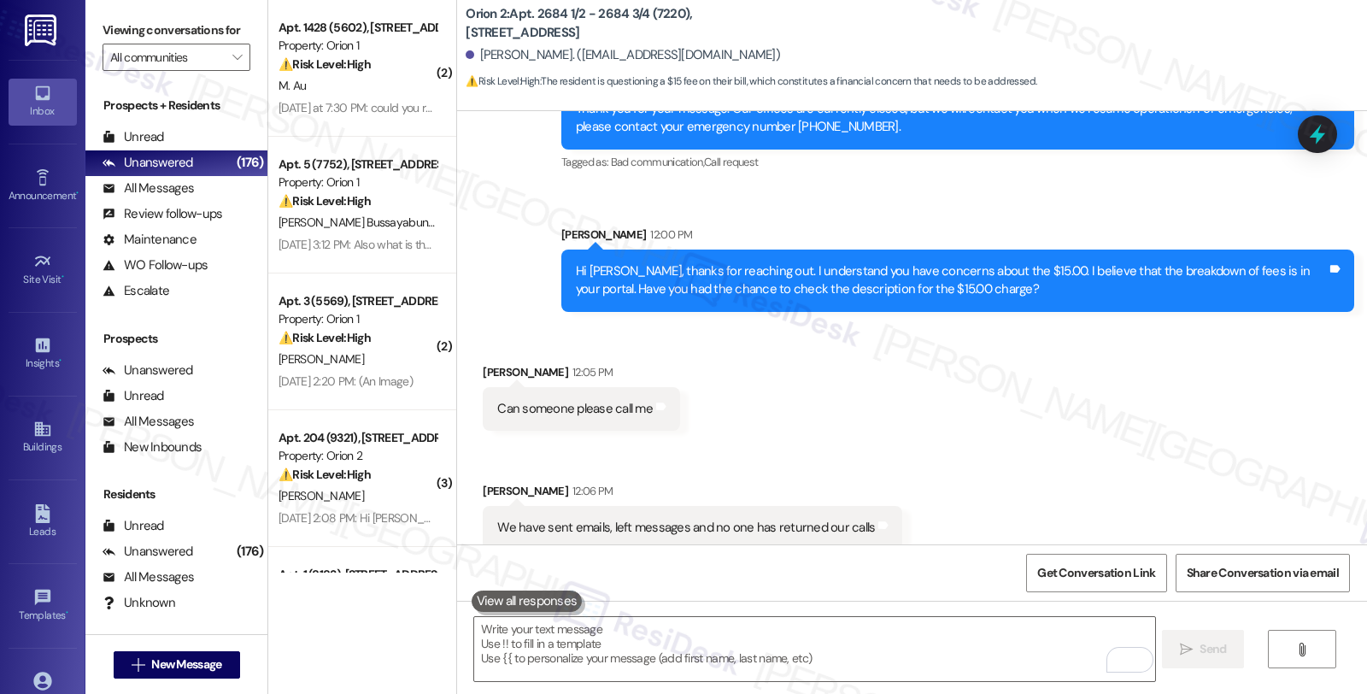
click at [1270, 474] on div "Received via SMS [PERSON_NAME] 12:05 PM Can someone please call me Tags and not…" at bounding box center [912, 444] width 910 height 238
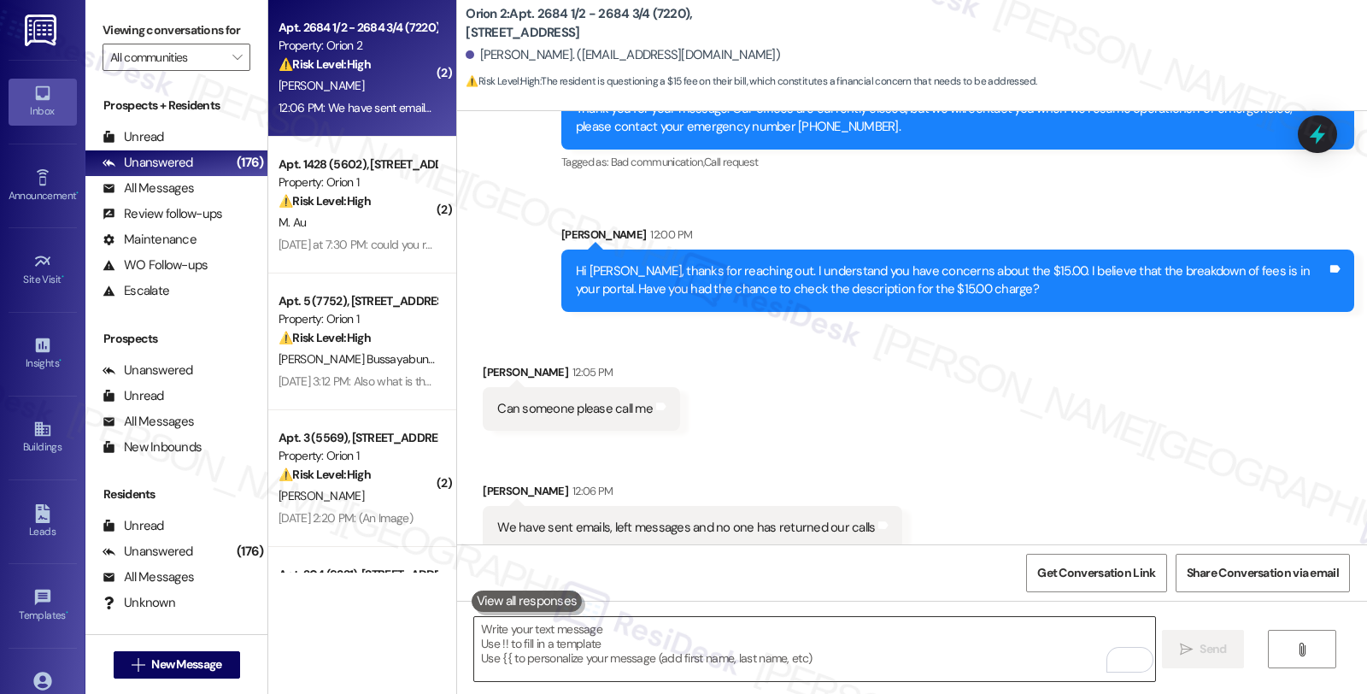
click at [525, 627] on textarea "To enrich screen reader interactions, please activate Accessibility in Grammarl…" at bounding box center [814, 649] width 680 height 64
click at [672, 637] on textarea "To enrich screen reader interactions, please activate Accessibility in Grammarl…" at bounding box center [814, 649] width 680 height 64
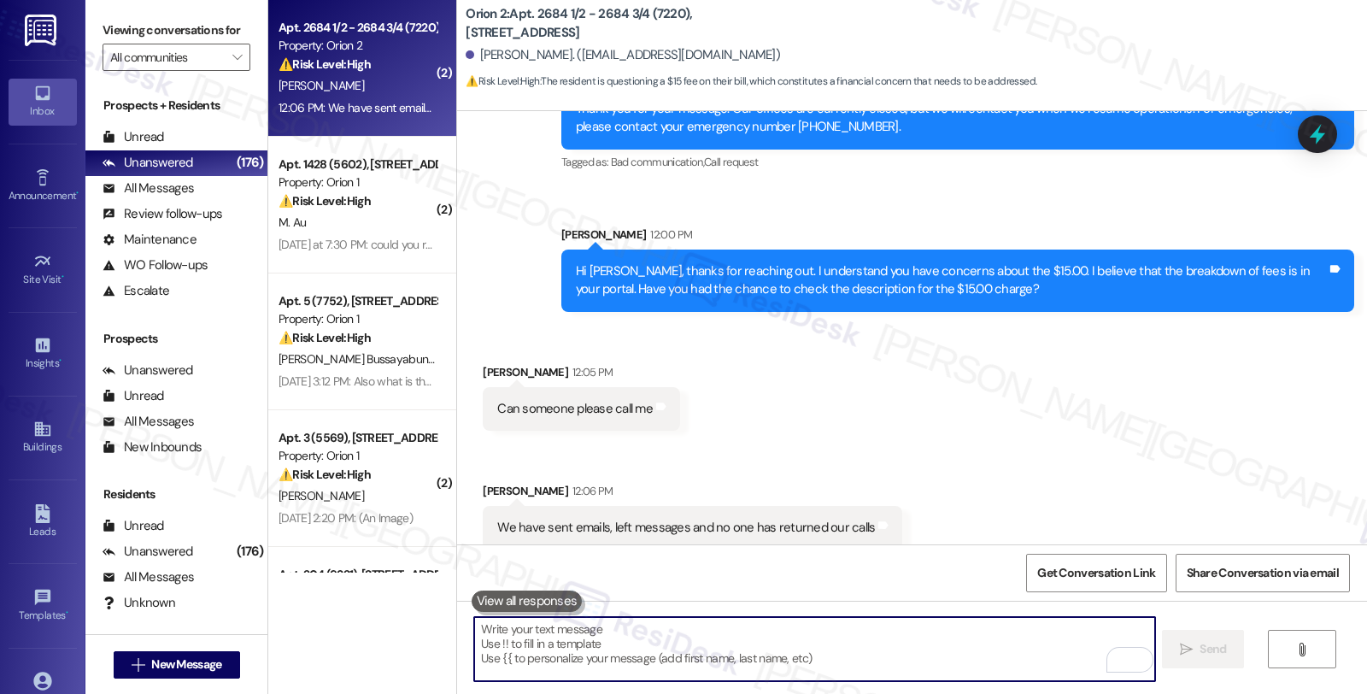
paste textarea "I would love to speak with you. However, I'm only communicating with tenants vi…"
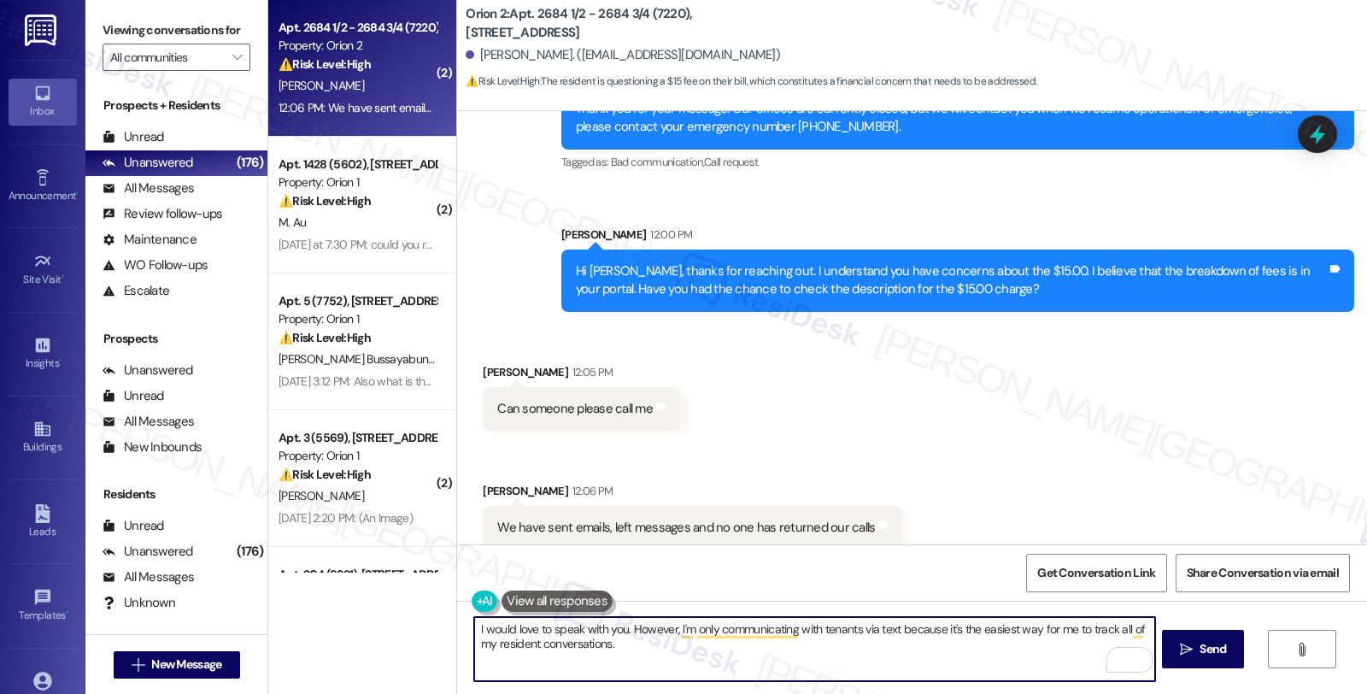
click at [788, 629] on textarea "I would love to speak with you. However, I'm only communicating with tenants vi…" at bounding box center [814, 649] width 680 height 64
click at [852, 629] on textarea "I would love to speak with you. However, I'm only communicating with tenants vi…" at bounding box center [814, 649] width 680 height 64
click at [612, 650] on textarea "I would love to speak with you. However, I'm only communicating via text becaus…" at bounding box center [814, 649] width 680 height 64
paste textarea "Orion Housing's primary method of communication is via email."
click at [994, 643] on textarea "I would love to speak with you. However, I'm only communicating via text becaus…" at bounding box center [814, 649] width 680 height 64
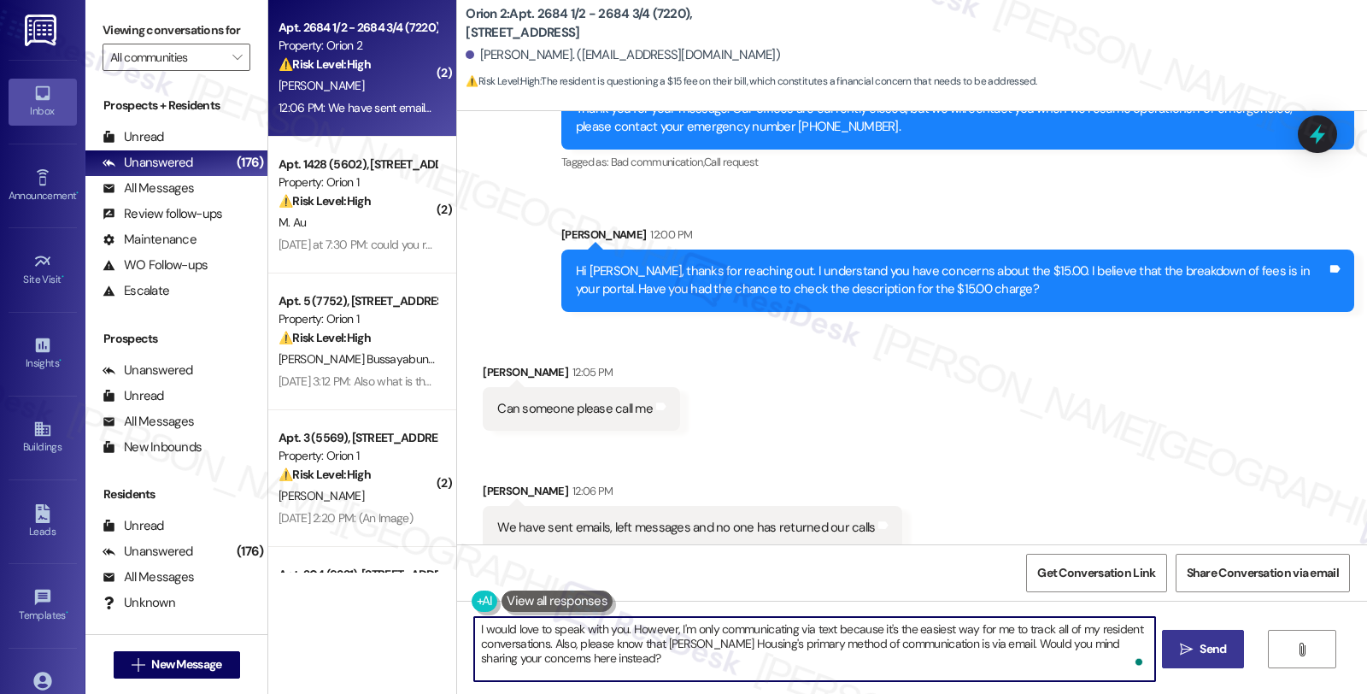
type textarea "I would love to speak with you. However, I'm only communicating via text becaus…"
click at [1209, 649] on span "Send" at bounding box center [1212, 649] width 26 height 18
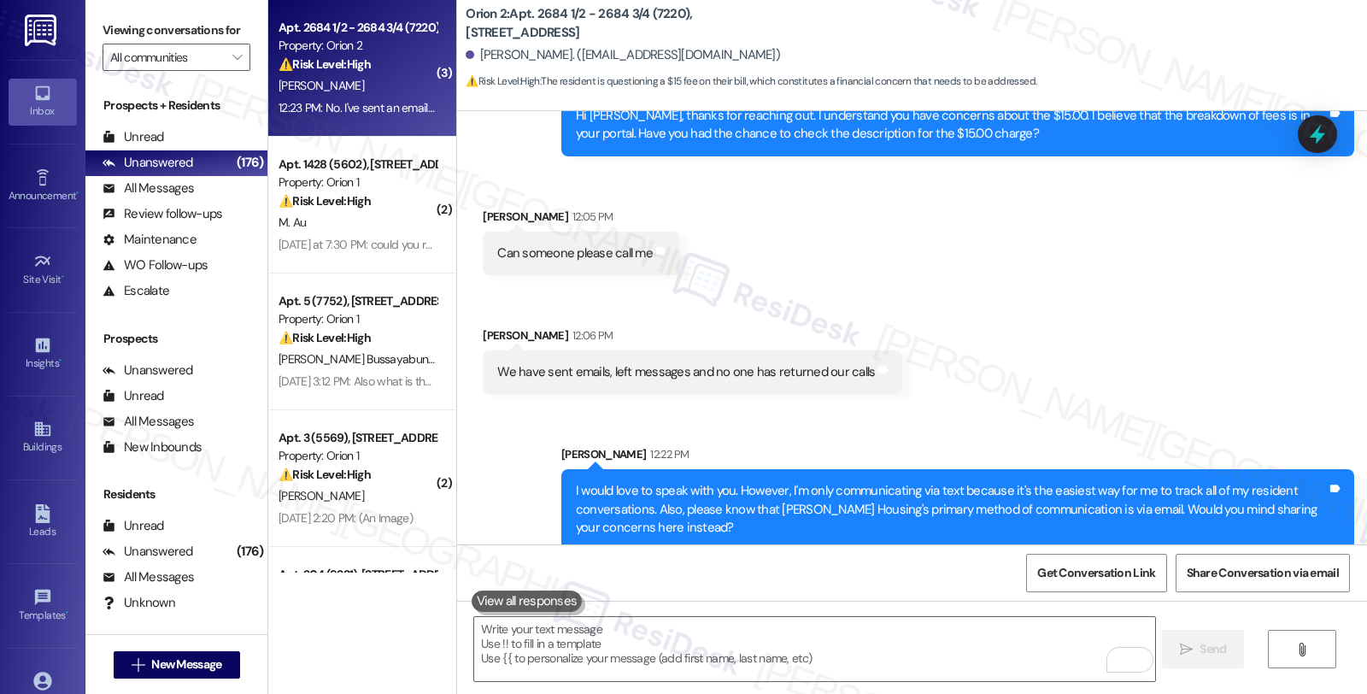
scroll to position [1095, 0]
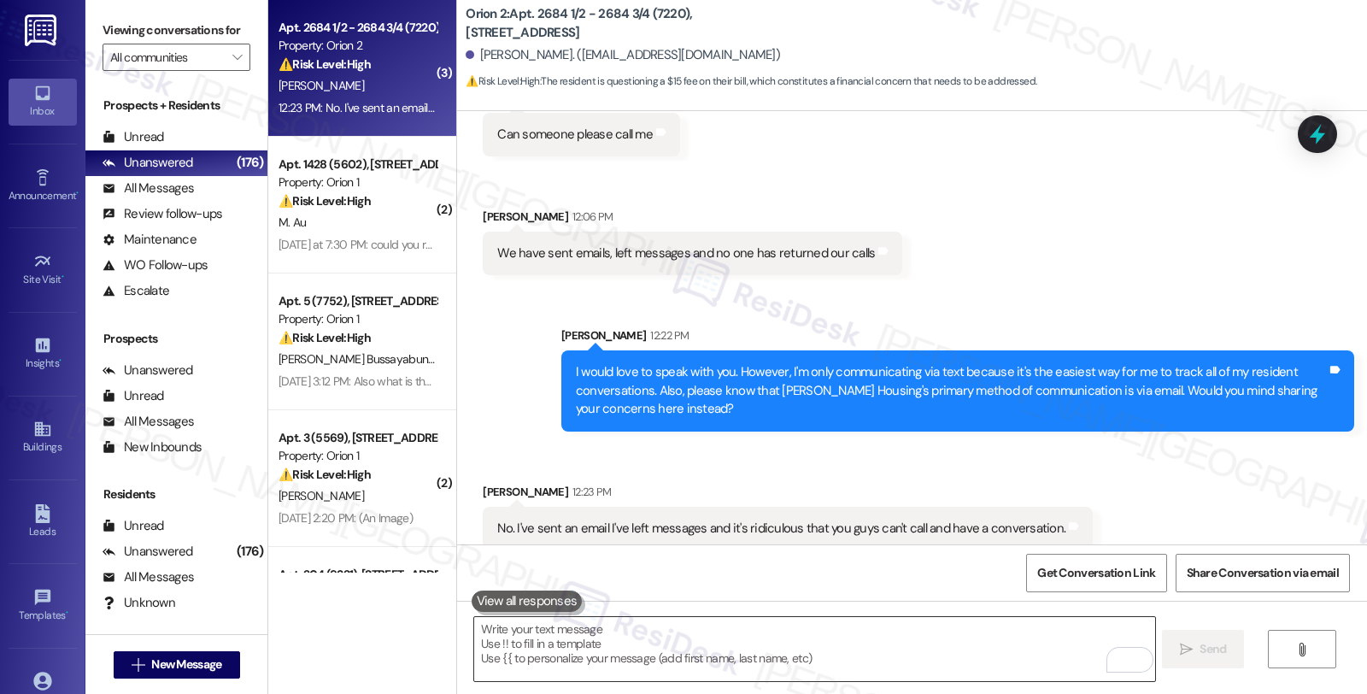
click at [600, 626] on textarea "To enrich screen reader interactions, please activate Accessibility in Grammarl…" at bounding box center [814, 649] width 680 height 64
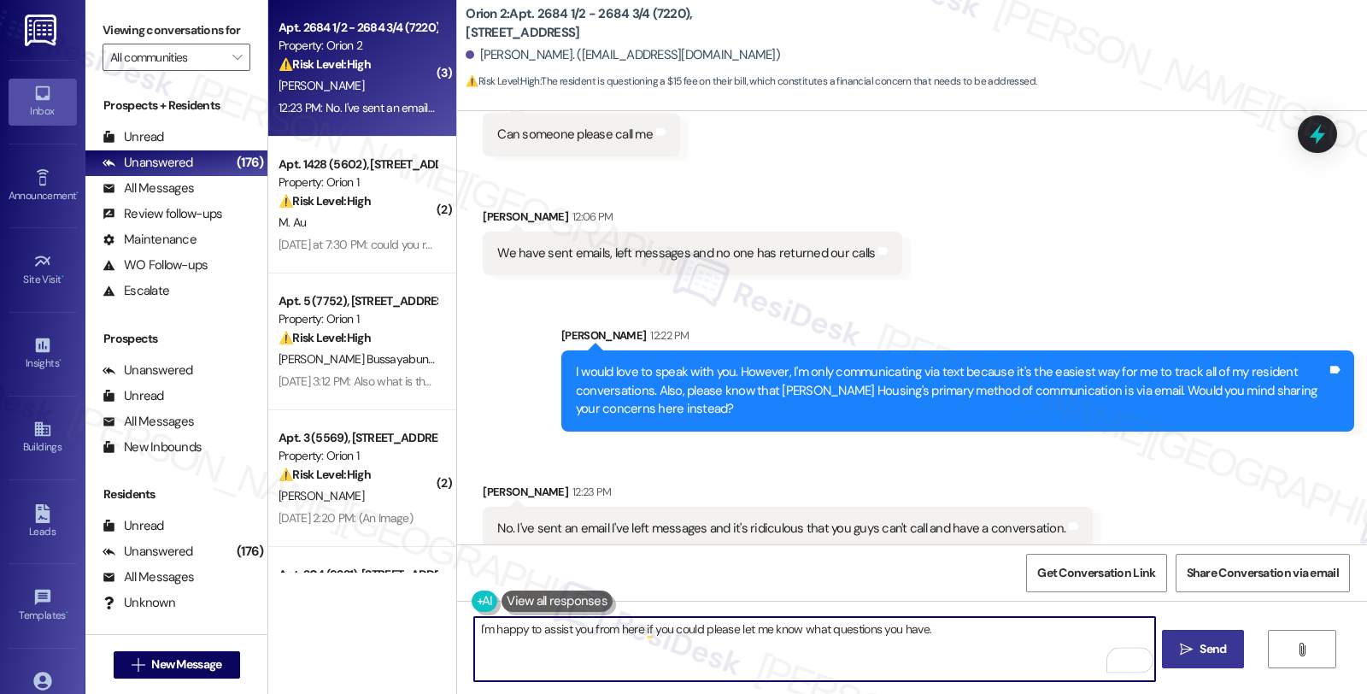
type textarea "I'm happy to assist you from here if you could please let me know what question…"
click at [1203, 641] on span "Send" at bounding box center [1212, 649] width 26 height 18
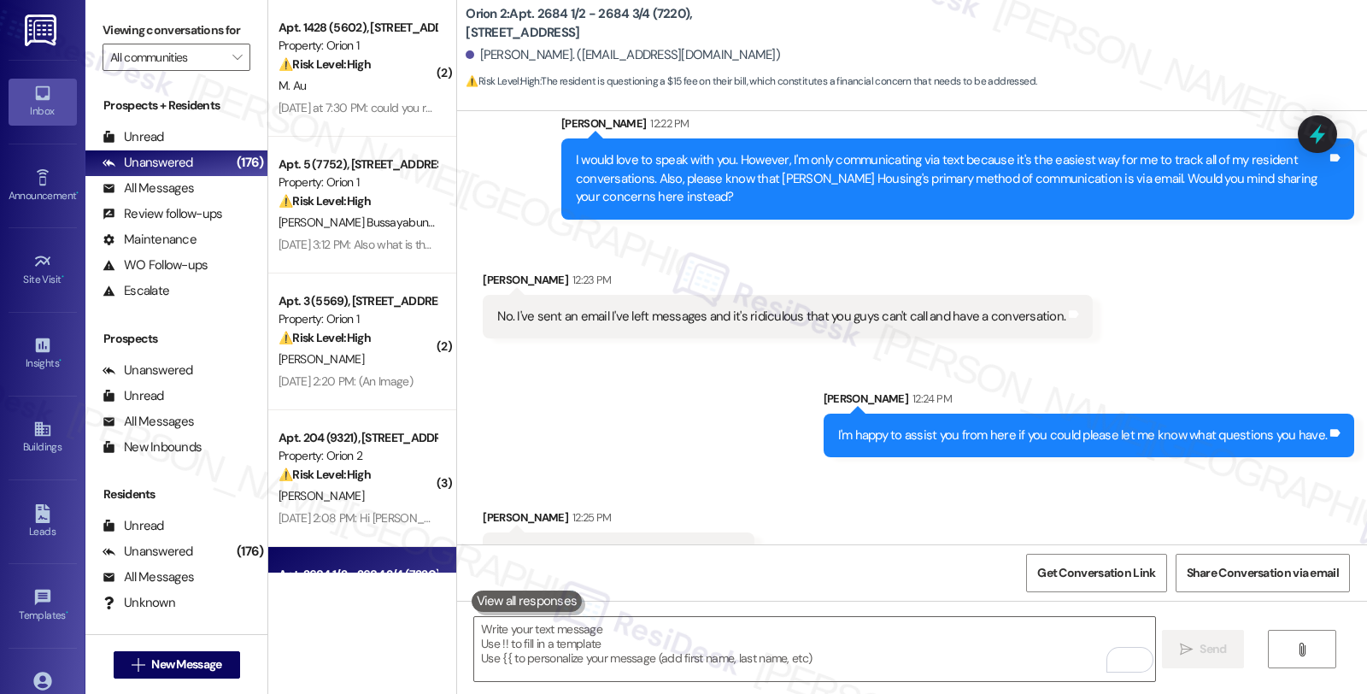
scroll to position [1333, 0]
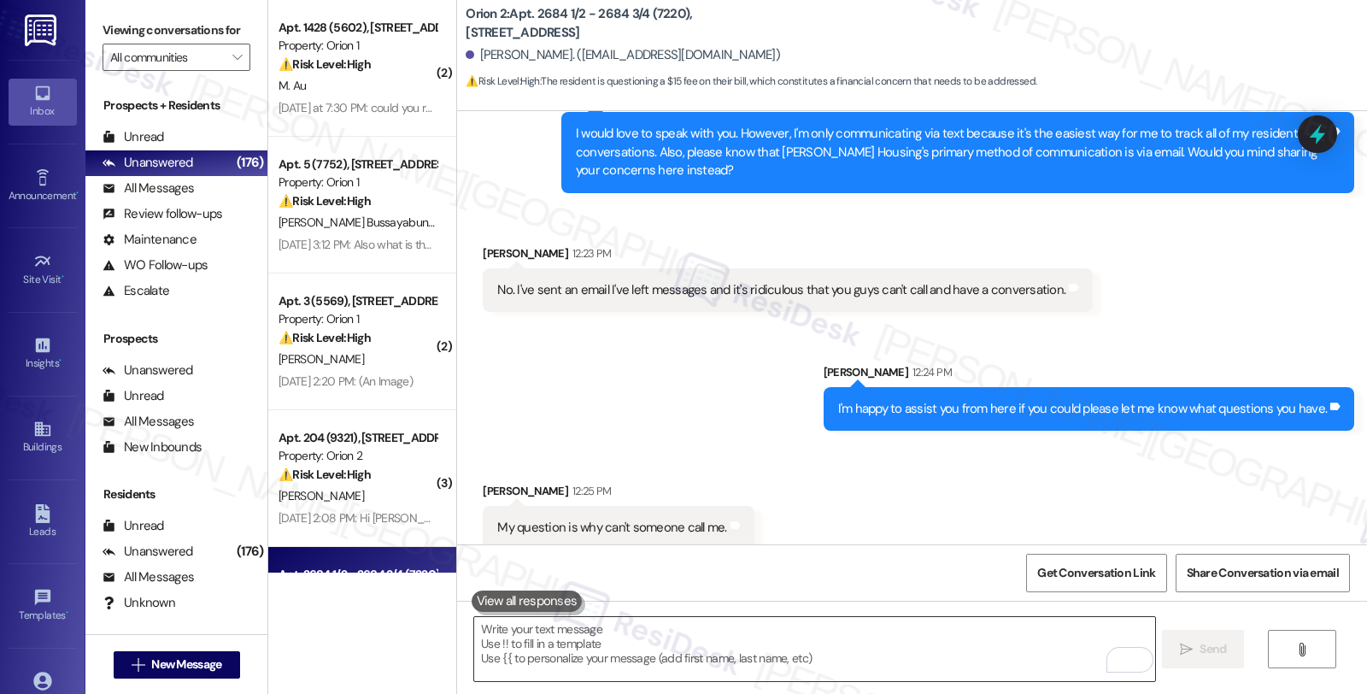
click at [613, 635] on textarea "To enrich screen reader interactions, please activate Accessibility in Grammarl…" at bounding box center [814, 649] width 680 height 64
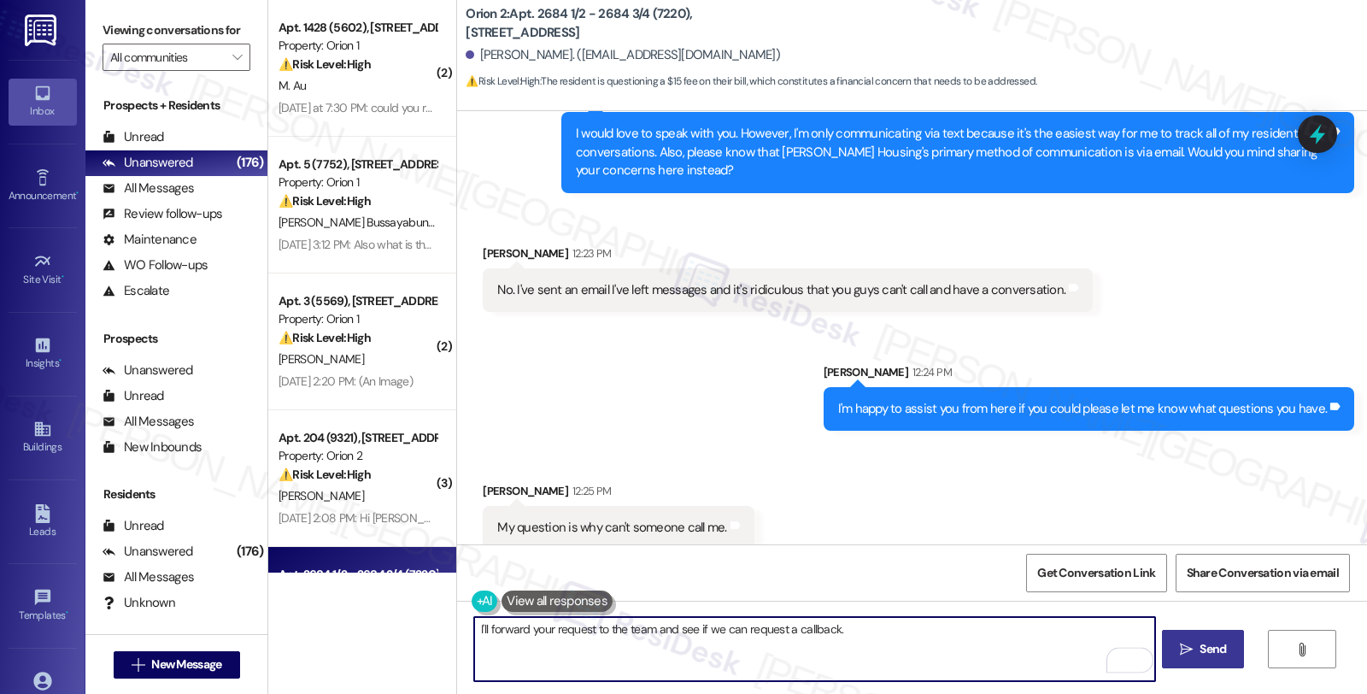
click at [874, 638] on textarea "I'll forward your request to the team and see if we can request a callback." at bounding box center [814, 649] width 680 height 64
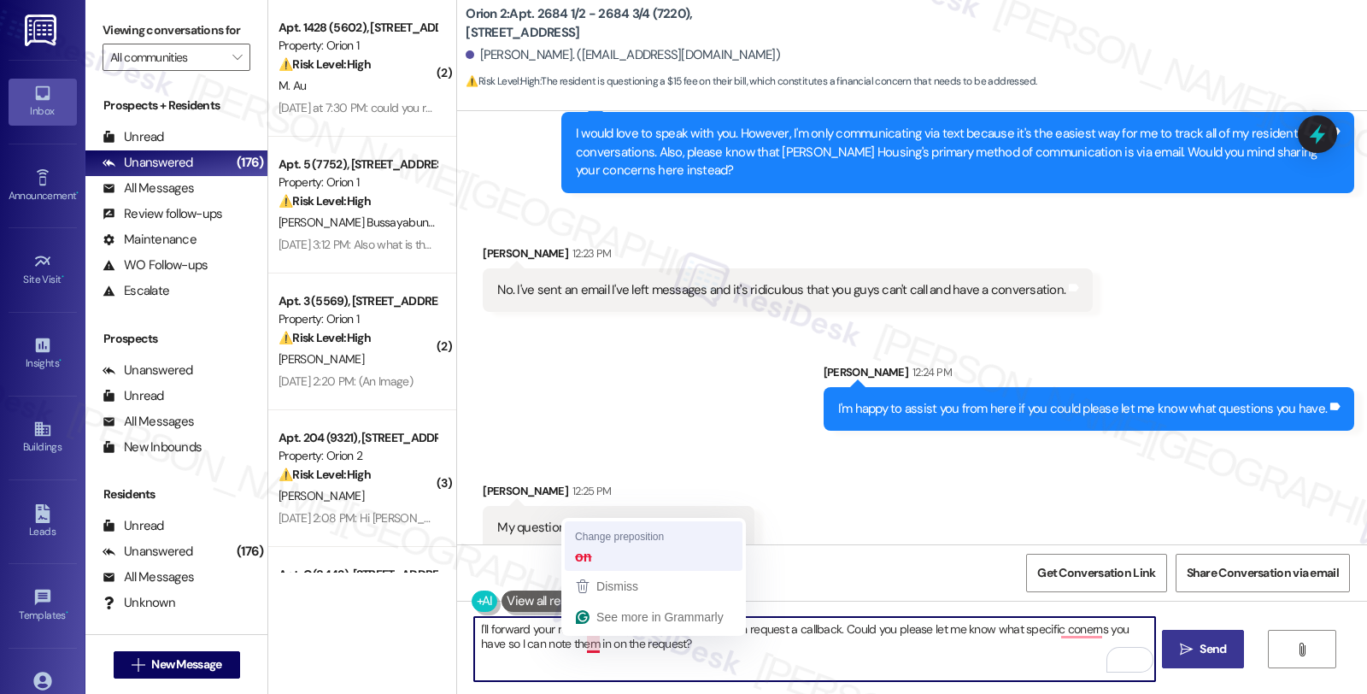
type textarea "I'll forward your request to the team and see if we can request a callback. Cou…"
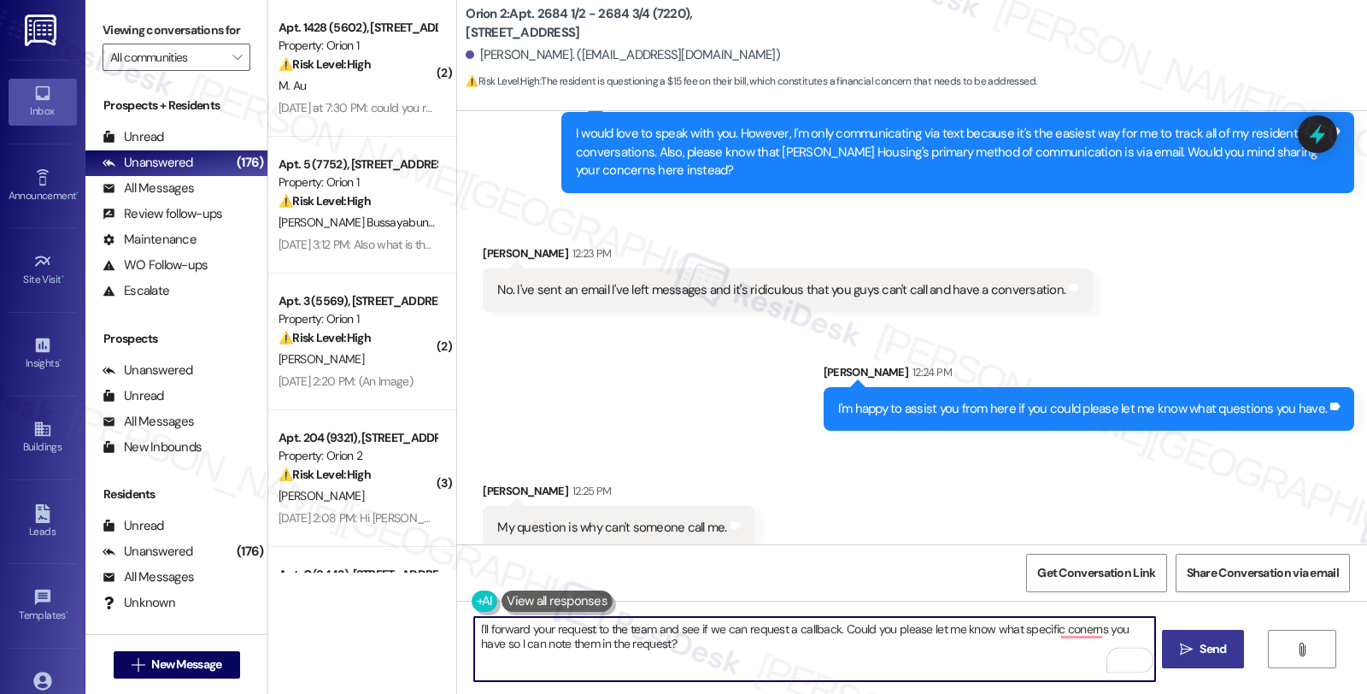
click at [710, 658] on textarea "I'll forward your request to the team and see if we can request a callback. Cou…" at bounding box center [814, 649] width 680 height 64
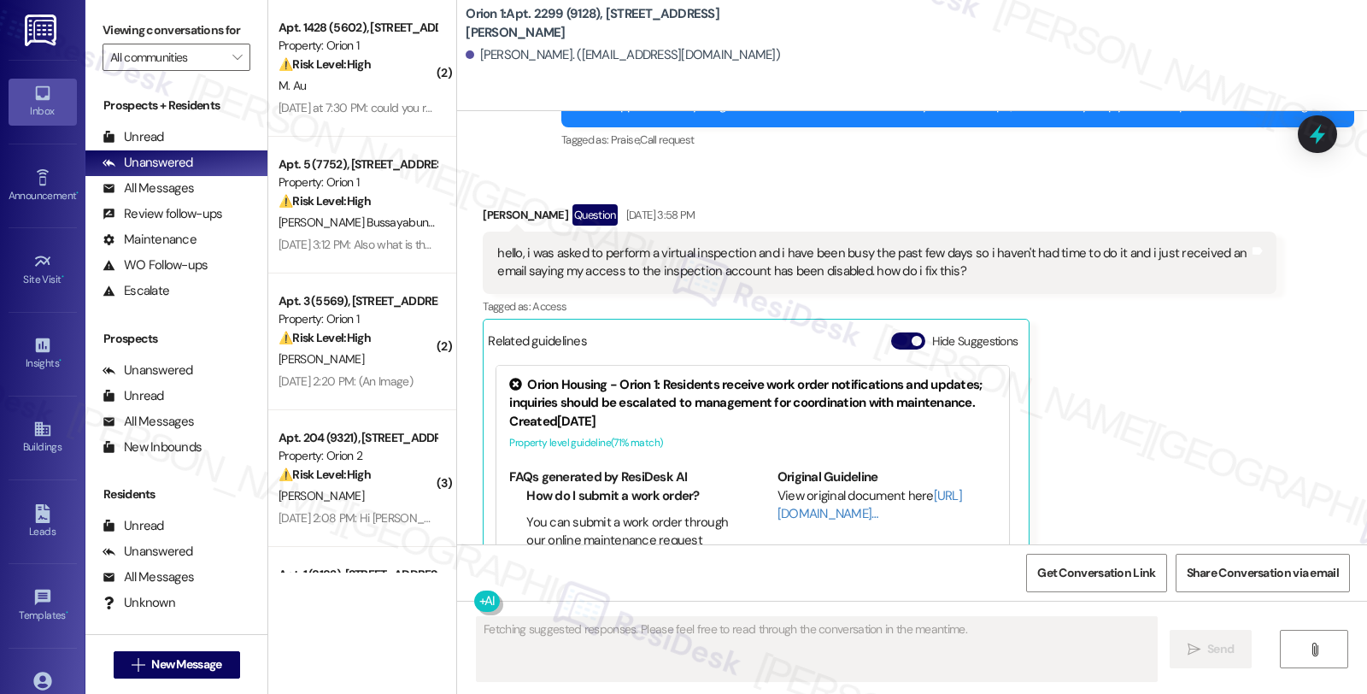
scroll to position [203, 0]
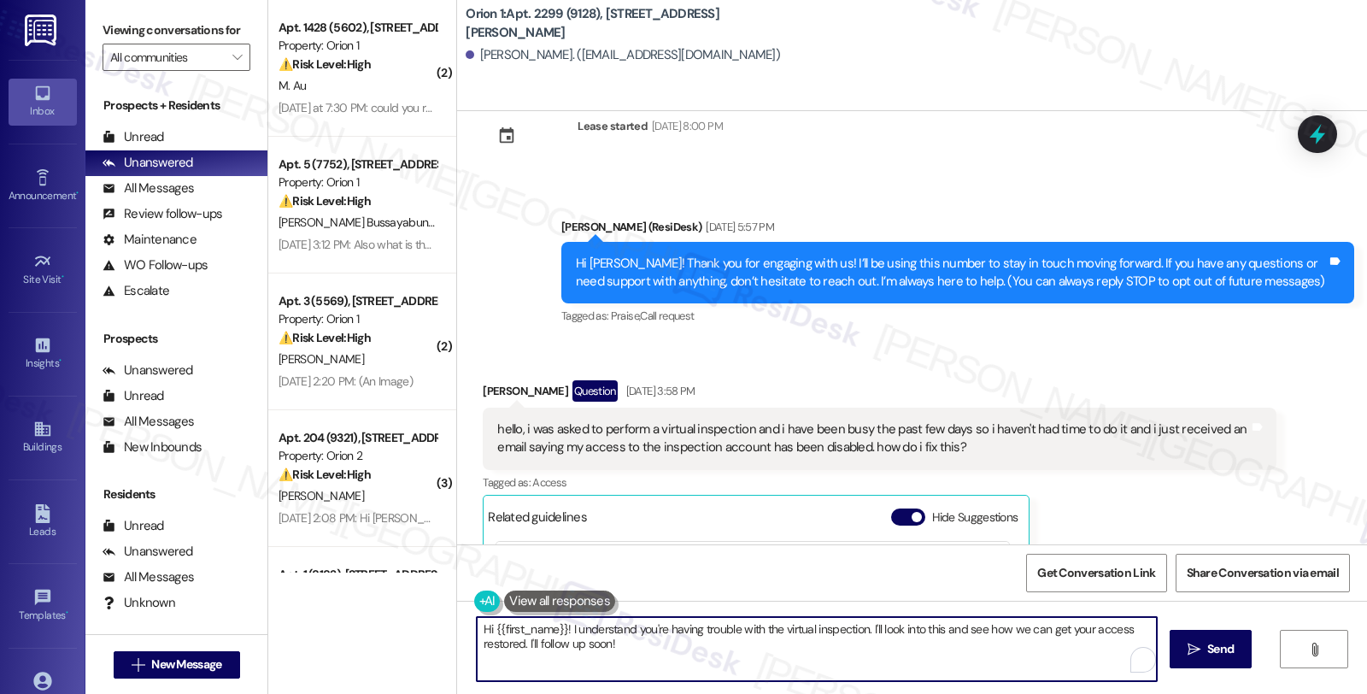
drag, startPoint x: 861, startPoint y: 626, endPoint x: 945, endPoint y: 641, distance: 85.1
click at [945, 641] on textarea "Hi {{first_name}}! I understand you're having trouble with the virtual inspecti…" at bounding box center [817, 649] width 680 height 64
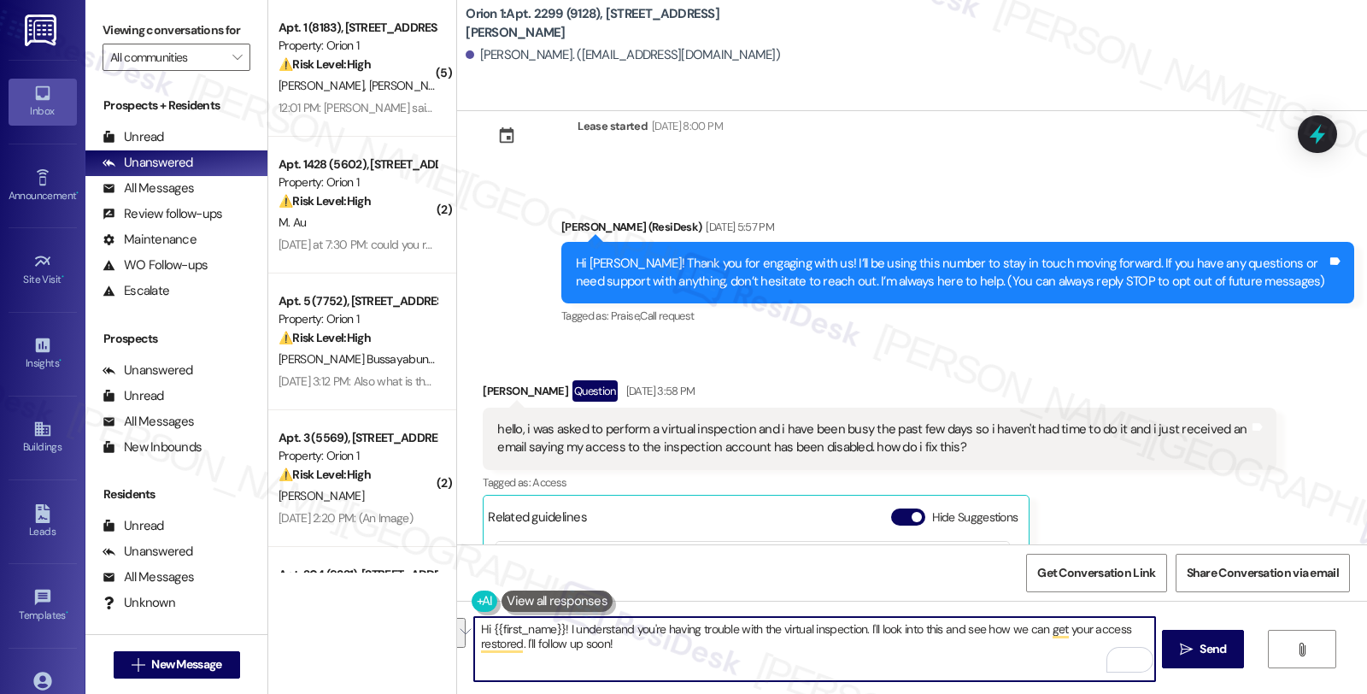
click at [552, 629] on textarea "Hi {{first_name}}! I understand you're having trouble with the virtual inspecti…" at bounding box center [814, 649] width 680 height 64
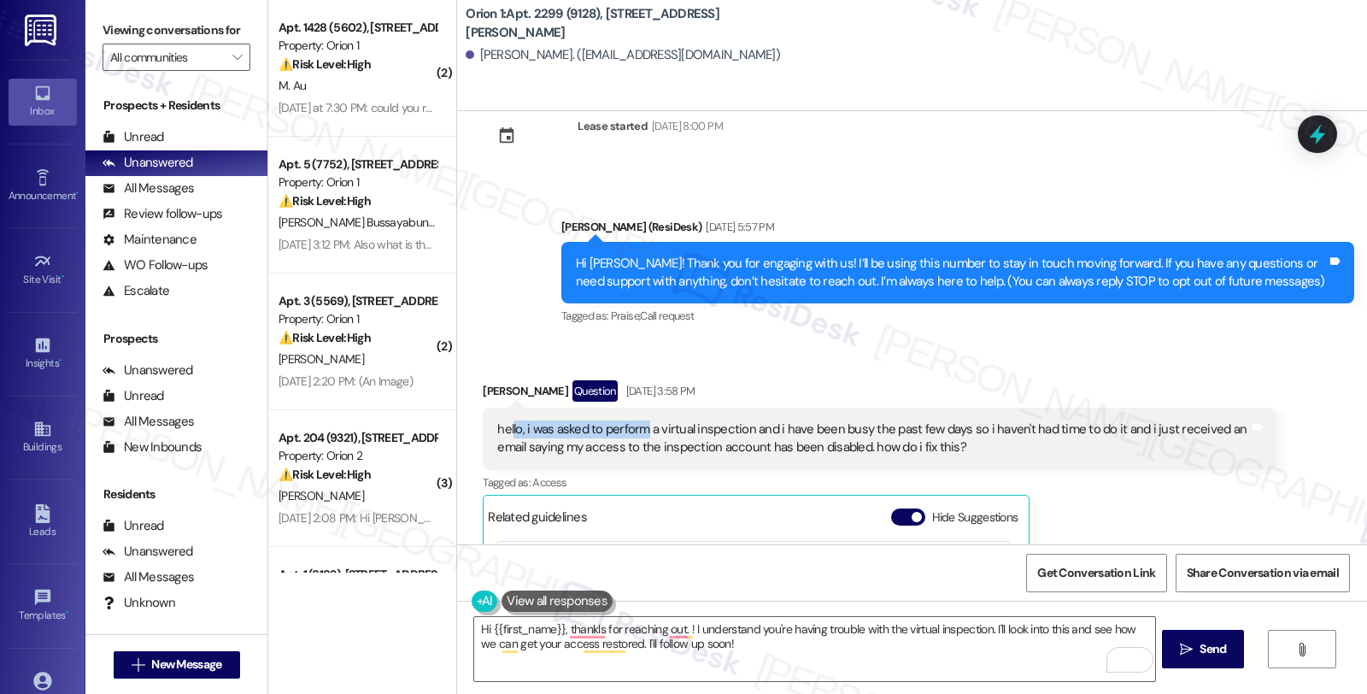
drag, startPoint x: 500, startPoint y: 428, endPoint x: 635, endPoint y: 425, distance: 135.8
click at [635, 425] on div "hello, i was asked to perform a virtual inspection and i have been busy the pas…" at bounding box center [872, 438] width 751 height 37
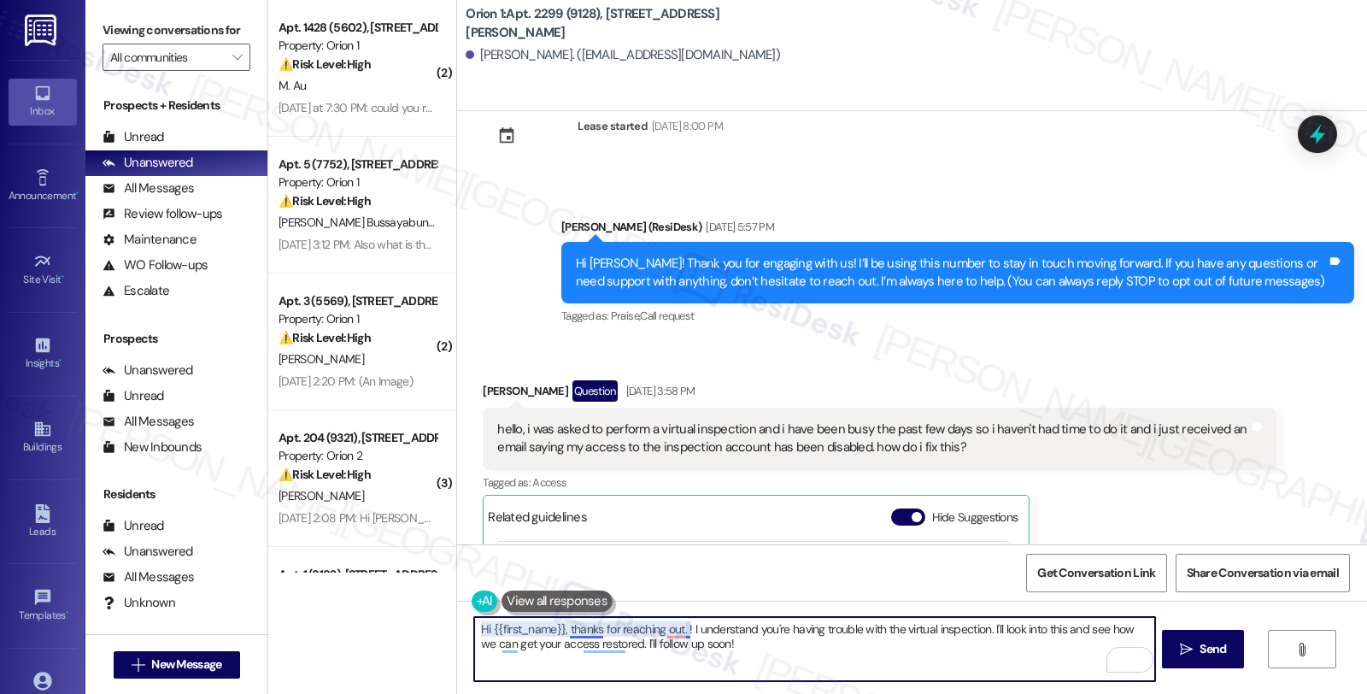
click at [678, 628] on textarea "Hi {{first_name}}, thanks for reaching out. ! I understand you're having troubl…" at bounding box center [814, 649] width 680 height 64
drag, startPoint x: 979, startPoint y: 630, endPoint x: 1004, endPoint y: 647, distance: 30.1
click at [1004, 647] on textarea "Hi {{first_name}}, thanks for reaching out. I understand you're having trouble …" at bounding box center [814, 649] width 680 height 64
click at [646, 651] on textarea "Hi {{first_name}}, thanks for reaching out. I understand you're having trouble …" at bounding box center [814, 649] width 680 height 64
type textarea "Hi {{first_name}}, thanks for reaching out. I understand you're having trouble …"
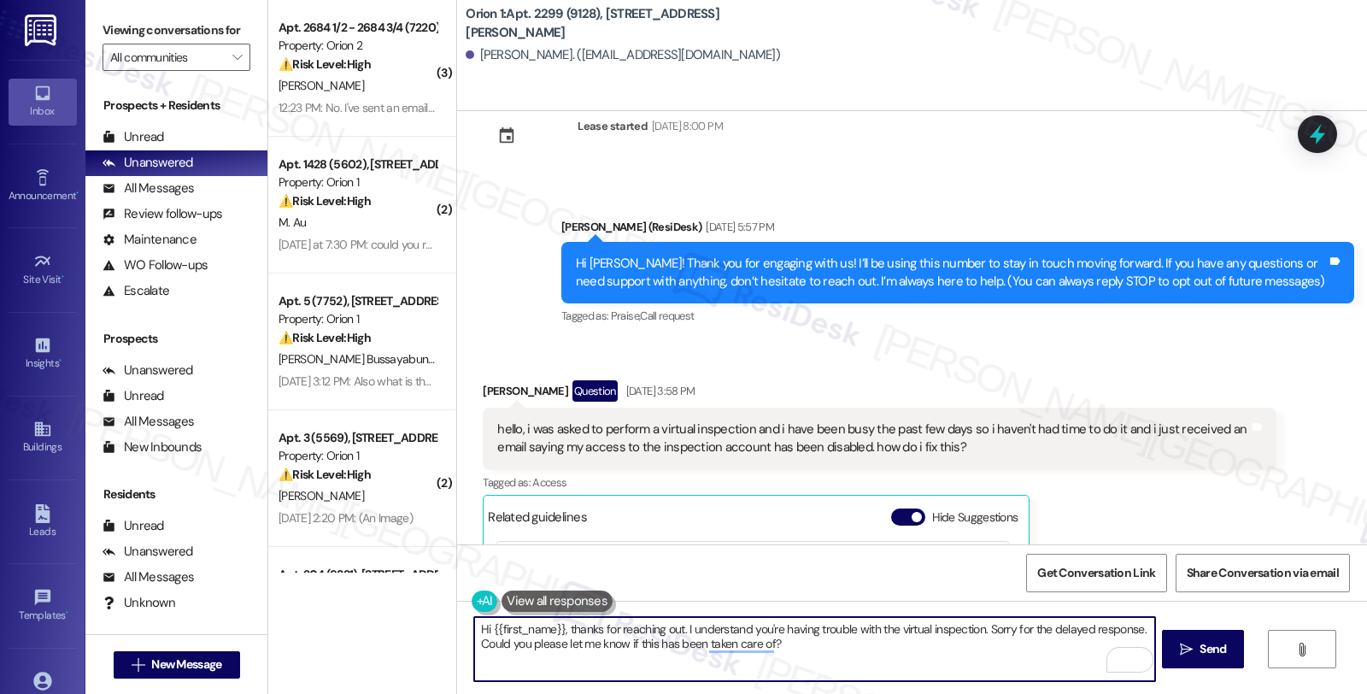
click at [816, 642] on textarea "Hi {{first_name}}, thanks for reaching out. I understand you're having trouble …" at bounding box center [814, 649] width 680 height 64
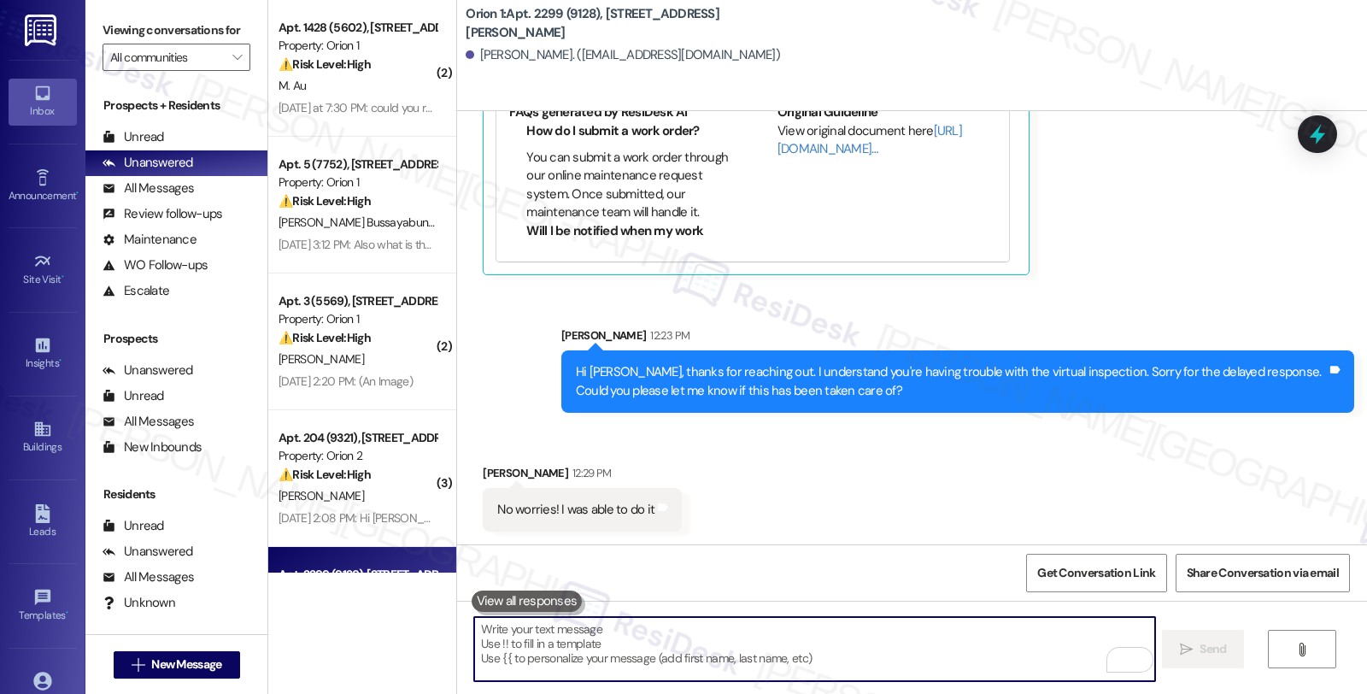
scroll to position [745, 0]
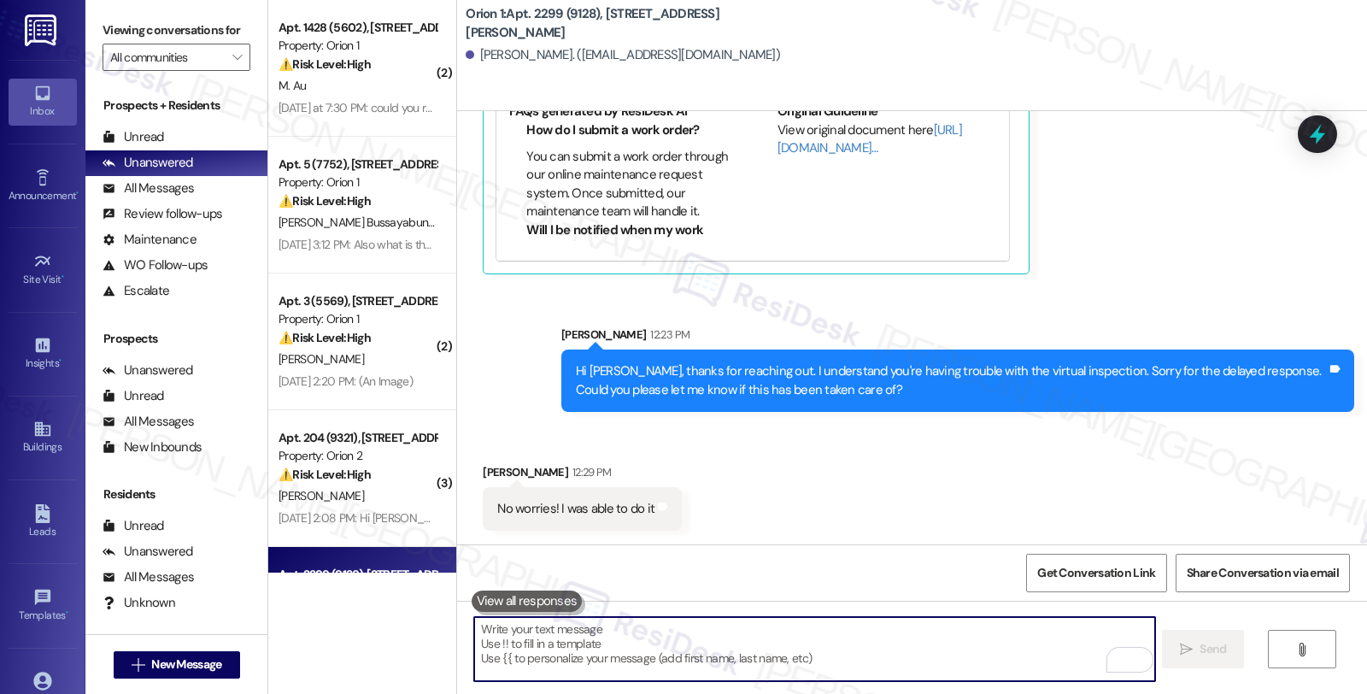
click at [578, 653] on textarea "To enrich screen reader interactions, please activate Accessibility in Grammarl…" at bounding box center [814, 649] width 680 height 64
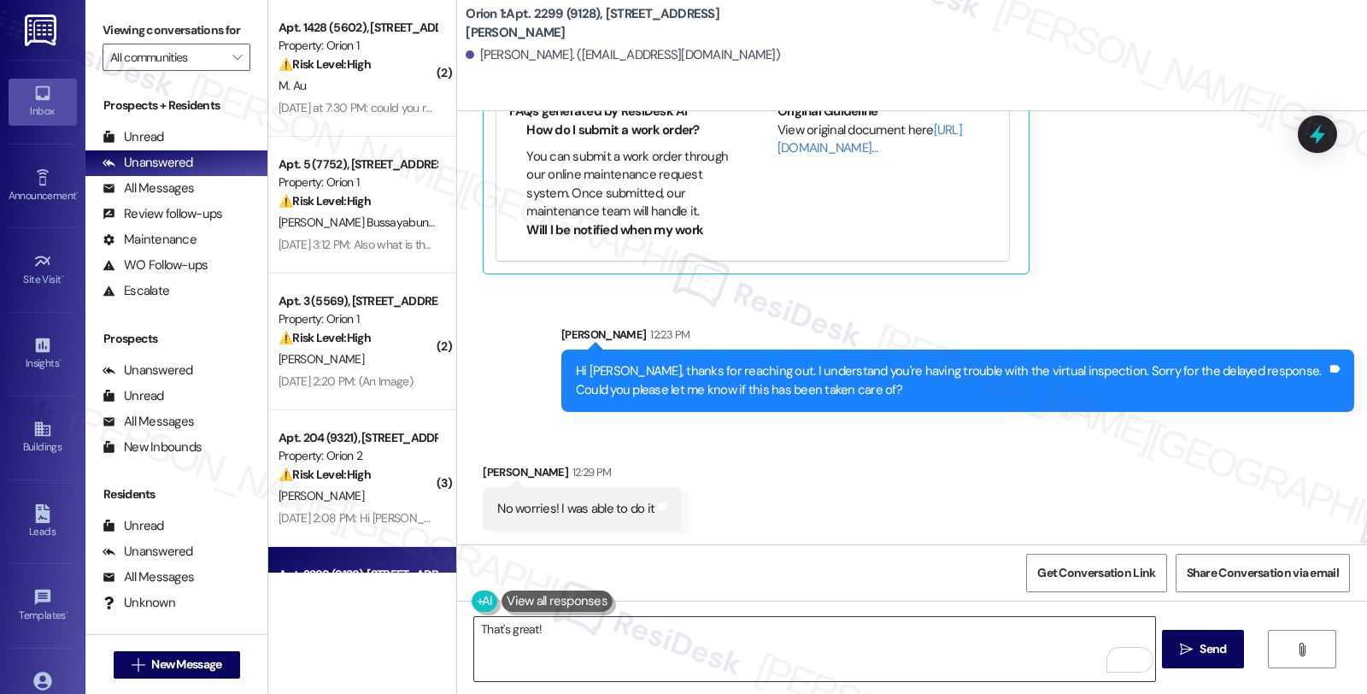
click at [666, 636] on textarea "That's great!" at bounding box center [814, 649] width 680 height 64
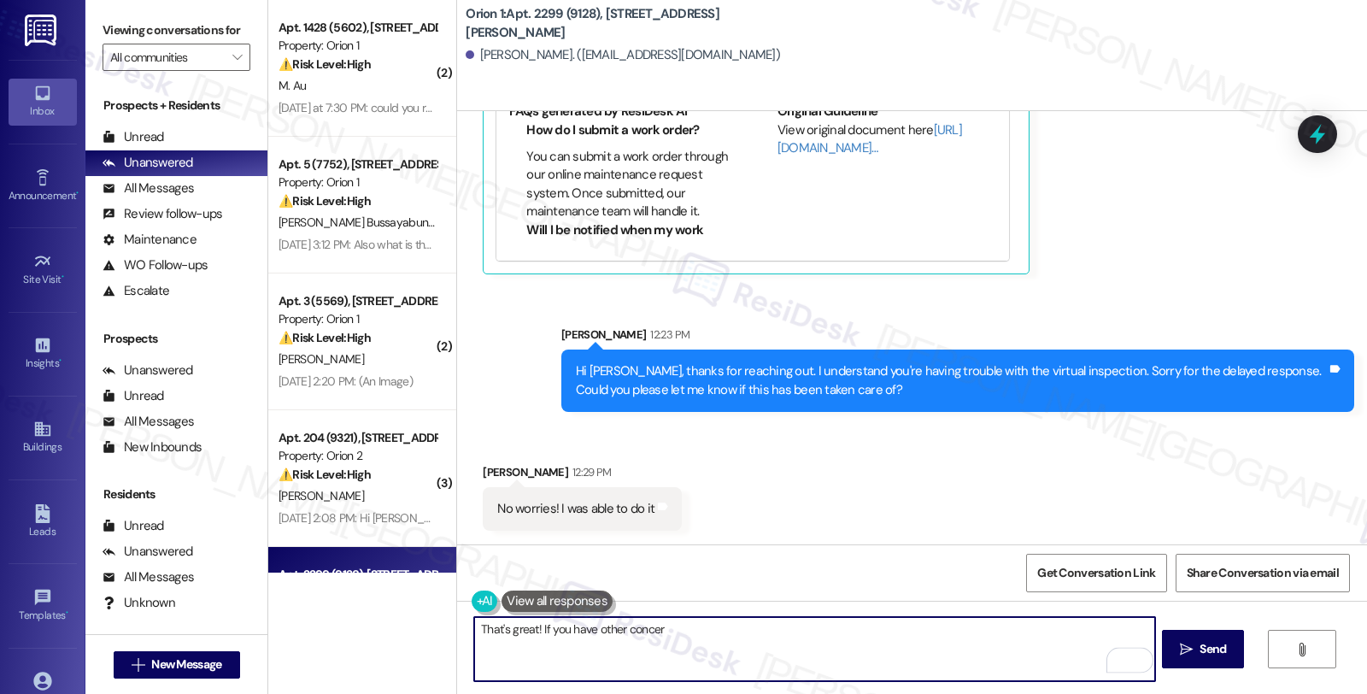
click at [535, 635] on textarea "That's great! If you have other concer" at bounding box center [814, 649] width 680 height 64
type textarea "That's great! Iff anything else comes up, please feel free to reach out. Have a…"
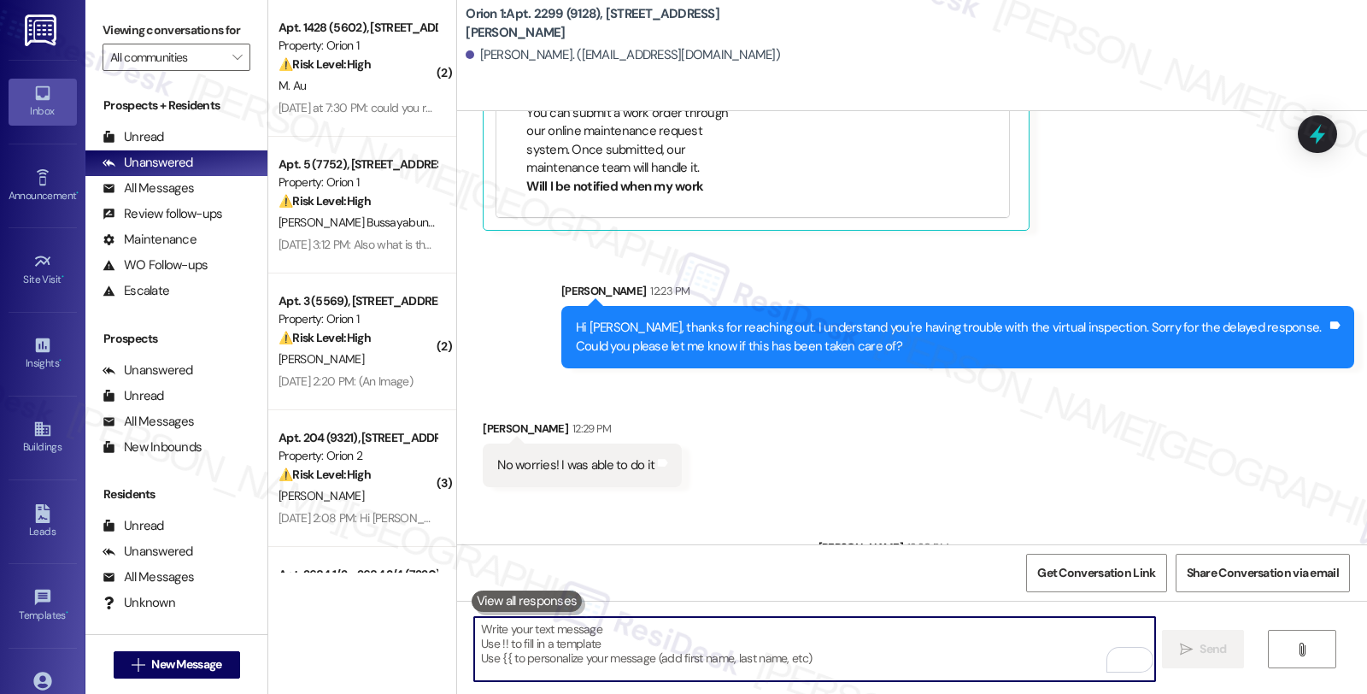
scroll to position [863, 0]
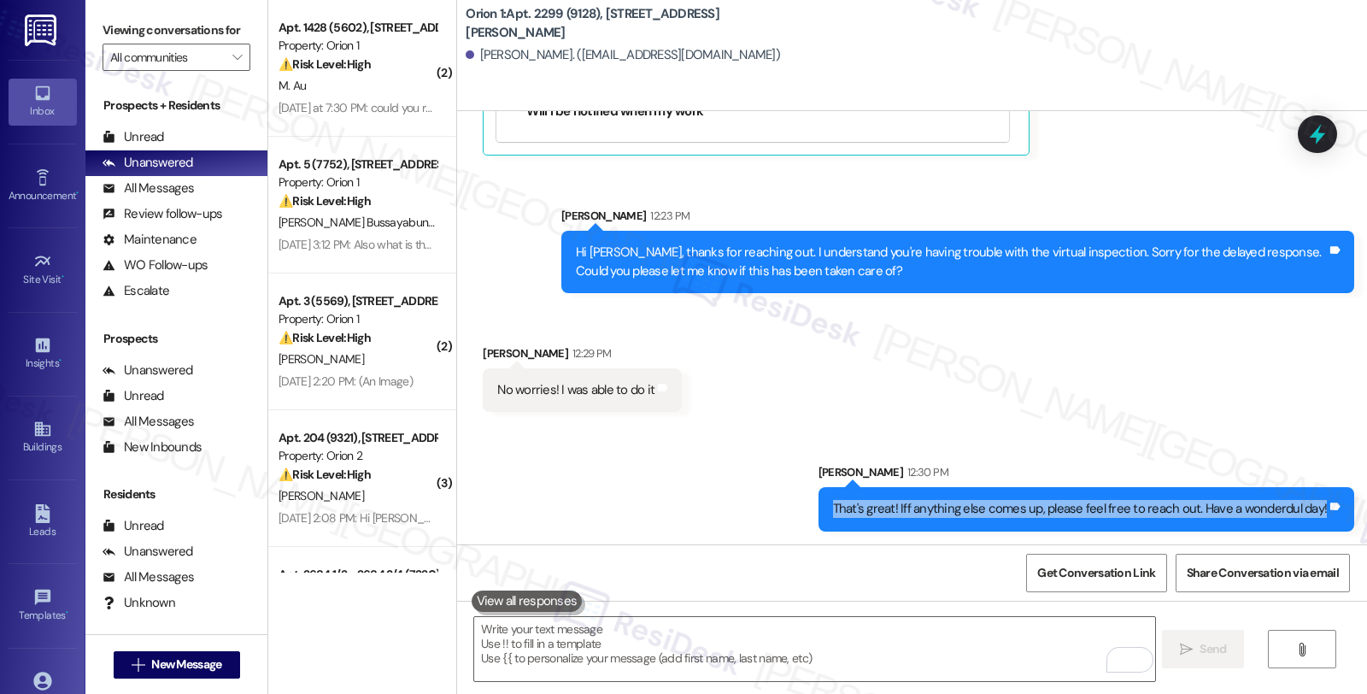
drag, startPoint x: 837, startPoint y: 507, endPoint x: 1363, endPoint y: 511, distance: 526.1
click at [1363, 511] on div "Collections Status Jul 30, 2025 at 7:11 AM Nizhoni Mcdonough has an outstanding…" at bounding box center [912, 327] width 910 height 433
copy div "That's great! Iff anything else comes up, please feel free to reach out. Have a…"
click at [758, 638] on textarea "To enrich screen reader interactions, please activate Accessibility in Grammarl…" at bounding box center [814, 649] width 680 height 64
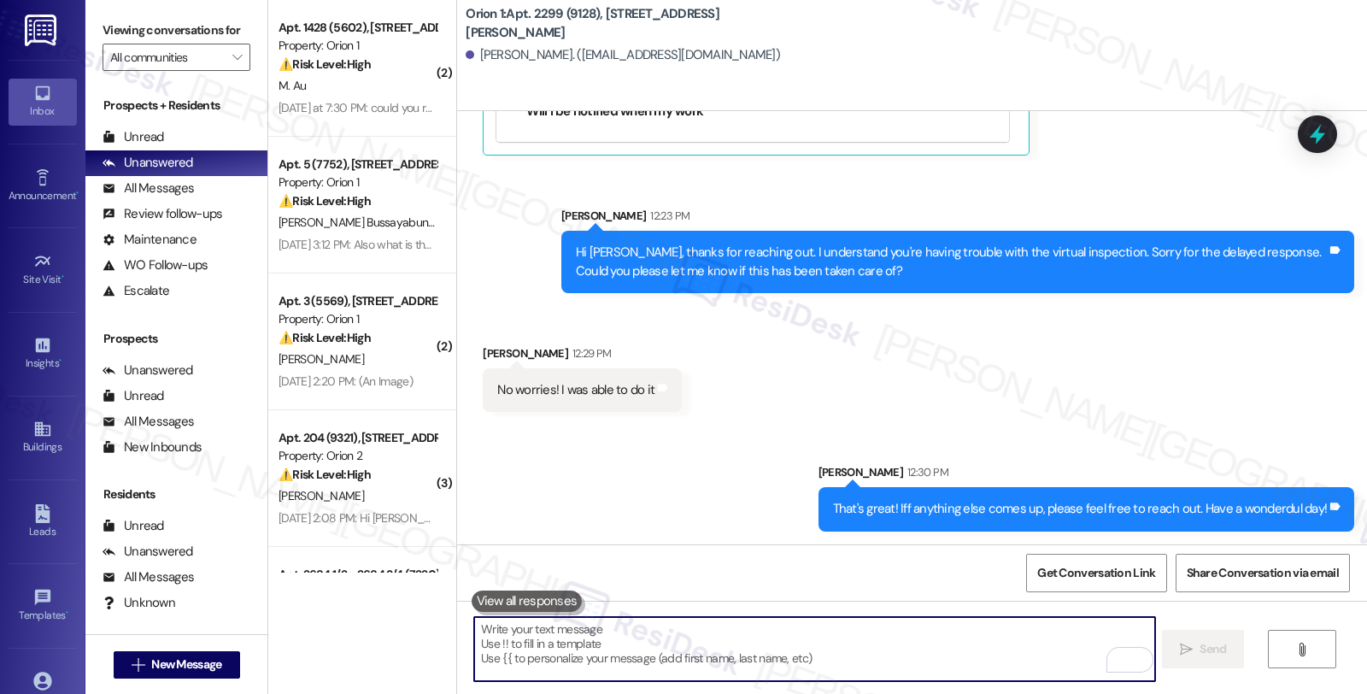
paste textarea "That's great! Iff anything else comes up, please feel free to reach out. Have a…"
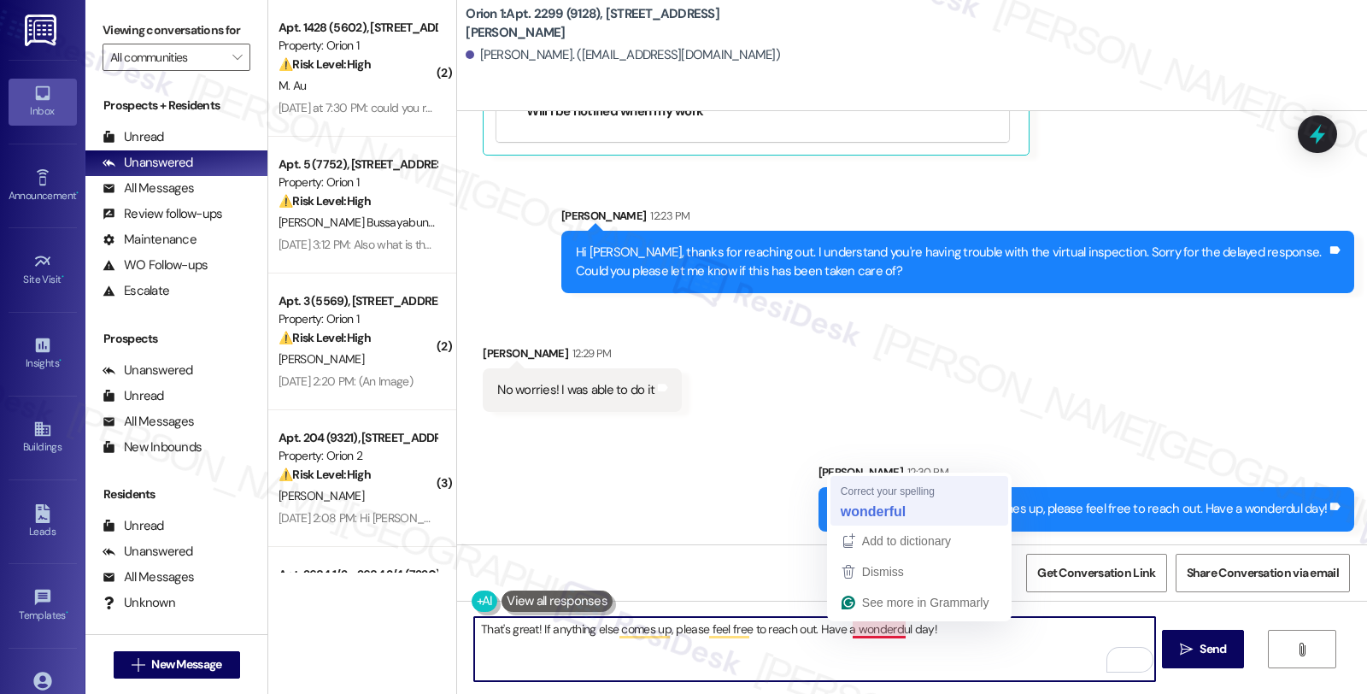
type textarea "That's great! If anything else comes up, please feel free to reach out. Have a …"
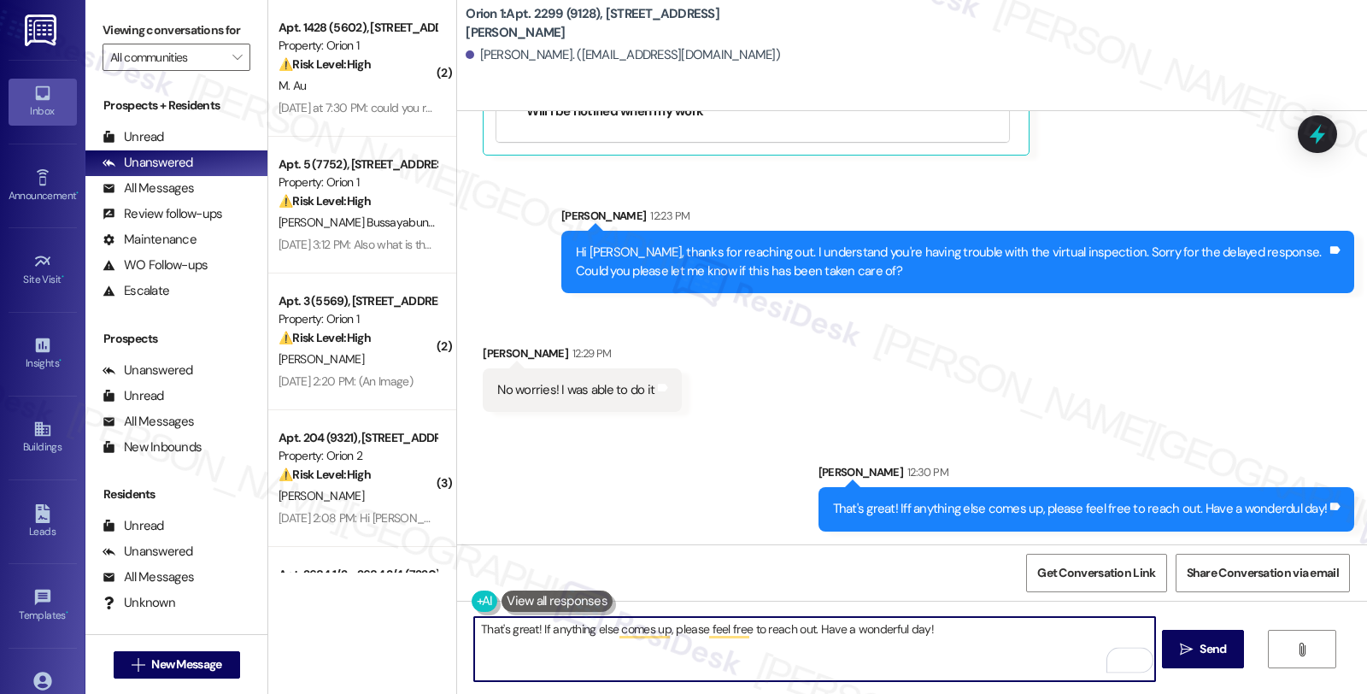
click at [859, 628] on textarea "That's great! If anything else comes up, please feel free to reach out. Have a …" at bounding box center [814, 649] width 680 height 64
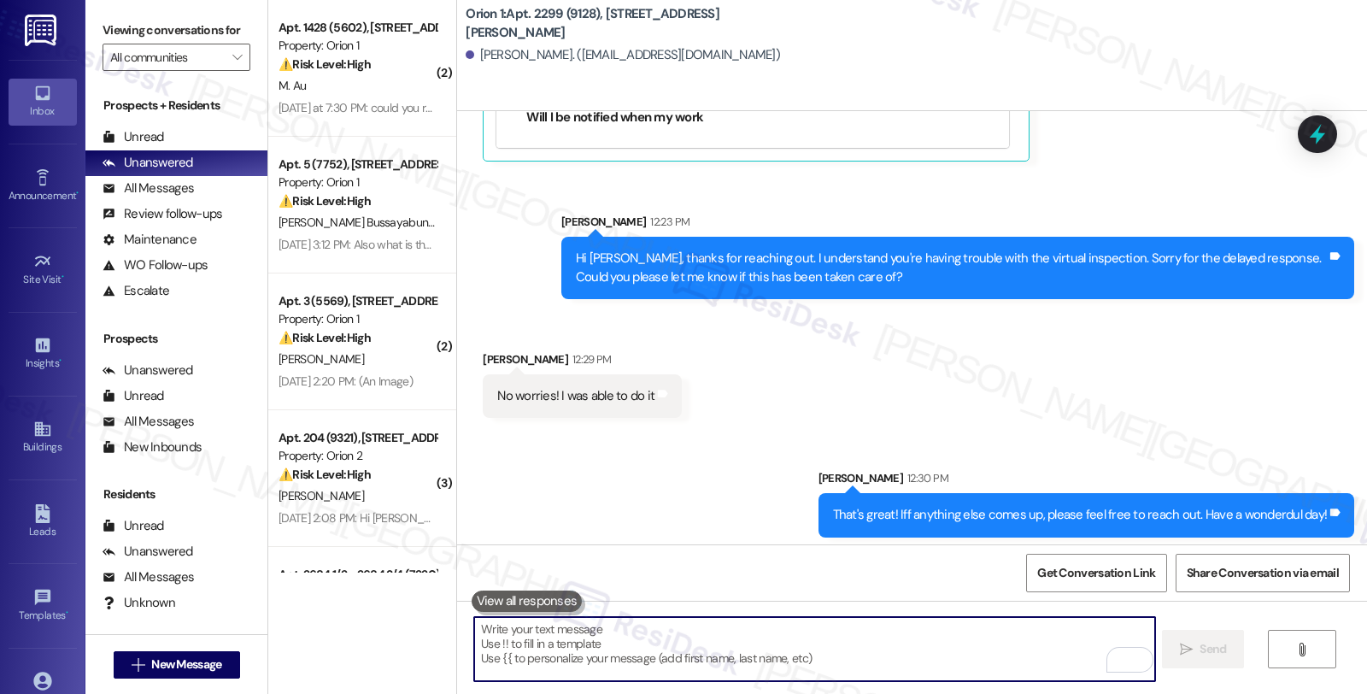
scroll to position [982, 0]
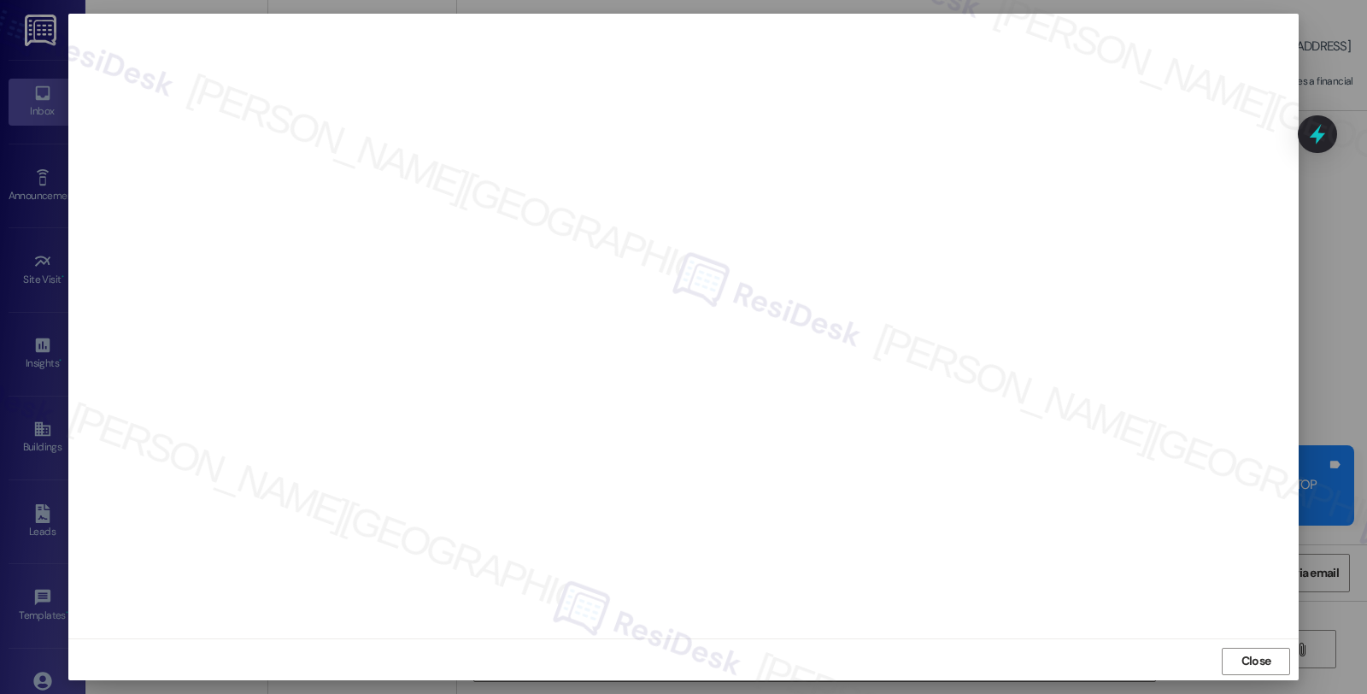
scroll to position [7337, 0]
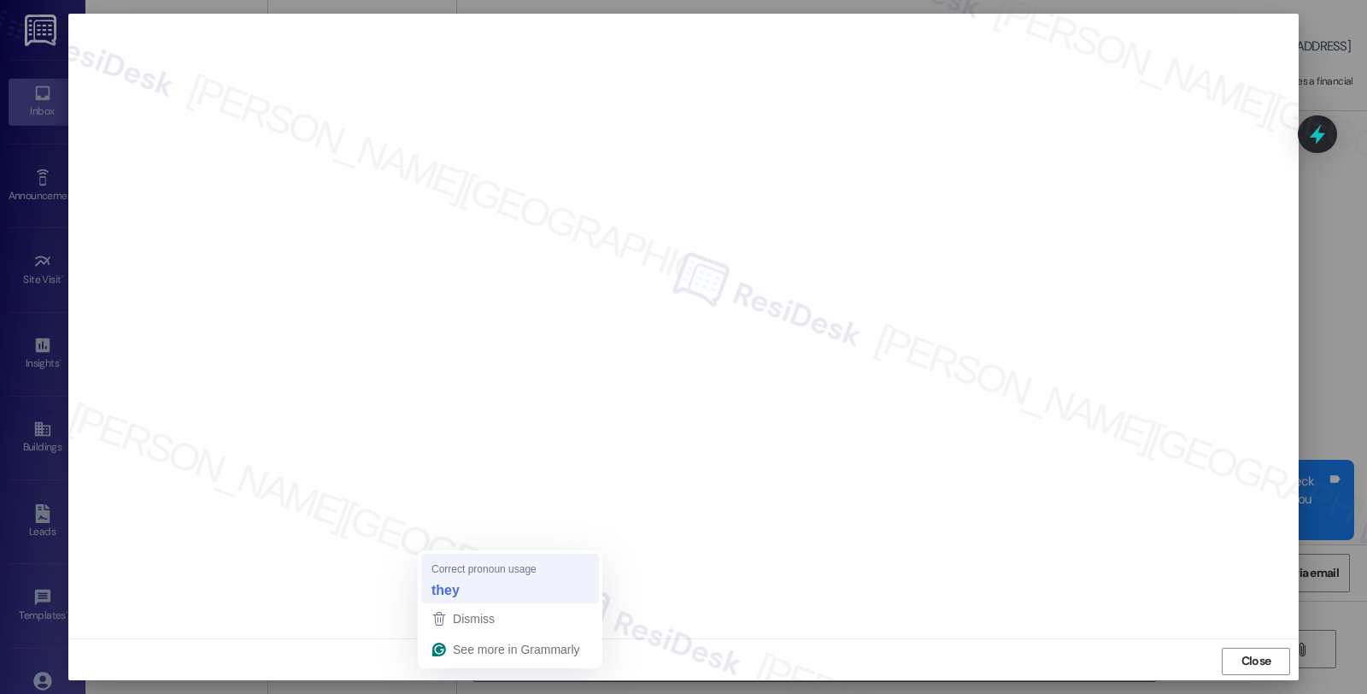
click at [441, 586] on strong "they" at bounding box center [445, 589] width 28 height 19
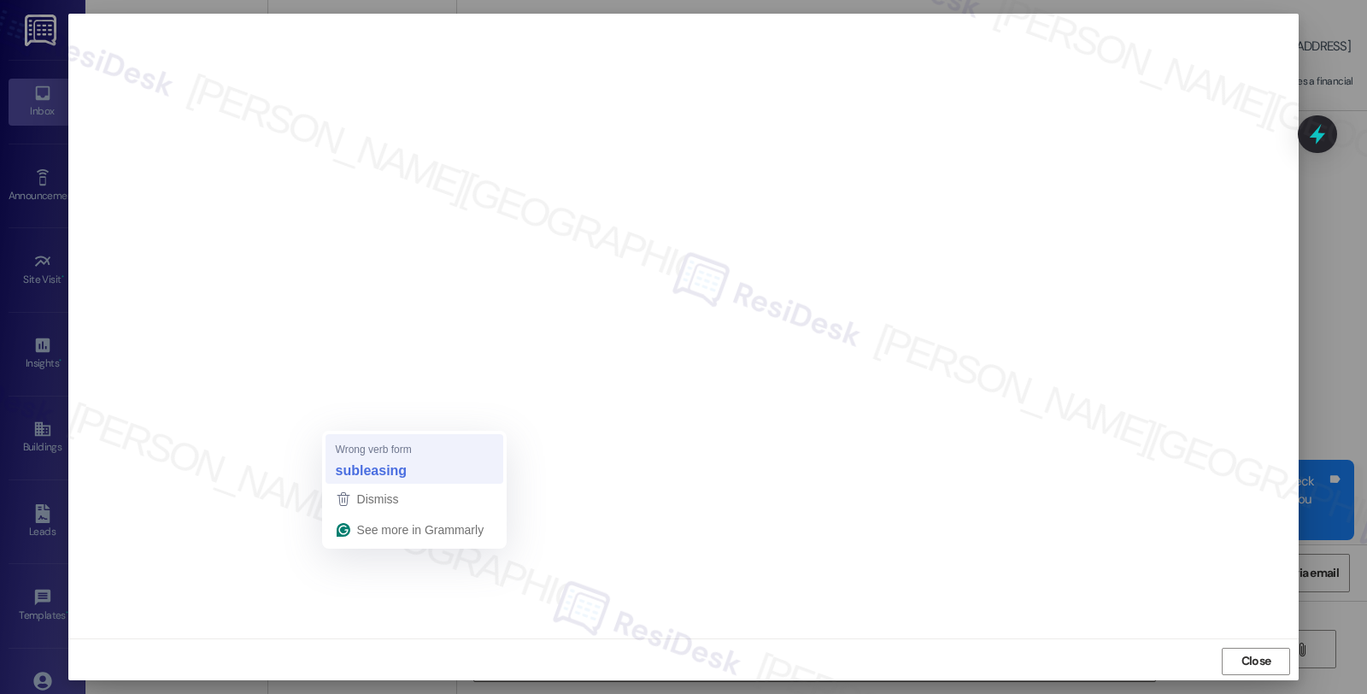
click at [379, 467] on strong "subleasing" at bounding box center [372, 469] width 72 height 19
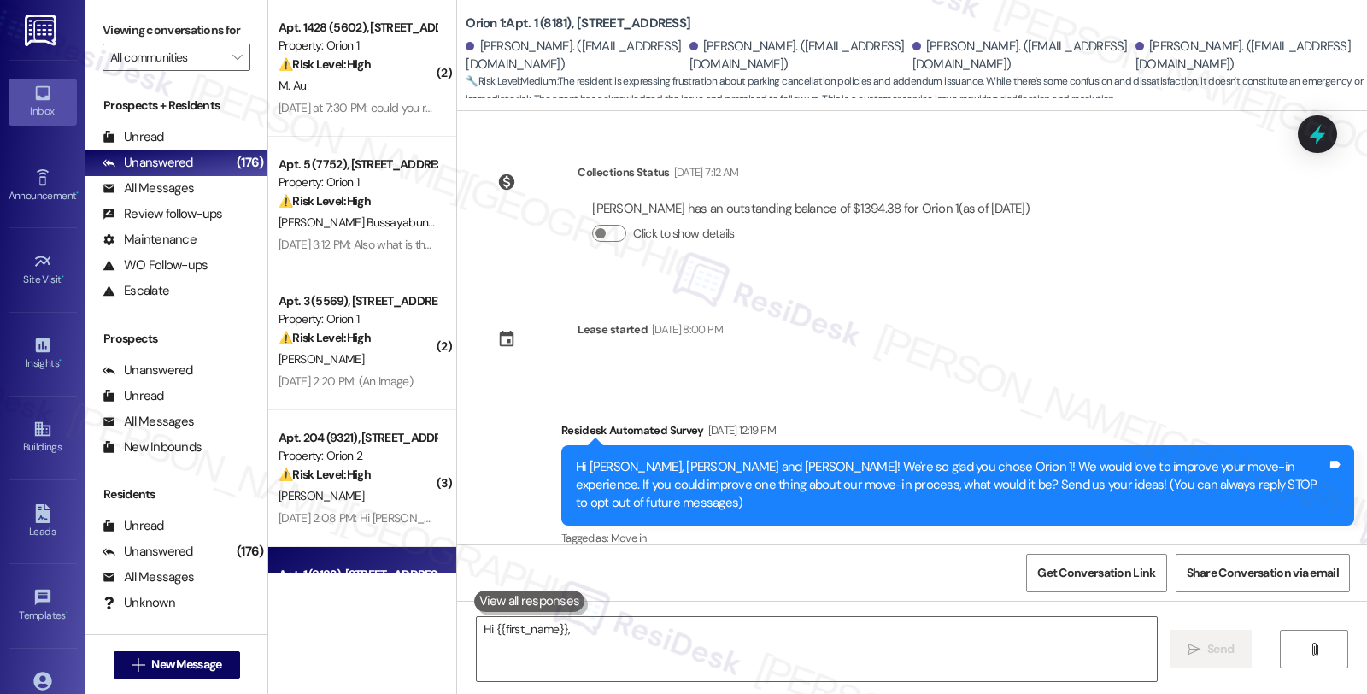
scroll to position [7576, 0]
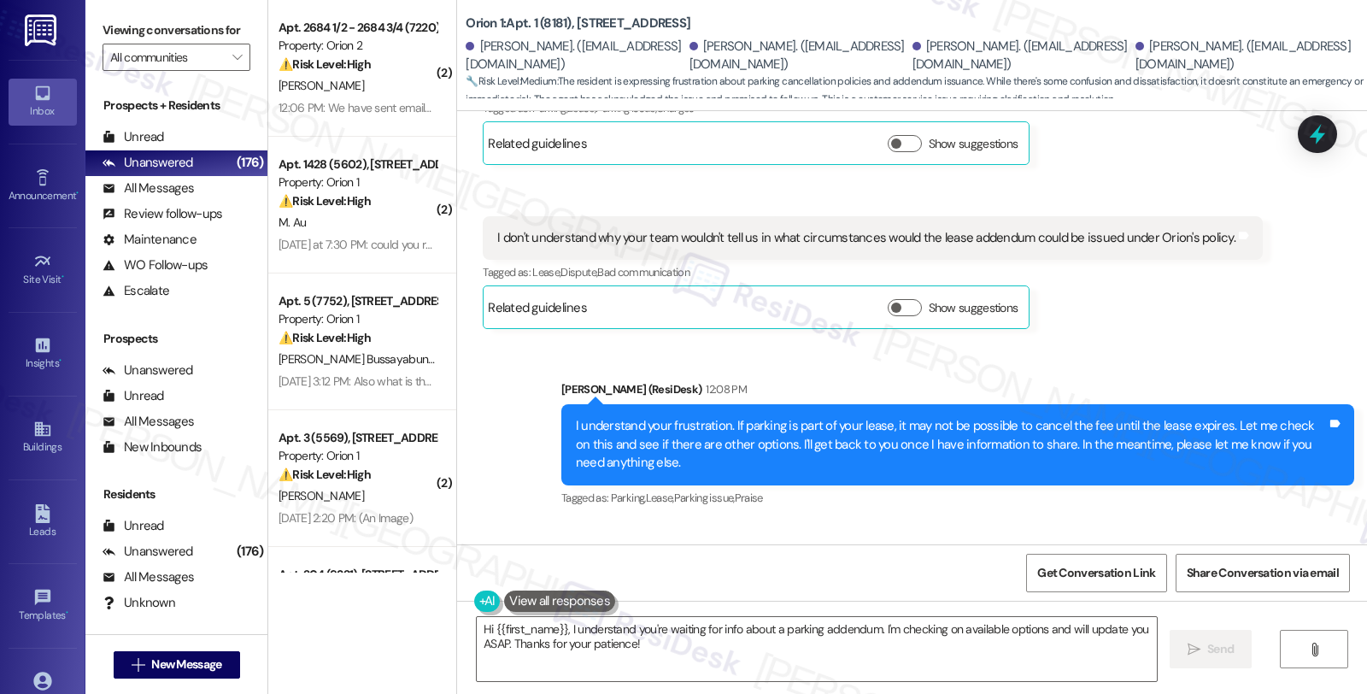
click at [1179, 523] on div "Received via SMS [PERSON_NAME] Question 12:09 PM Yeah I understand. Thank you -…" at bounding box center [912, 597] width 910 height 148
click at [477, 630] on textarea "Hi {{first_name}}, I understand you're waiting for info about a parking addendu…" at bounding box center [817, 649] width 680 height 64
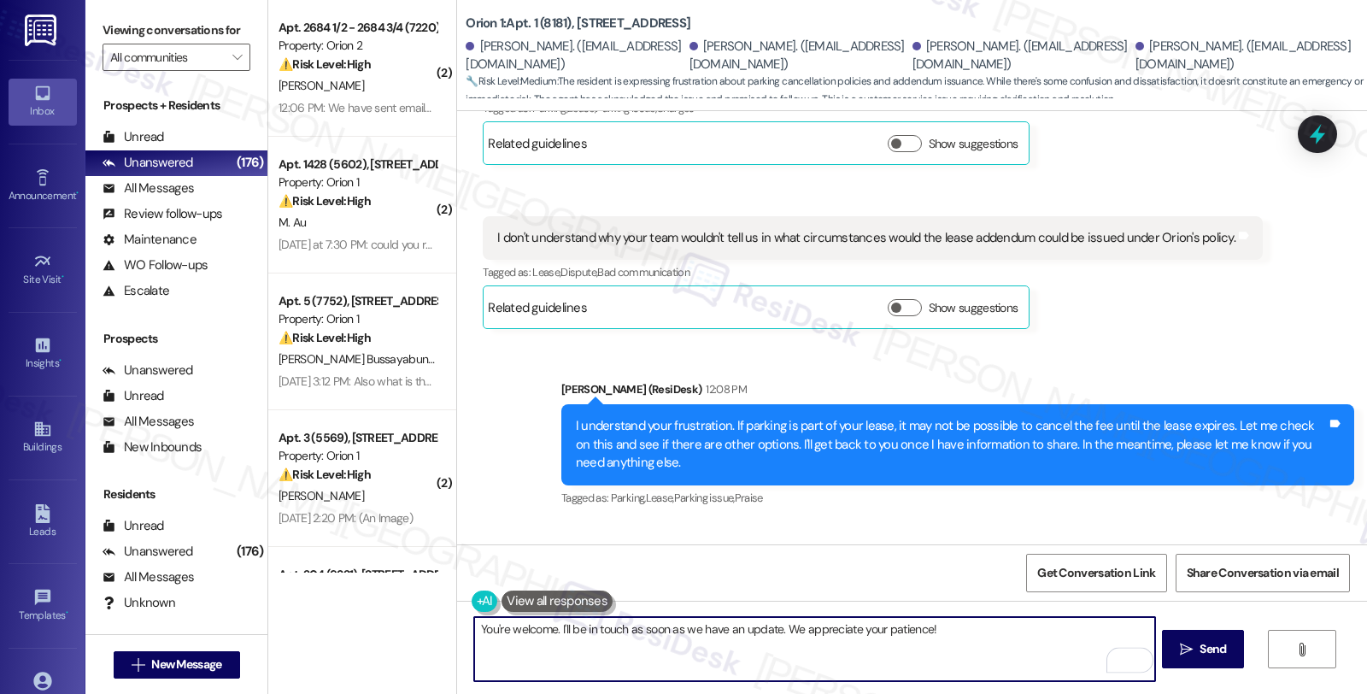
click at [483, 561] on div "[PERSON_NAME] Question 12:09 PM" at bounding box center [715, 574] width 464 height 27
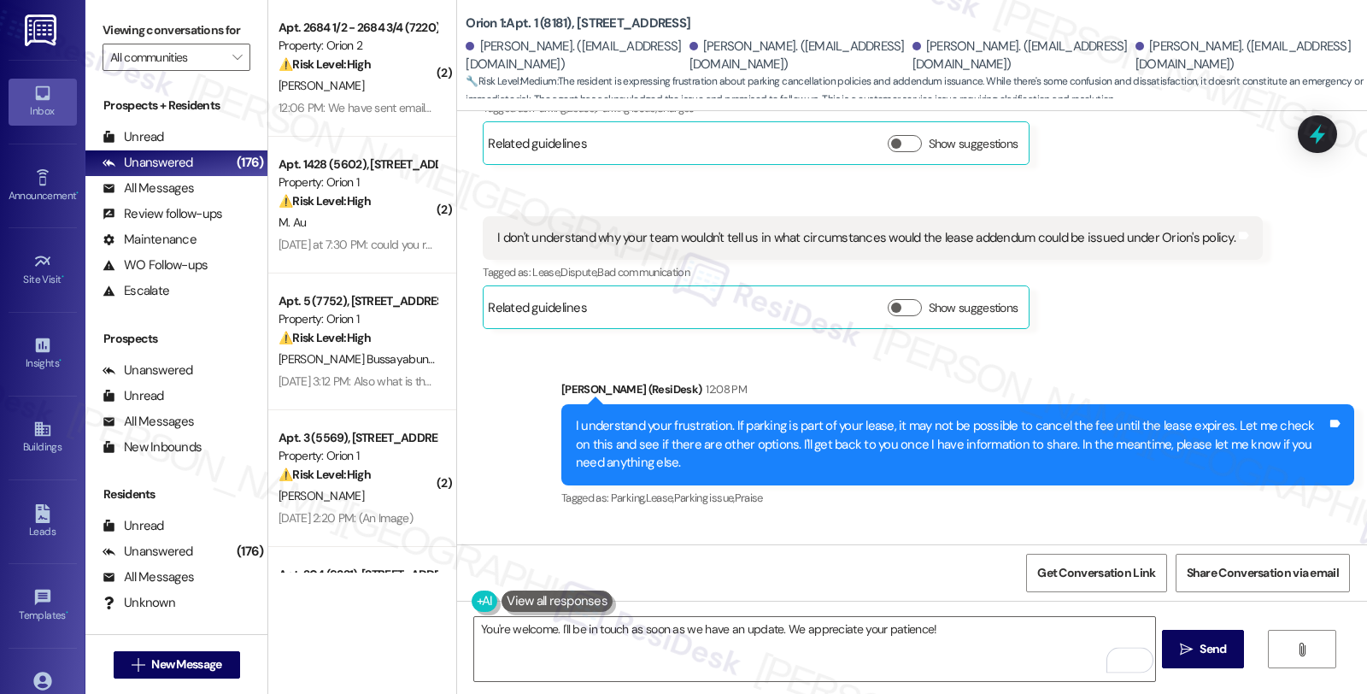
click at [483, 561] on div "[PERSON_NAME] Question 12:09 PM" at bounding box center [715, 574] width 464 height 27
copy div "Jiho"
click at [957, 635] on textarea "You're welcome. I'll be in touch as soon as we have an update. We appreciate yo…" at bounding box center [814, 649] width 680 height 64
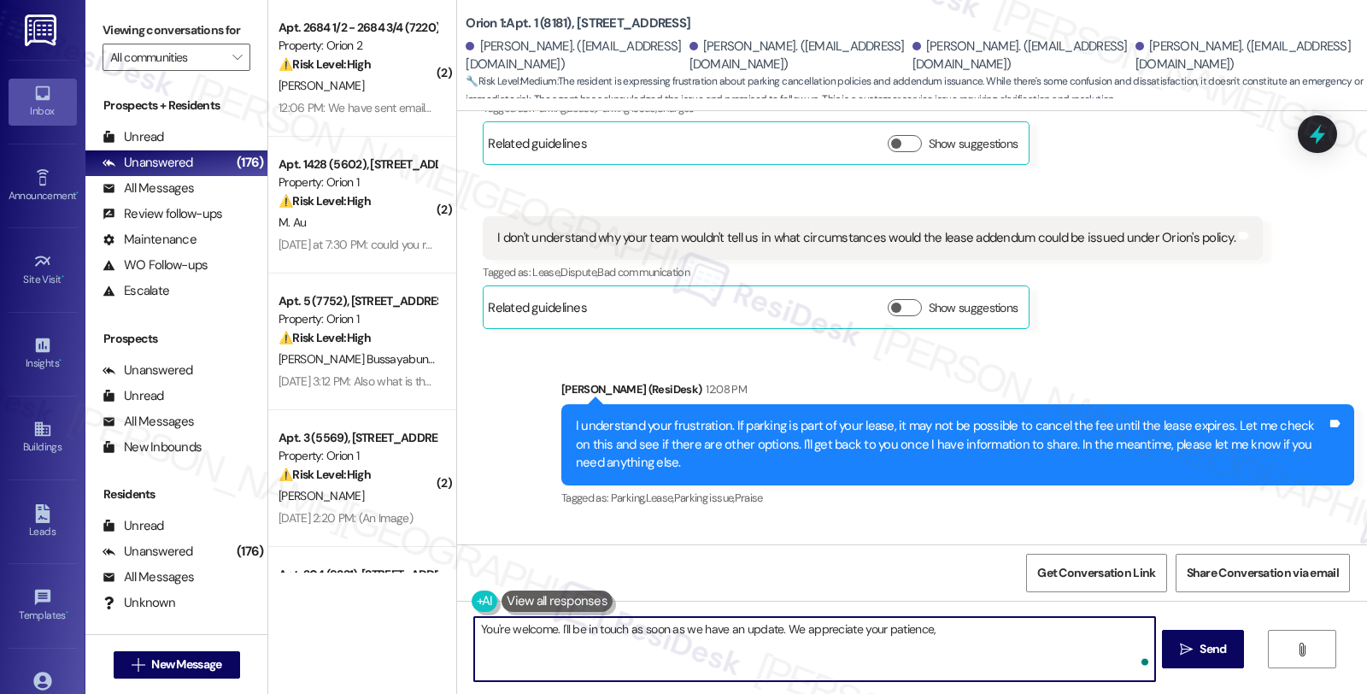
paste textarea "Jiho"
type textarea "You're welcome. I'll be in touch as soon as we have an update. We appreciate yo…"
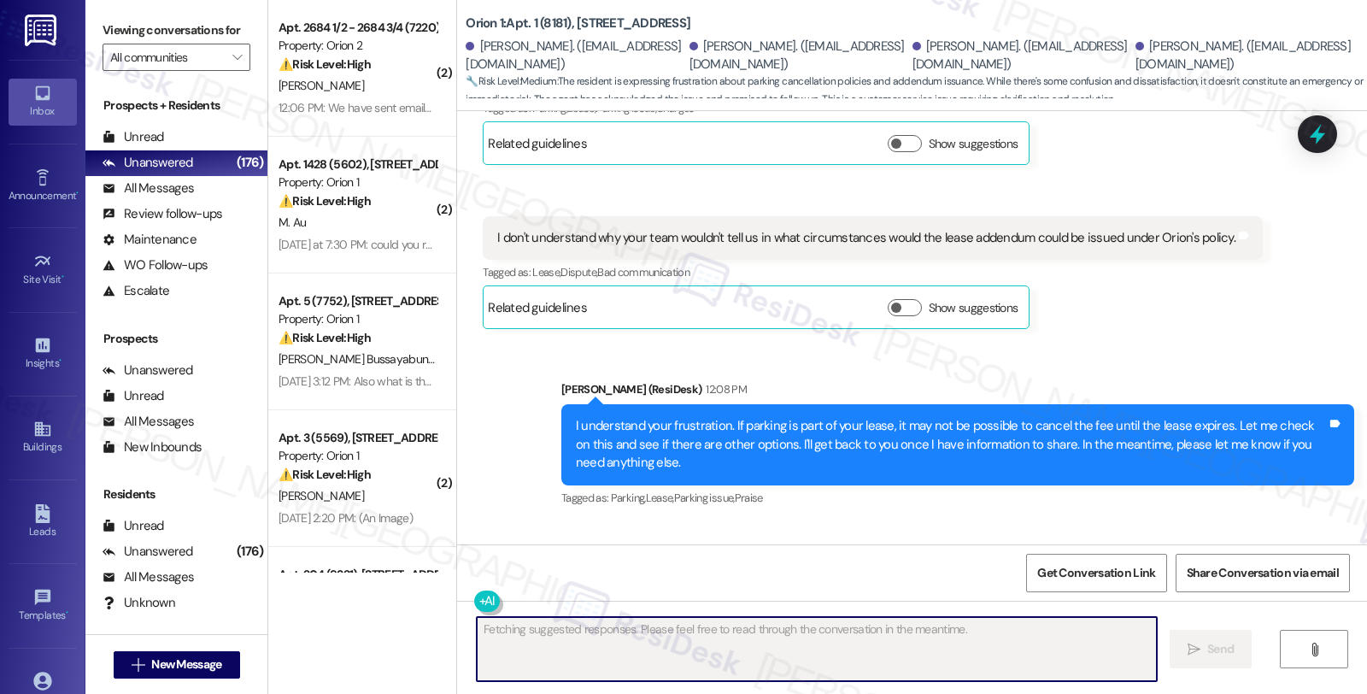
scroll to position [7695, 0]
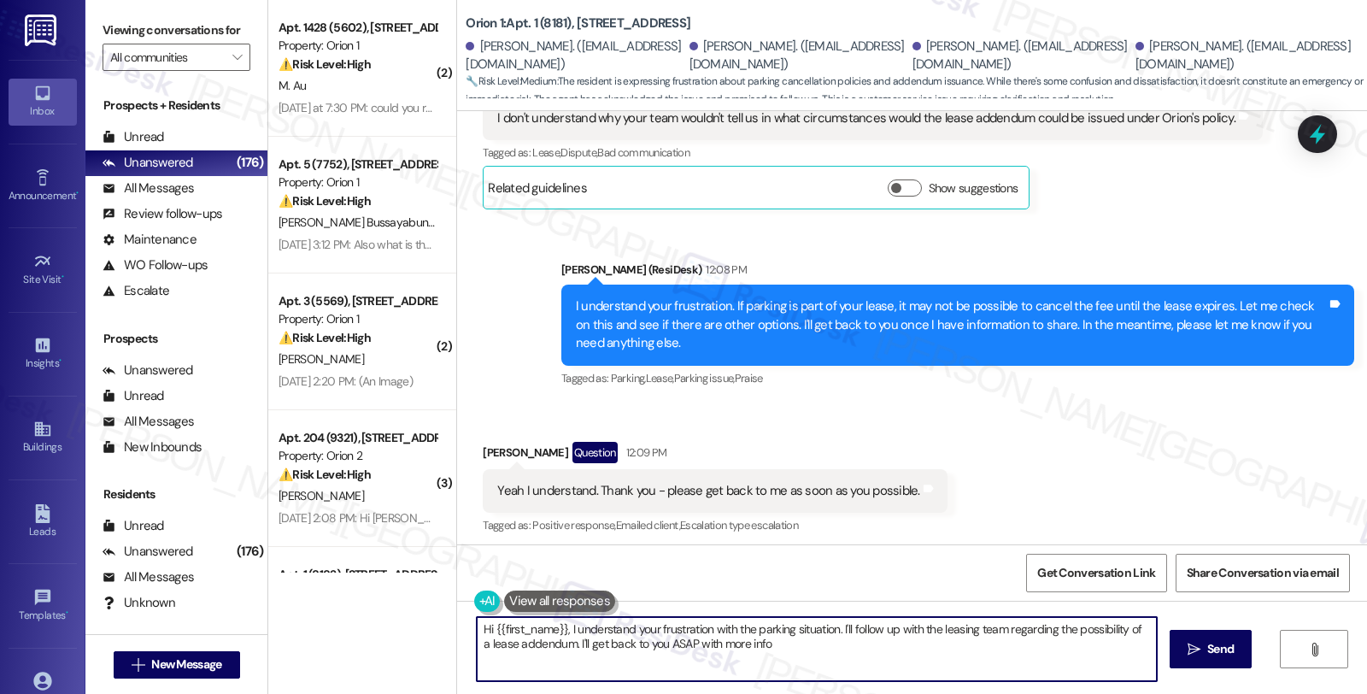
type textarea "Hi {{first_name}}, I understand your frustration with the parking situation. I'…"
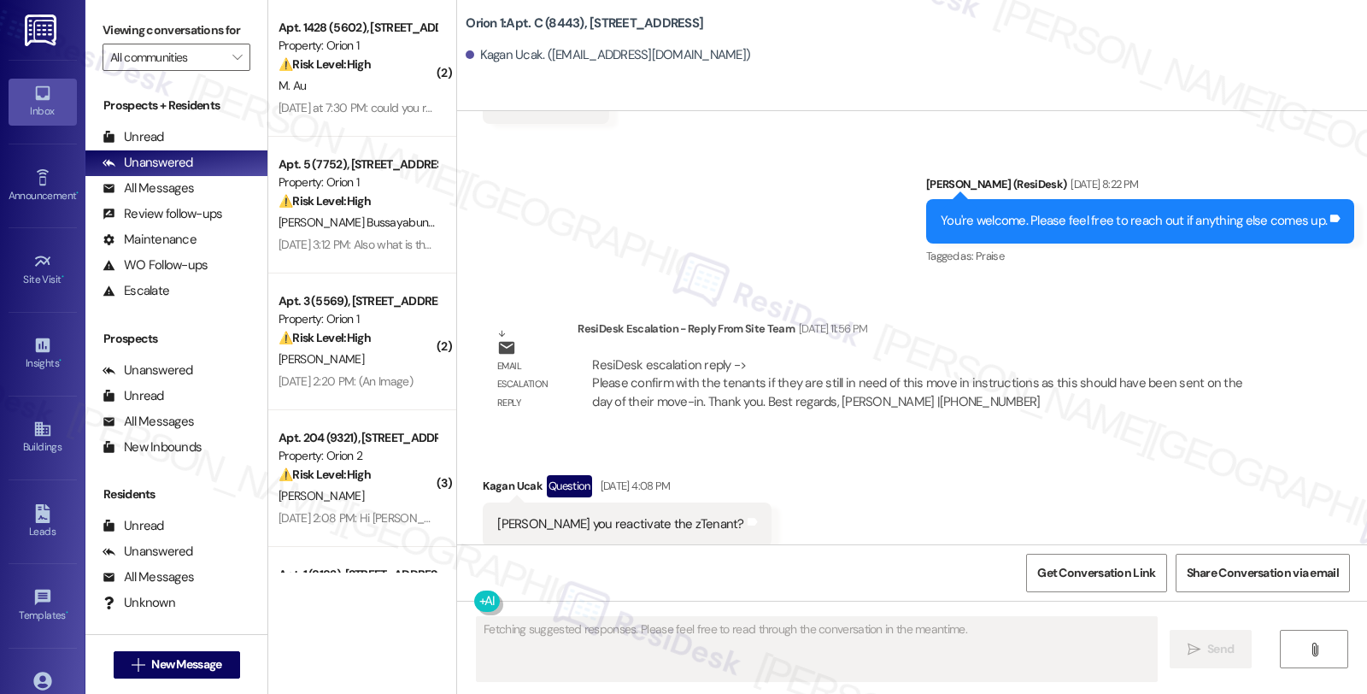
scroll to position [4151, 0]
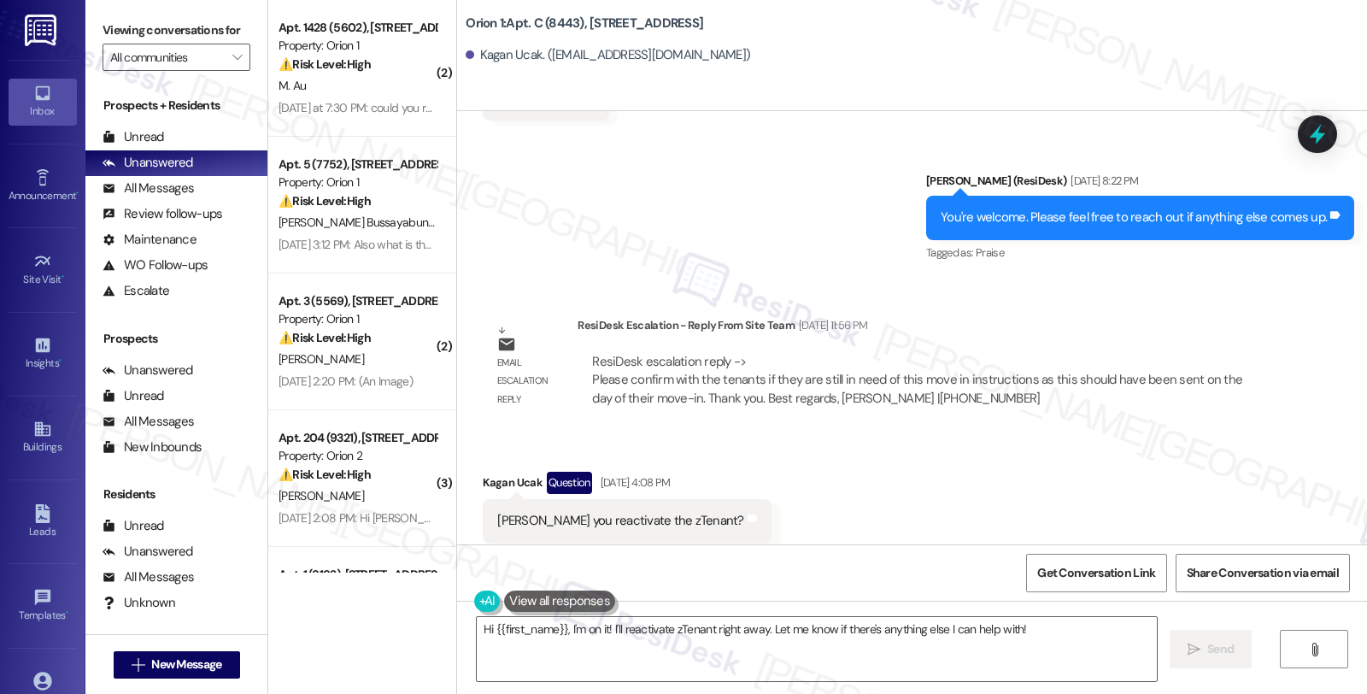
click at [1202, 468] on div "Received via SMS Kagan Ucak Question [DATE] 4:08 PM [PERSON_NAME] you reactivat…" at bounding box center [912, 507] width 910 height 148
click at [1277, 433] on div "Received via SMS Kagan Ucak Question [DATE] 4:08 PM [PERSON_NAME] you reactivat…" at bounding box center [912, 507] width 910 height 148
click at [1173, 438] on div "Received via SMS Kagan Ucak Question [DATE] 4:08 PM [PERSON_NAME] you reactivat…" at bounding box center [912, 507] width 910 height 148
drag, startPoint x: 493, startPoint y: 488, endPoint x: 611, endPoint y: 483, distance: 117.9
click at [611, 512] on div "[PERSON_NAME] you reactivate the zTenant?" at bounding box center [620, 521] width 246 height 18
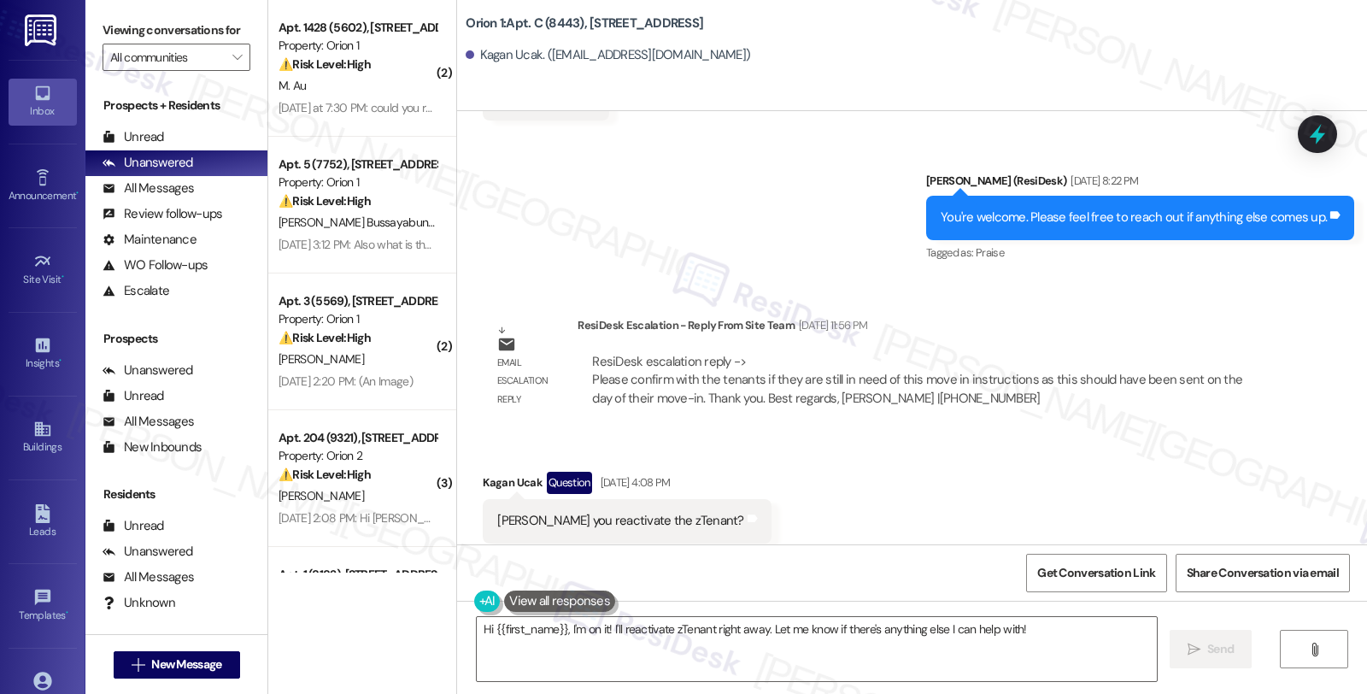
click at [653, 512] on div "[PERSON_NAME] you reactivate the zTenant?" at bounding box center [620, 521] width 246 height 18
click at [653, 512] on div "Sarah coule you reactivate the zTenant?" at bounding box center [620, 521] width 246 height 18
copy div "zTenant"
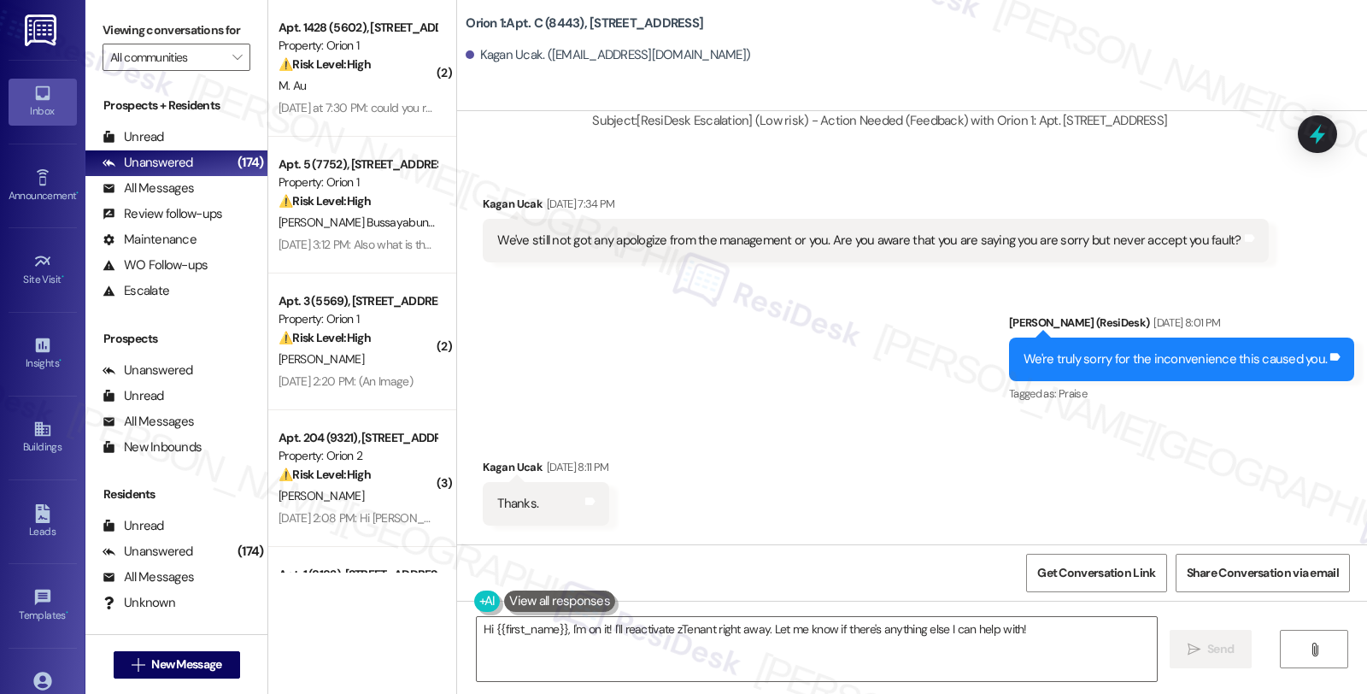
scroll to position [3676, 0]
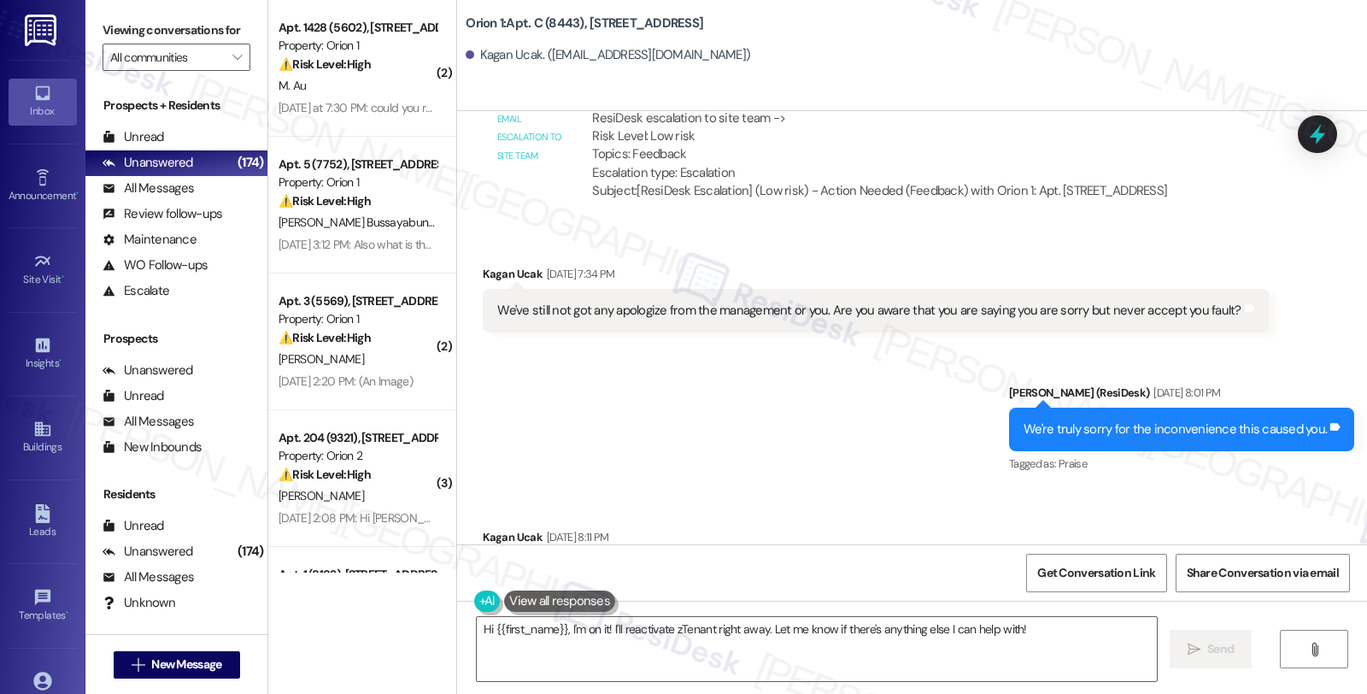
click at [1168, 252] on div "Received via SMS Kagan Ucak Aug 12, 2025 at 7:34 PM We've still not got any apo…" at bounding box center [875, 298] width 811 height 93
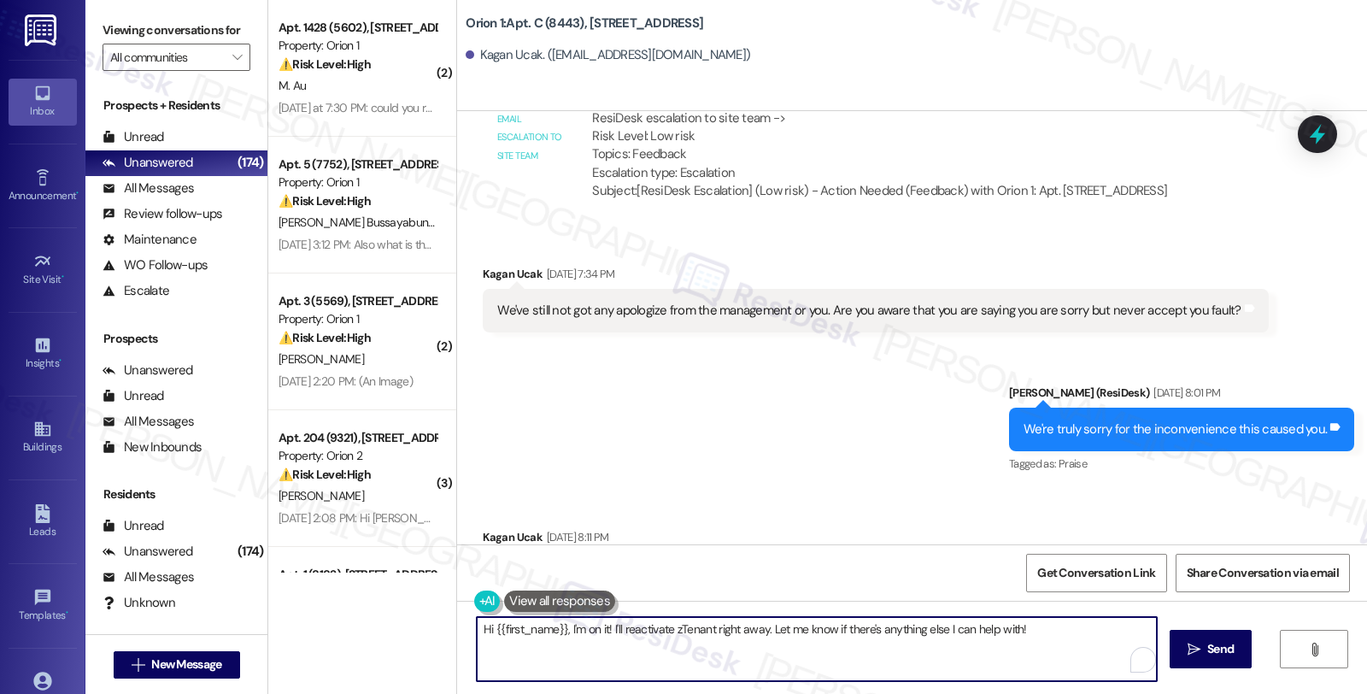
drag, startPoint x: 664, startPoint y: 629, endPoint x: 698, endPoint y: 632, distance: 33.4
click at [698, 632] on textarea "Hi {{first_name}}, I'm on it! I'll reactivate zTenant right away. Let me know i…" at bounding box center [817, 649] width 680 height 64
click at [697, 633] on textarea "Hi {{first_name}}, I'm on it! I'll reactivate zTenant right away. Let me know i…" at bounding box center [814, 649] width 680 height 64
click at [699, 630] on textarea "Hi {{first_name}}, I'm on it! I'll reactivate zTenant right away. Let me know i…" at bounding box center [814, 649] width 680 height 64
click at [700, 625] on textarea "Hi {{first_name}}, I'm on it! I'll reactivate zTenant right away. Let me know i…" at bounding box center [814, 649] width 680 height 64
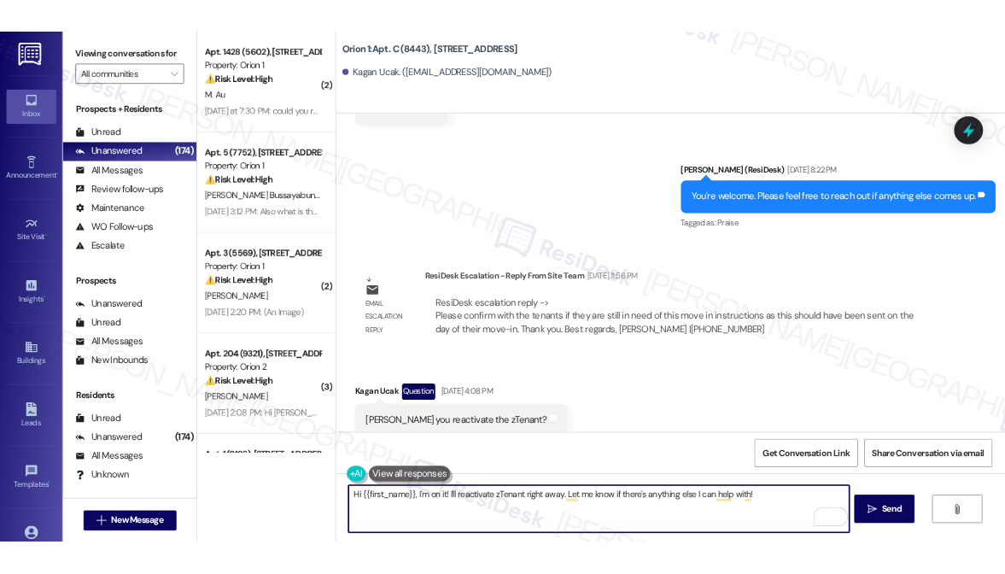
scroll to position [4151, 0]
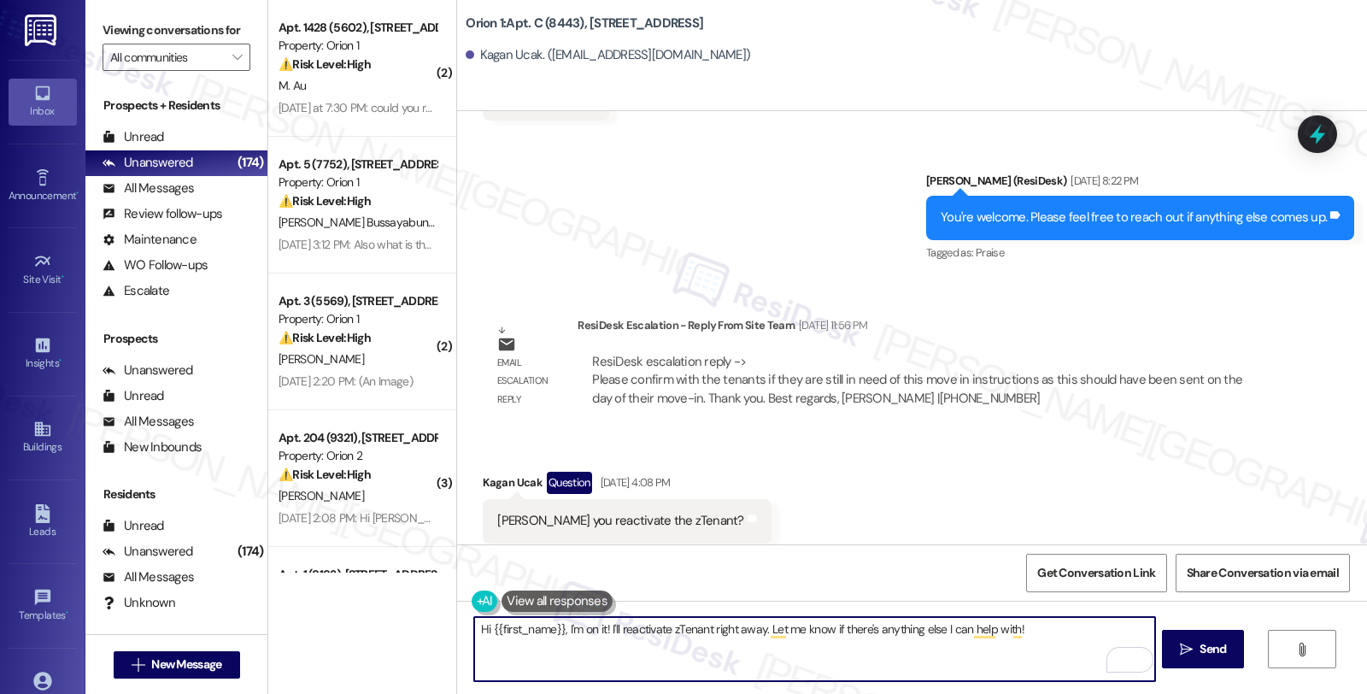
click at [558, 623] on textarea "Hi {{first_name}}, I'm on it! I'll reactivate zTenant right away. Let me know i…" at bounding box center [814, 649] width 680 height 64
click at [706, 630] on textarea "Hi {{first_name}}, thanks for reaching out." at bounding box center [814, 649] width 680 height 64
click at [677, 512] on div "Sarah coule you reactivate the zTenant?" at bounding box center [620, 521] width 246 height 18
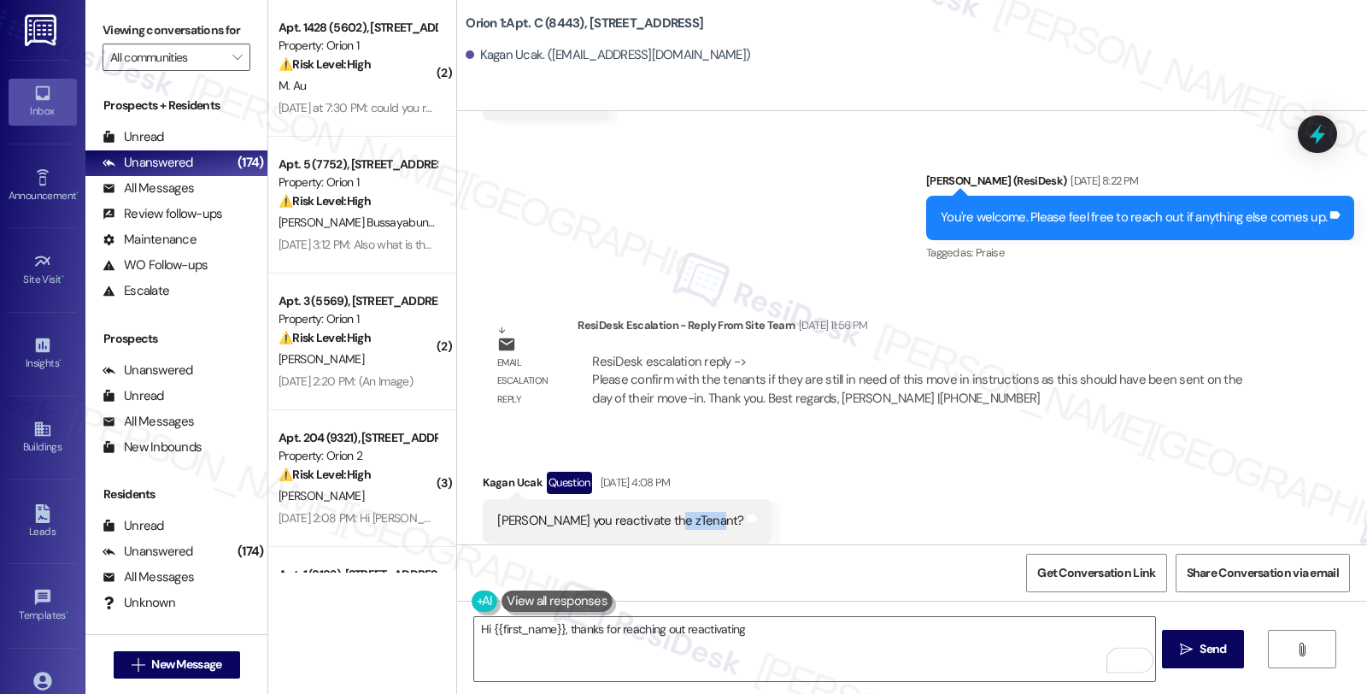
click at [677, 512] on div "Sarah coule you reactivate the zTenant?" at bounding box center [620, 521] width 246 height 18
copy div "zTenant"
click at [764, 637] on textarea "Hi {{first_name}}, thanks for reaching out reactivating" at bounding box center [814, 649] width 680 height 64
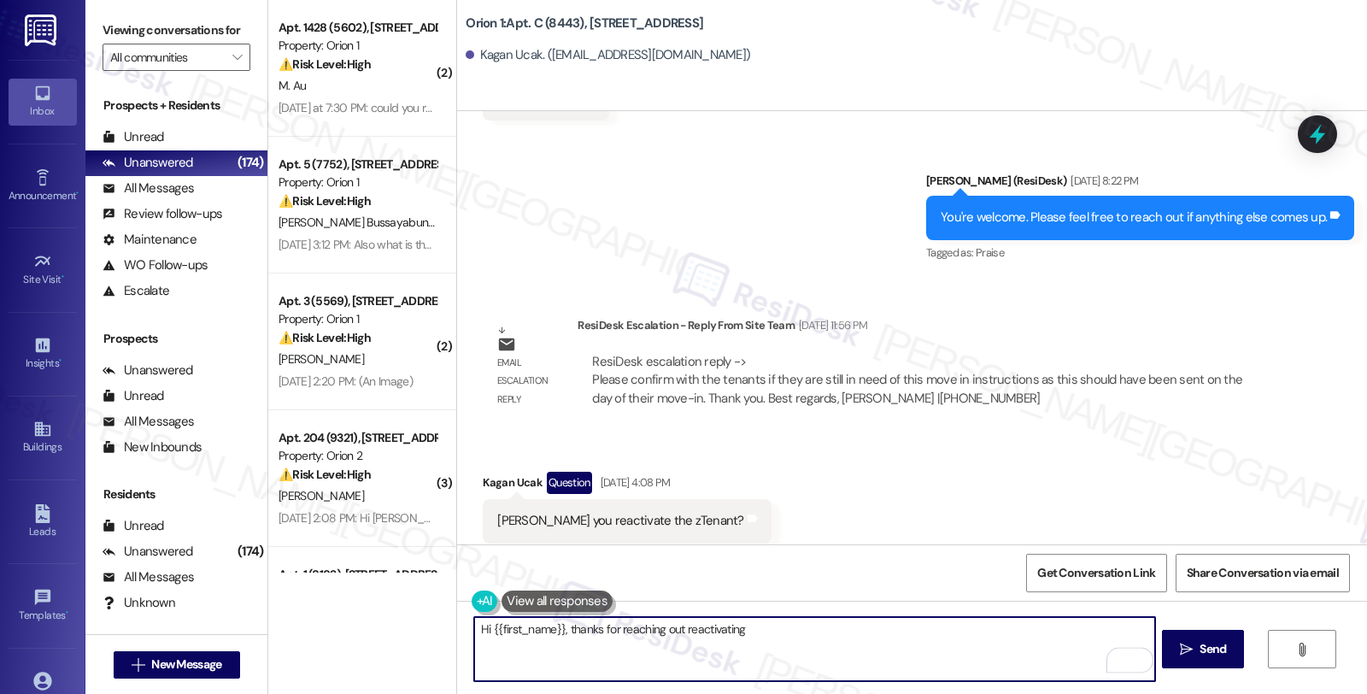
paste textarea "zTenant"
click at [840, 639] on textarea "Hi {{first_name}}, thanks for reaching out to reactivating zTenant." at bounding box center [814, 649] width 680 height 64
click at [664, 629] on textarea "Hi {{first_name}}, thanks for reaching out to reactivating zTenant." at bounding box center [814, 649] width 680 height 64
click at [898, 628] on textarea "Hi {{first_name}}, thanks for reaching out about reactivating zTenant." at bounding box center [814, 649] width 680 height 64
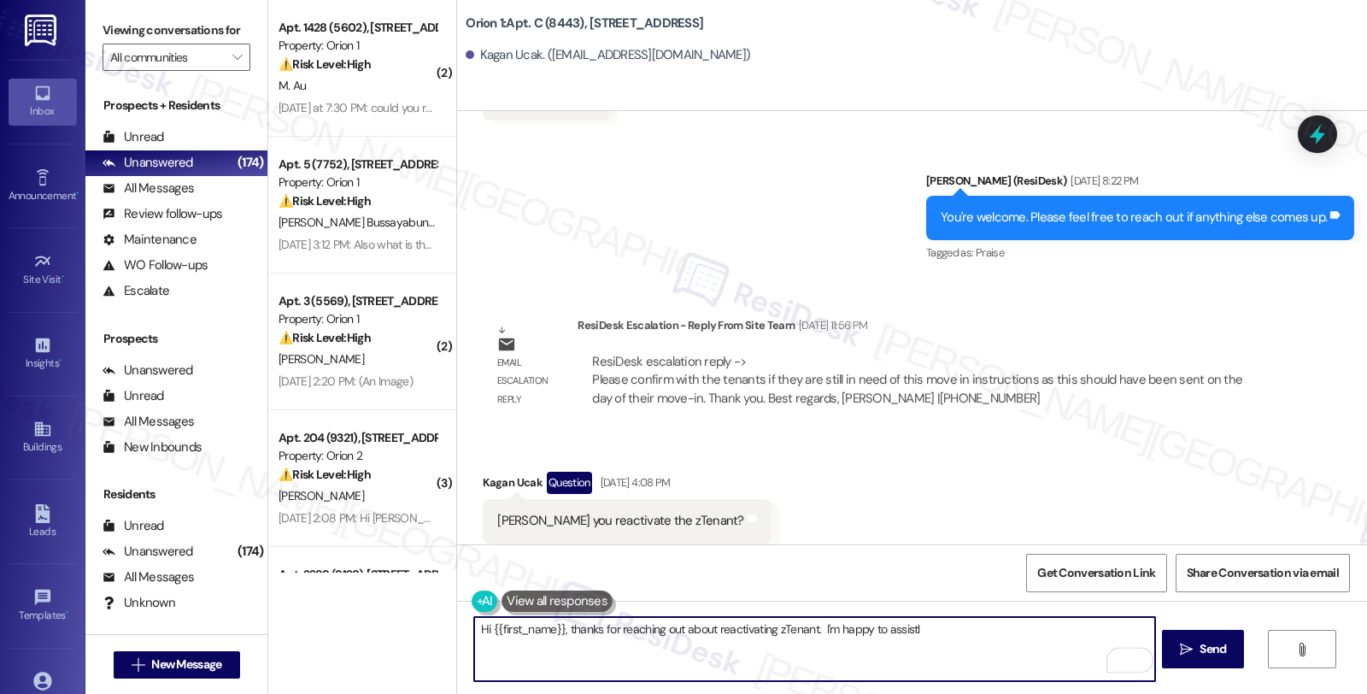
click at [950, 641] on textarea "Hi {{first_name}}, thanks for reaching out about reactivating zTenant. I'm happ…" at bounding box center [814, 649] width 680 height 64
paste textarea "zTenant"
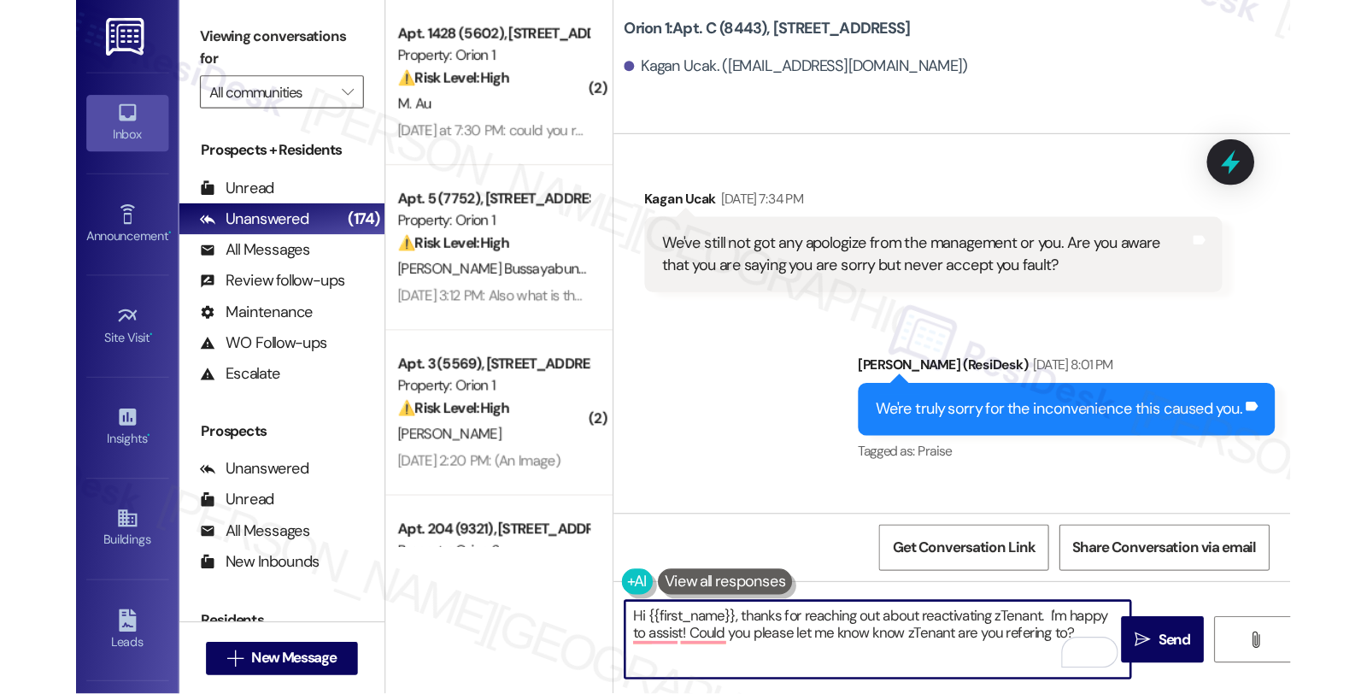
scroll to position [4535, 0]
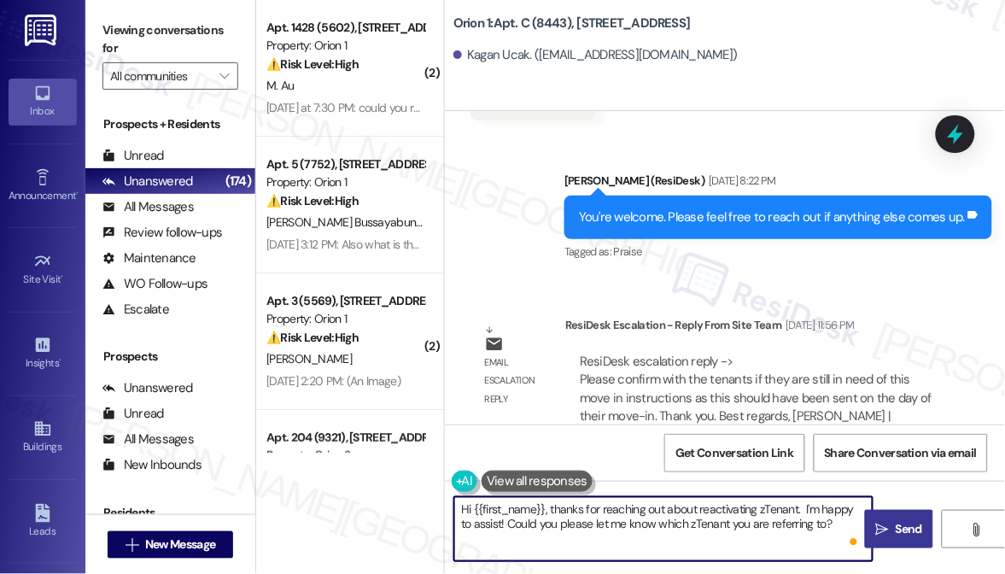
type textarea "Hi {{first_name}}, thanks for reaching out about reactivating zTenant. I'm happ…"
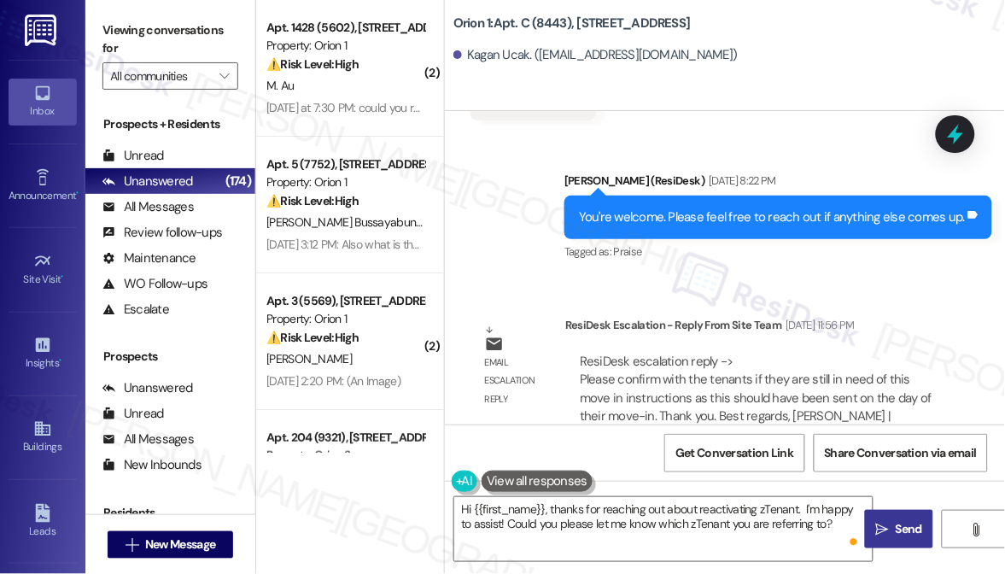
click at [903, 523] on span "Send" at bounding box center [909, 529] width 26 height 18
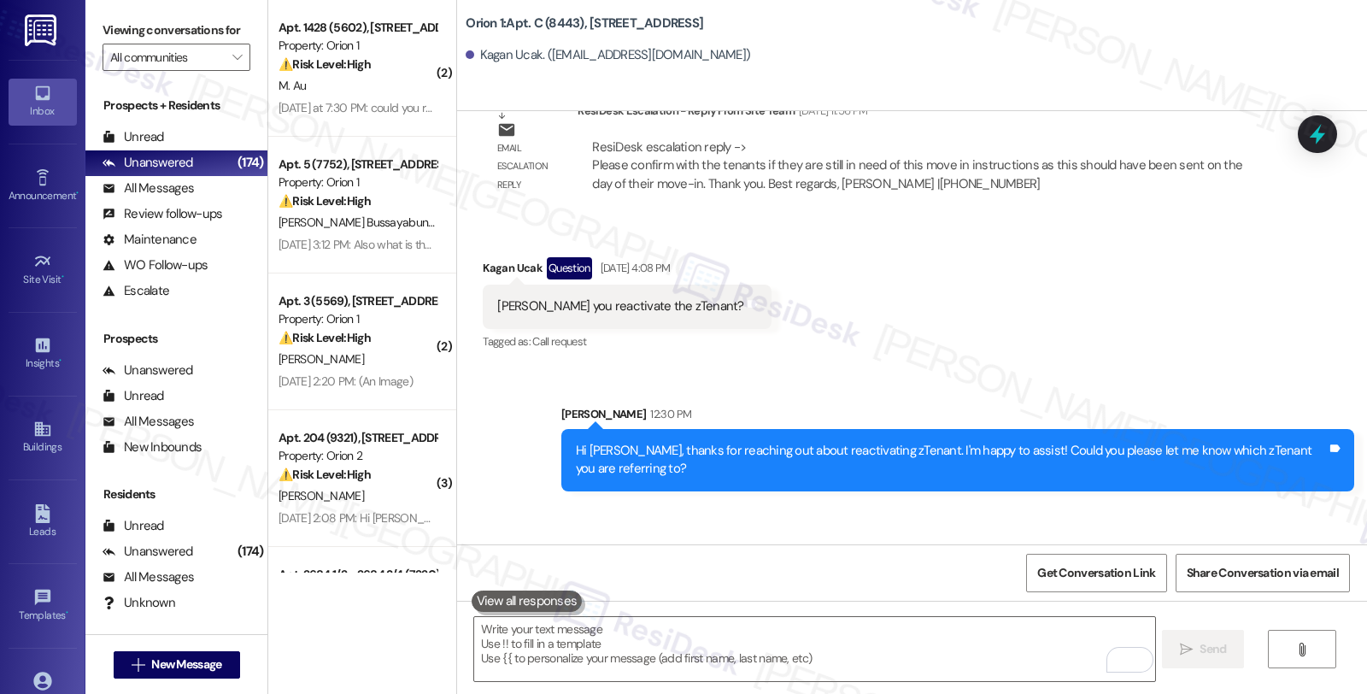
scroll to position [4407, 0]
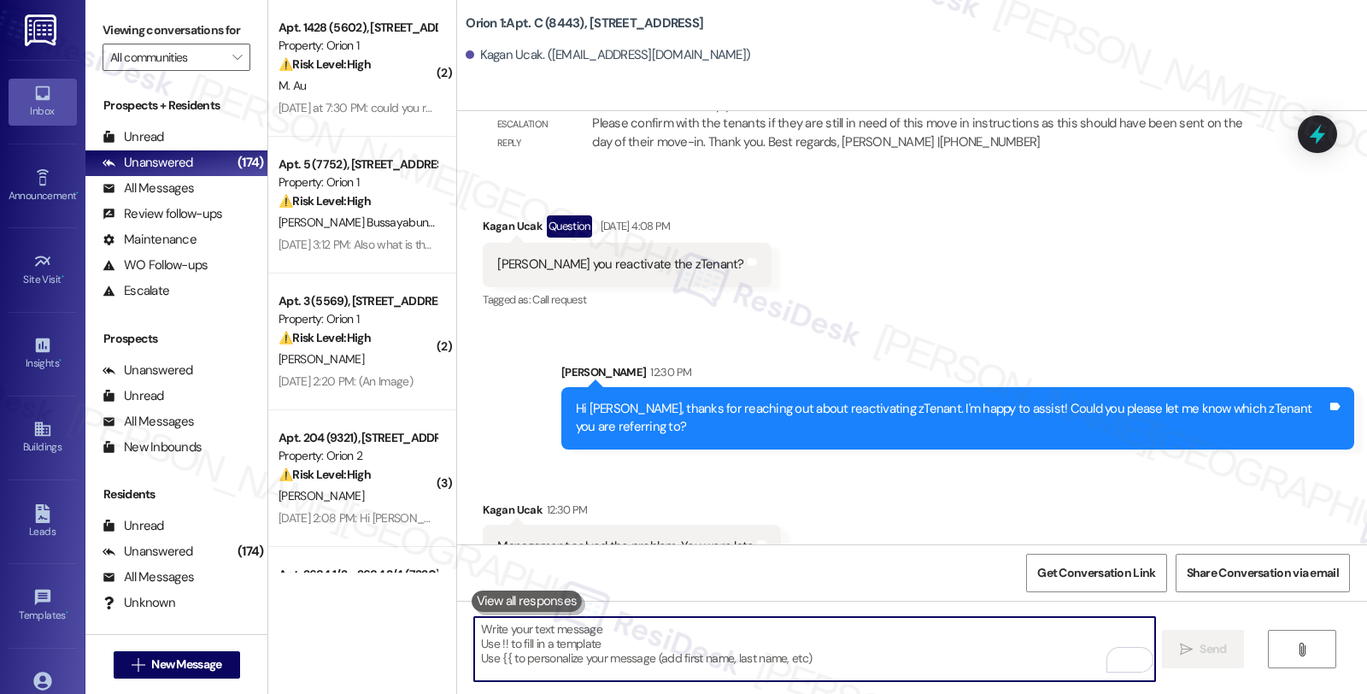
click at [565, 641] on textarea "To enrich screen reader interactions, please activate Accessibility in Grammarl…" at bounding box center [814, 649] width 680 height 64
click at [629, 637] on textarea "To enrich screen reader interactions, please activate Accessibility in Grammarl…" at bounding box center [814, 649] width 680 height 64
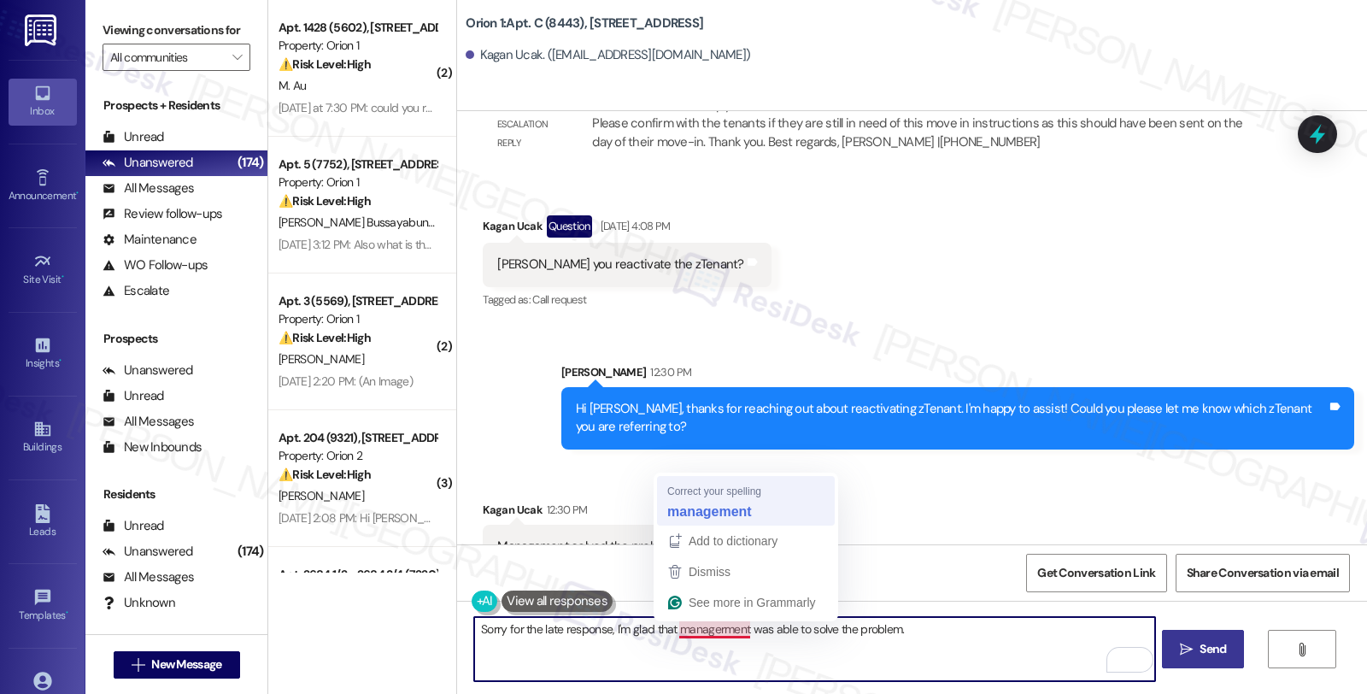
type textarea "Sorry for the late response, I'm glad that management was able to solve the pro…"
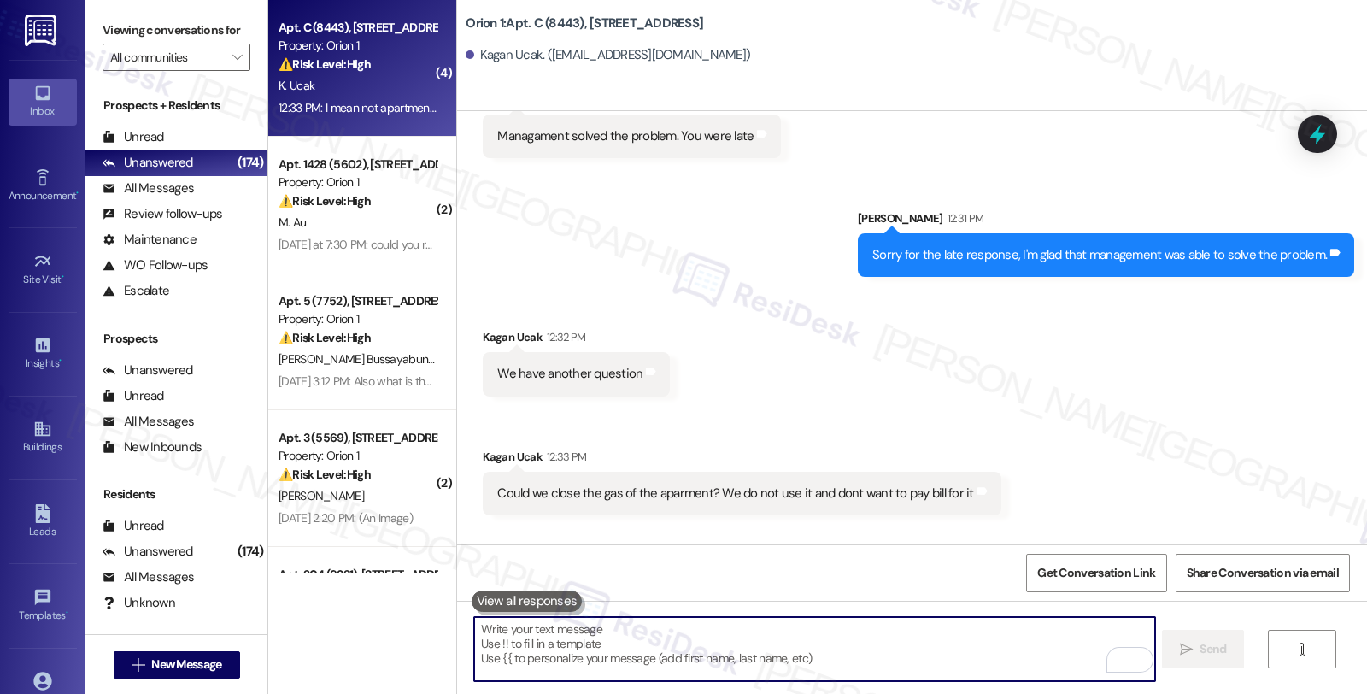
scroll to position [4883, 0]
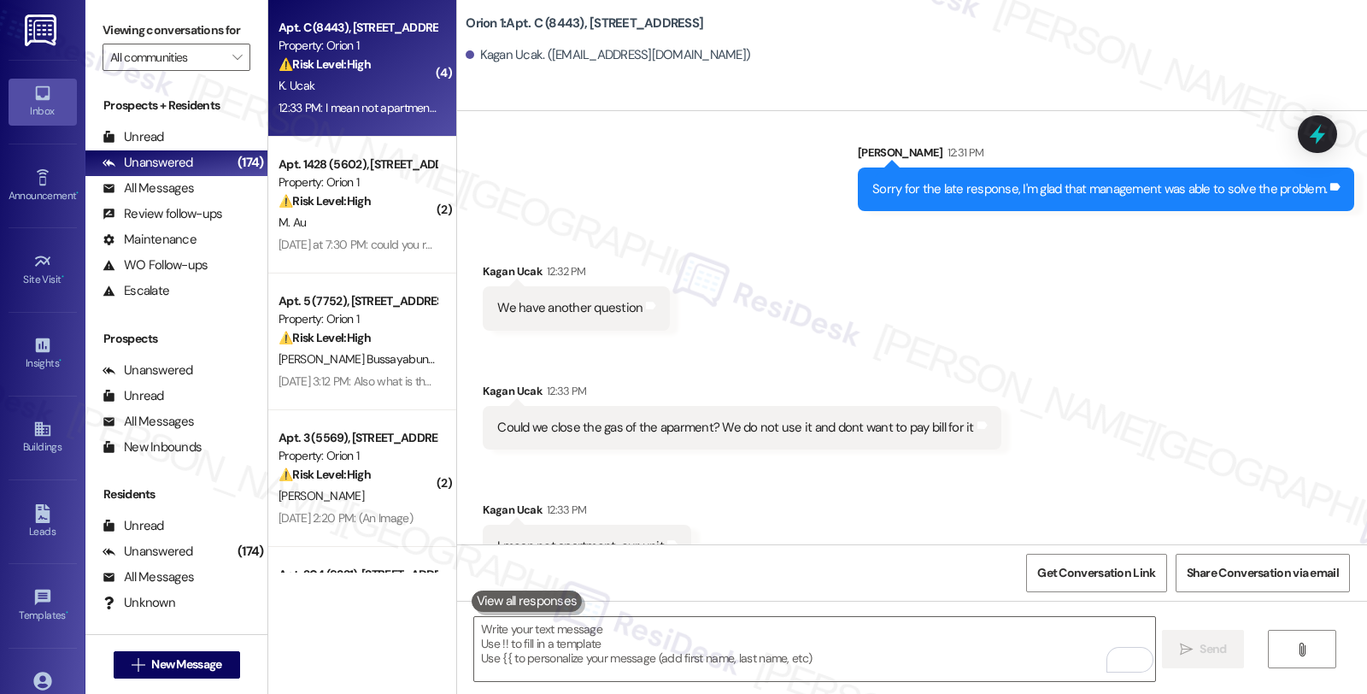
click at [1197, 407] on div "Received via SMS Kagan Ucak 12:32 PM We have another question Tags and notes Re…" at bounding box center [912, 402] width 910 height 357
drag, startPoint x: 718, startPoint y: 385, endPoint x: 863, endPoint y: 386, distance: 145.2
click at [863, 418] on div "Could we close the gas of the aparment? We do not use it and dont want to pay b…" at bounding box center [735, 427] width 476 height 18
click at [641, 644] on textarea "To enrich screen reader interactions, please activate Accessibility in Grammarl…" at bounding box center [814, 649] width 680 height 64
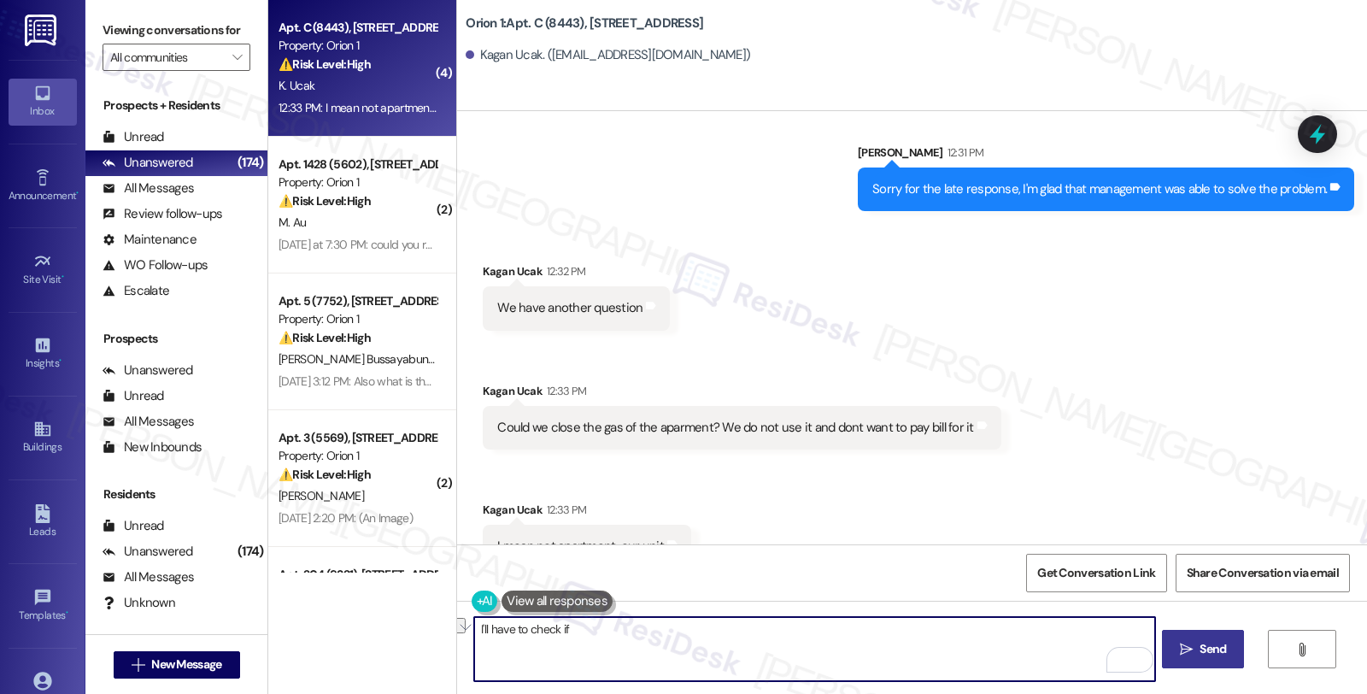
drag, startPoint x: 604, startPoint y: 629, endPoint x: 448, endPoint y: 627, distance: 156.3
click at [457, 627] on div "I'll have to check if  Send " at bounding box center [912, 664] width 910 height 128
click at [892, 636] on textarea "Just to confirm you do not have appliances in your unit and would like to" at bounding box center [814, 649] width 680 height 64
click at [744, 625] on textarea "Just to confirm, you do not have appliances in your unit and would like to" at bounding box center [814, 649] width 680 height 64
click at [928, 634] on textarea "Just to confirm, you do not have appliances in your unit that use gas and would…" at bounding box center [814, 649] width 680 height 64
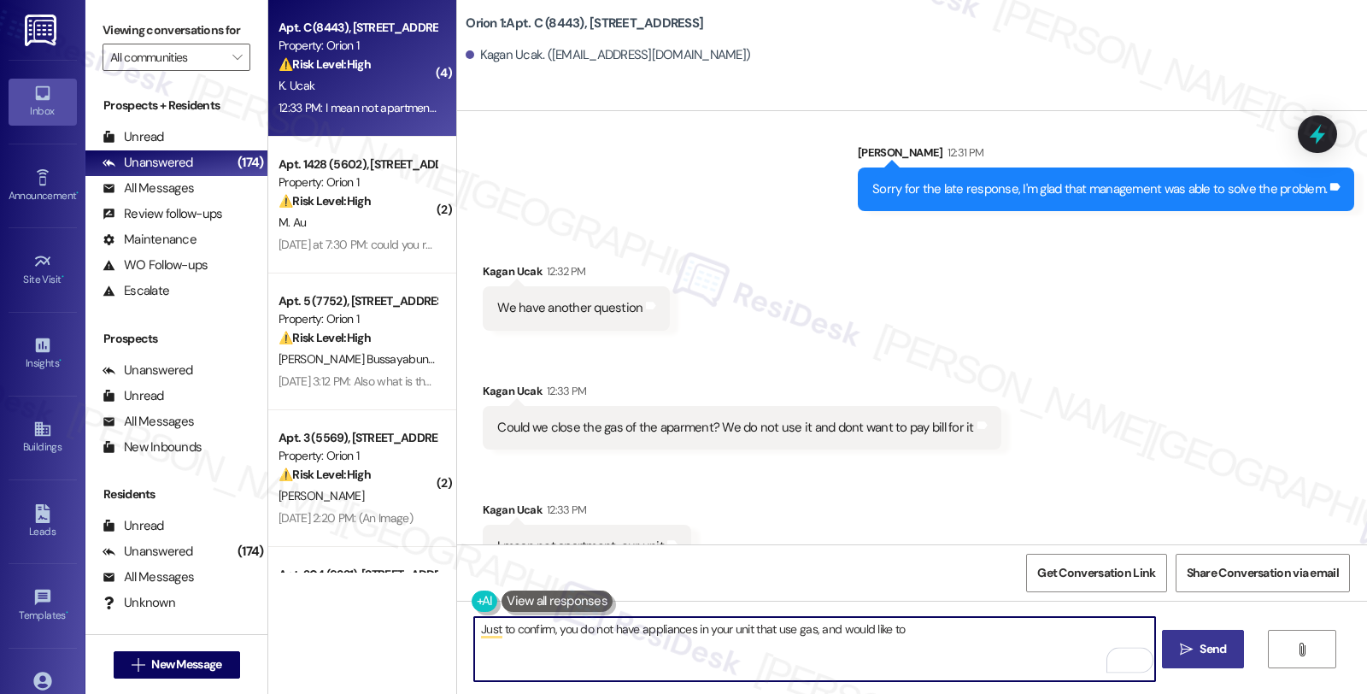
click at [955, 628] on textarea "Just to confirm, you do not have appliances in your unit that use gas, and woul…" at bounding box center [814, 649] width 680 height 64
click at [1061, 643] on textarea "Just to confirm, you do not have appliances in your unit that use gas, and woul…" at bounding box center [814, 649] width 680 height 64
type textarea "Just to confirm, you do not have appliances in your unit that use gas, and woul…"
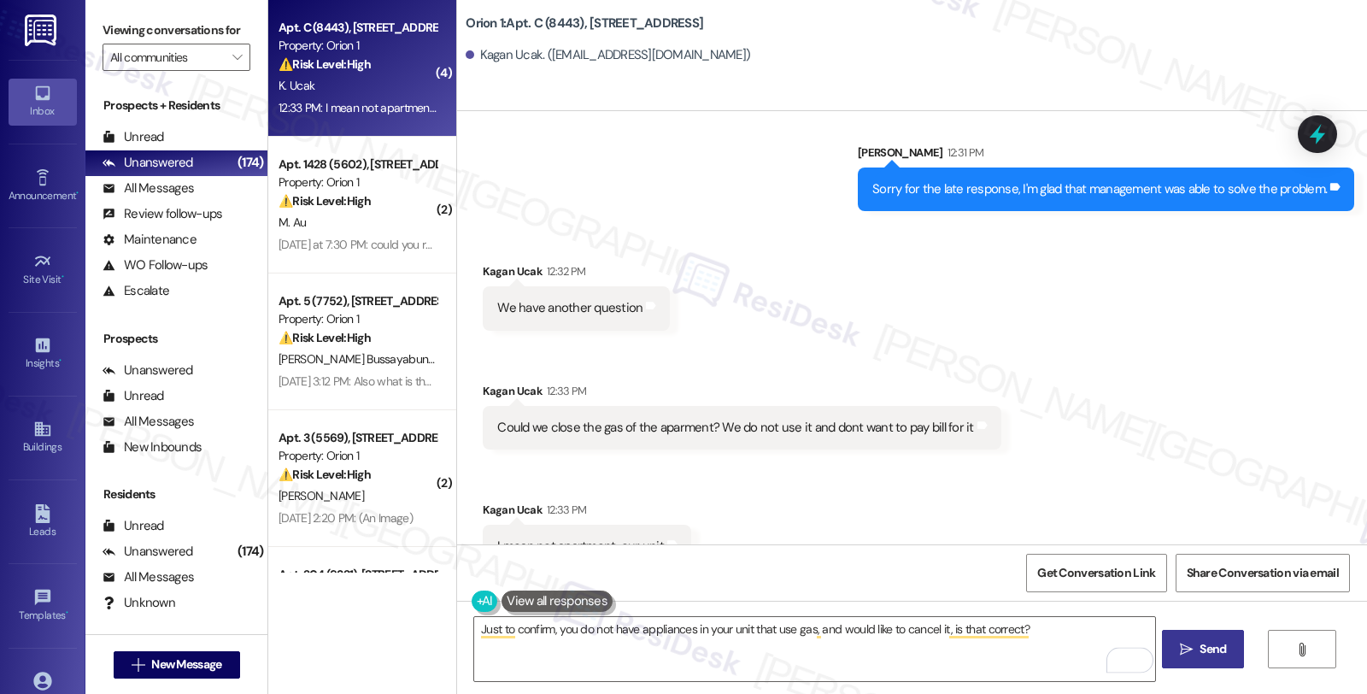
click at [1196, 642] on span "Send" at bounding box center [1212, 649] width 33 height 18
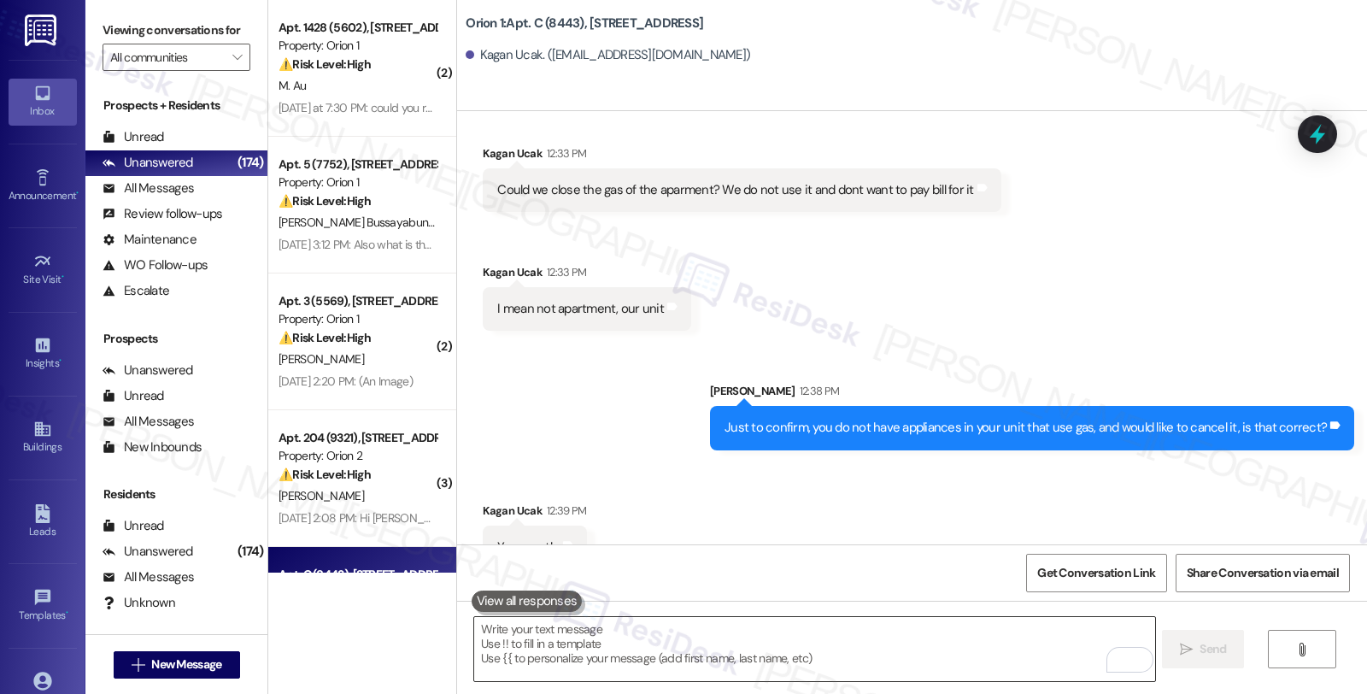
scroll to position [5121, 0]
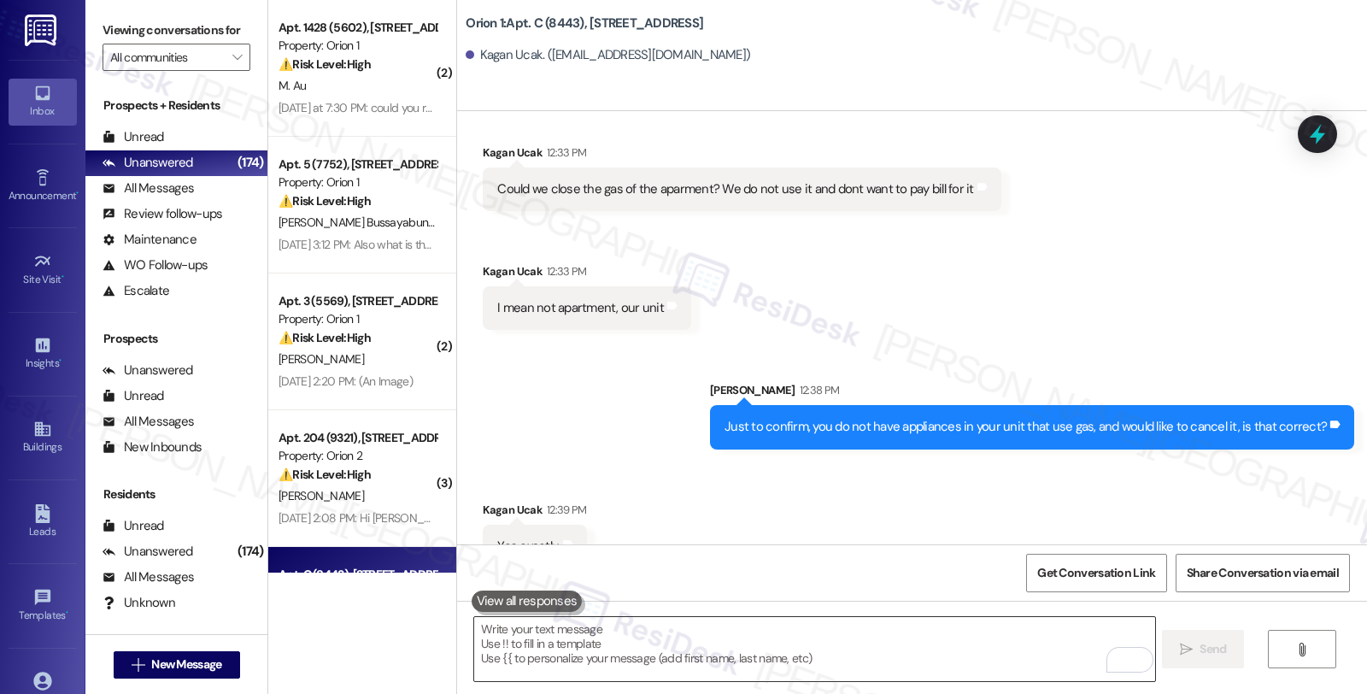
click at [694, 653] on textarea "To enrich screen reader interactions, please activate Accessibility in Grammarl…" at bounding box center [814, 649] width 680 height 64
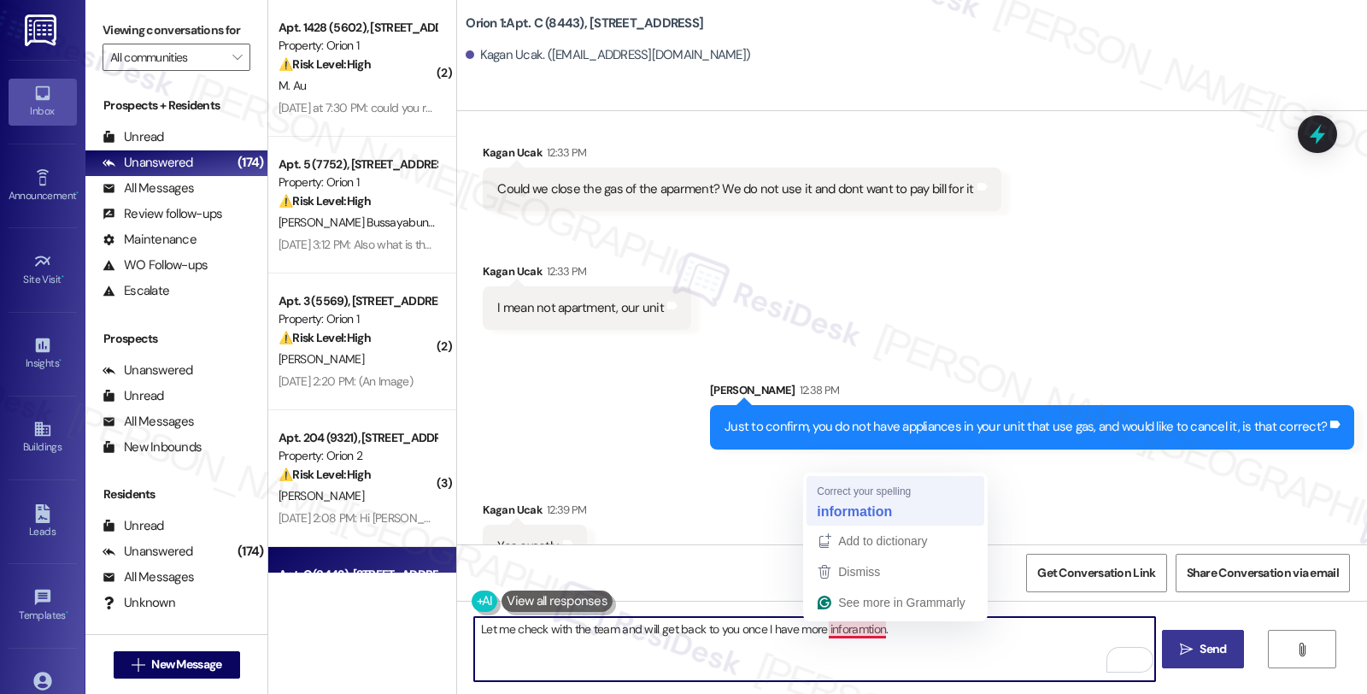
type textarea "Let me check with the team and will get back to you once I have more informatio…"
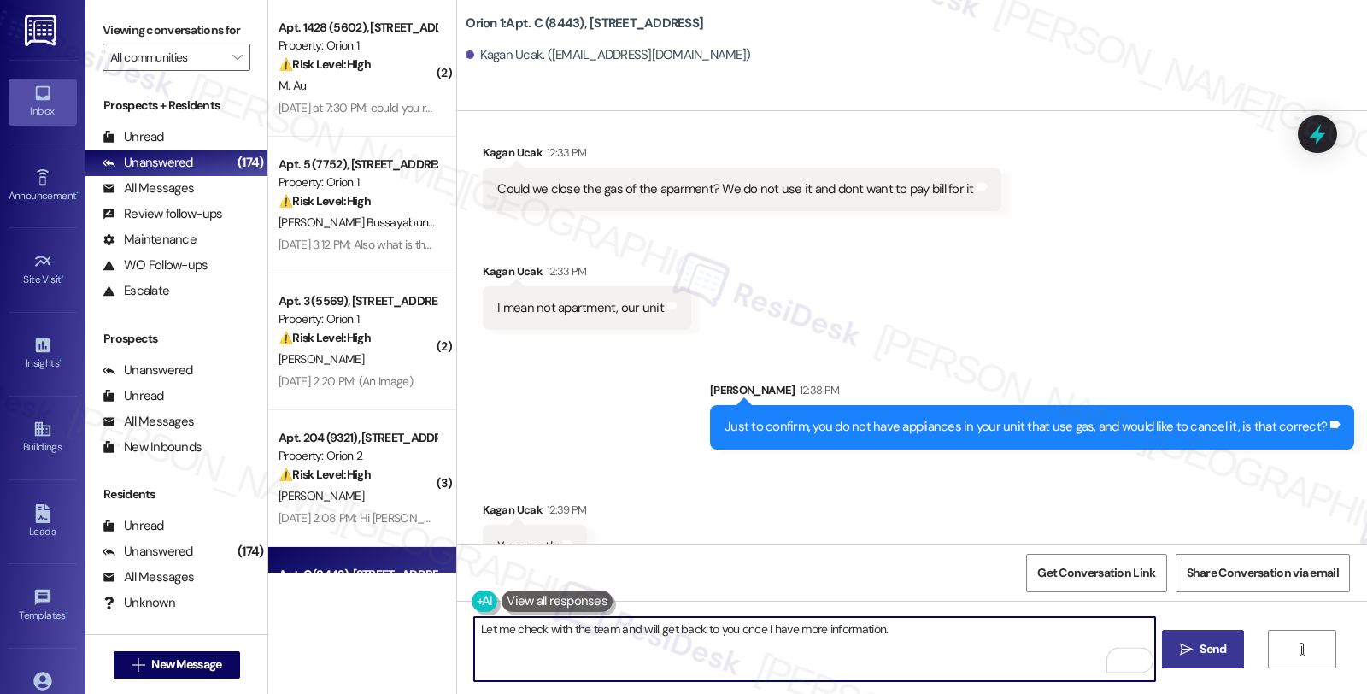
click at [922, 621] on textarea "Let me check with the team and will get back to you once I have more informatio…" at bounding box center [814, 649] width 680 height 64
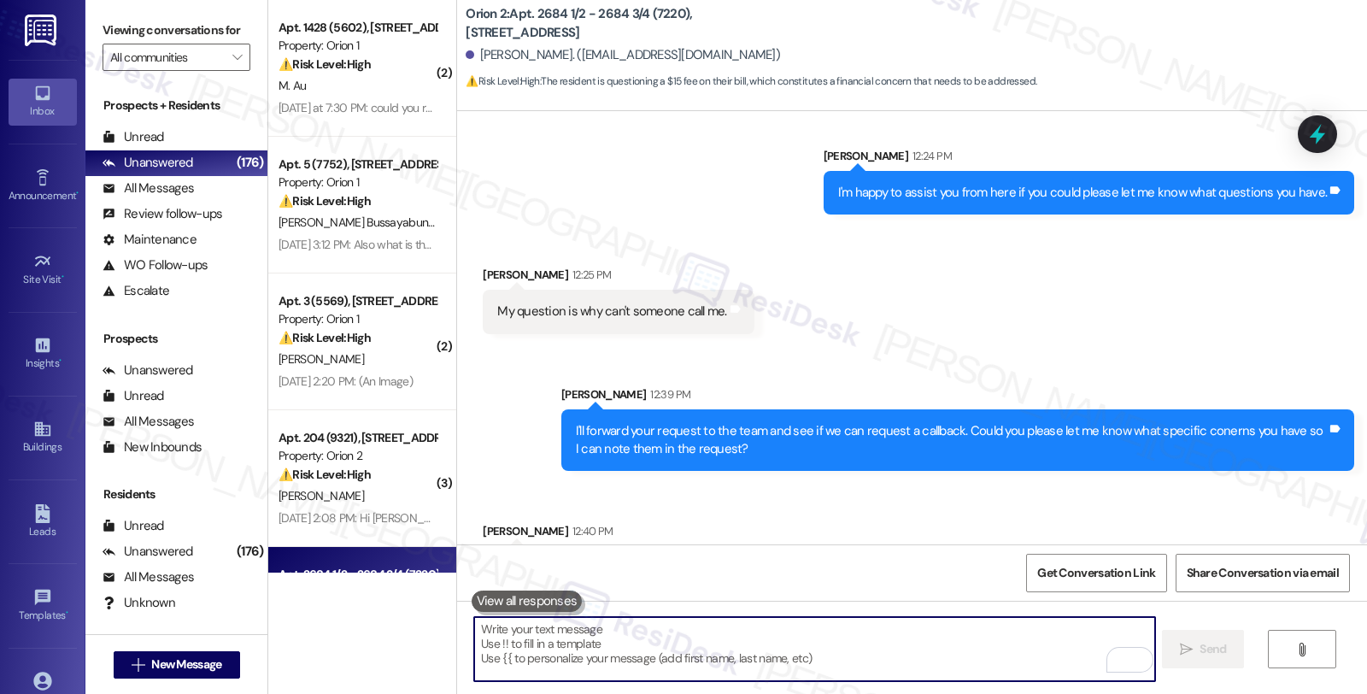
scroll to position [1589, 0]
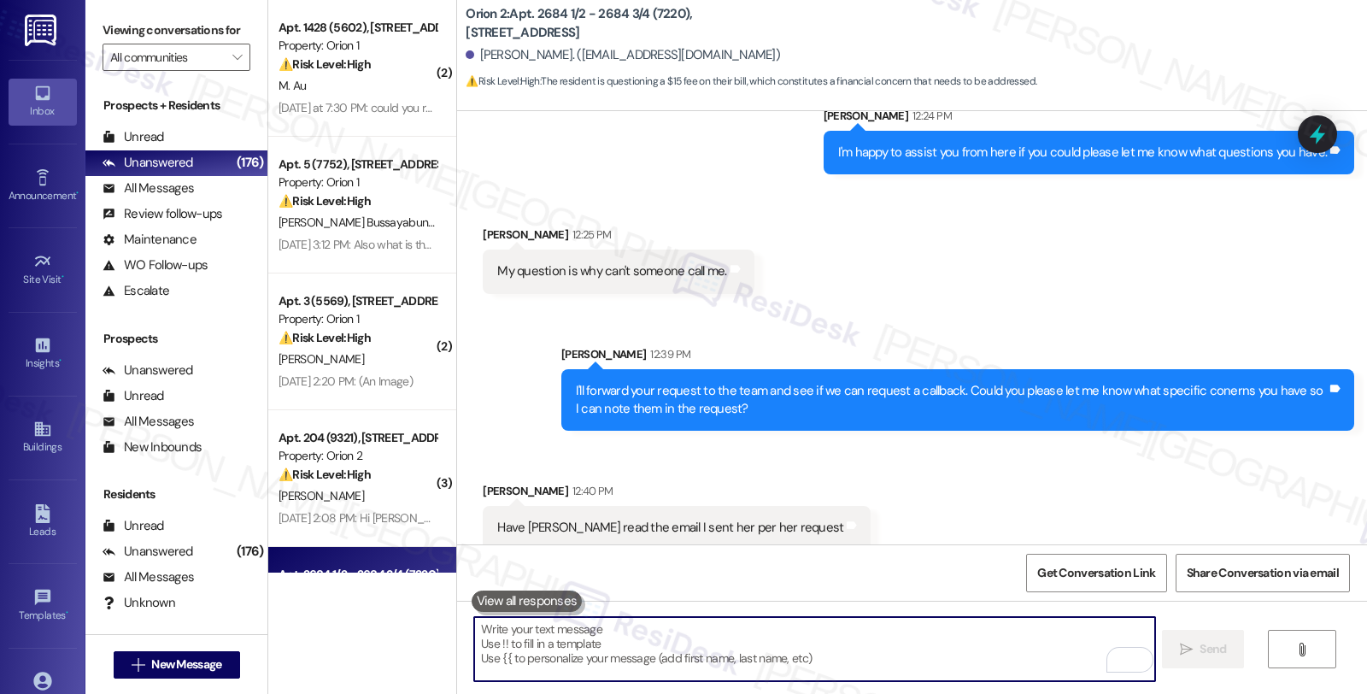
click at [605, 660] on textarea "To enrich screen reader interactions, please activate Accessibility in Grammarl…" at bounding box center [814, 649] width 680 height 64
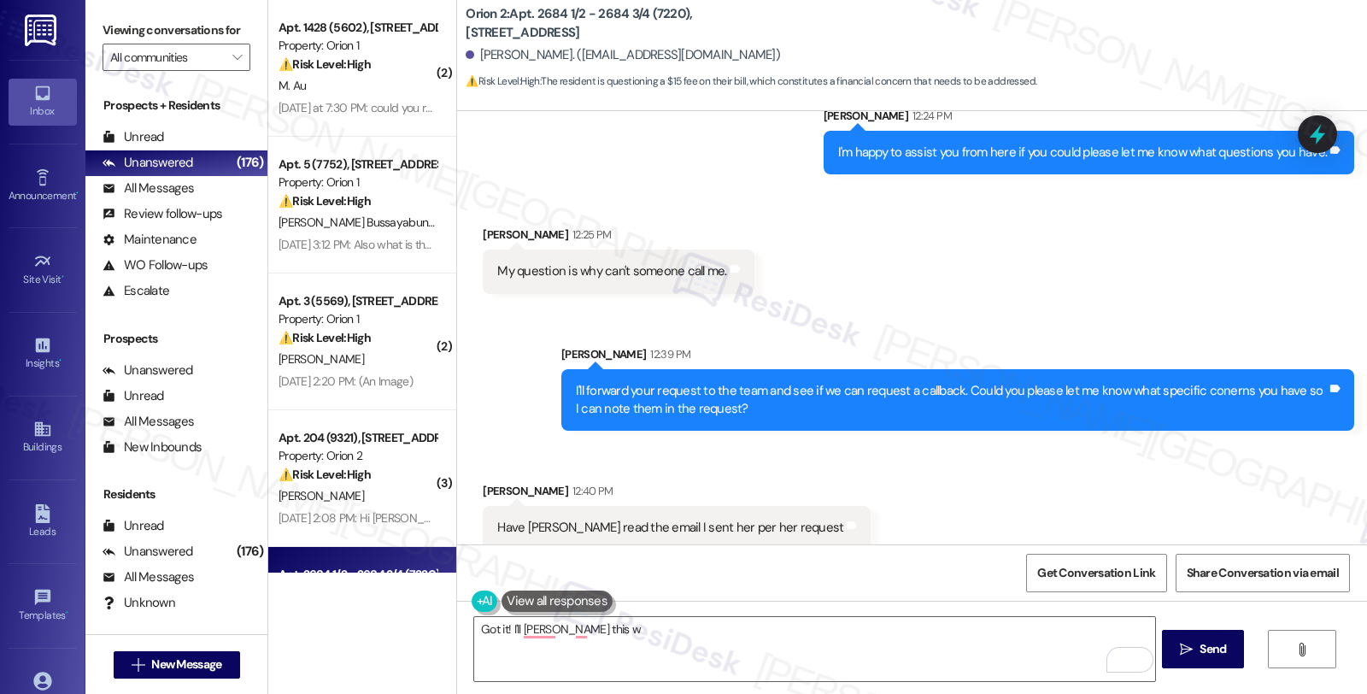
click at [1209, 457] on div "Received via SMS [PERSON_NAME] 12:40 PM Have [PERSON_NAME] read the email I sen…" at bounding box center [912, 502] width 910 height 119
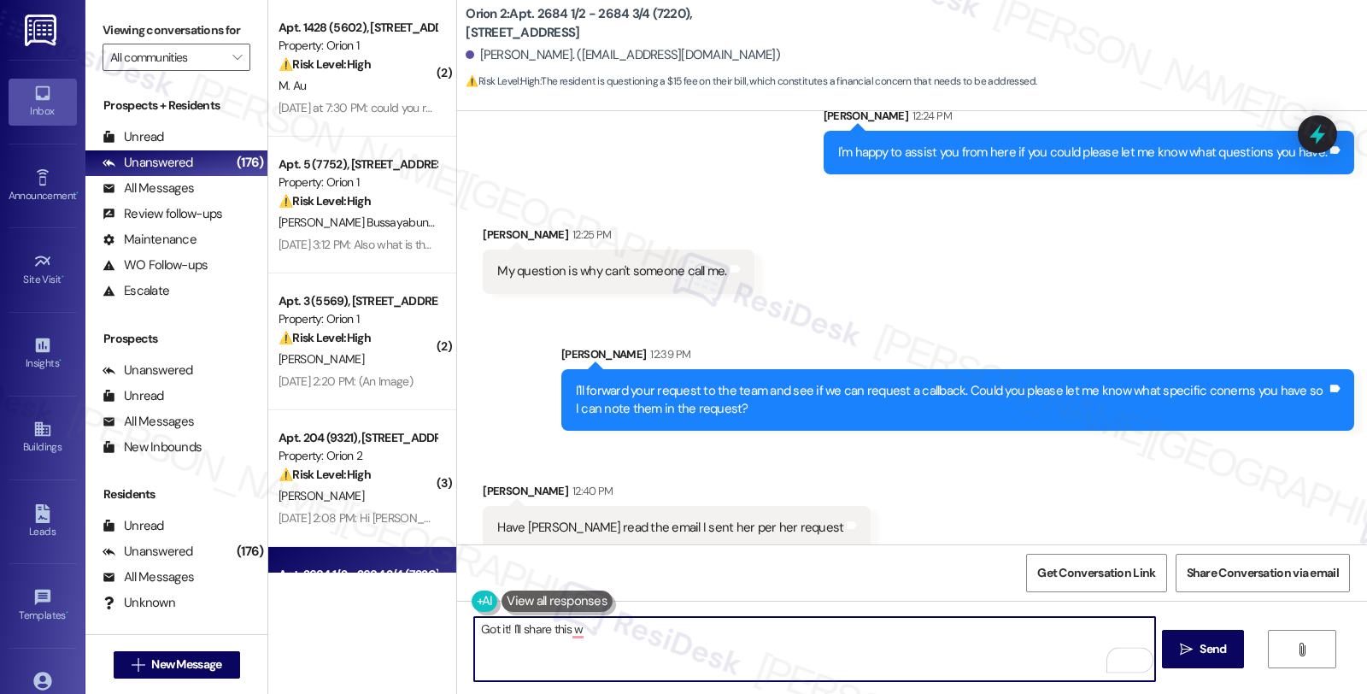
click at [579, 630] on textarea "Got it! I'll share this w" at bounding box center [814, 649] width 680 height 64
drag, startPoint x: 513, startPoint y: 629, endPoint x: 745, endPoint y: 629, distance: 231.5
click at [745, 629] on textarea "Got it! I'll share this with th" at bounding box center [814, 649] width 680 height 64
click at [514, 629] on textarea "Got it! I'll forward your reqyuesrt" at bounding box center [814, 649] width 680 height 64
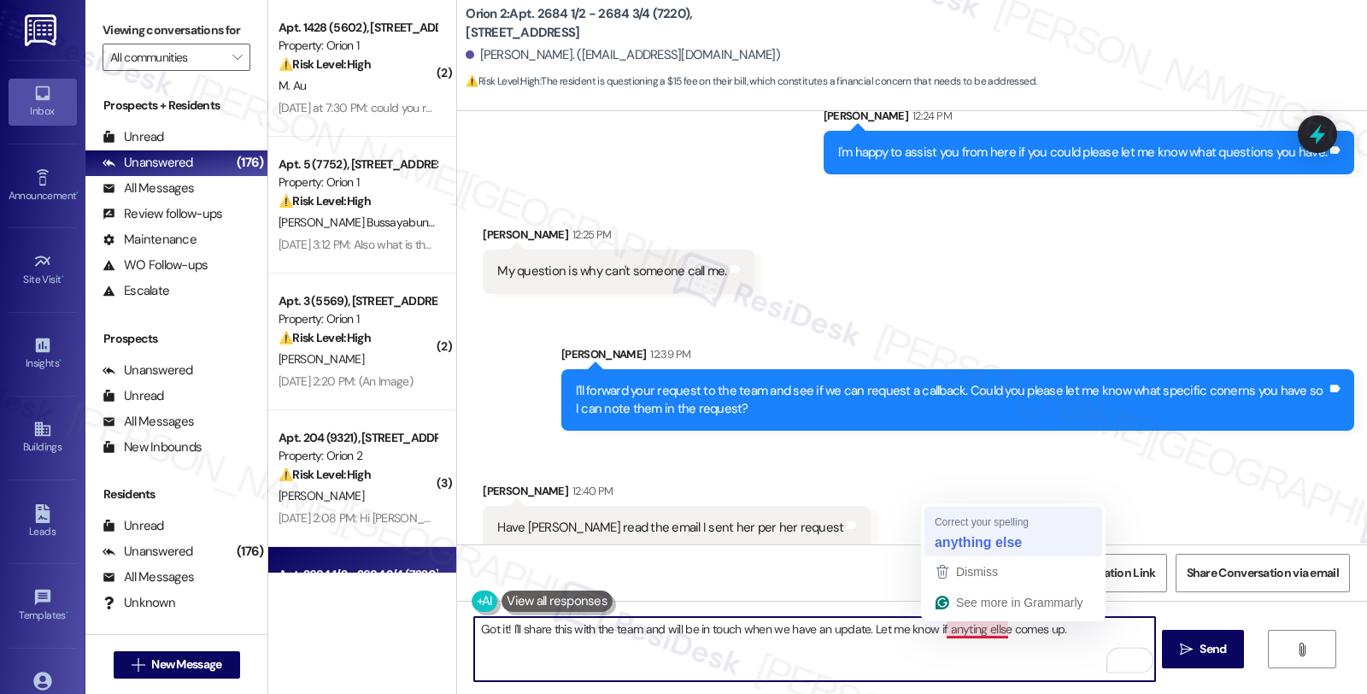
type textarea "Got it! I'll share this with the team and will be in touch when we have an upda…"
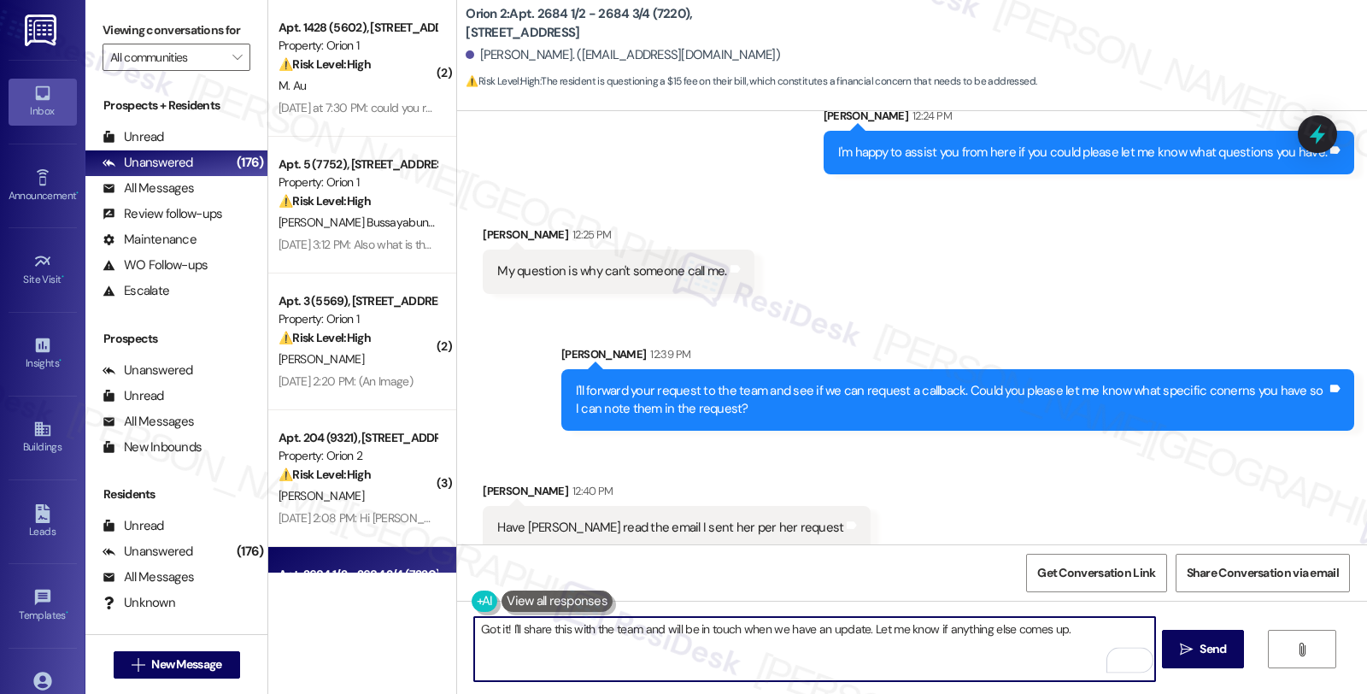
click at [957, 639] on textarea "Got it! I'll share this with the team and will be in touch when we have an upda…" at bounding box center [814, 649] width 680 height 64
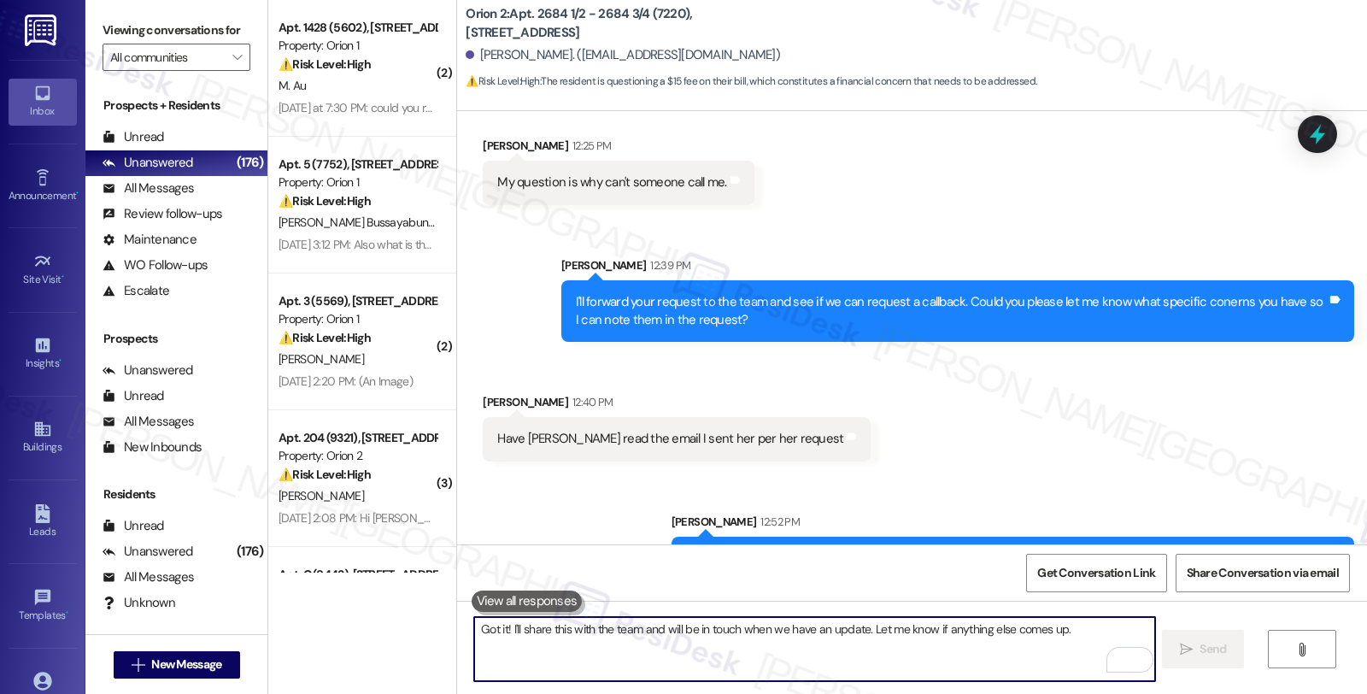
scroll to position [1709, 0]
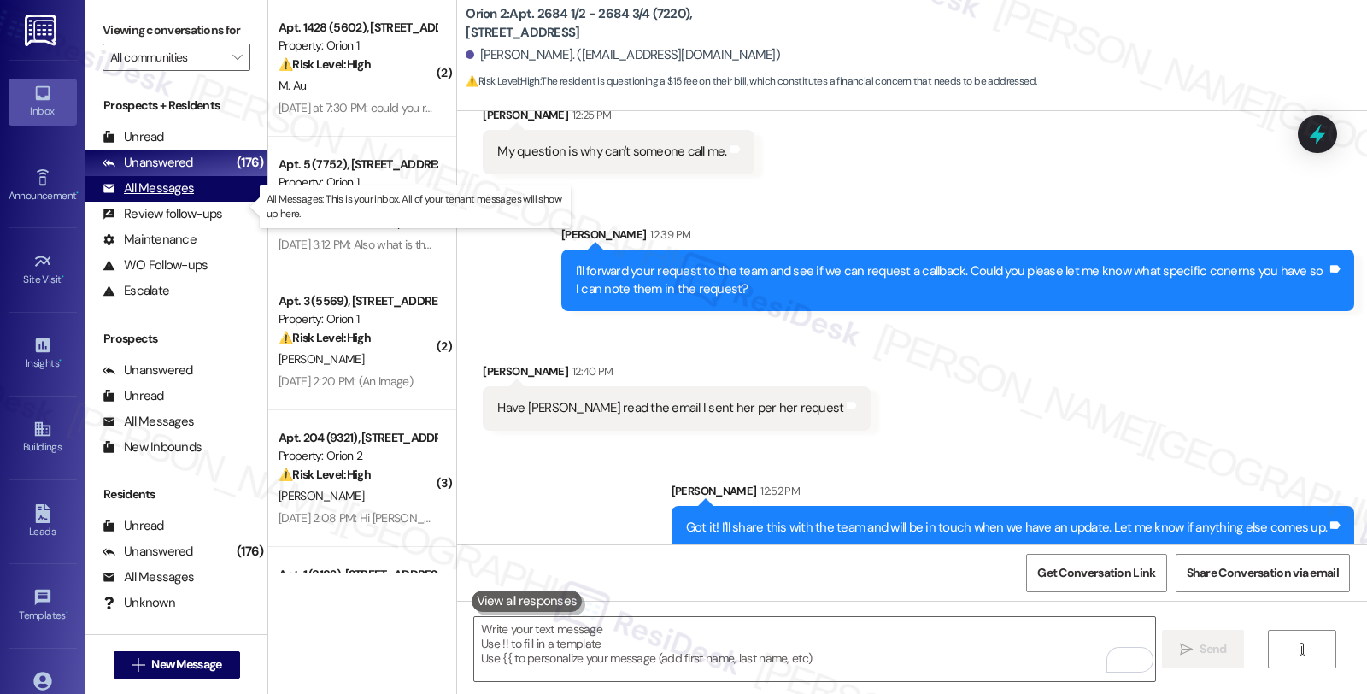
click at [193, 199] on div "All Messages (undefined)" at bounding box center [176, 189] width 182 height 26
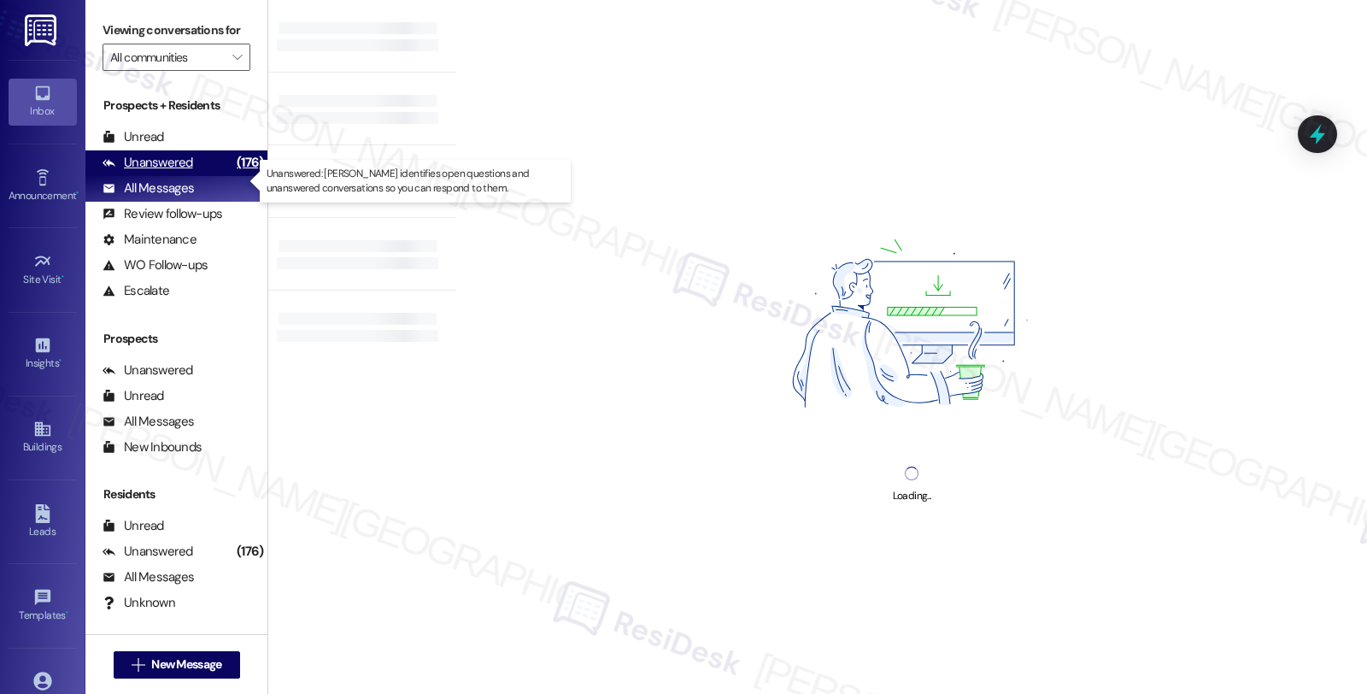
click at [193, 176] on div "Unanswered (176)" at bounding box center [176, 163] width 182 height 26
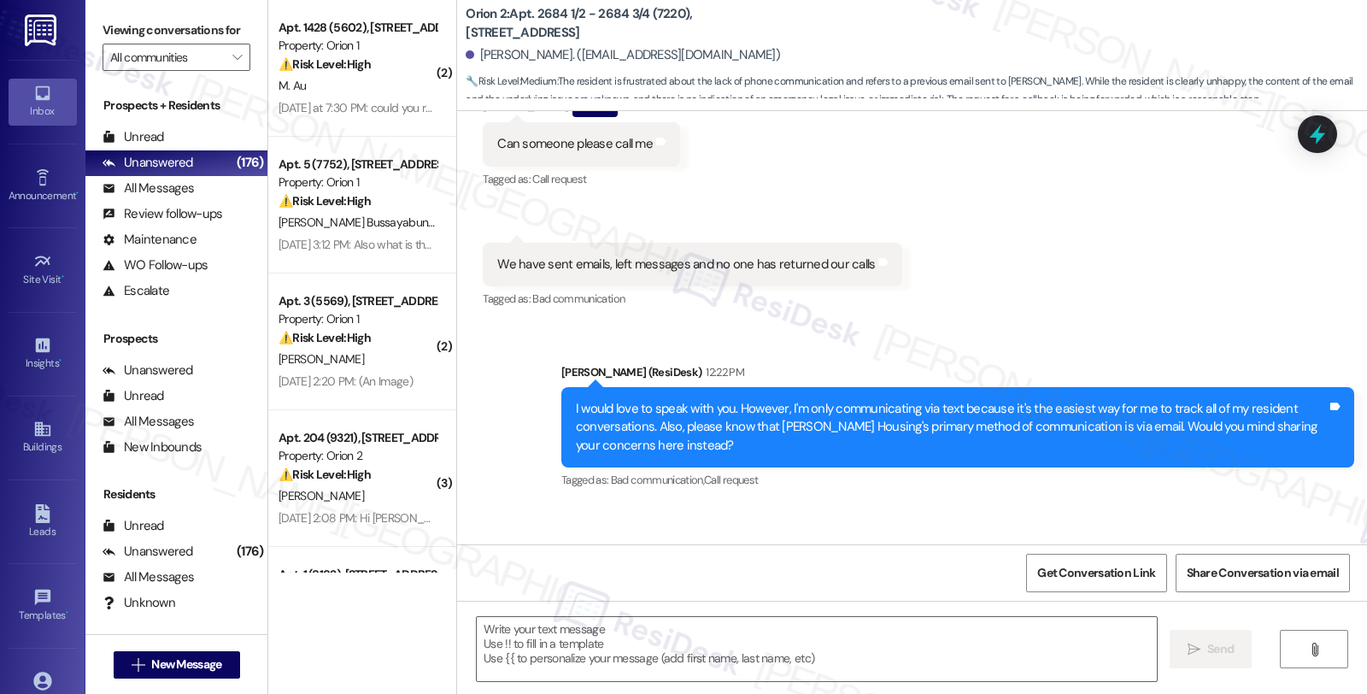
type textarea "Fetching suggested responses. Please feel free to read through the conversation…"
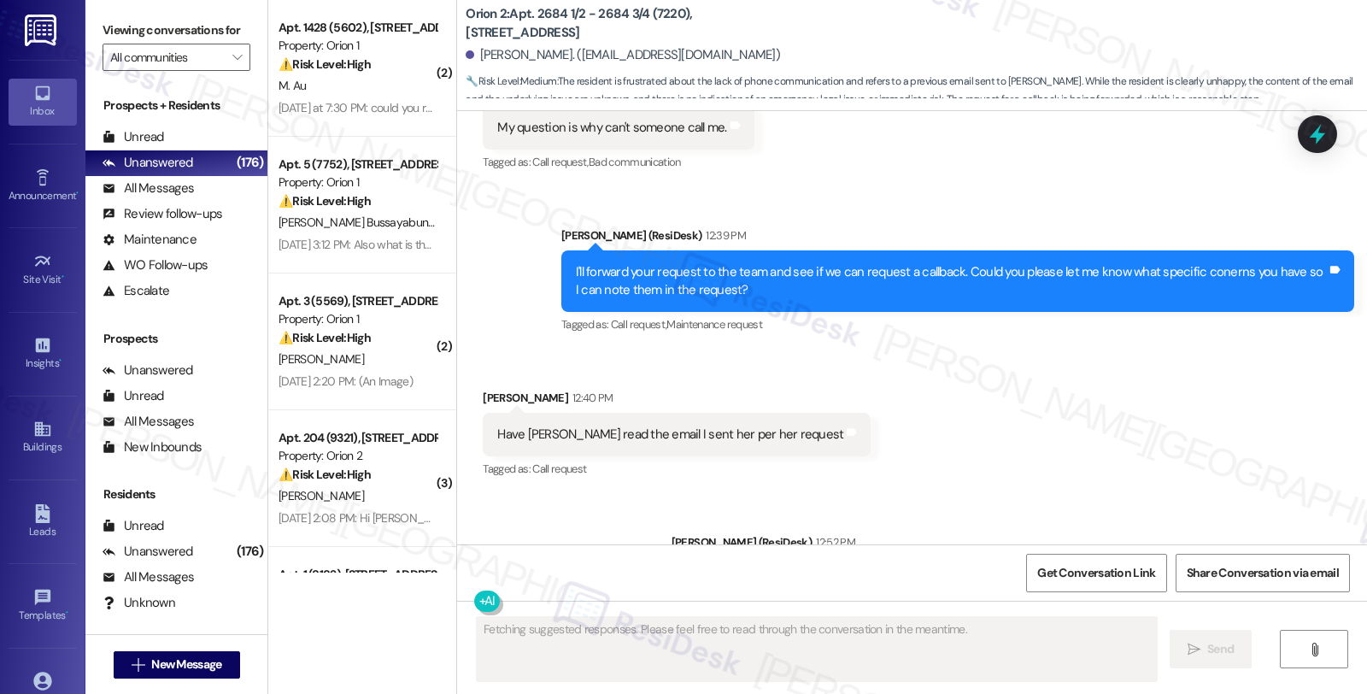
scroll to position [1958, 0]
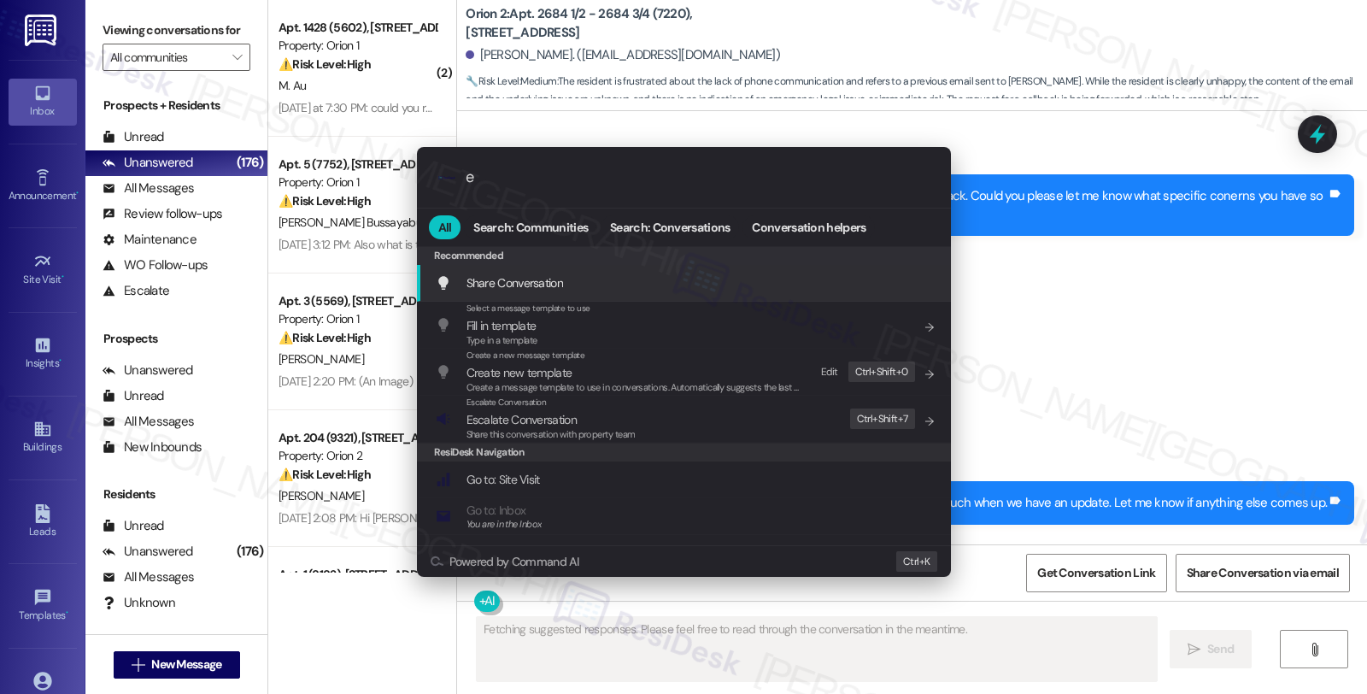
type input "es"
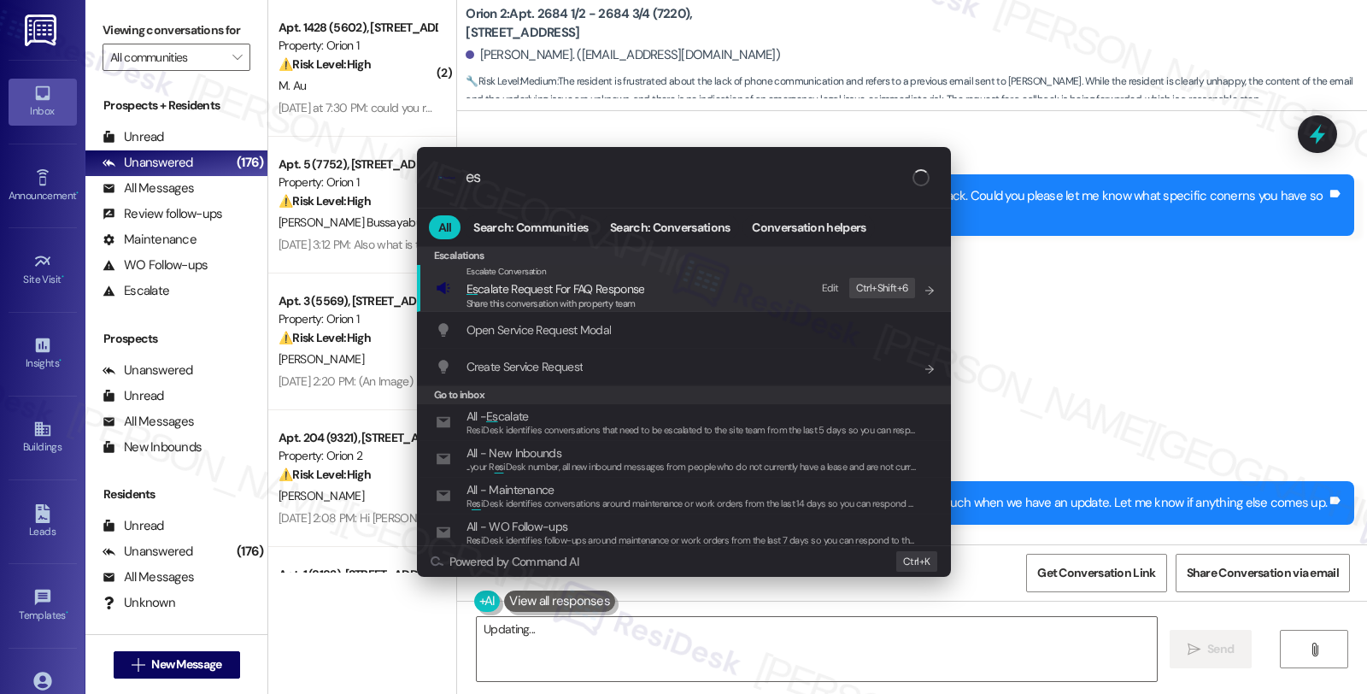
type textarea "Hi"
type input "esca"
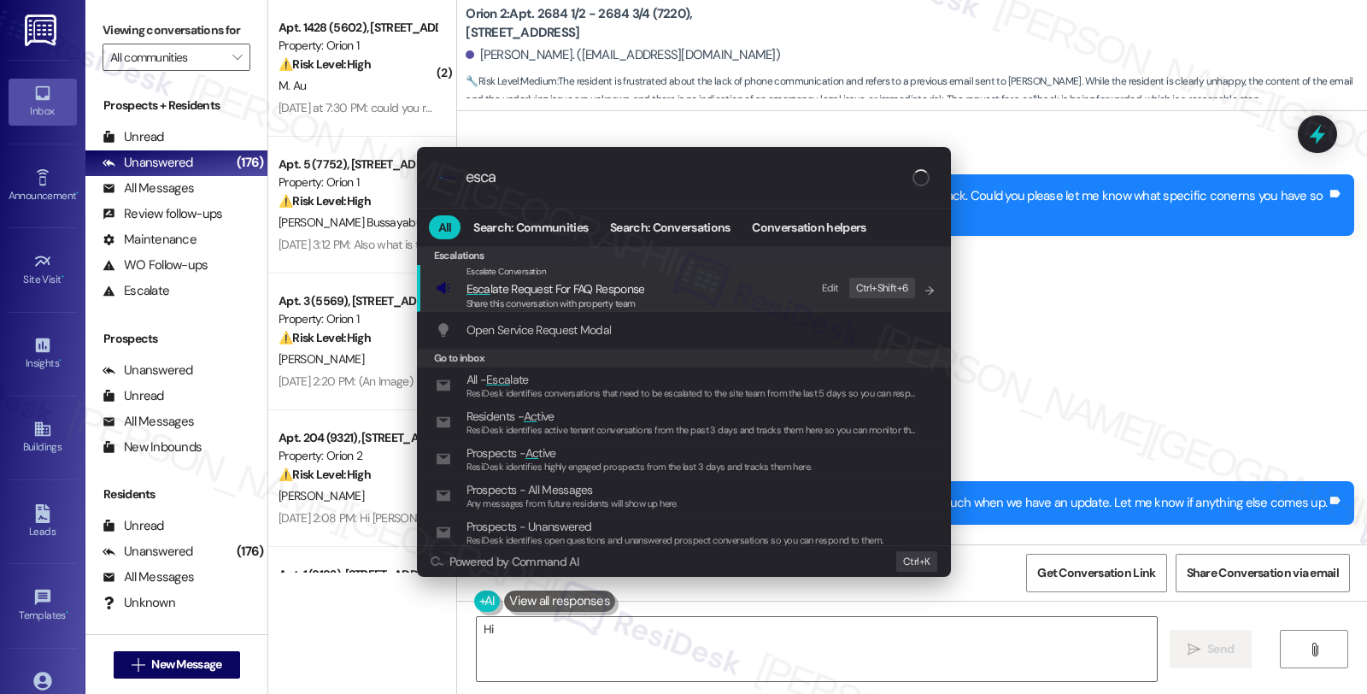
type textarea "Hi {{first_name}}"
type input "esca;"
type textarea "Hi {{first_name}}, I"
type input "esca;a"
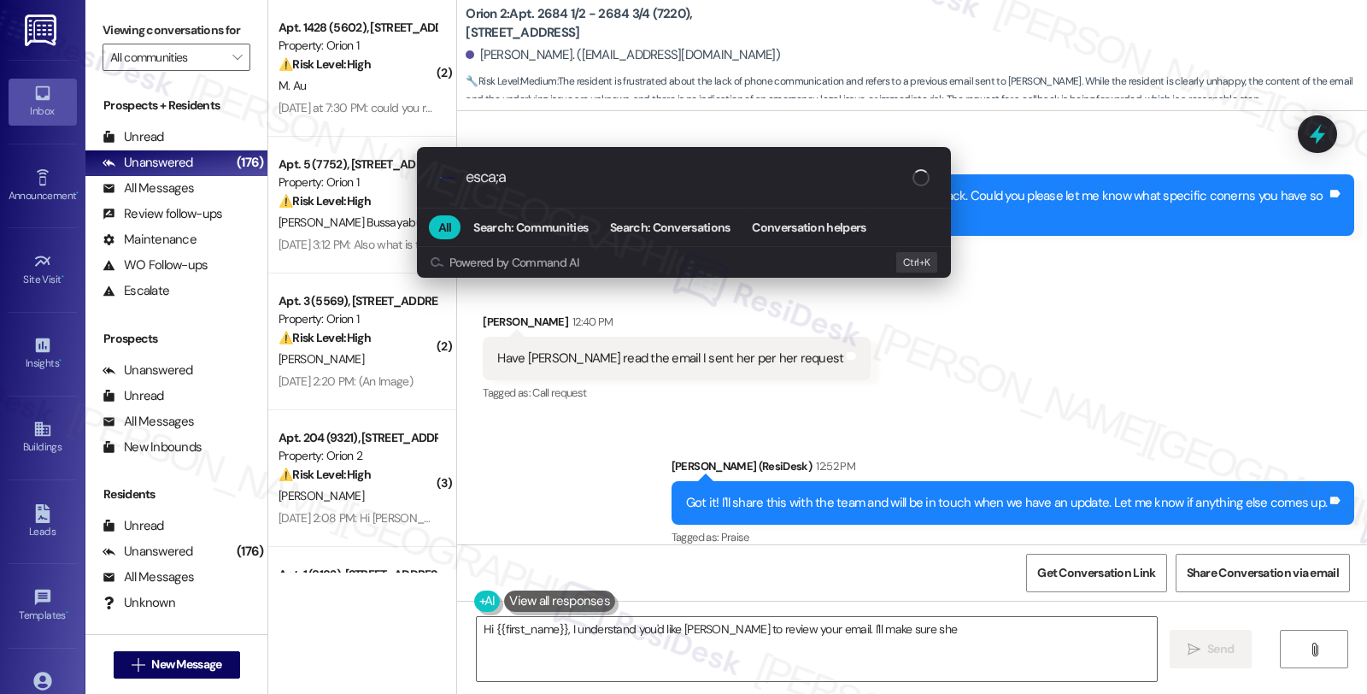
type textarea "Hi {{first_name}}, I understand you'd like Fernanda to review your email. I'll …"
type input "esca;"
type textarea "Hi {{first_name}}, I understand you'd like Fernanda to review your email. I'll …"
type input "esca"
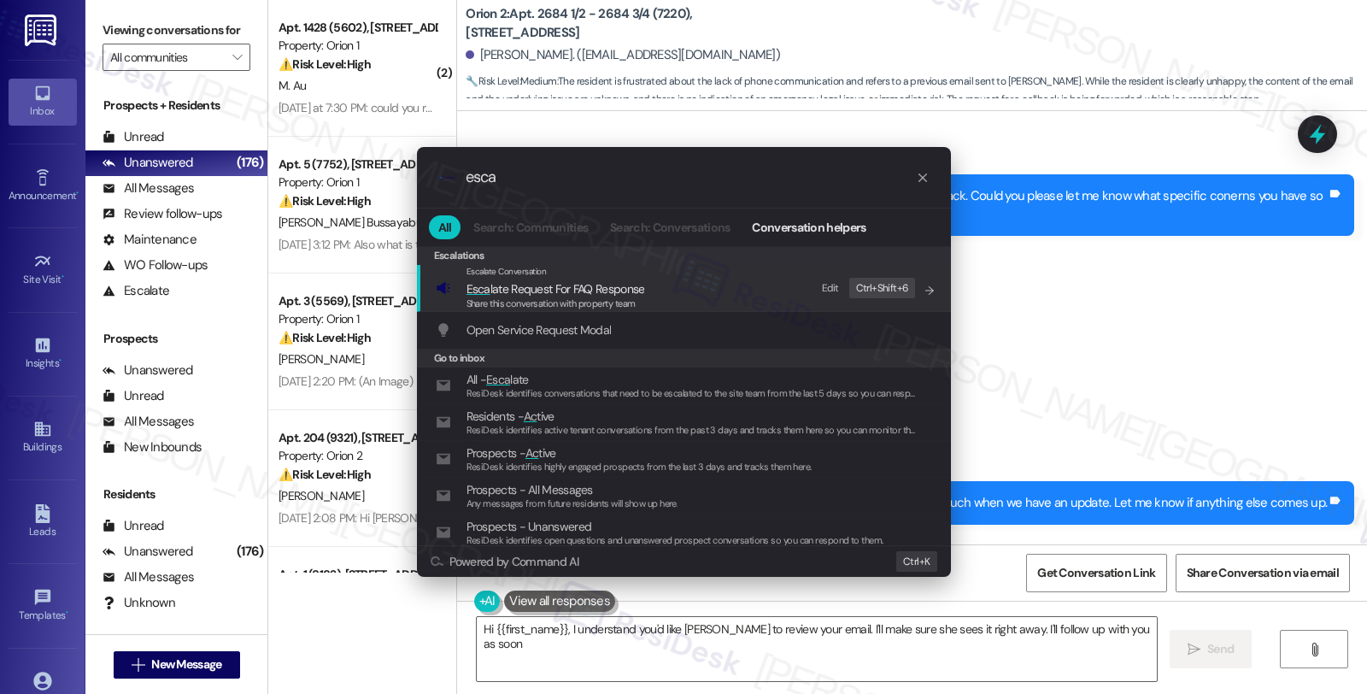
type textarea "Hi {{first_name}}, I understand you'd like Fernanda to review your email. I'll …"
type input "escal"
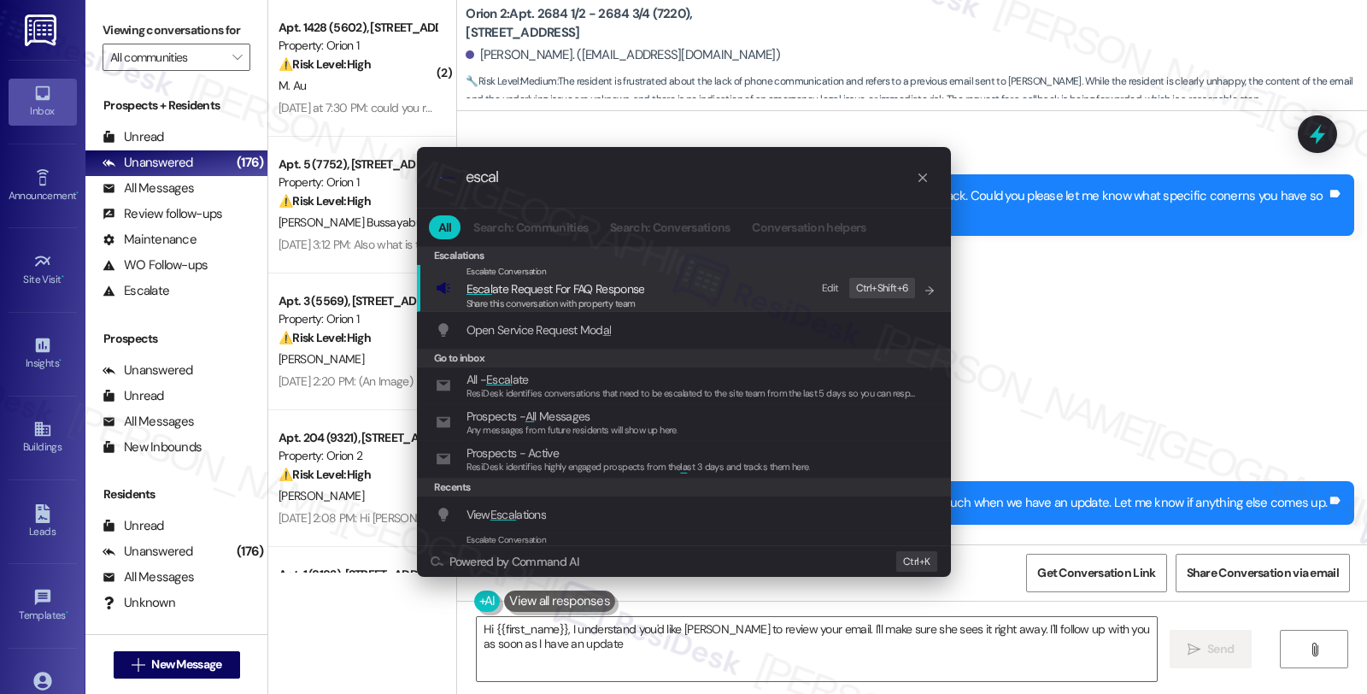
type textarea "Hi {{first_name}}, I understand you'd like Fernanda to review your email. I'll …"
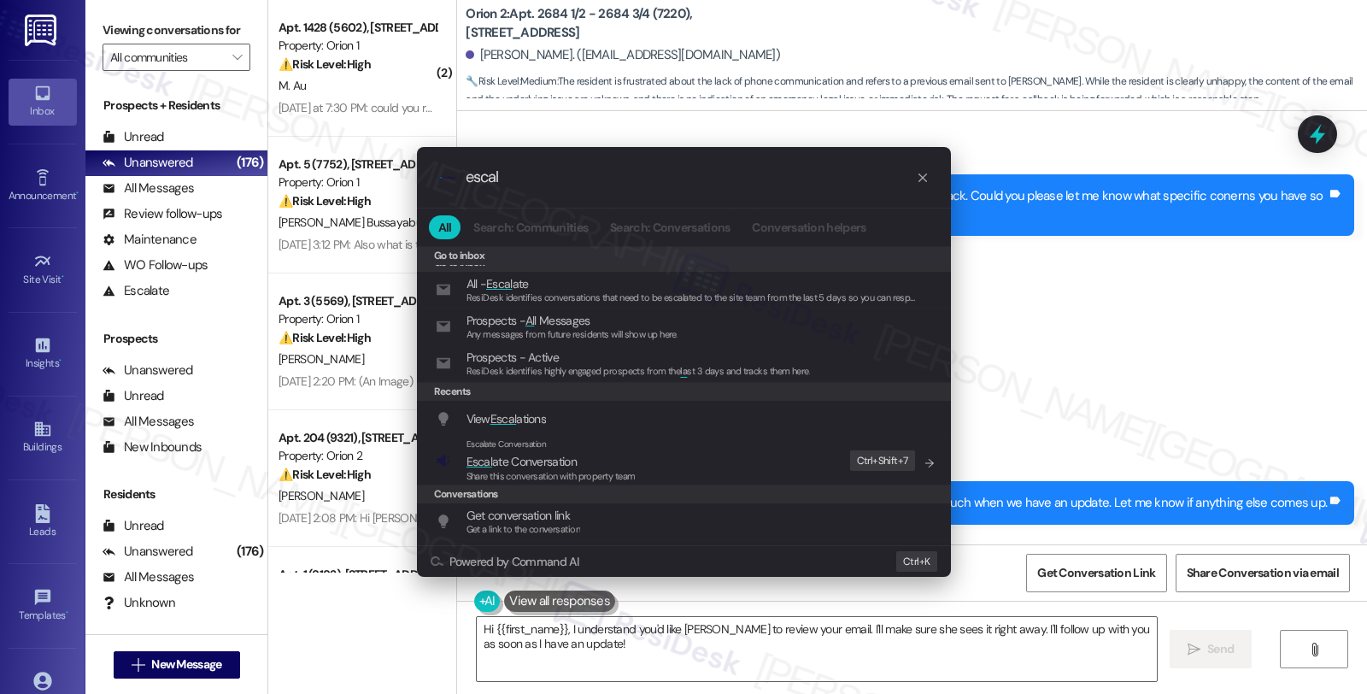
scroll to position [190, 0]
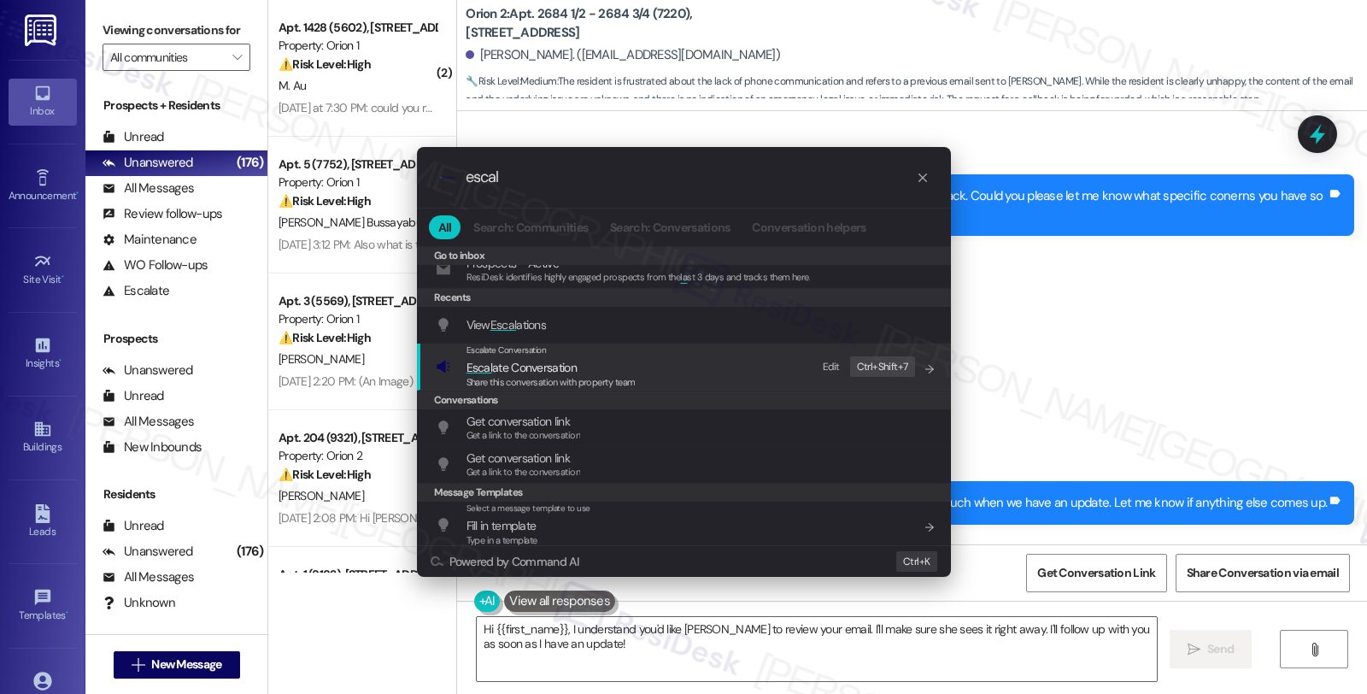
type input "escal"
click at [578, 372] on span "Escal ate Conversation" at bounding box center [550, 367] width 169 height 19
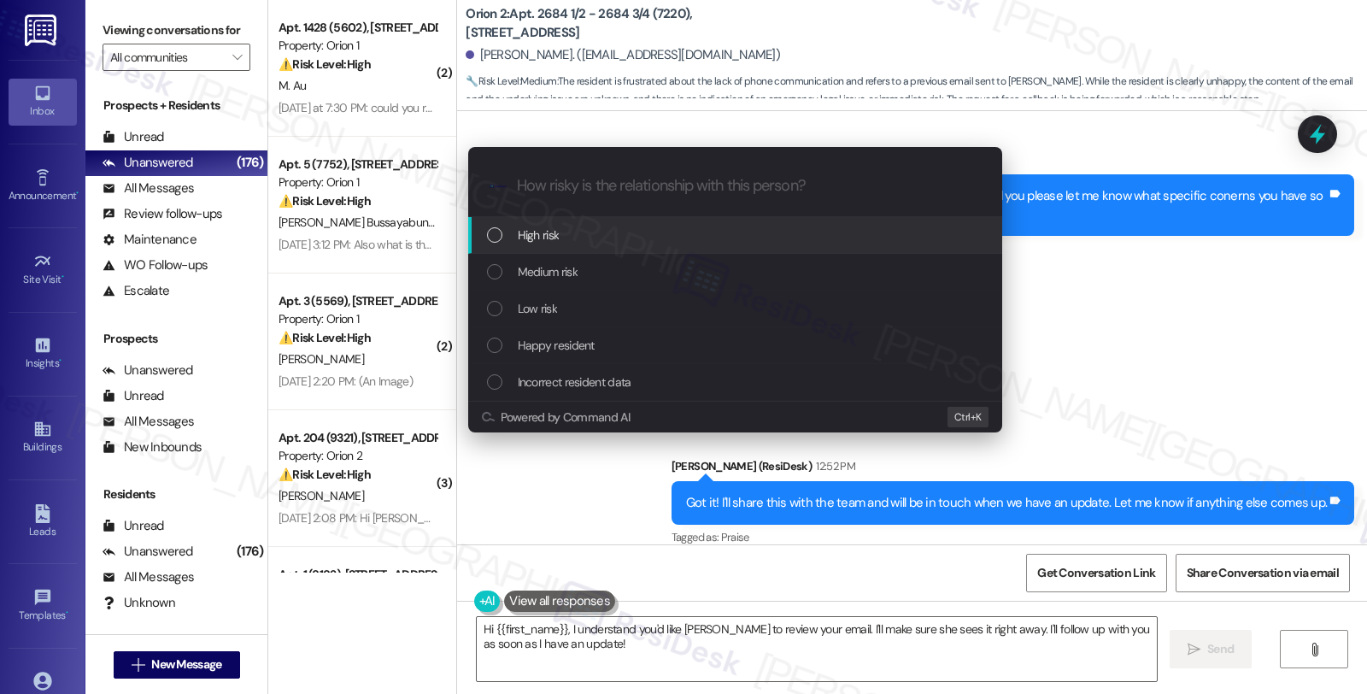
scroll to position [0, 0]
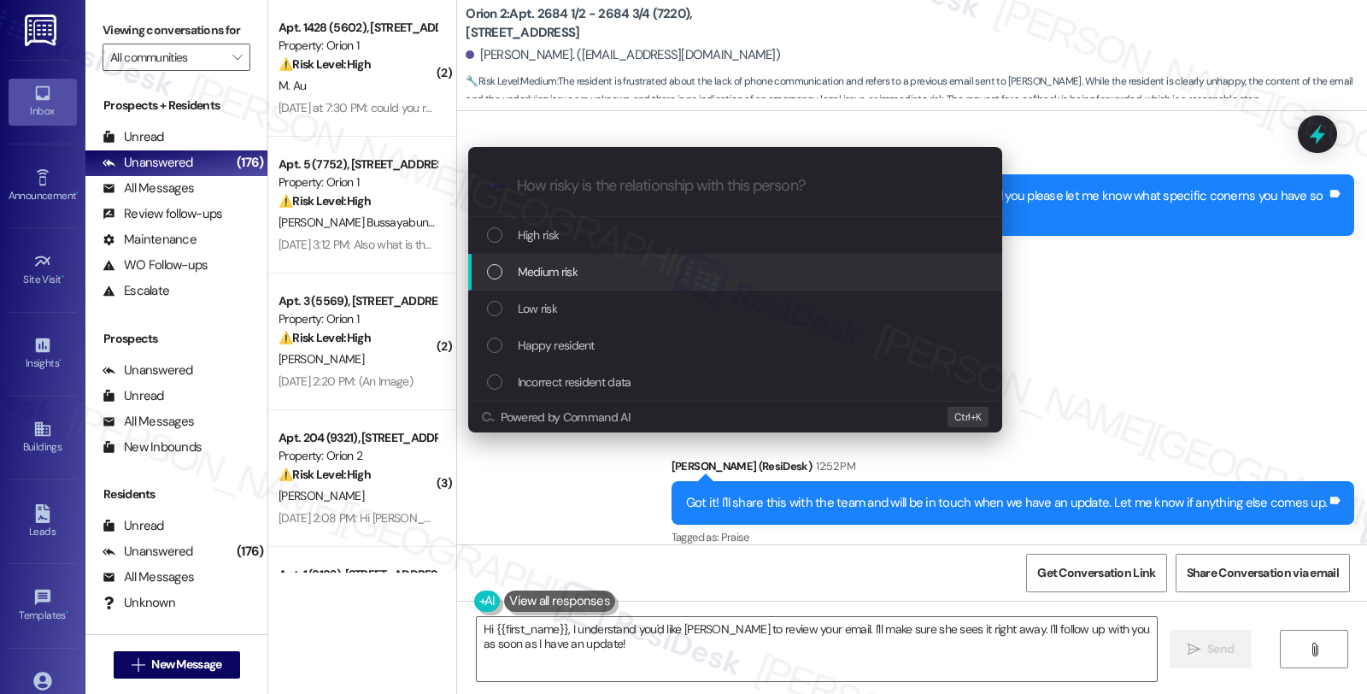
click at [576, 277] on span "Medium risk" at bounding box center [548, 271] width 60 height 19
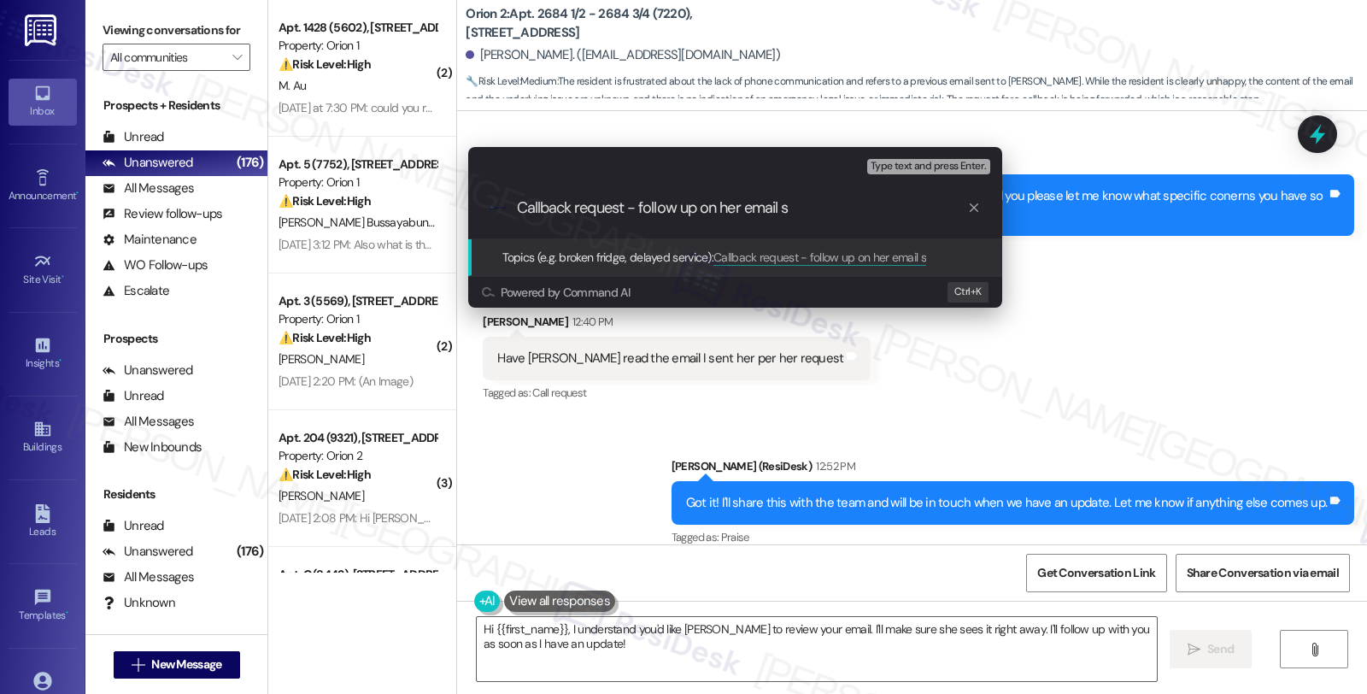
type input "Callback request - follow up on her email"
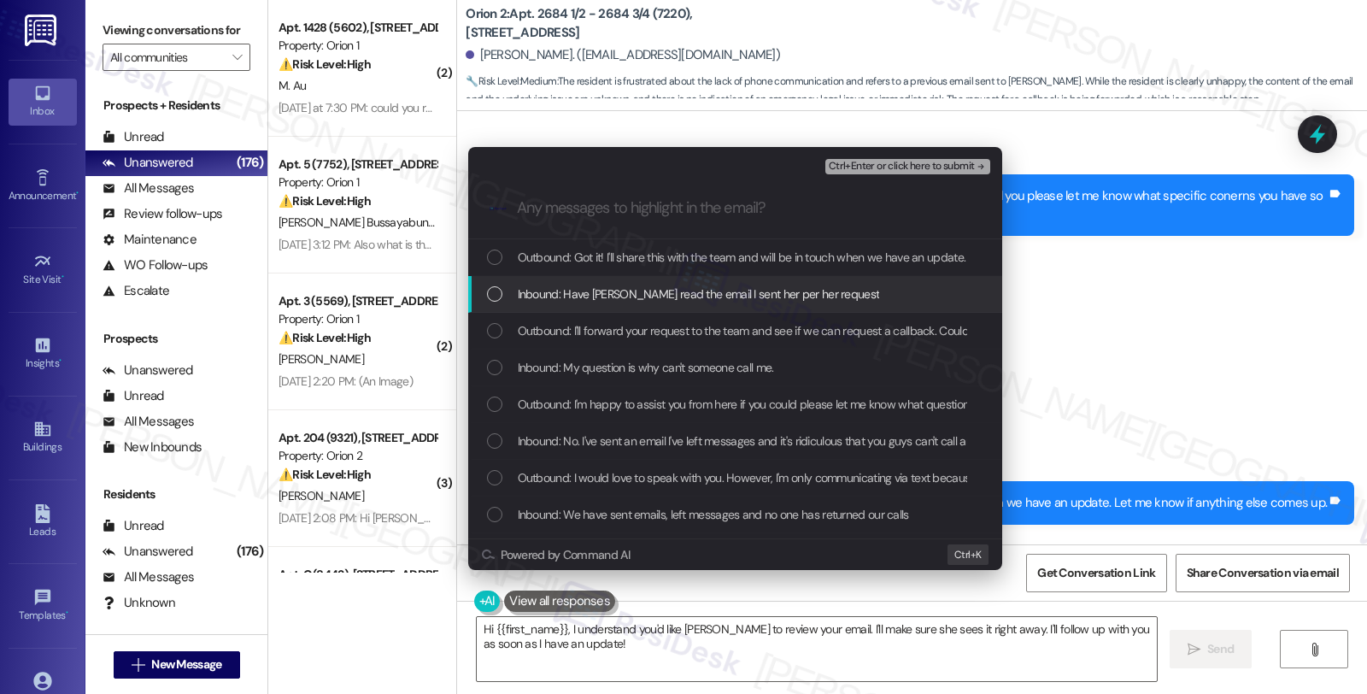
click at [605, 291] on span "Inbound: Have Fernanda read the email I sent her per her request" at bounding box center [699, 293] width 362 height 19
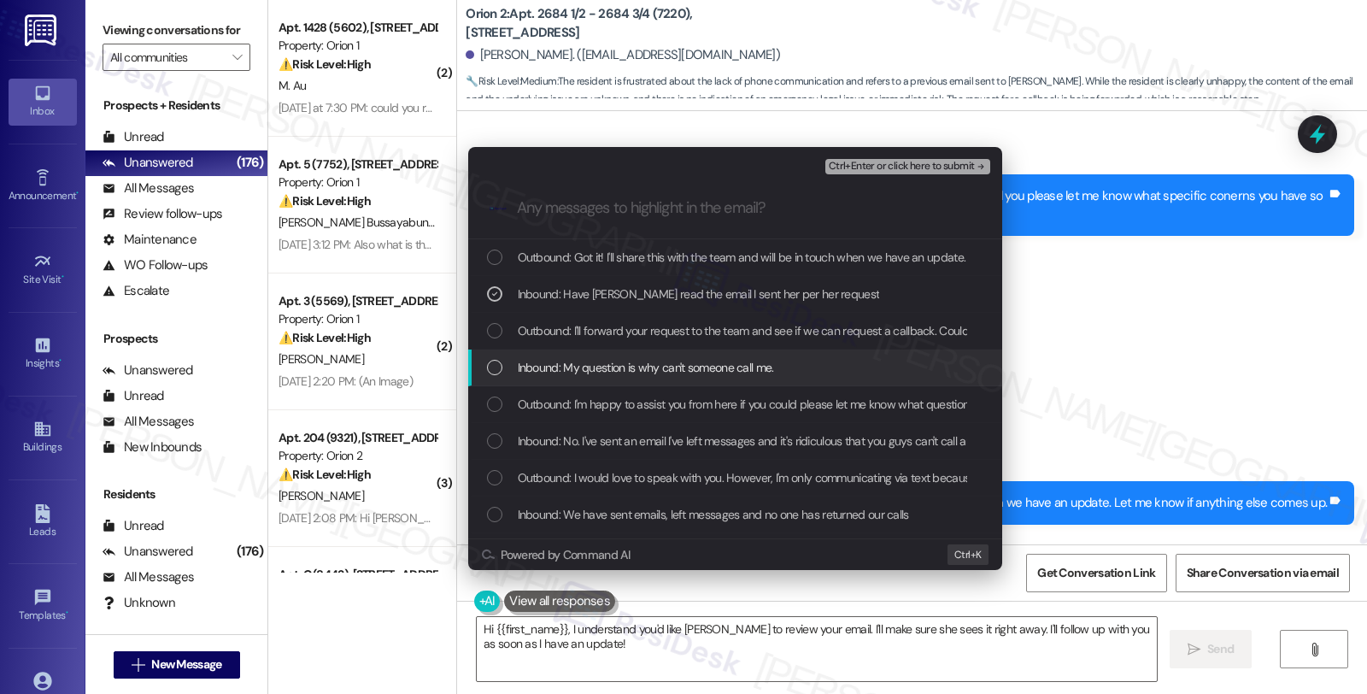
click at [601, 361] on span "Inbound: My question is why can't someone call me." at bounding box center [646, 367] width 256 height 19
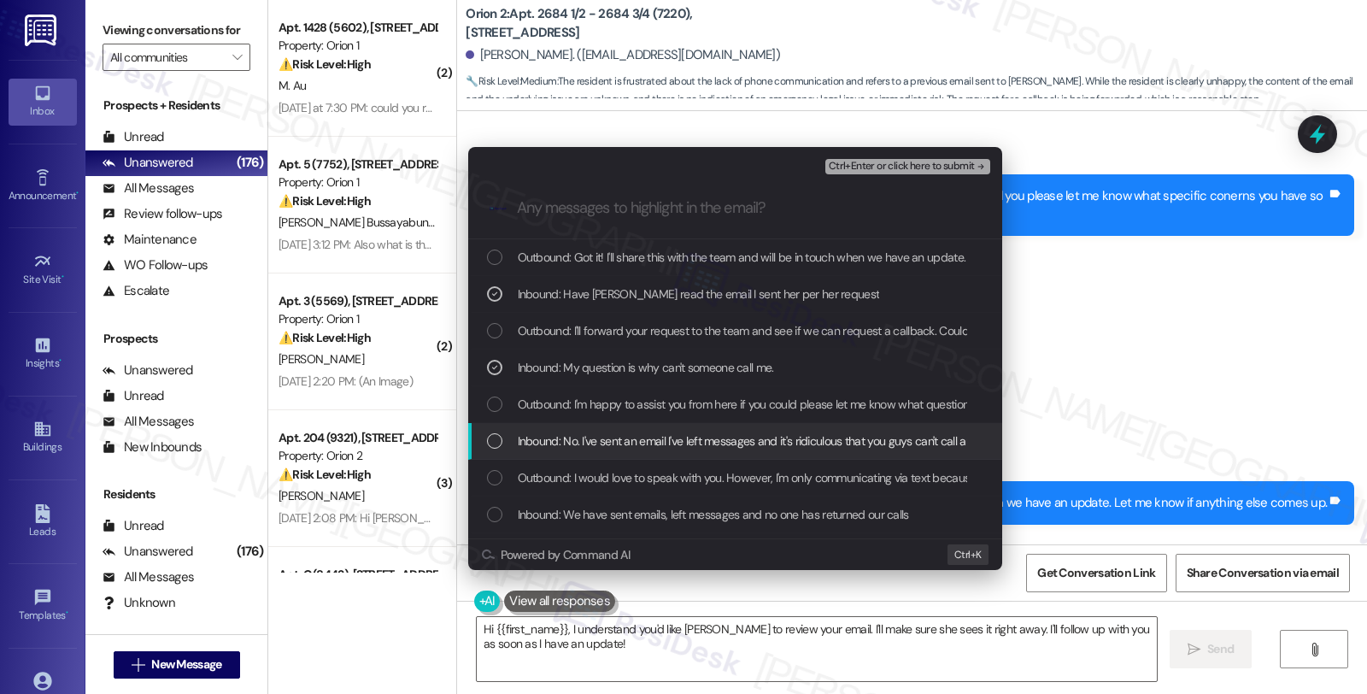
click at [602, 445] on span "Inbound: No. I've sent an email I've left messages and it's ridiculous that you…" at bounding box center [801, 440] width 566 height 19
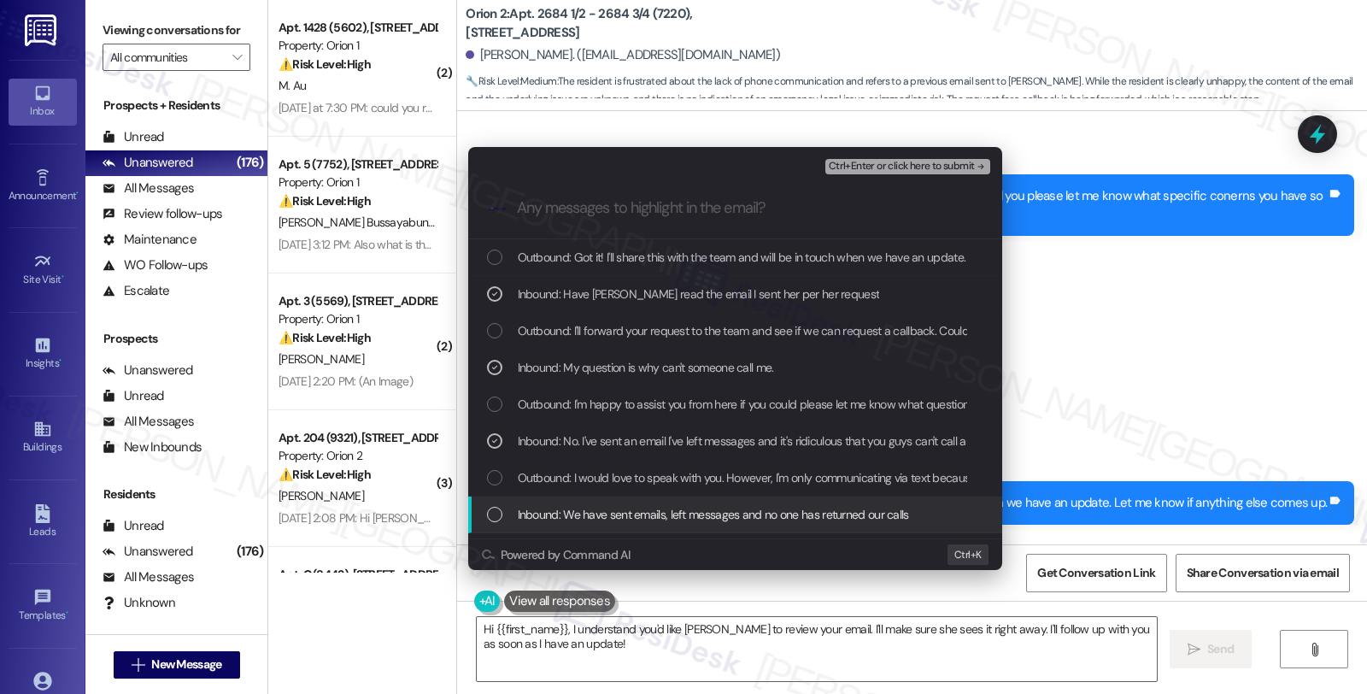
click at [616, 511] on span "Inbound: We have sent emails, left messages and no one has returned our calls" at bounding box center [713, 514] width 391 height 19
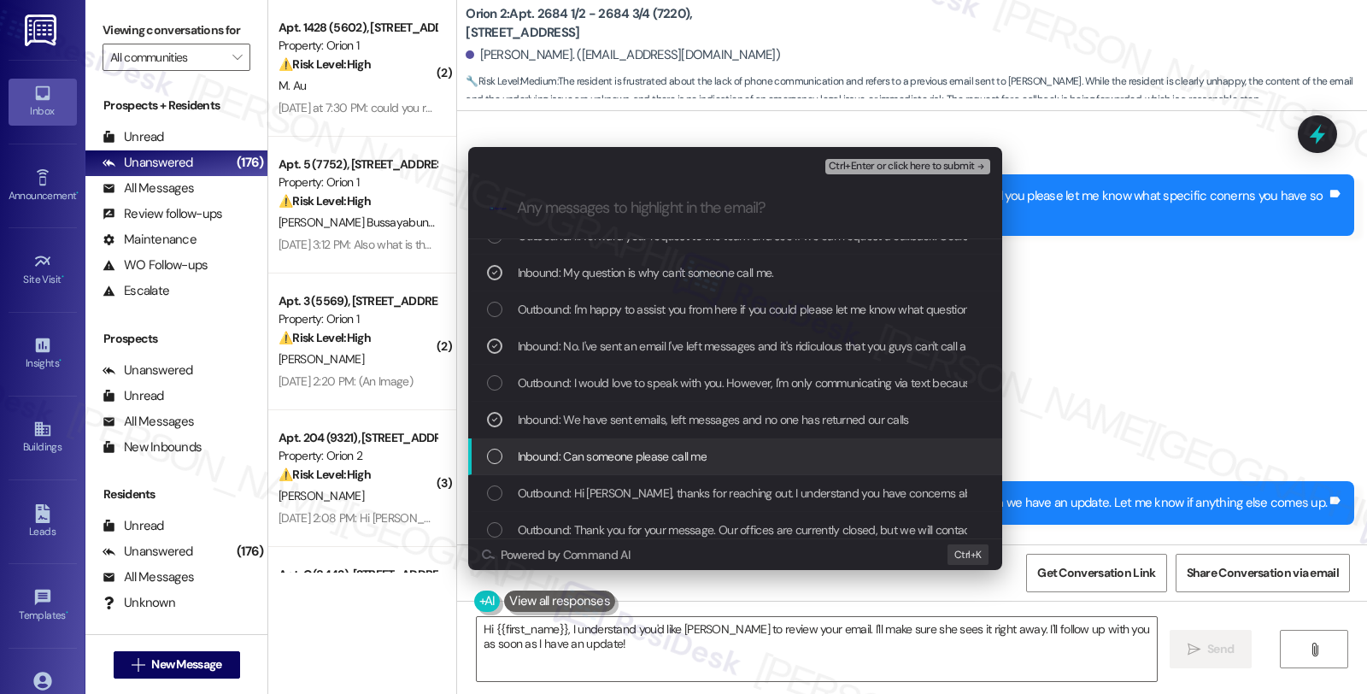
click at [677, 459] on span "Inbound: Can someone please call me" at bounding box center [613, 456] width 190 height 19
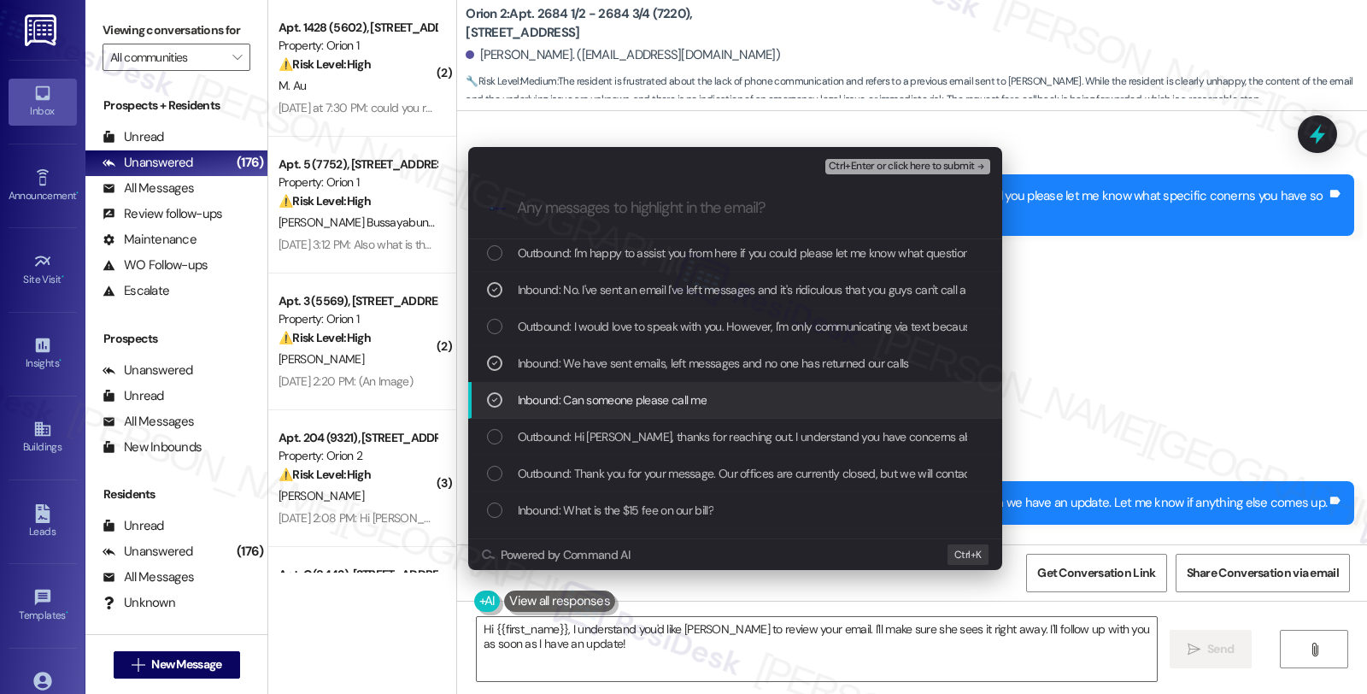
scroll to position [190, 0]
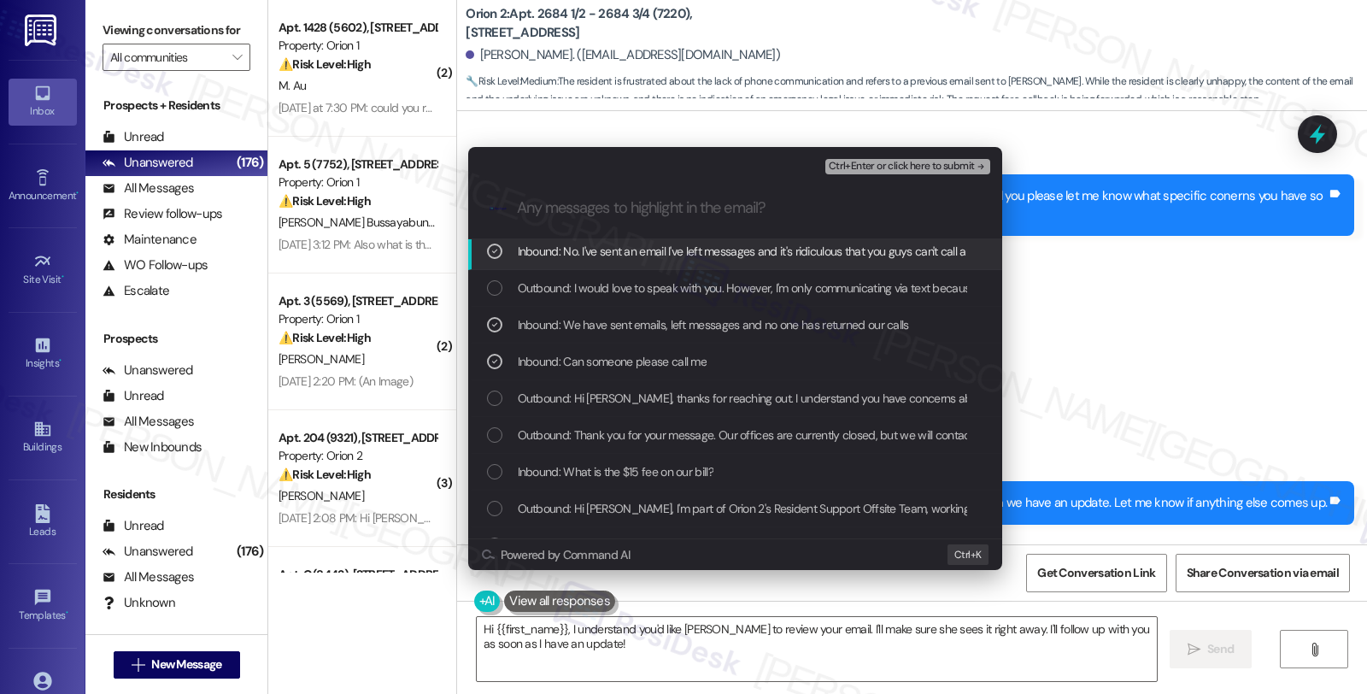
click at [888, 162] on span "Ctrl+Enter or click here to submit" at bounding box center [901, 167] width 146 height 12
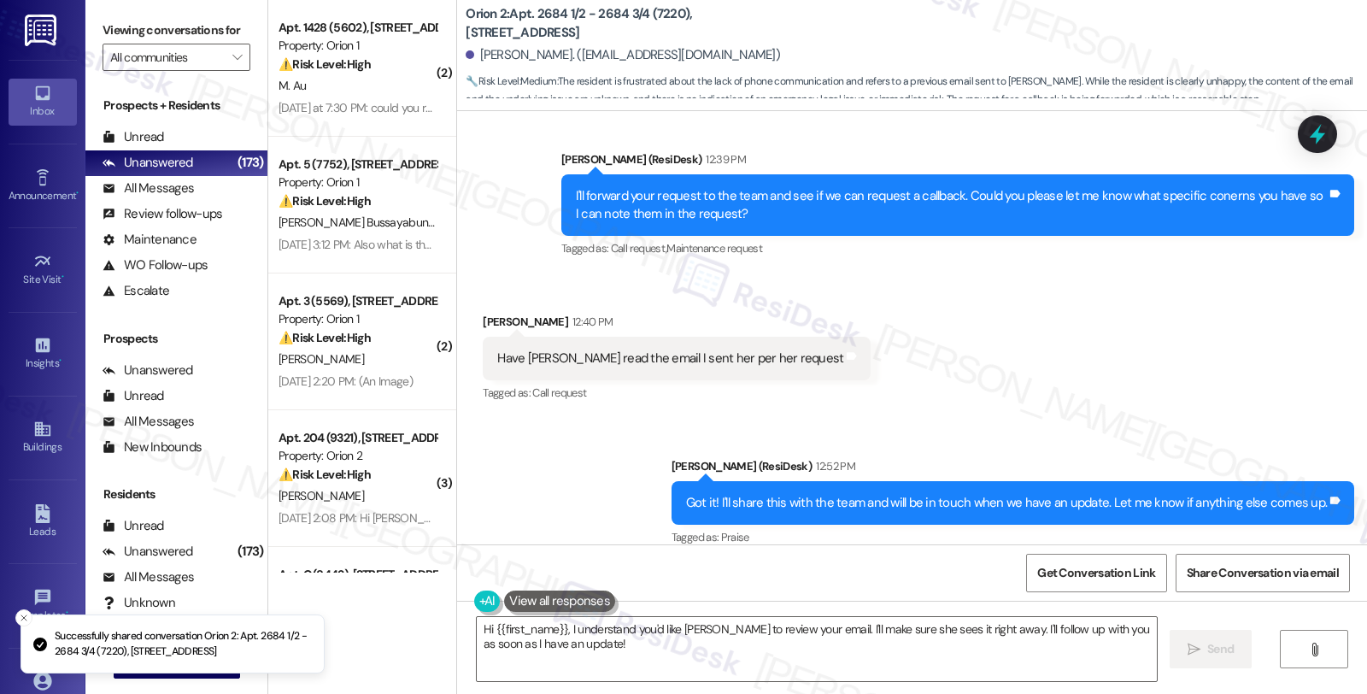
scroll to position [1812, 0]
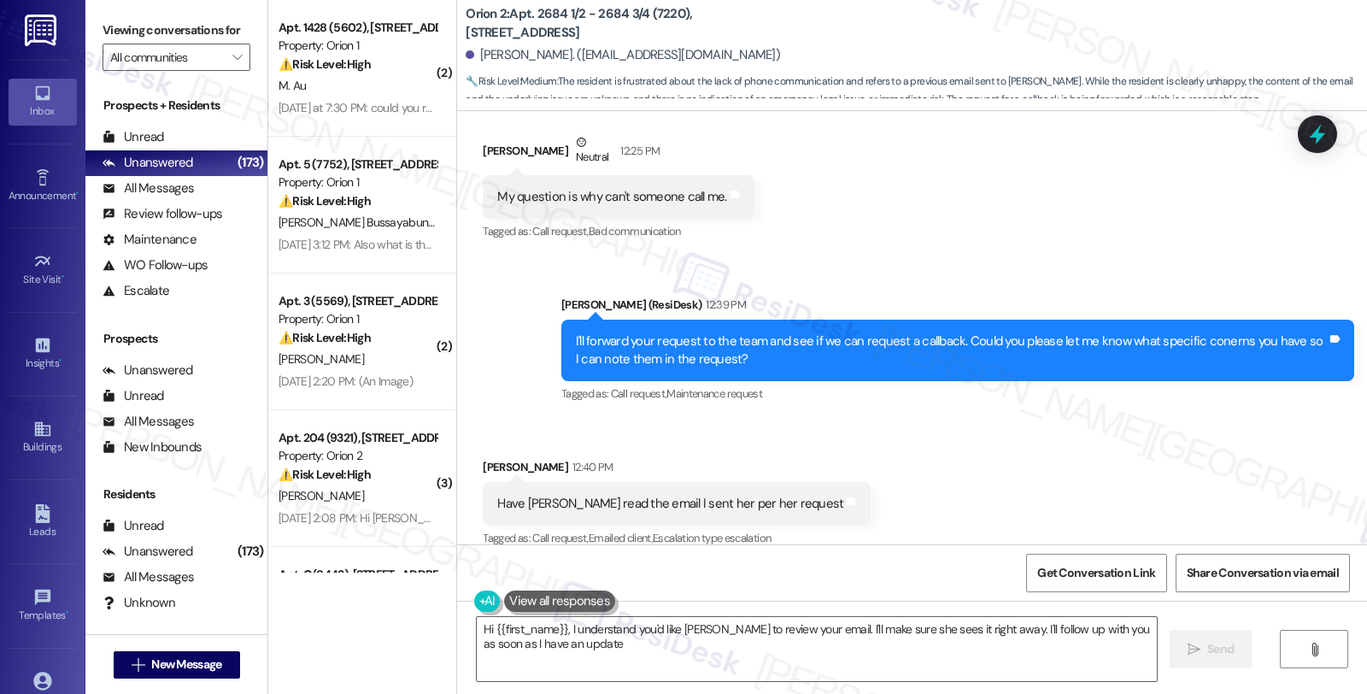
type textarea "Hi {{first_name}}, I understand you'd like Fernanda to review your email. I'll …"
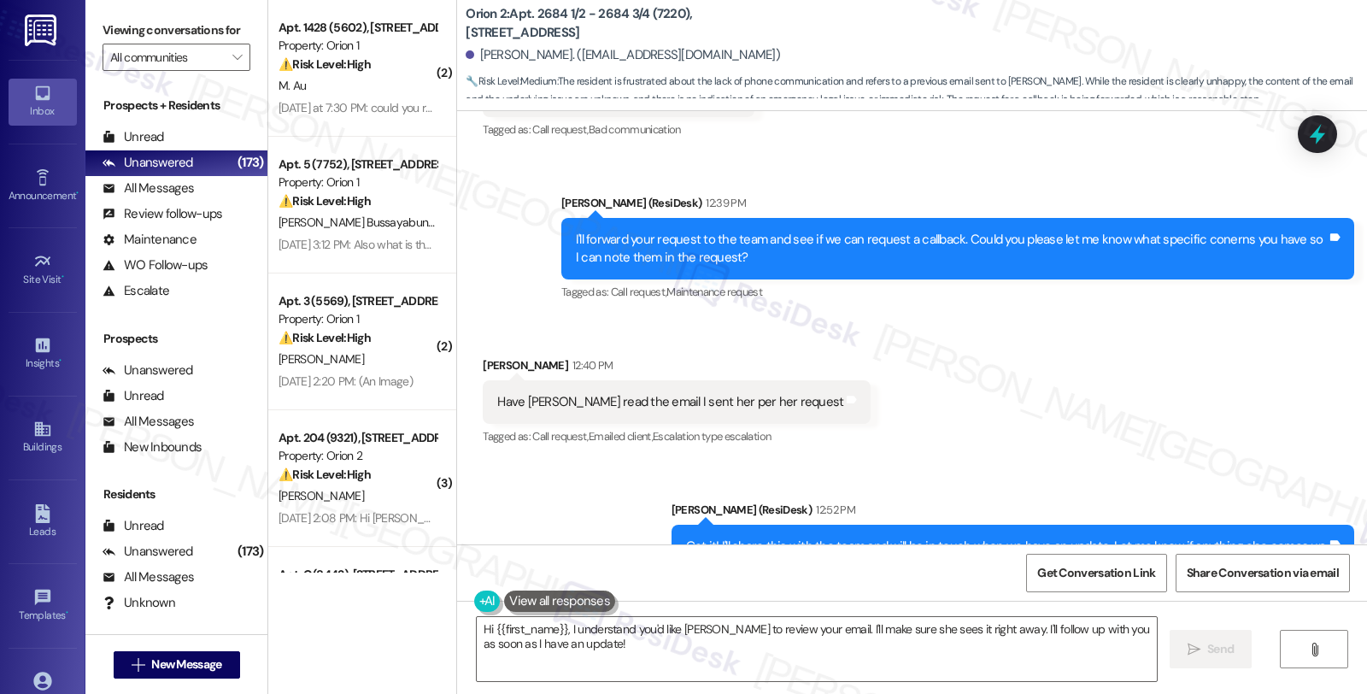
scroll to position [1958, 0]
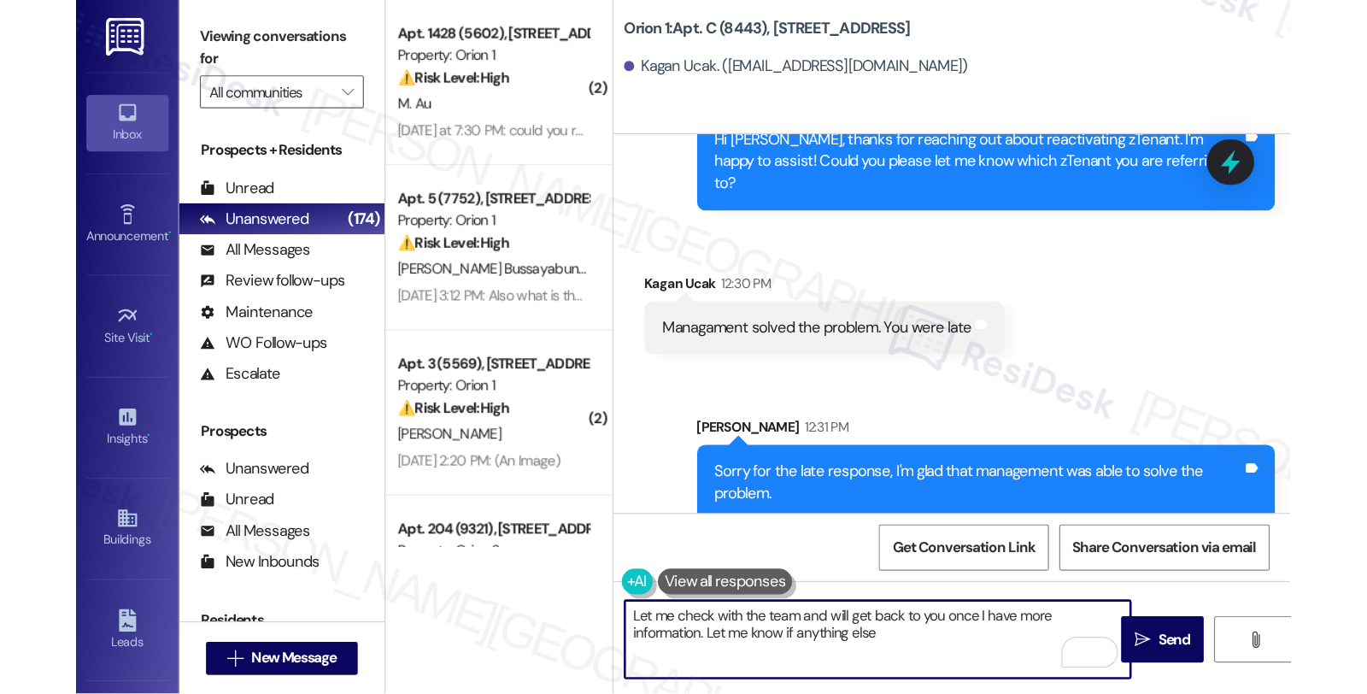
scroll to position [5560, 0]
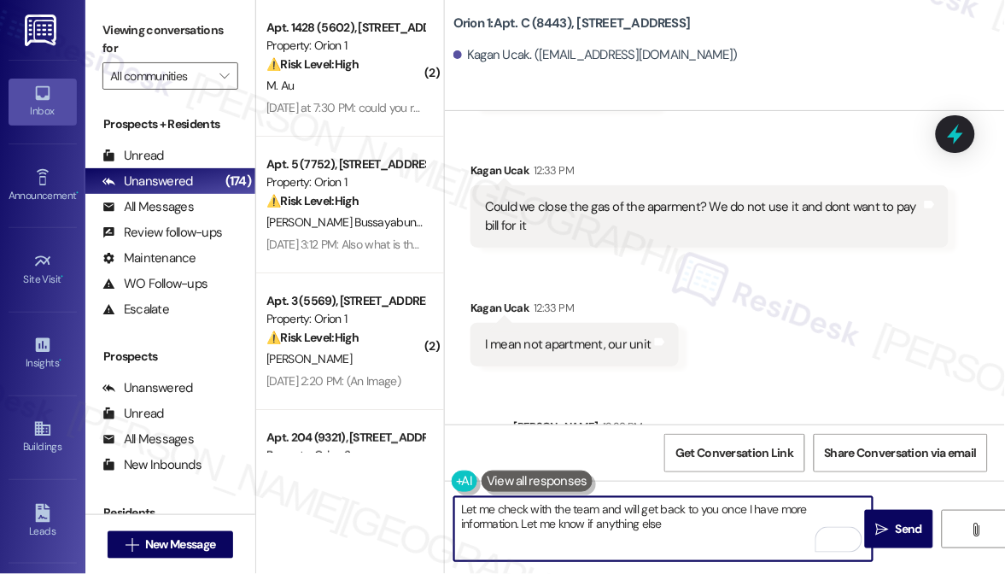
click at [575, 524] on textarea "Let me check with the team and will get back to you once I have more informatio…" at bounding box center [663, 529] width 418 height 64
type textarea "Let me check with the team and will get back to you once I have more informatio…"
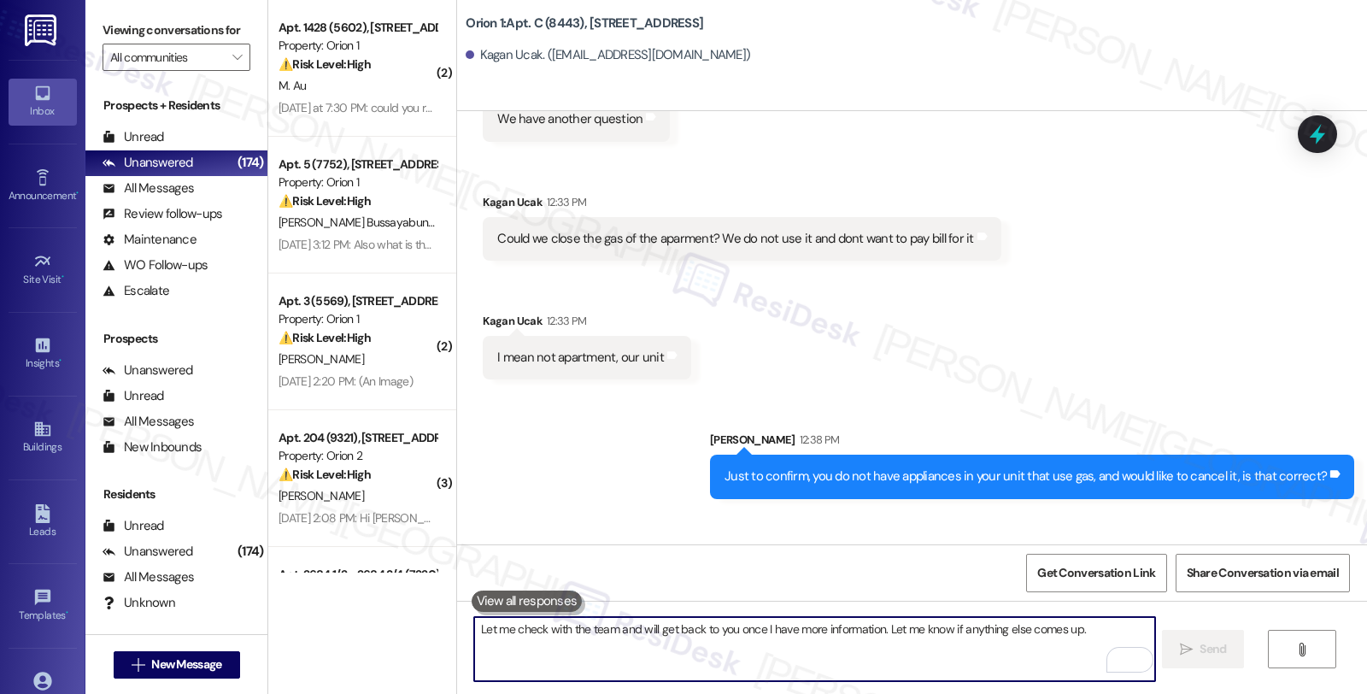
scroll to position [4955, 0]
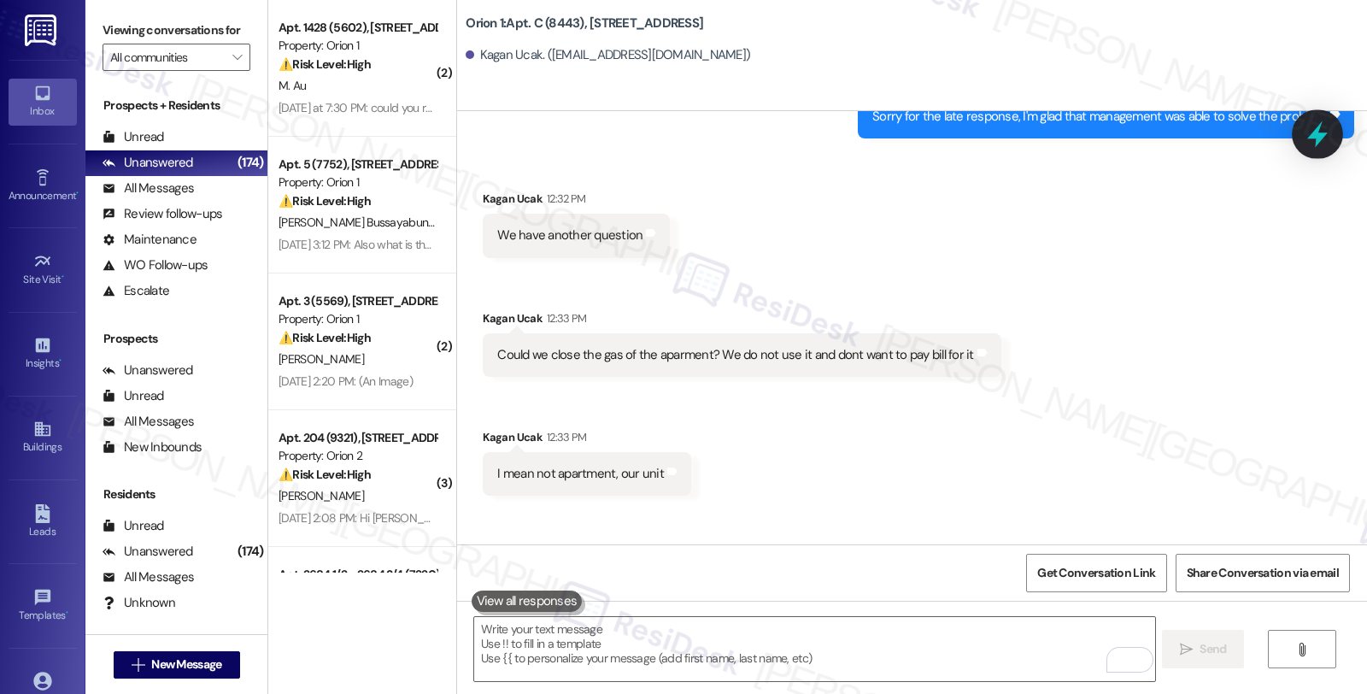
click at [1312, 137] on icon at bounding box center [1317, 134] width 20 height 26
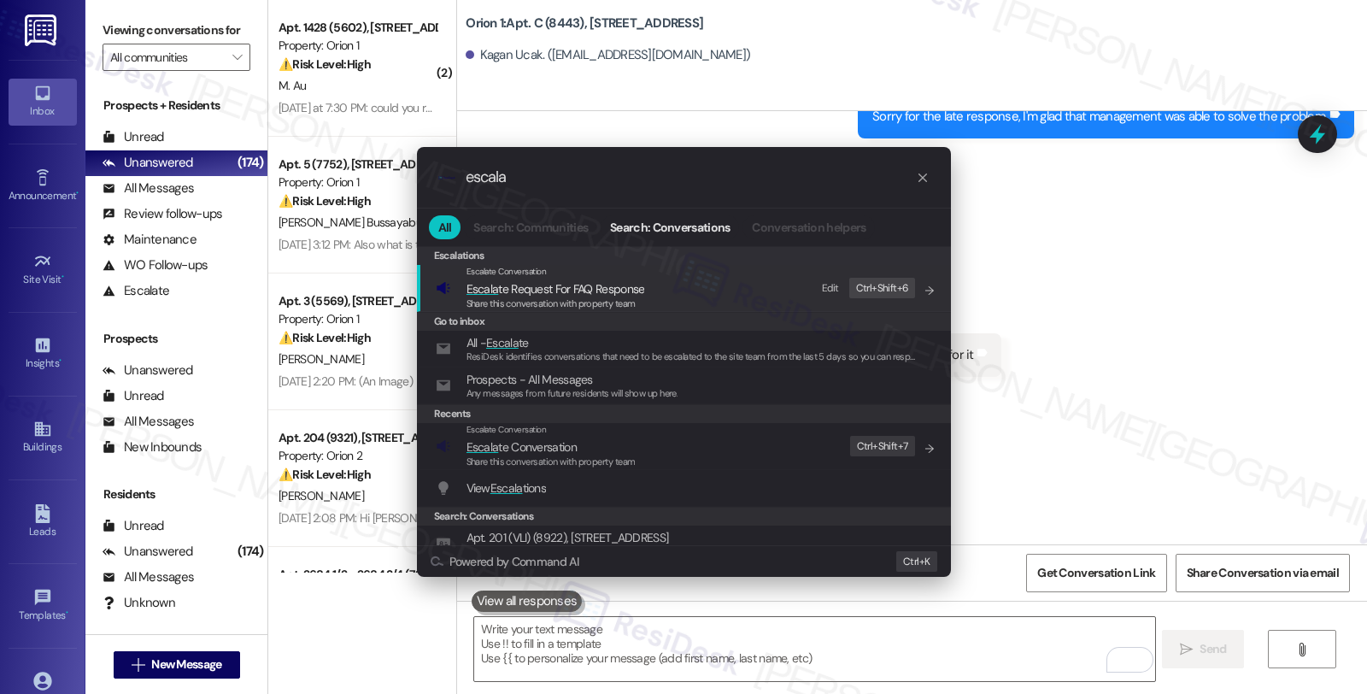
type input "escala"
click at [502, 442] on span "Escala te Conversation" at bounding box center [521, 446] width 110 height 15
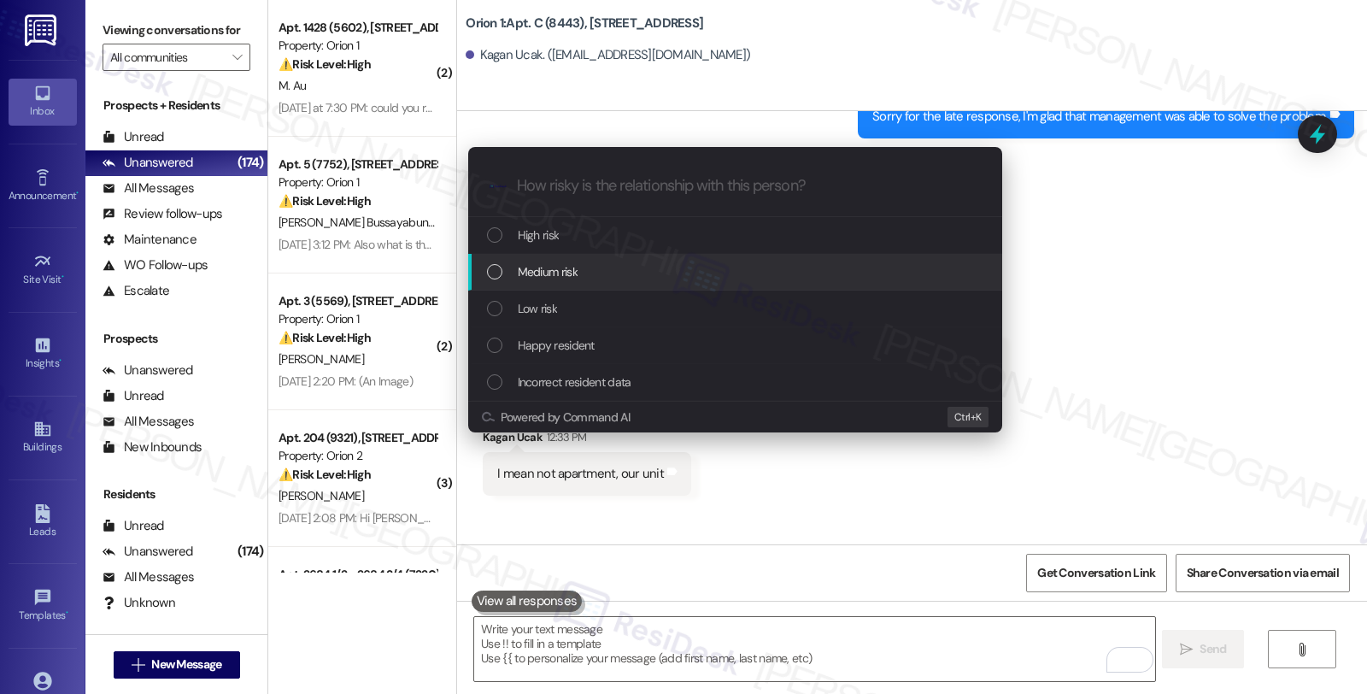
click at [536, 271] on span "Medium risk" at bounding box center [548, 271] width 60 height 19
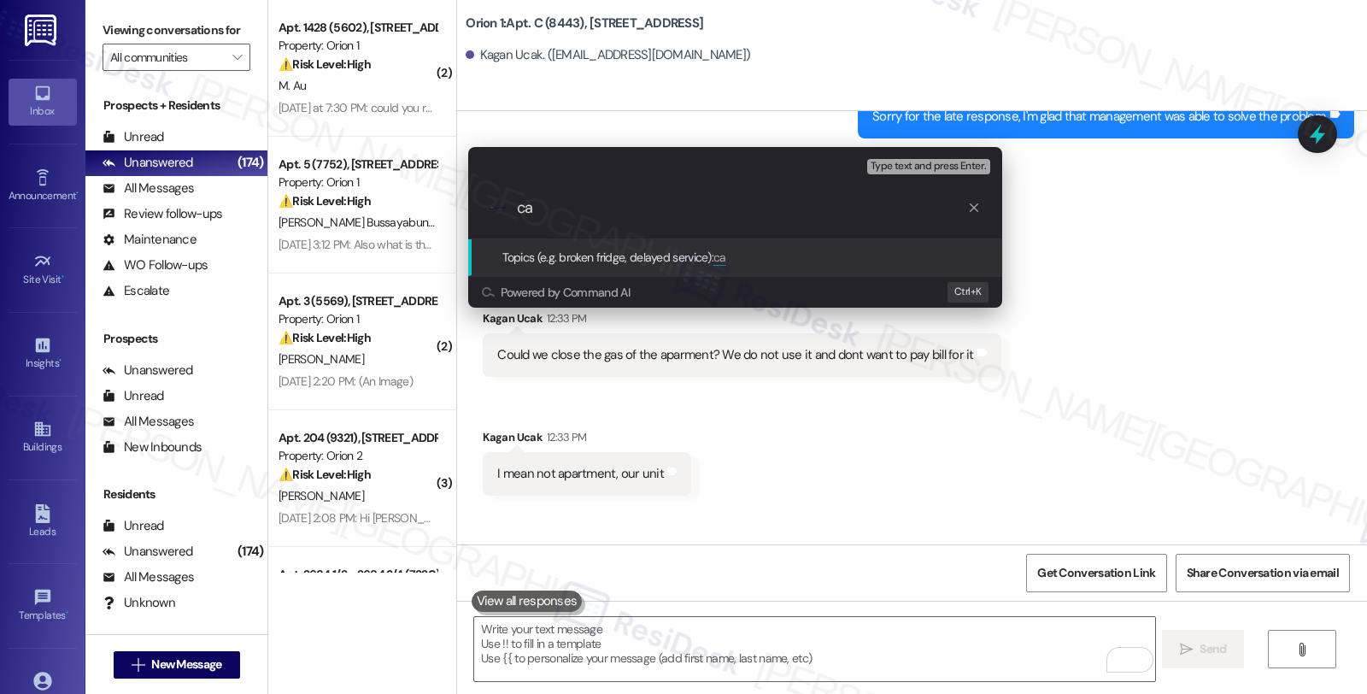
type input "c"
type input "Cancel gas in the unit"
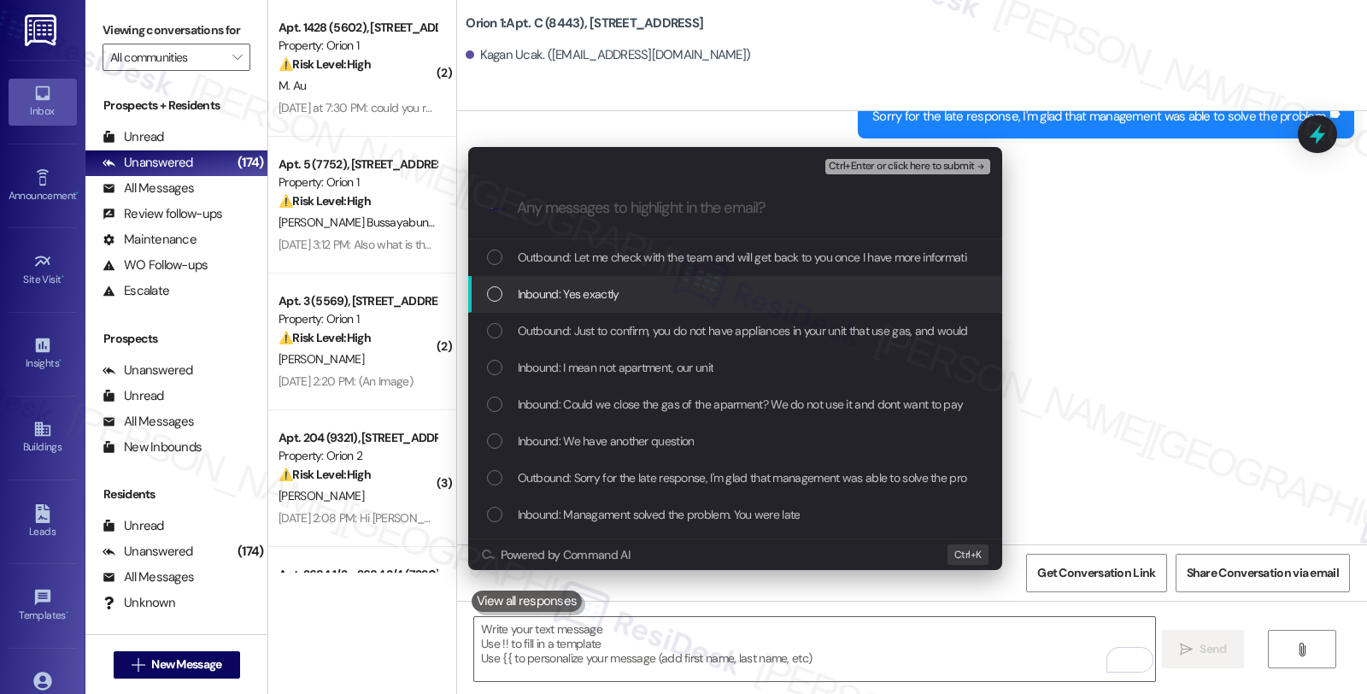
click at [540, 285] on span "Inbound: Yes exactly" at bounding box center [569, 293] width 102 height 19
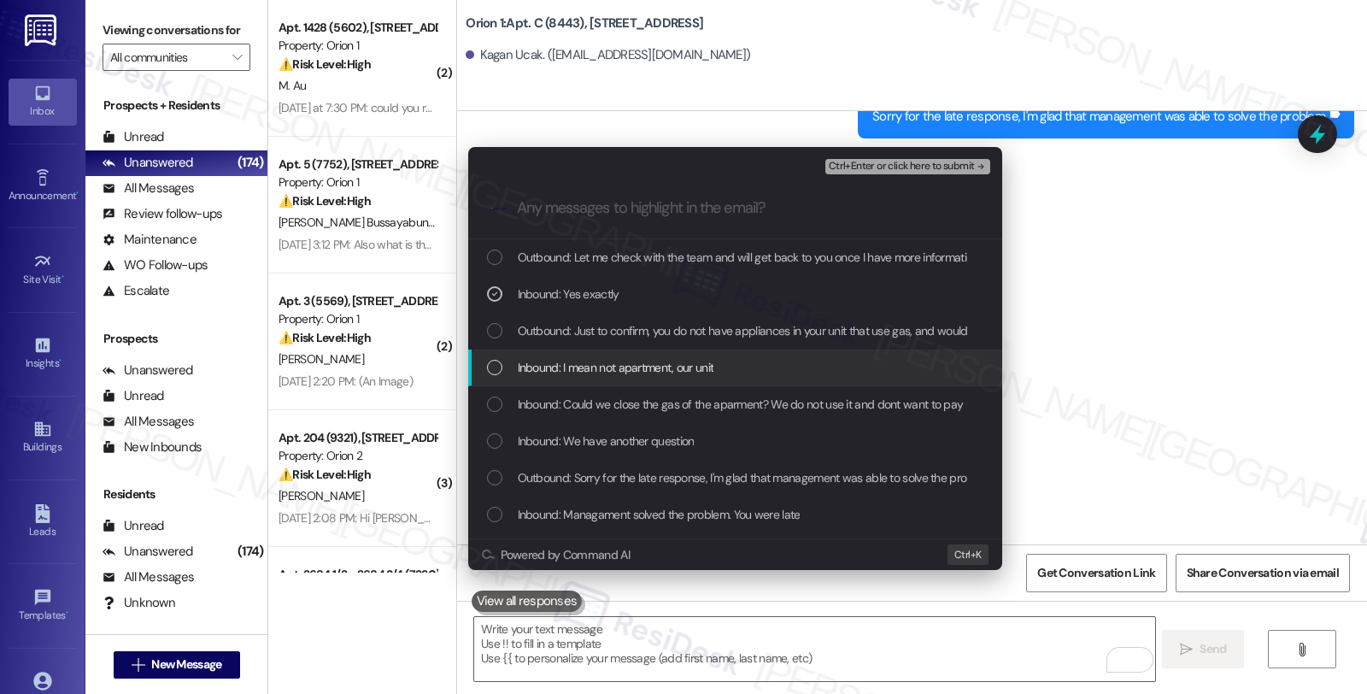
click at [553, 361] on span "Inbound: I mean not apartment, our unit" at bounding box center [616, 367] width 196 height 19
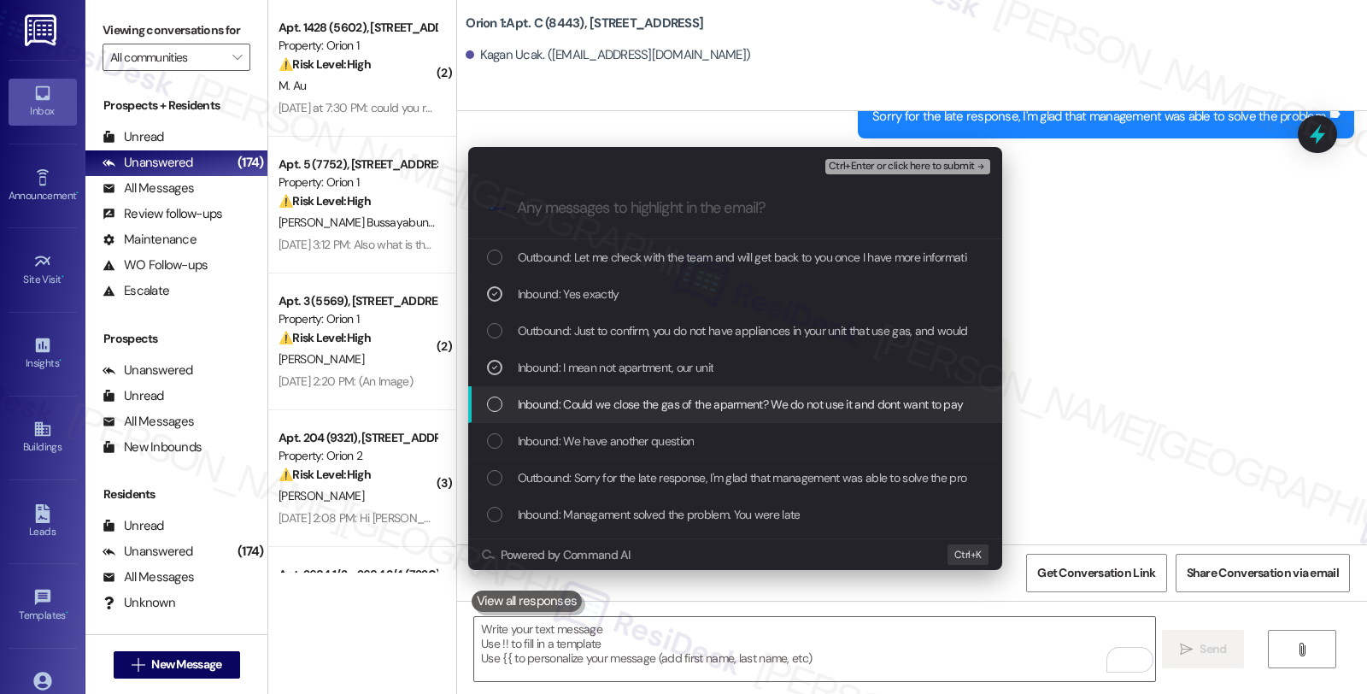
click at [559, 395] on span "Inbound: Could we close the gas of the aparment? We do not use it and dont want…" at bounding box center [761, 404] width 486 height 19
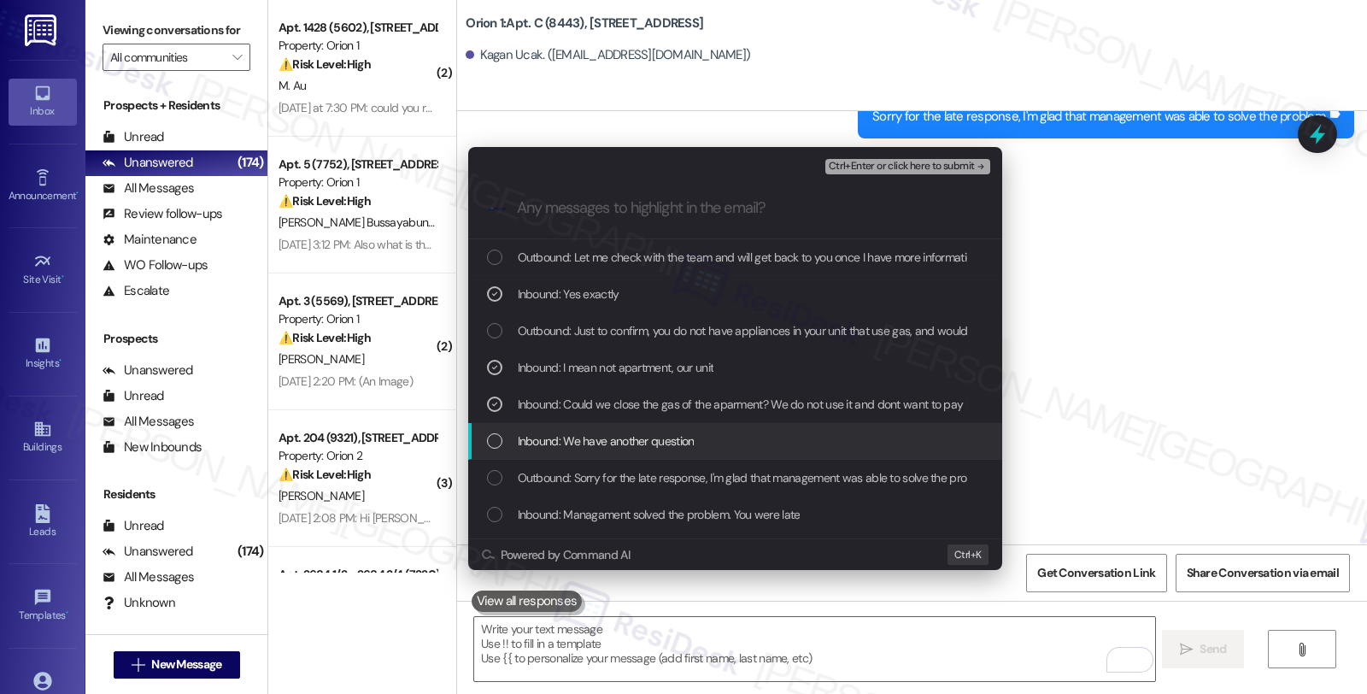
click at [565, 434] on span "Inbound: We have another question" at bounding box center [606, 440] width 177 height 19
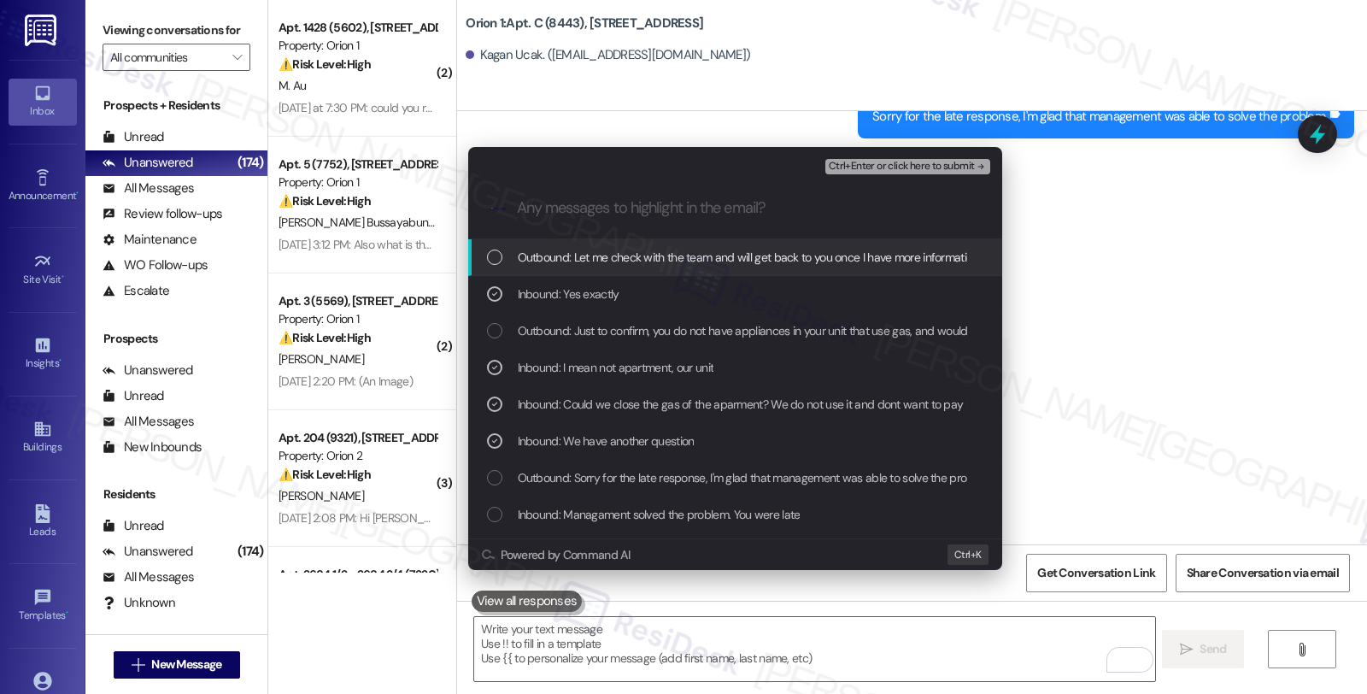
click at [885, 163] on span "Ctrl+Enter or click here to submit" at bounding box center [901, 167] width 146 height 12
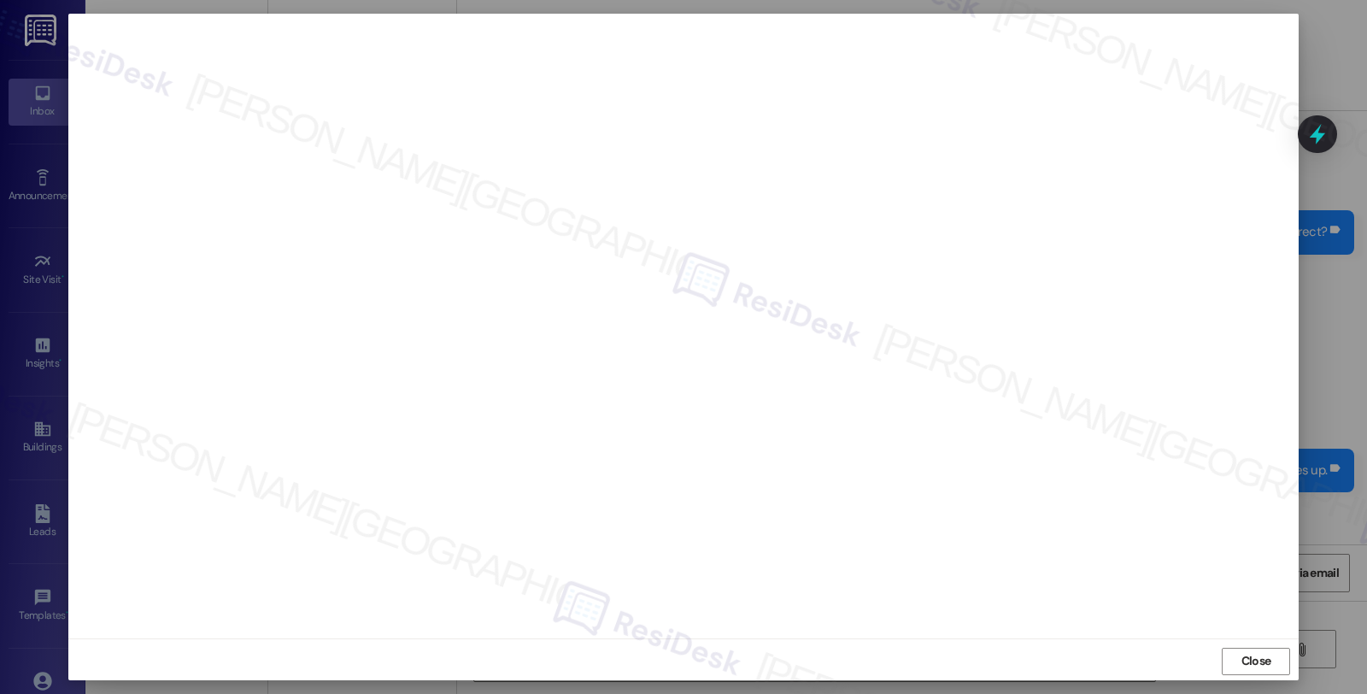
scroll to position [5358, 0]
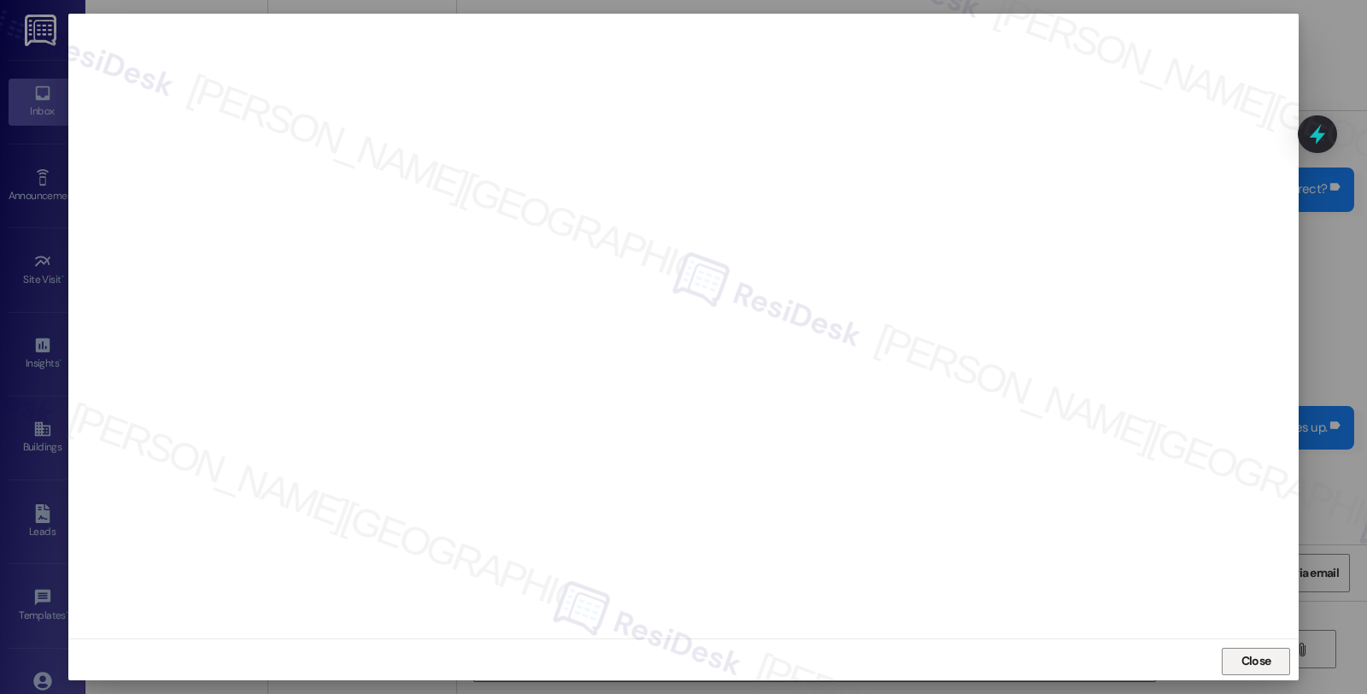
click at [1253, 659] on span "Close" at bounding box center [1256, 661] width 30 height 18
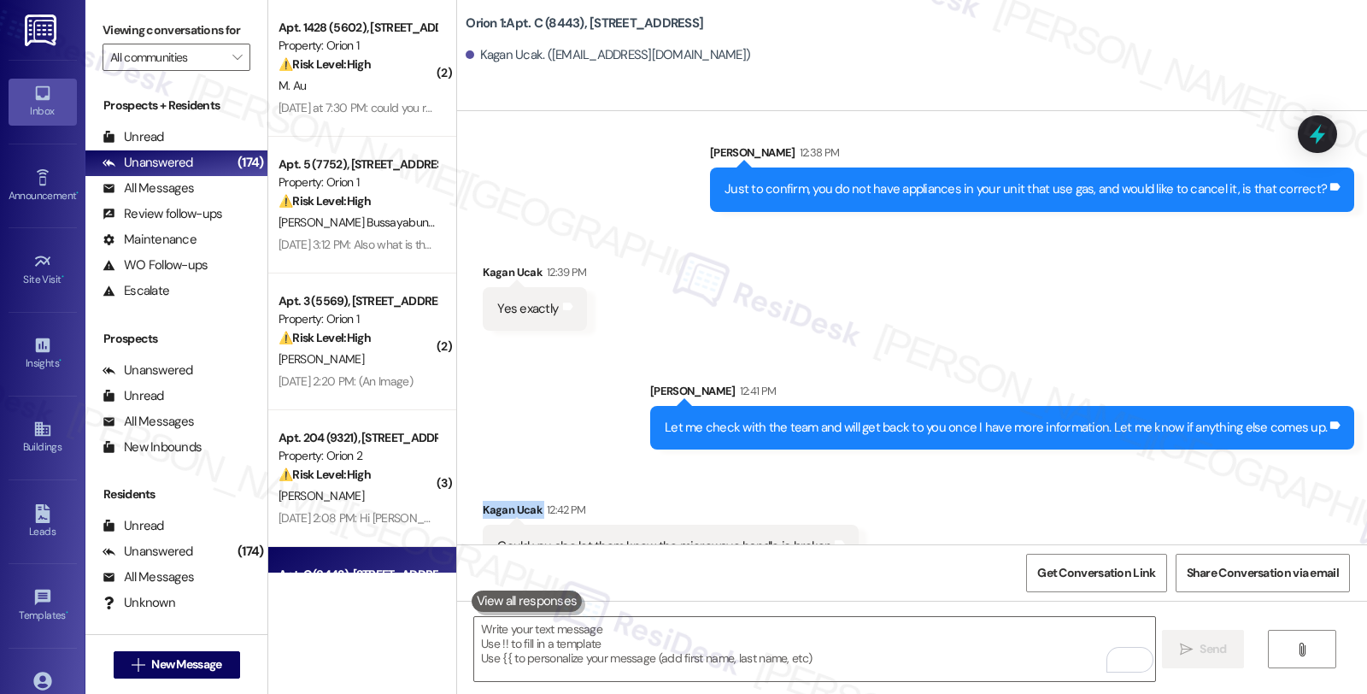
drag, startPoint x: 466, startPoint y: 473, endPoint x: 530, endPoint y: 479, distance: 63.5
click at [530, 488] on div "Received via SMS Kagan Ucak 12:42 PM Could you also let them know the microwave…" at bounding box center [670, 534] width 401 height 93
copy div "Kagan Ucak"
click at [576, 638] on textarea "To enrich screen reader interactions, please activate Accessibility in Grammarl…" at bounding box center [814, 649] width 680 height 64
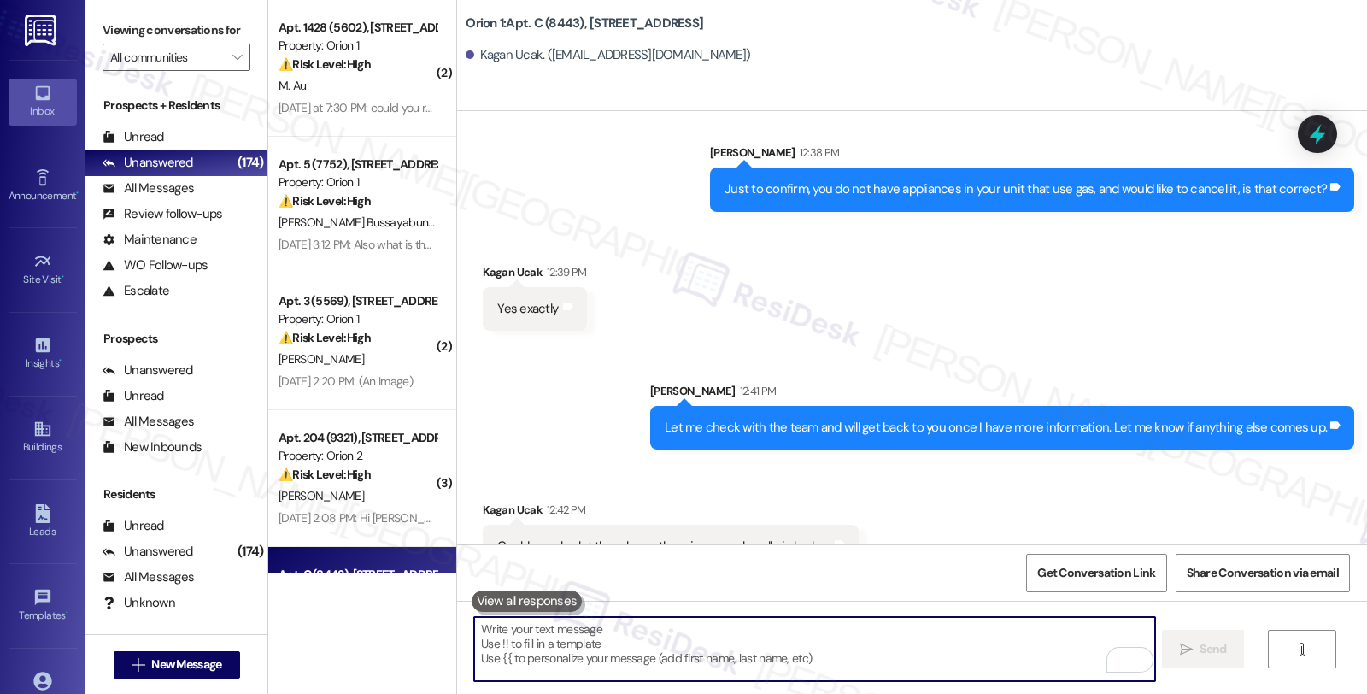
click at [617, 636] on textarea "To enrich screen reader interactions, please activate Accessibility in Grammarl…" at bounding box center [814, 649] width 680 height 64
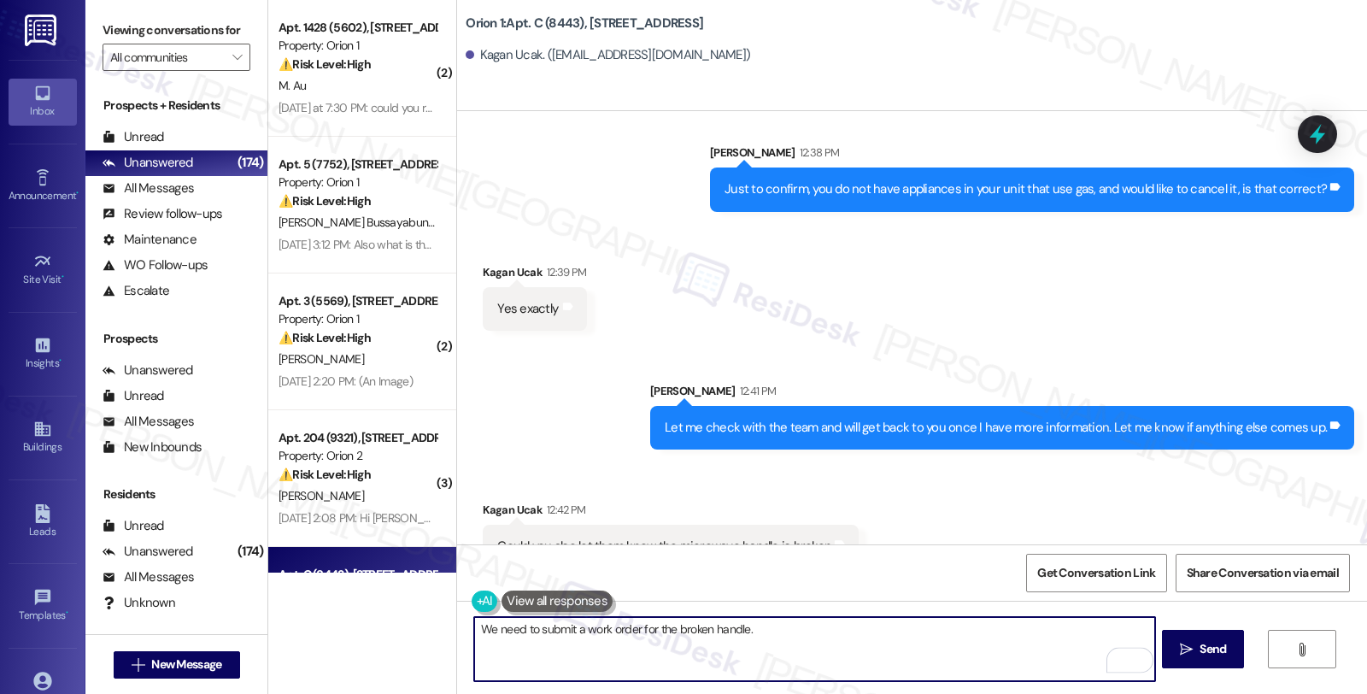
click at [773, 632] on textarea "We need to submit a work order for the broken handle." at bounding box center [814, 649] width 680 height 64
click at [998, 626] on textarea "We need to submit a work order for the broken handle. Could you please share a …" at bounding box center [814, 649] width 680 height 64
type textarea "We need to submit a work order for the broken handle. Could you please share a …"
click at [1199, 637] on button " Send" at bounding box center [1203, 648] width 83 height 38
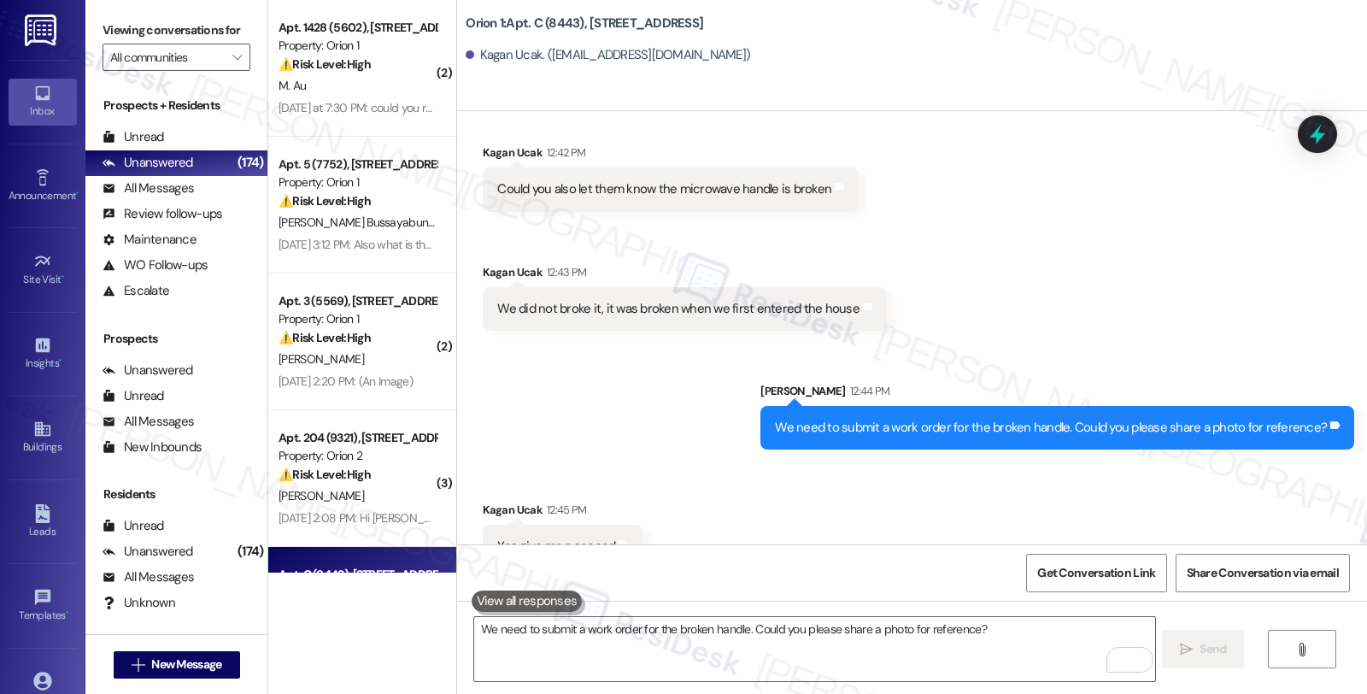
scroll to position [5716, 0]
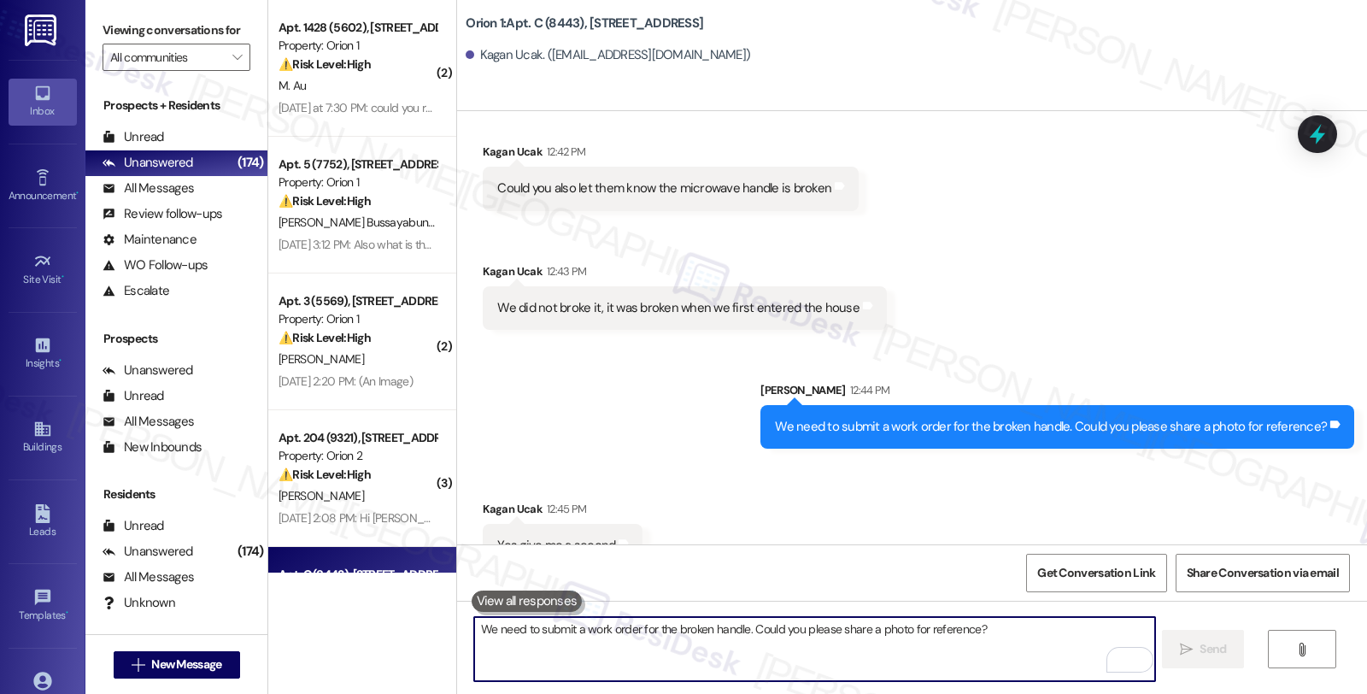
click at [739, 645] on textarea "We need to submit a work order for the broken handle. Could you please share a …" at bounding box center [814, 649] width 680 height 64
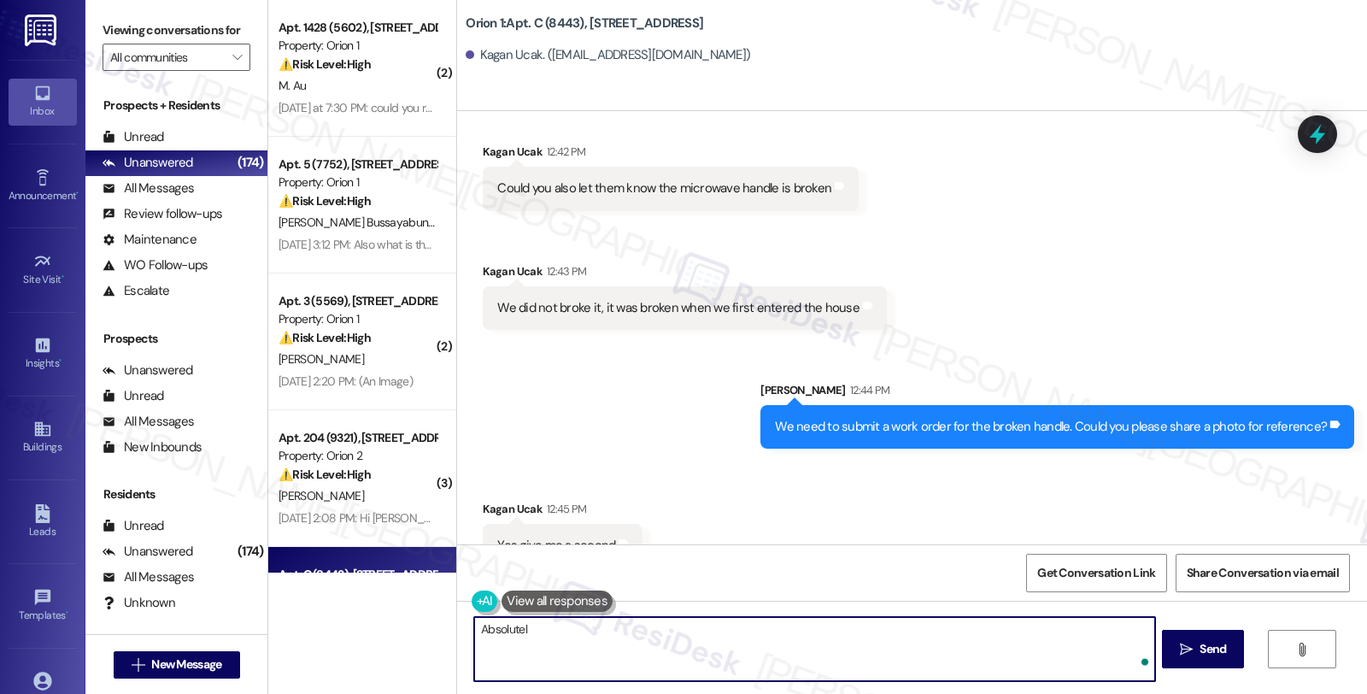
type textarea "Absolutely"
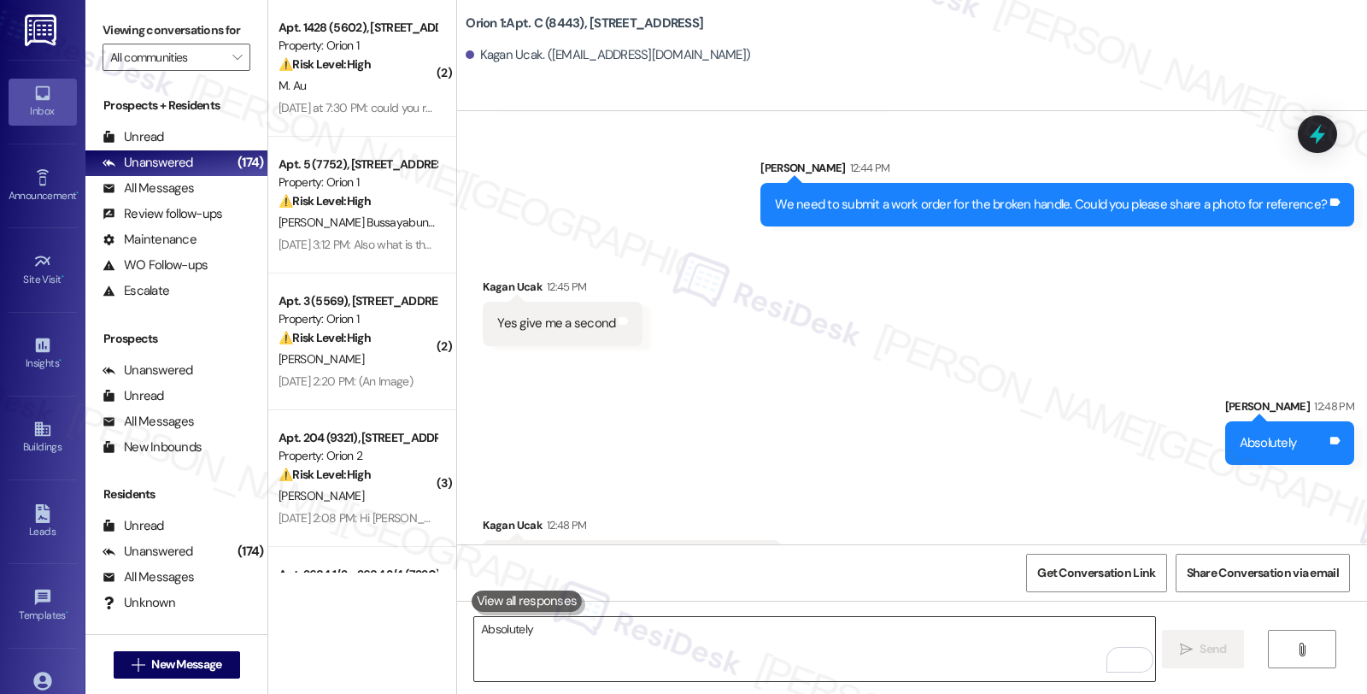
scroll to position [6008, 0]
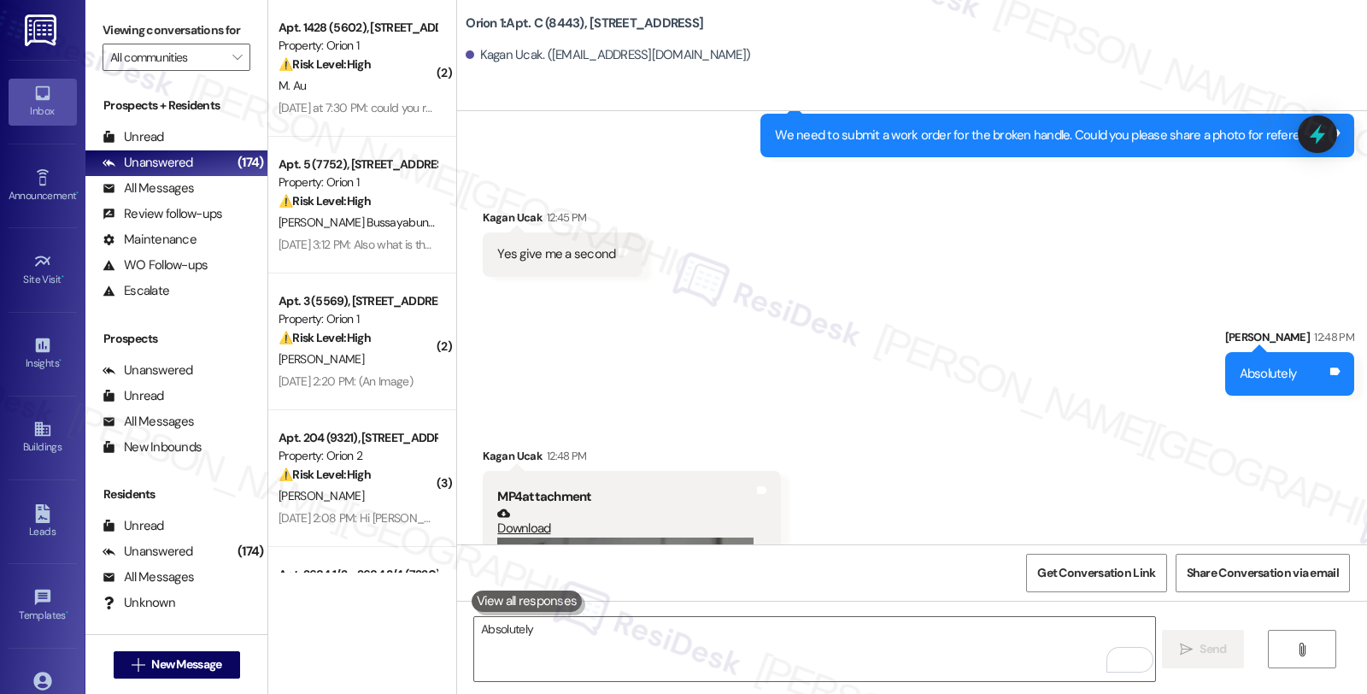
click at [1199, 290] on div "Sent via SMS Sarah 12:48 PM Absolutely Tags and notes" at bounding box center [912, 349] width 910 height 119
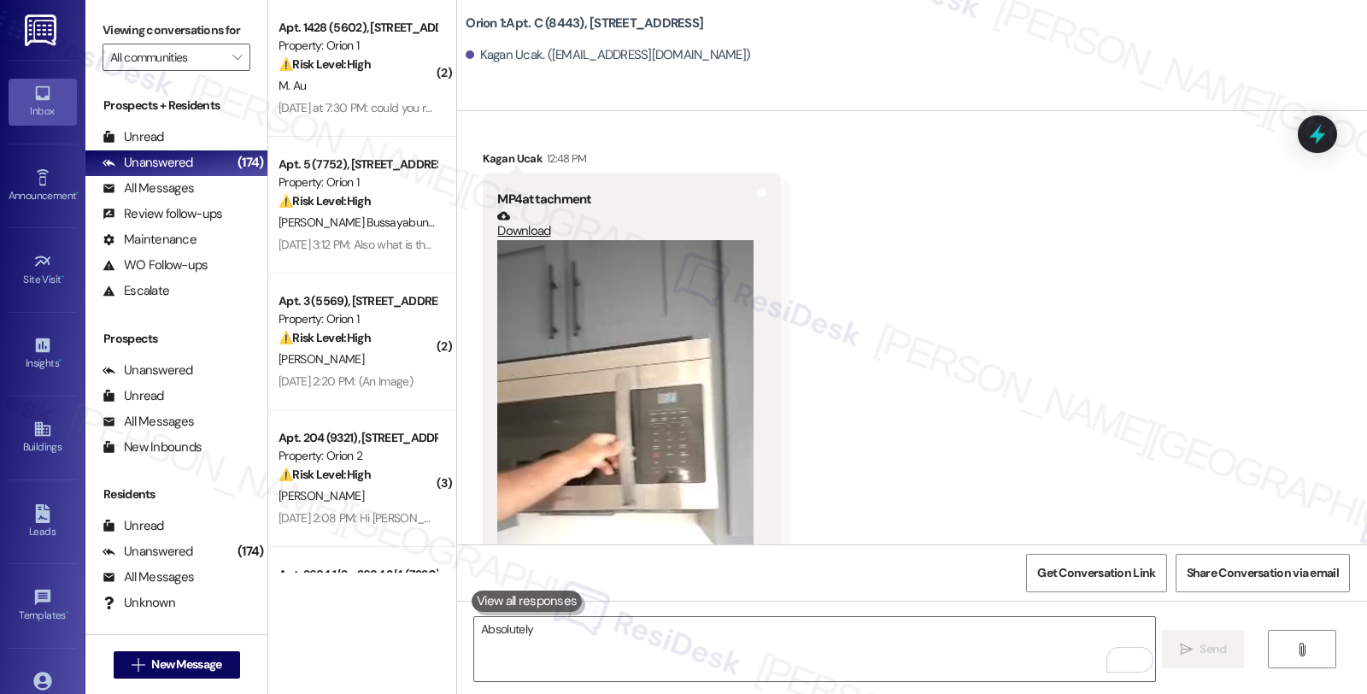
scroll to position [6452, 0]
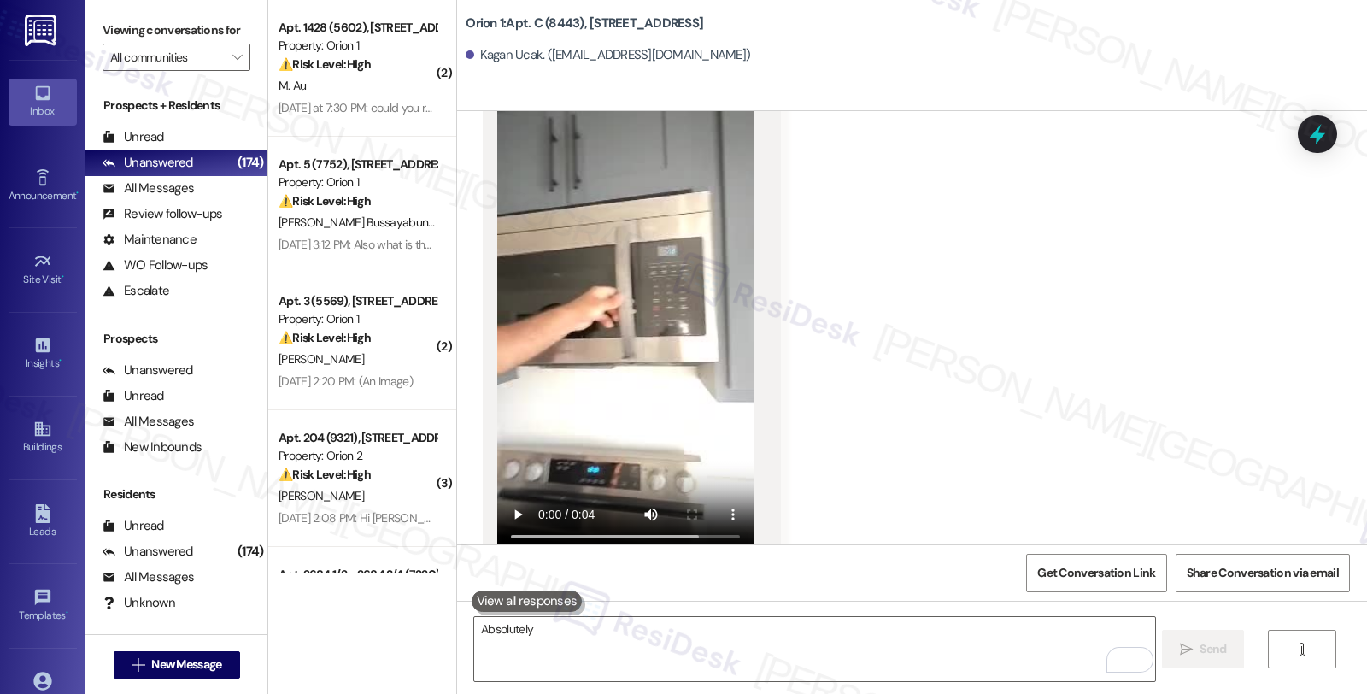
click at [625, 325] on video at bounding box center [625, 324] width 256 height 462
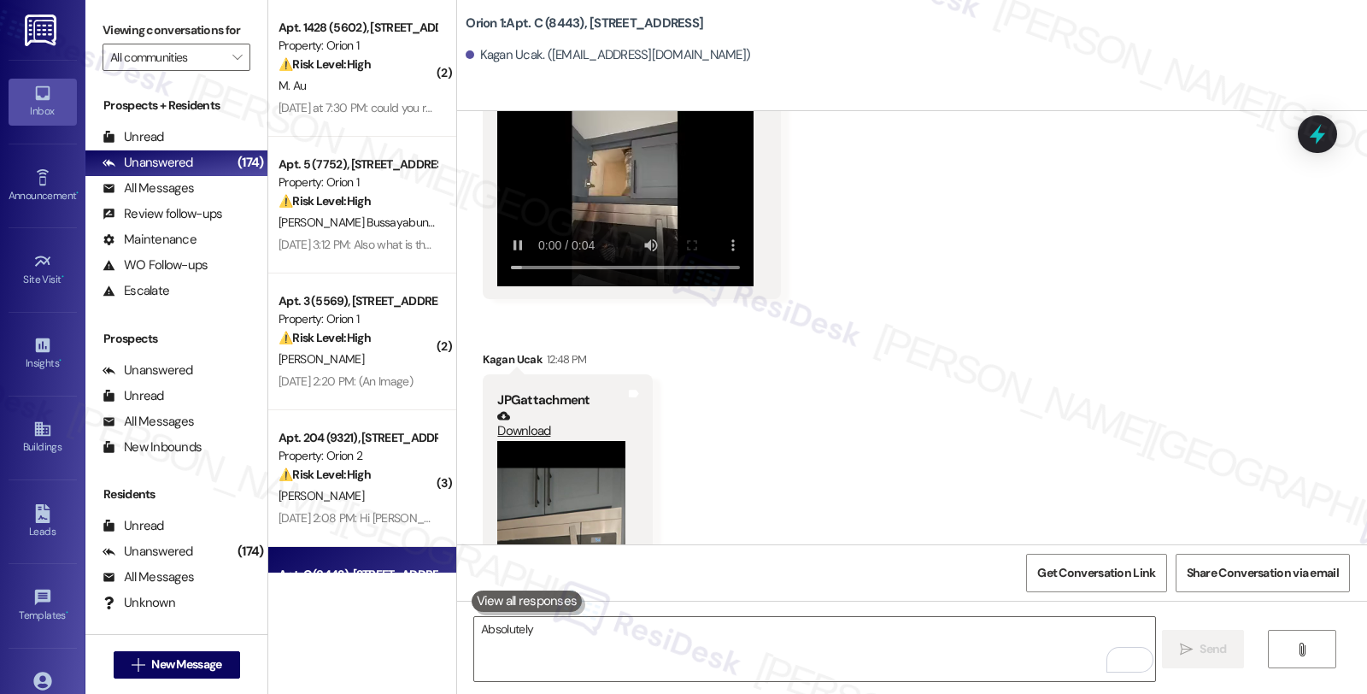
scroll to position [6911, 0]
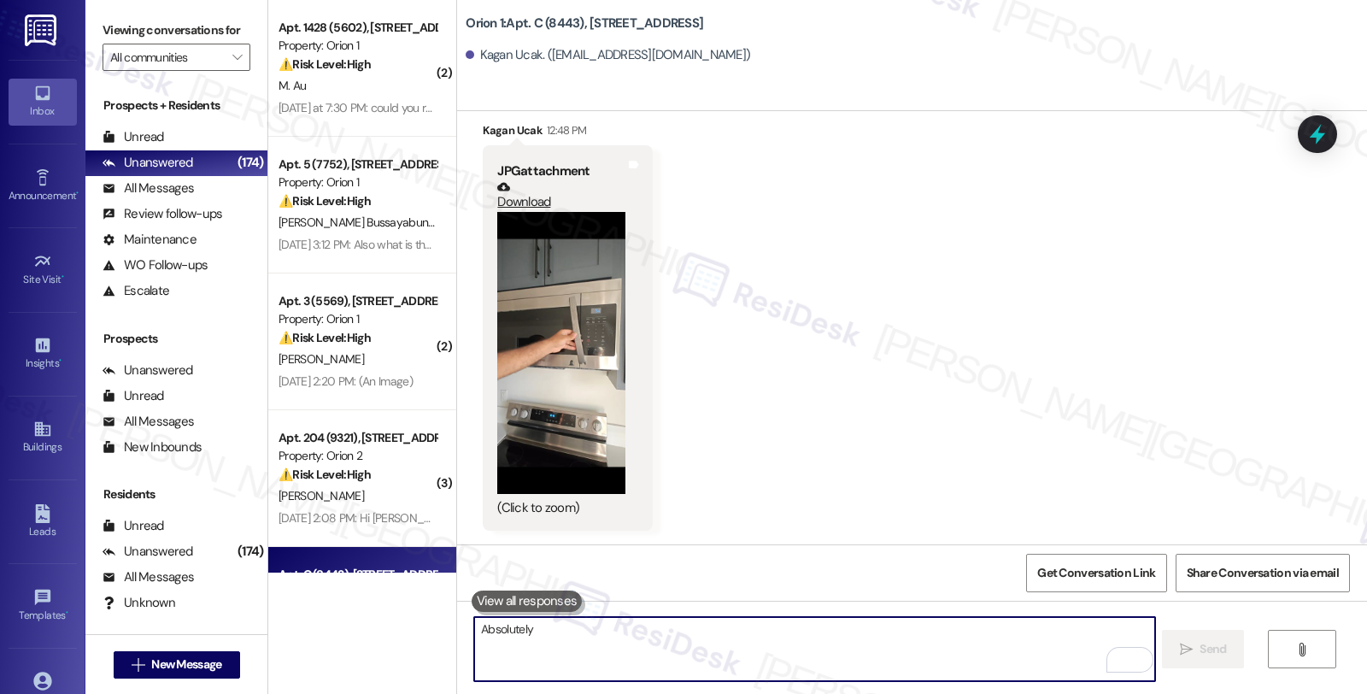
click at [676, 647] on textarea "Absolutely" at bounding box center [814, 649] width 680 height 64
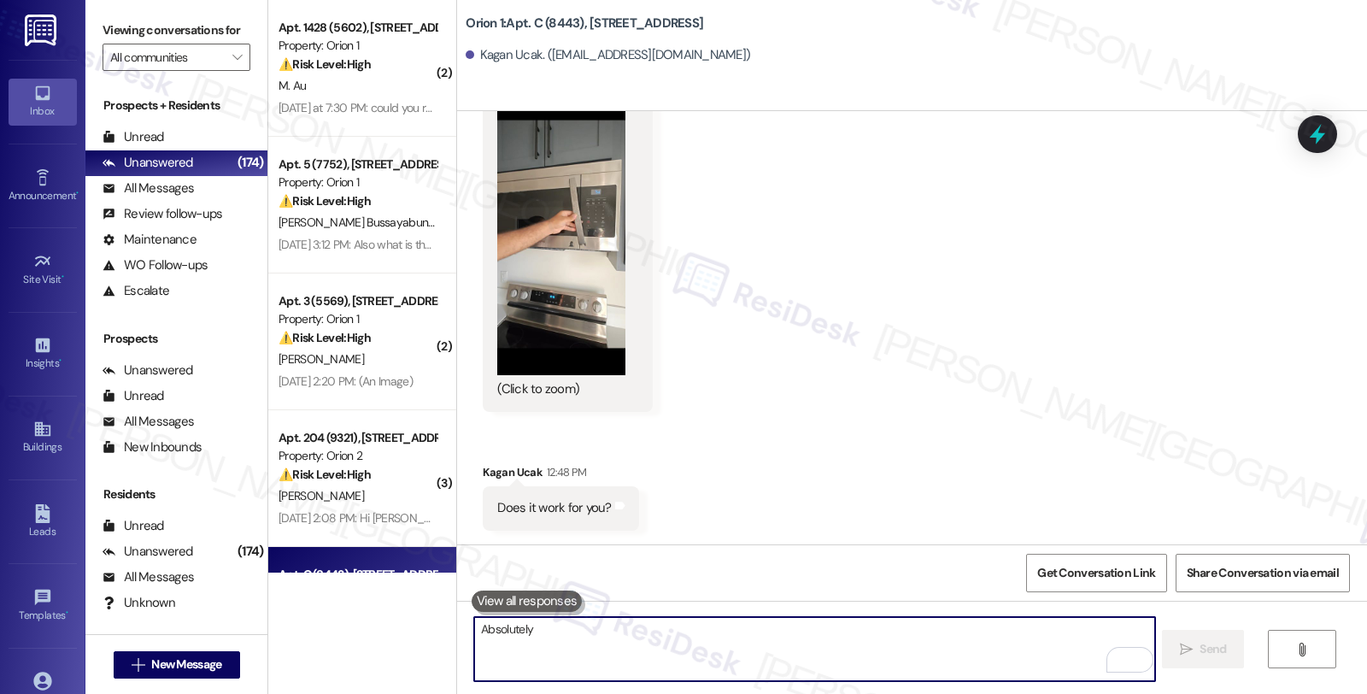
scroll to position [6910, 0]
click at [664, 644] on textarea "Absolutely" at bounding box center [814, 649] width 680 height 64
click at [572, 375] on button "Zoom image" at bounding box center [561, 234] width 128 height 282
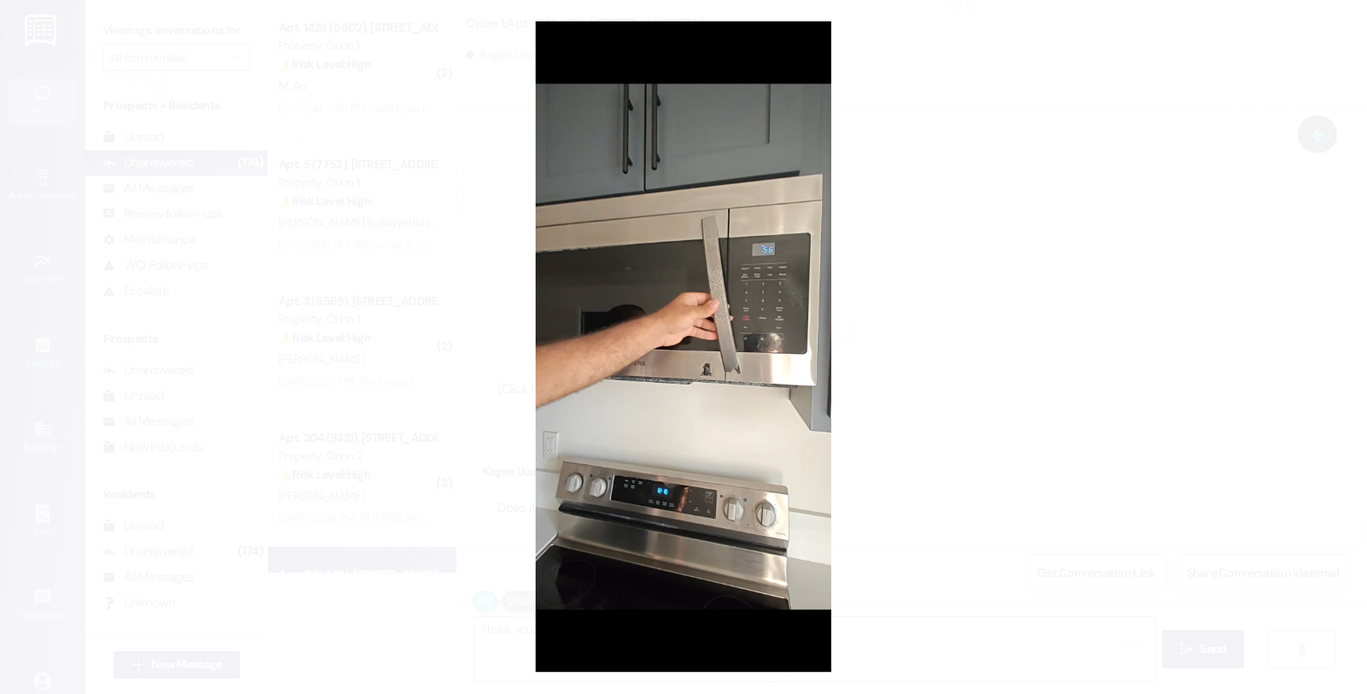
click at [984, 317] on button "Unzoom image" at bounding box center [683, 347] width 1367 height 694
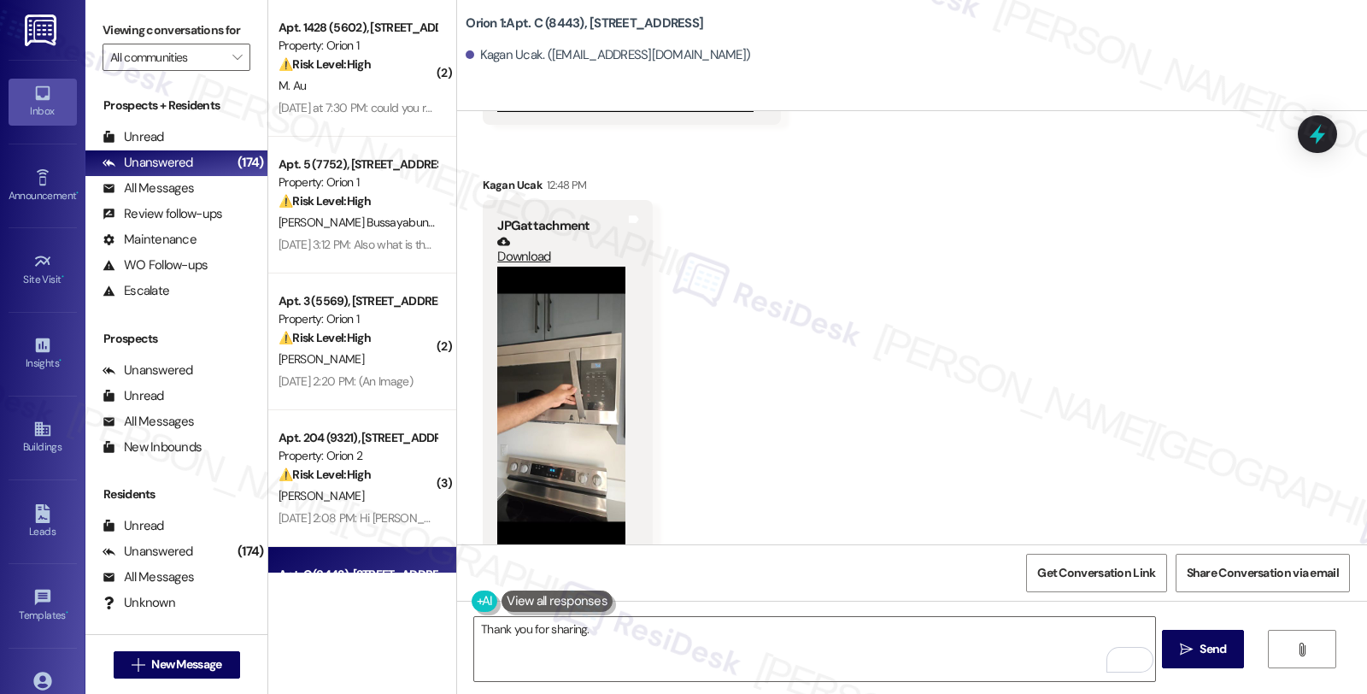
scroll to position [7005, 0]
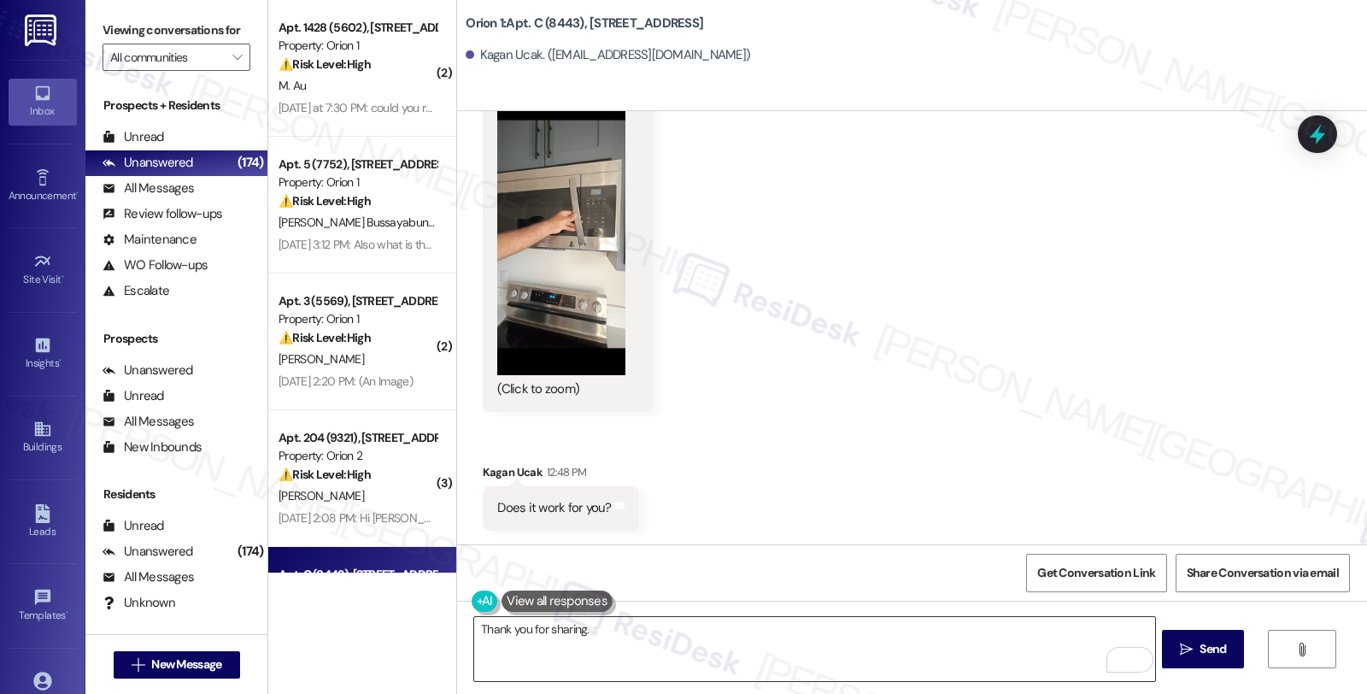
click at [637, 641] on textarea "Thank you for sharing." at bounding box center [814, 649] width 680 height 64
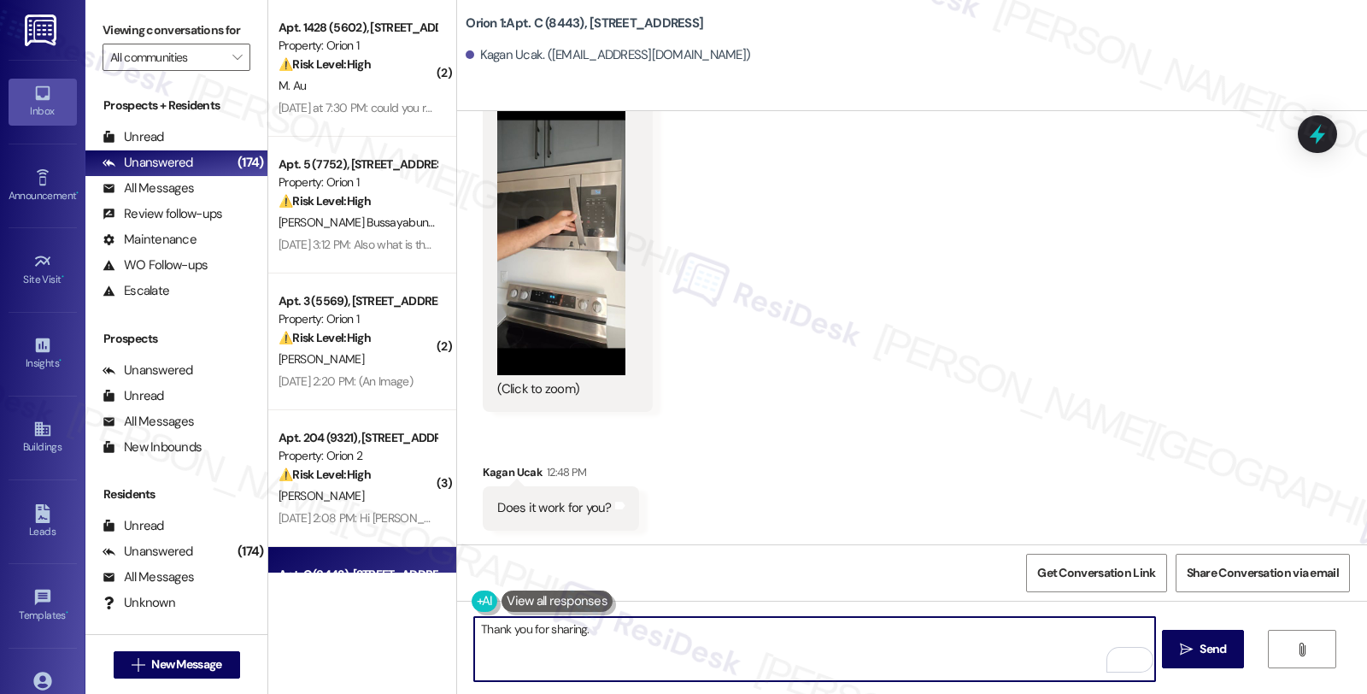
paste textarea "Do we have your permission to enter during your absence? Also, do you have pets…"
click at [935, 635] on textarea "Thank you for sharing. Do we have your permission to enter during your absence?…" at bounding box center [814, 649] width 680 height 64
click at [933, 627] on textarea "Thank you for sharing. Do we have your permission to enter during your absence?…" at bounding box center [814, 649] width 680 height 64
type textarea "Thank you for sharing. Do we have your permission to enter during your absence?…"
click at [883, 635] on textarea "Thank you for sharing. Do we have your permission to enter during your absence?…" at bounding box center [814, 649] width 680 height 64
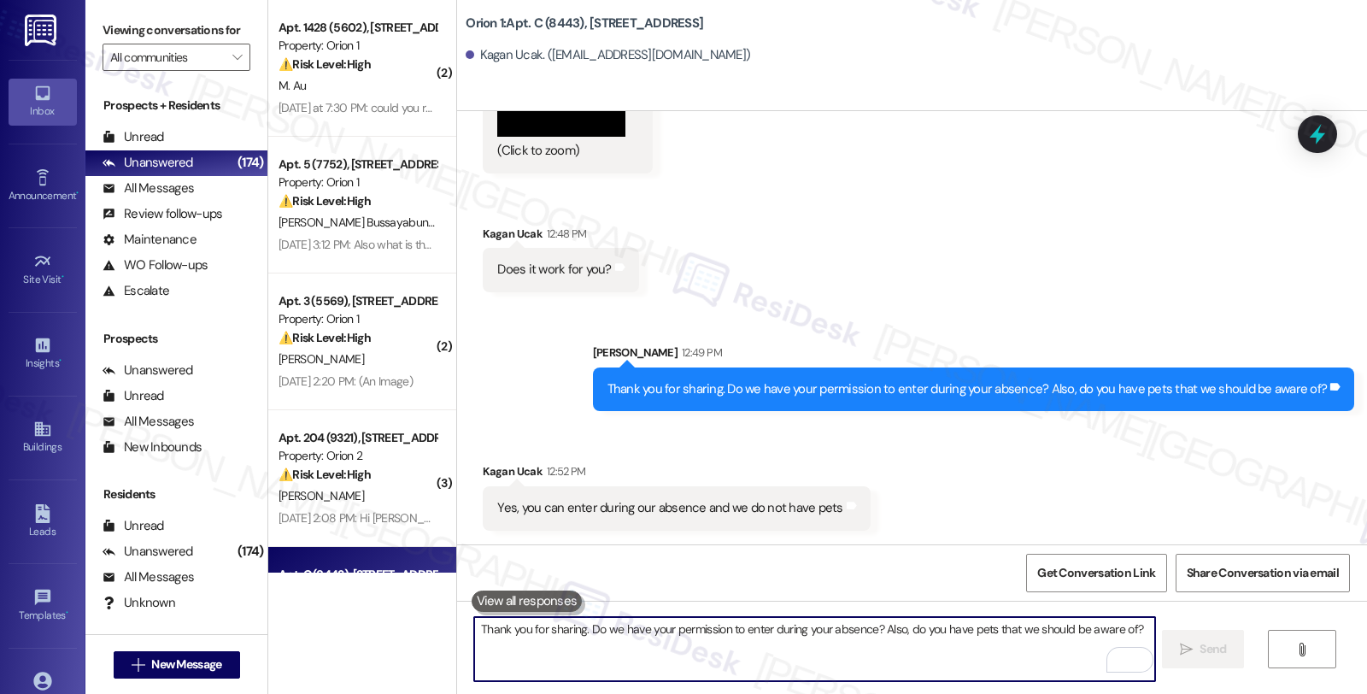
scroll to position [7268, 0]
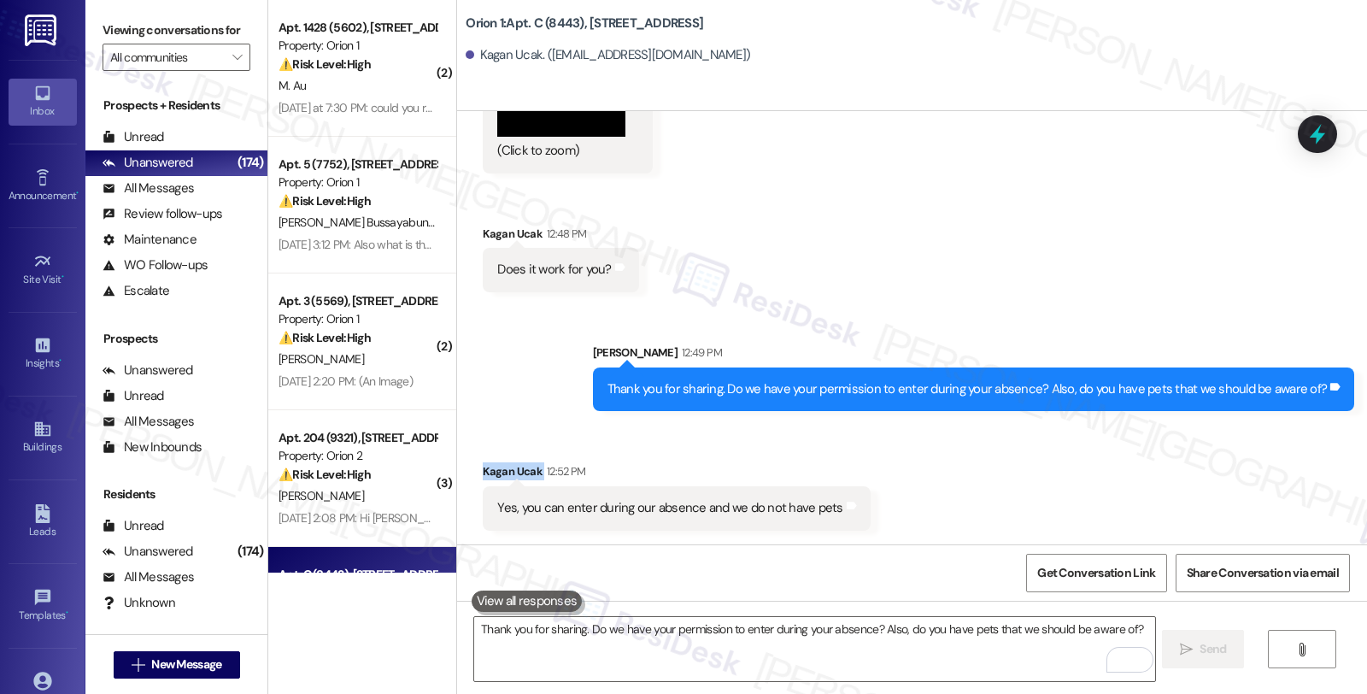
drag, startPoint x: 471, startPoint y: 472, endPoint x: 527, endPoint y: 468, distance: 56.5
click at [527, 468] on div "Kagan Ucak 12:52 PM" at bounding box center [676, 474] width 387 height 24
copy div "Kagan Ucak"
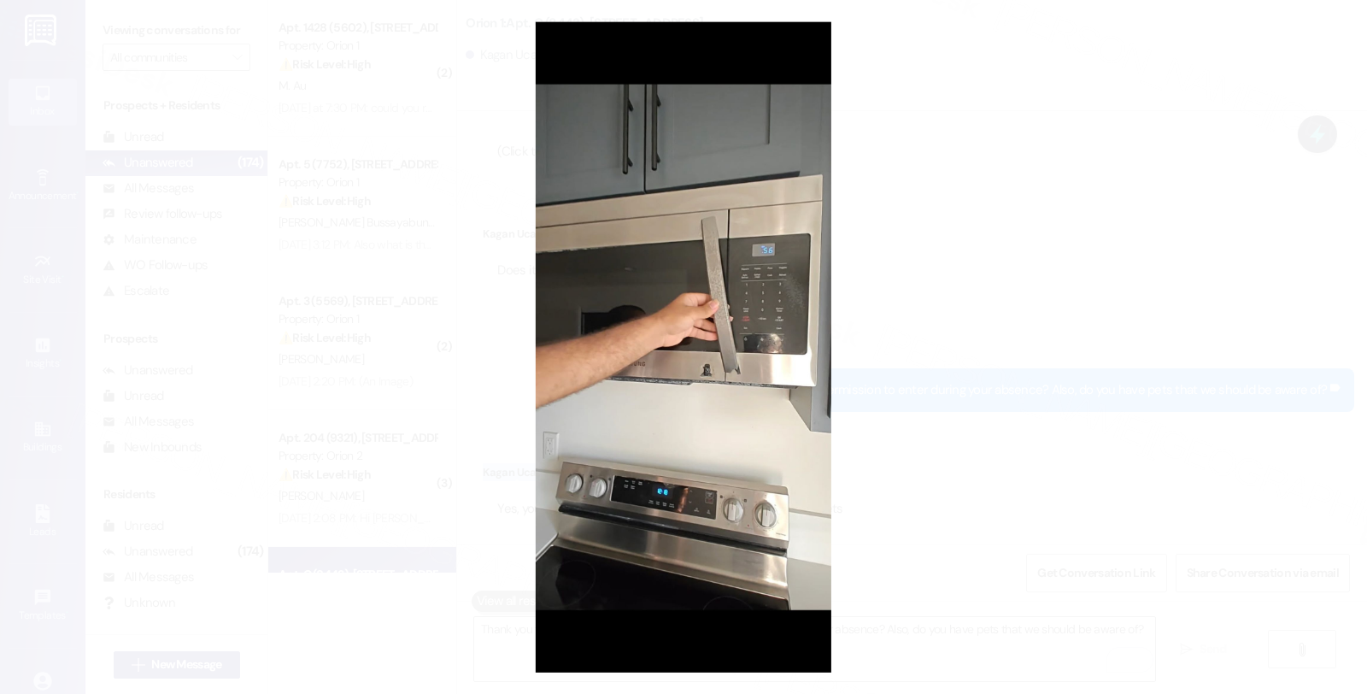
click at [945, 272] on button "Unzoom image" at bounding box center [683, 347] width 1367 height 694
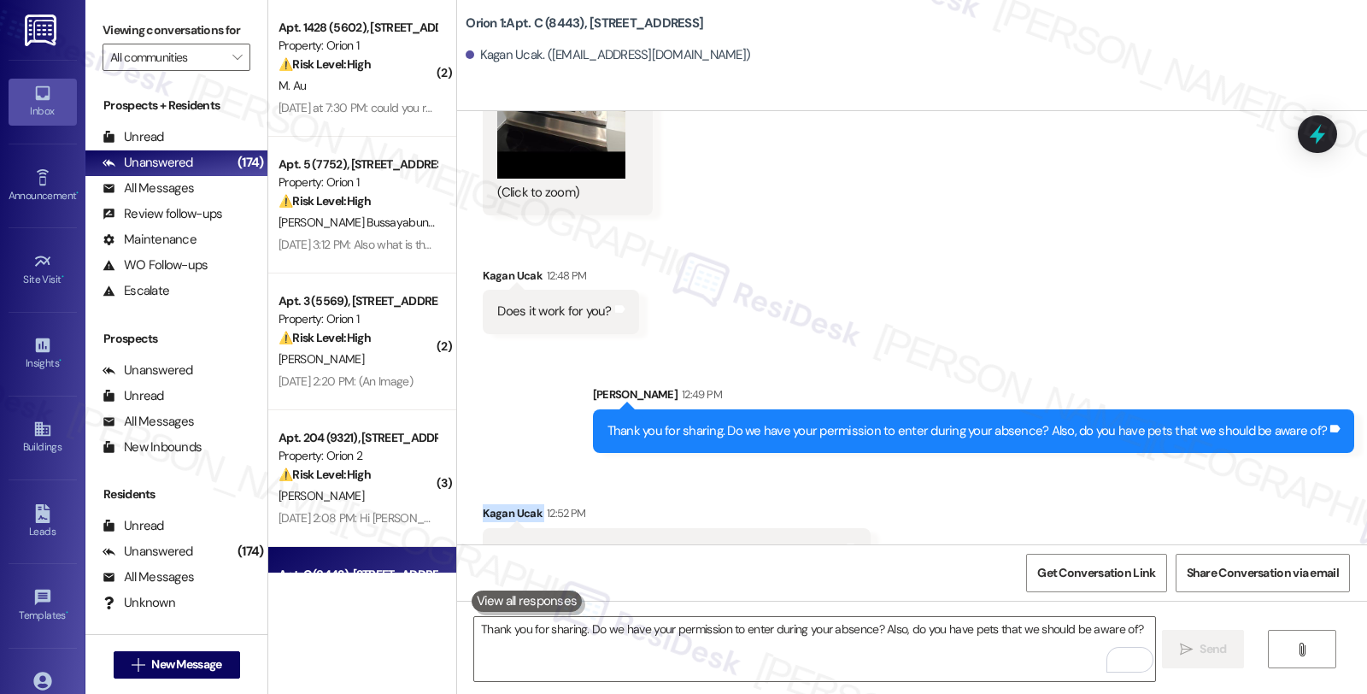
scroll to position [6983, 0]
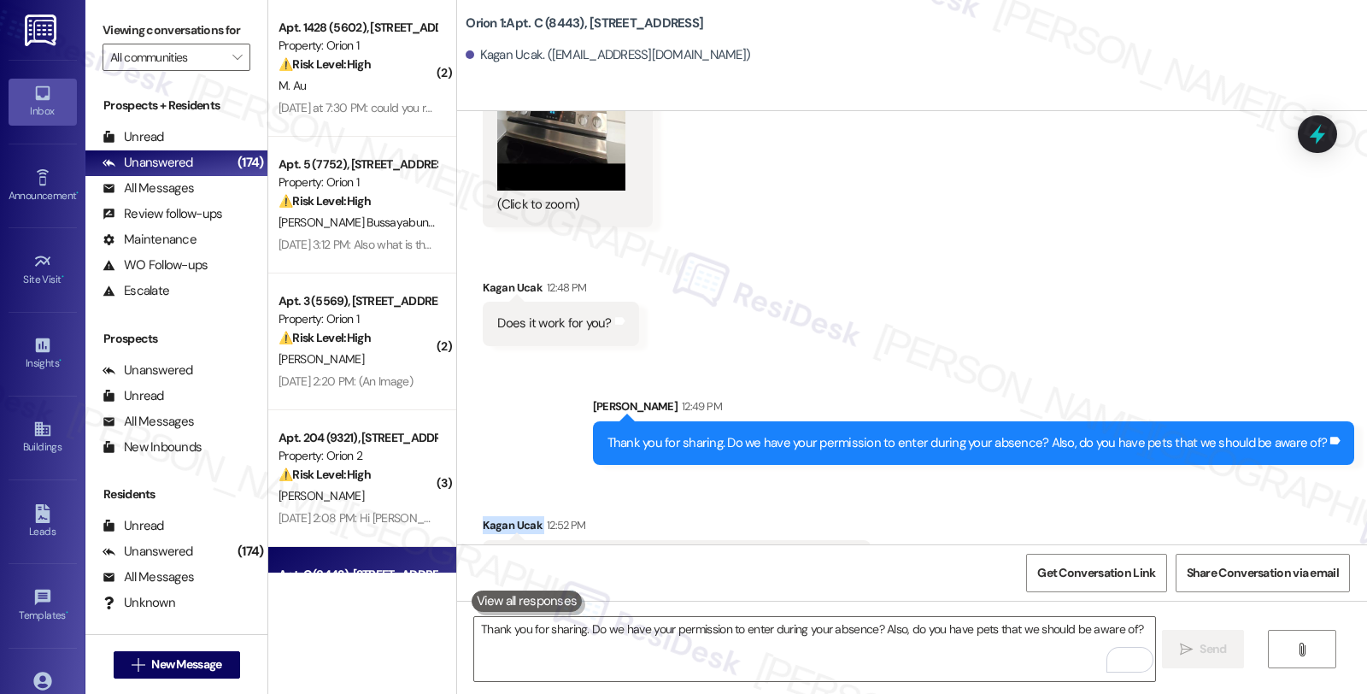
click at [567, 190] on button "Zoom image" at bounding box center [561, 50] width 128 height 282
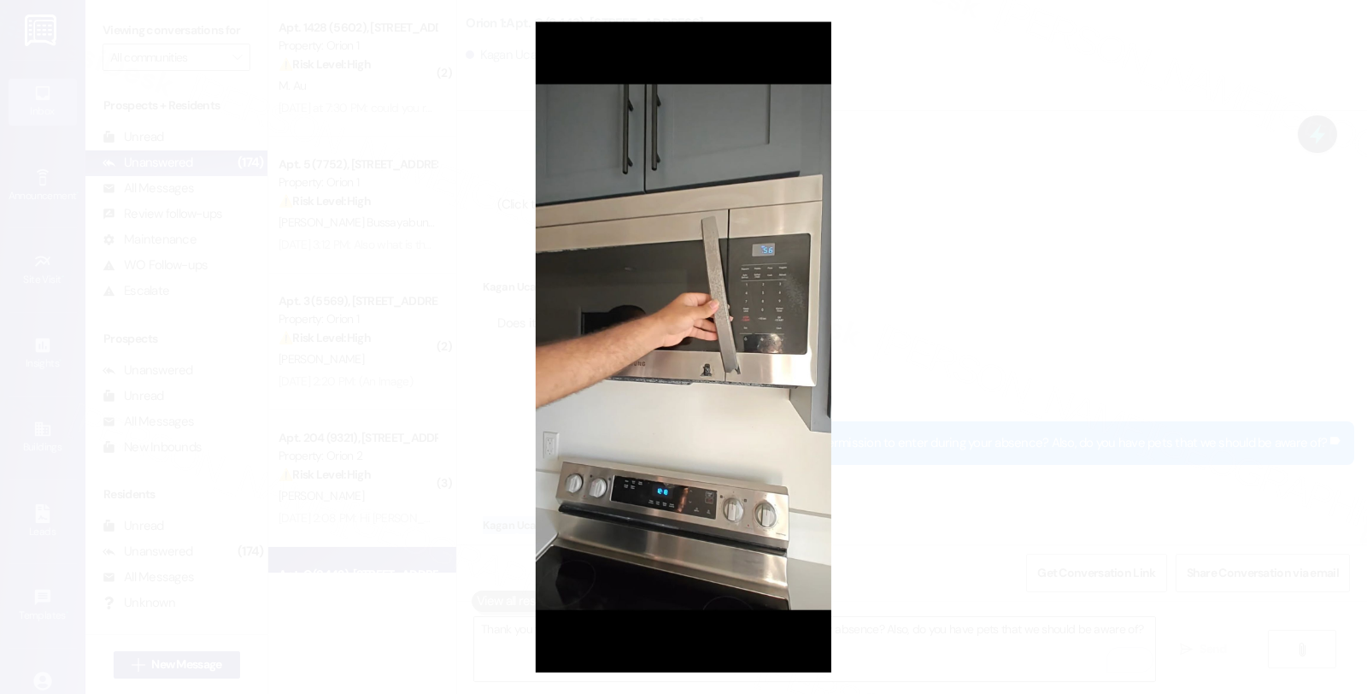
click at [958, 156] on button "Unzoom image" at bounding box center [683, 347] width 1367 height 694
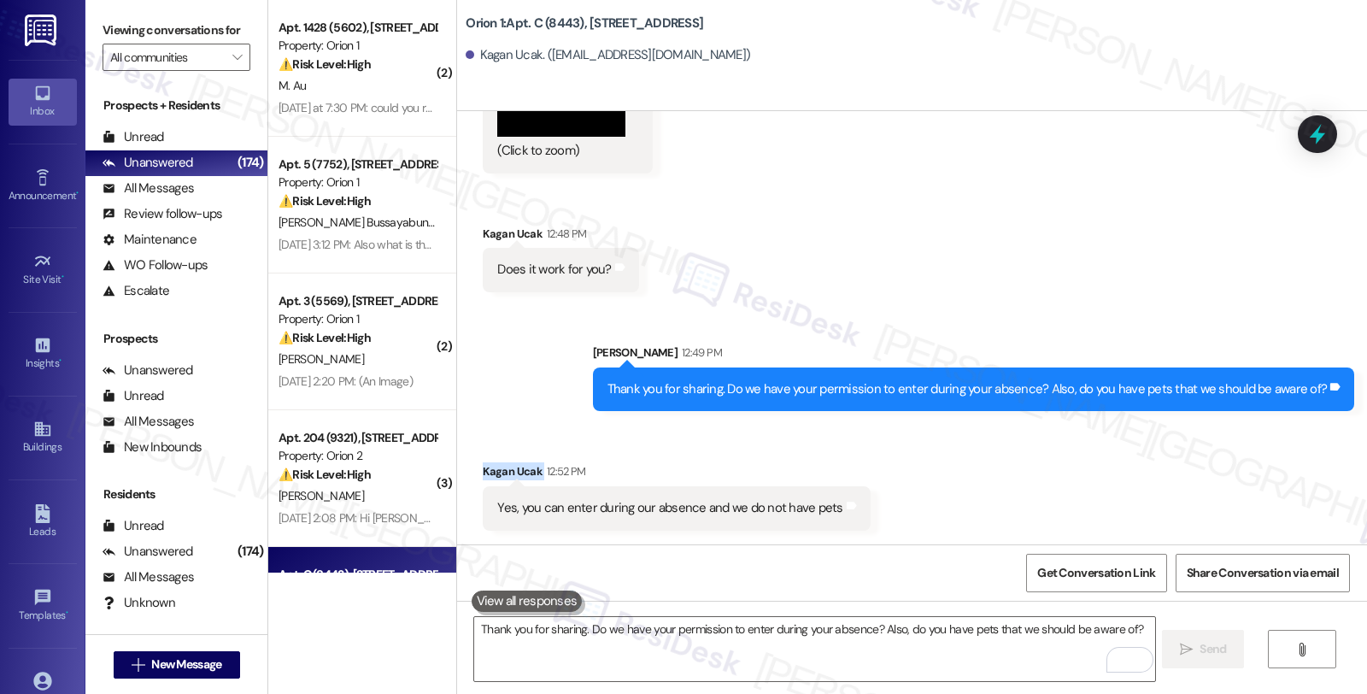
scroll to position [7268, 0]
click at [822, 658] on textarea "Thank you for sharing. Do we have your permission to enter during your absence?…" at bounding box center [814, 649] width 680 height 64
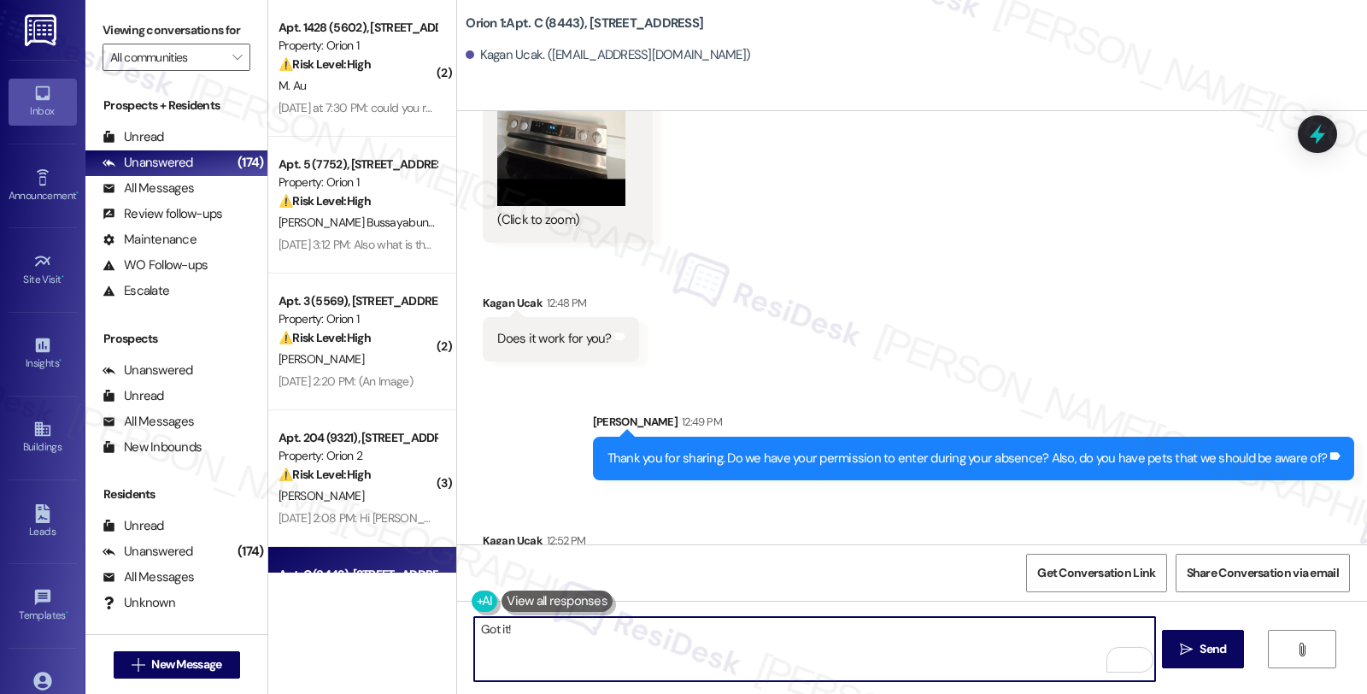
scroll to position [7078, 0]
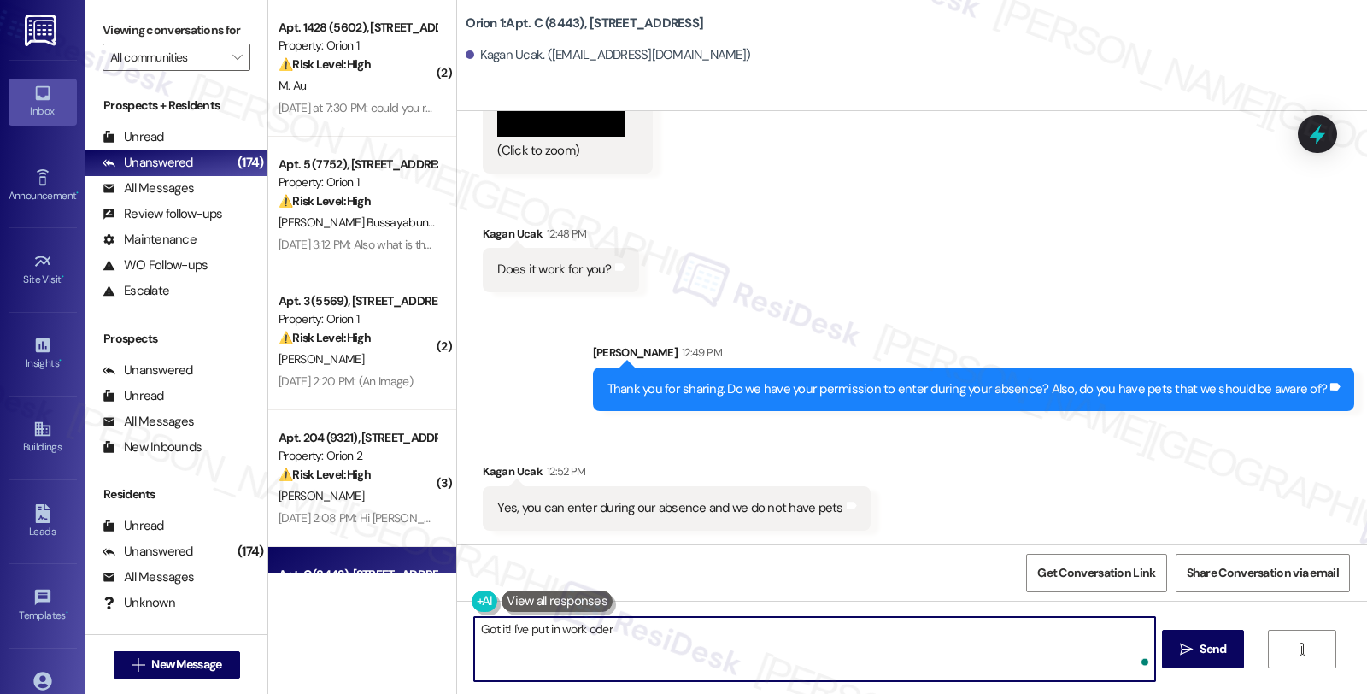
paste textarea "#27131-1"
click at [681, 627] on textarea "Got it! I've put in work order #27131-1" at bounding box center [814, 649] width 680 height 64
click at [774, 627] on textarea "Got it! I've put in work order #27131-1 for the microwave." at bounding box center [814, 649] width 680 height 64
click at [787, 627] on textarea "Got it! I've put in work order #27131-1 for the microwave." at bounding box center [814, 649] width 680 height 64
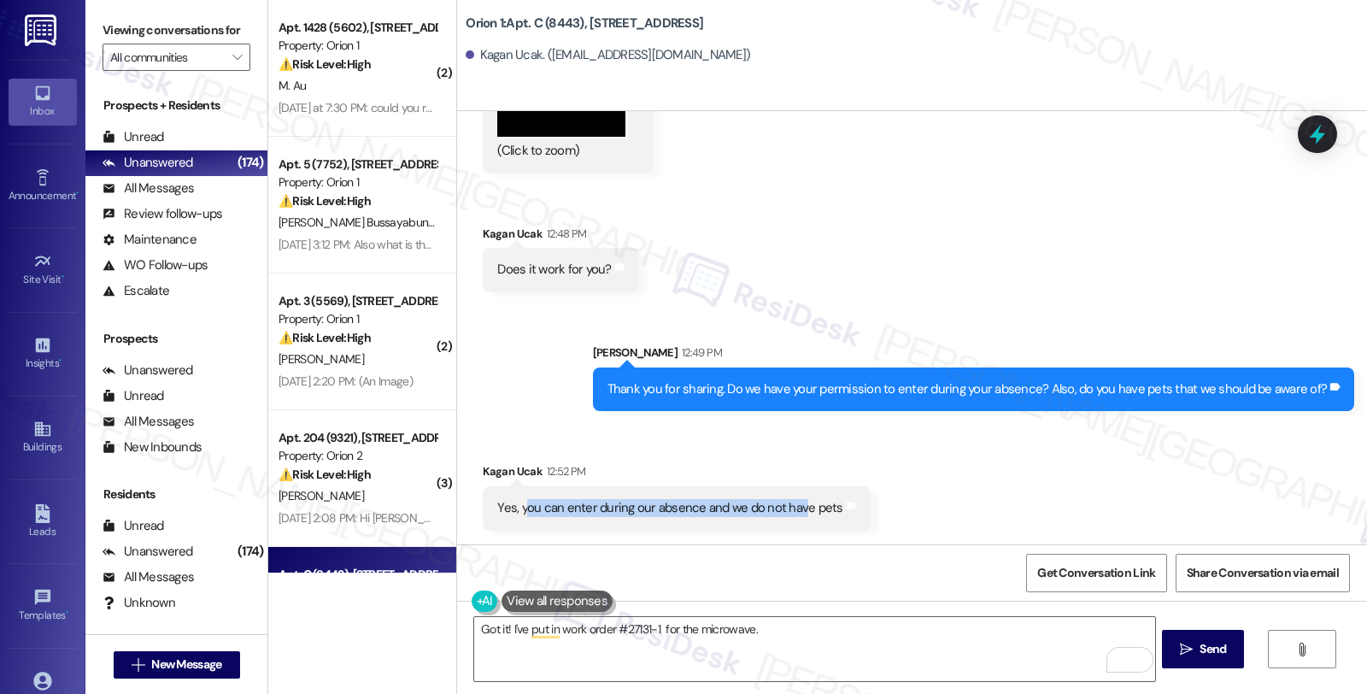
drag, startPoint x: 515, startPoint y: 508, endPoint x: 789, endPoint y: 508, distance: 274.2
click at [789, 508] on div "Yes, you can enter during our absence and we do not have pets" at bounding box center [669, 508] width 345 height 18
click at [949, 504] on div "Received via SMS Kagan Ucak 12:52 PM Yes, you can enter during our absence and …" at bounding box center [912, 483] width 910 height 119
drag, startPoint x: 485, startPoint y: 516, endPoint x: 711, endPoint y: 516, distance: 226.3
click at [711, 516] on div "Yes, you can enter during our absence and we do not have pets" at bounding box center [669, 508] width 345 height 18
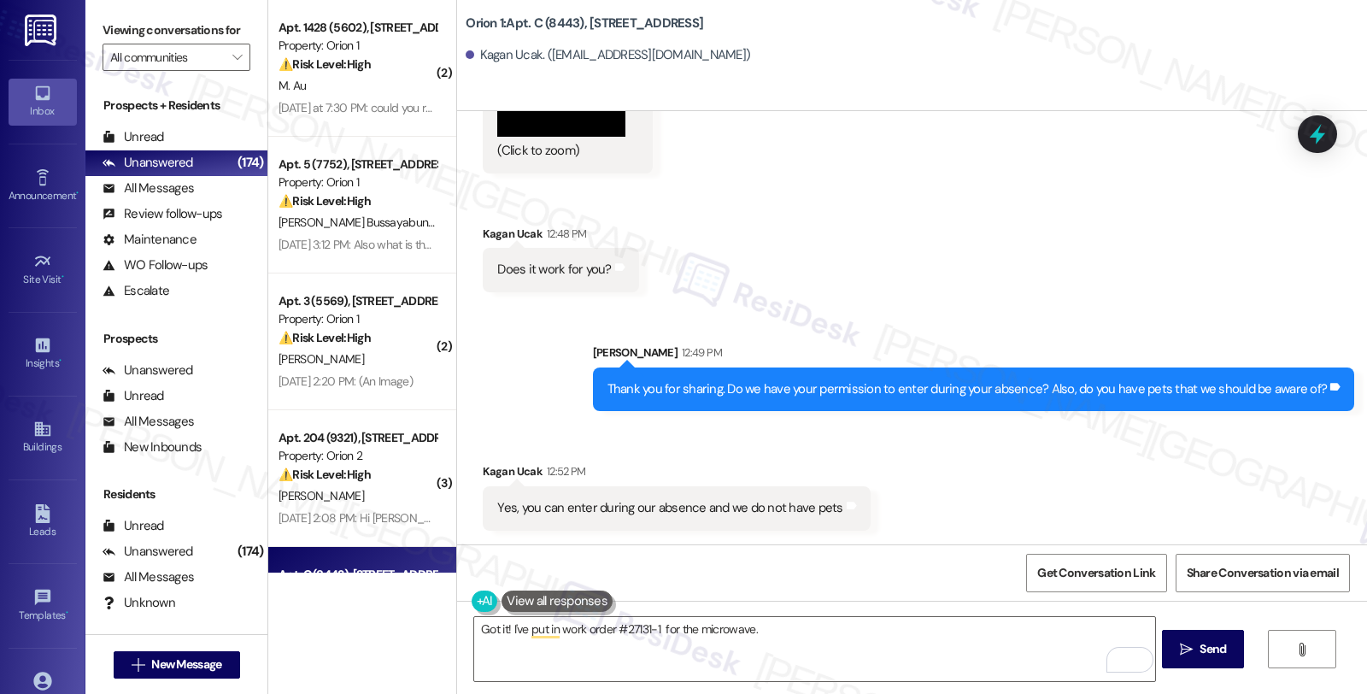
click at [1074, 483] on div "Received via SMS Kagan Ucak 12:52 PM Yes, you can enter during our absence and …" at bounding box center [912, 483] width 910 height 119
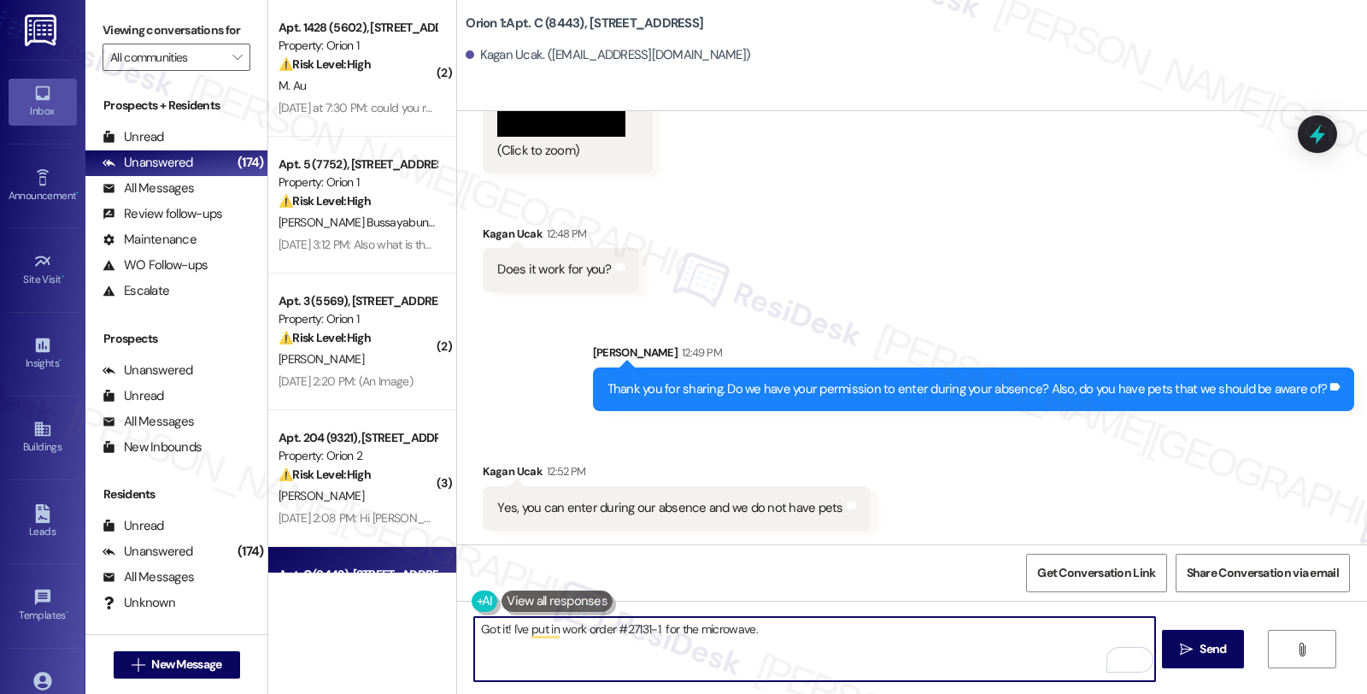
click at [780, 641] on textarea "Got it! I've put in work order #27131-1 for the microwave." at bounding box center [814, 649] width 680 height 64
click at [980, 635] on textarea "Got it! I've put in work order #27131-1 for the microwave. For a broken fixture…" at bounding box center [814, 649] width 680 height 64
click at [1021, 628] on textarea "Got it! I've put in work order #27131-1 for the microwave. For a broken fixture…" at bounding box center [814, 649] width 680 height 64
click at [1094, 630] on textarea "Got it! I've put in work order #27131-1 for the microwave. For a broken fixture…" at bounding box center [814, 649] width 680 height 64
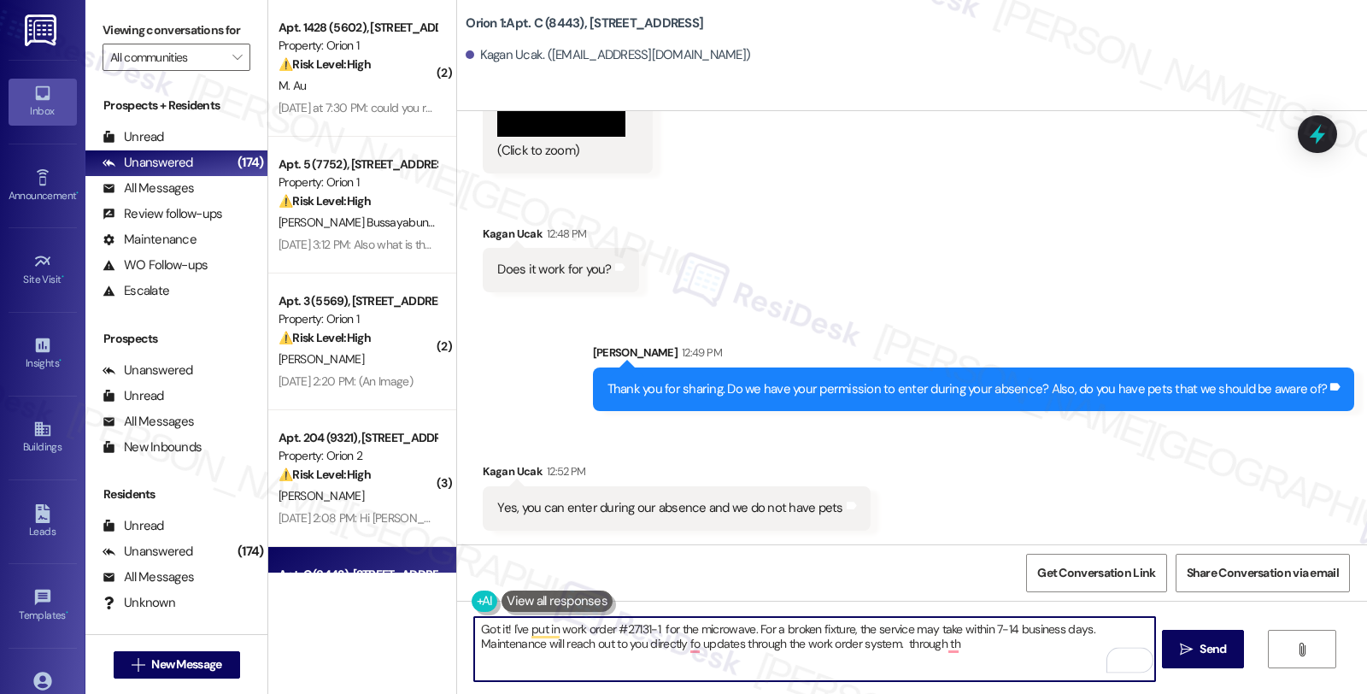
click at [980, 652] on textarea "Got it! I've put in work order #27131-1 for the microwave. For a broken fixture…" at bounding box center [814, 649] width 680 height 64
click at [927, 641] on textarea "Got it! I've put in work order #27131-1 for the microwave. For a broken fixture…" at bounding box center [814, 649] width 680 height 64
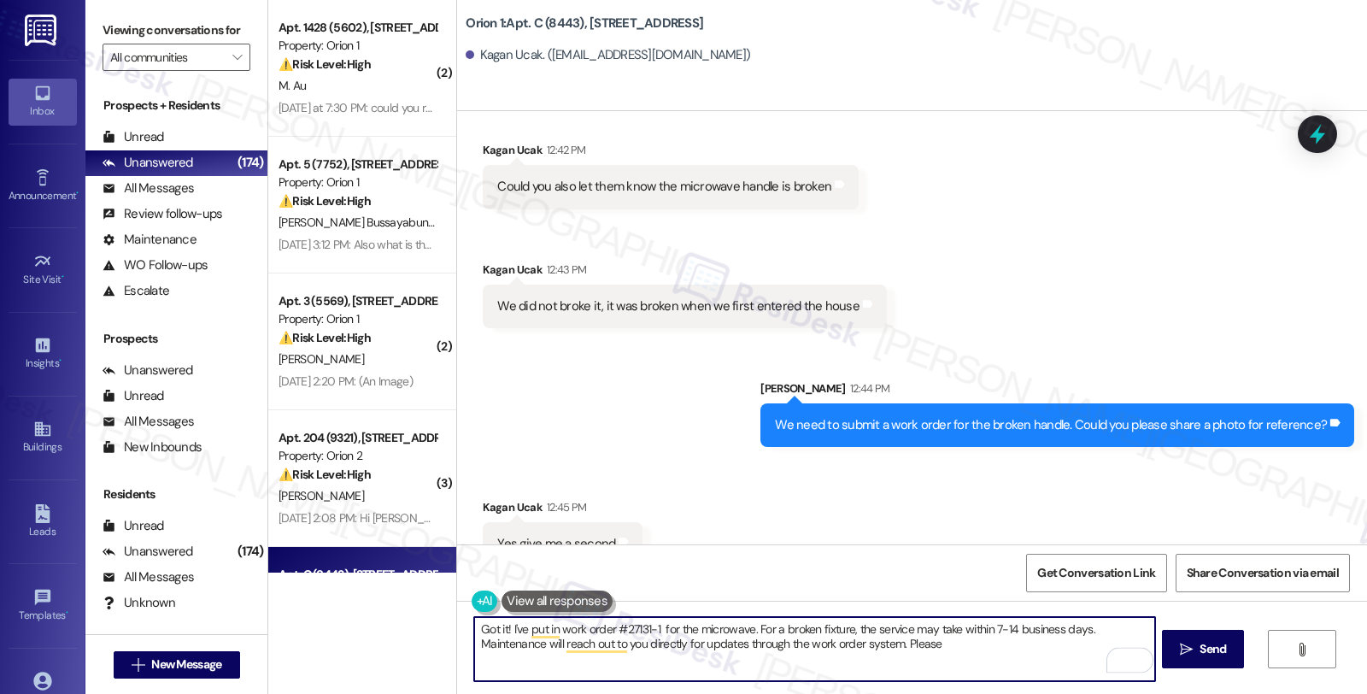
scroll to position [5560, 0]
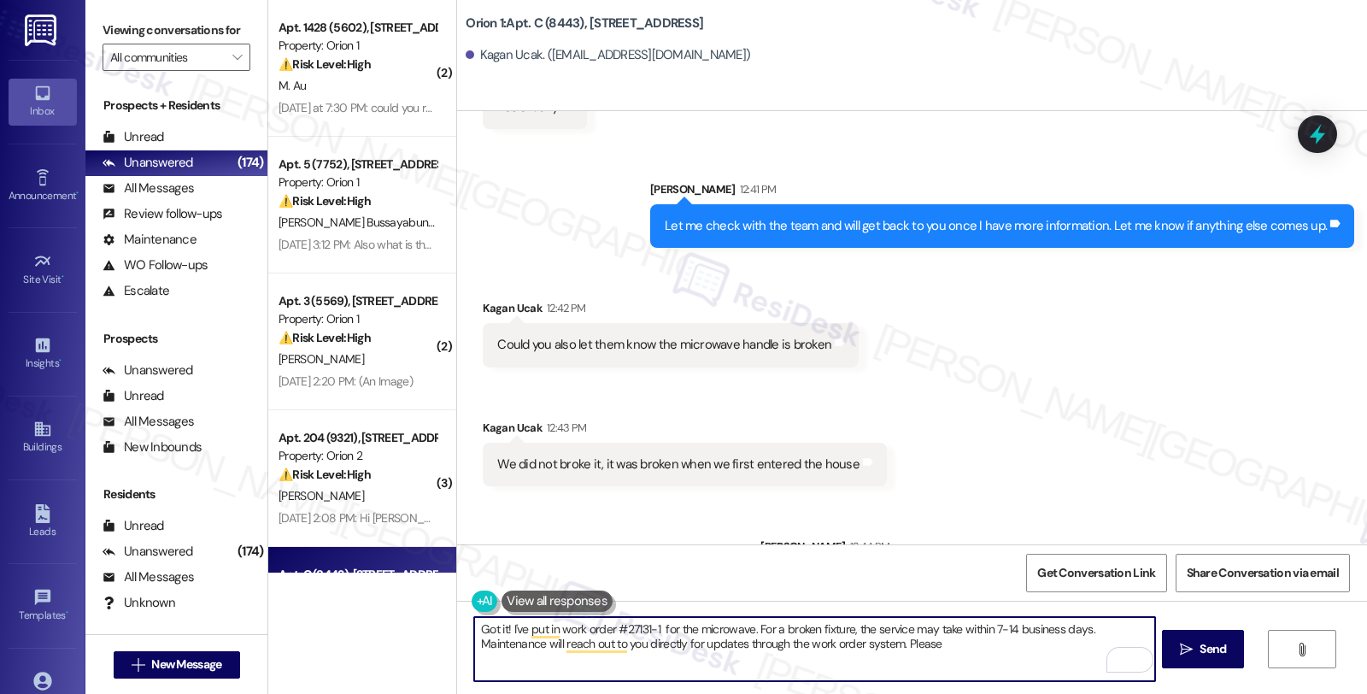
click at [923, 644] on textarea "Got it! I've put in work order #27131-1 for the microwave. For a broken fixture…" at bounding box center [814, 649] width 680 height 64
click at [478, 406] on div "Received via SMS Kagan Ucak 12:43 PM We did not broke it, it was broken when we…" at bounding box center [685, 452] width 430 height 93
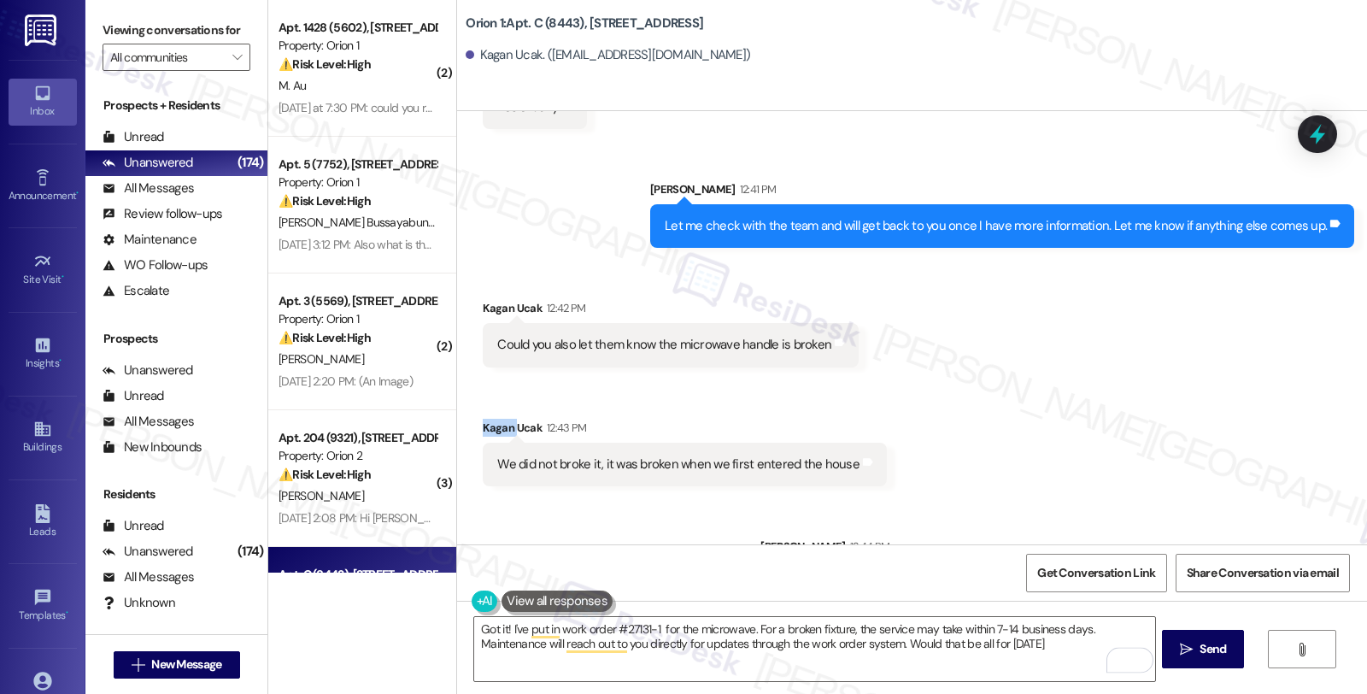
click at [478, 406] on div "Received via SMS Kagan Ucak 12:43 PM We did not broke it, it was broken when we…" at bounding box center [685, 452] width 430 height 93
copy div "Kagan"
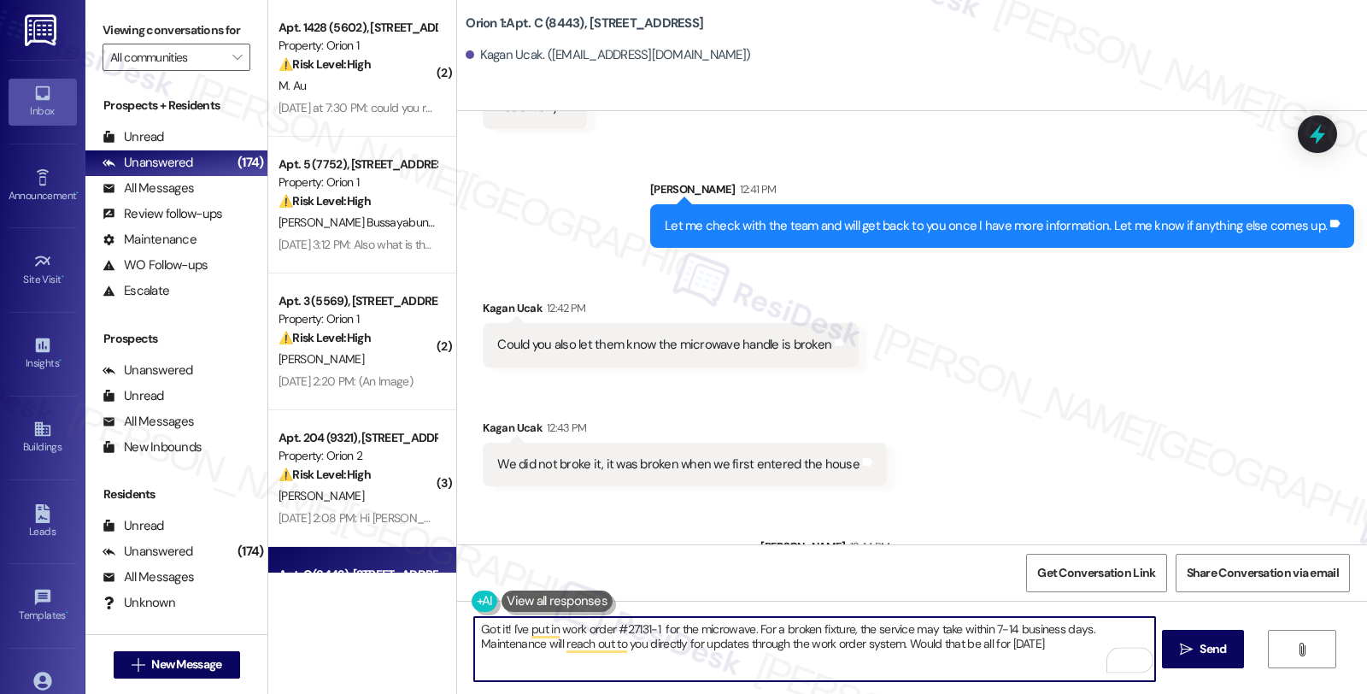
click at [1045, 638] on textarea "Got it! I've put in work order #27131-1 for the microwave. For a broken fixture…" at bounding box center [814, 649] width 680 height 64
paste textarea "Kagan"
type textarea "Got it! I've put in work order #27131-1 for the microwave. For a broken fixture…"
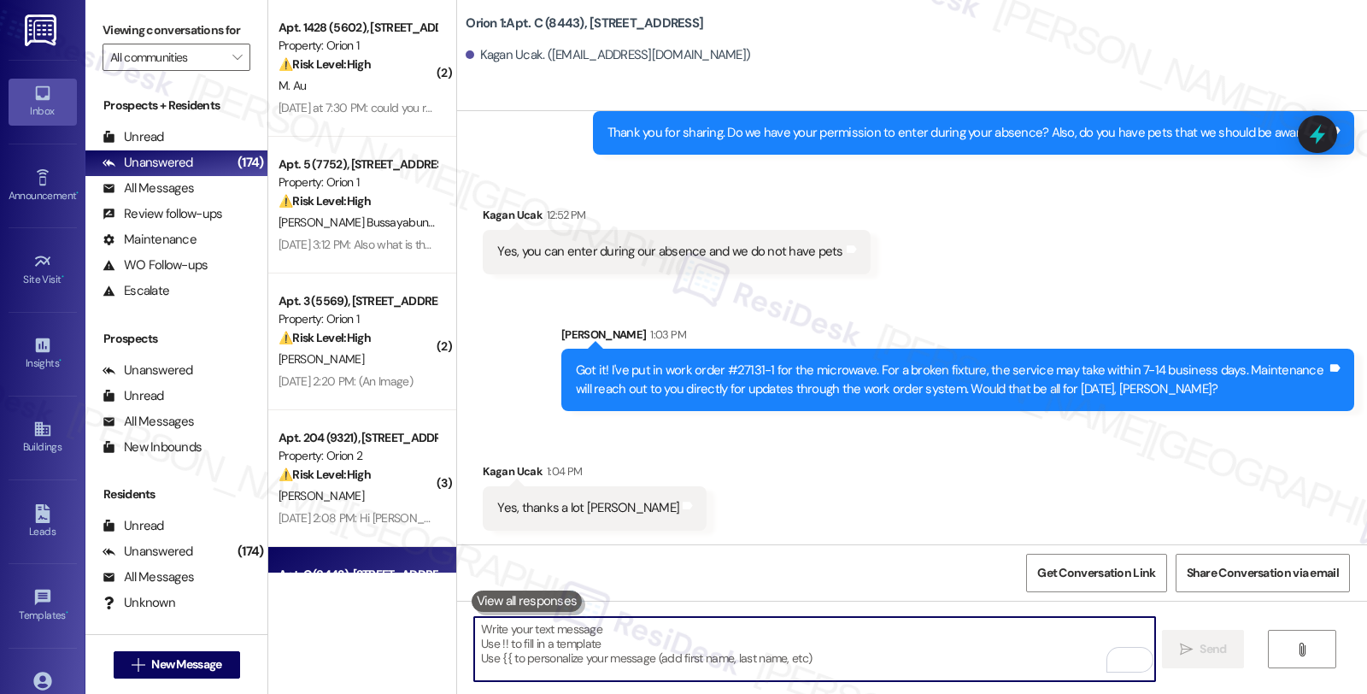
scroll to position [7524, 0]
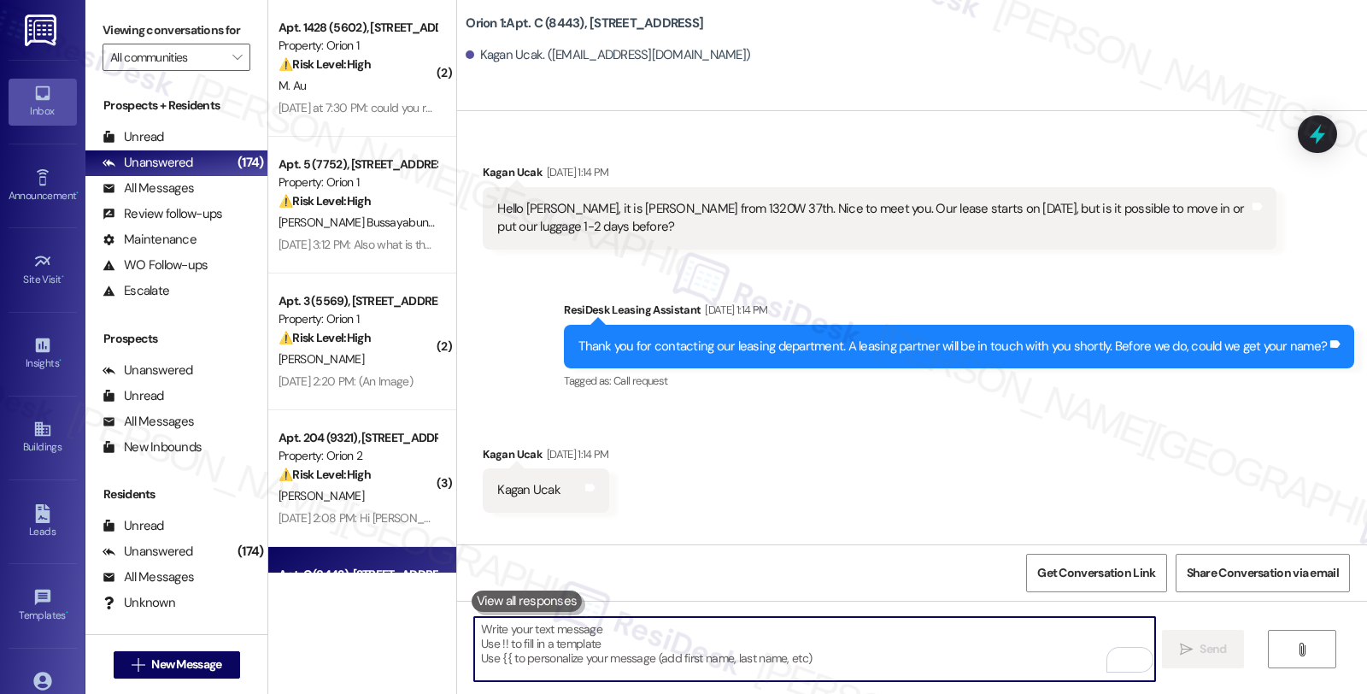
scroll to position [7524, 0]
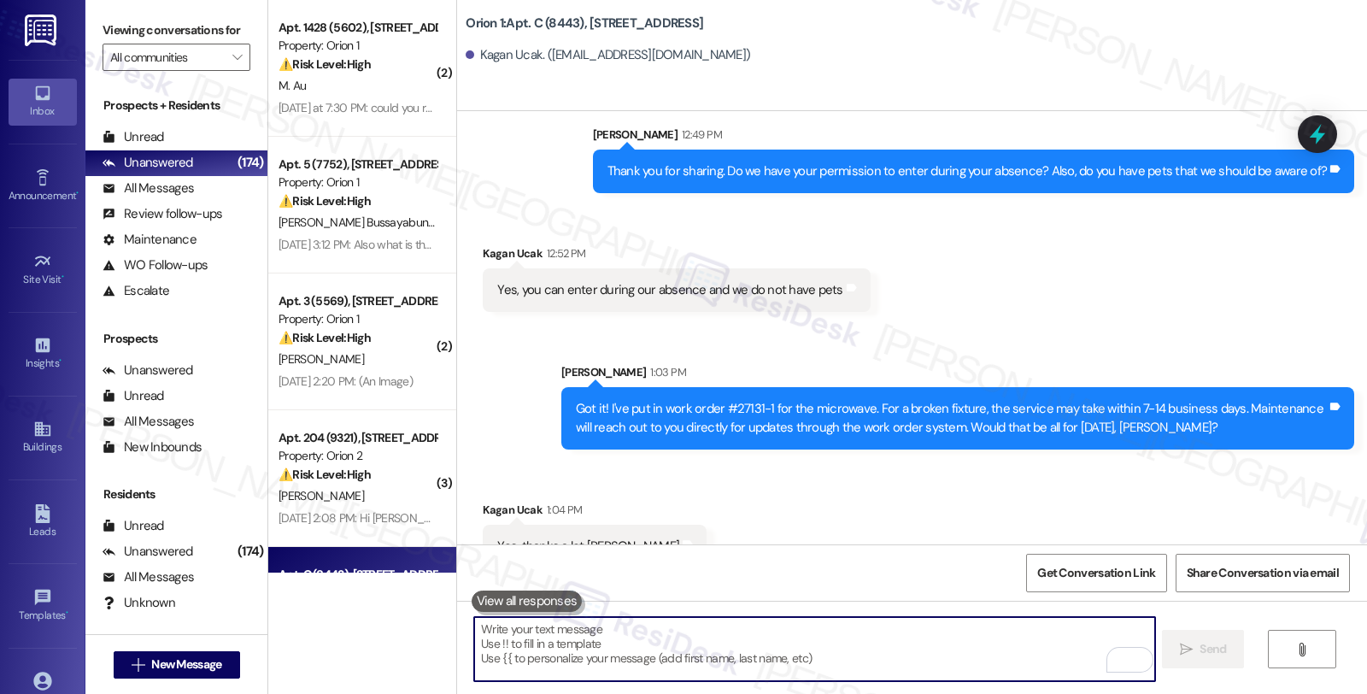
click at [616, 635] on textarea "To enrich screen reader interactions, please activate Accessibility in Grammarl…" at bounding box center [814, 649] width 680 height 64
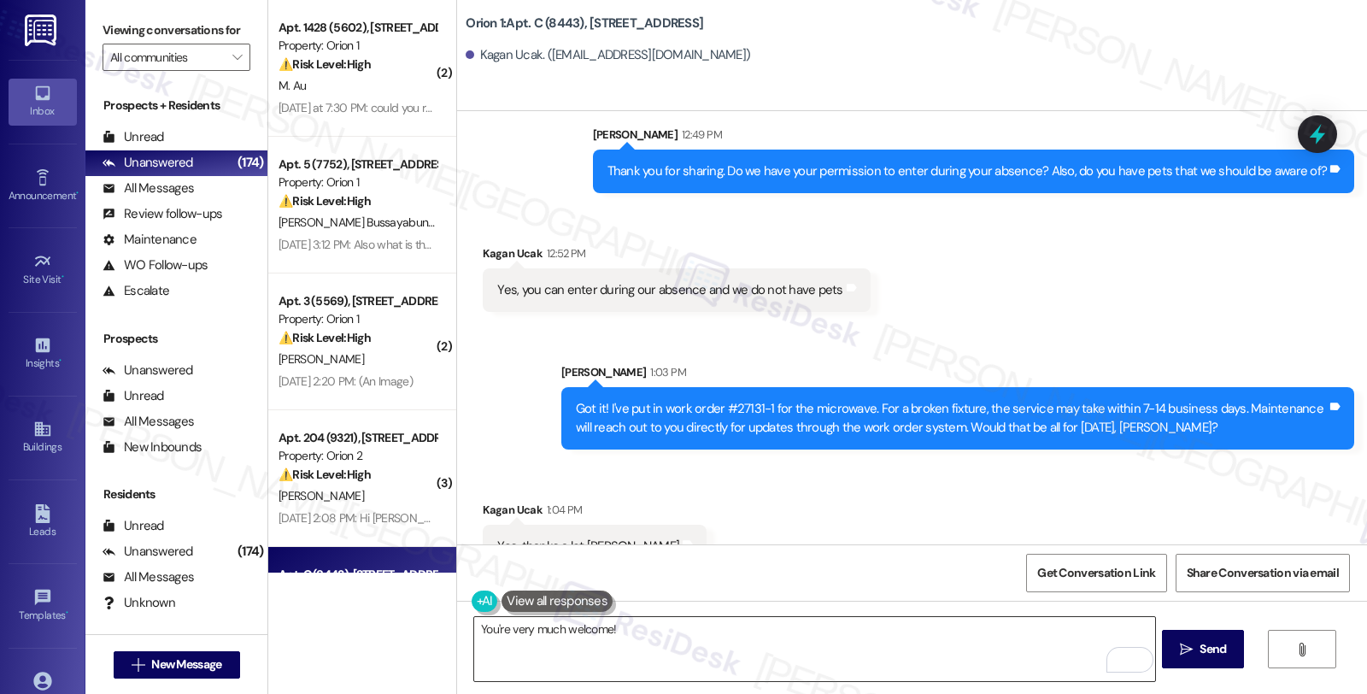
click at [720, 621] on textarea "You're very much welcome!" at bounding box center [814, 649] width 680 height 64
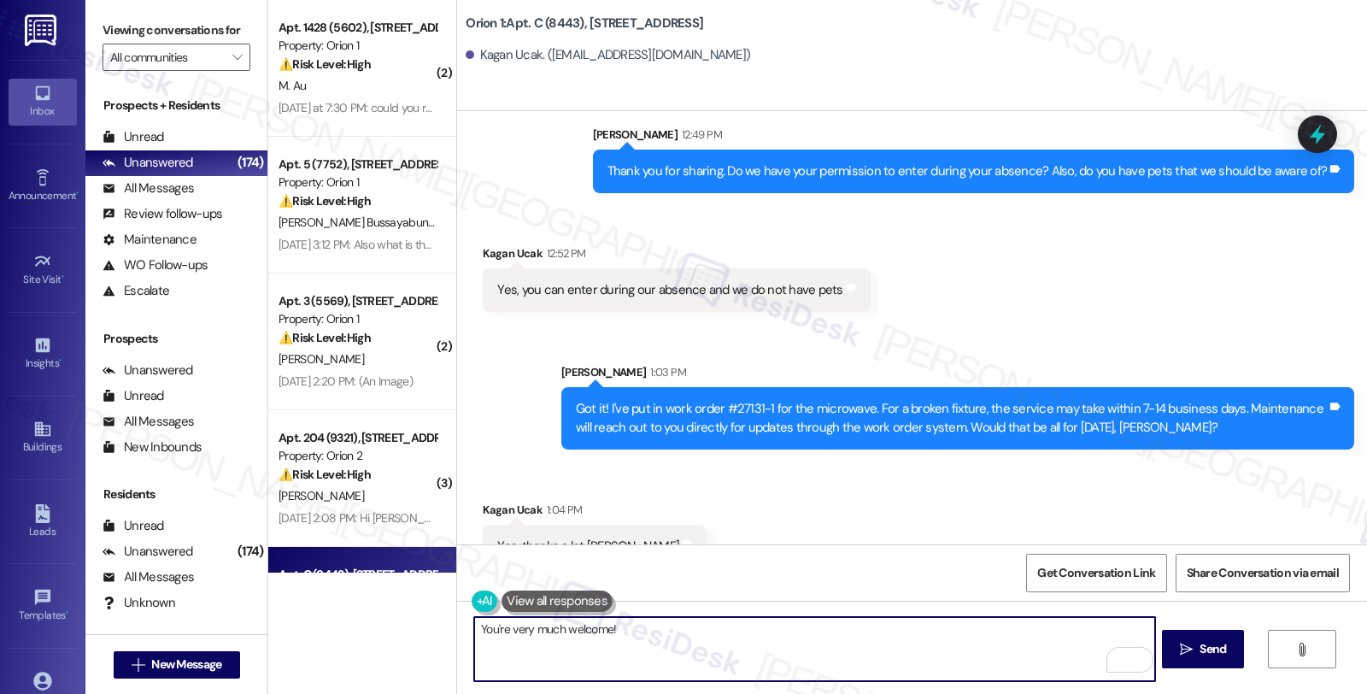
paste textarea "Should you have other concerns, please feel free to reach out. Have a great day!"
type textarea "You're very much welcome! Should you have other concerns, please feel free to r…"
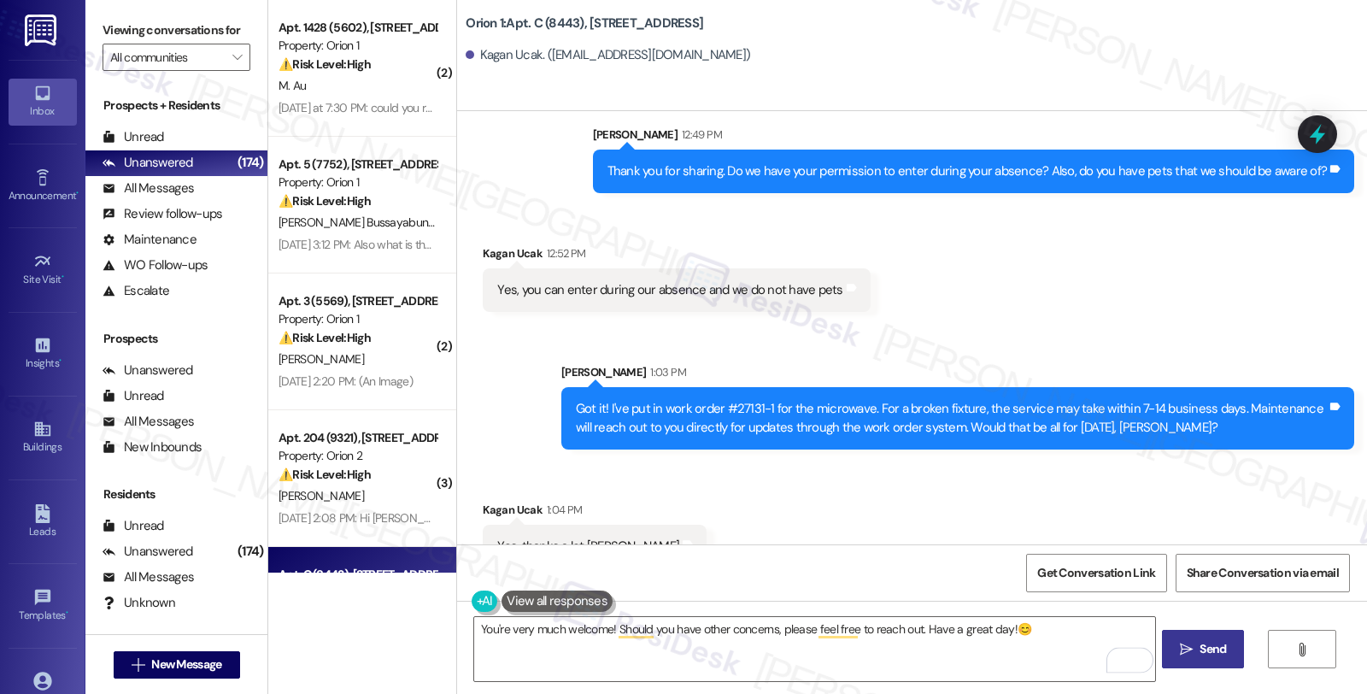
click at [1196, 646] on span "Send" at bounding box center [1212, 649] width 33 height 18
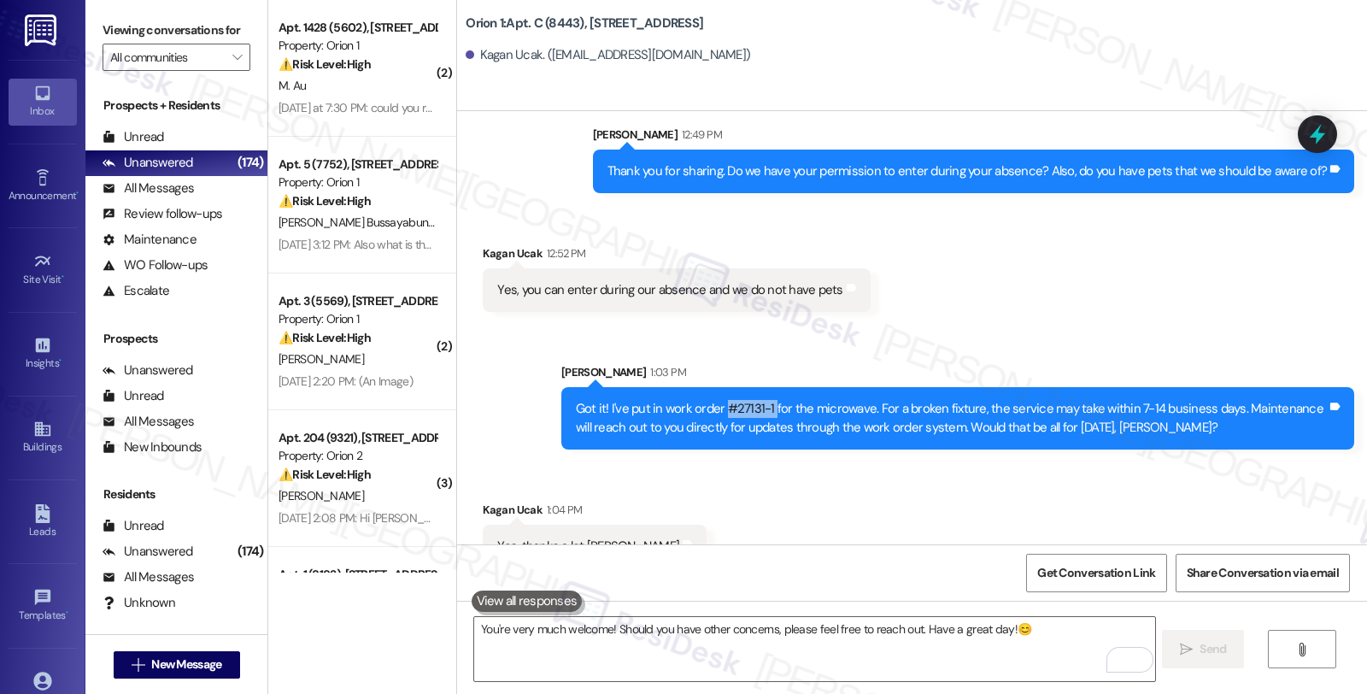
drag, startPoint x: 712, startPoint y: 373, endPoint x: 760, endPoint y: 372, distance: 47.8
click at [760, 400] on div "Got it! I've put in work order #27131-1 for the microwave. For a broken fixture…" at bounding box center [951, 418] width 751 height 37
copy div "#27131-1"
click at [1320, 132] on icon at bounding box center [1316, 134] width 29 height 29
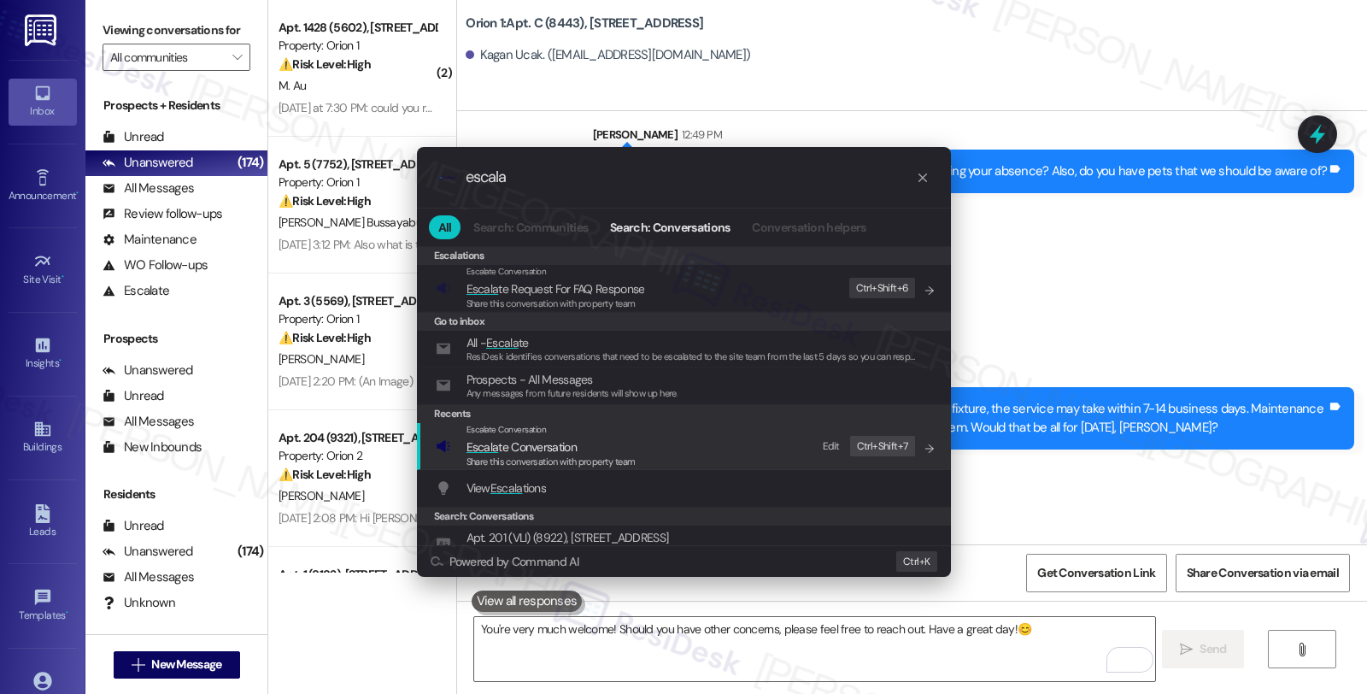
type input "escala"
click at [591, 429] on div "Escalate Conversation" at bounding box center [550, 430] width 169 height 14
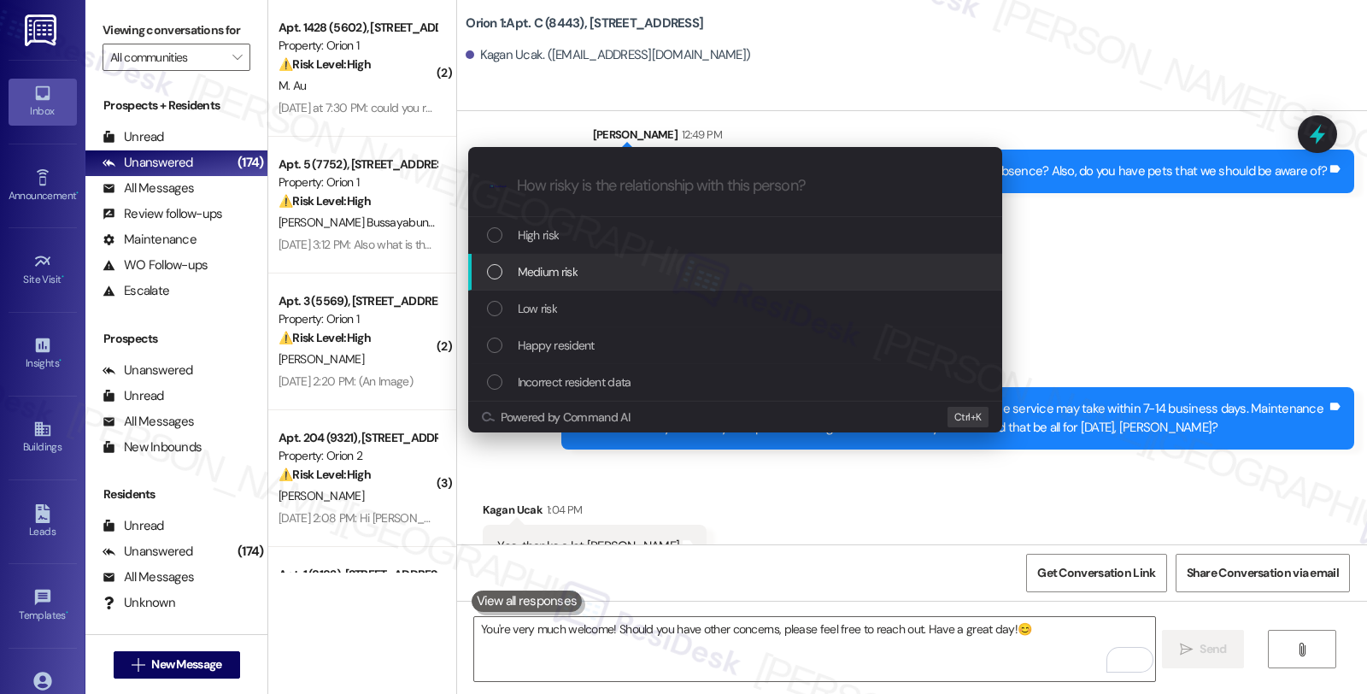
click at [587, 267] on div "Medium risk" at bounding box center [737, 271] width 500 height 19
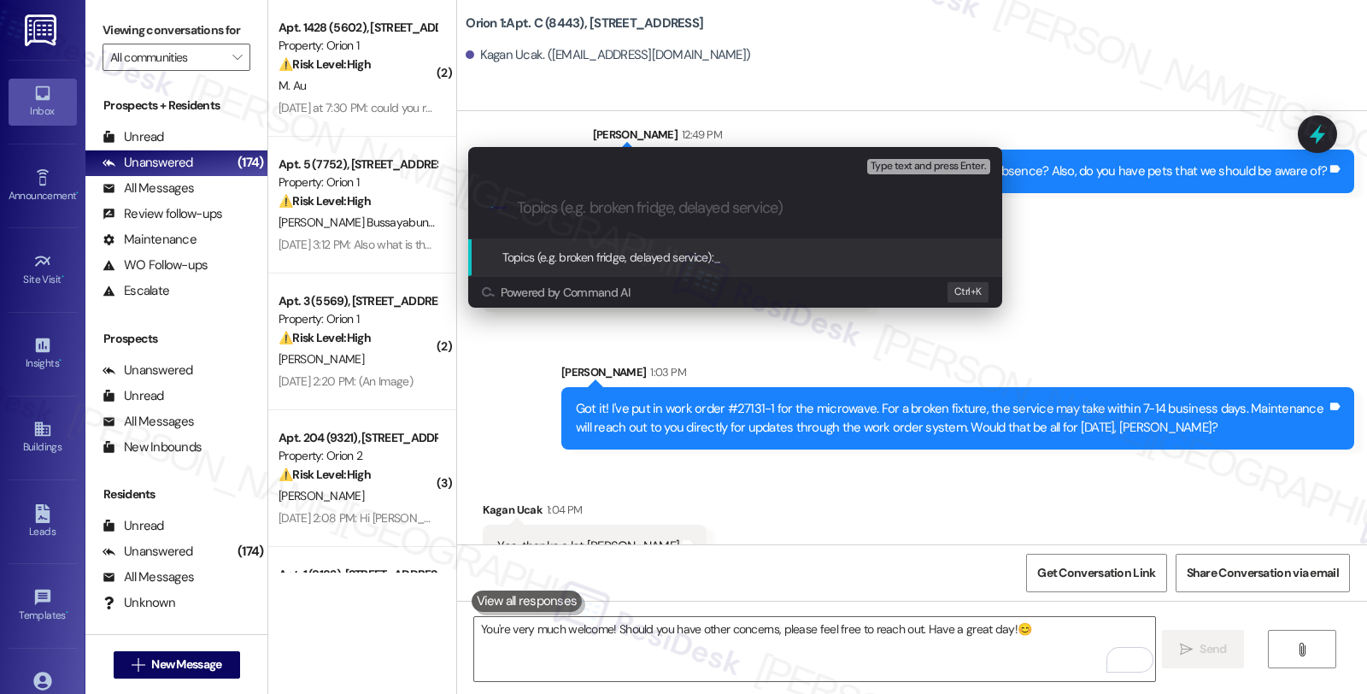
paste input "#27131-1"
click at [705, 194] on div ".cls-1{fill:#0a055f;}.cls-2{fill:#0cc4c4;} resideskLogoBlueOrange #27131-1 (mic…" at bounding box center [735, 208] width 534 height 61
click at [518, 208] on input "#27131-1 (microwave); Cancel gas" at bounding box center [742, 208] width 450 height 18
paste input "Work Order Filed by ResiDesk - WO #"
type input "Work Order Filed by ResiDesk - WO #27131-1 (microwave); Cancel gas"
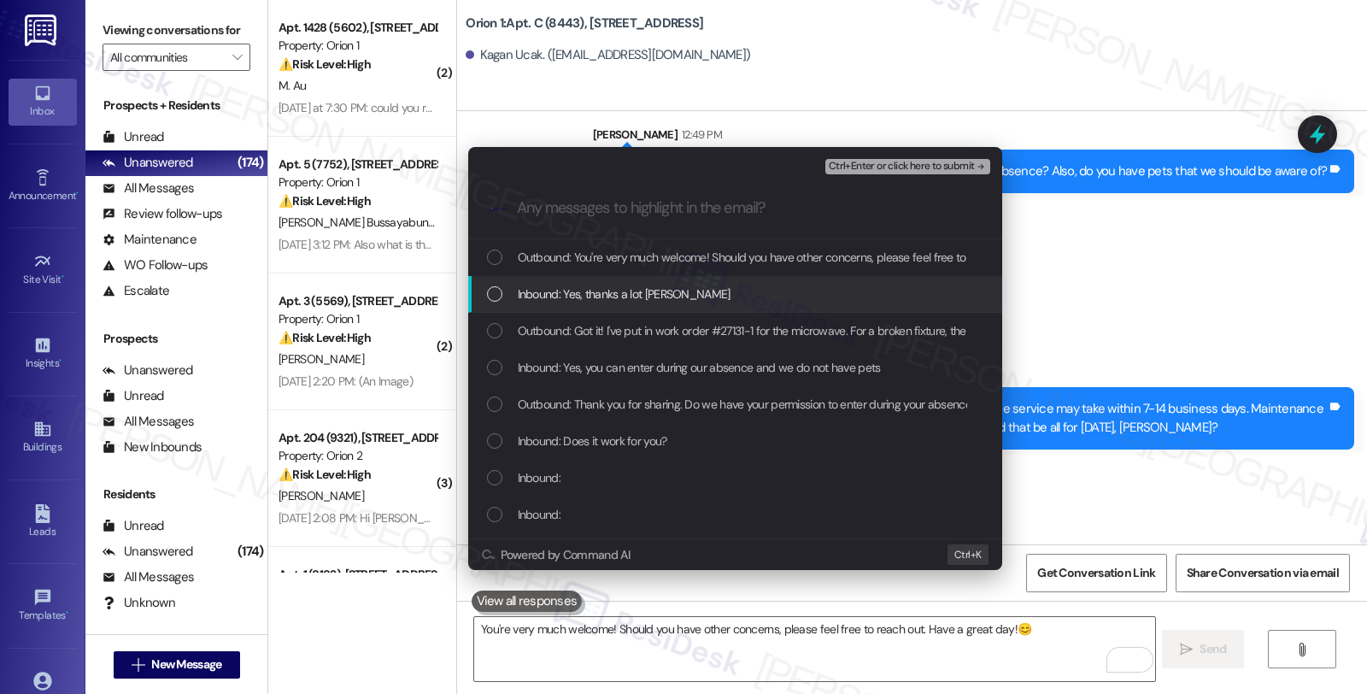
click at [600, 296] on span "Inbound: Yes, thanks a lot [PERSON_NAME]" at bounding box center [624, 293] width 213 height 19
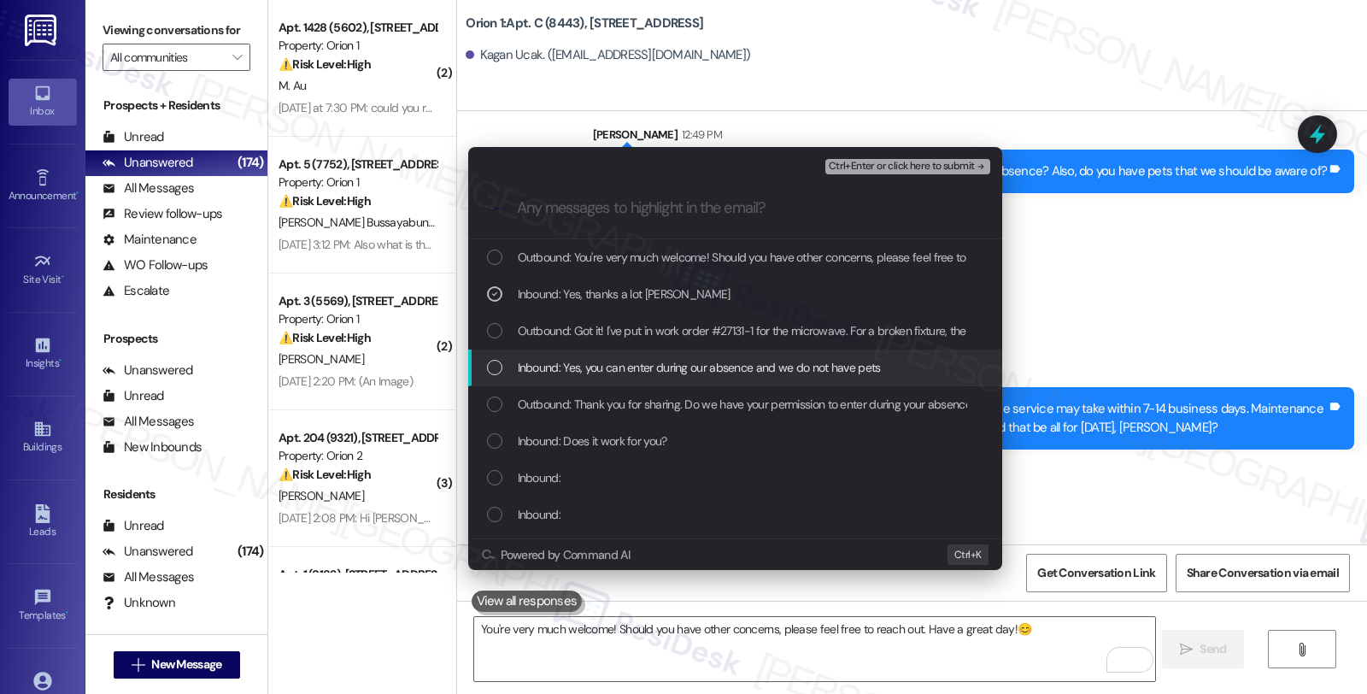
click at [600, 372] on span "Inbound: Yes, you can enter during our absence and we do not have pets" at bounding box center [699, 367] width 363 height 19
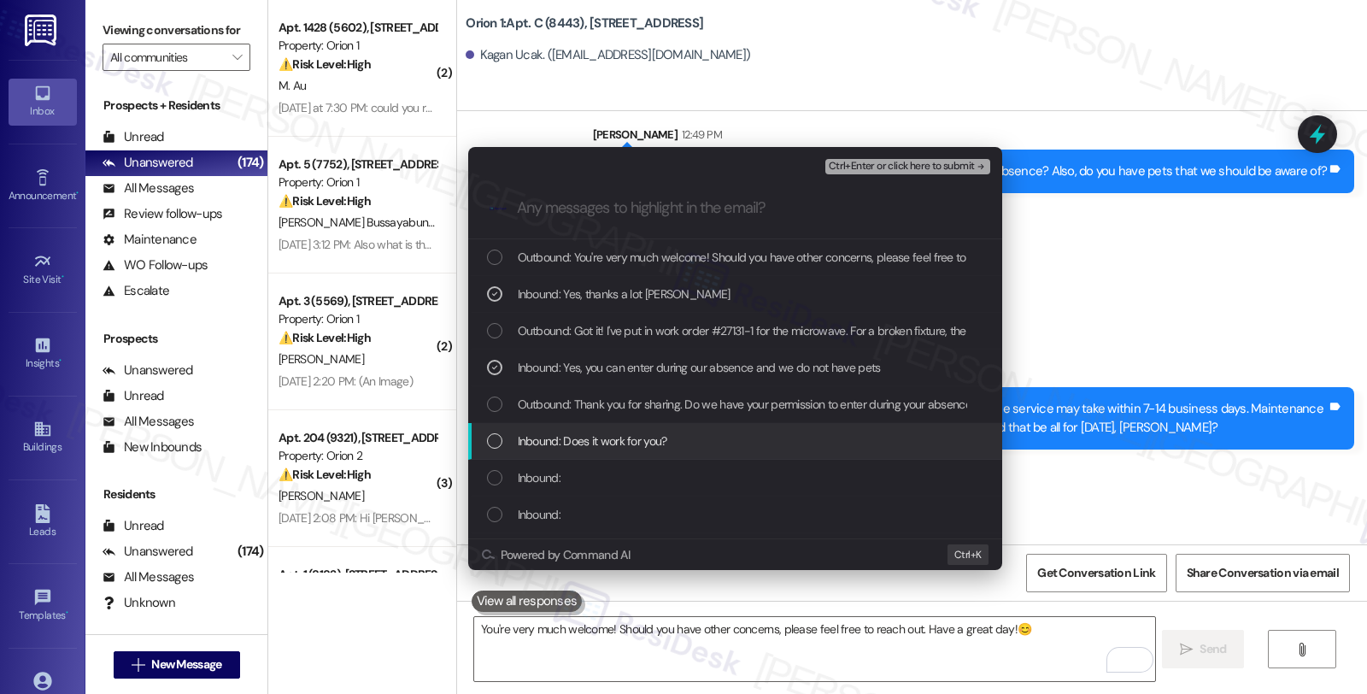
click at [593, 442] on span "Inbound: Does it work for you?" at bounding box center [592, 440] width 149 height 19
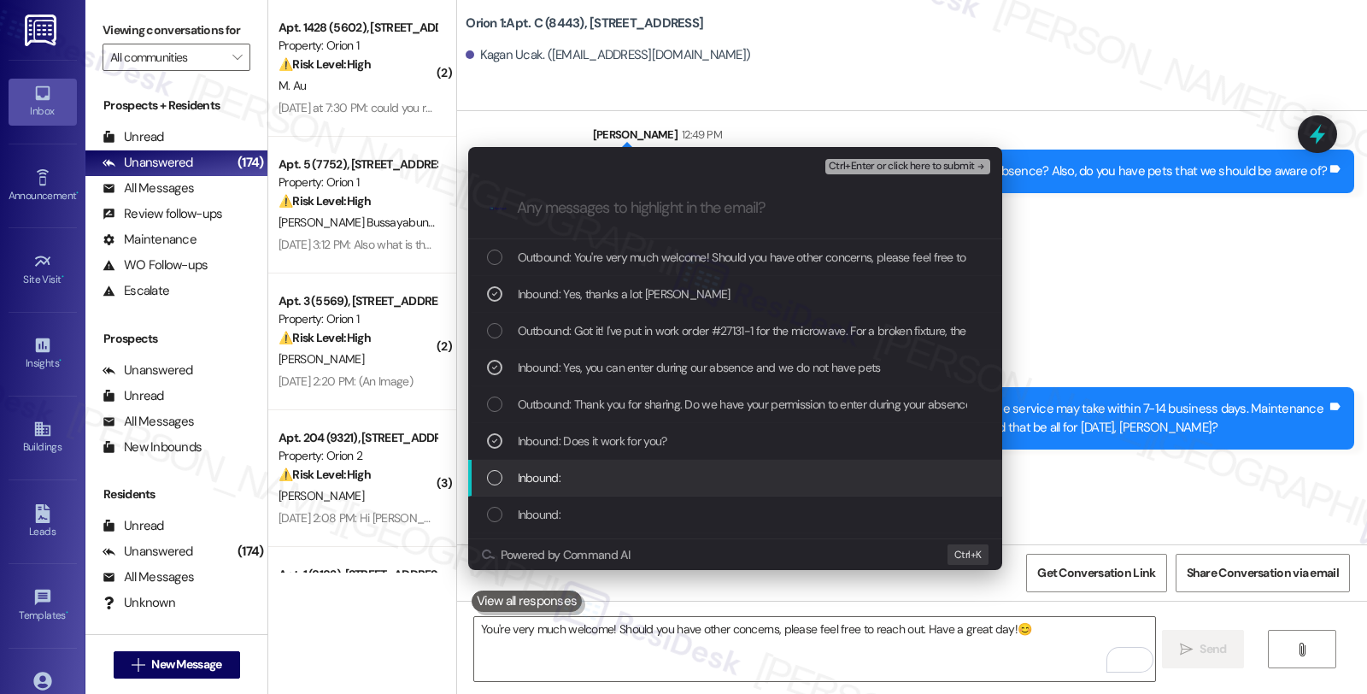
click at [582, 485] on div "Inbound:" at bounding box center [737, 477] width 500 height 19
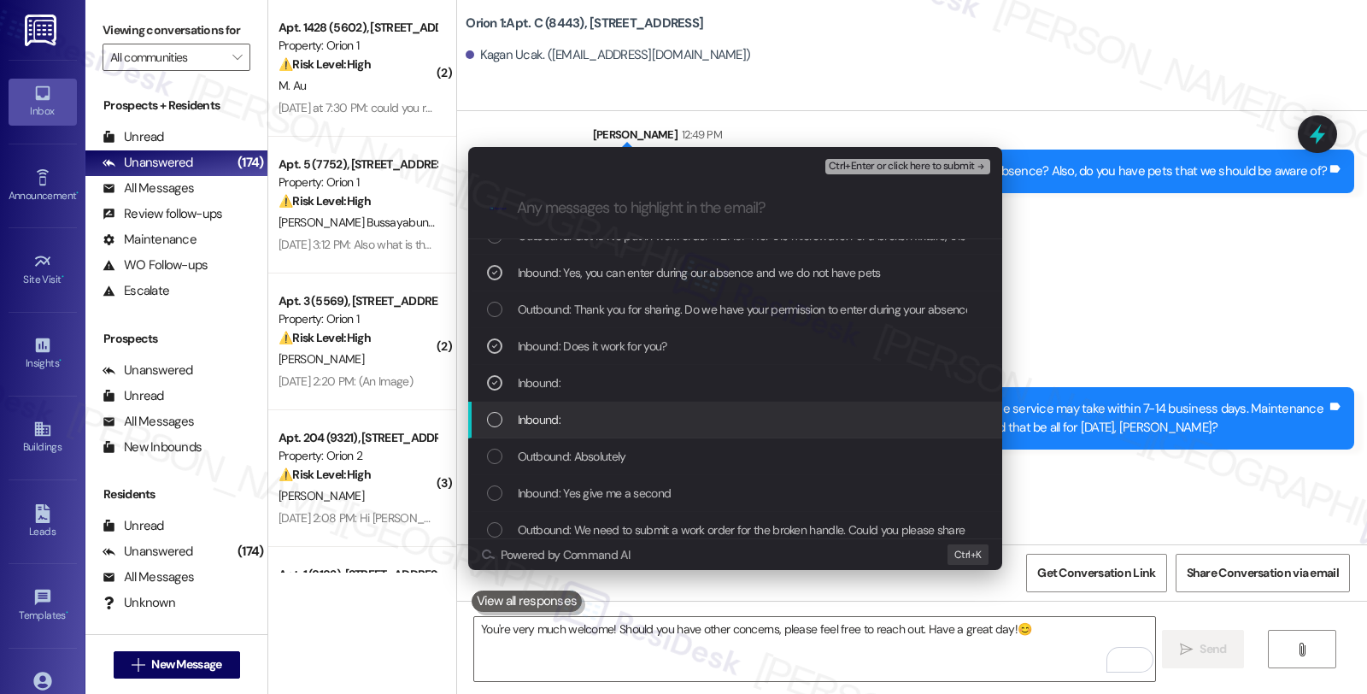
click at [574, 410] on div "Inbound:" at bounding box center [737, 419] width 500 height 19
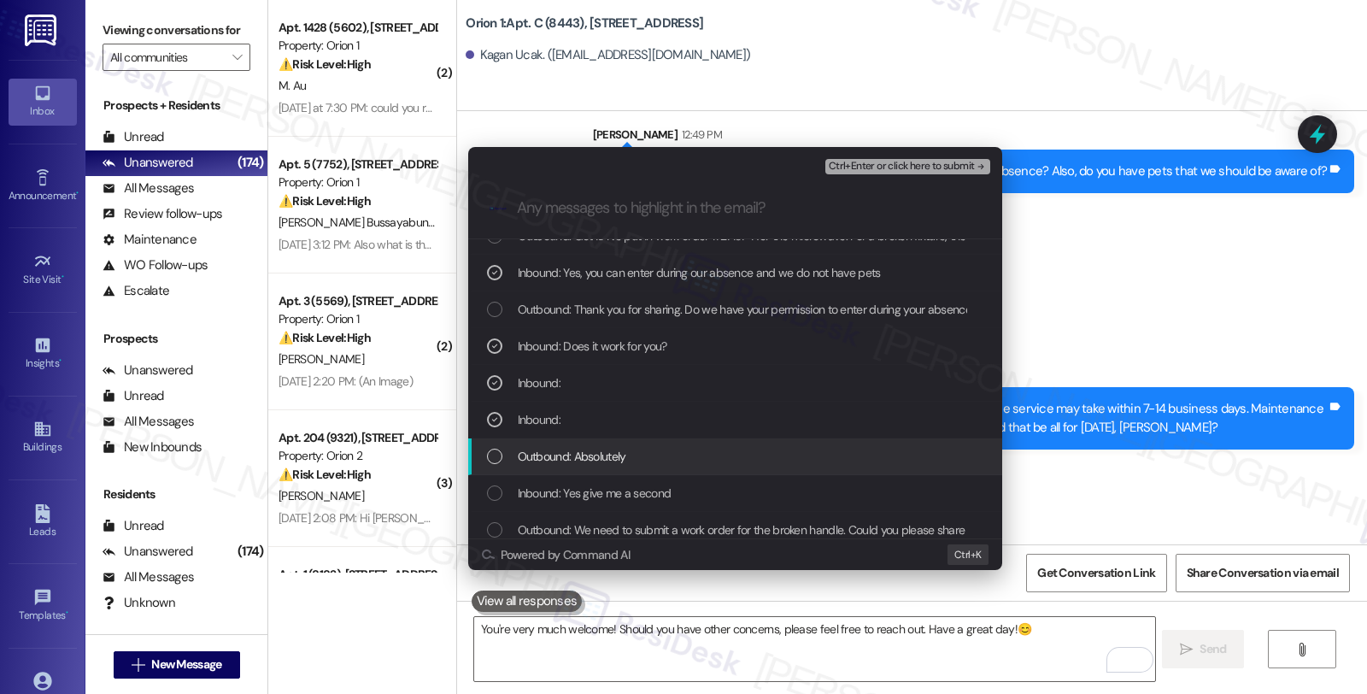
click at [589, 457] on span "Outbound: Absolutely" at bounding box center [572, 456] width 108 height 19
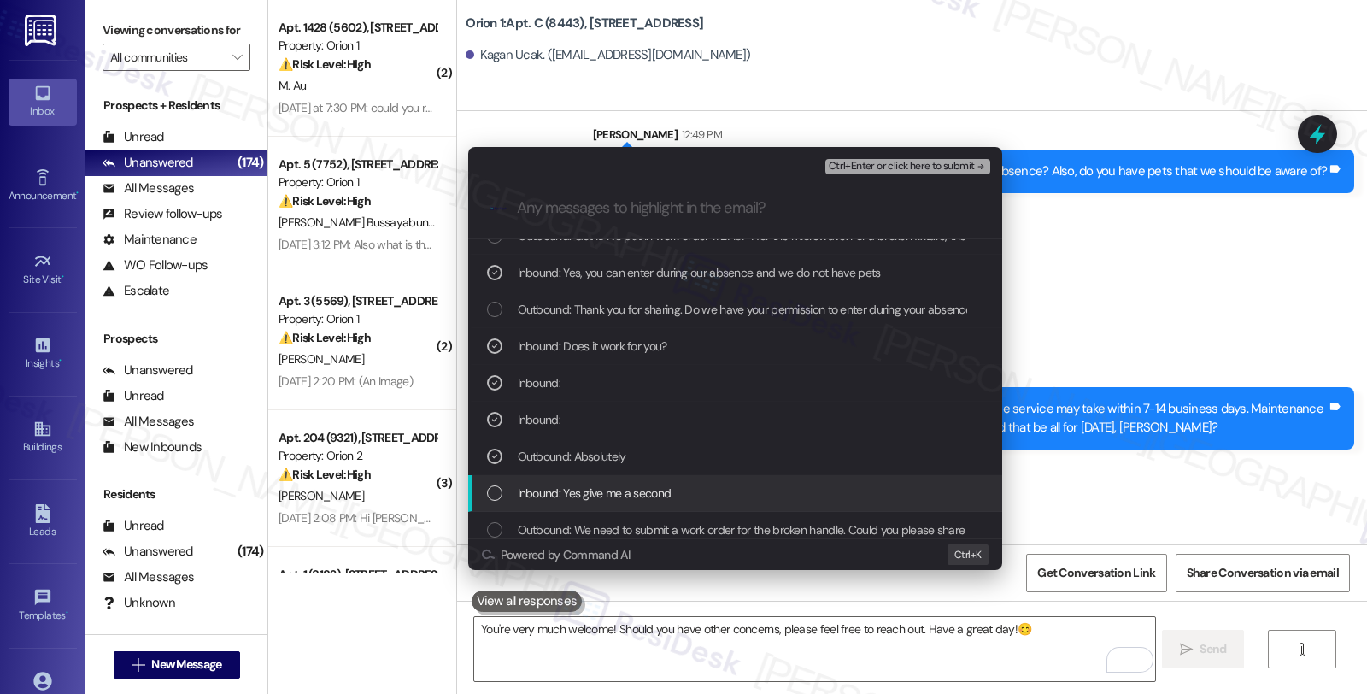
click at [594, 485] on span "Inbound: Yes give me a second" at bounding box center [595, 492] width 154 height 19
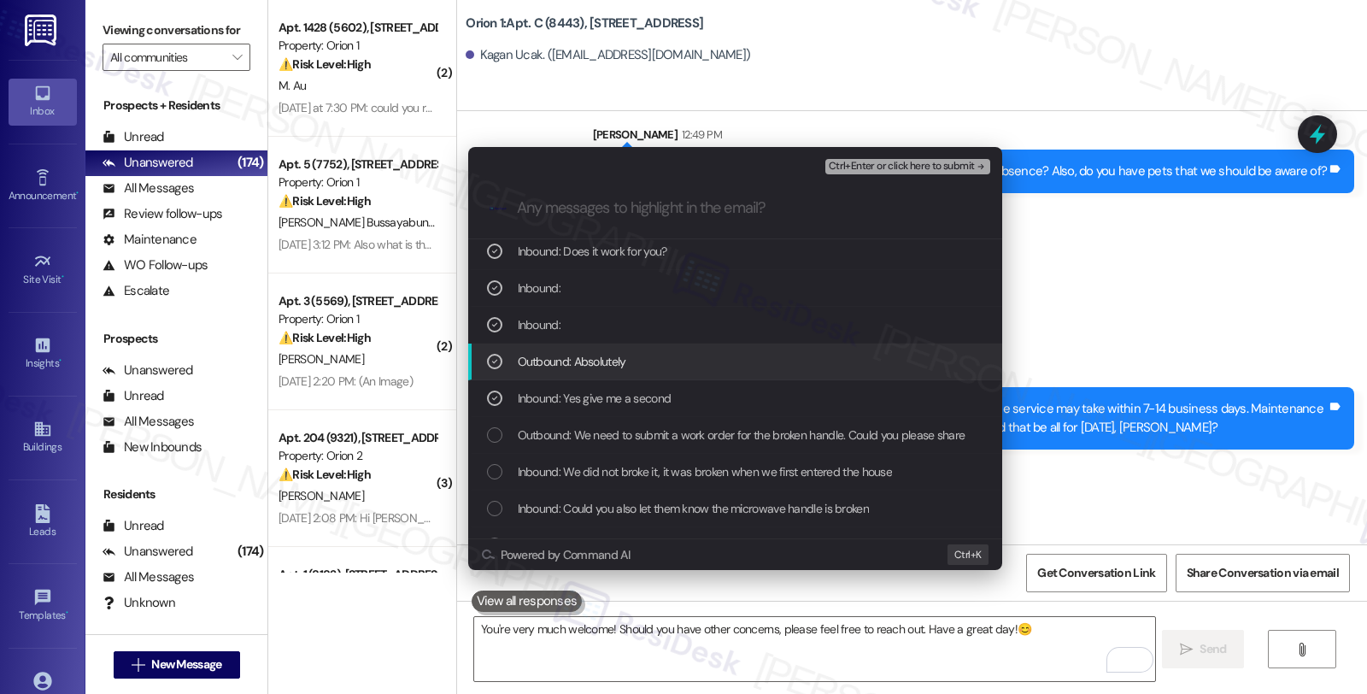
click at [625, 356] on span "Outbound: Absolutely" at bounding box center [572, 361] width 108 height 19
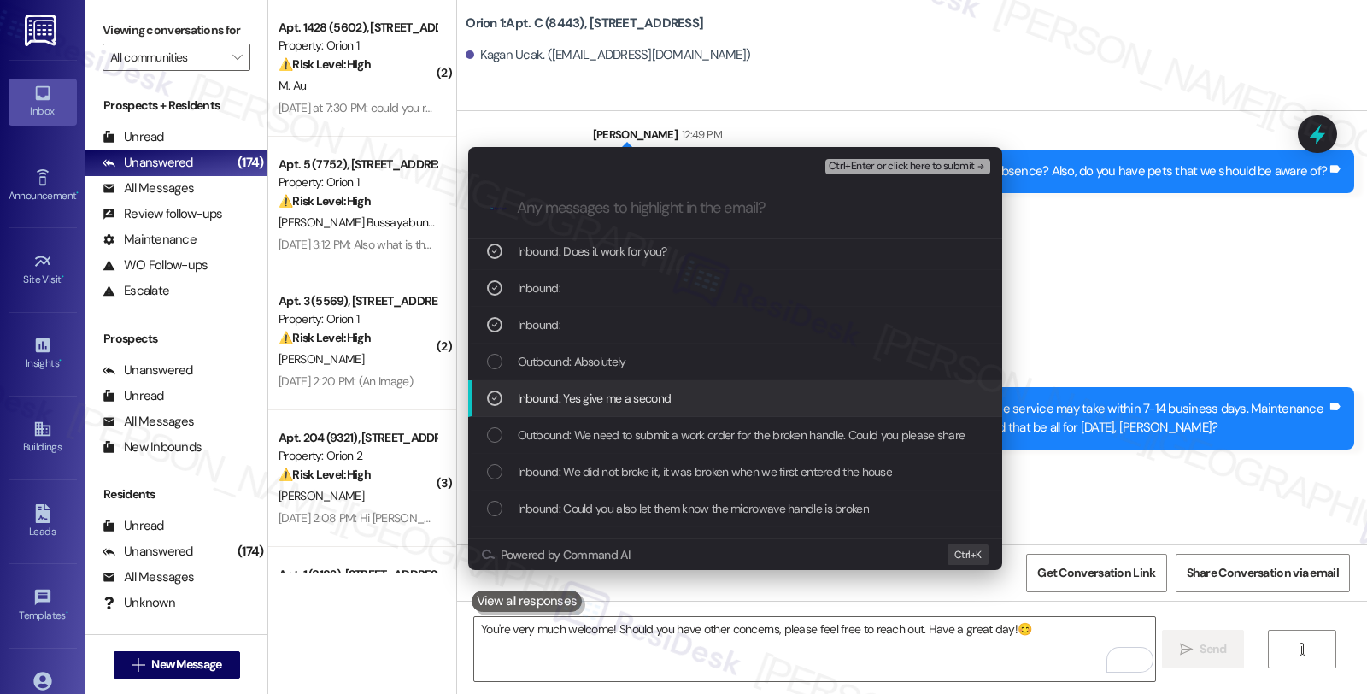
click at [607, 405] on span "Inbound: Yes give me a second" at bounding box center [595, 398] width 154 height 19
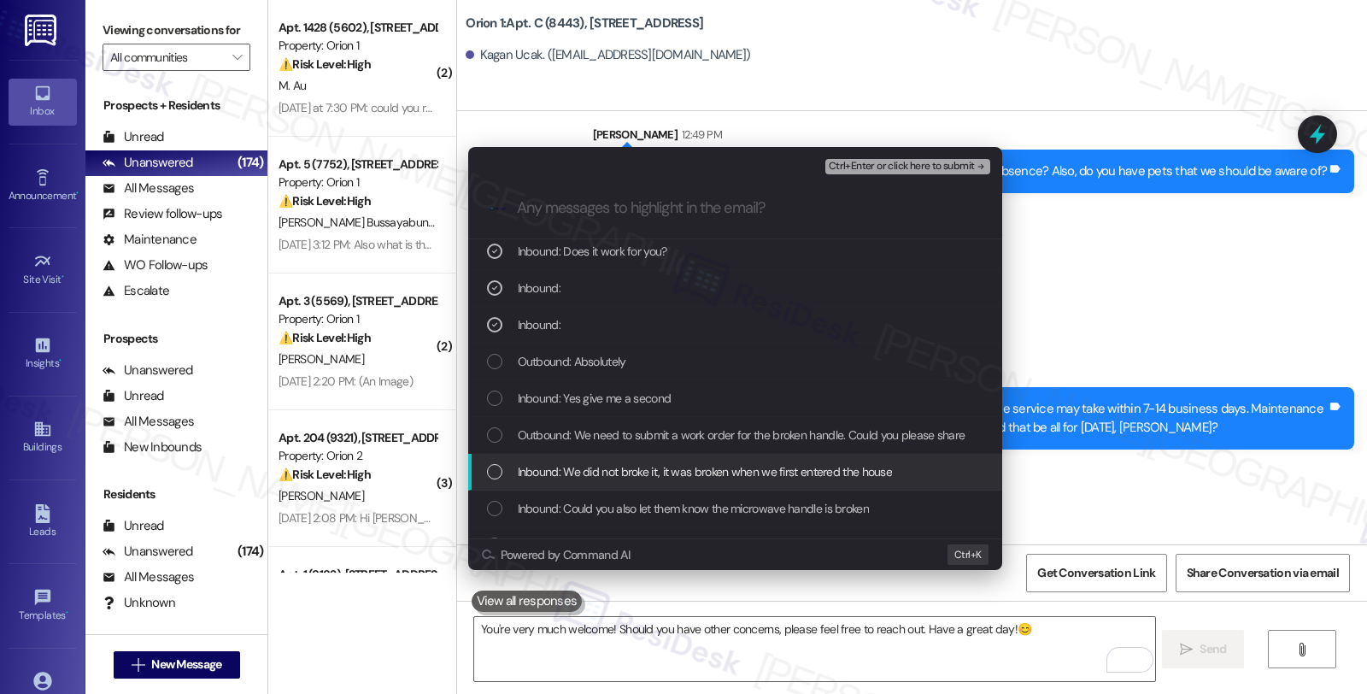
click at [612, 464] on span "Inbound: We did not broke it, it was broken when we first entered the house" at bounding box center [705, 471] width 375 height 19
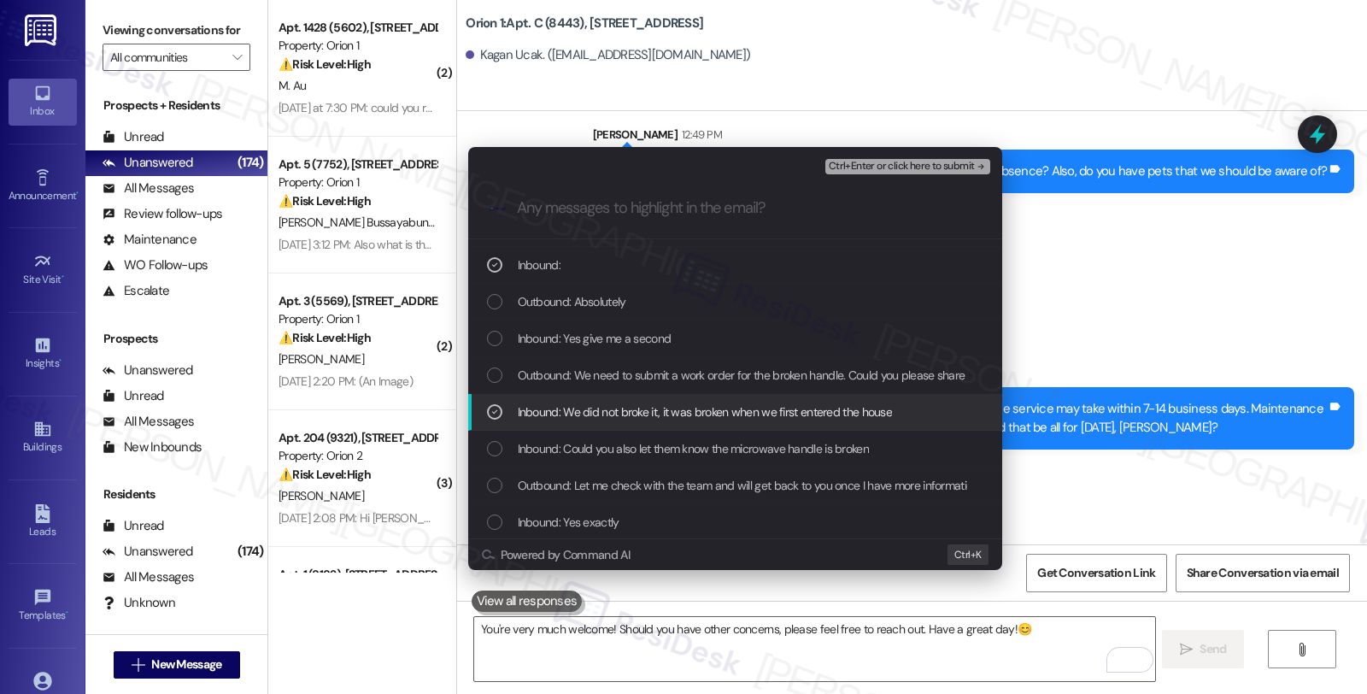
scroll to position [284, 0]
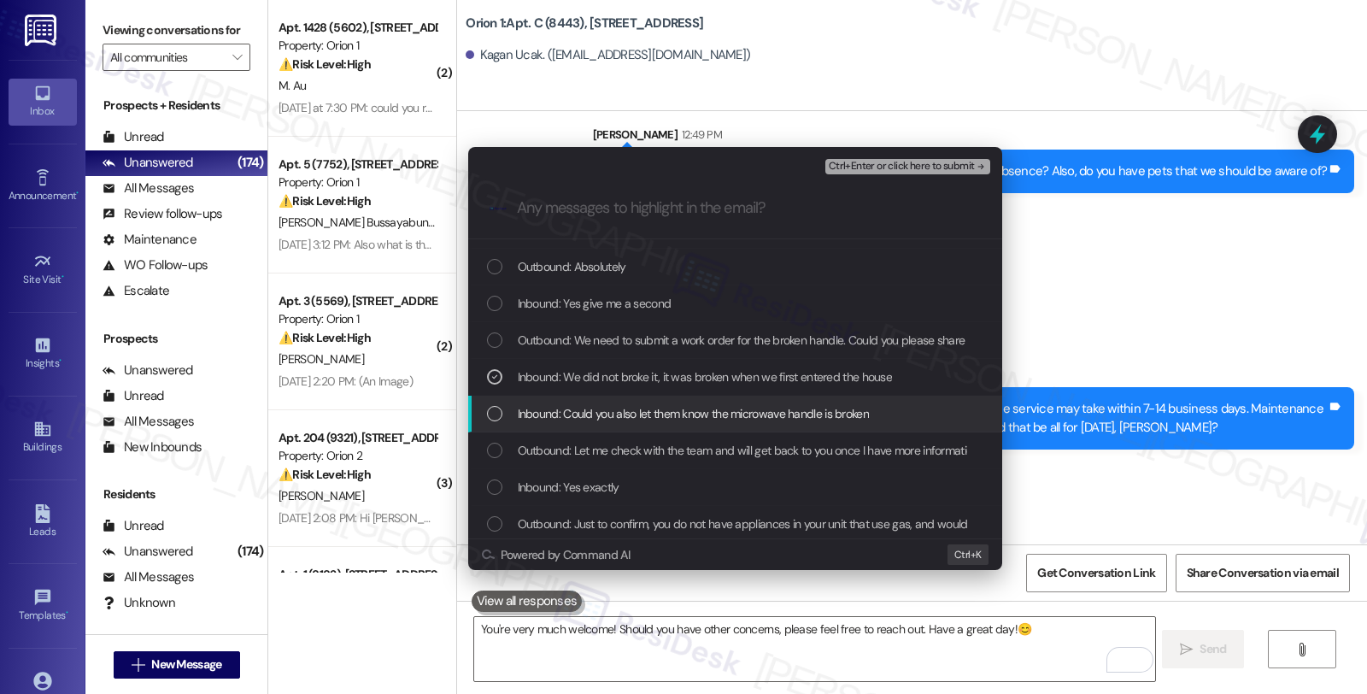
click at [667, 416] on span "Inbound: Could you also let them know the microwave handle is broken" at bounding box center [693, 413] width 351 height 19
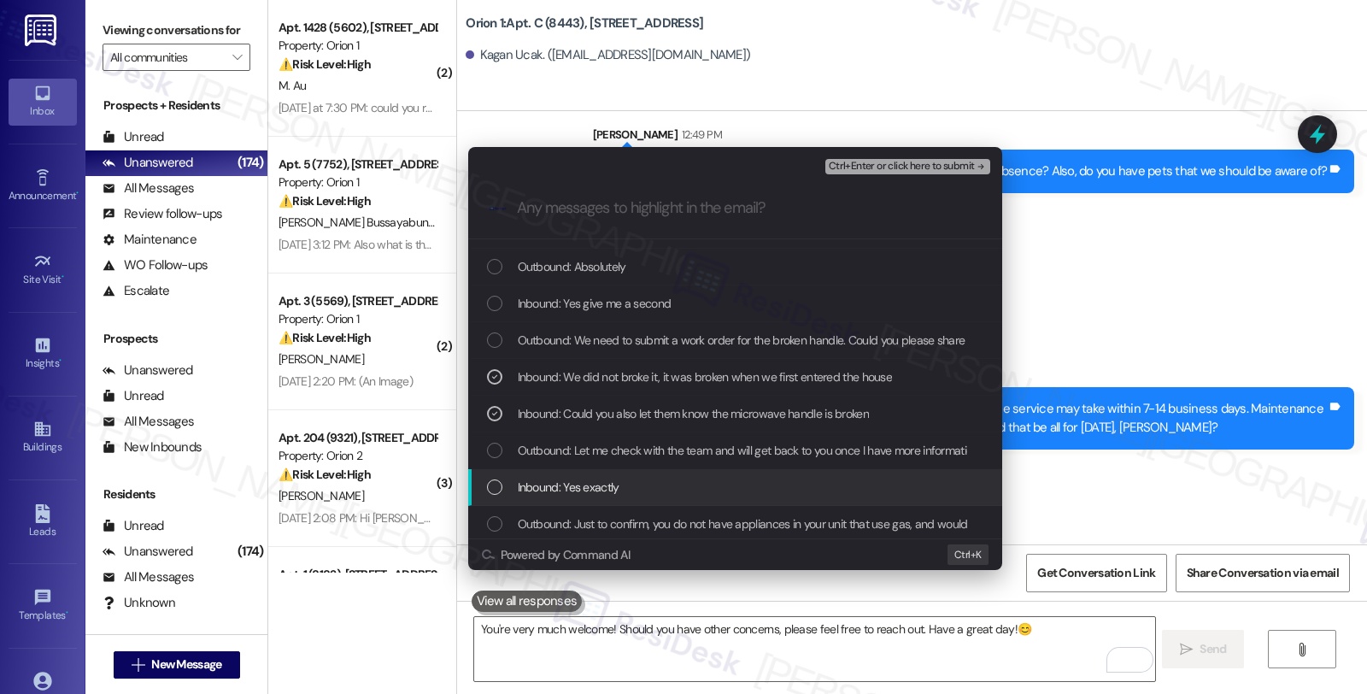
click at [671, 495] on div "Inbound: Yes exactly" at bounding box center [737, 486] width 500 height 19
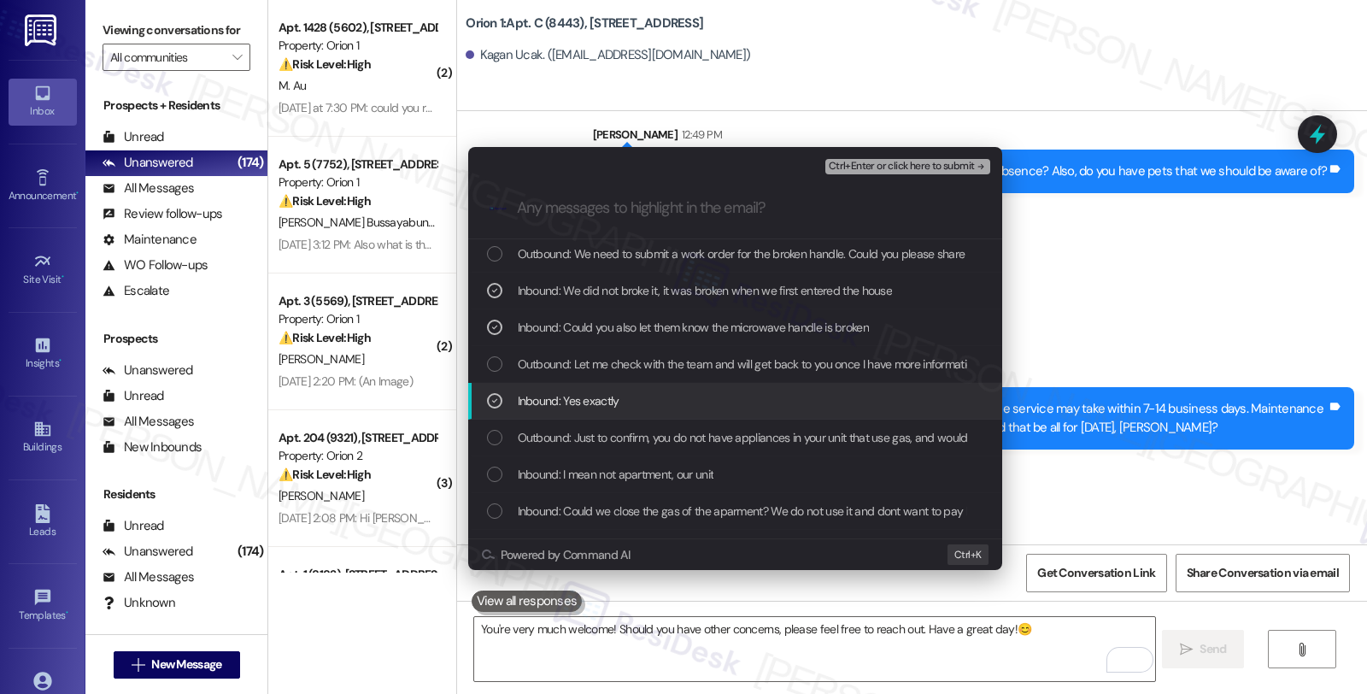
scroll to position [379, 0]
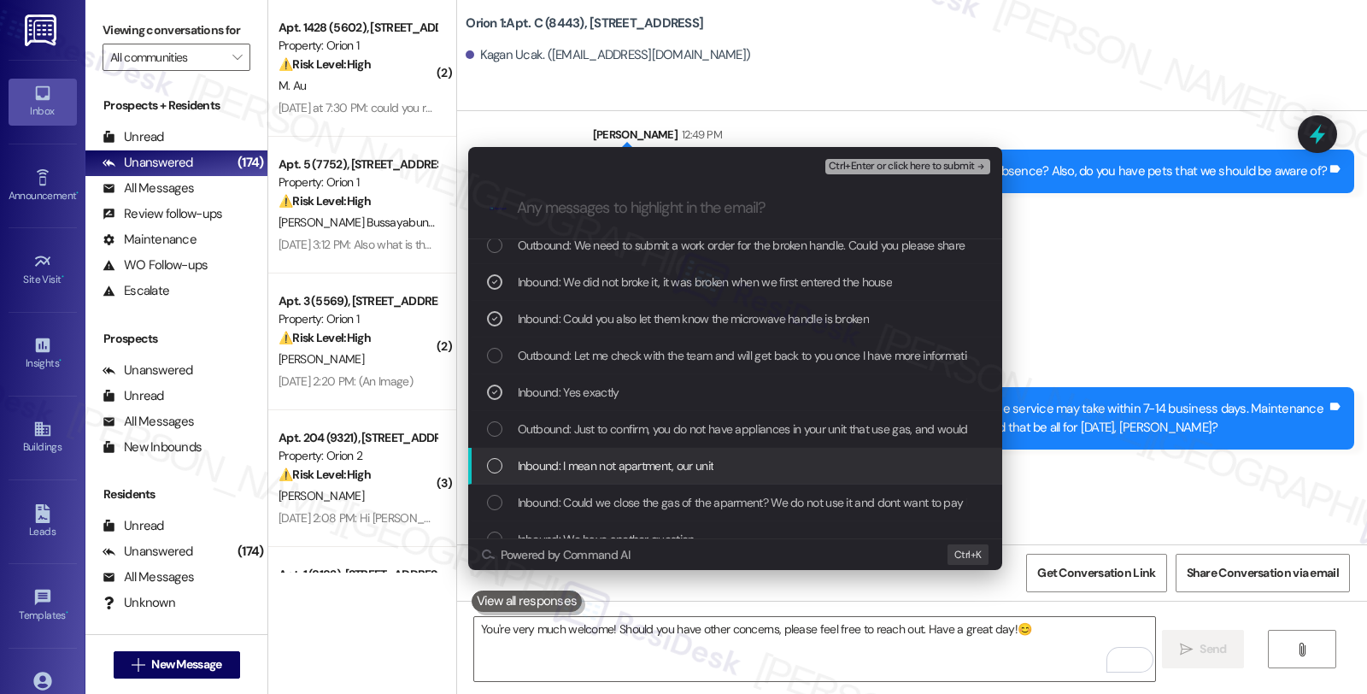
click at [671, 462] on span "Inbound: I mean not apartment, our unit" at bounding box center [616, 465] width 196 height 19
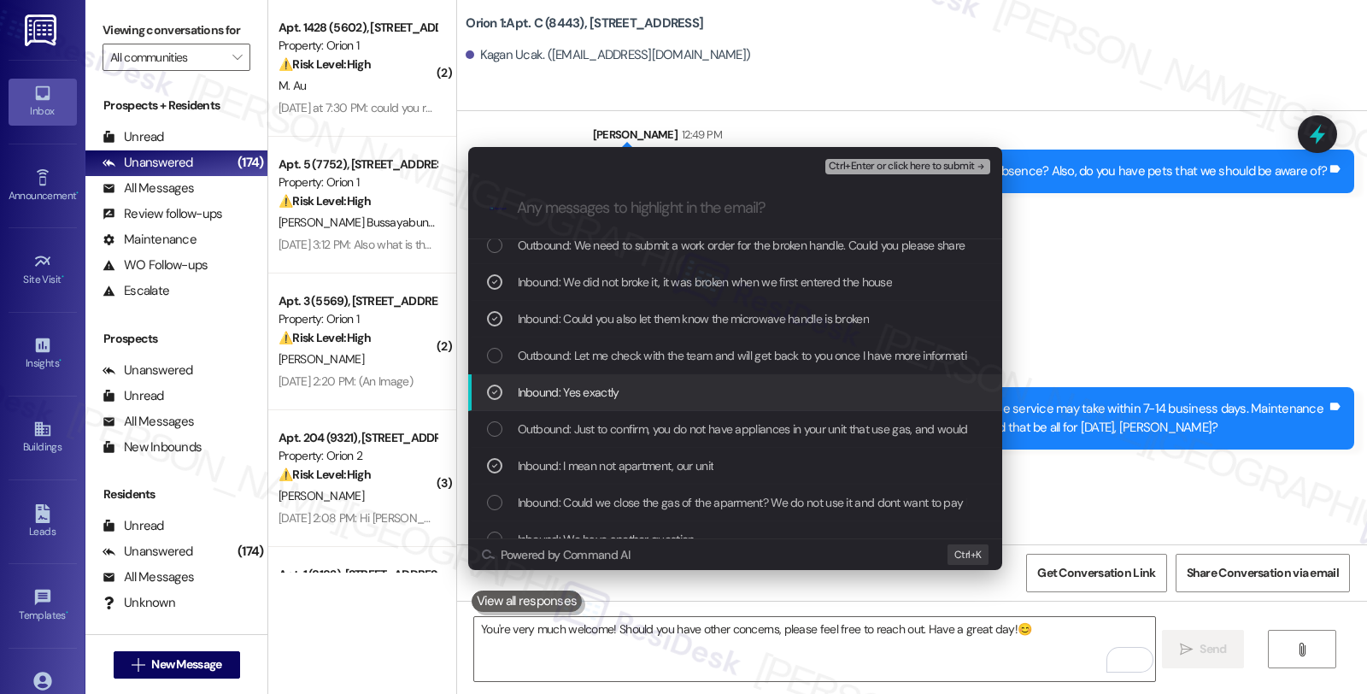
click at [587, 385] on span "Inbound: Yes exactly" at bounding box center [569, 392] width 102 height 19
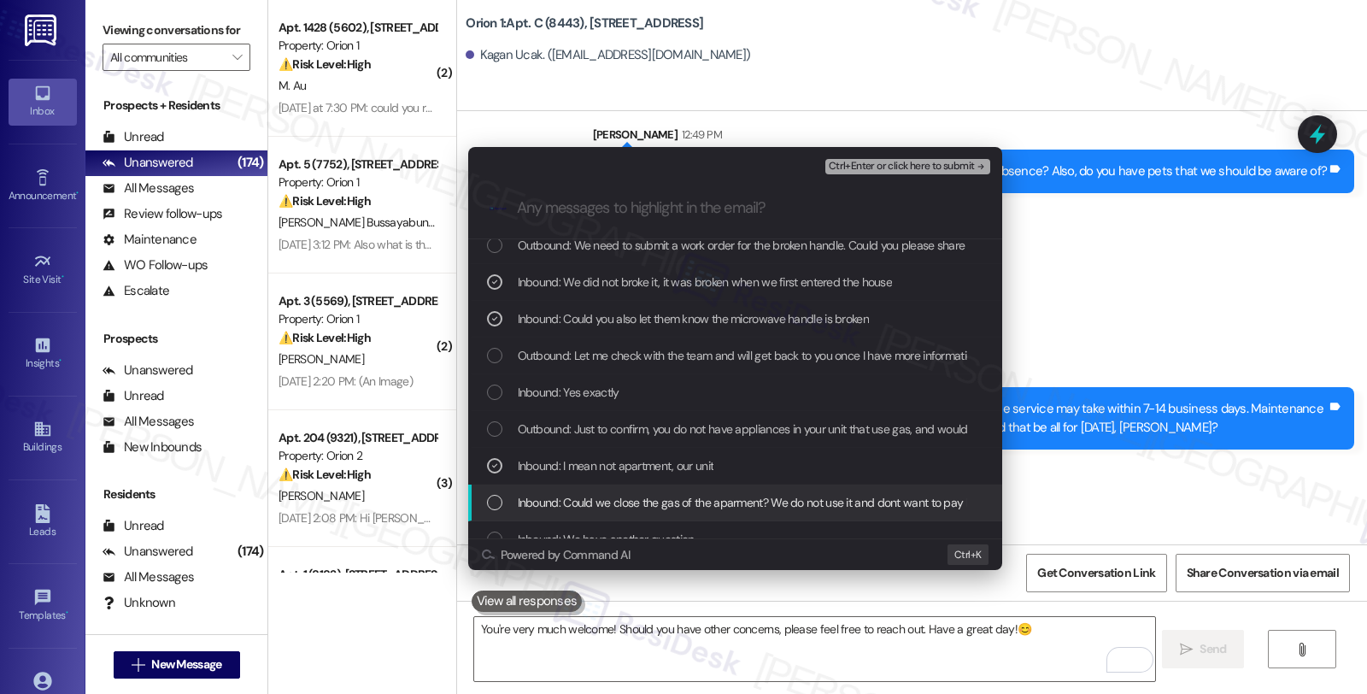
click at [680, 506] on span "Inbound: Could we close the gas of the aparment? We do not use it and dont want…" at bounding box center [761, 502] width 486 height 19
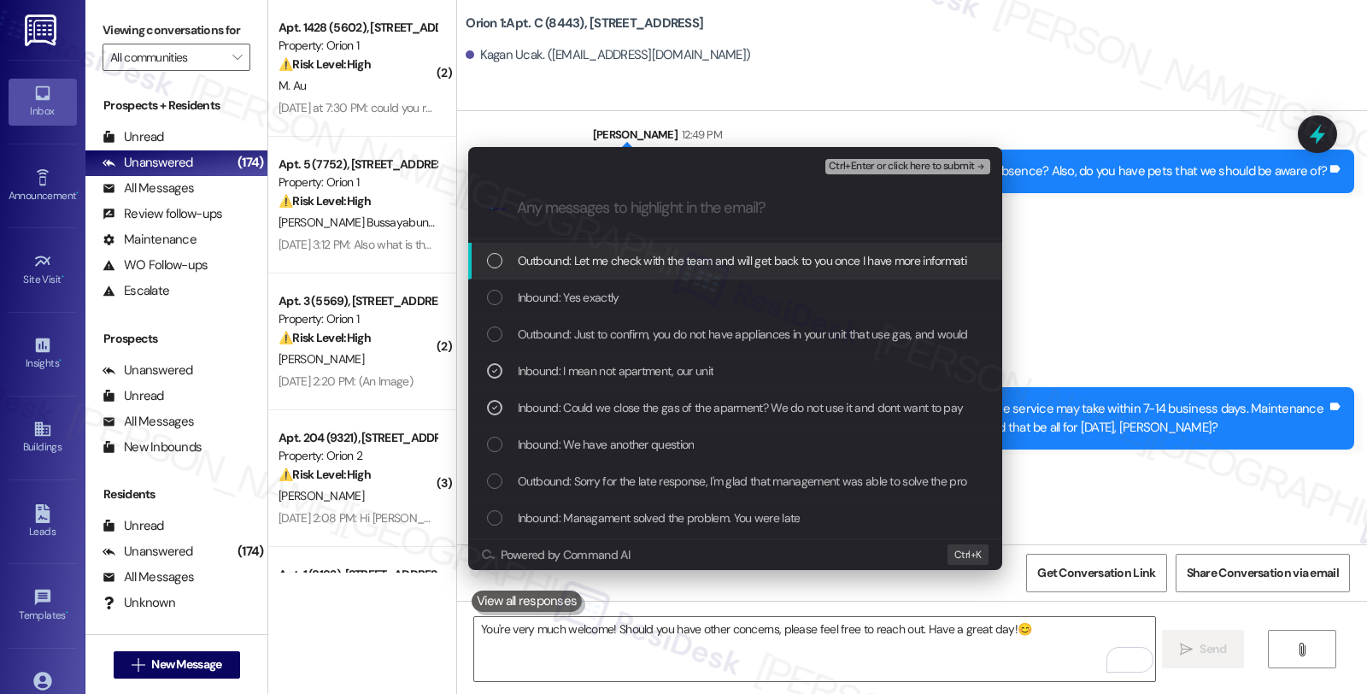
click at [907, 164] on span "Ctrl+Enter or click here to submit" at bounding box center [901, 167] width 146 height 12
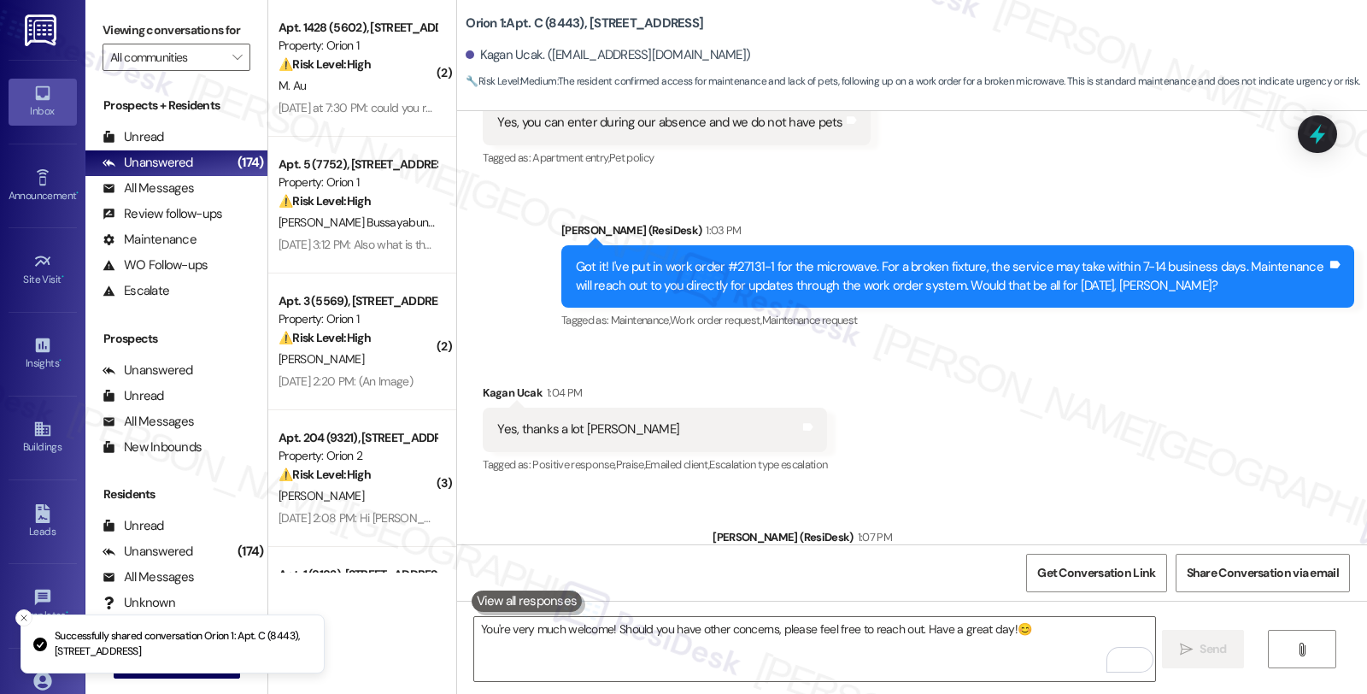
scroll to position [8195, 0]
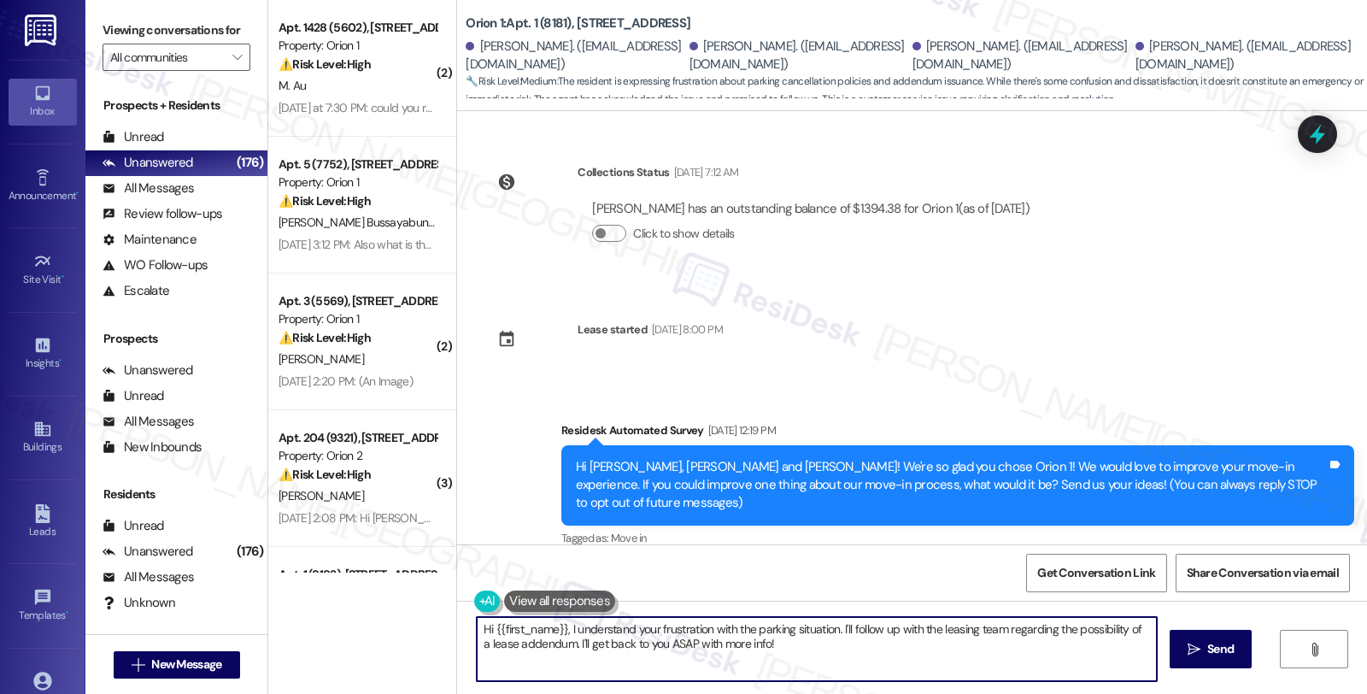
scroll to position [7695, 0]
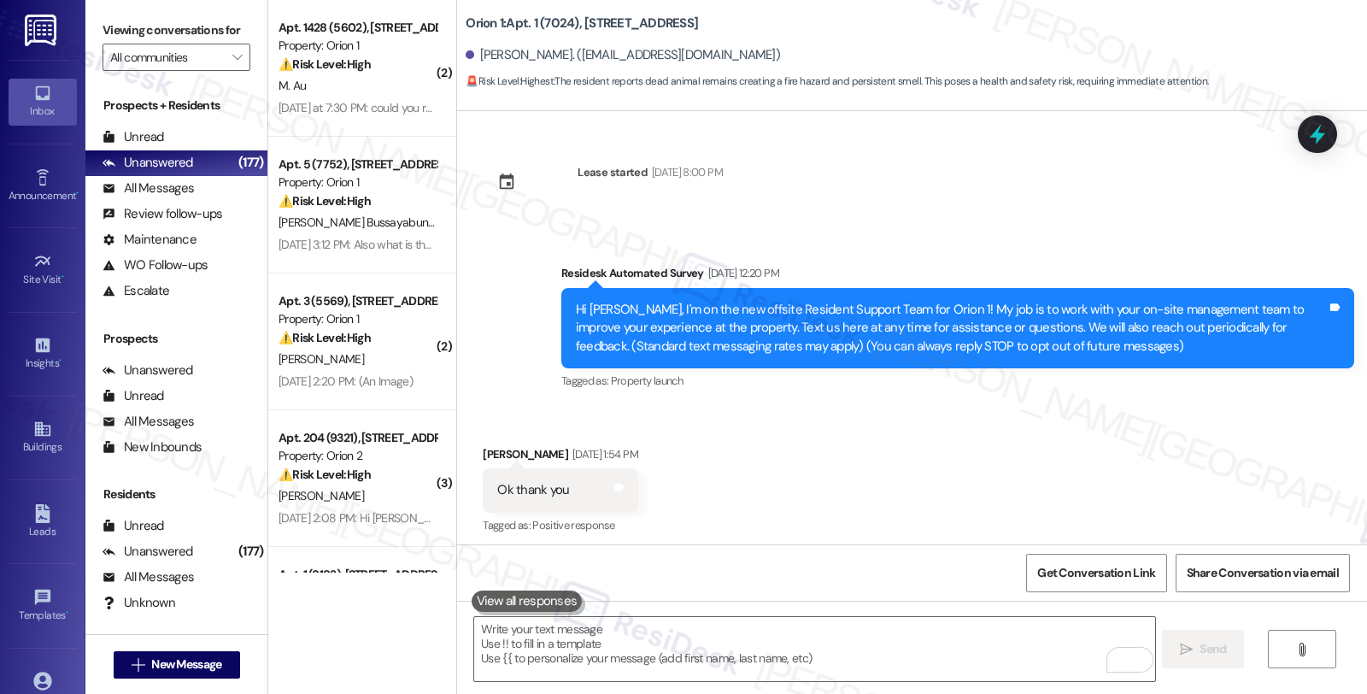
scroll to position [4343, 0]
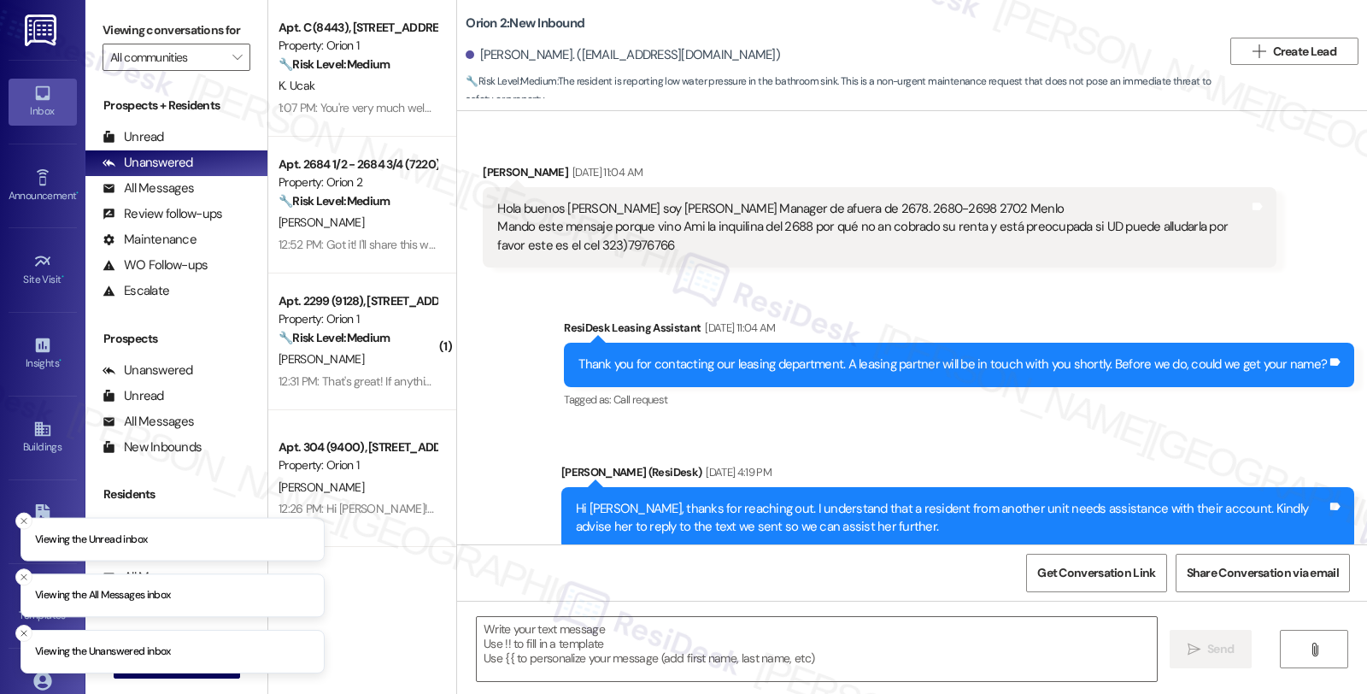
type textarea "Fetching suggested responses. Please feel free to read through the conversation…"
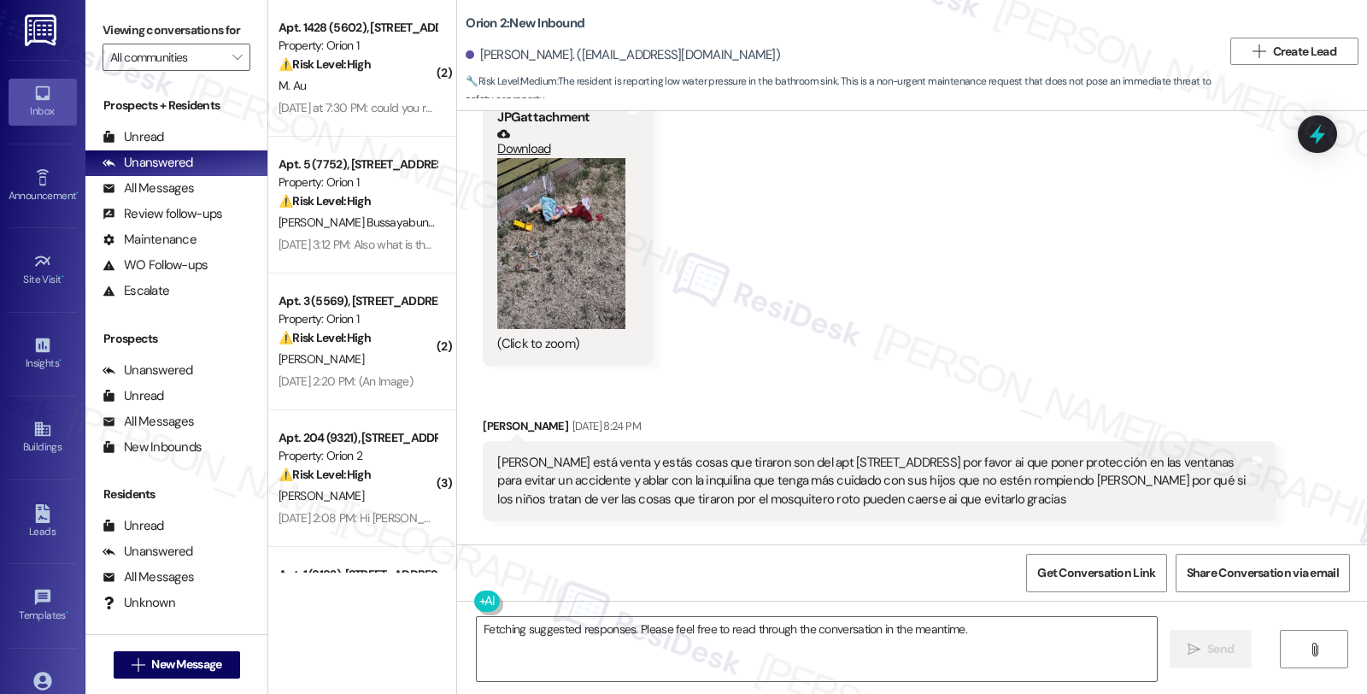
scroll to position [2235, 0]
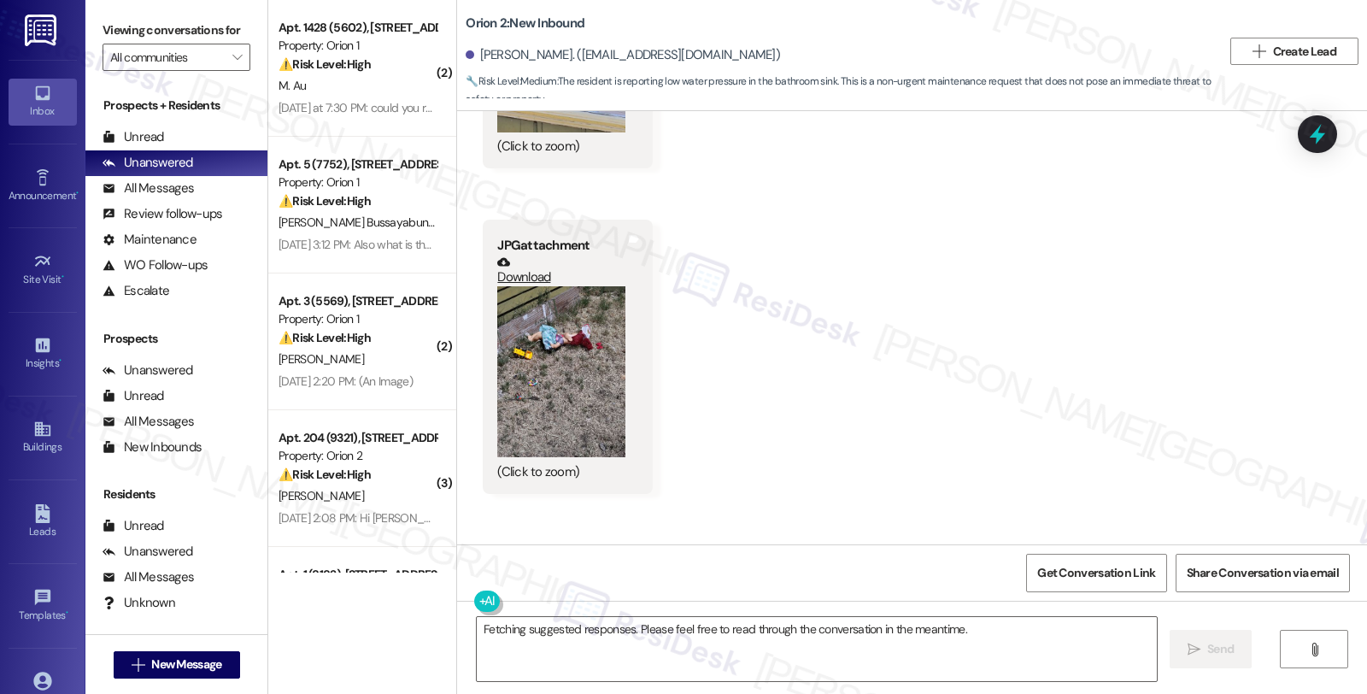
click at [552, 368] on button "Zoom image" at bounding box center [561, 371] width 128 height 171
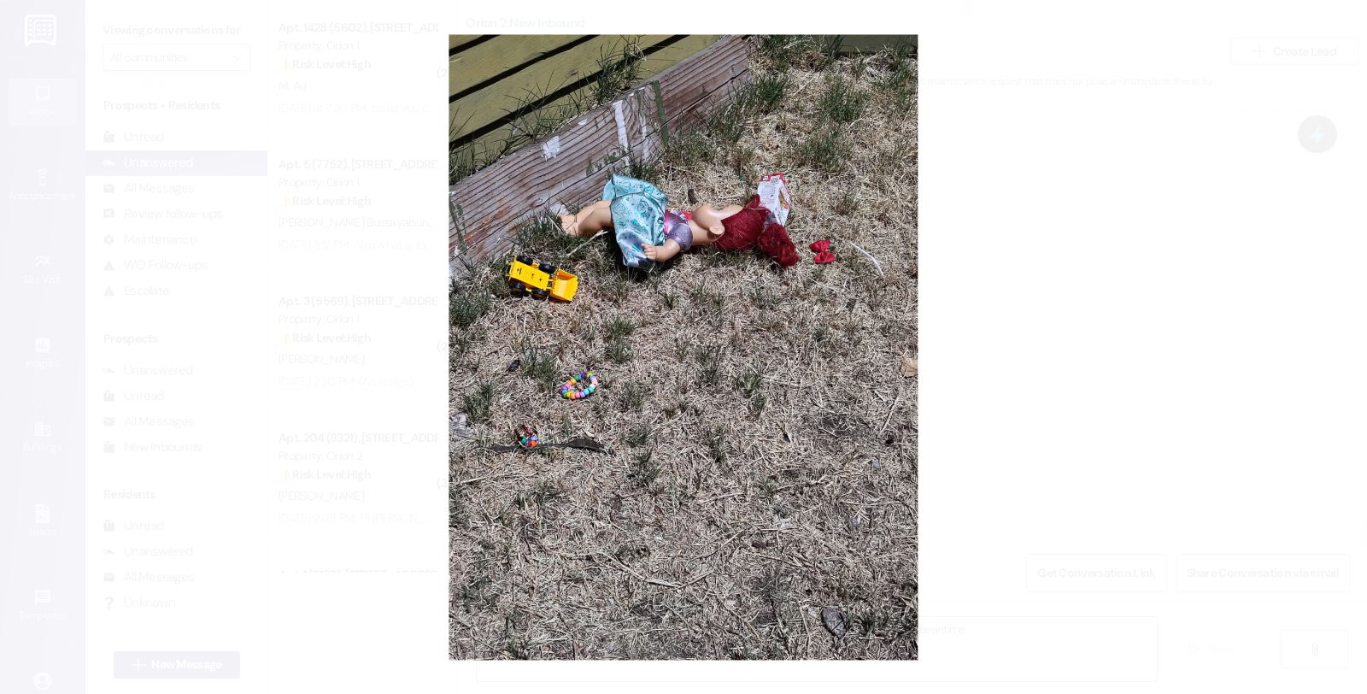
click at [1005, 305] on button "Unzoom image" at bounding box center [683, 347] width 1367 height 694
